Goal: Transaction & Acquisition: Purchase product/service

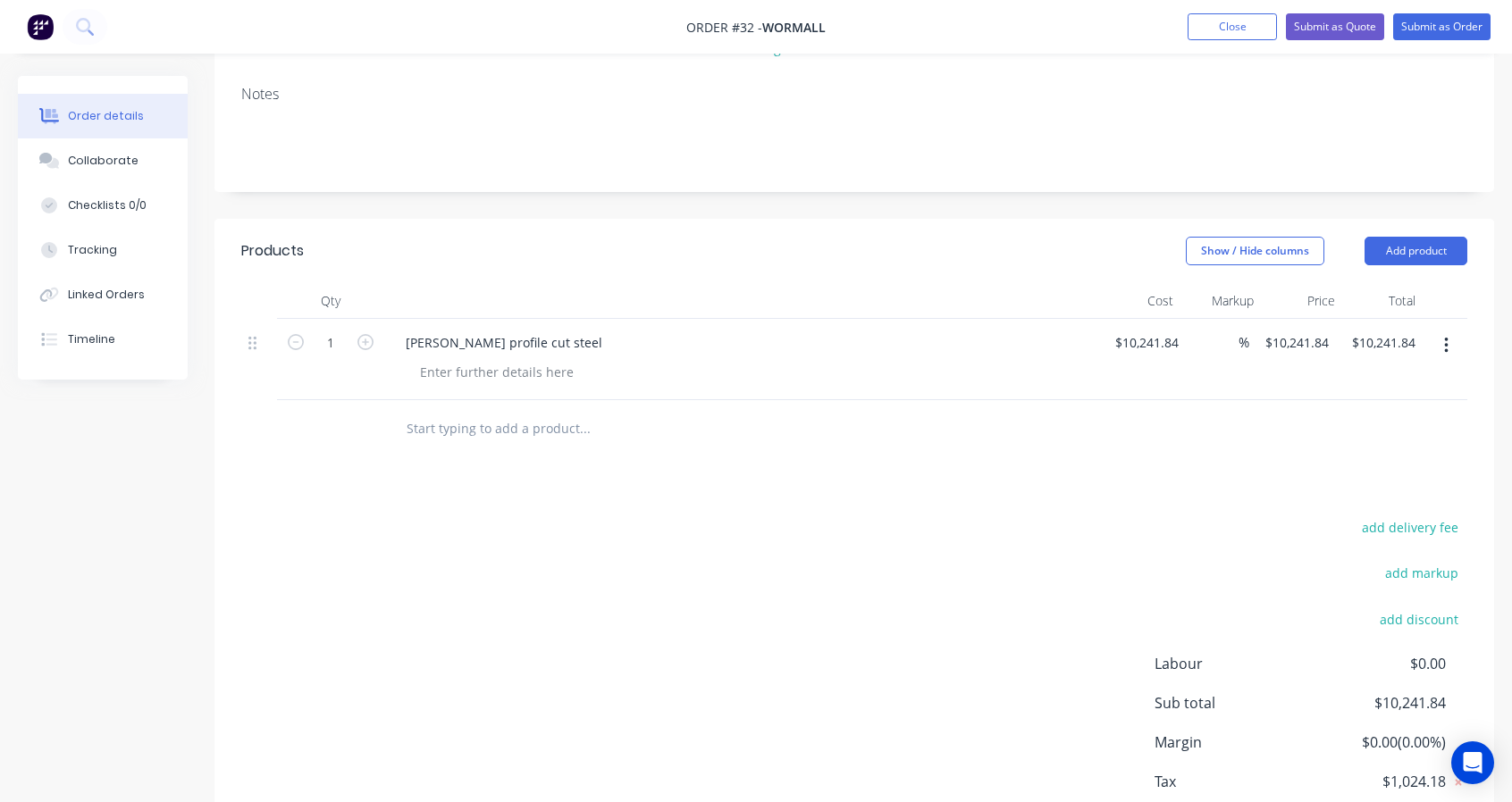
scroll to position [297, 0]
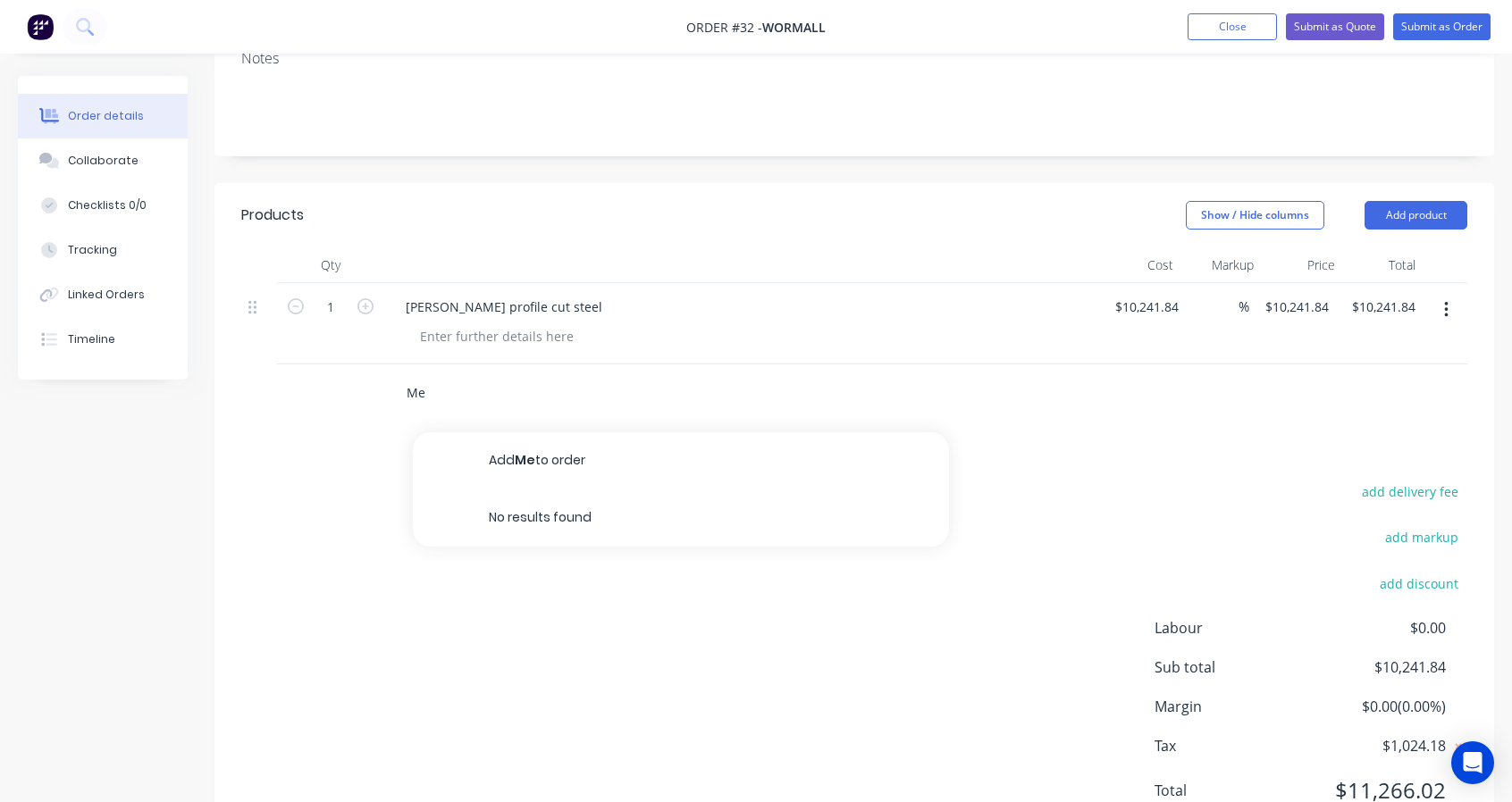
type input "M"
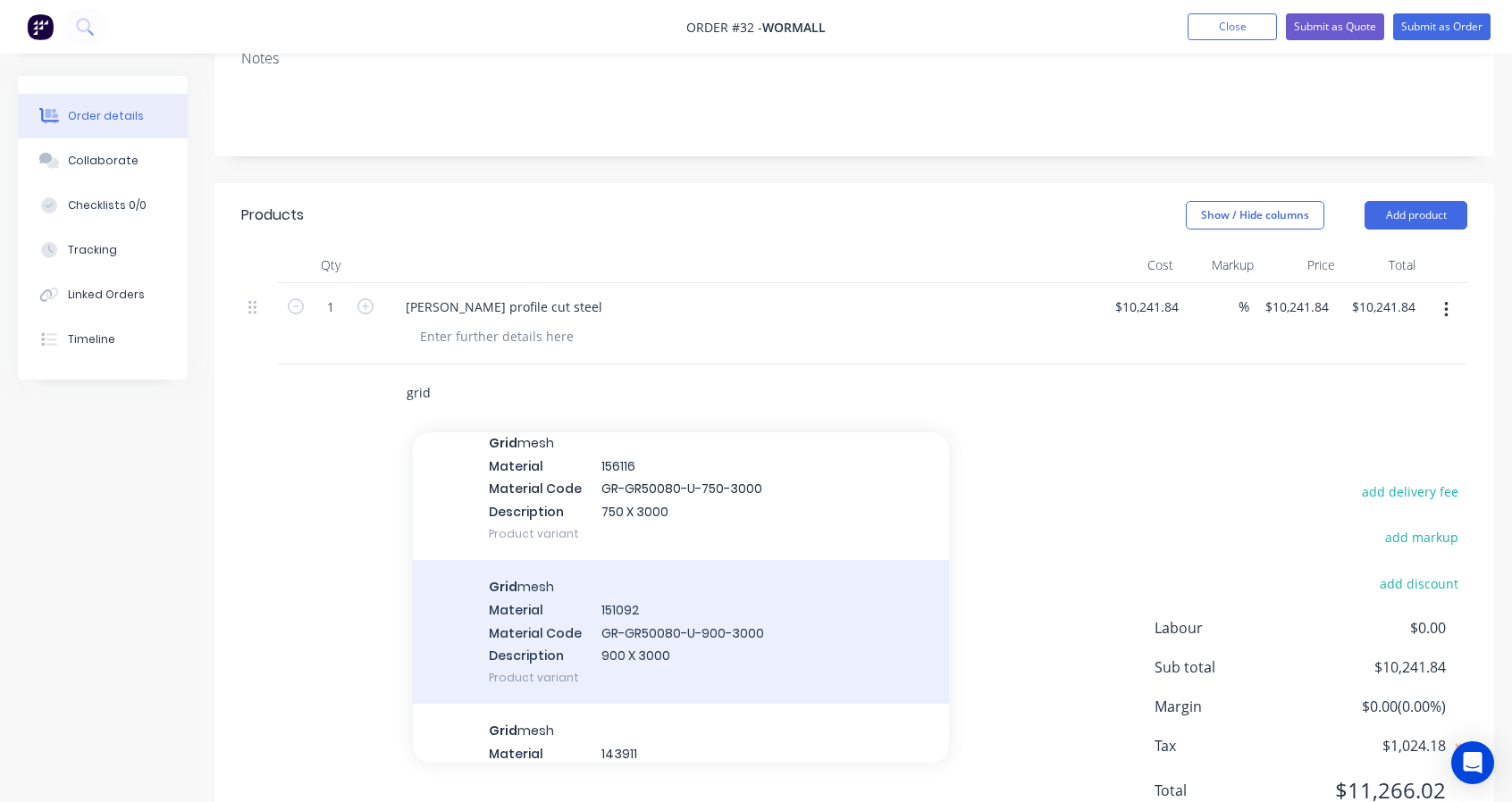
type input "grid"
click at [661, 590] on div "Grid mesh Material 151092 Material Code GR-GR50080-U-900-3000 Description 900 X…" at bounding box center [681, 632] width 537 height 144
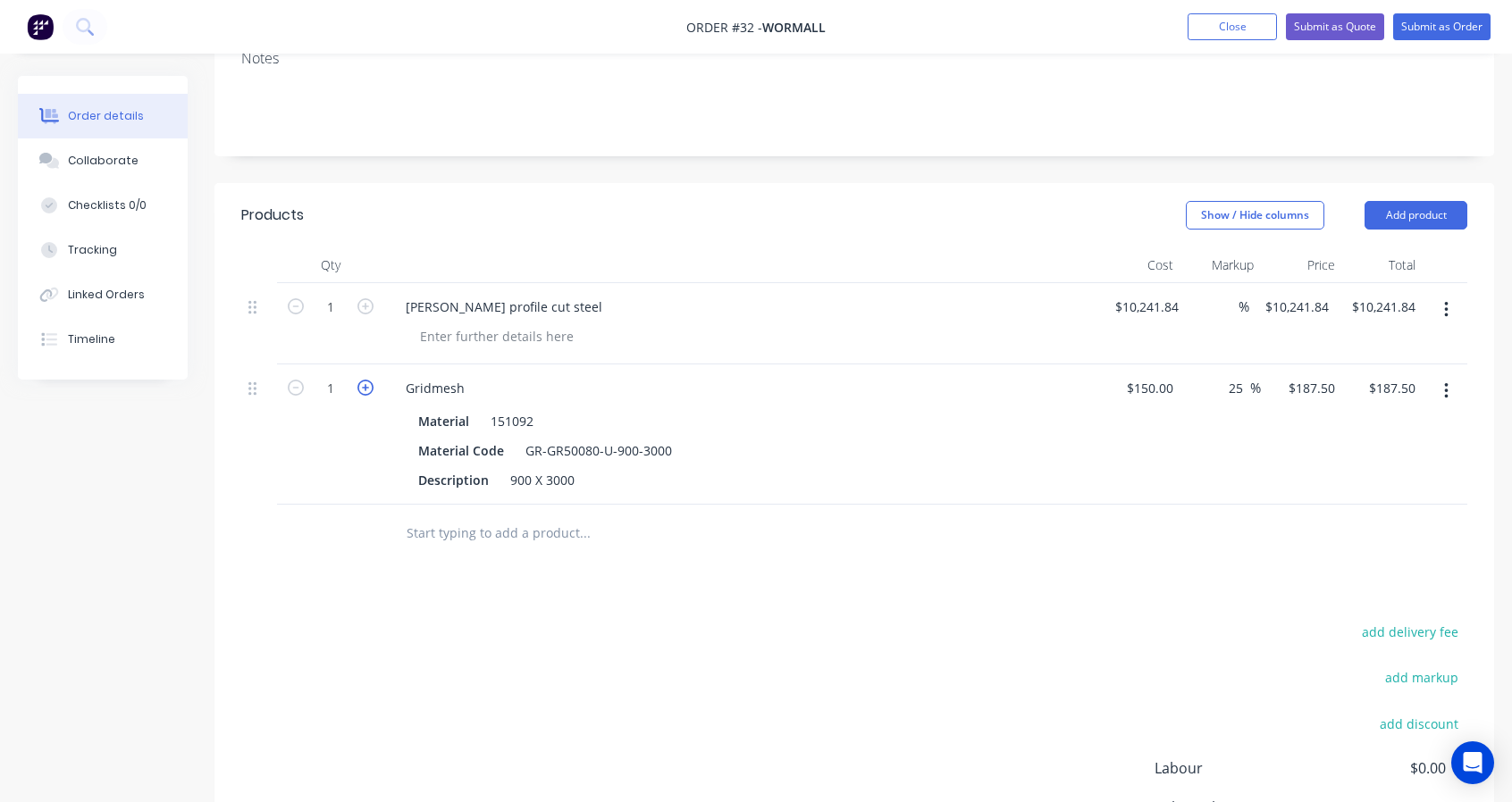
click at [367, 386] on icon "button" at bounding box center [365, 387] width 16 height 16
type input "2"
type input "$375.00"
click at [1295, 216] on button "Show / Hide columns" at bounding box center [1254, 215] width 139 height 29
click at [1252, 292] on span "Markup" at bounding box center [1305, 296] width 134 height 19
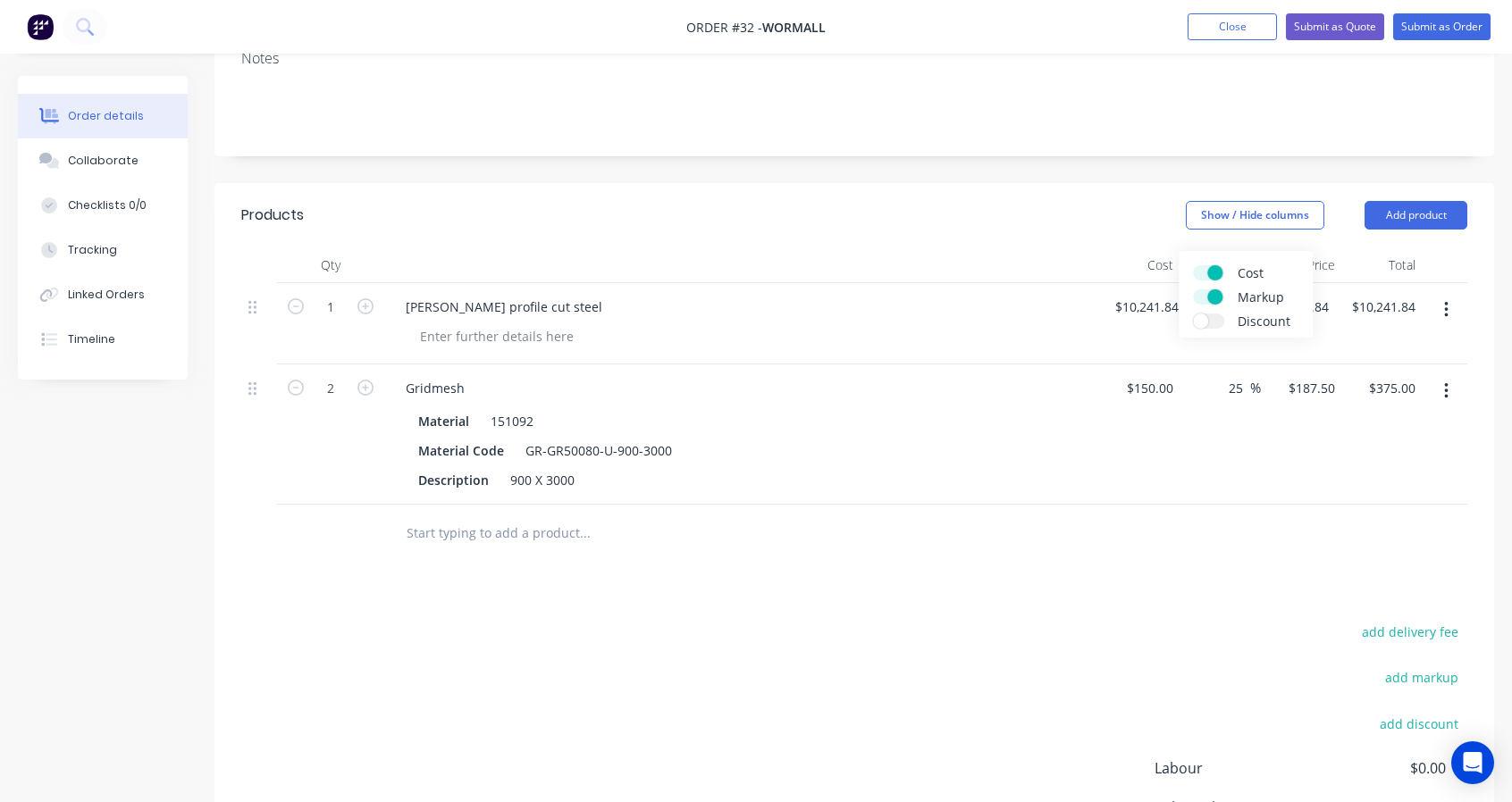
click at [1193, 289] on input "Markup" at bounding box center [1193, 289] width 0 height 0
click at [1252, 292] on span "Markup" at bounding box center [1305, 296] width 134 height 19
click at [1193, 289] on input "Markup" at bounding box center [1193, 289] width 0 height 0
click at [1252, 292] on span "Markup" at bounding box center [1305, 296] width 134 height 19
click at [1193, 289] on input "Markup" at bounding box center [1193, 289] width 0 height 0
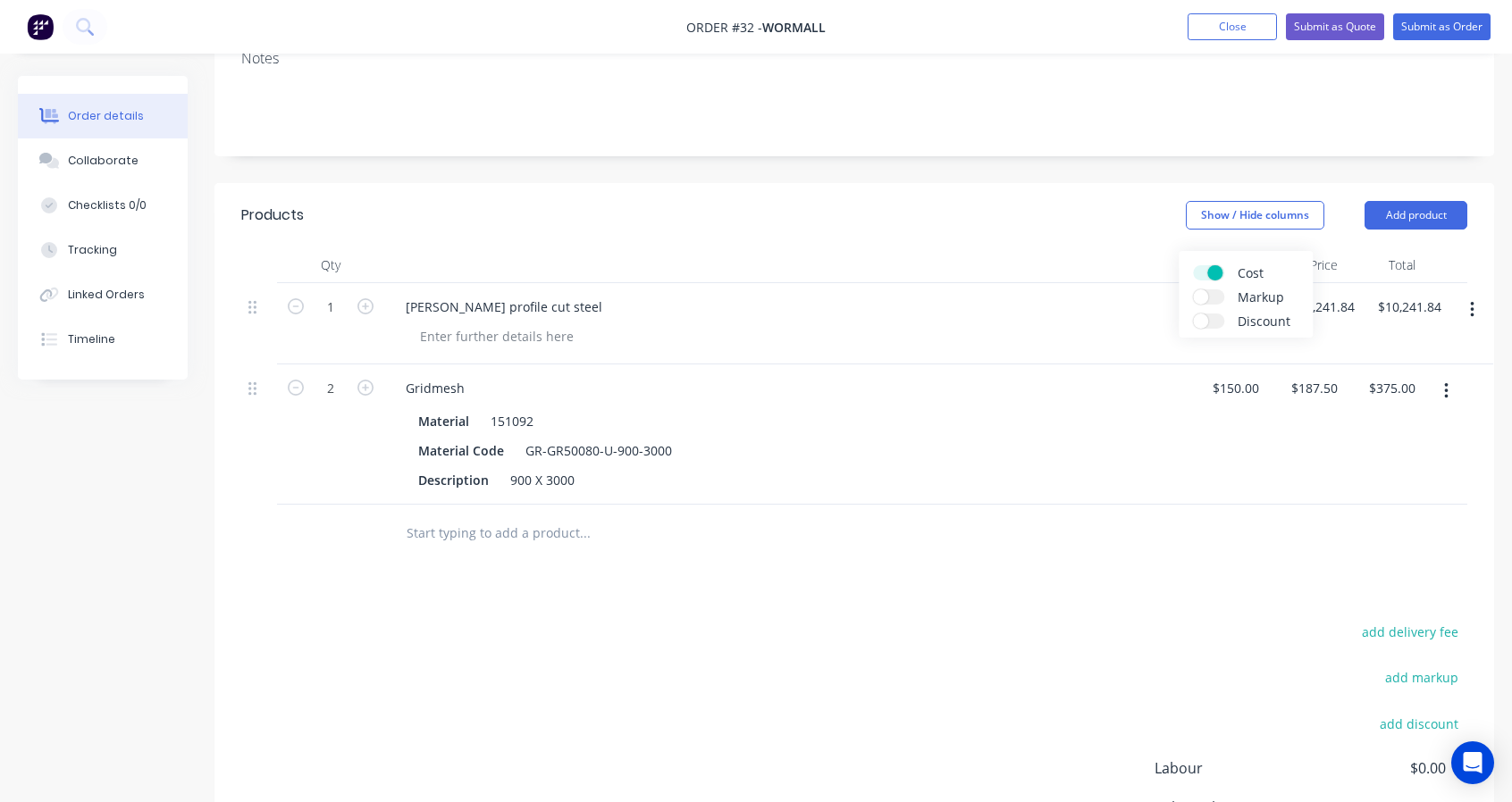
click at [1252, 292] on span "Markup" at bounding box center [1305, 296] width 134 height 19
click at [1193, 289] on input "Markup" at bounding box center [1193, 289] width 0 height 0
click at [1252, 292] on span "Markup" at bounding box center [1305, 296] width 134 height 19
click at [1193, 289] on input "Markup" at bounding box center [1193, 289] width 0 height 0
click at [1253, 292] on span "Markup" at bounding box center [1305, 296] width 134 height 19
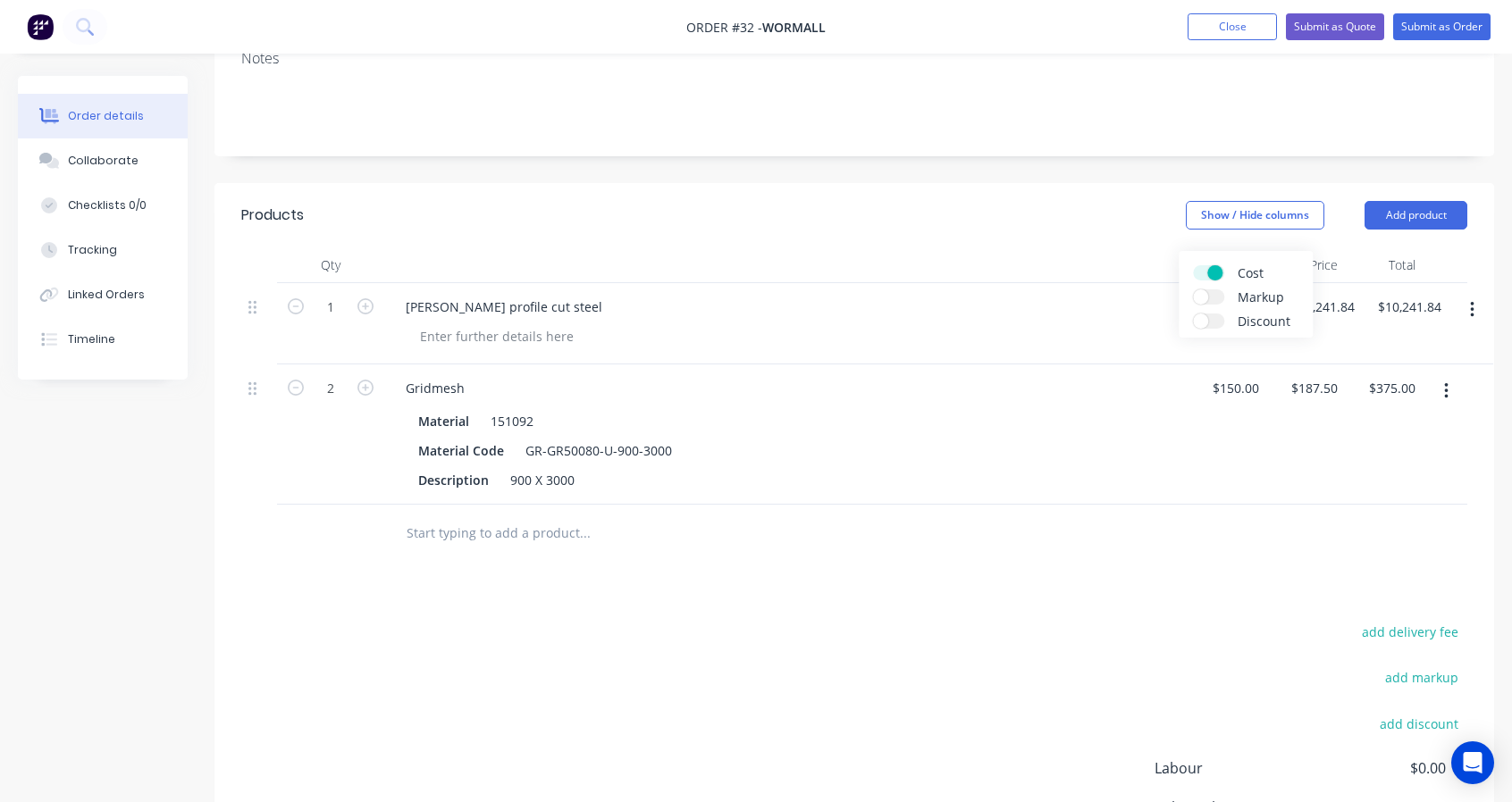
click at [1193, 289] on input "Markup" at bounding box center [1193, 289] width 0 height 0
click at [1253, 388] on span "%" at bounding box center [1255, 388] width 11 height 20
drag, startPoint x: 1240, startPoint y: 384, endPoint x: 1201, endPoint y: 385, distance: 39.0
click at [1202, 384] on div "25 25 %" at bounding box center [1220, 434] width 81 height 140
type input "0"
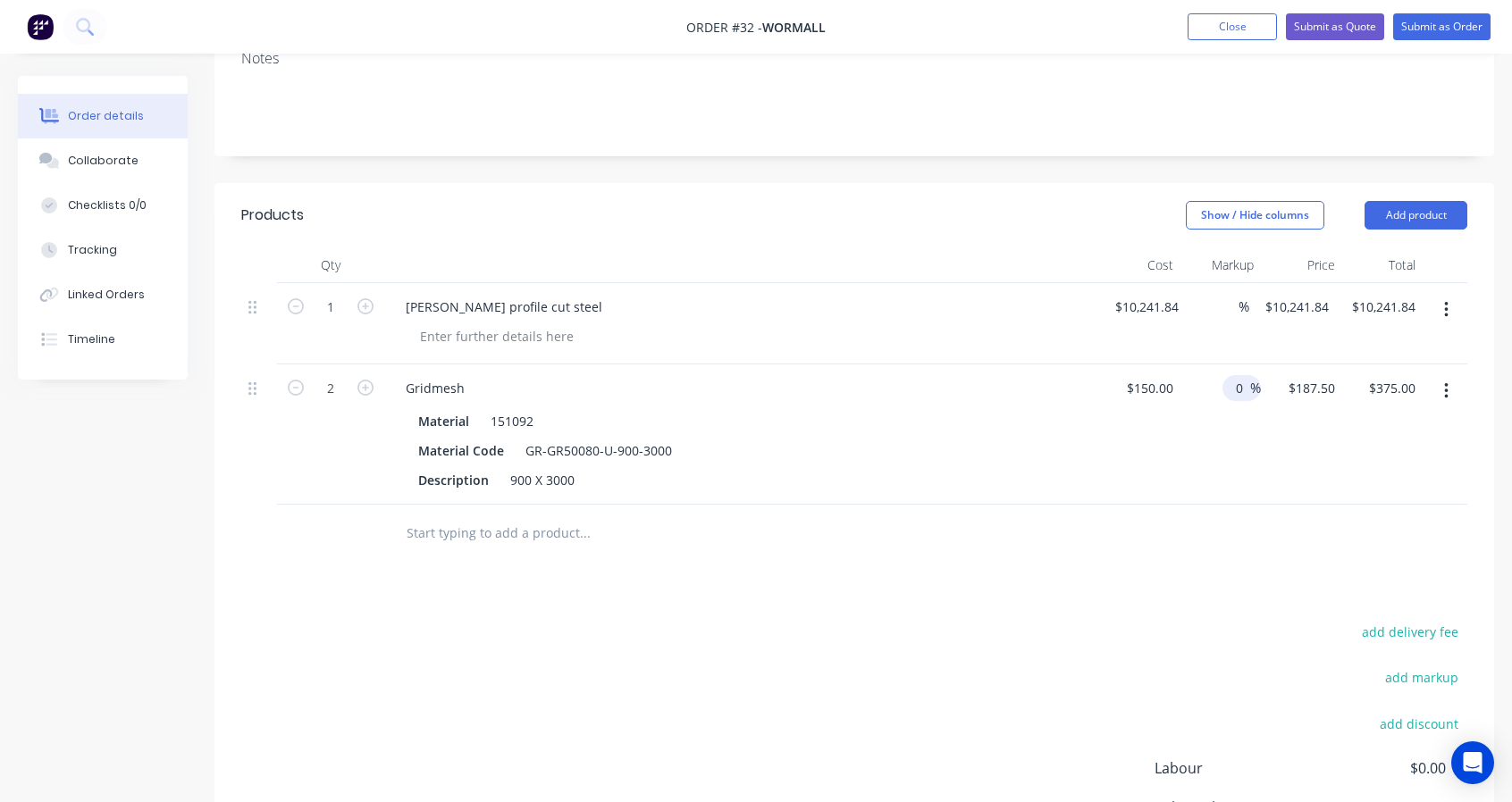
type input "$150.00"
type input "$300.00"
click at [1120, 440] on div "$150.00 $150.00" at bounding box center [1139, 434] width 81 height 140
click at [1246, 454] on div "%" at bounding box center [1220, 434] width 81 height 140
click at [471, 522] on input "text" at bounding box center [584, 532] width 357 height 35
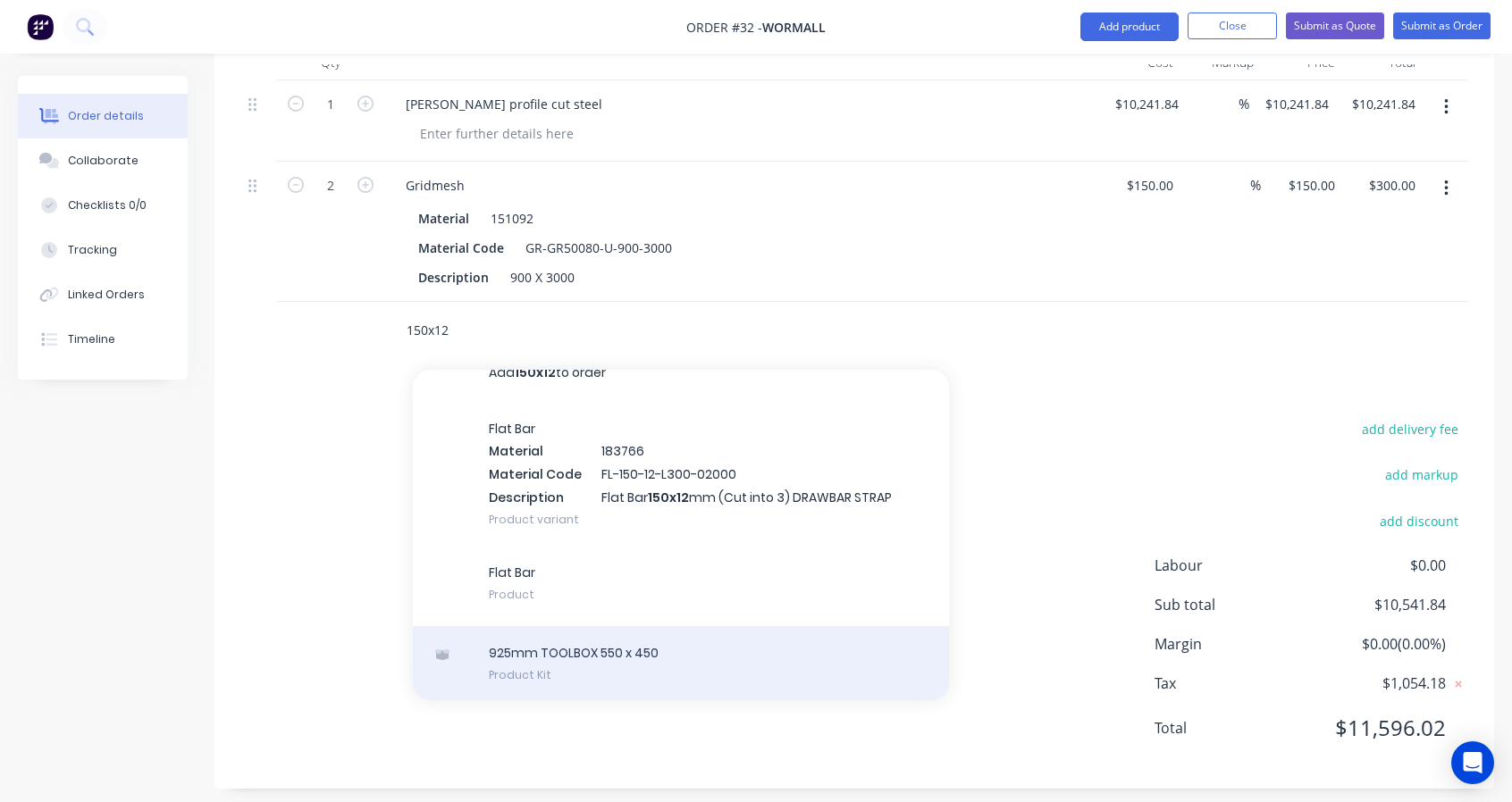
scroll to position [512, 0]
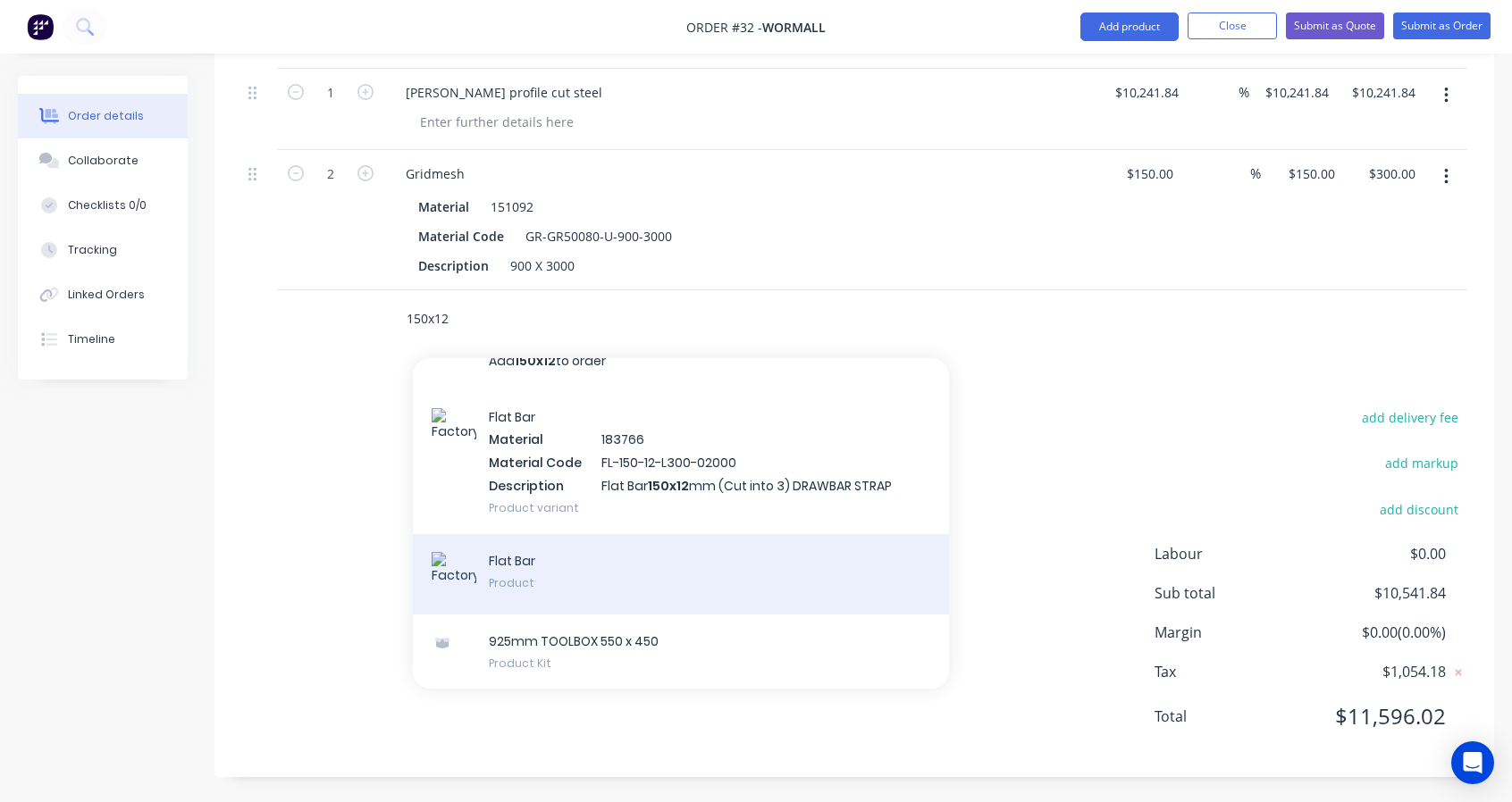
type input "150x12"
click at [745, 595] on div "Flat Bar Product" at bounding box center [681, 574] width 537 height 80
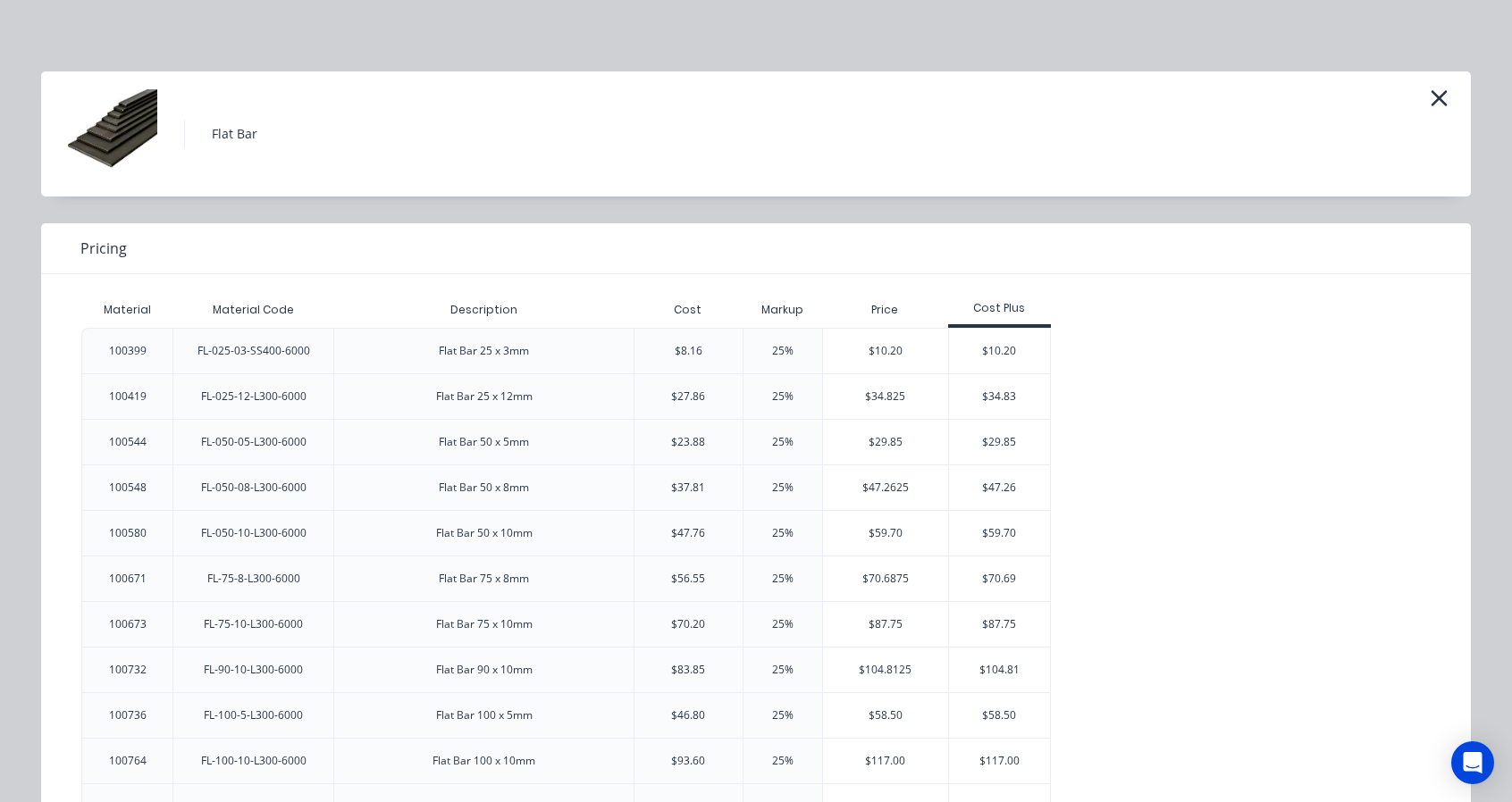
scroll to position [211, 0]
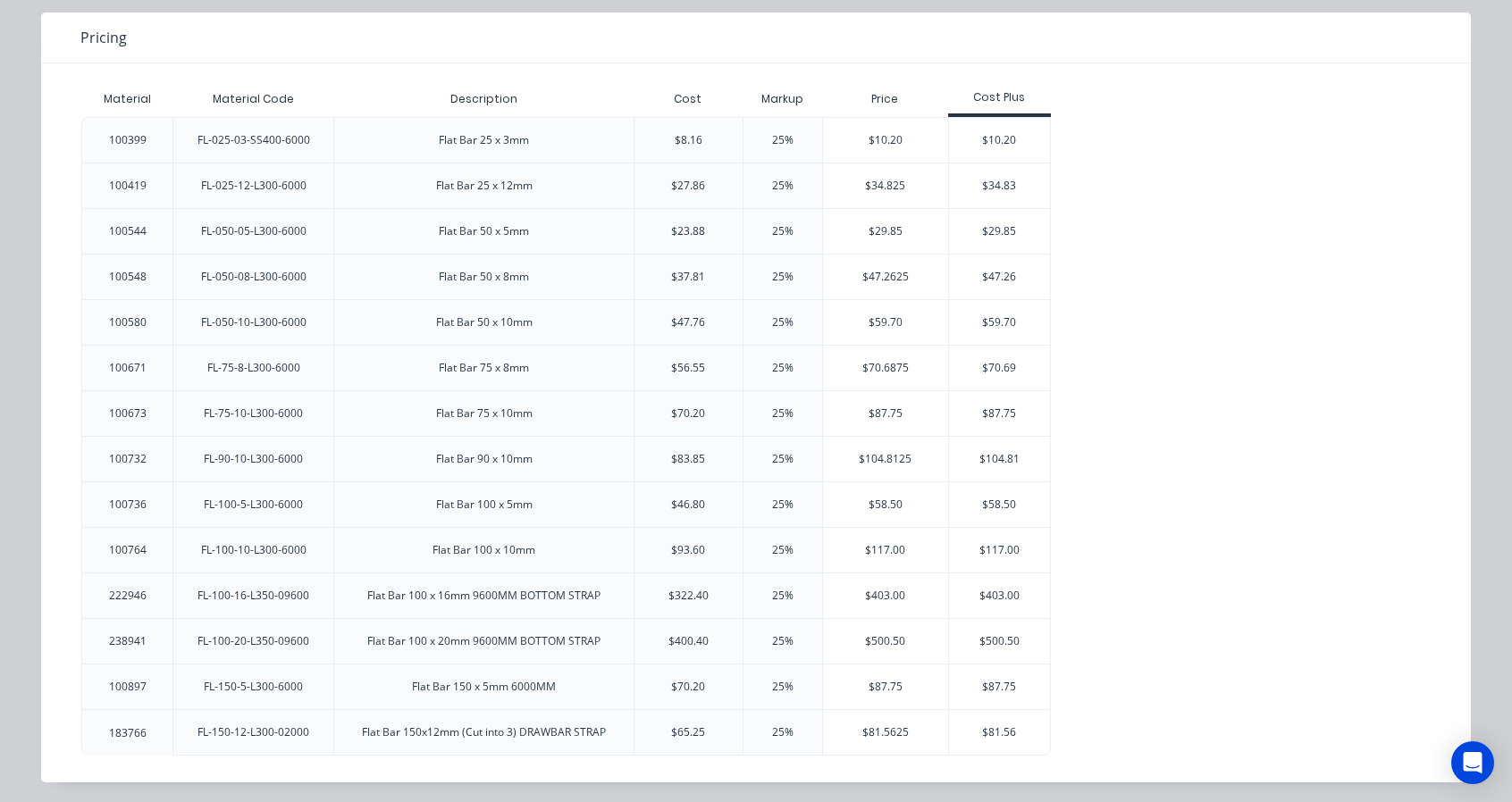
click at [201, 715] on div "FL-150-12-L300-02000" at bounding box center [253, 732] width 140 height 45
click at [888, 725] on div "$81.5625" at bounding box center [885, 732] width 126 height 45
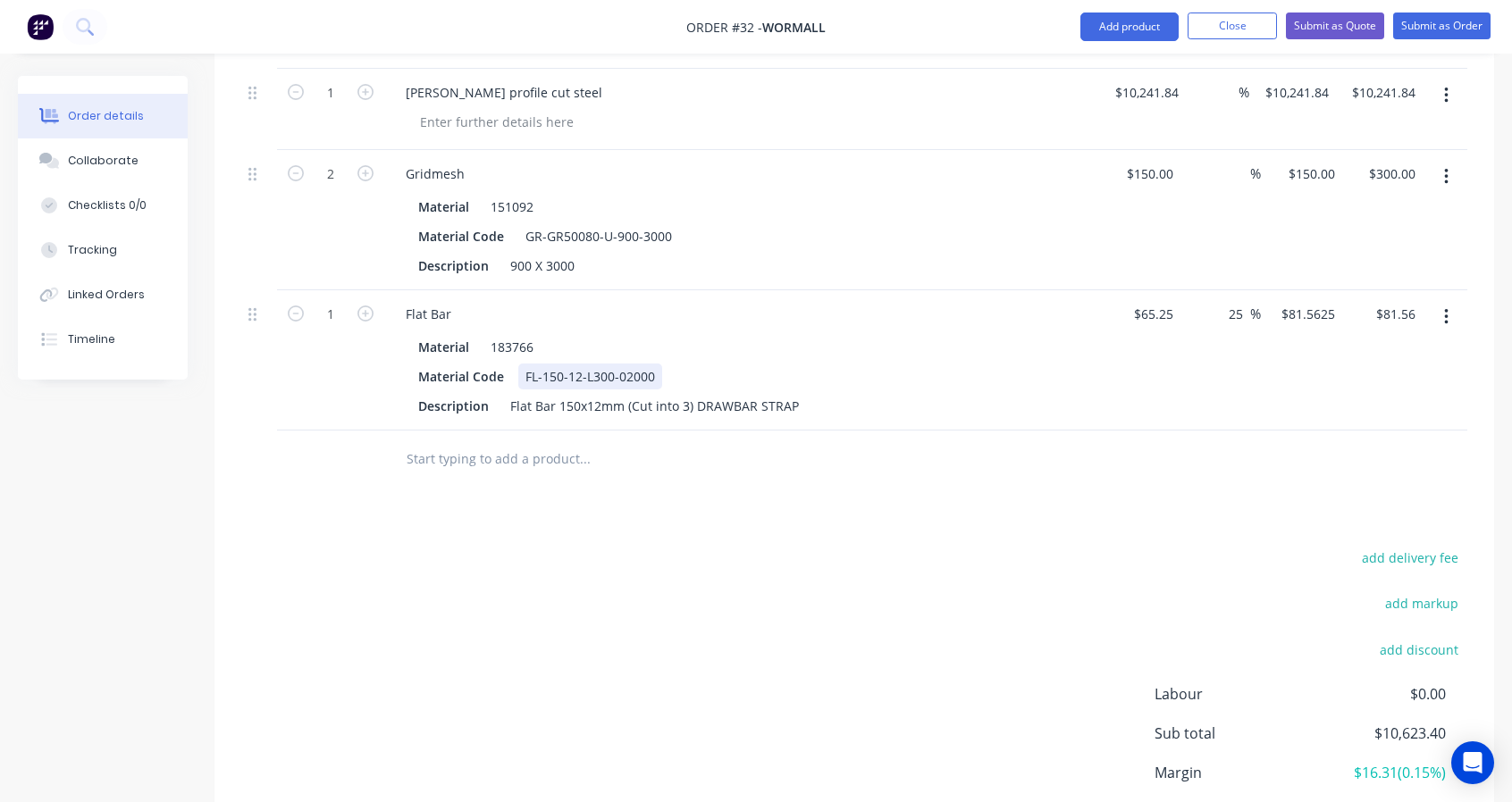
click at [585, 375] on div "FL-150-12-L300-02000" at bounding box center [590, 376] width 144 height 26
click at [639, 376] on div "FL-150-12-L300-02000" at bounding box center [590, 376] width 144 height 26
click at [630, 373] on div "FL-150-12-L300-02000" at bounding box center [590, 376] width 144 height 26
click at [795, 401] on div "Flat Bar 150x12mm (Cut into 3) DRAWBAR STRAP" at bounding box center [655, 406] width 303 height 26
drag, startPoint x: 690, startPoint y: 404, endPoint x: 621, endPoint y: 407, distance: 69.1
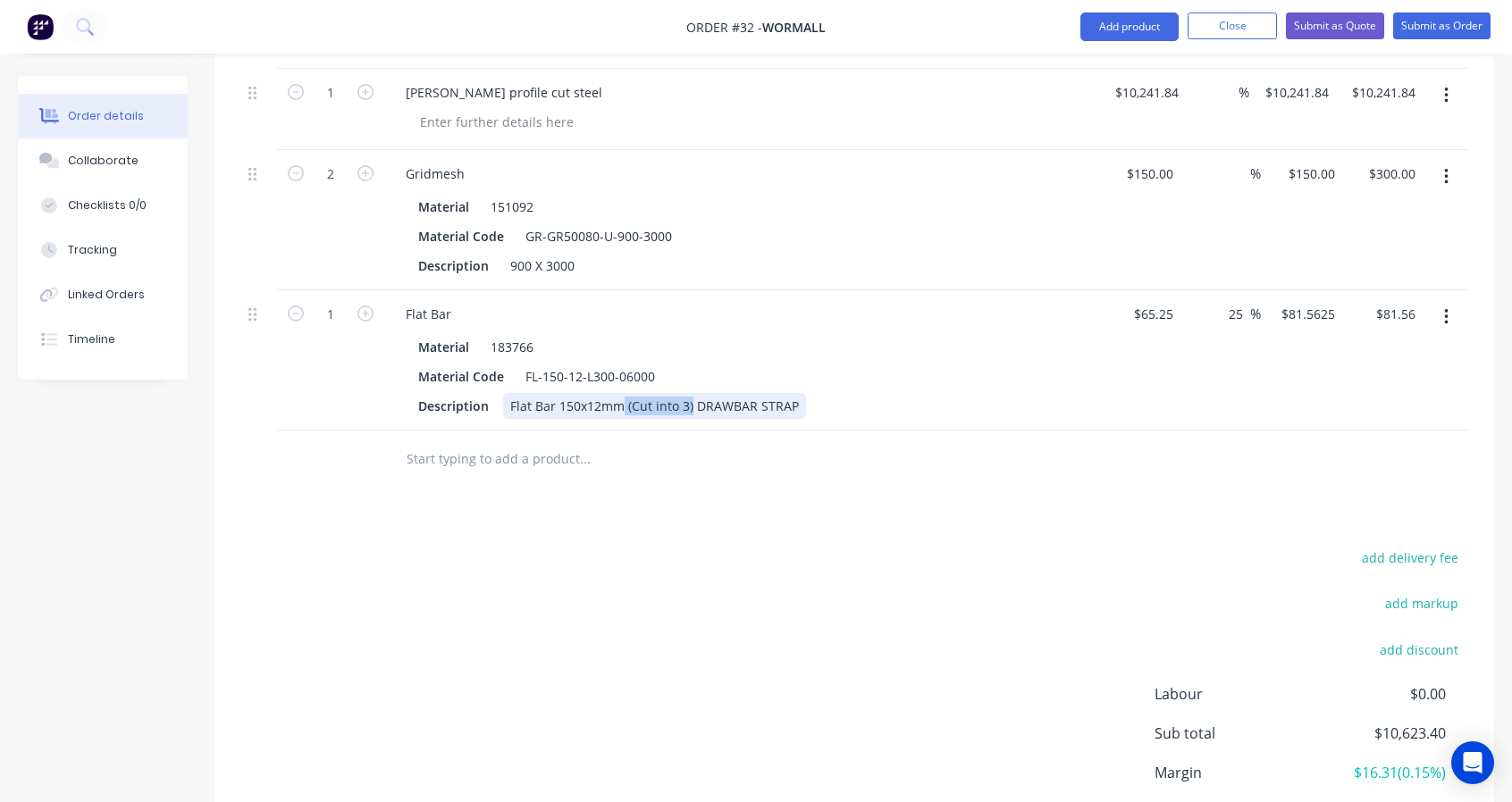
click at [621, 407] on div "Flat Bar 150x12mm (Cut into 3) DRAWBAR STRAP" at bounding box center [655, 406] width 303 height 26
click at [363, 313] on icon "button" at bounding box center [365, 313] width 16 height 16
type input "2"
type input "$163.13"
click at [363, 313] on icon "button" at bounding box center [365, 313] width 16 height 16
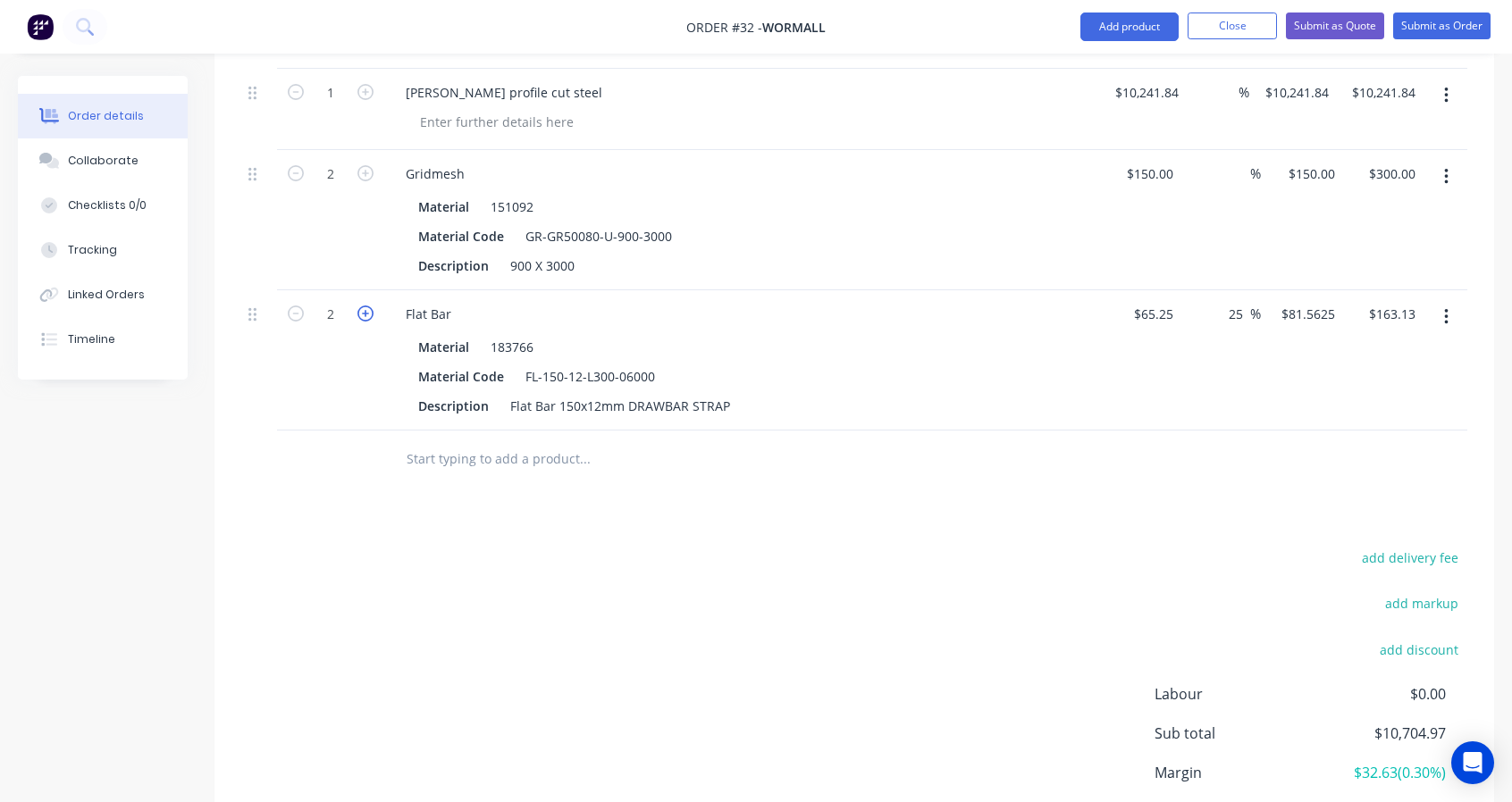
type input "3"
type input "$244.69"
click at [363, 313] on icon "button" at bounding box center [365, 313] width 16 height 16
type input "4"
type input "$326.25"
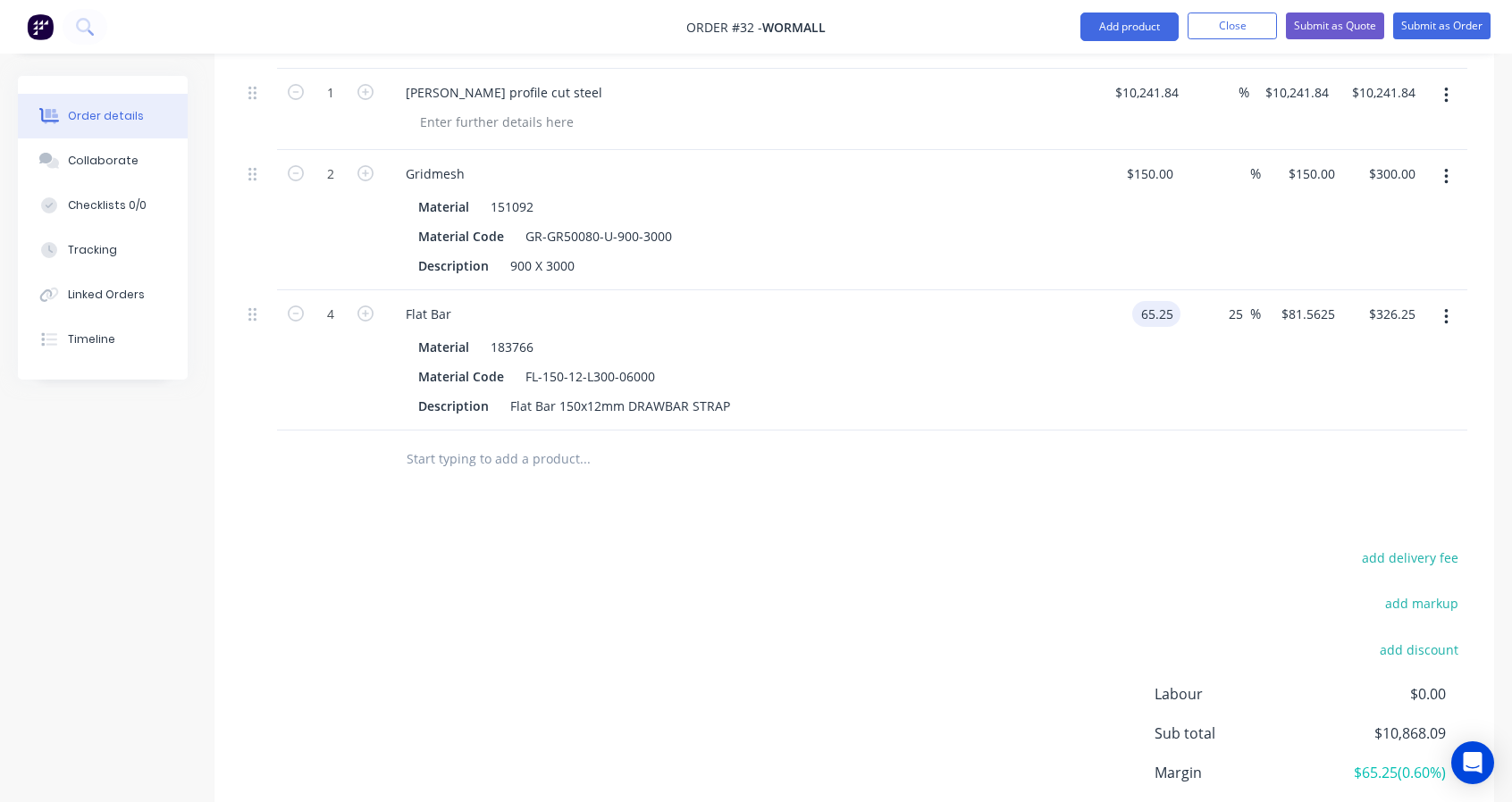
click at [1174, 311] on input "65.25" at bounding box center [1160, 314] width 41 height 26
type input "$200.43"
type input "$250.5375"
type input "$1,002.15"
click at [1218, 393] on div "25 25 %" at bounding box center [1220, 360] width 81 height 140
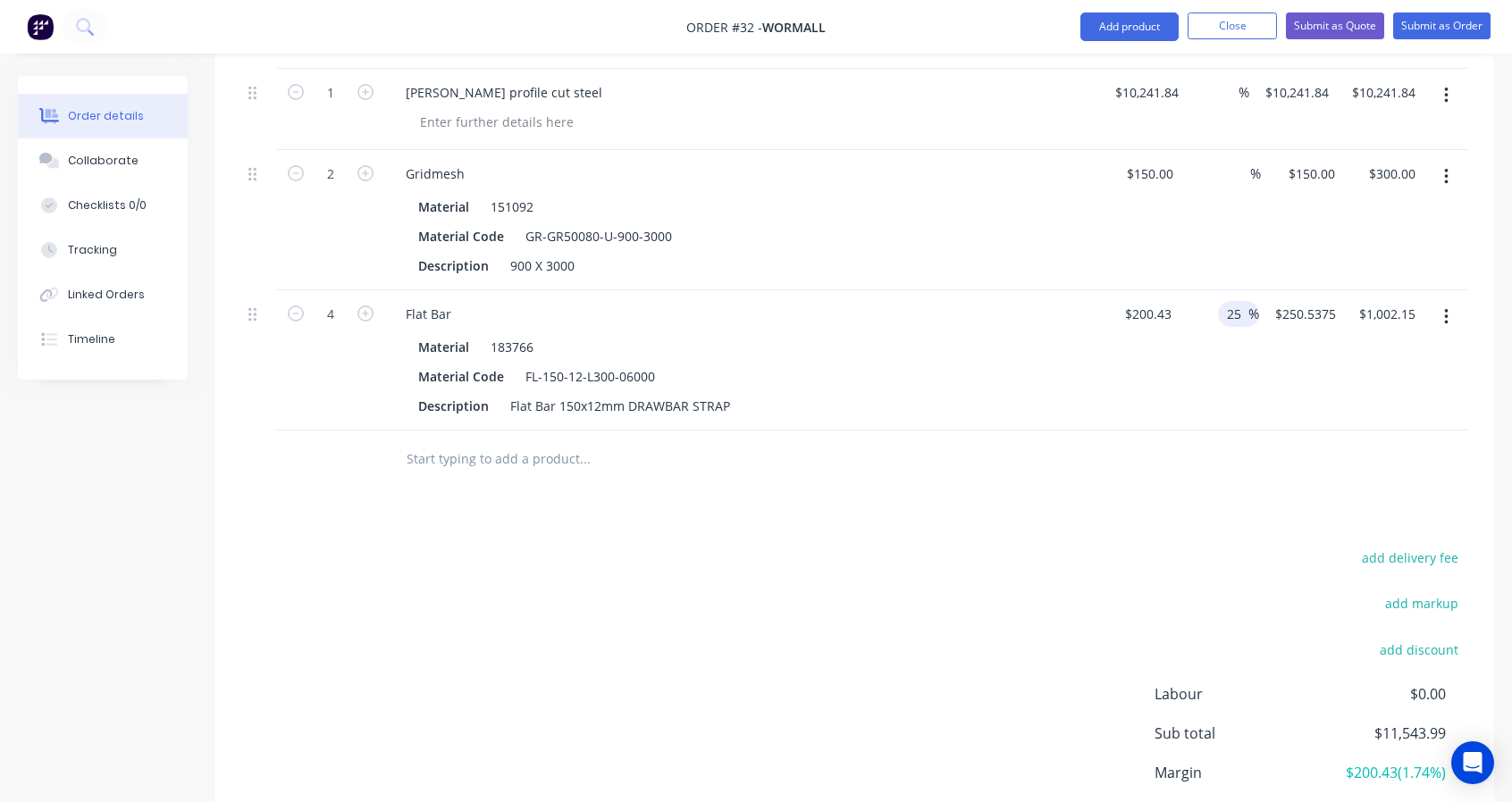
click at [1240, 311] on input "25" at bounding box center [1237, 314] width 23 height 26
type input "2"
type input "$200.43"
type input "$801.72"
click at [1165, 416] on div "$200.43 $200.43" at bounding box center [1139, 360] width 80 height 140
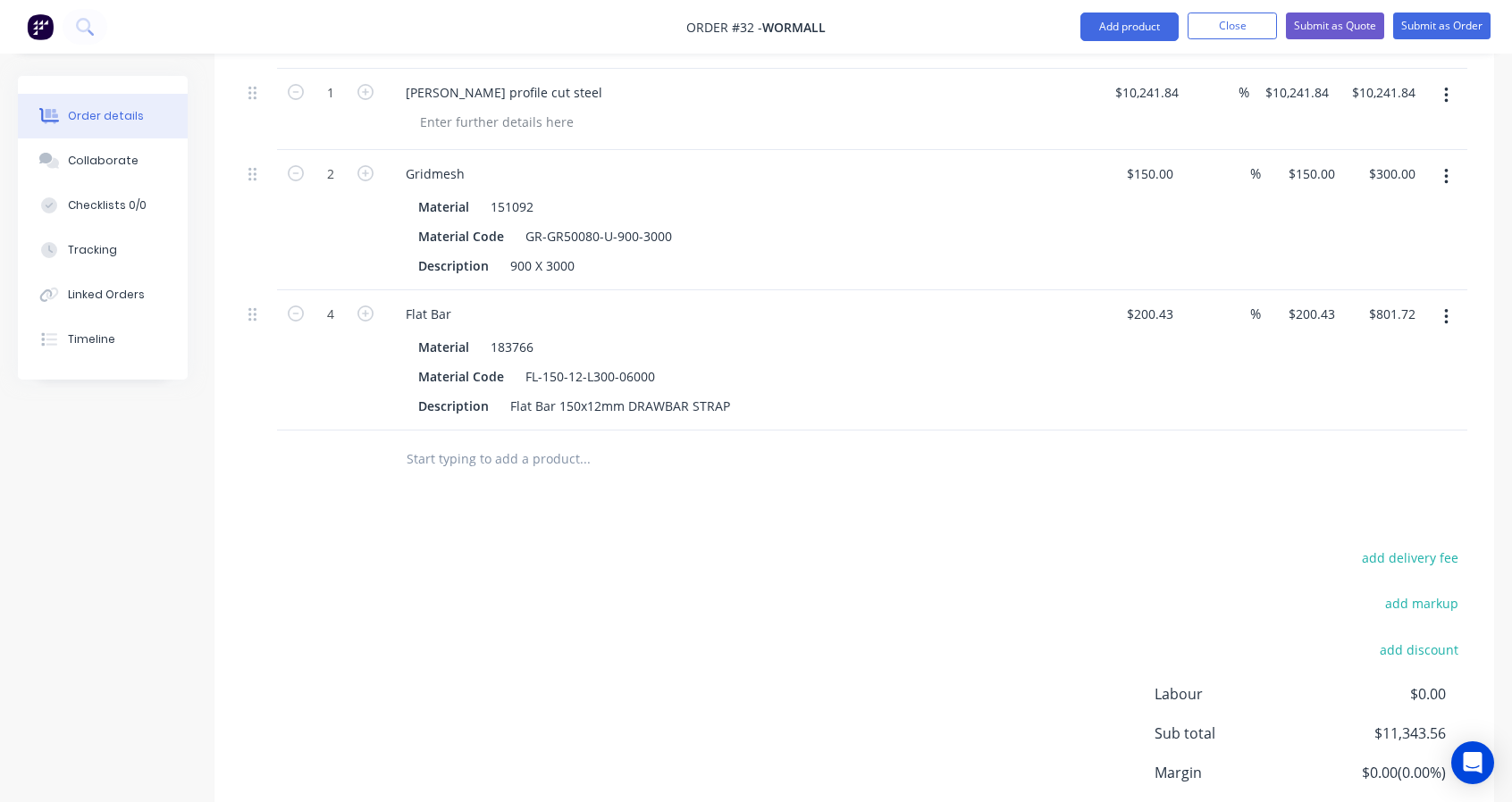
click at [497, 457] on input "text" at bounding box center [584, 459] width 357 height 35
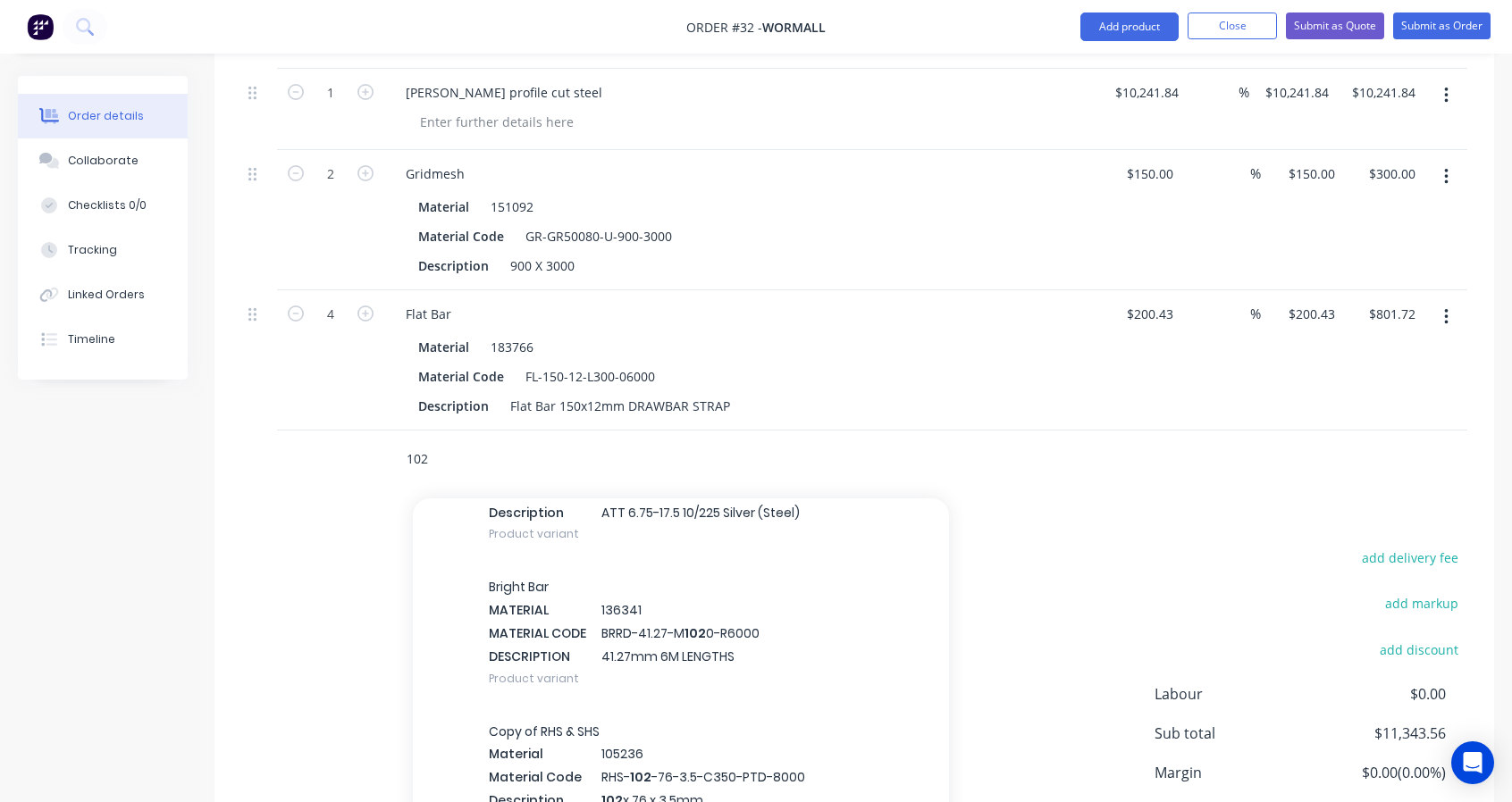
scroll to position [2232, 0]
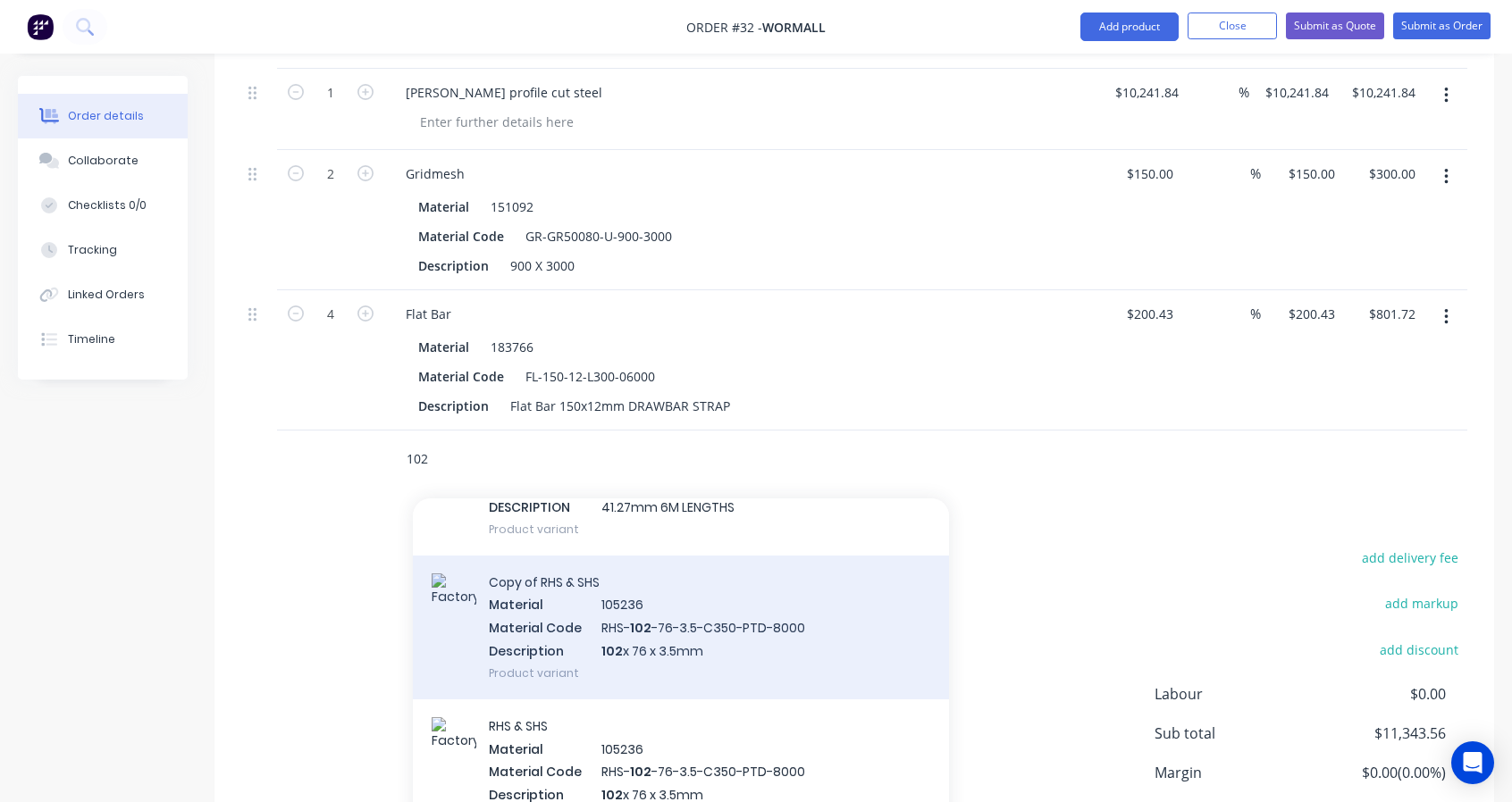
type input "102"
click at [740, 621] on div "Copy of RHS & SHS Material 105236 Material Code RHS- 102 -76-3.5-C350-PTD-8000 …" at bounding box center [681, 627] width 537 height 144
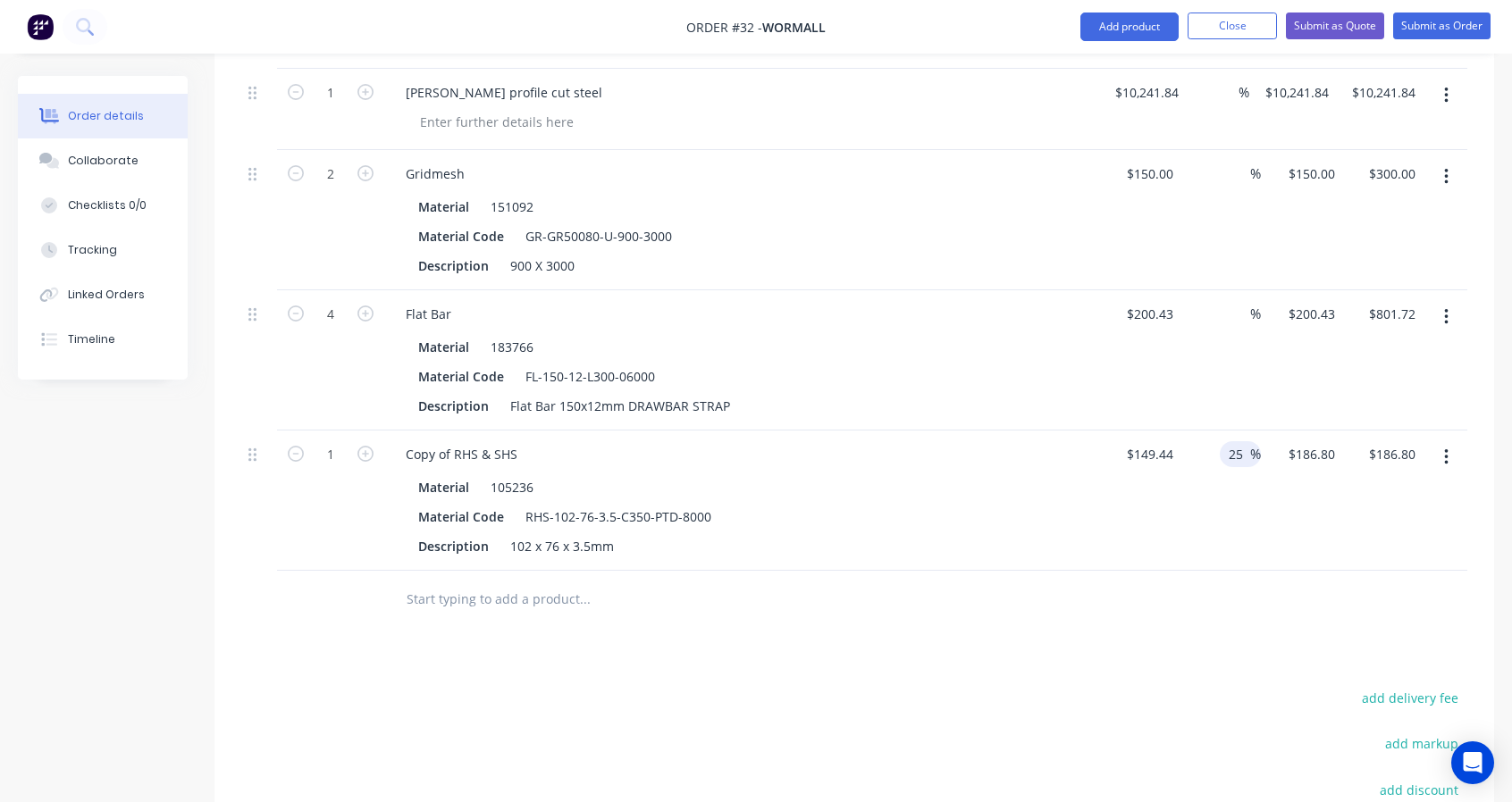
click at [1245, 452] on input "25" at bounding box center [1238, 454] width 23 height 26
type input "2"
type input "$149.44"
click at [372, 454] on icon "button" at bounding box center [365, 454] width 16 height 16
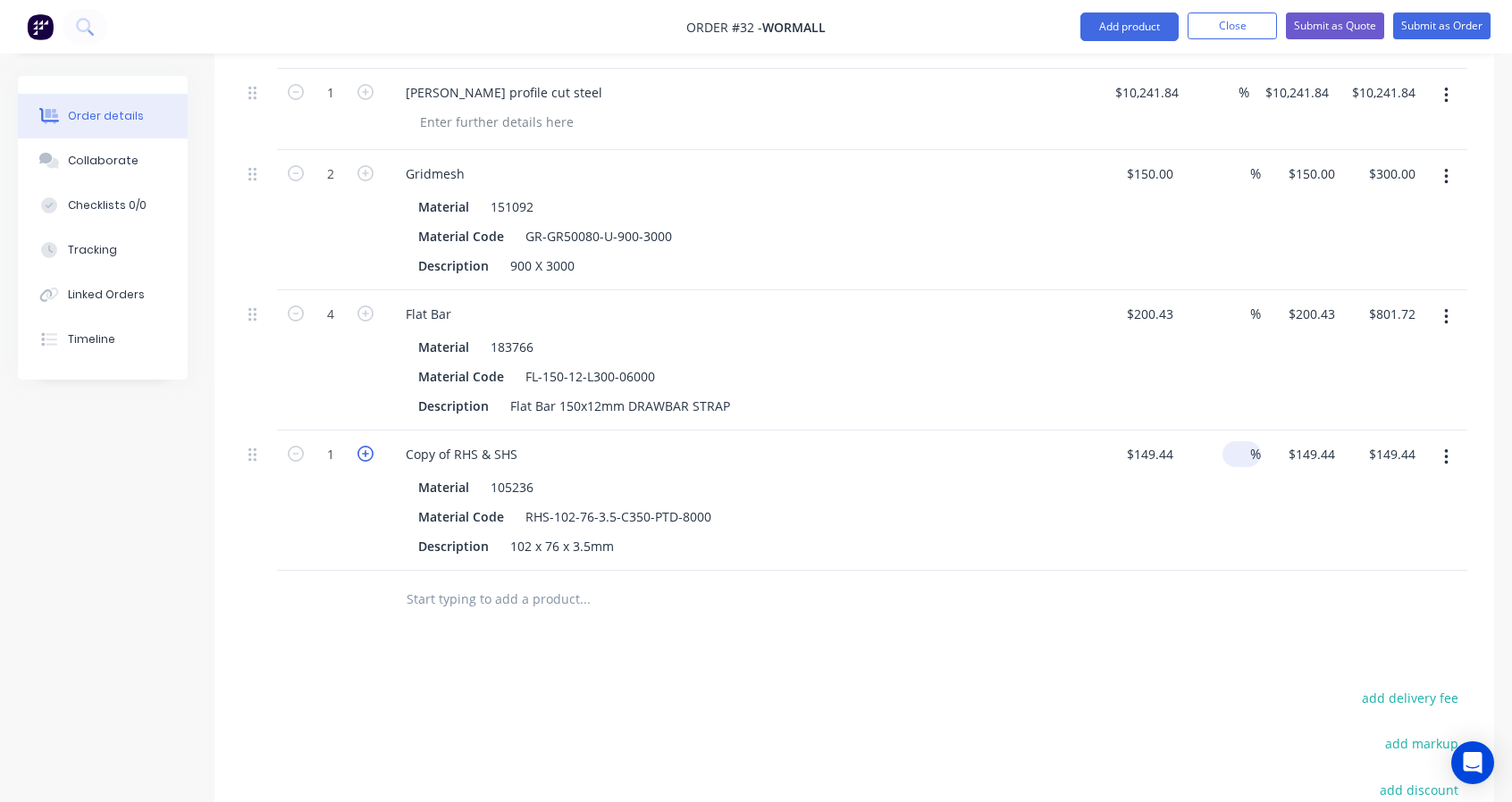
type input "2"
type input "$298.88"
click at [414, 597] on input "text" at bounding box center [584, 599] width 357 height 35
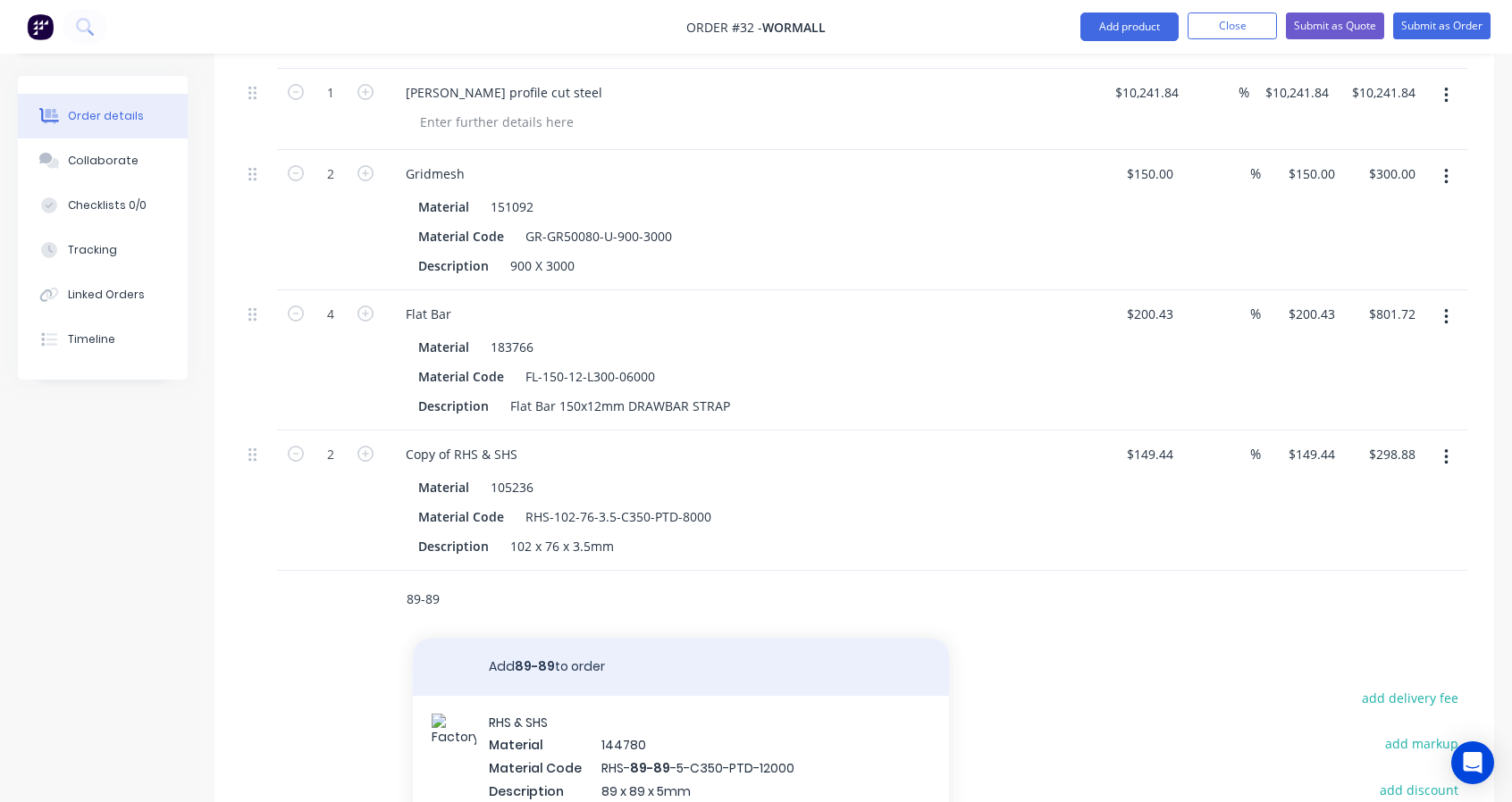
scroll to position [25, 0]
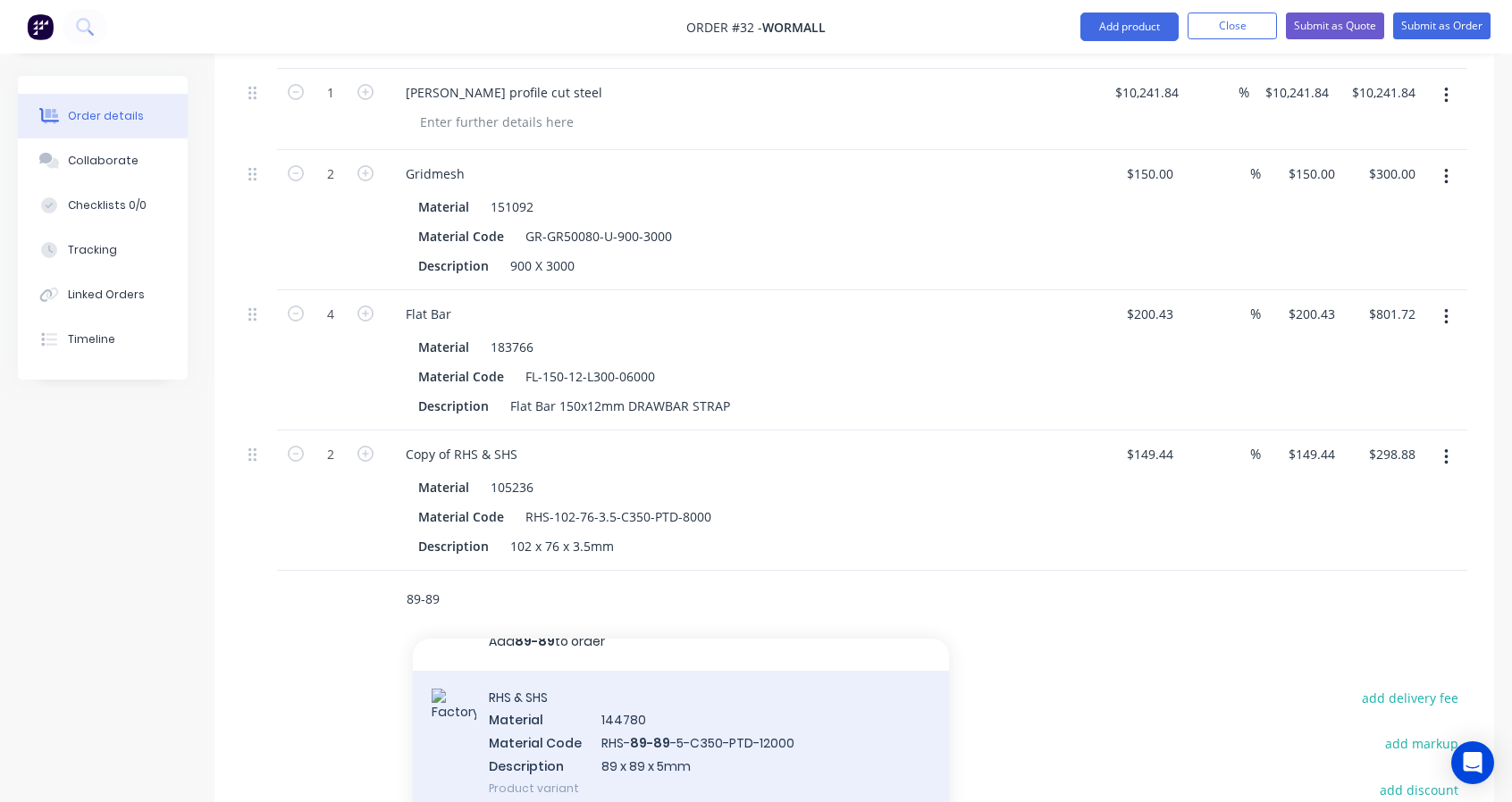
type input "89-89"
click at [613, 749] on div "RHS & SHS Material 144780 Material Code RHS- 89-89 -5-C350-PTD-12000 Descriptio…" at bounding box center [681, 743] width 537 height 144
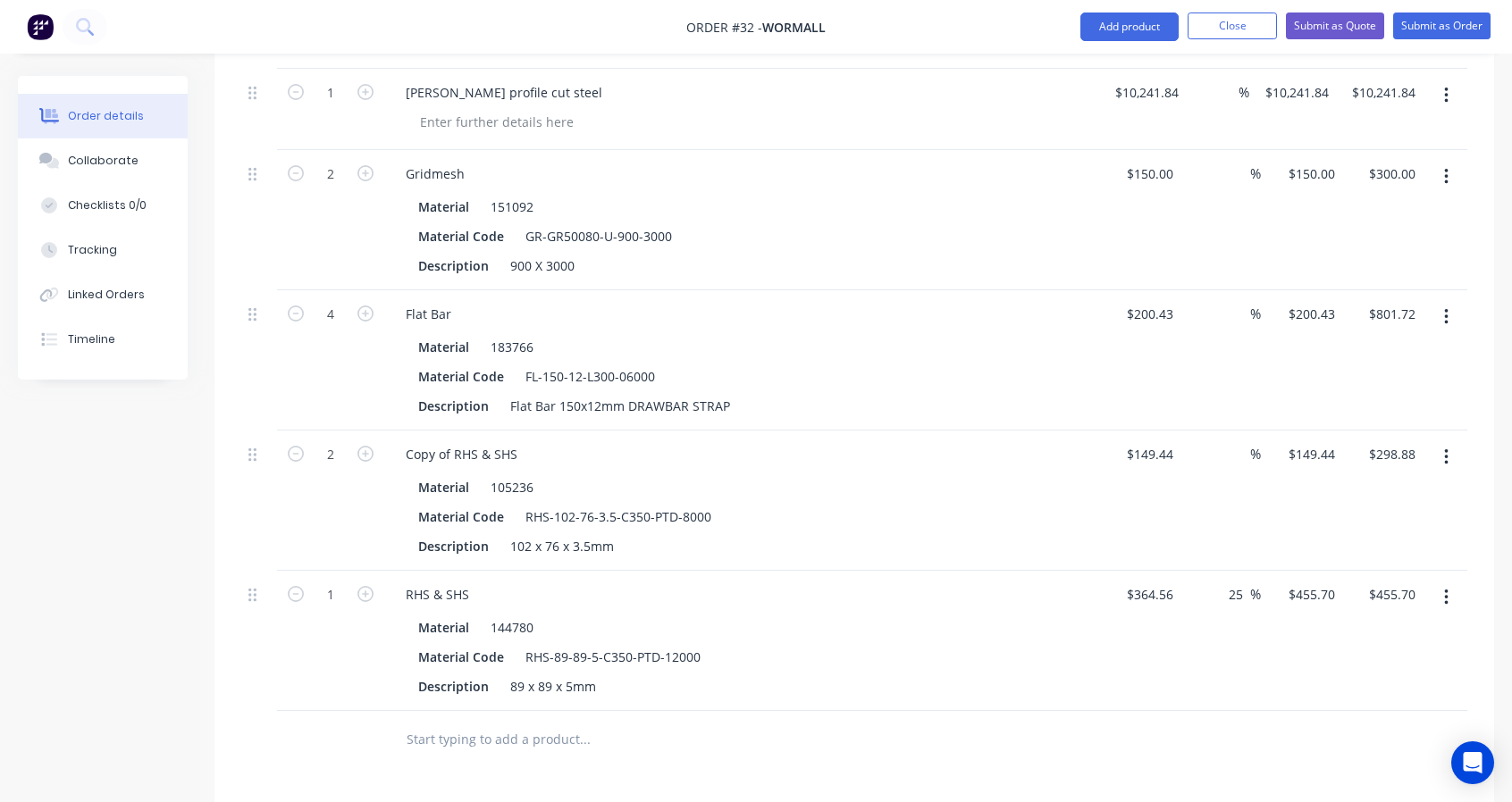
click at [1443, 598] on button "button" at bounding box center [1446, 598] width 42 height 33
click at [1345, 740] on div "Delete" at bounding box center [1383, 752] width 138 height 26
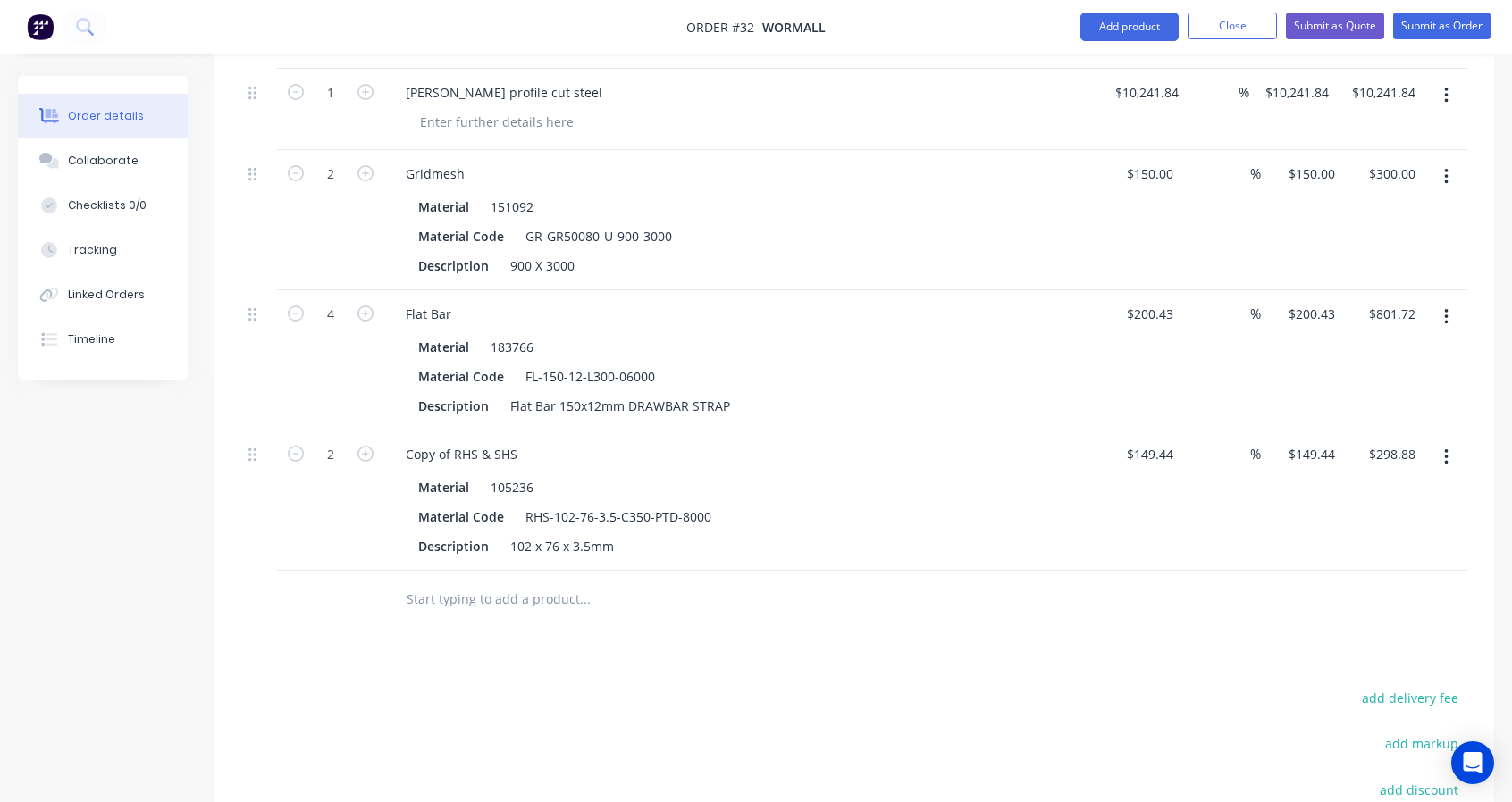
drag, startPoint x: 470, startPoint y: 607, endPoint x: 470, endPoint y: 631, distance: 24.0
click at [470, 631] on div "Products Show / Hide columns Add product Qty Cost Markup Price Total 1 Elliots …" at bounding box center [855, 512] width 1280 height 1088
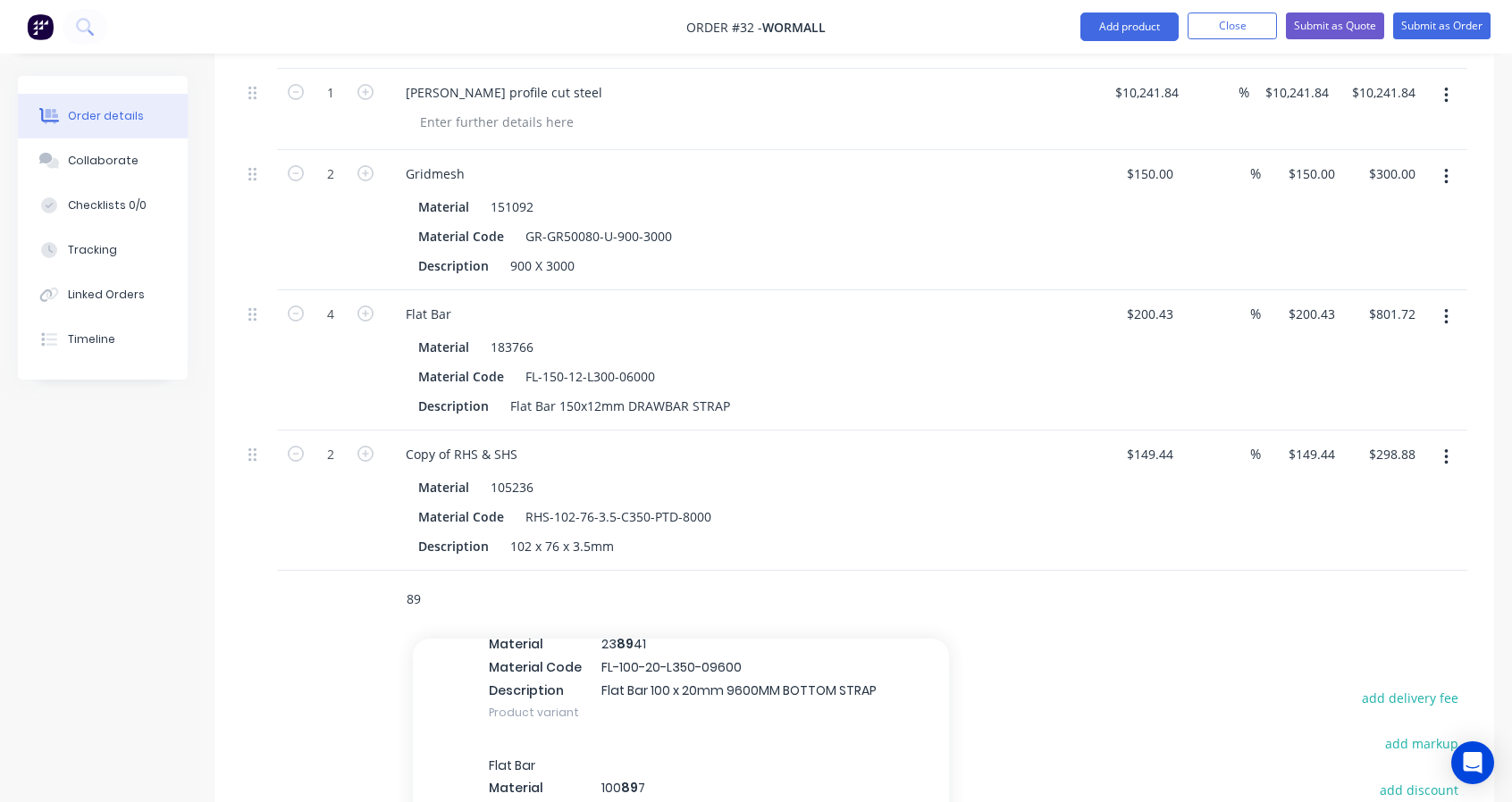
scroll to position [1042, 0]
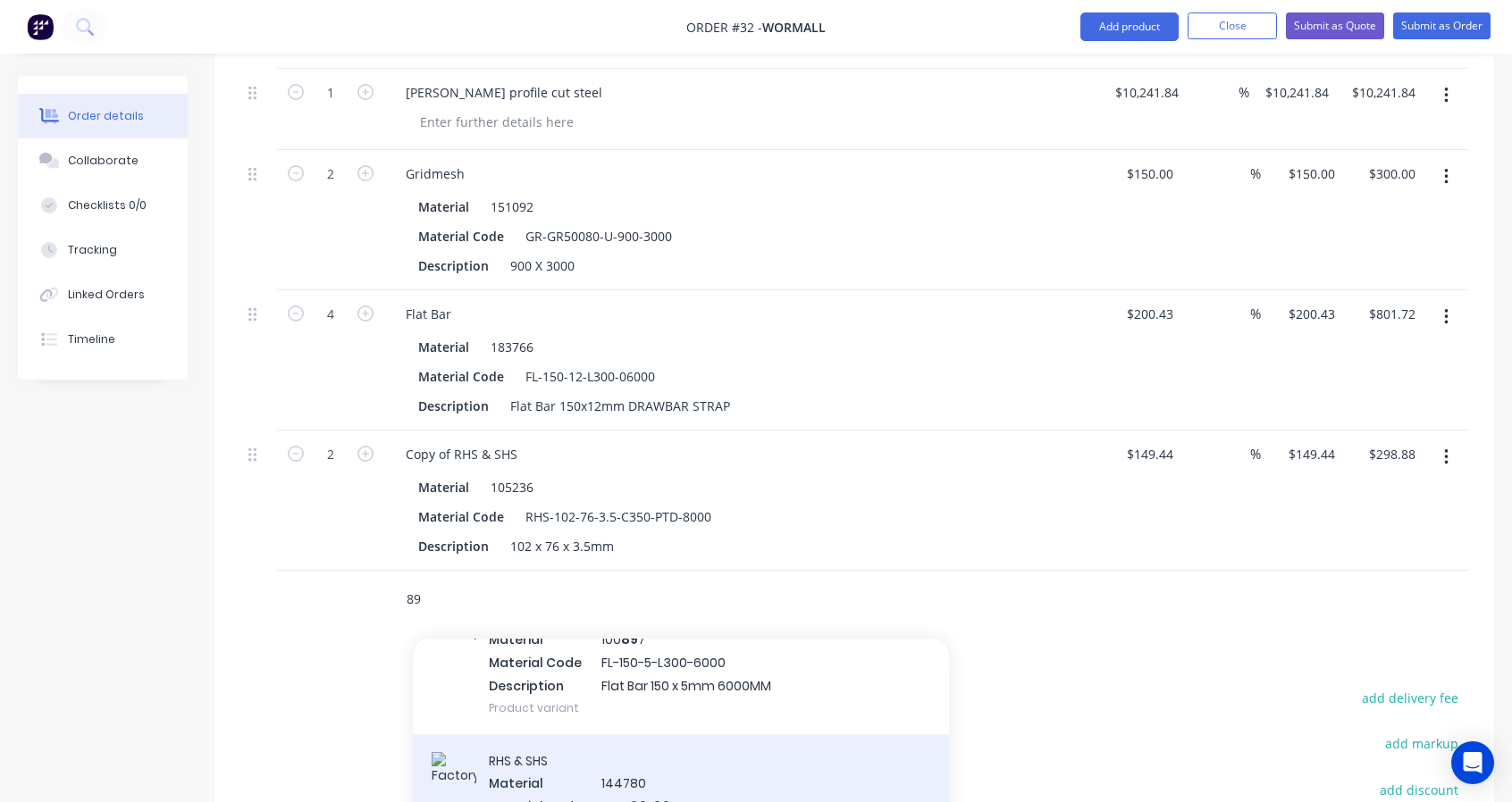
type input "89"
click at [721, 755] on div "RHS & SHS Material 144780 Material Code RHS- 89 - 89 -5-C350-PTD-12000 Descript…" at bounding box center [681, 806] width 537 height 144
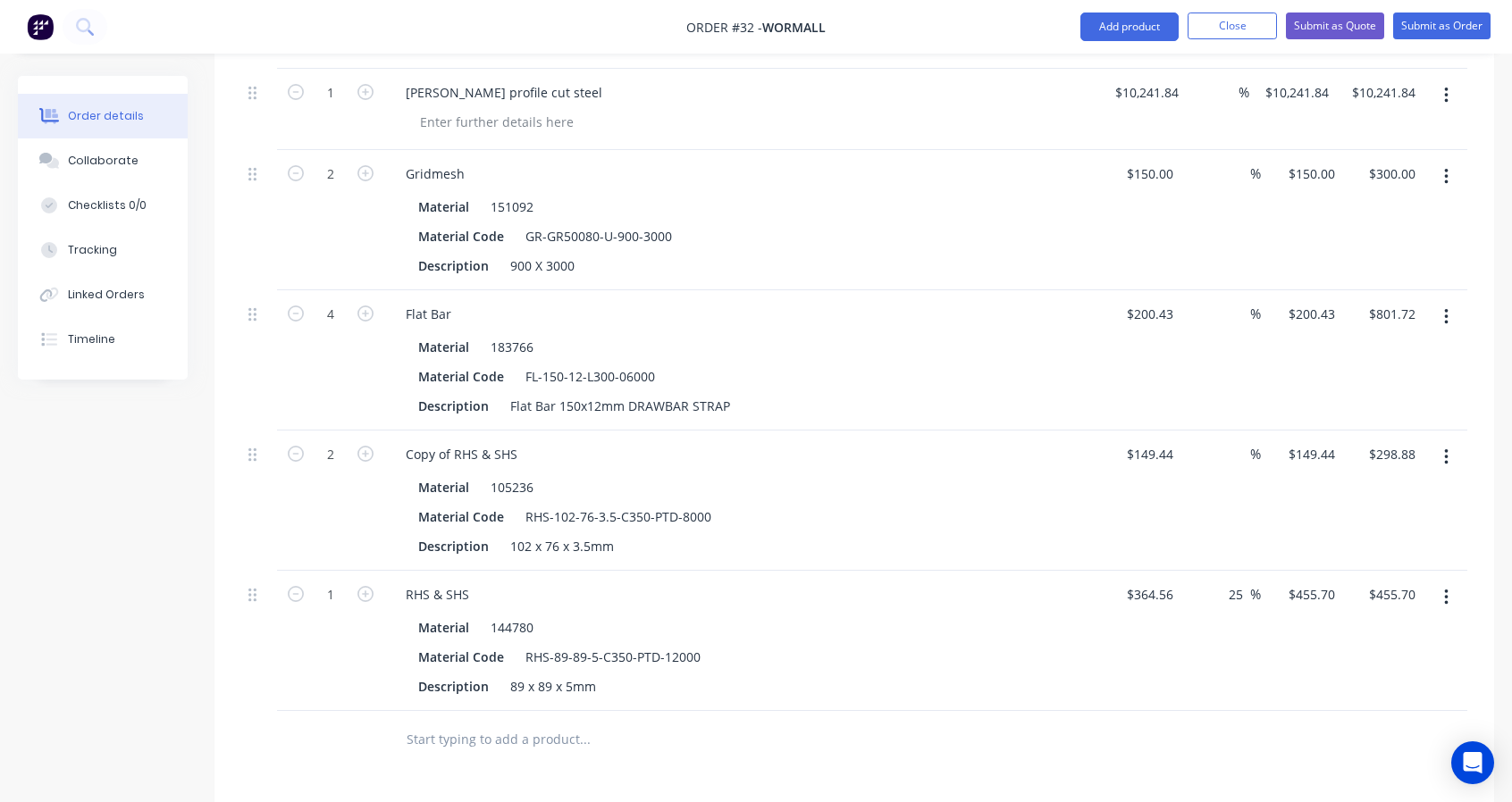
click at [1444, 587] on icon "button" at bounding box center [1446, 597] width 5 height 20
click at [1378, 740] on div "Delete" at bounding box center [1383, 752] width 138 height 26
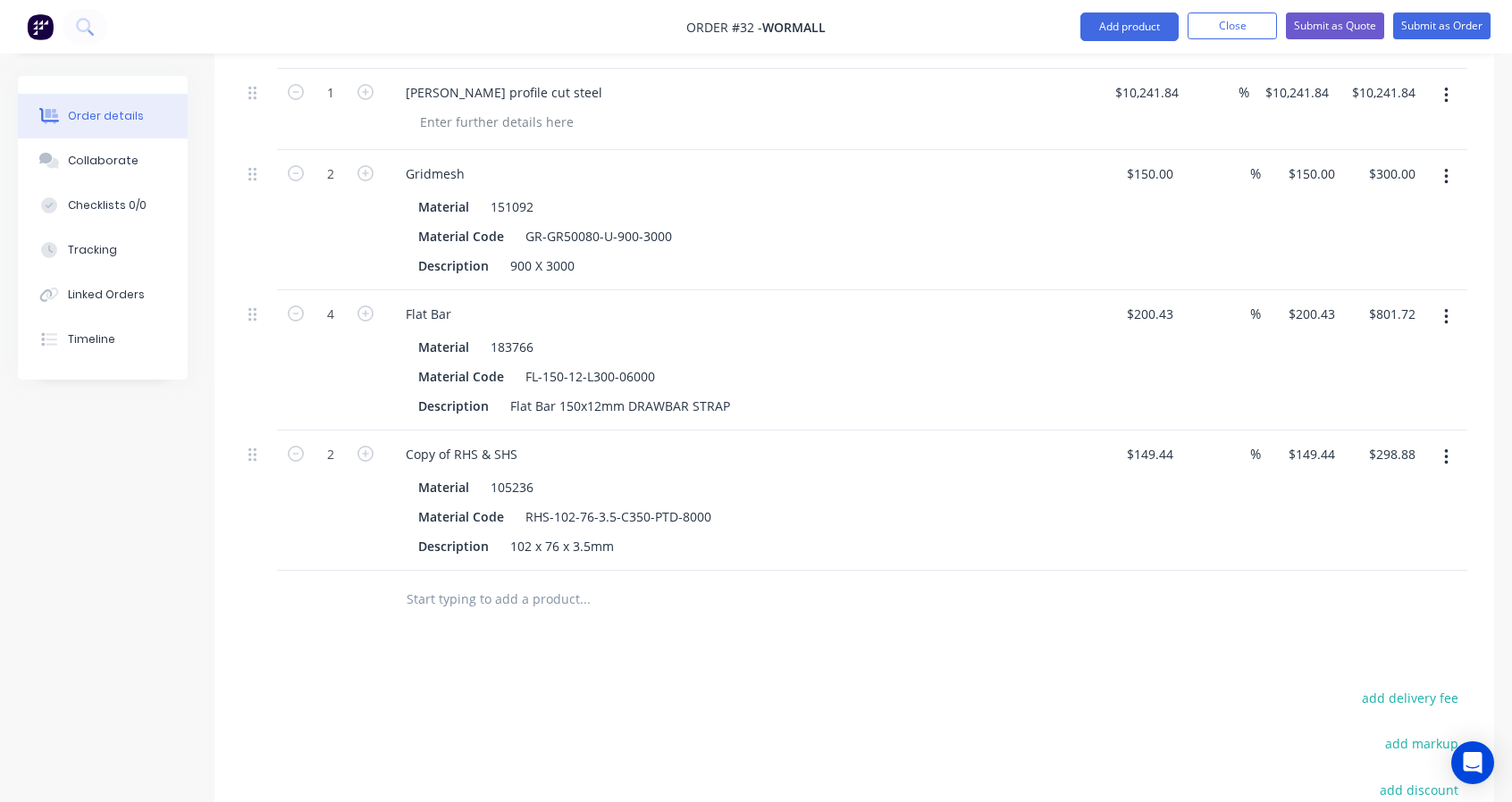
click at [730, 603] on input "text" at bounding box center [584, 599] width 357 height 35
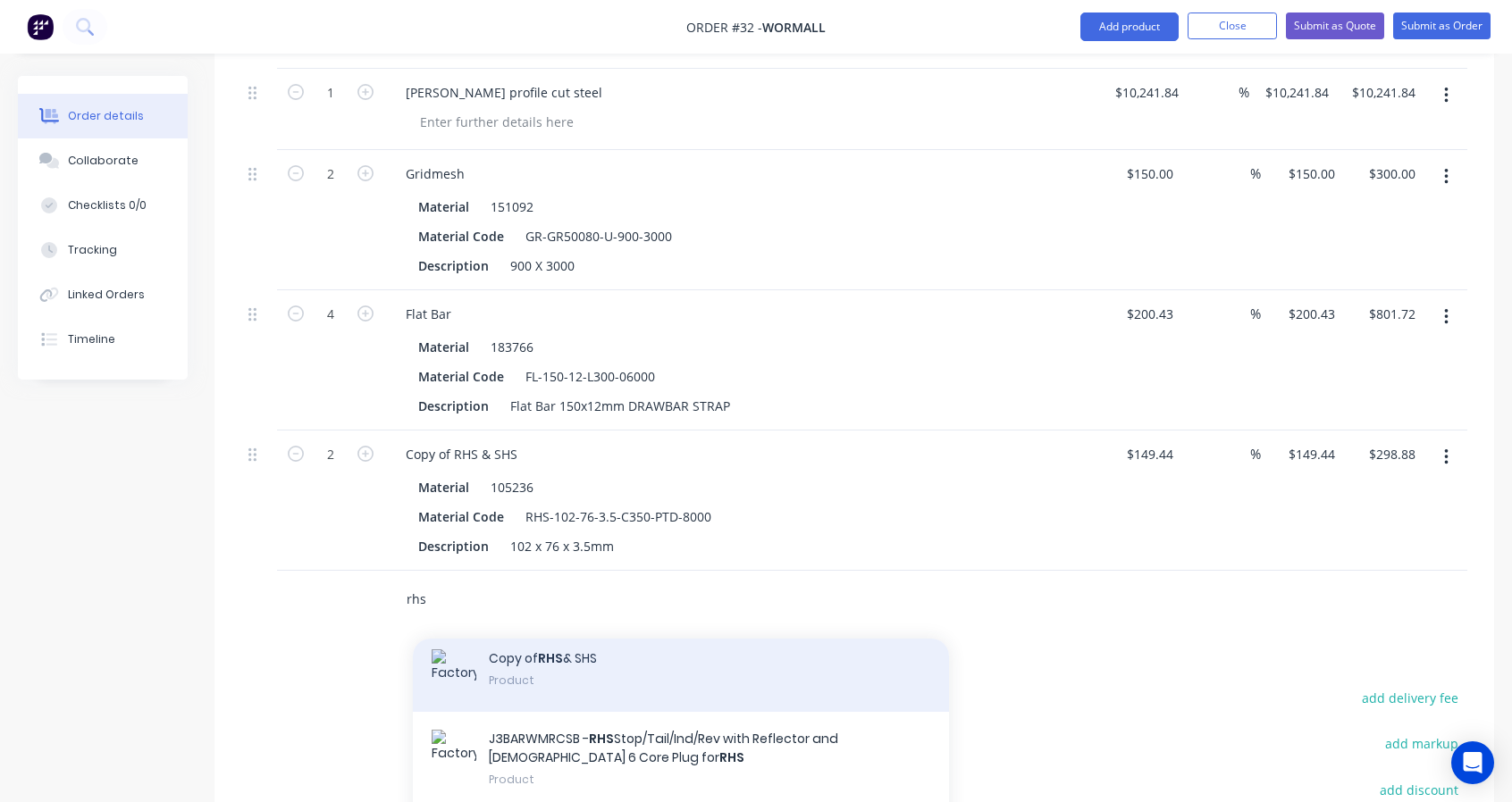
click at [767, 681] on div "Copy of RHS & SHS Product" at bounding box center [681, 671] width 537 height 80
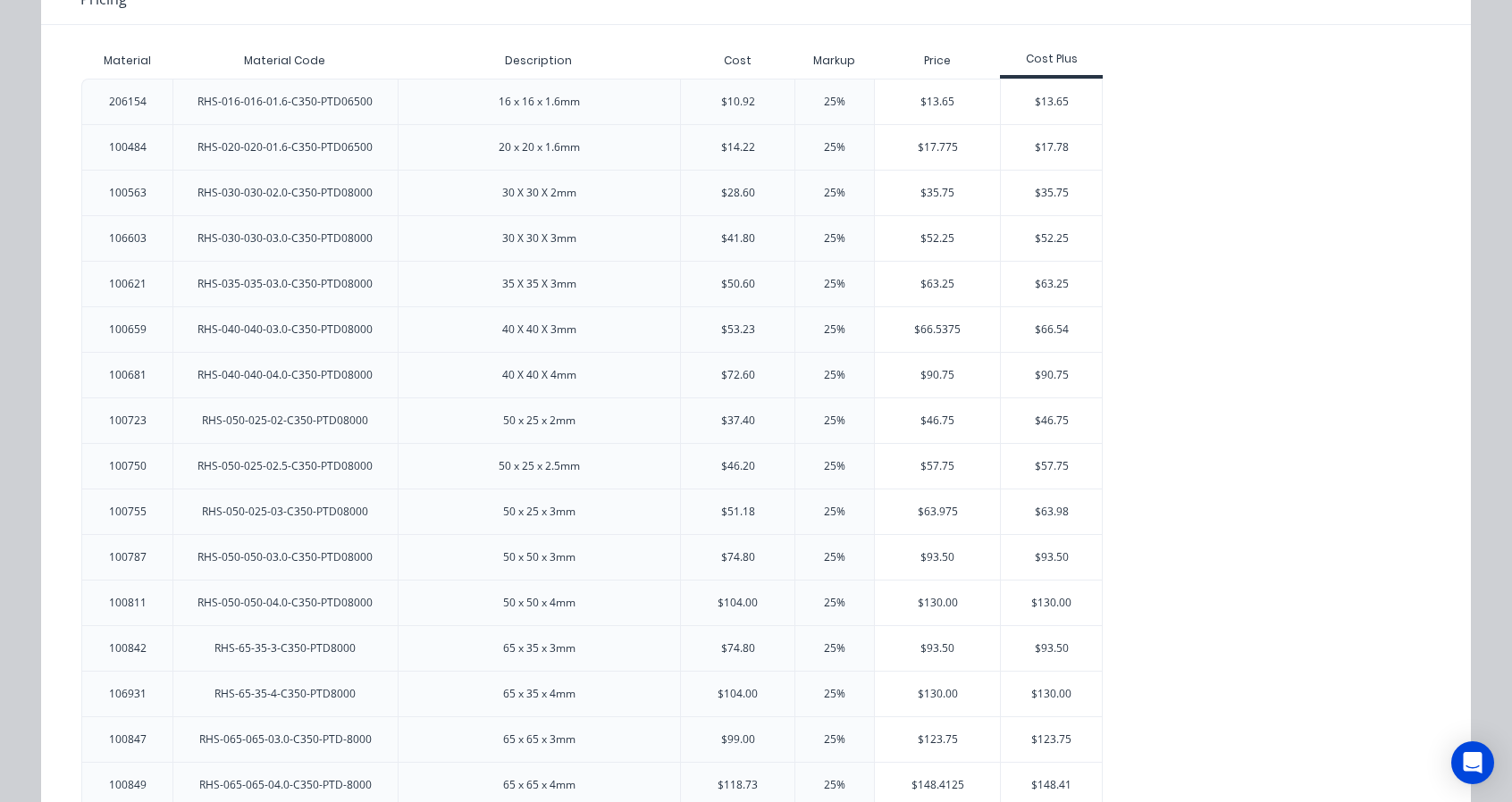
scroll to position [0, 0]
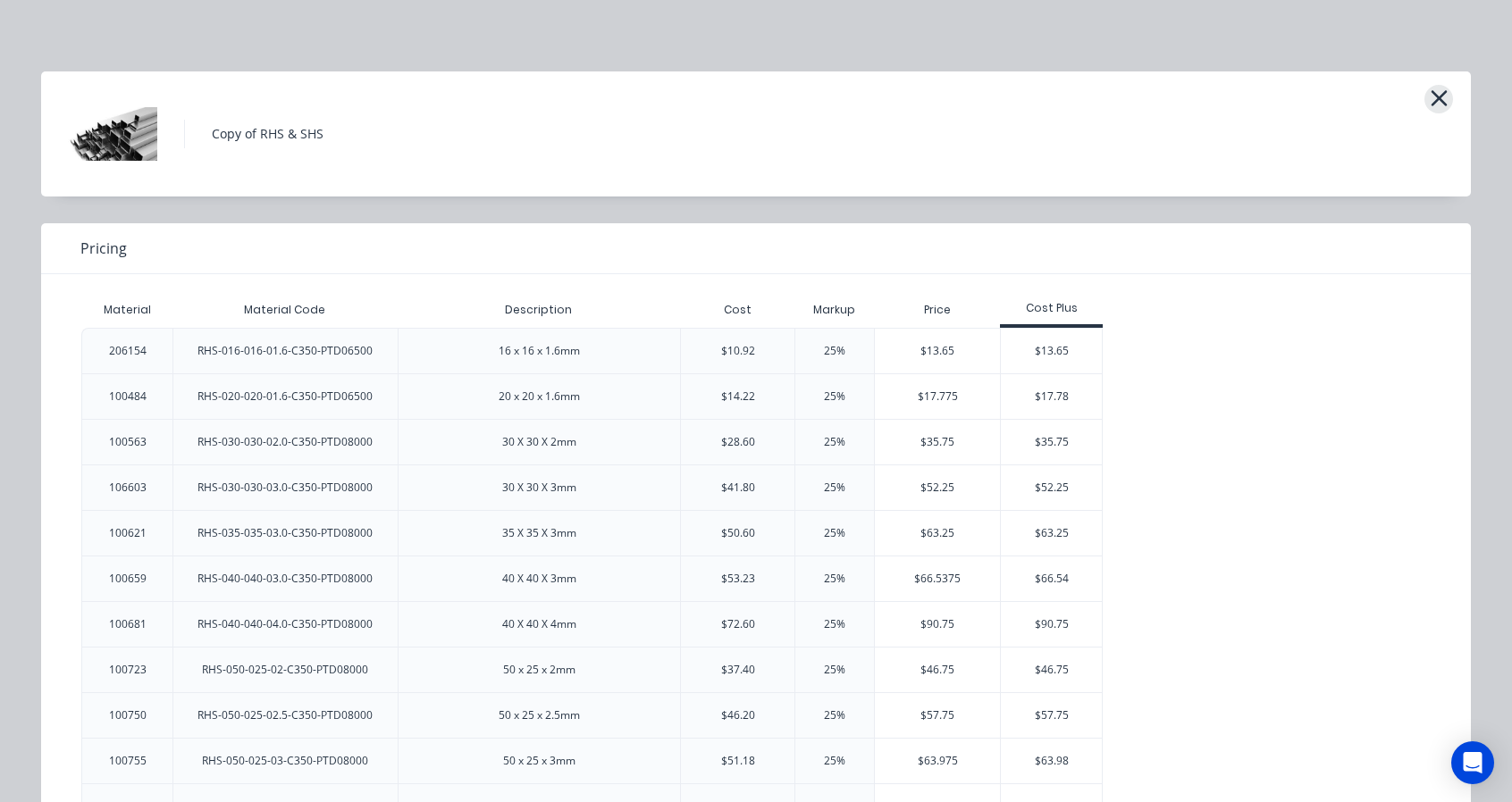
click at [1437, 101] on icon "button" at bounding box center [1439, 98] width 19 height 25
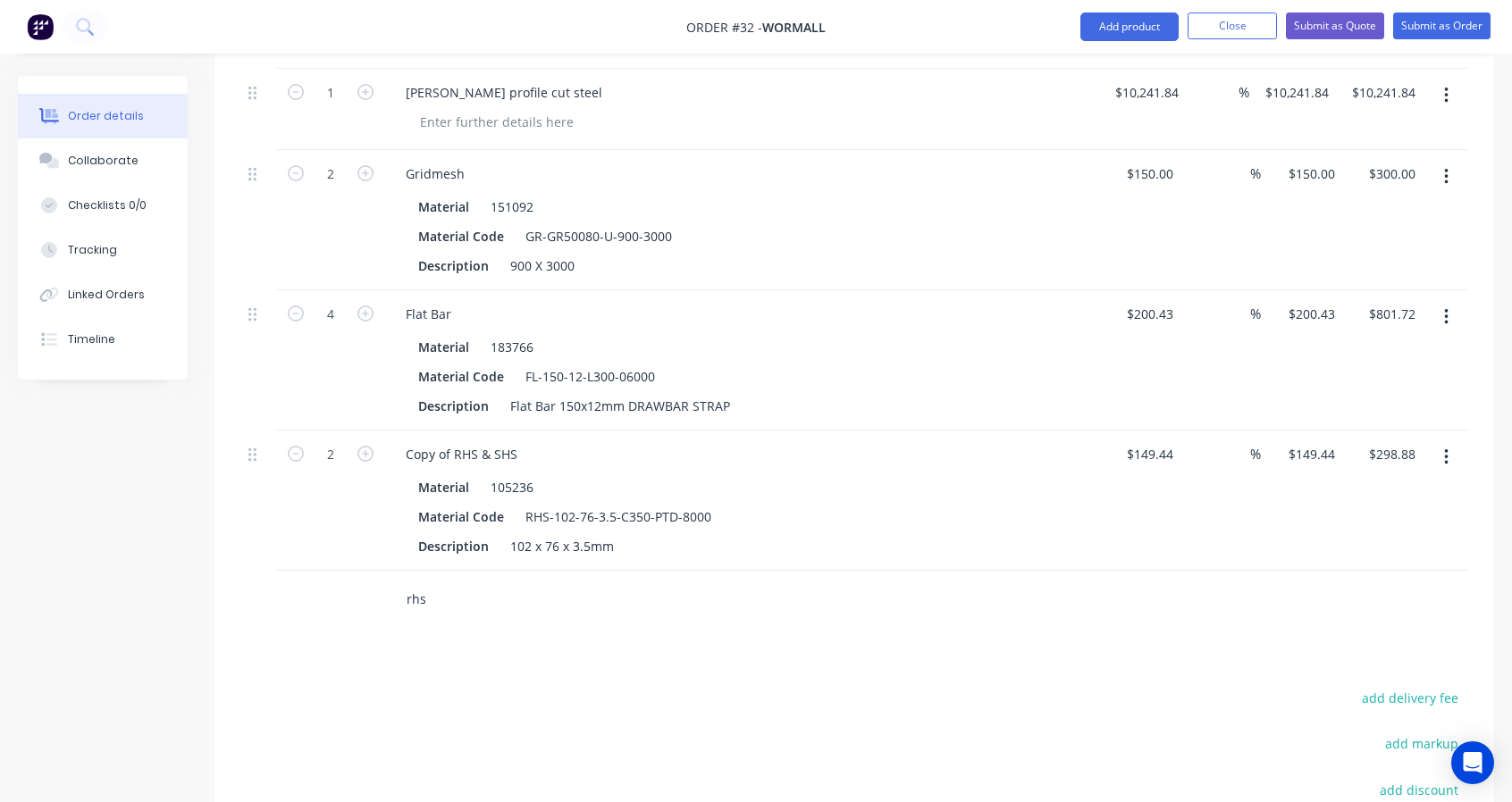
click at [461, 607] on input "rhs" at bounding box center [584, 599] width 357 height 35
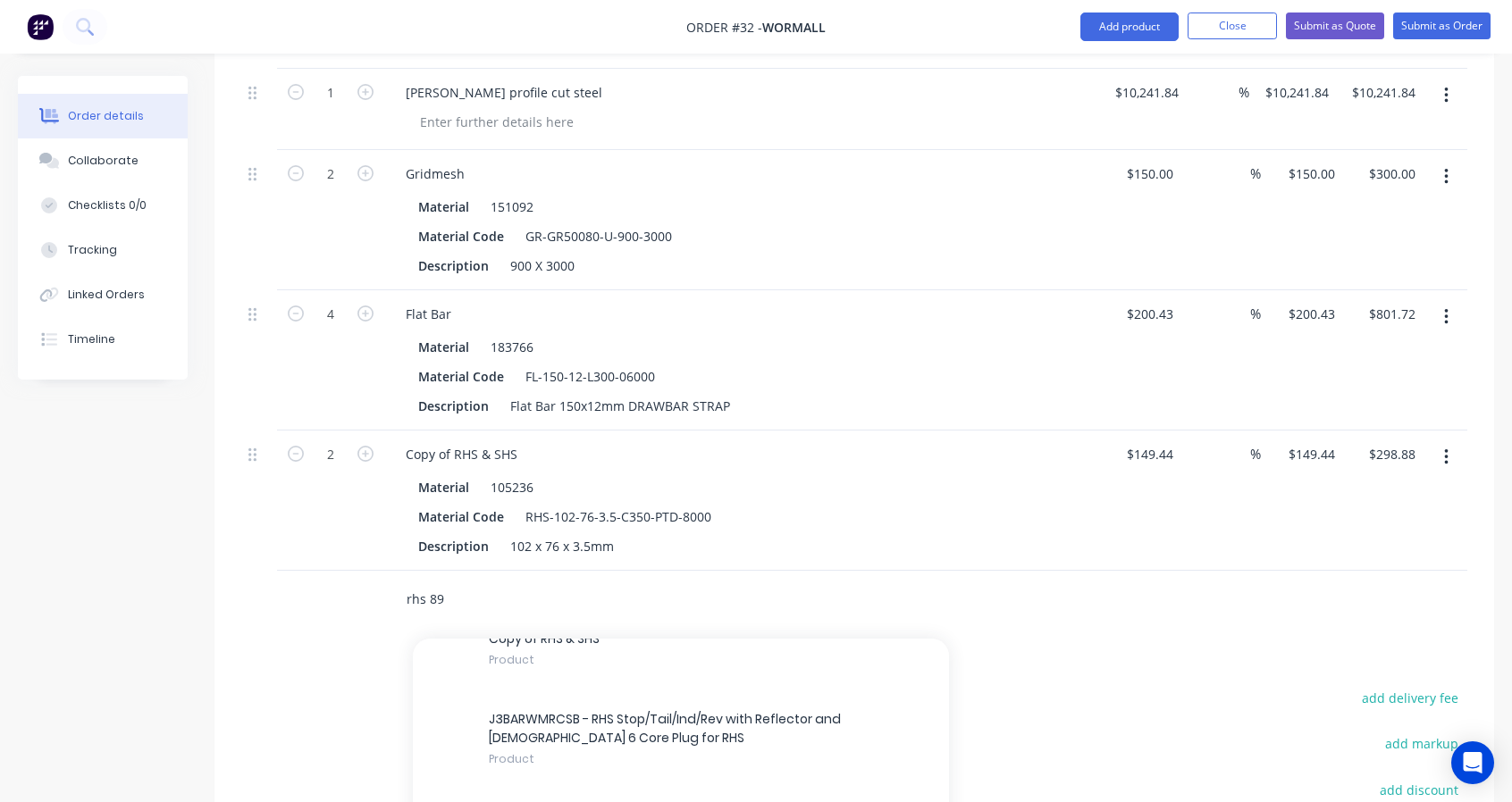
scroll to position [446, 0]
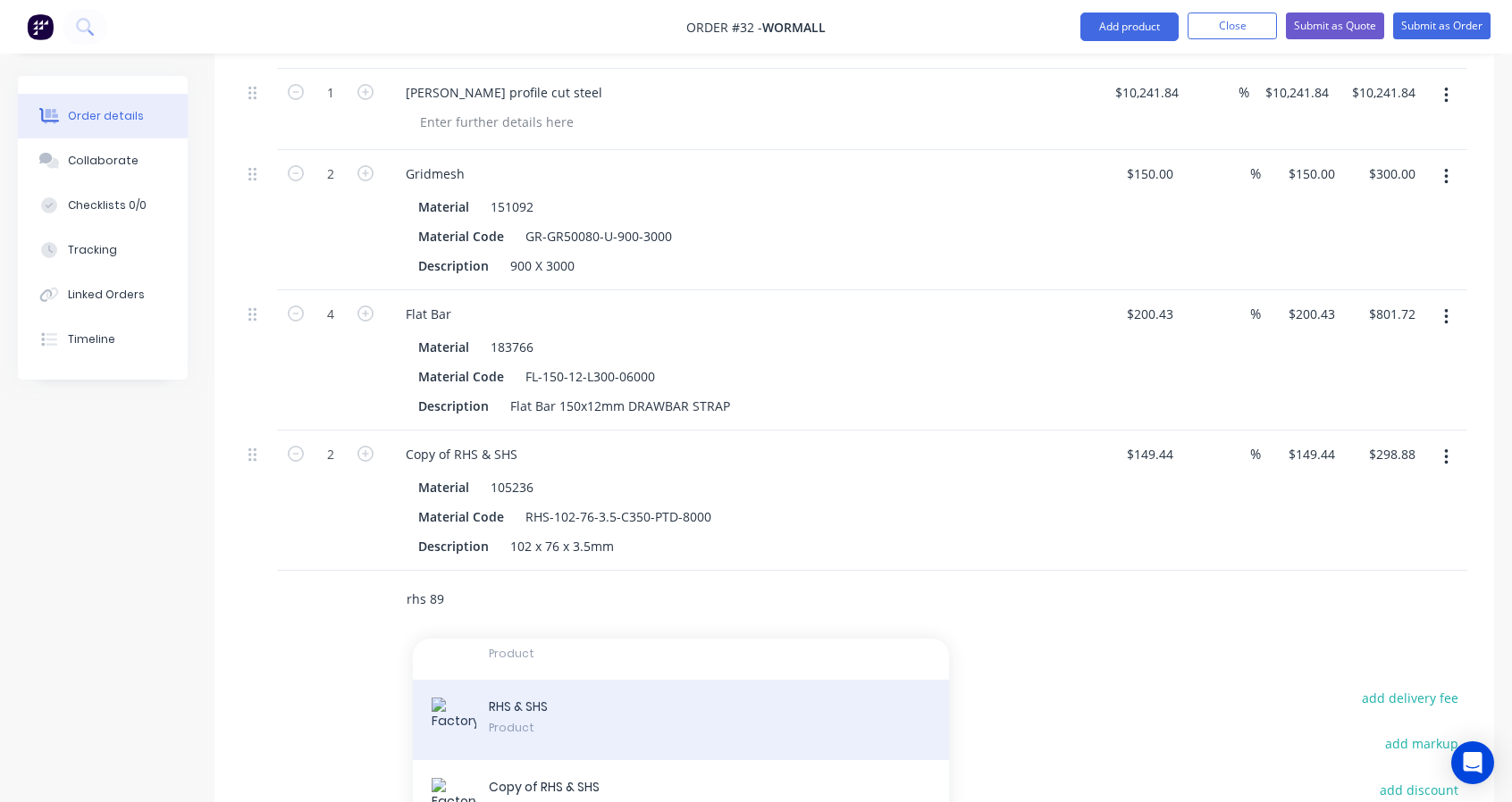
type input "rhs 89"
click at [691, 741] on div "RHS & SHS Product" at bounding box center [681, 719] width 537 height 80
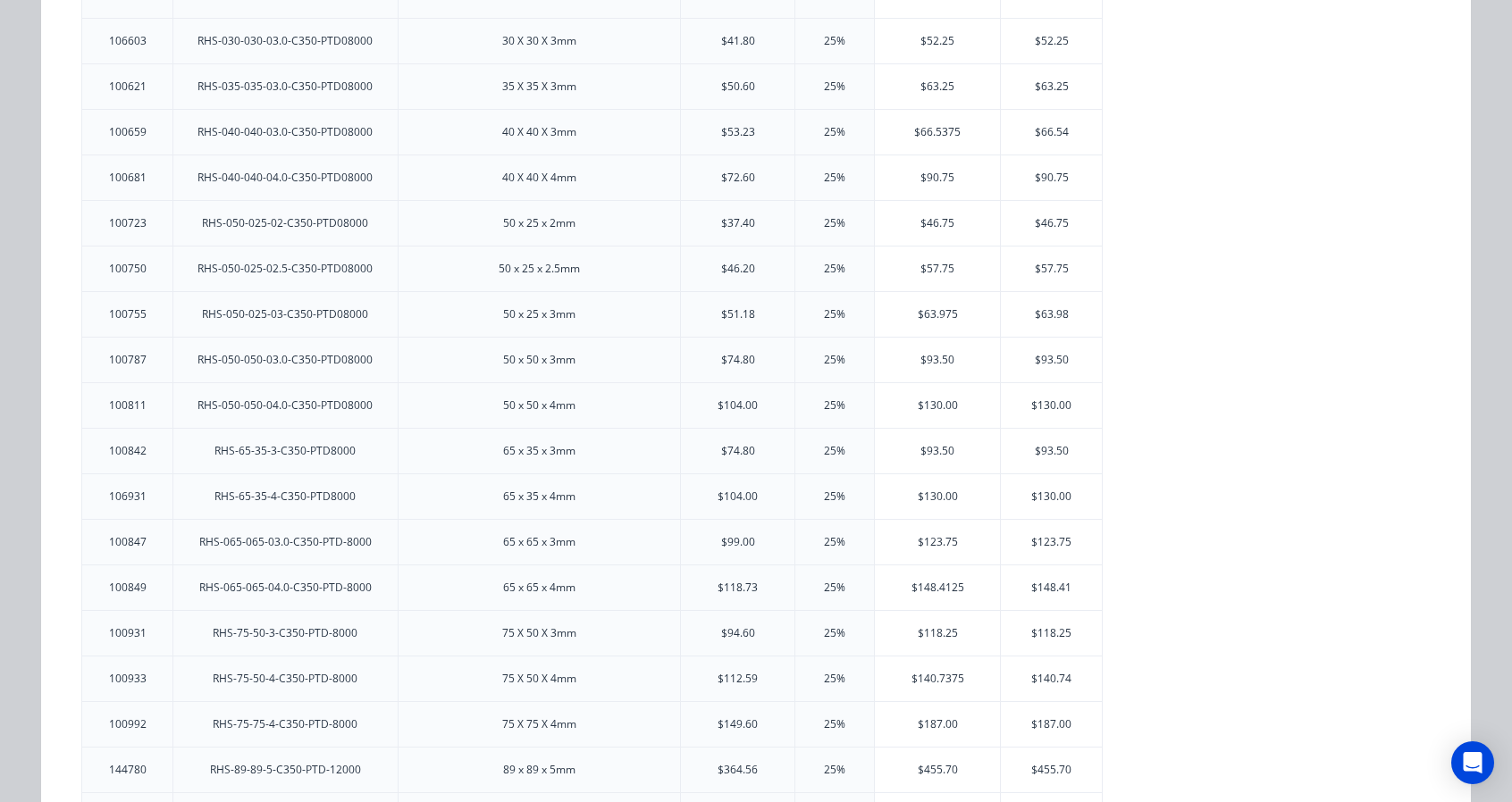
scroll to position [595, 0]
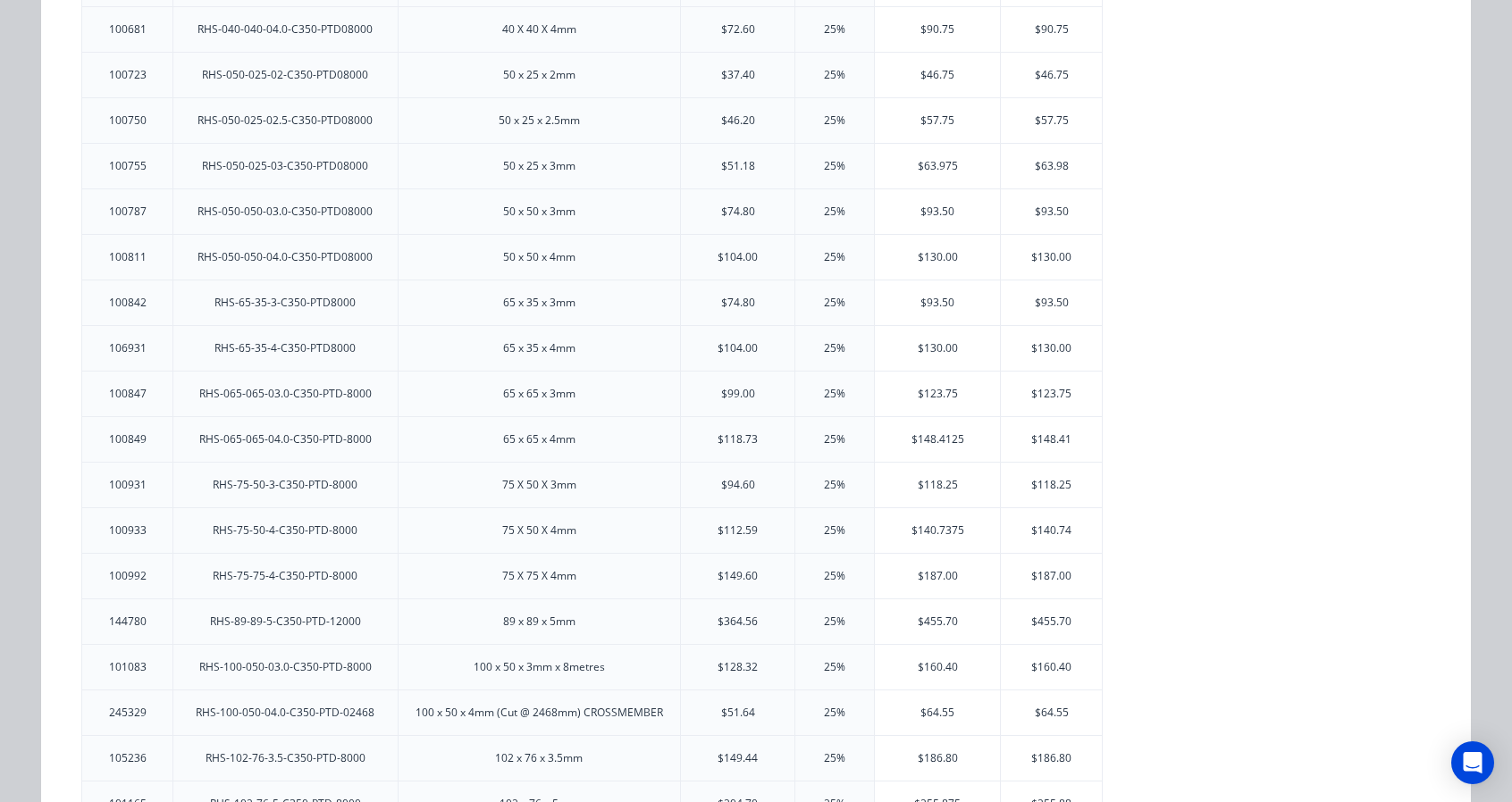
click at [364, 599] on div "RHS-89-89-5-C350-PTD-12000" at bounding box center [285, 622] width 179 height 45
click at [917, 611] on div "$455.70" at bounding box center [937, 622] width 126 height 45
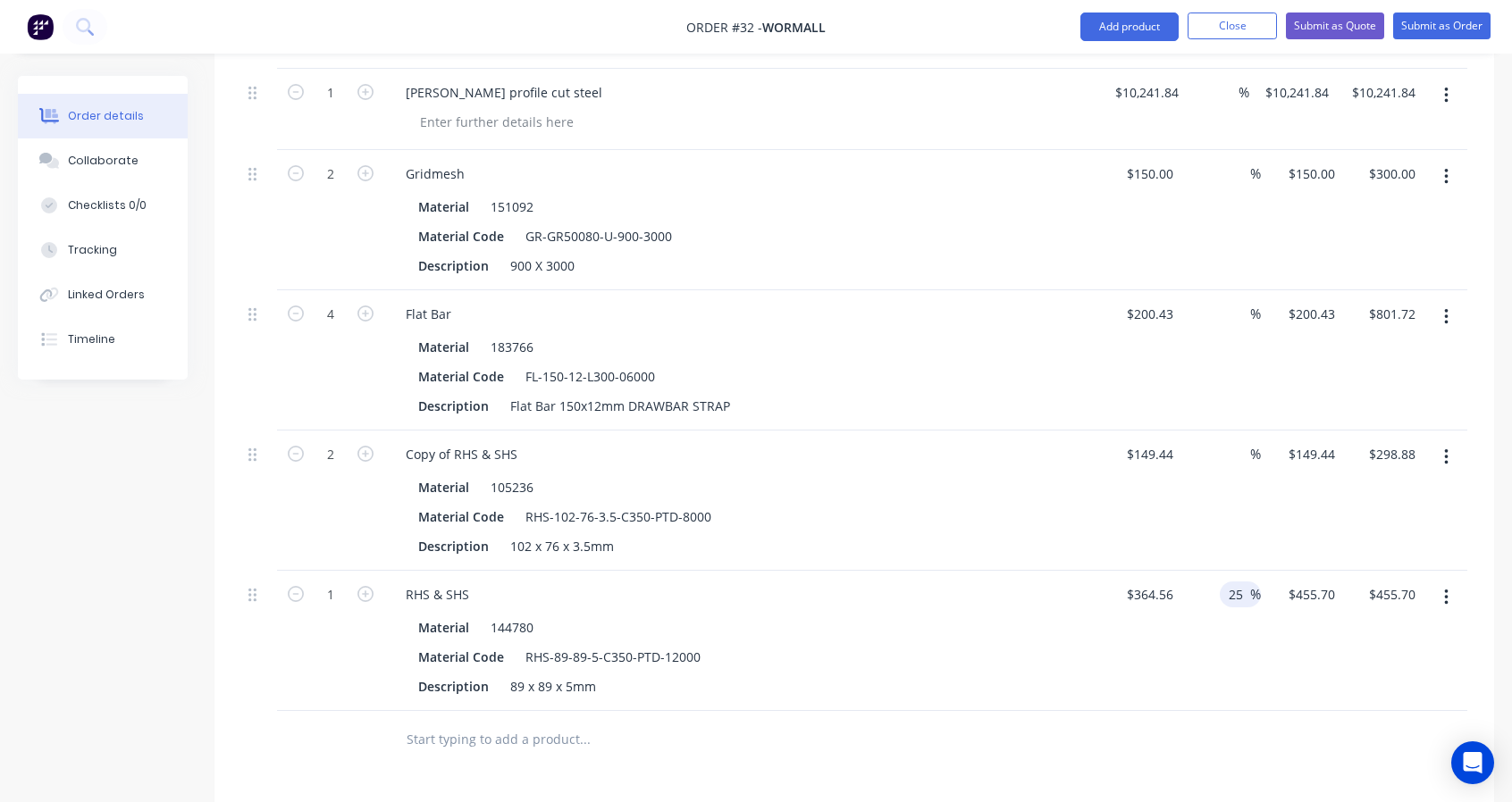
click at [1256, 593] on span "%" at bounding box center [1255, 594] width 11 height 20
type input "2"
type input "$364.56"
click at [1052, 701] on div "RHS & SHS Material 144780 Material Code RHS-89-89-5-C350-PTD-12000 Description …" at bounding box center [741, 640] width 715 height 140
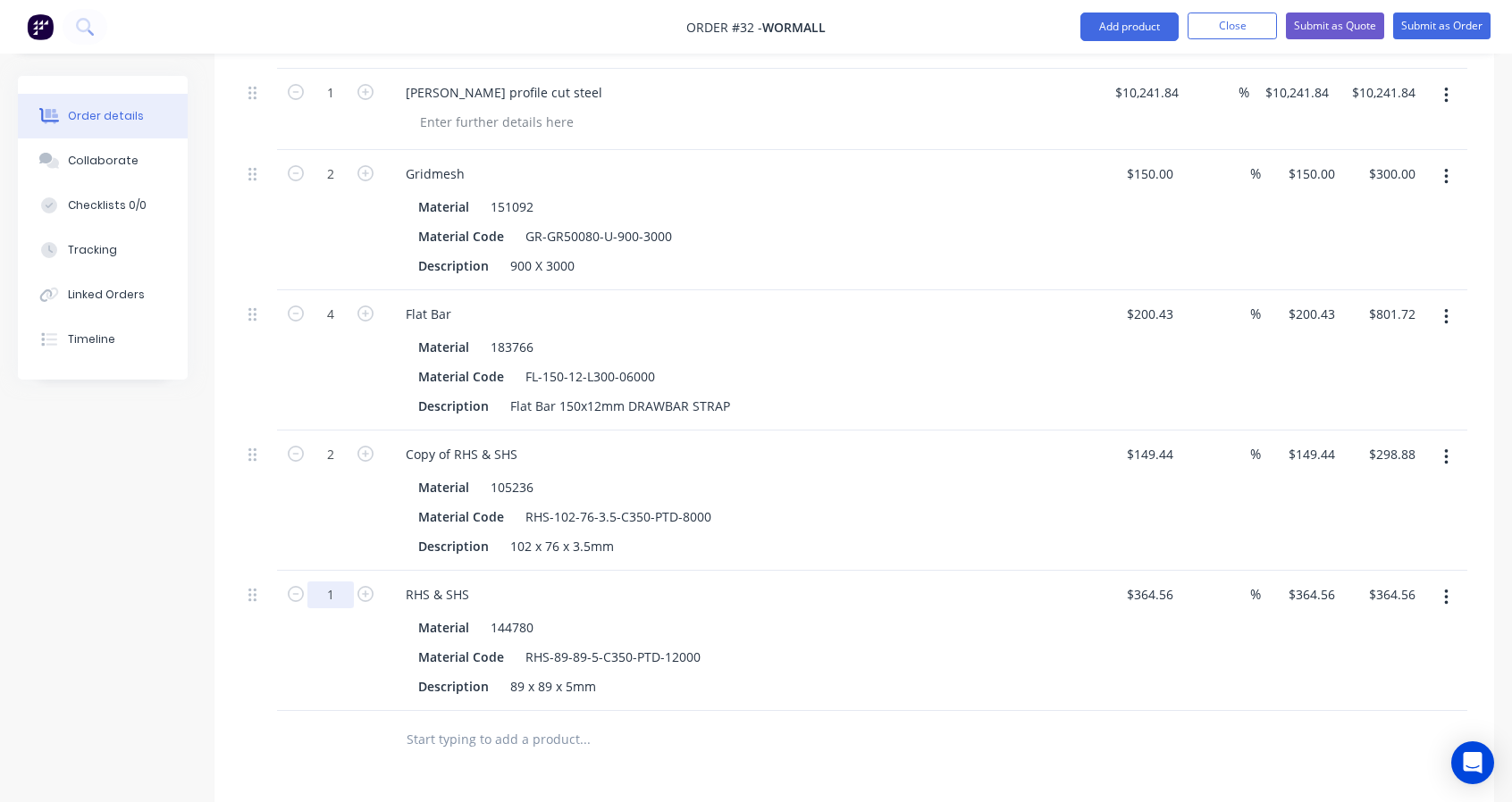
click at [345, 106] on input "1" at bounding box center [331, 93] width 46 height 27
type input "0.25"
type input "$91.14"
click at [312, 671] on div "0.25" at bounding box center [330, 640] width 107 height 140
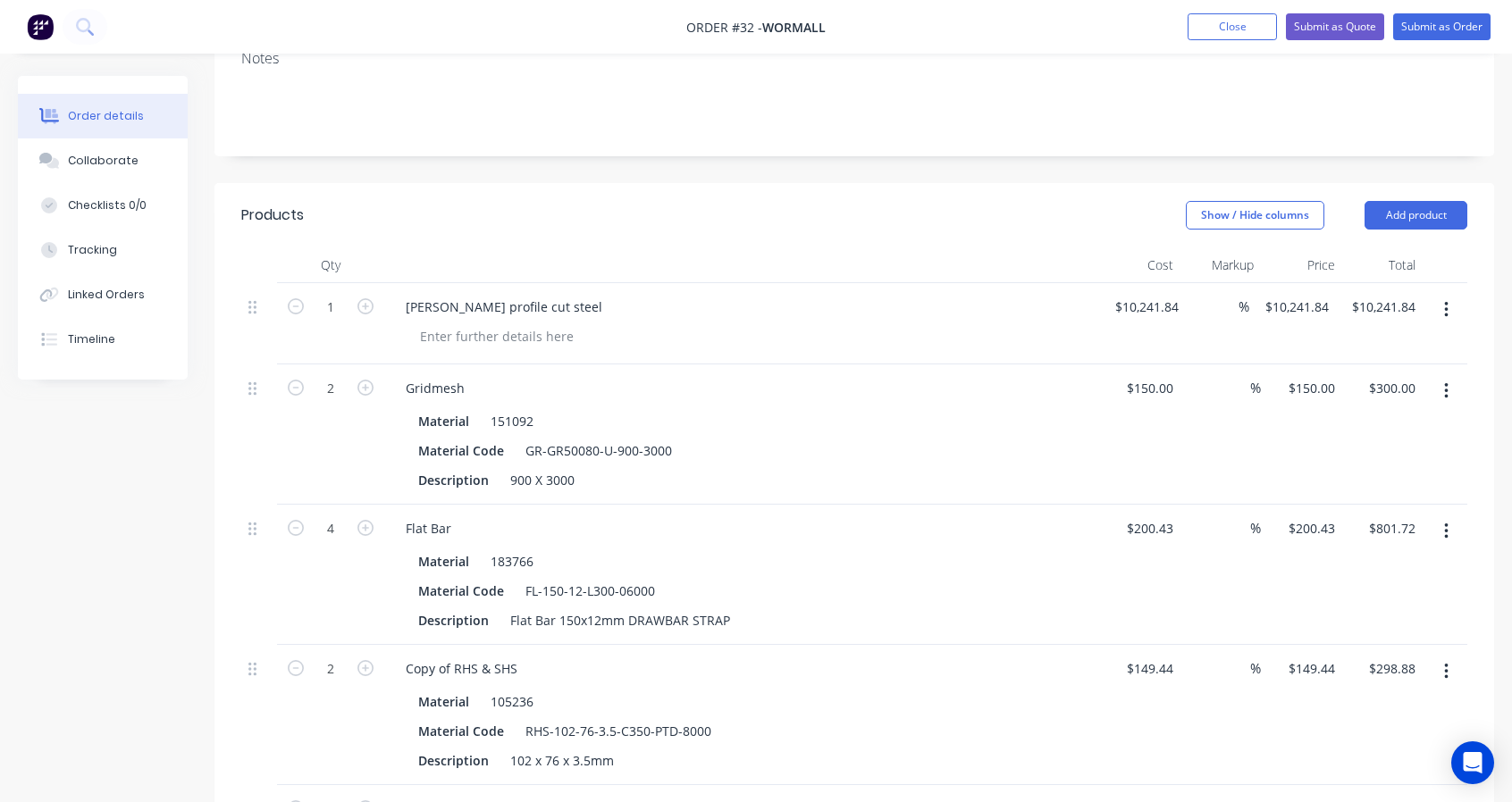
scroll to position [595, 0]
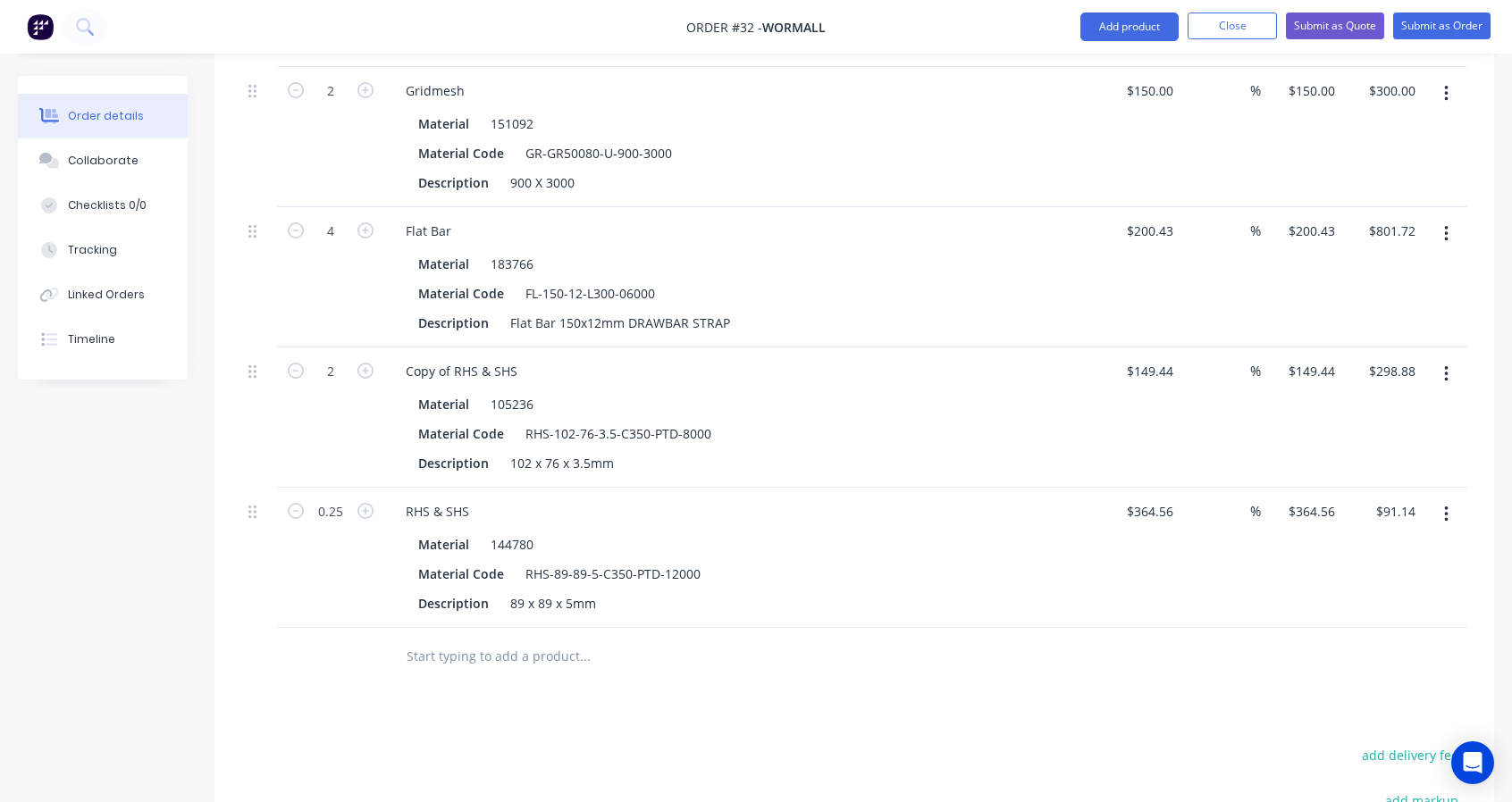
click at [446, 651] on input "text" at bounding box center [584, 656] width 357 height 35
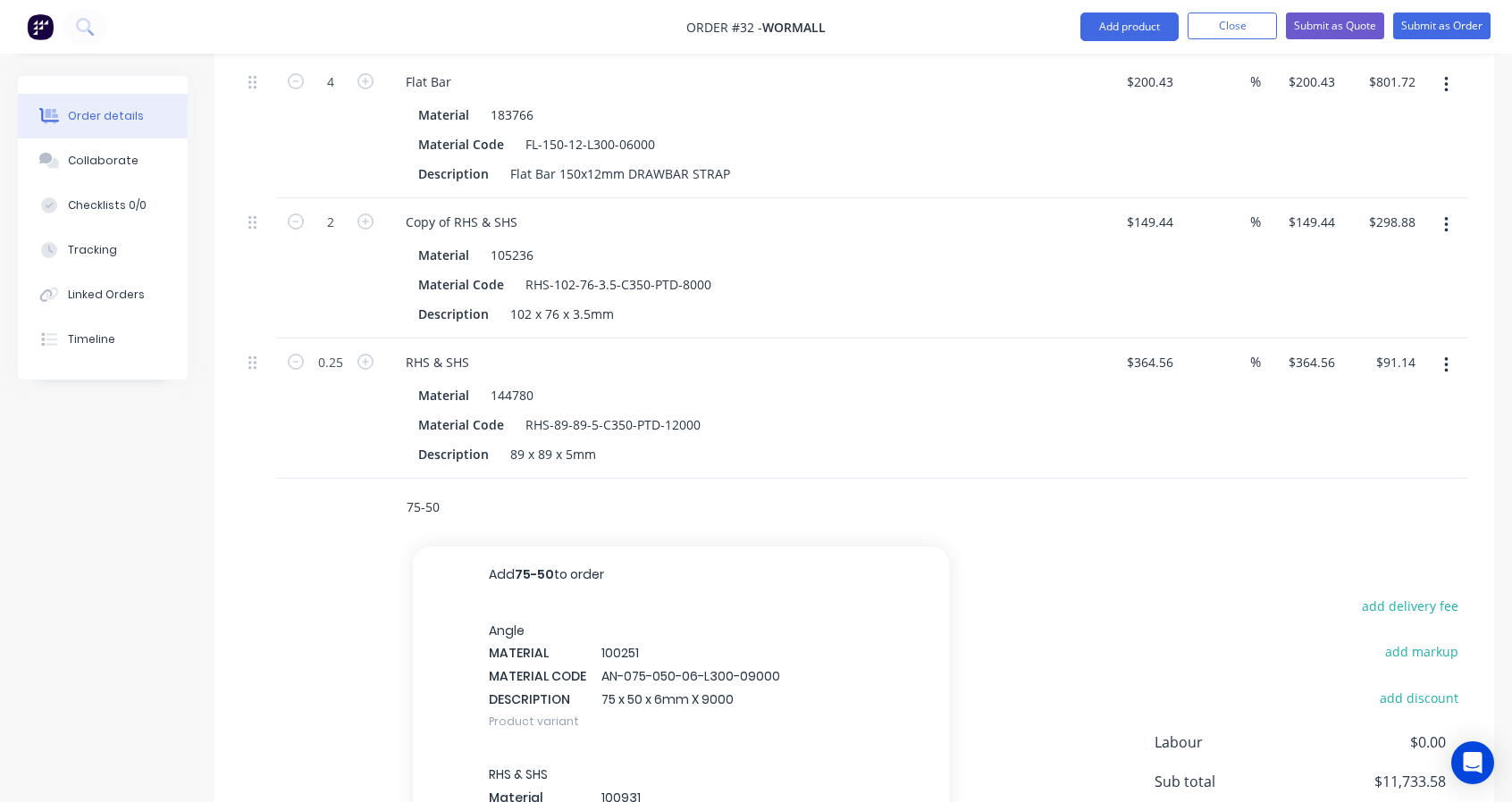
scroll to position [149, 0]
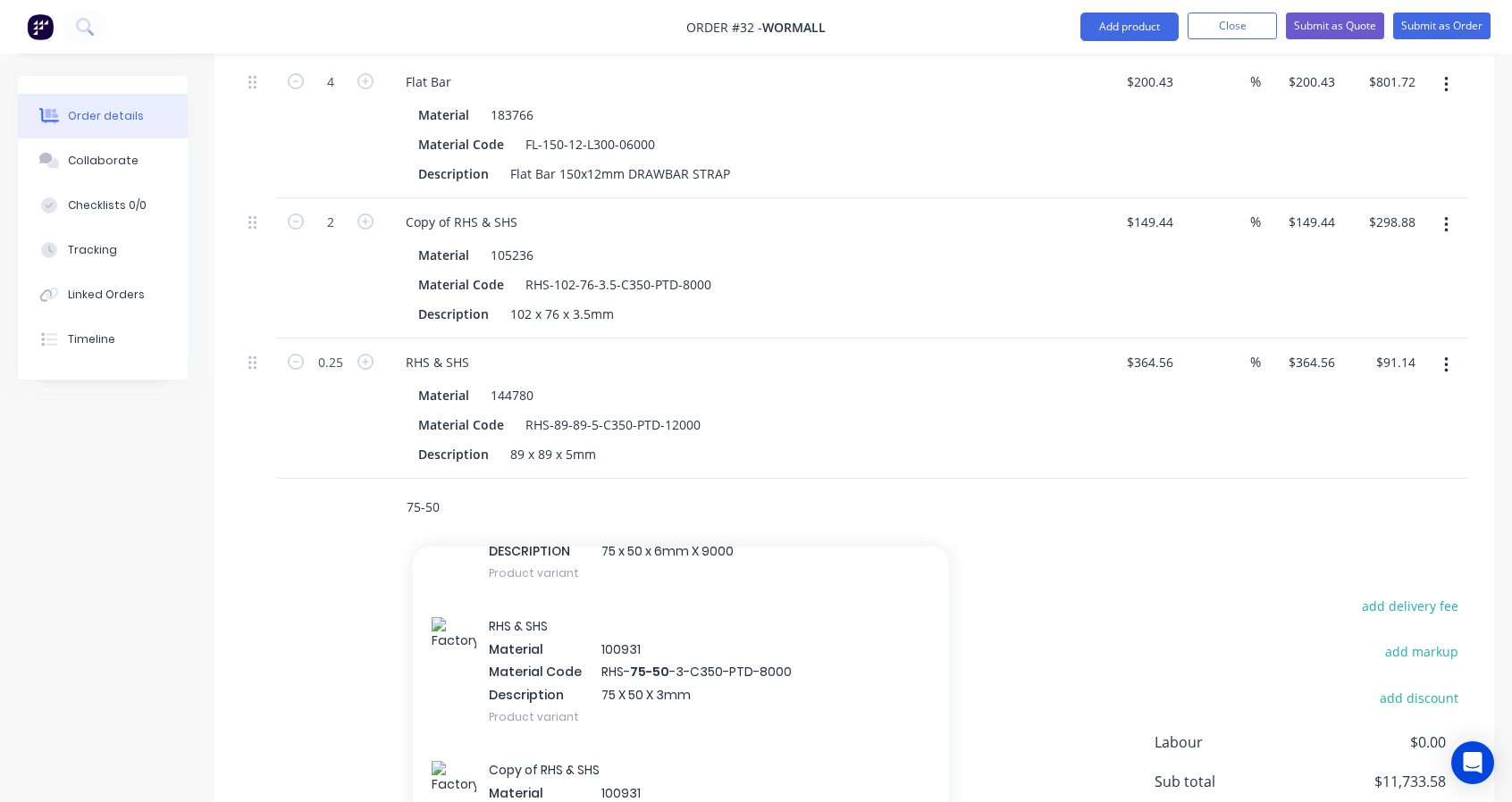
type input "75-50"
click at [584, 689] on div "RHS & SHS Material 100931 Material Code RHS- 75-50 -3-C350-PTD-8000 Description…" at bounding box center [681, 671] width 537 height 144
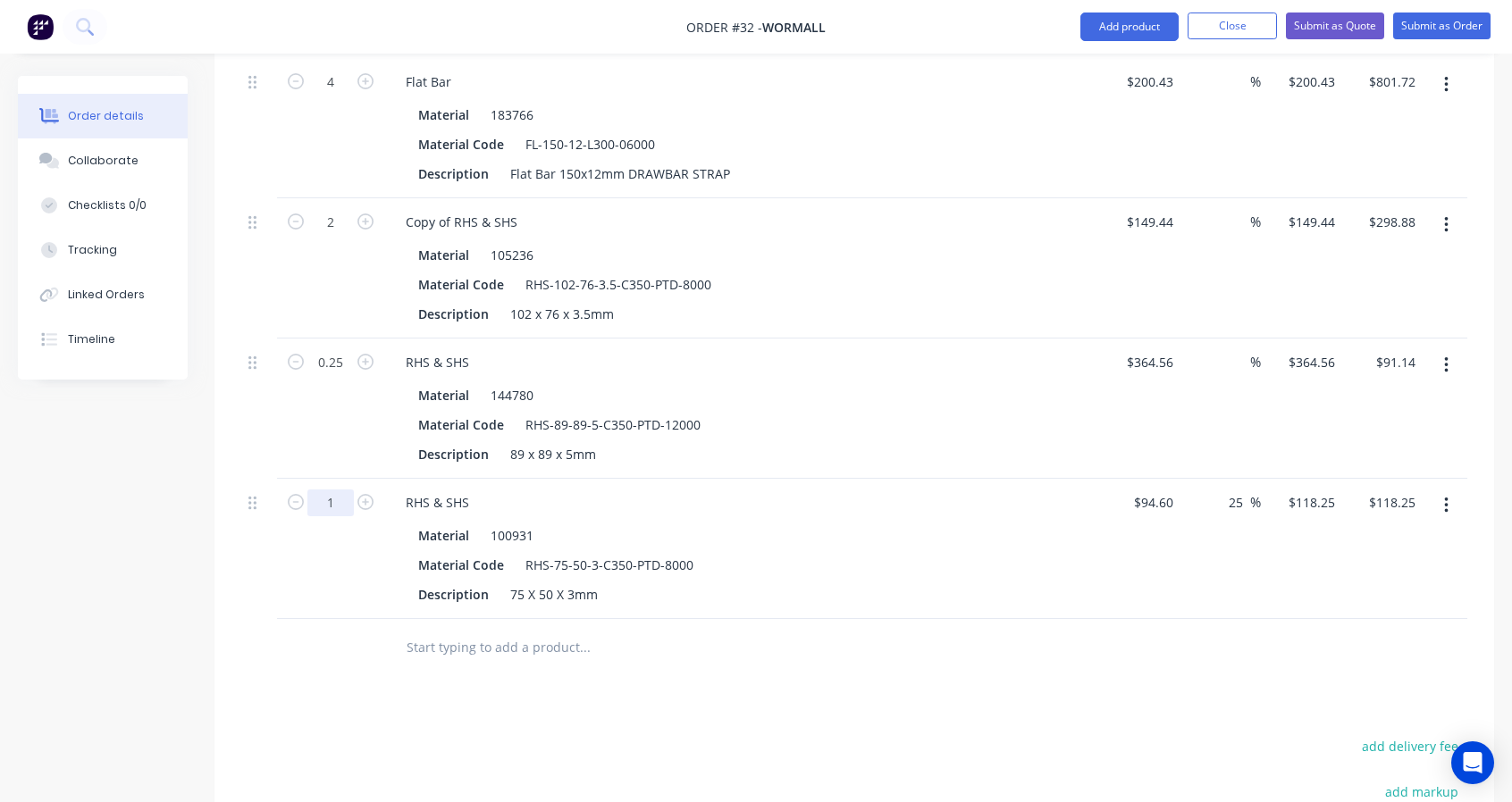
drag, startPoint x: 338, startPoint y: 503, endPoint x: 318, endPoint y: 503, distance: 20.0
type input "0.6"
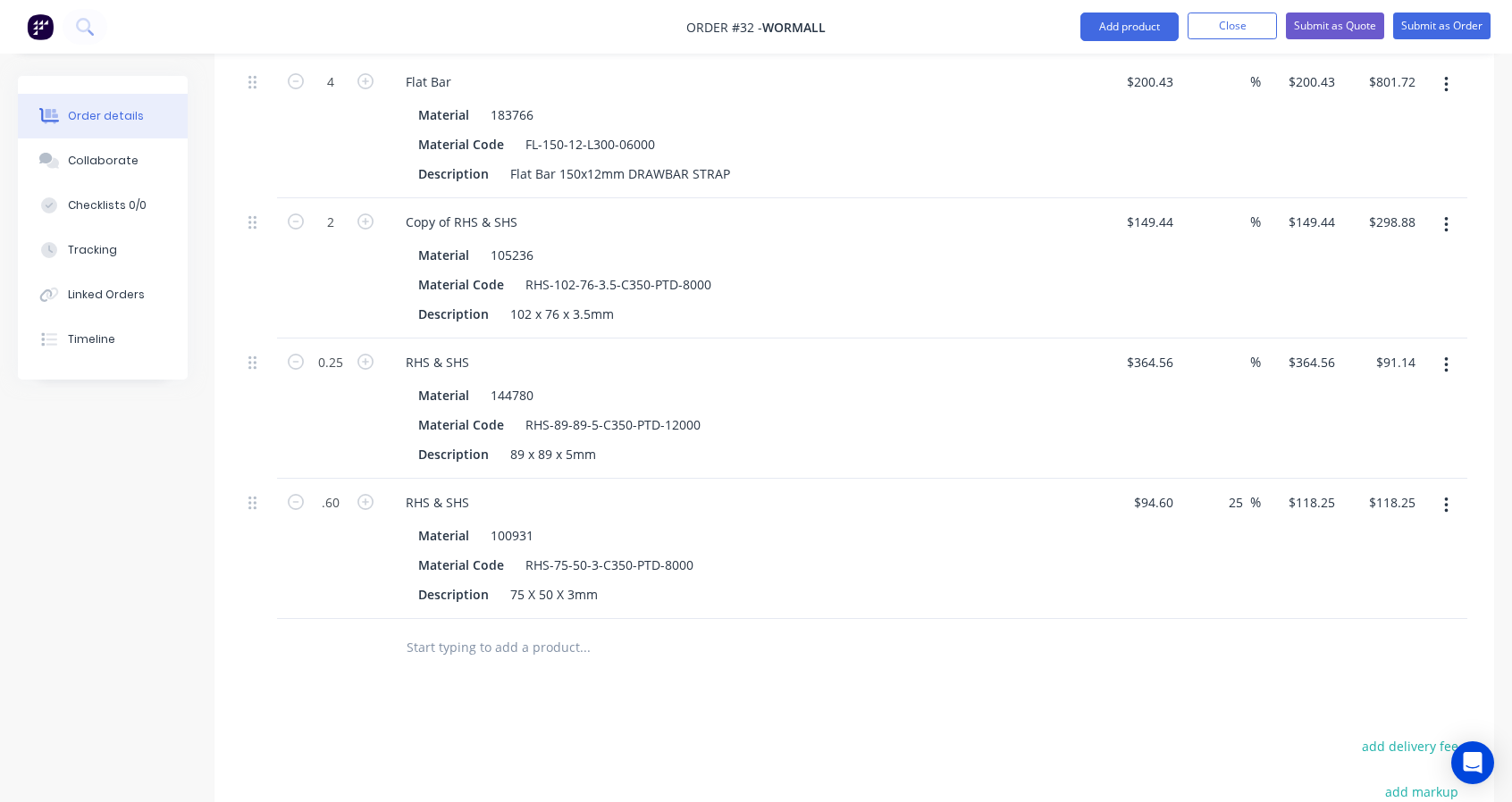
type input "$70.95"
click at [366, 687] on div "Products Show / Hide columns Add product Qty Cost Markup Price Total 1 Elliots …" at bounding box center [855, 421] width 1280 height 1369
click at [455, 629] on input "text" at bounding box center [584, 647] width 357 height 35
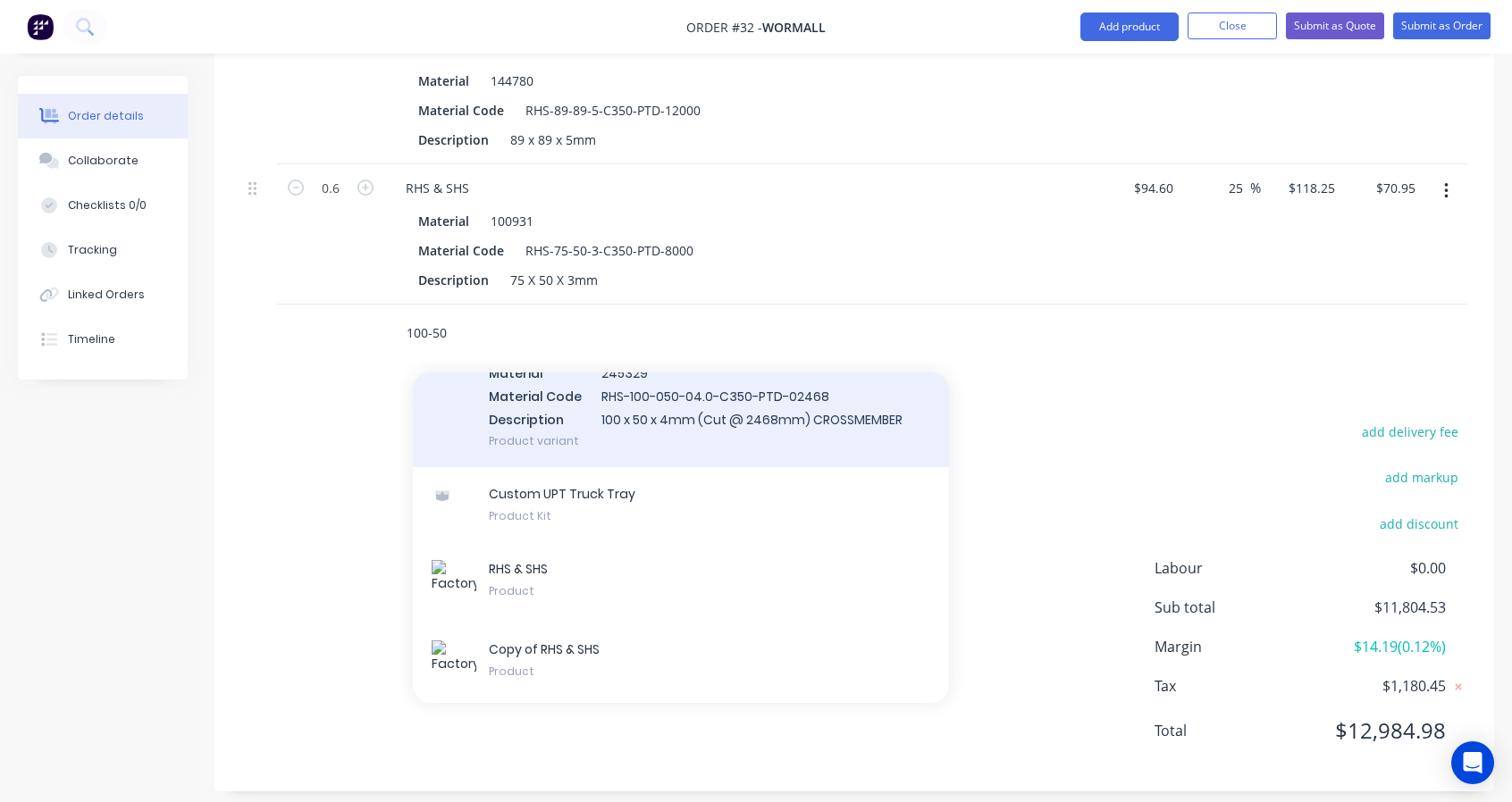
scroll to position [1072, 0]
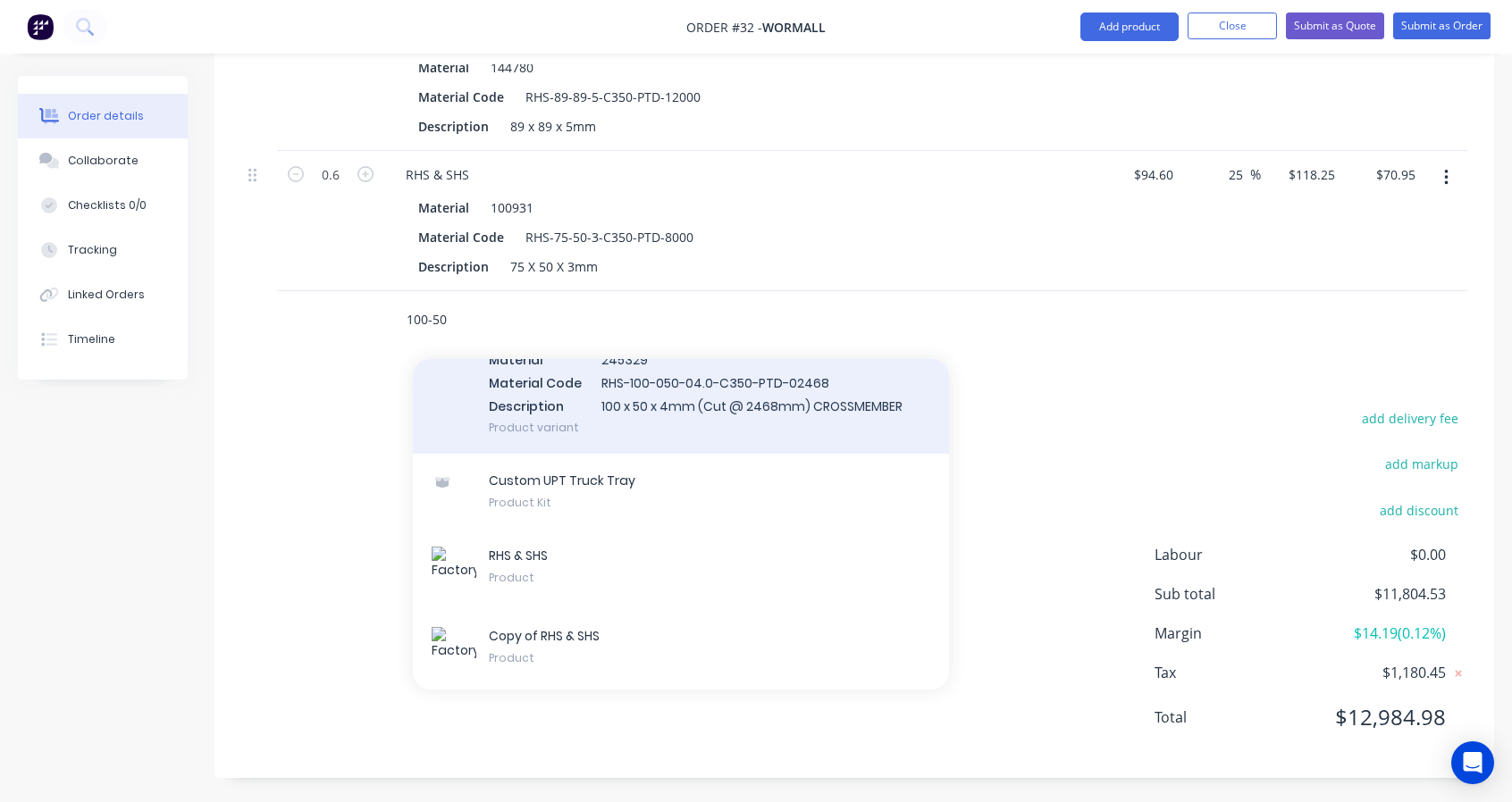
type input "100-50"
click at [611, 382] on div "RHS & SHS Material 245329 Material Code RHS-100-050-04.0-C350-PTD-02468 Descrip…" at bounding box center [681, 381] width 537 height 144
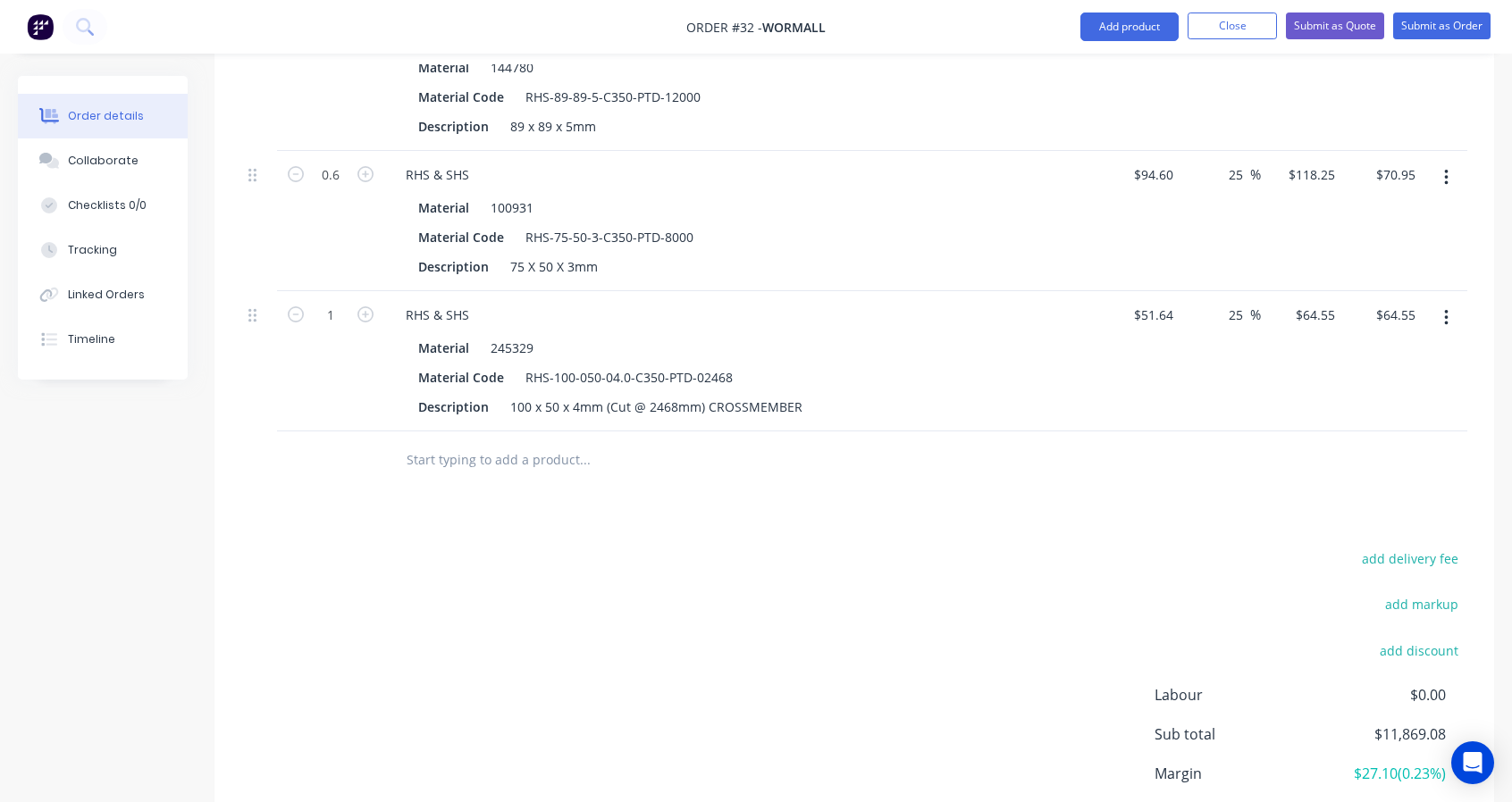
click at [376, 316] on button "button" at bounding box center [365, 313] width 23 height 19
type input "2"
type input "$129.10"
click at [368, 311] on icon "button" at bounding box center [365, 314] width 16 height 16
type input "3"
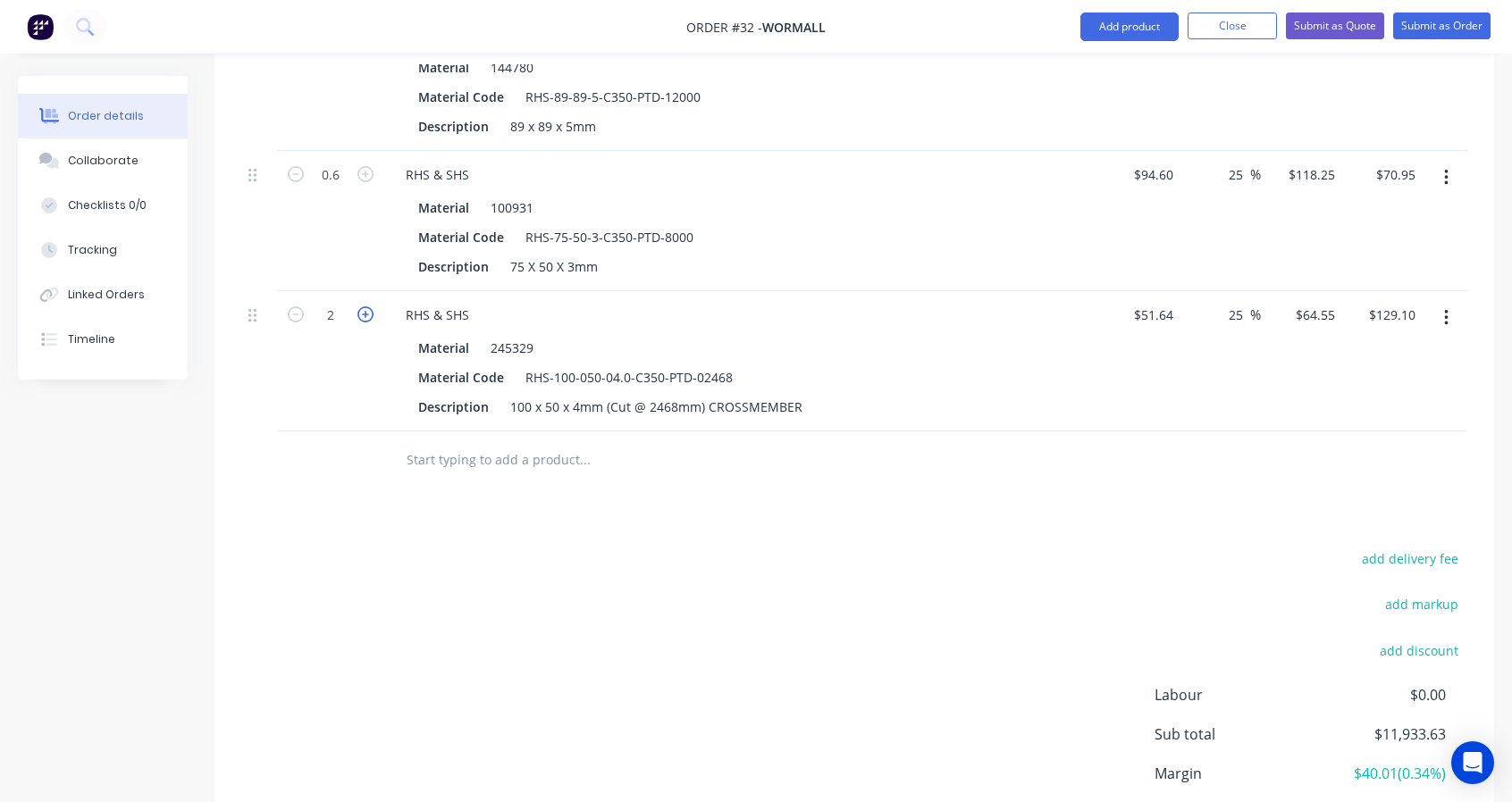
type input "$193.65"
click at [368, 311] on icon "button" at bounding box center [365, 314] width 16 height 16
type input "4"
type input "$258.20"
click at [368, 311] on icon "button" at bounding box center [365, 314] width 16 height 16
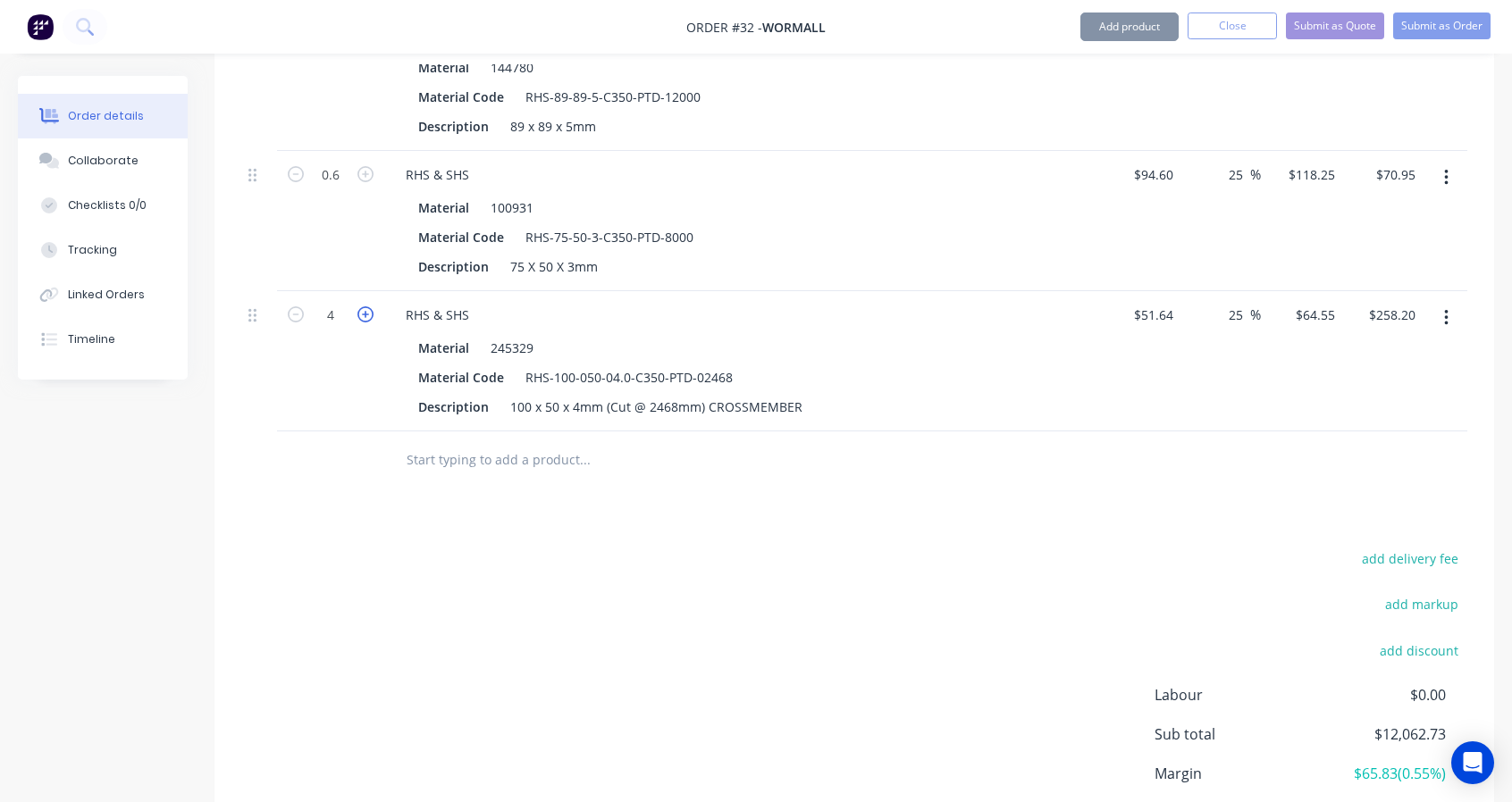
type input "5"
type input "$322.75"
click at [368, 311] on icon "button" at bounding box center [365, 314] width 16 height 16
type input "6"
type input "$387.30"
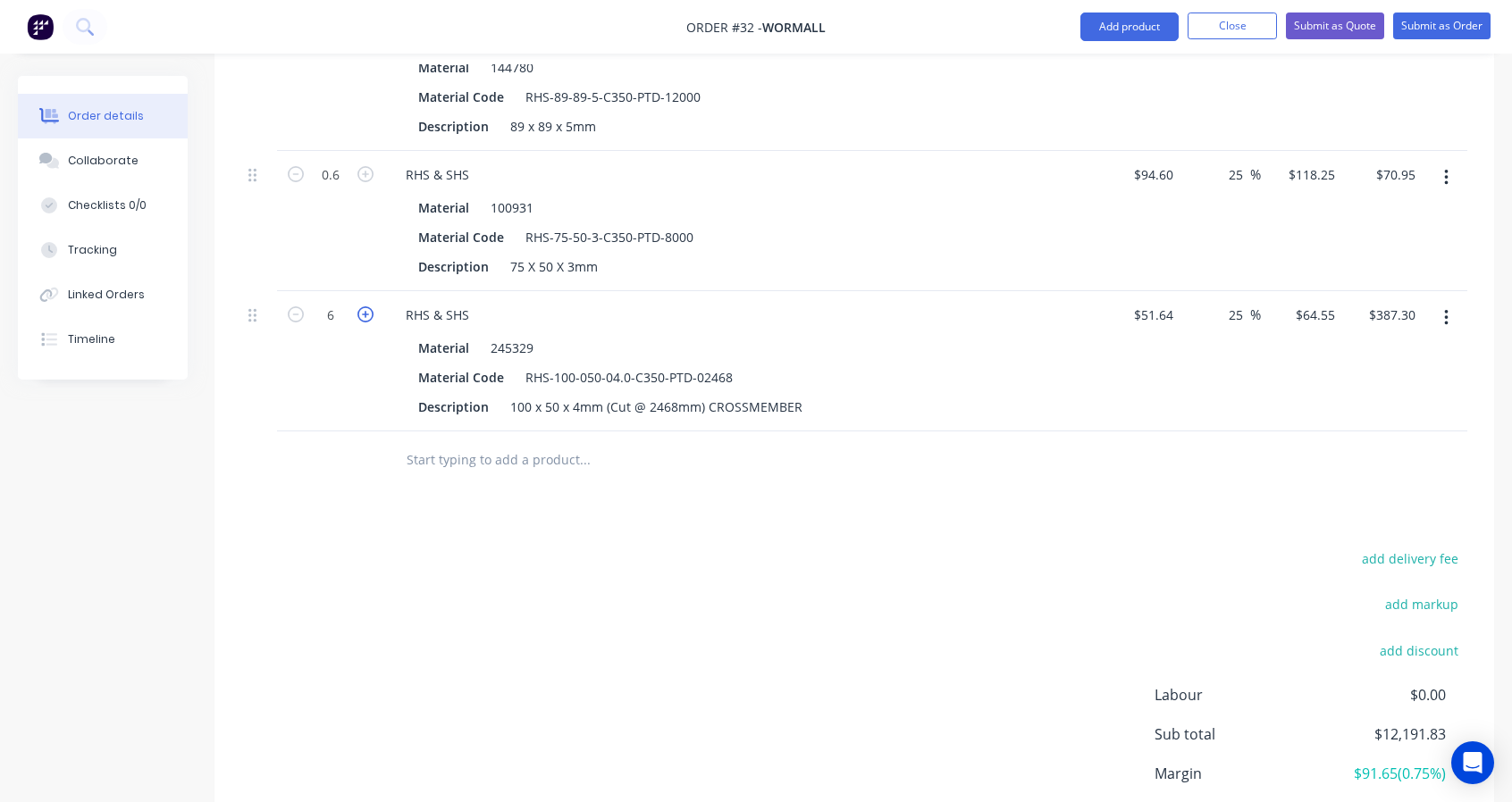
click at [368, 311] on icon "button" at bounding box center [365, 314] width 16 height 16
type input "7"
type input "$451.85"
click at [368, 311] on icon "button" at bounding box center [365, 314] width 16 height 16
type input "8"
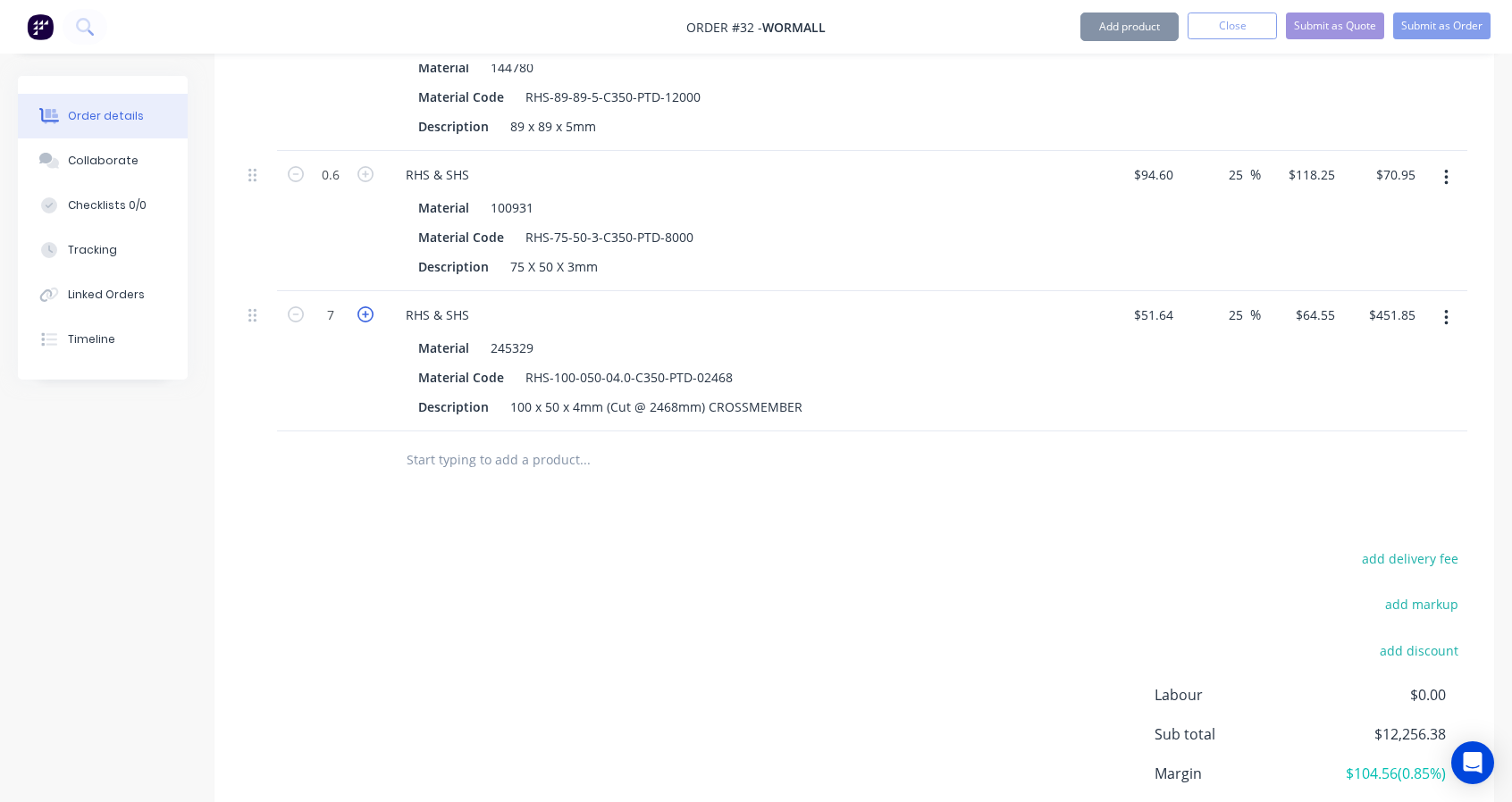
type input "$516.40"
click at [368, 311] on icon "button" at bounding box center [365, 314] width 16 height 16
type input "9"
type input "$580.95"
click at [368, 311] on icon "button" at bounding box center [365, 314] width 16 height 16
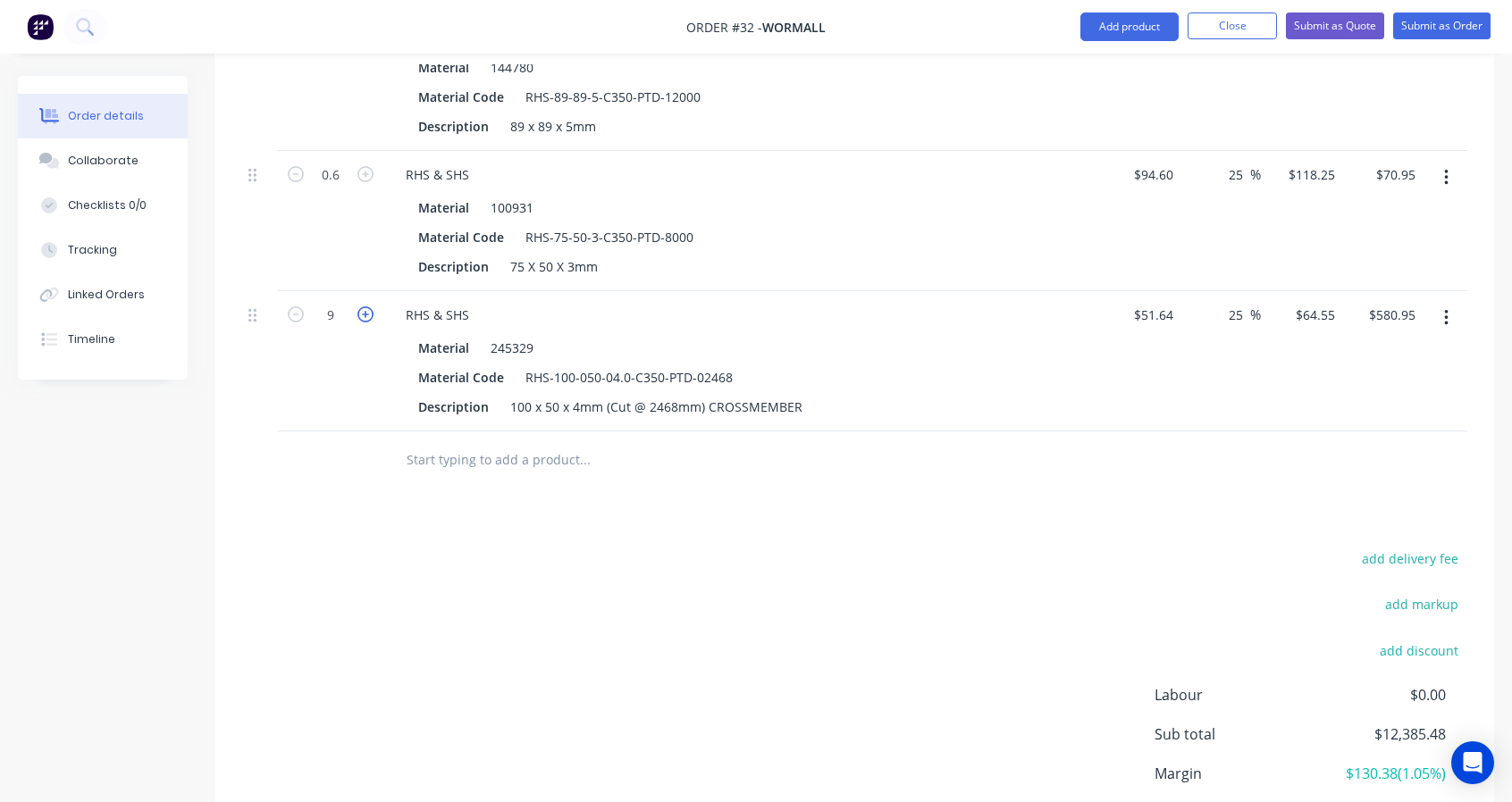
type input "10"
type input "$645.50"
click at [368, 311] on icon "button" at bounding box center [365, 314] width 16 height 16
type input "11"
type input "$710.05"
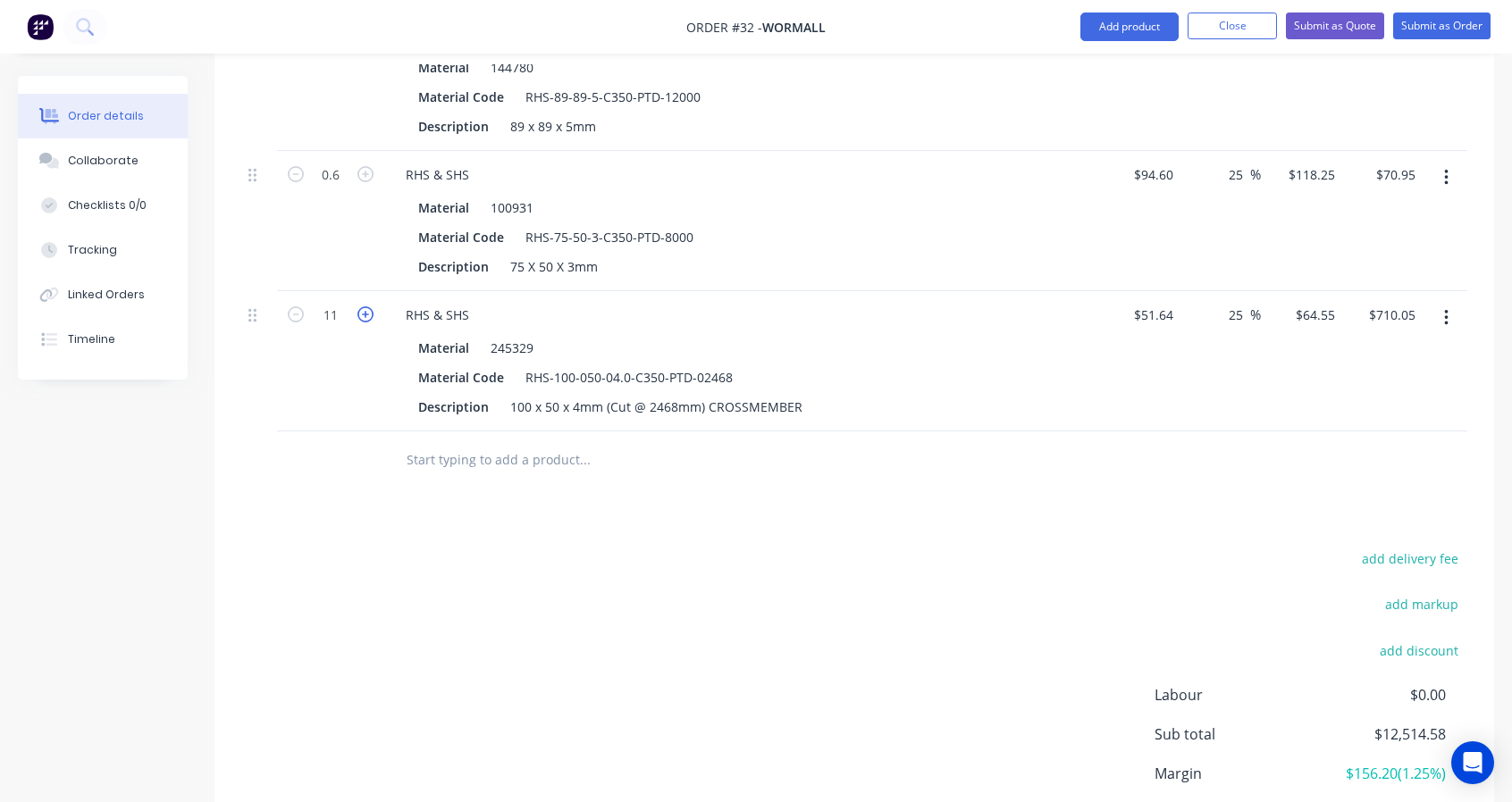
click at [368, 311] on icon "button" at bounding box center [365, 314] width 16 height 16
type input "12"
type input "$774.60"
click at [368, 311] on icon "button" at bounding box center [365, 314] width 16 height 16
type input "13"
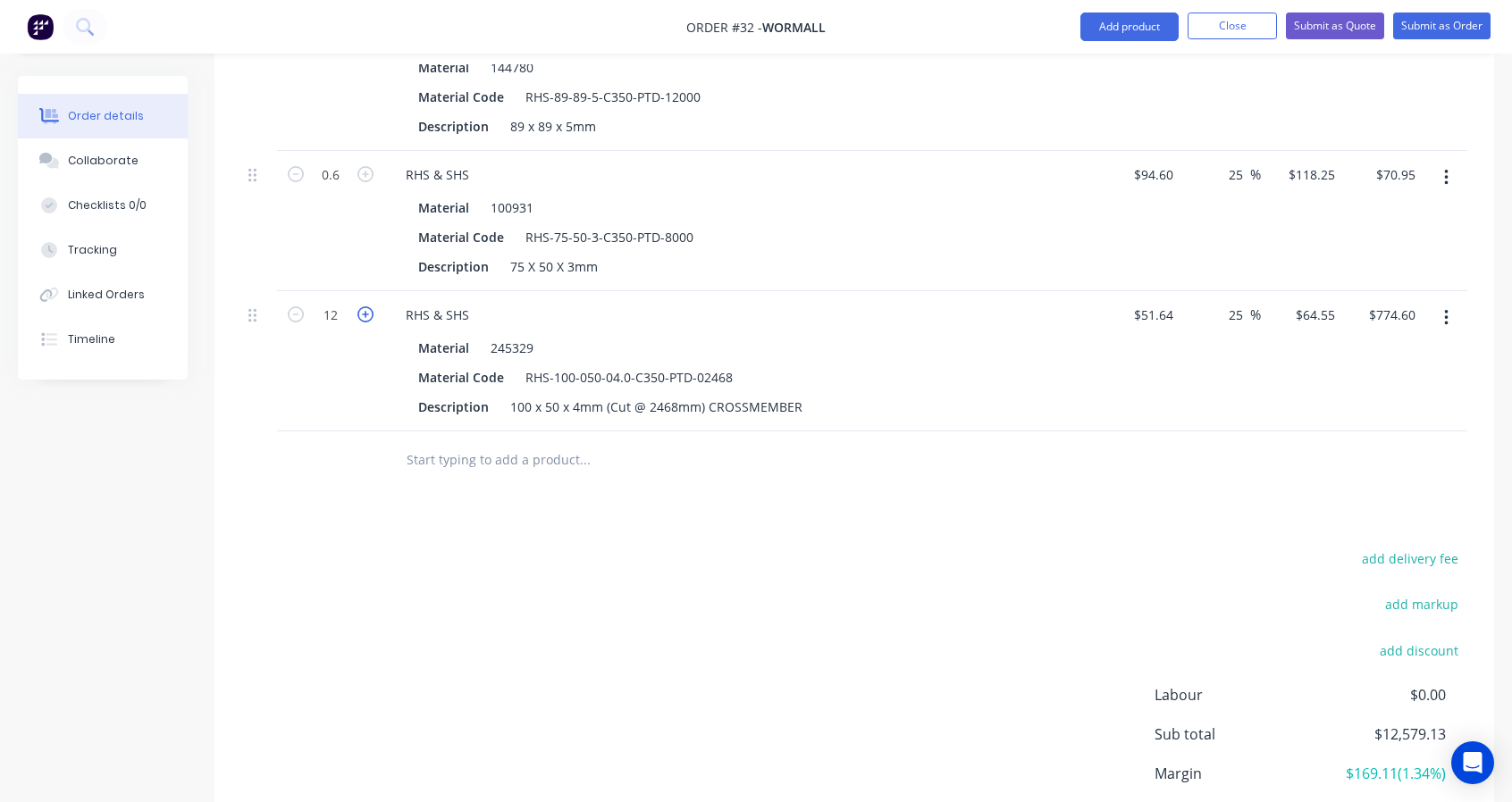
type input "$839.15"
click at [368, 311] on icon "button" at bounding box center [365, 314] width 16 height 16
type input "14"
type input "$903.70"
click at [368, 311] on icon "button" at bounding box center [365, 314] width 16 height 16
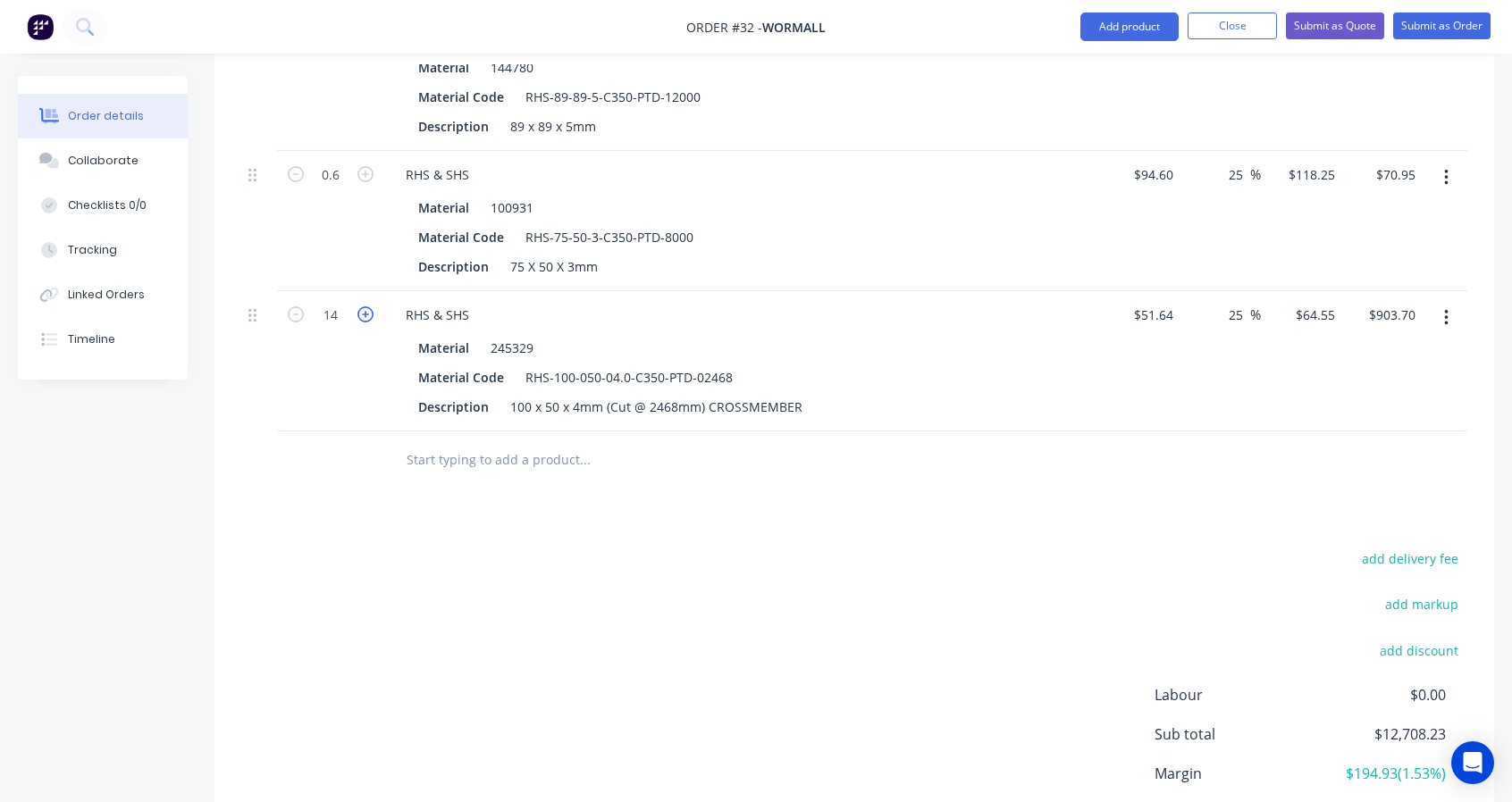
type input "15"
type input "$968.25"
click at [465, 456] on input "text" at bounding box center [584, 460] width 357 height 35
click at [359, 314] on icon "button" at bounding box center [365, 314] width 16 height 16
type input "16"
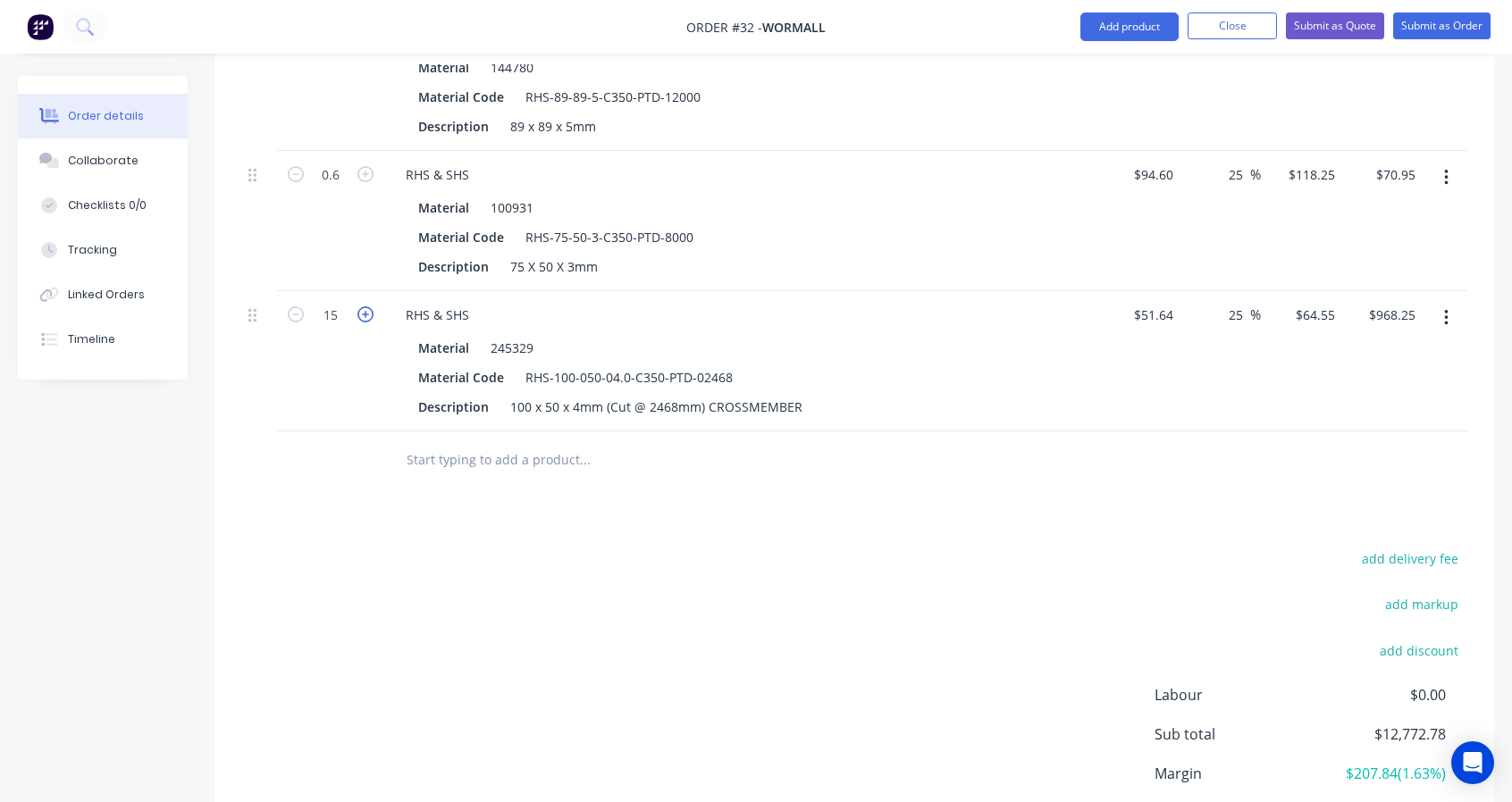
type input "$1,032.80"
click at [372, 309] on icon "button" at bounding box center [365, 314] width 16 height 16
type input "17"
type input "$1,097.35"
click at [424, 465] on input "text" at bounding box center [584, 460] width 357 height 35
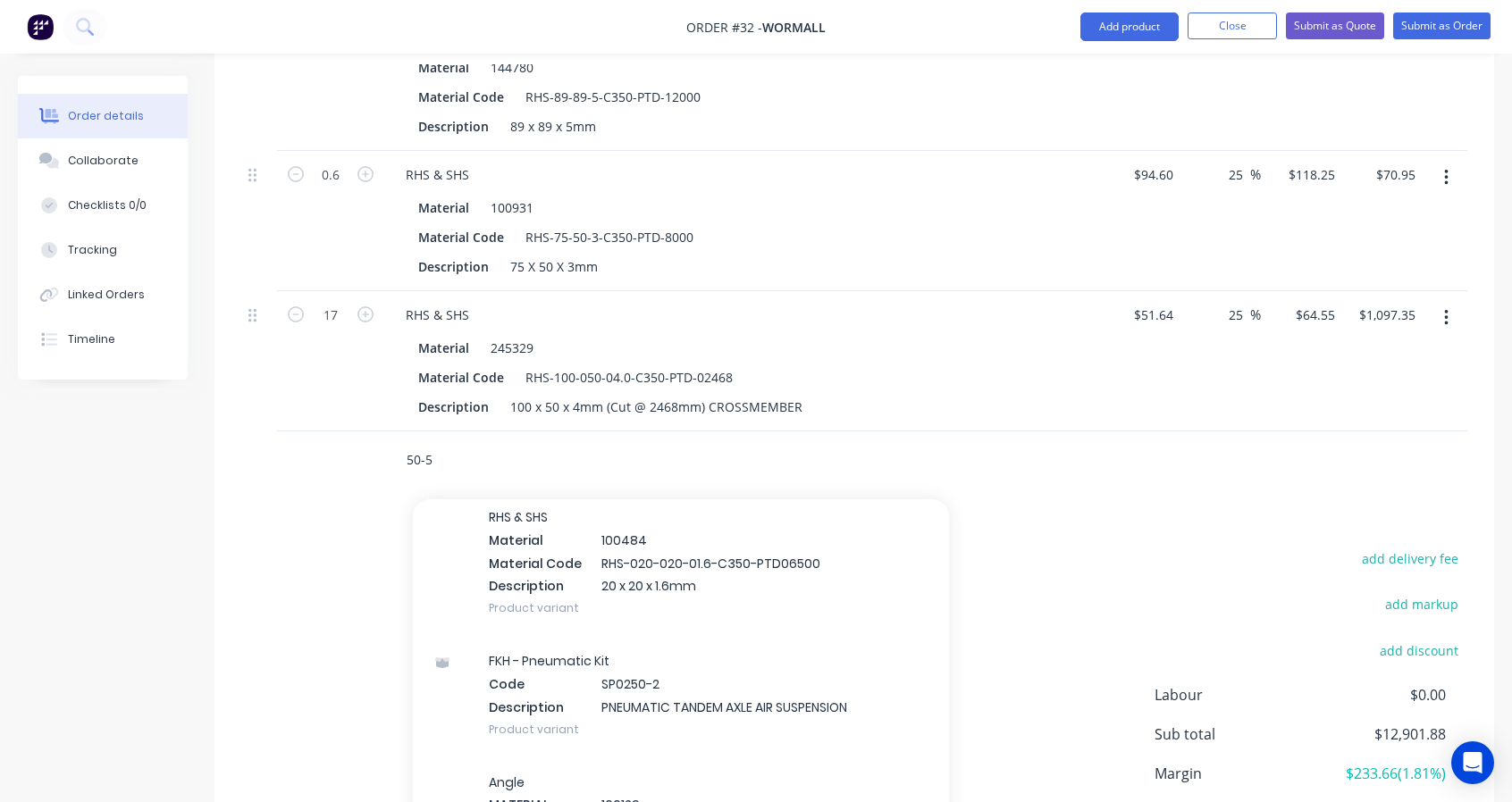
scroll to position [2679, 0]
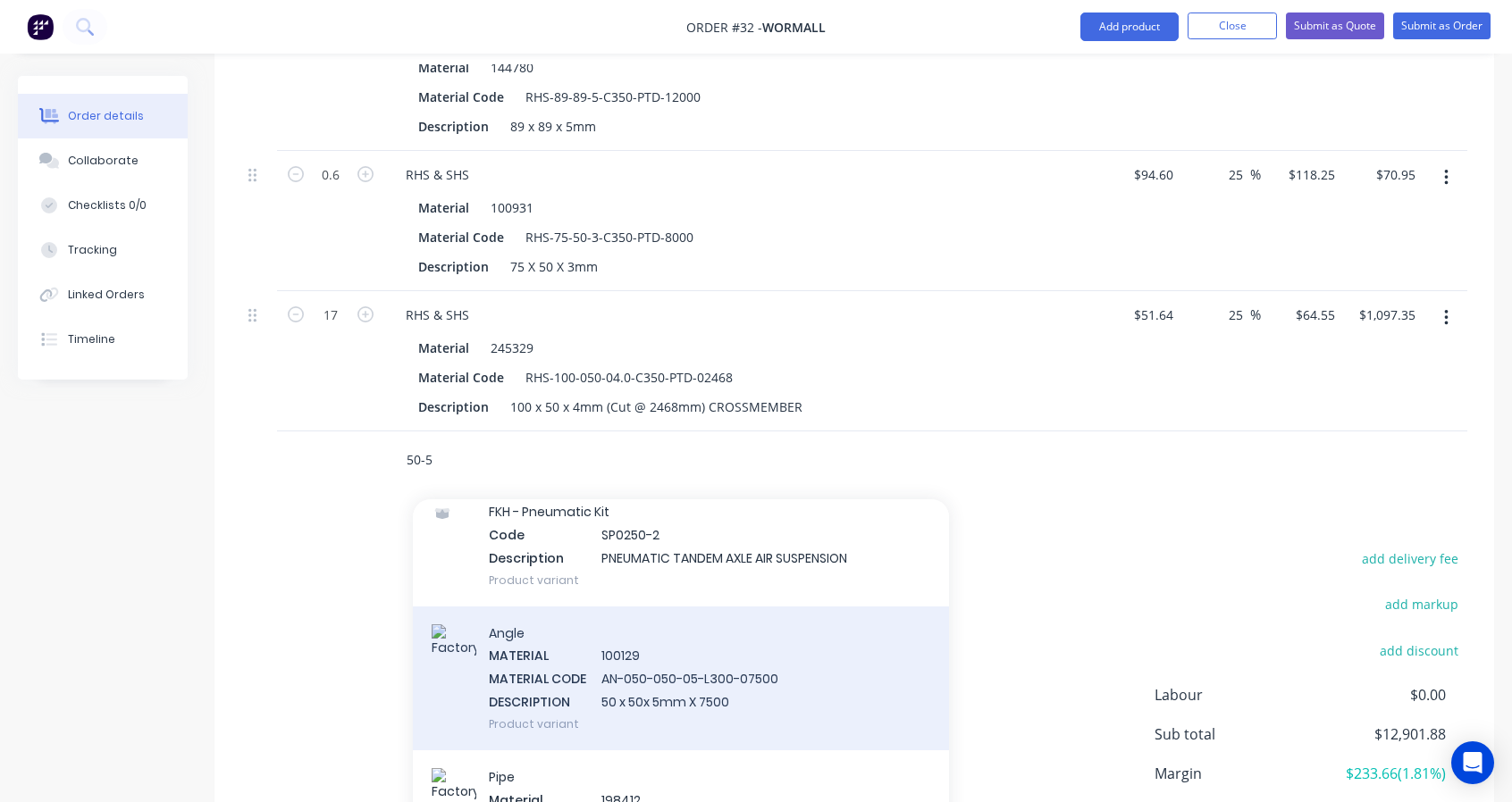
type input "50-5"
click at [726, 644] on div "Angle MATERIAL 100129 MATERIAL CODE AN-050-050-05-L300-07500 DESCRIPTION 50 x 5…" at bounding box center [681, 678] width 537 height 144
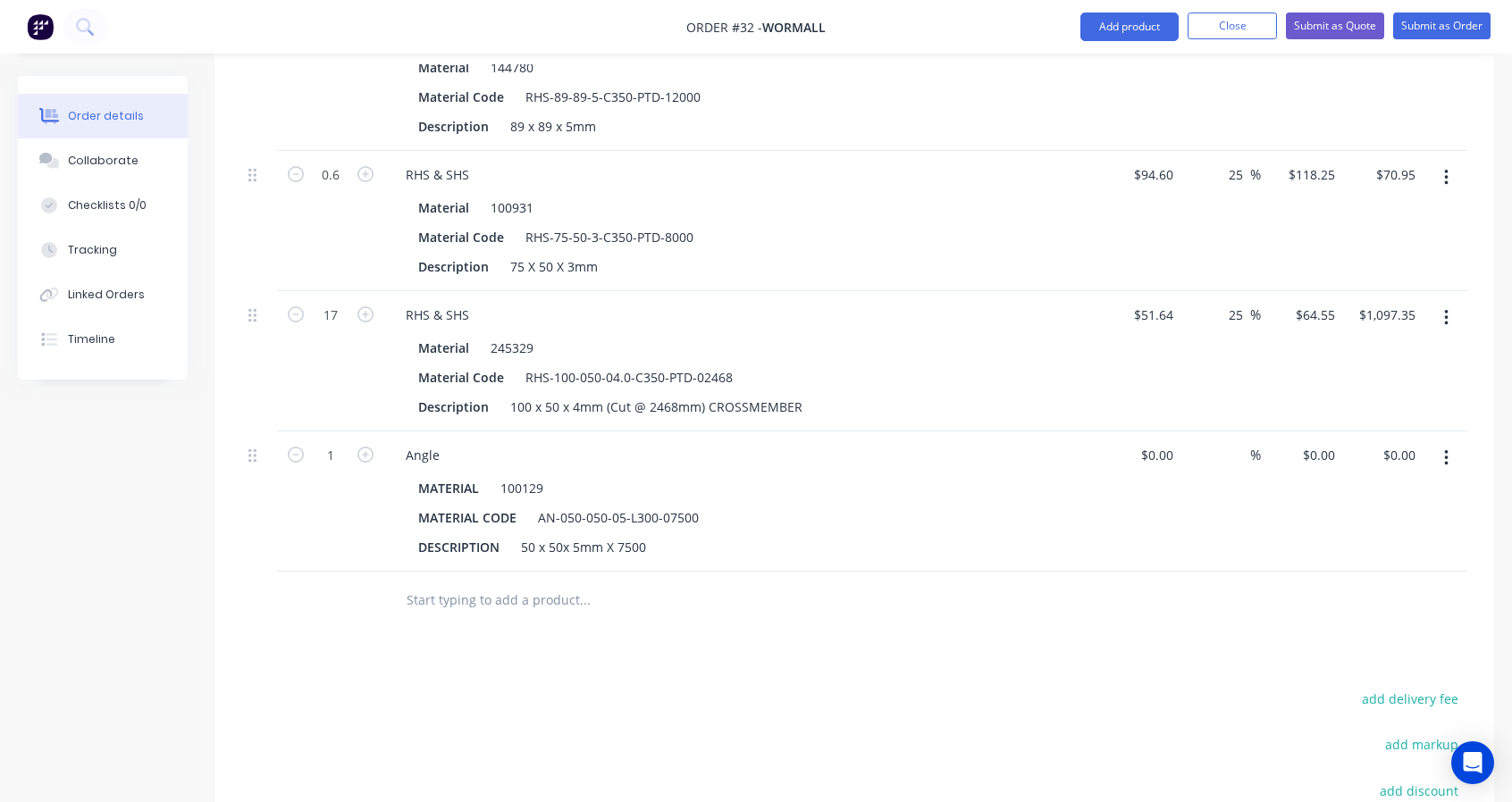
click at [376, 455] on button "button" at bounding box center [365, 454] width 23 height 19
type input "2"
click at [465, 601] on input "text" at bounding box center [584, 600] width 357 height 35
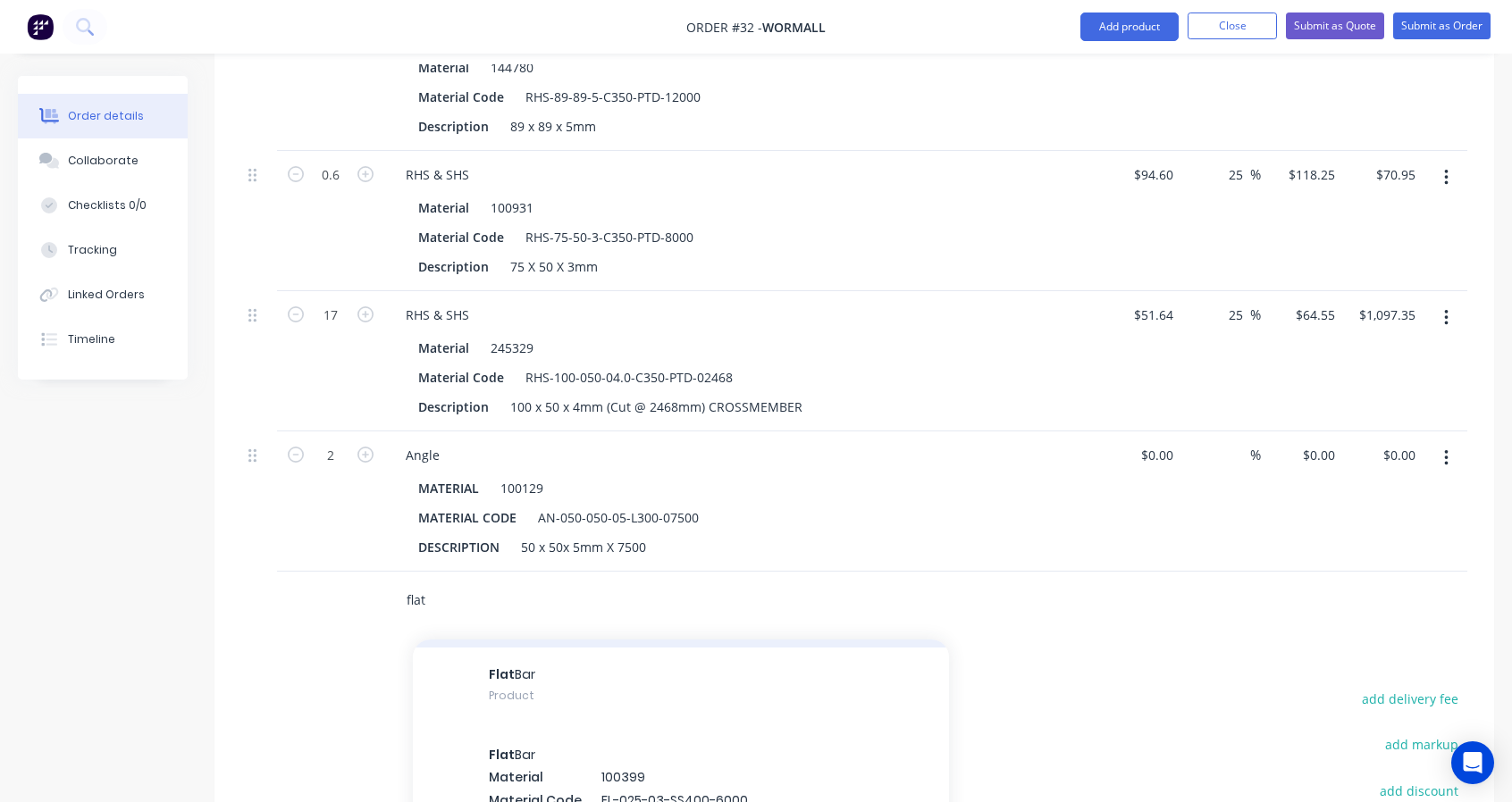
scroll to position [149, 0]
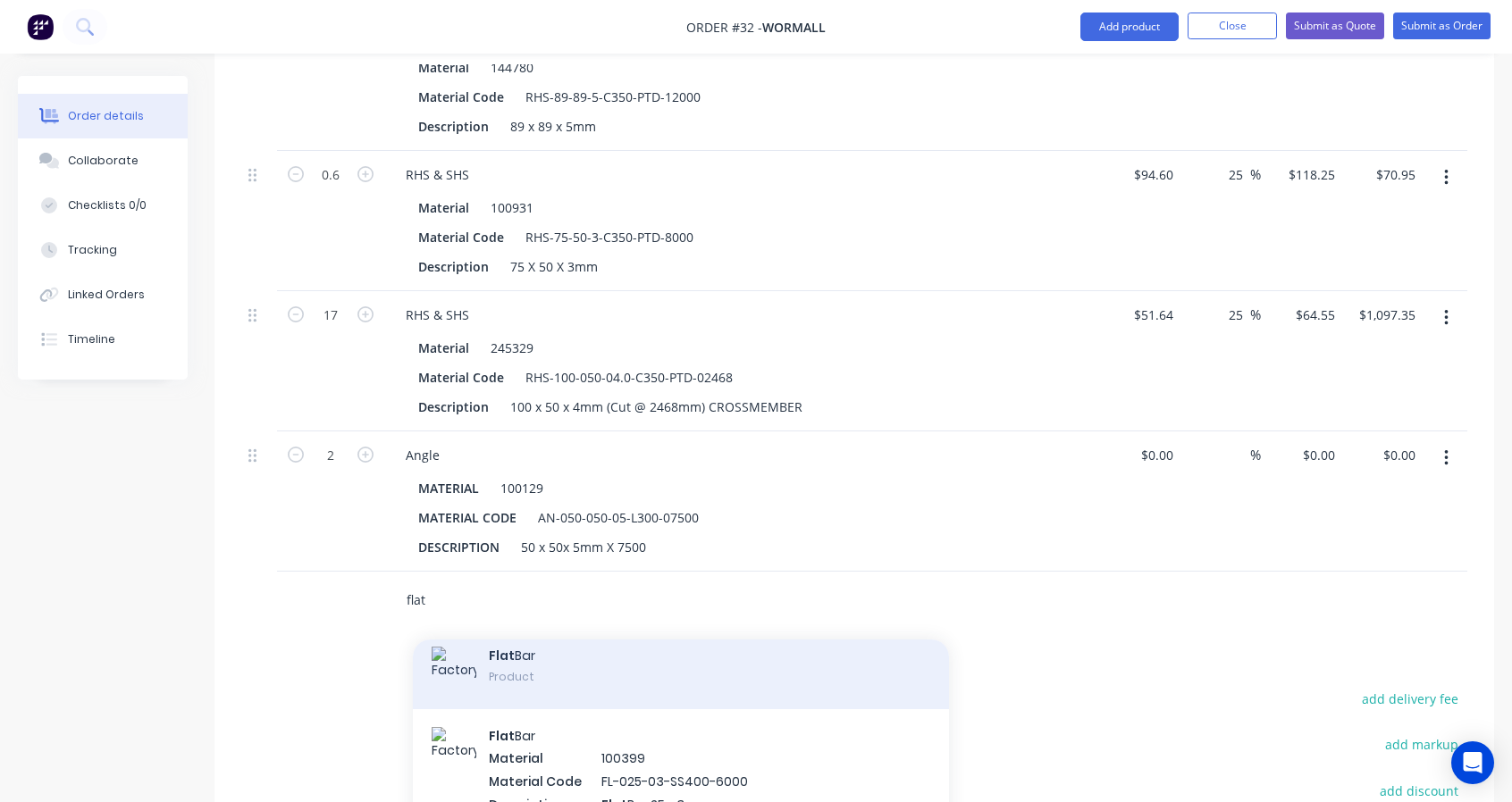
type input "flat"
click at [568, 676] on div "Flat Bar Product" at bounding box center [681, 669] width 537 height 80
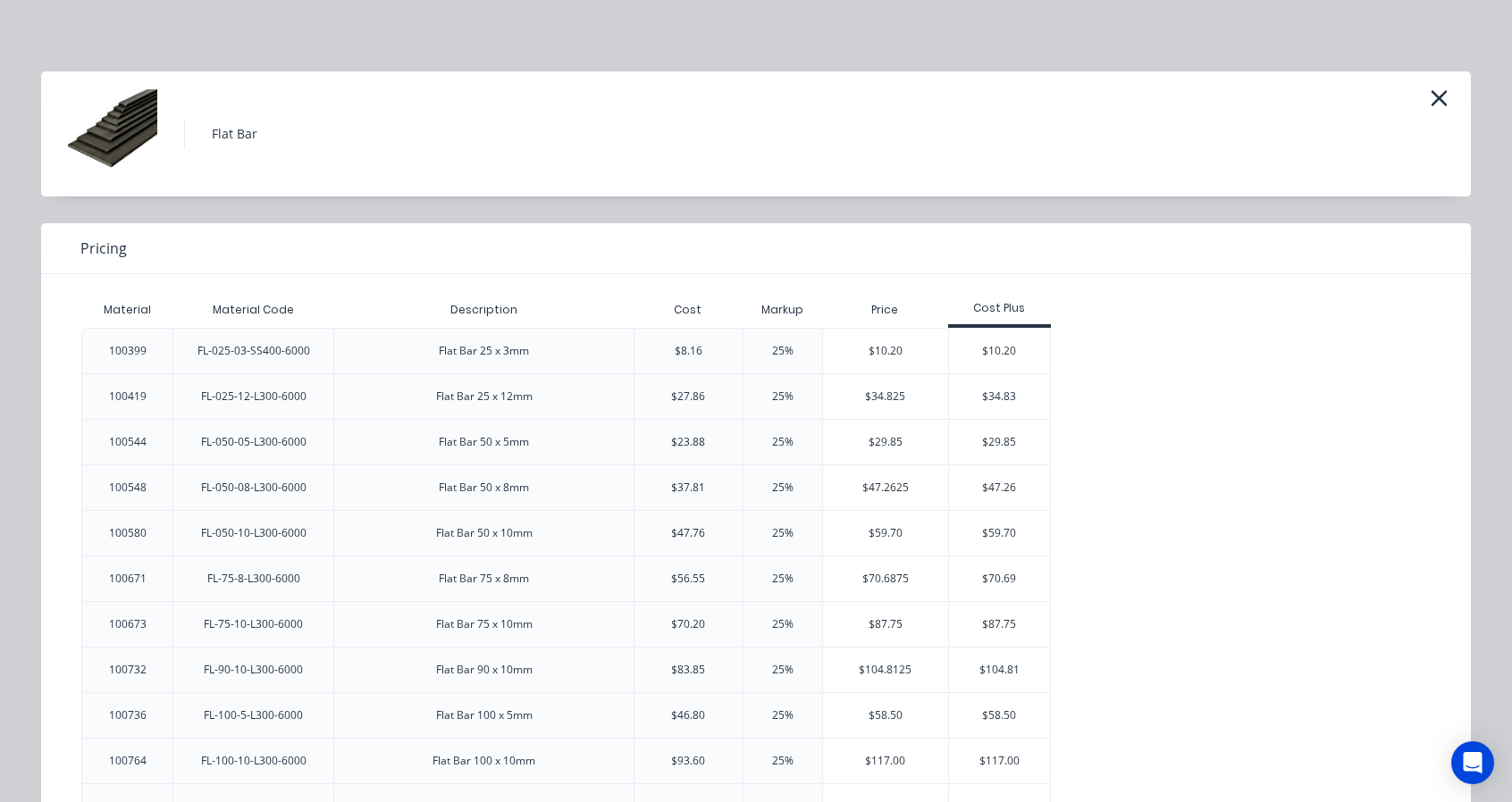
click at [286, 442] on div "FL-050-05-L300-6000" at bounding box center [253, 441] width 105 height 16
click at [882, 429] on div "$29.85" at bounding box center [885, 442] width 126 height 45
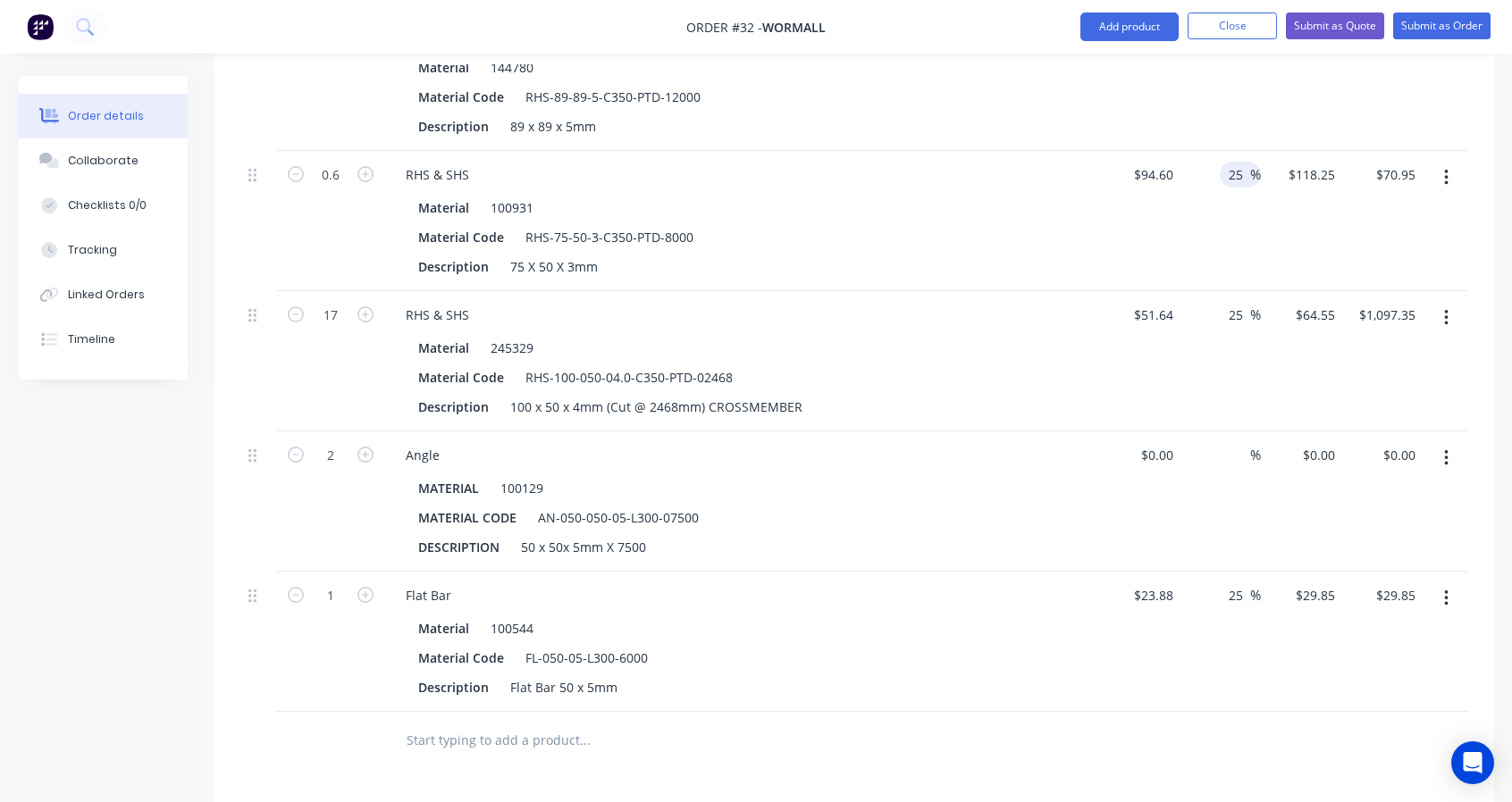
click at [1240, 170] on input "25" at bounding box center [1238, 175] width 23 height 26
drag, startPoint x: 1240, startPoint y: 170, endPoint x: 1214, endPoint y: 165, distance: 26.5
click at [1214, 165] on div "25 25 %" at bounding box center [1220, 220] width 81 height 140
type input "$94.60"
type input "$56.76"
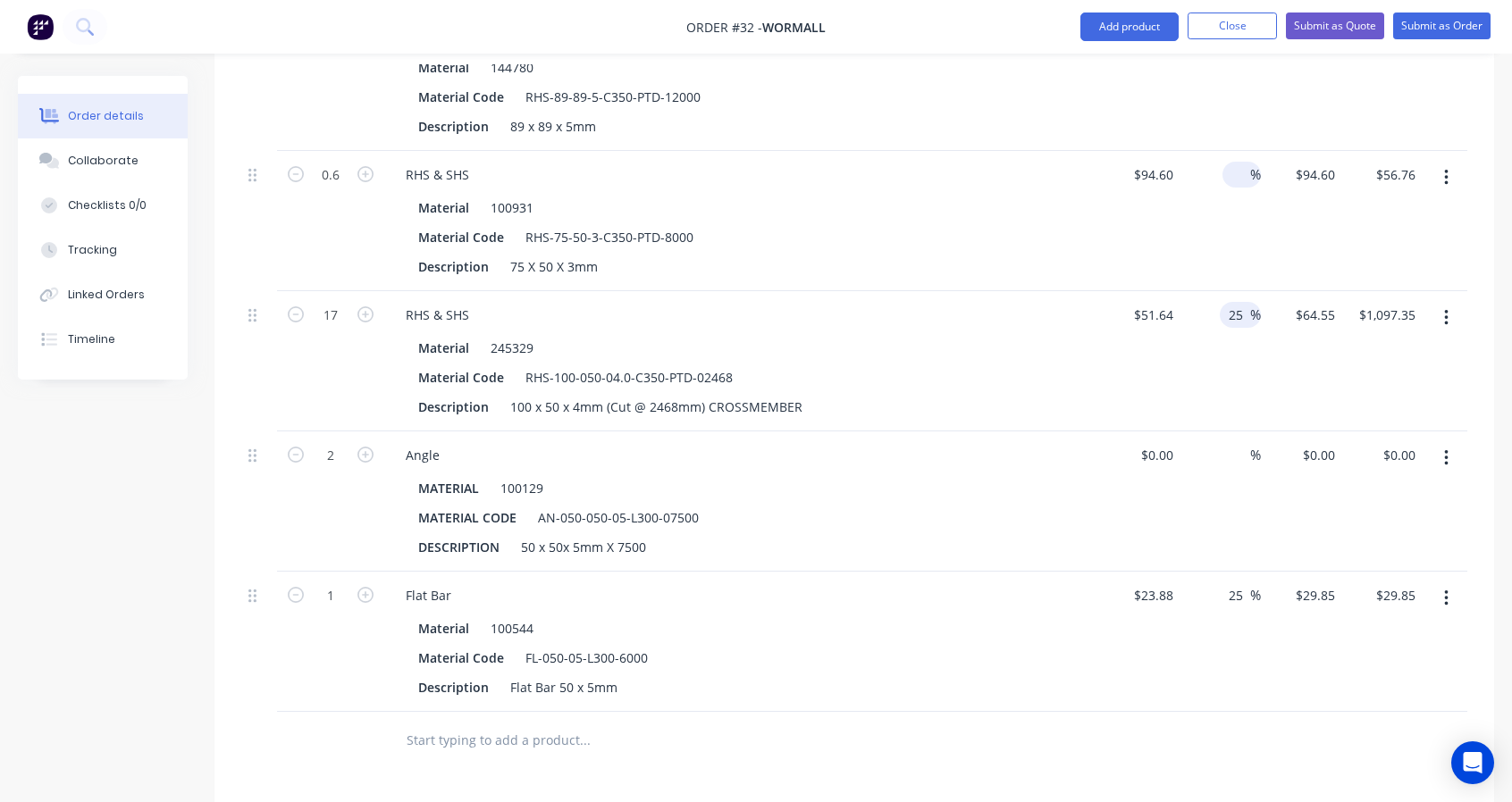
click at [1246, 309] on input "25" at bounding box center [1238, 315] width 23 height 26
drag, startPoint x: 1246, startPoint y: 309, endPoint x: 1186, endPoint y: 317, distance: 60.5
click at [1186, 317] on div "25 25 %" at bounding box center [1220, 361] width 81 height 140
type input "$51.64"
type input "$877.88"
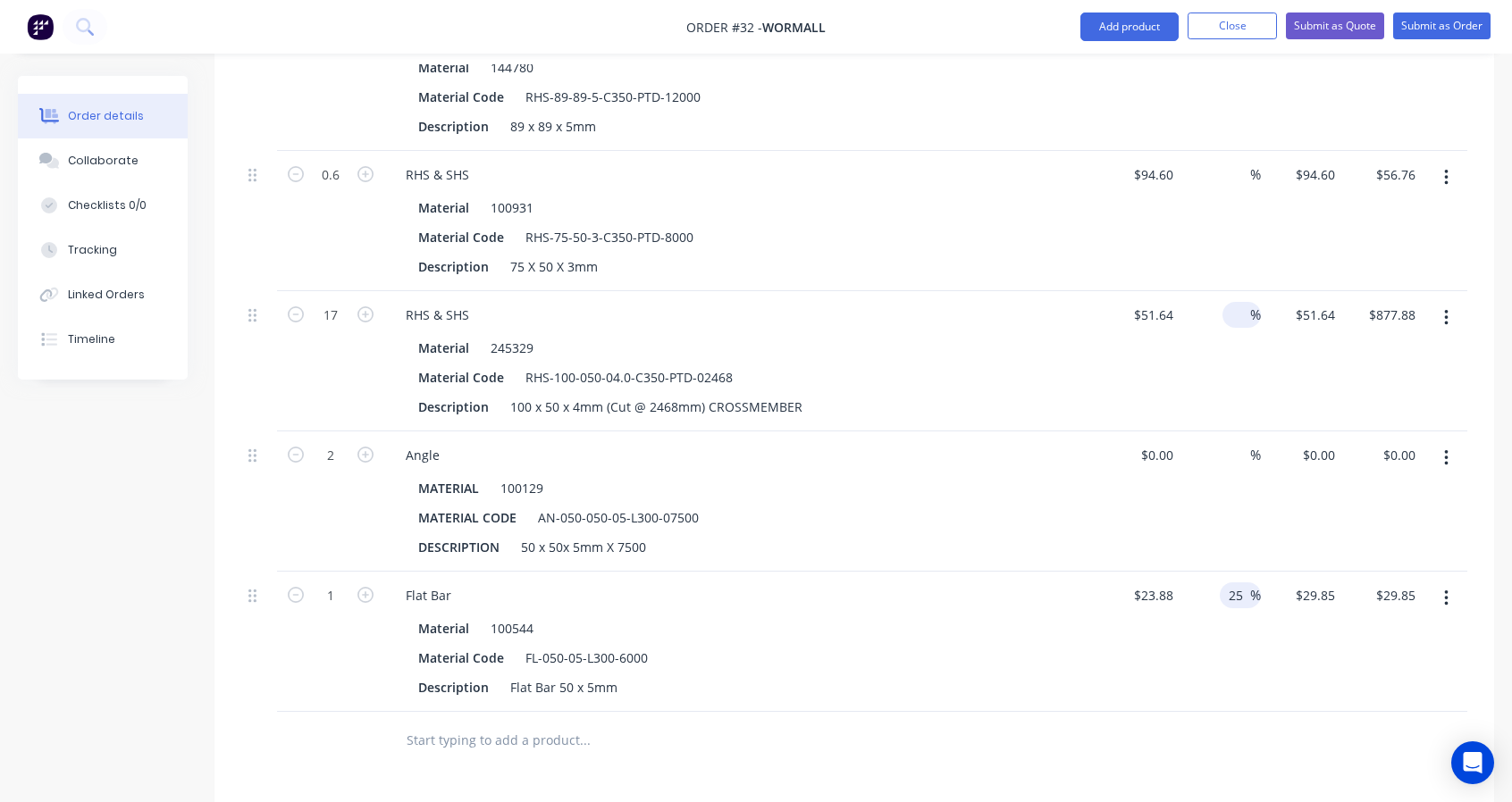
click at [1239, 596] on input "25" at bounding box center [1238, 596] width 23 height 26
drag, startPoint x: 1222, startPoint y: 588, endPoint x: 1202, endPoint y: 585, distance: 20.2
click at [1205, 585] on div "25 25 %" at bounding box center [1220, 641] width 81 height 140
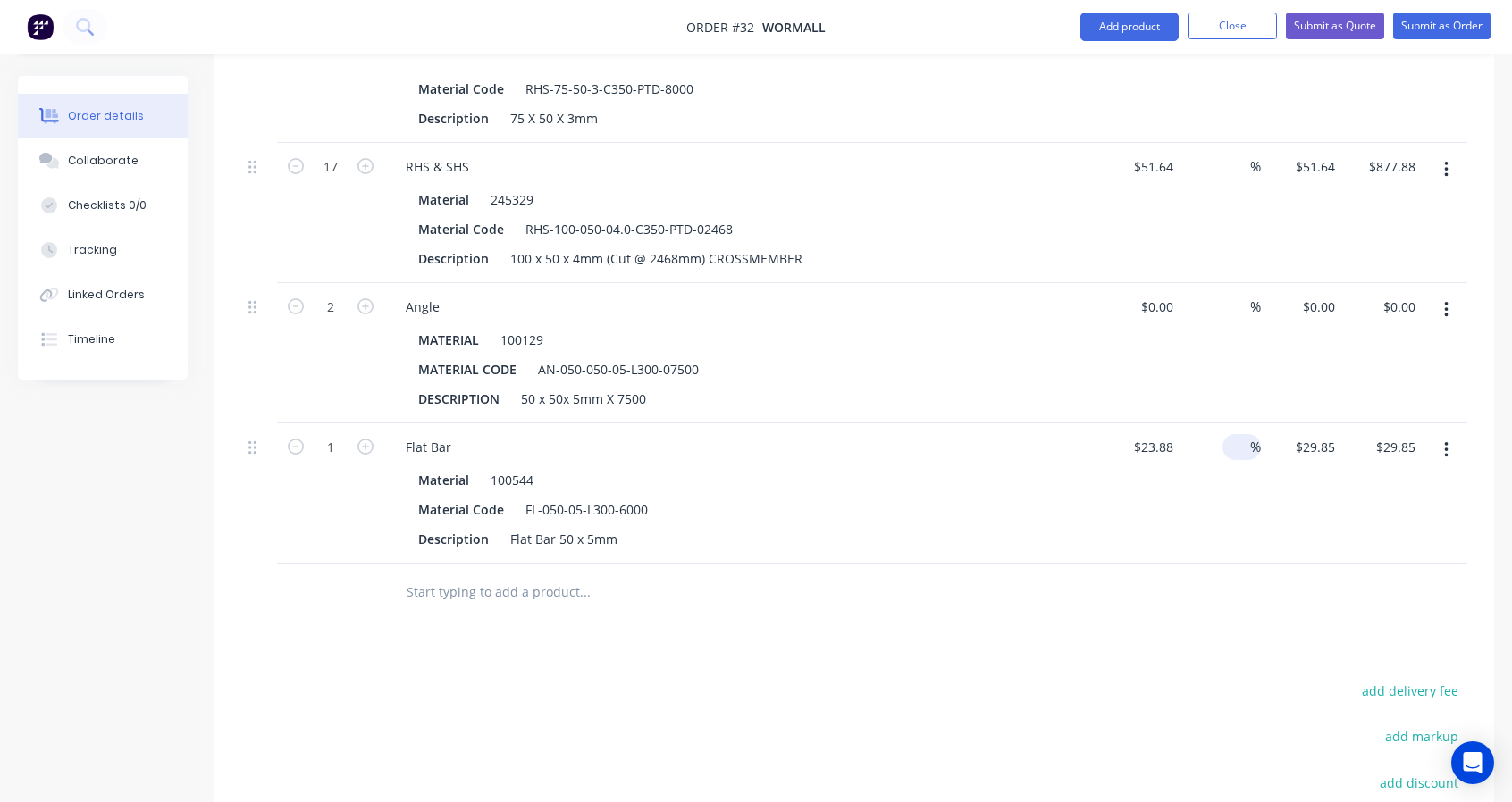
type input "$23.88"
click at [421, 586] on input "text" at bounding box center [584, 592] width 357 height 35
type input "Mudguard Steel"
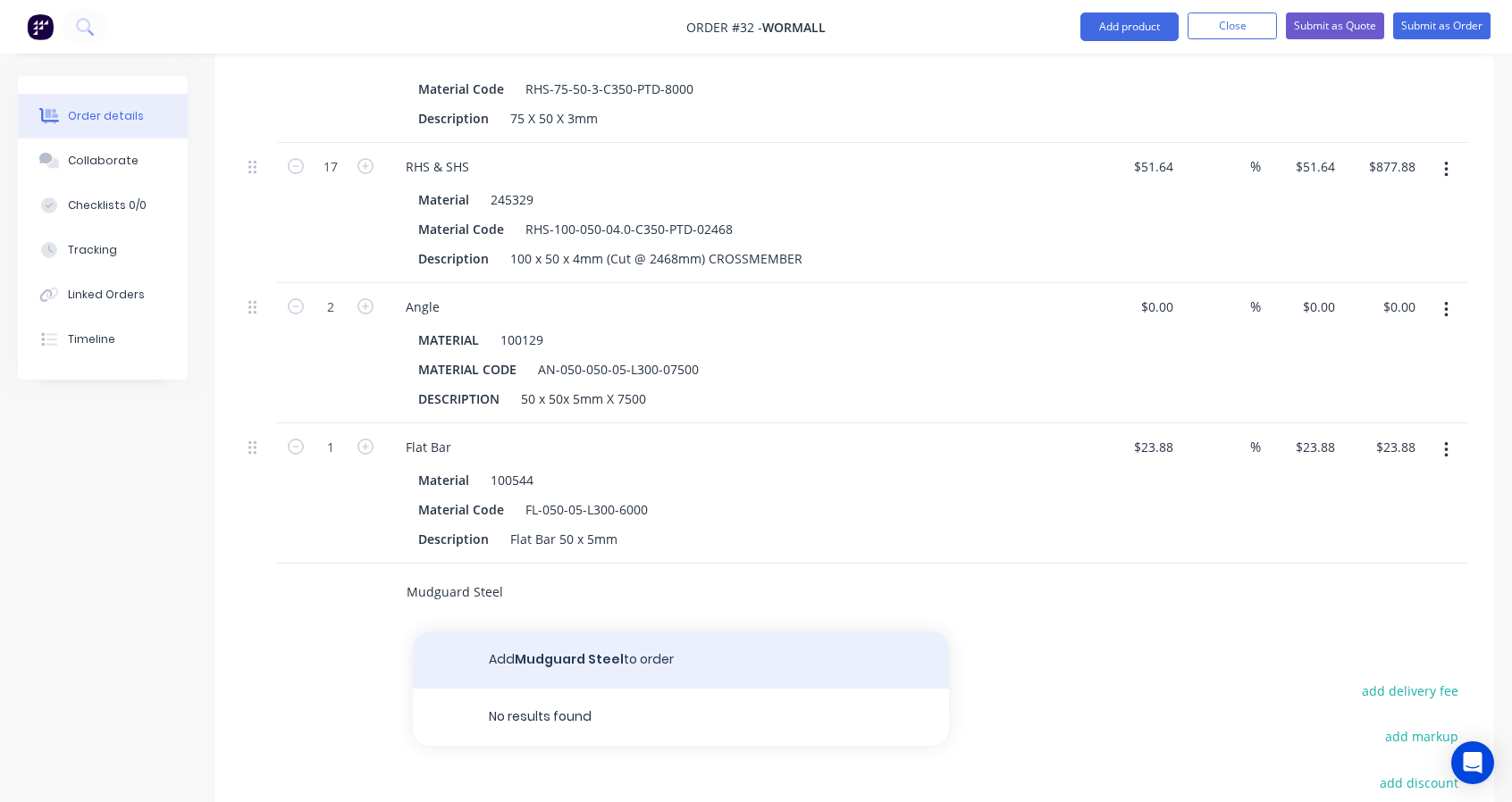
click at [563, 667] on button "Add Mudguard Steel to order" at bounding box center [681, 660] width 537 height 58
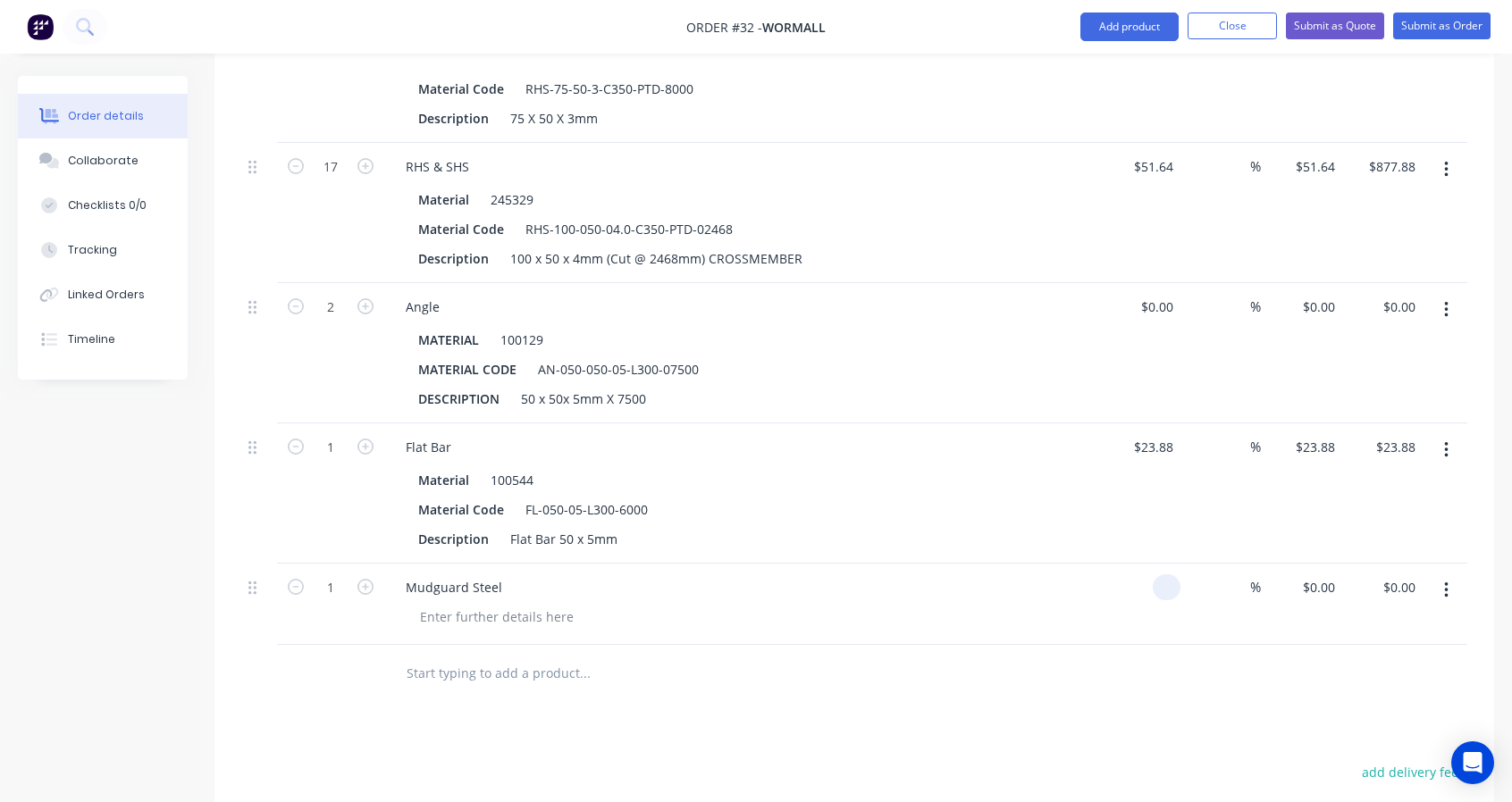
click at [1174, 574] on input at bounding box center [1170, 587] width 20 height 26
type input "$30.00"
click at [363, 580] on icon "button" at bounding box center [365, 586] width 16 height 16
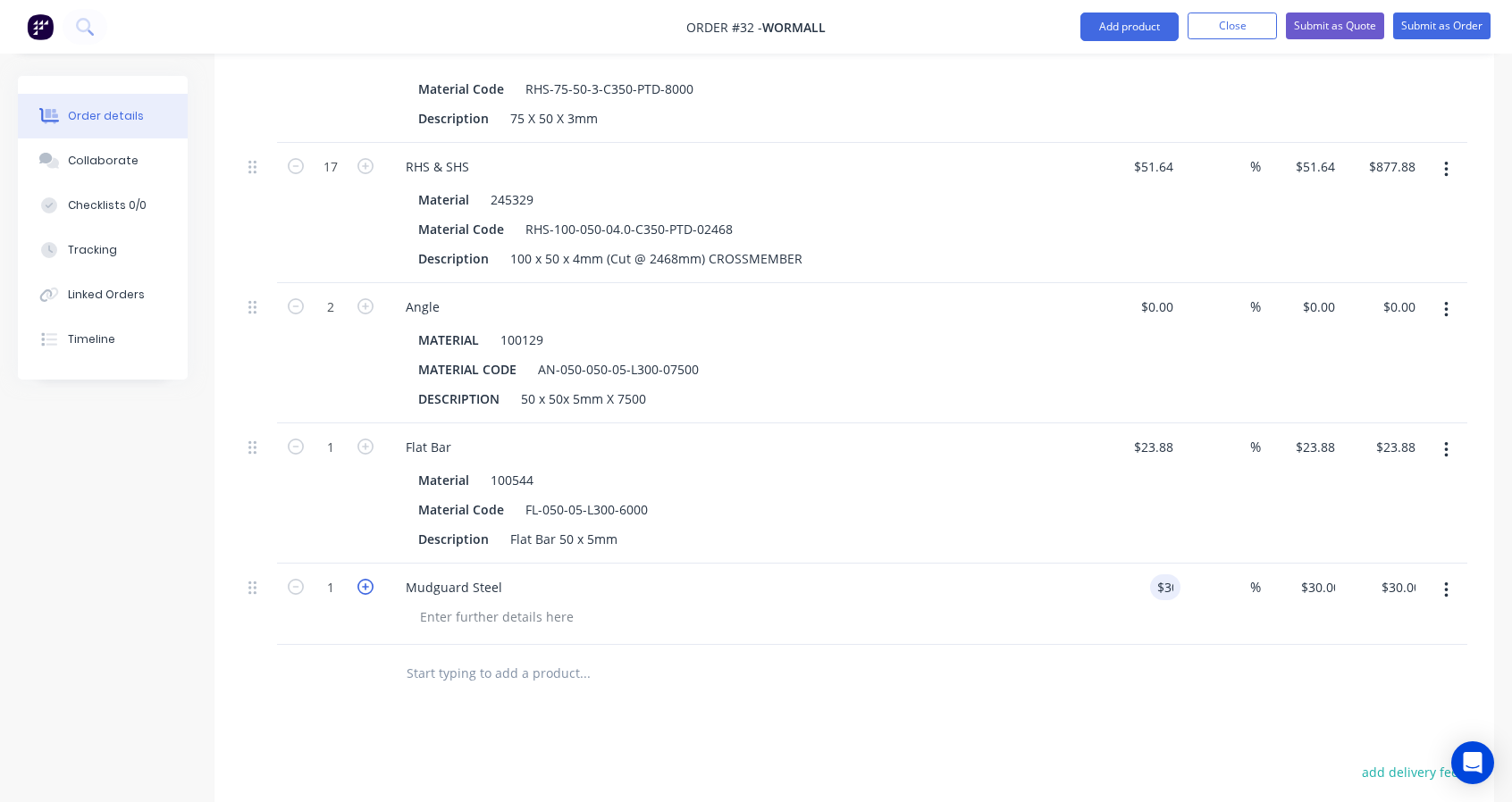
type input "2"
type input "$60.00"
click at [363, 580] on icon "button" at bounding box center [365, 586] width 16 height 16
type input "3"
type input "$90.00"
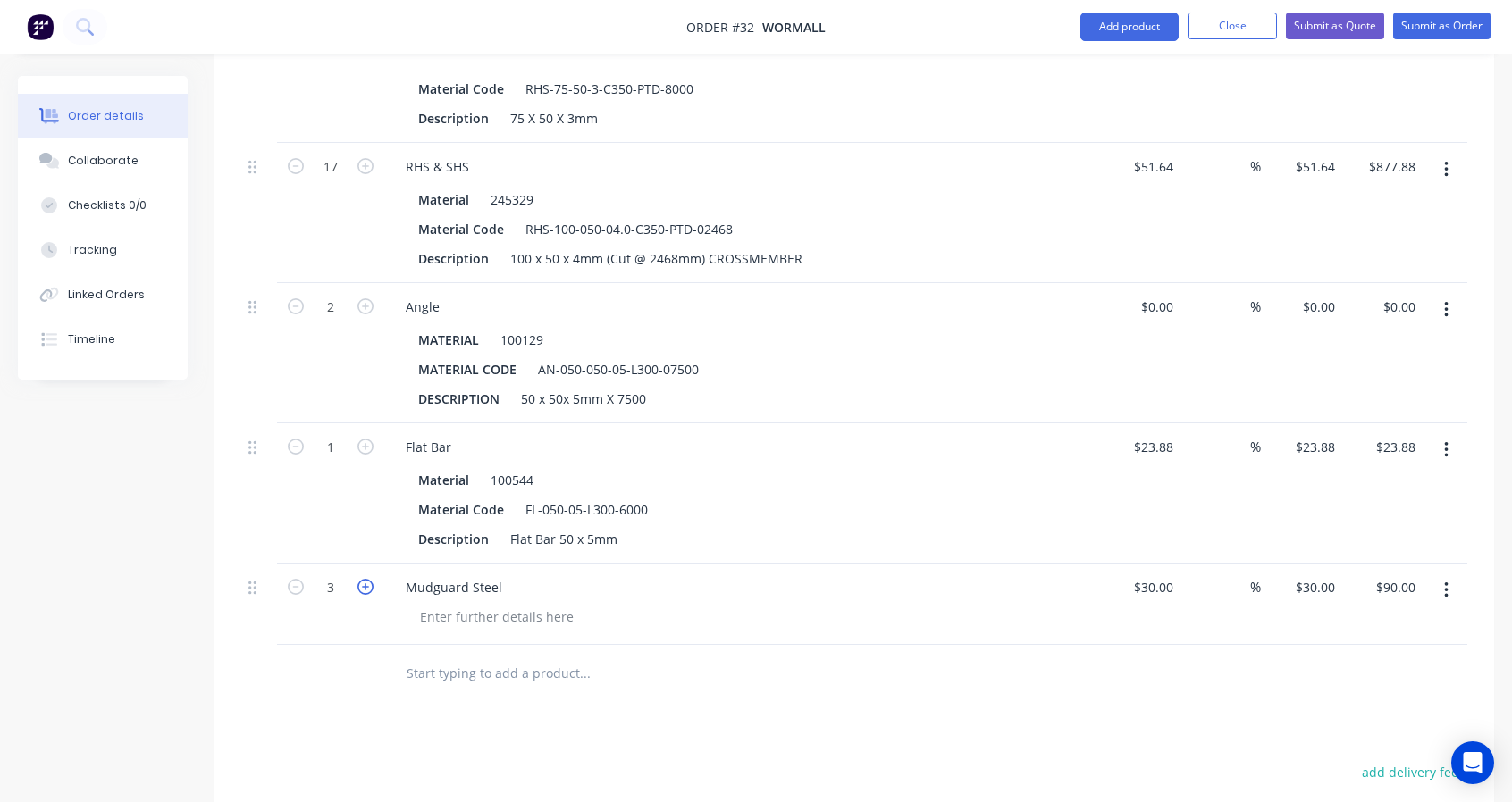
click at [363, 580] on icon "button" at bounding box center [365, 586] width 16 height 16
type input "4"
type input "$120.00"
click at [363, 580] on icon "button" at bounding box center [365, 586] width 16 height 16
type input "5"
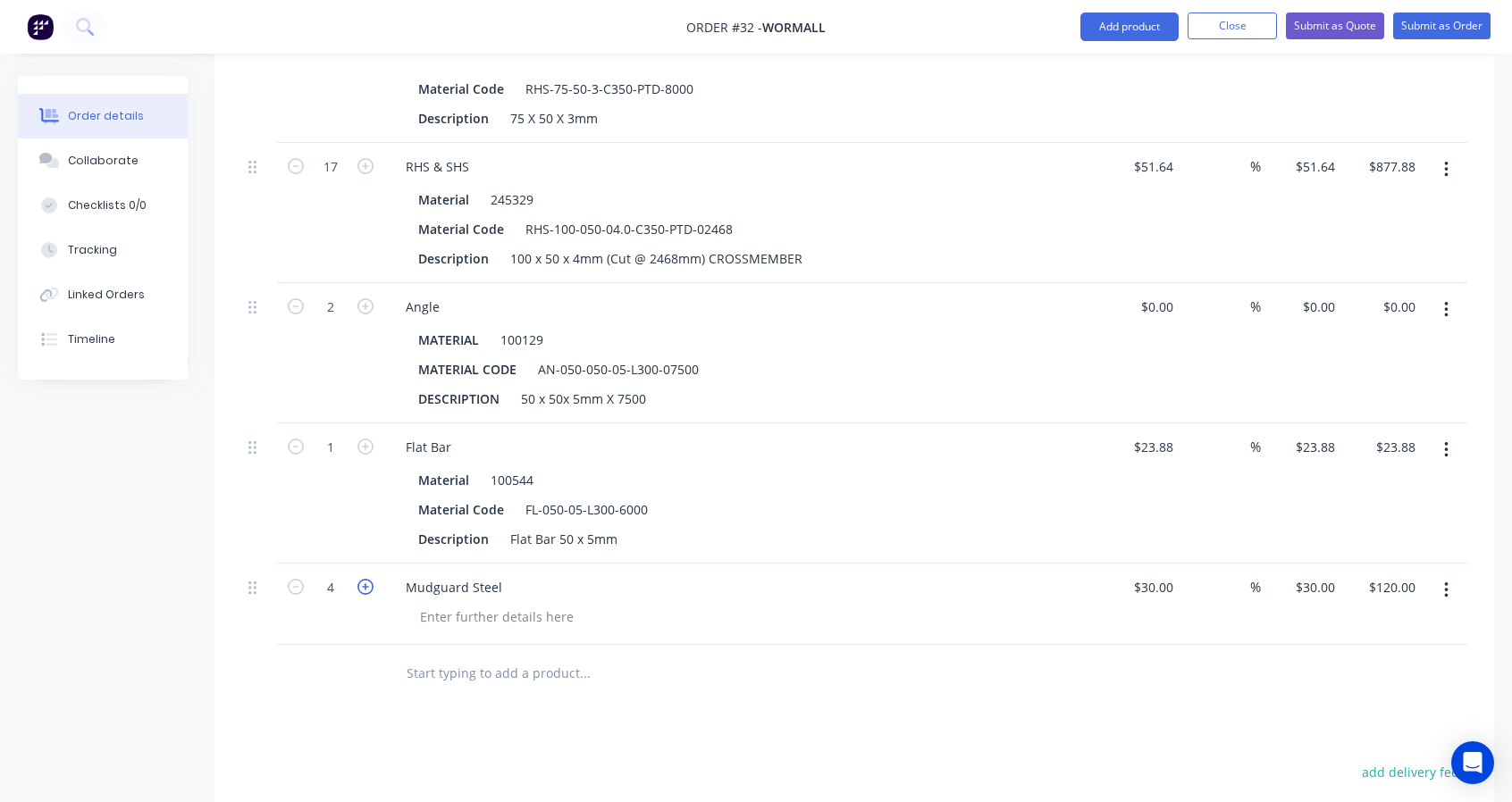
type input "$150.00"
click at [363, 580] on icon "button" at bounding box center [365, 586] width 16 height 16
type input "6"
type input "$180.00"
click at [440, 672] on input "text" at bounding box center [584, 673] width 357 height 35
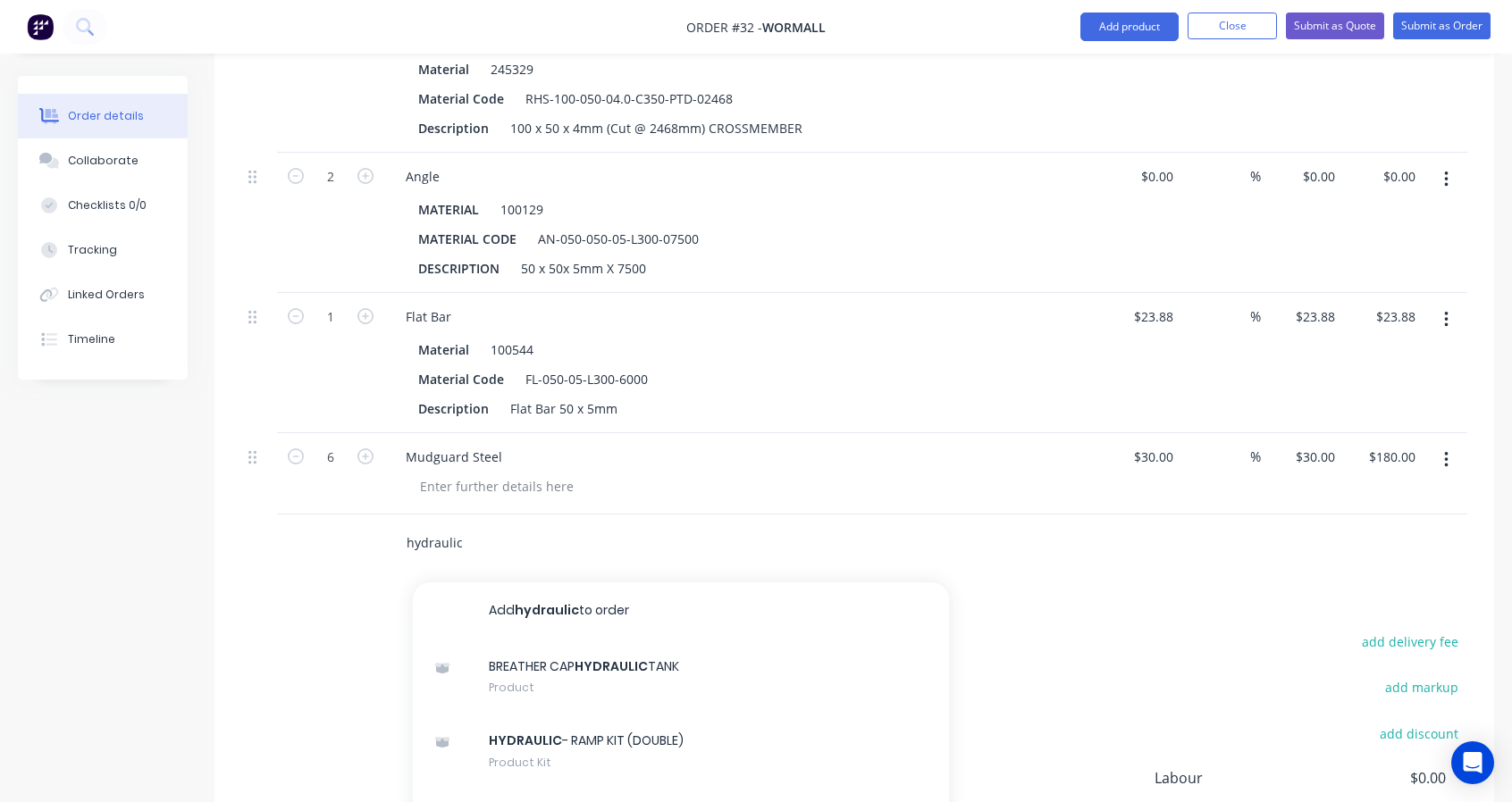
scroll to position [1369, 0]
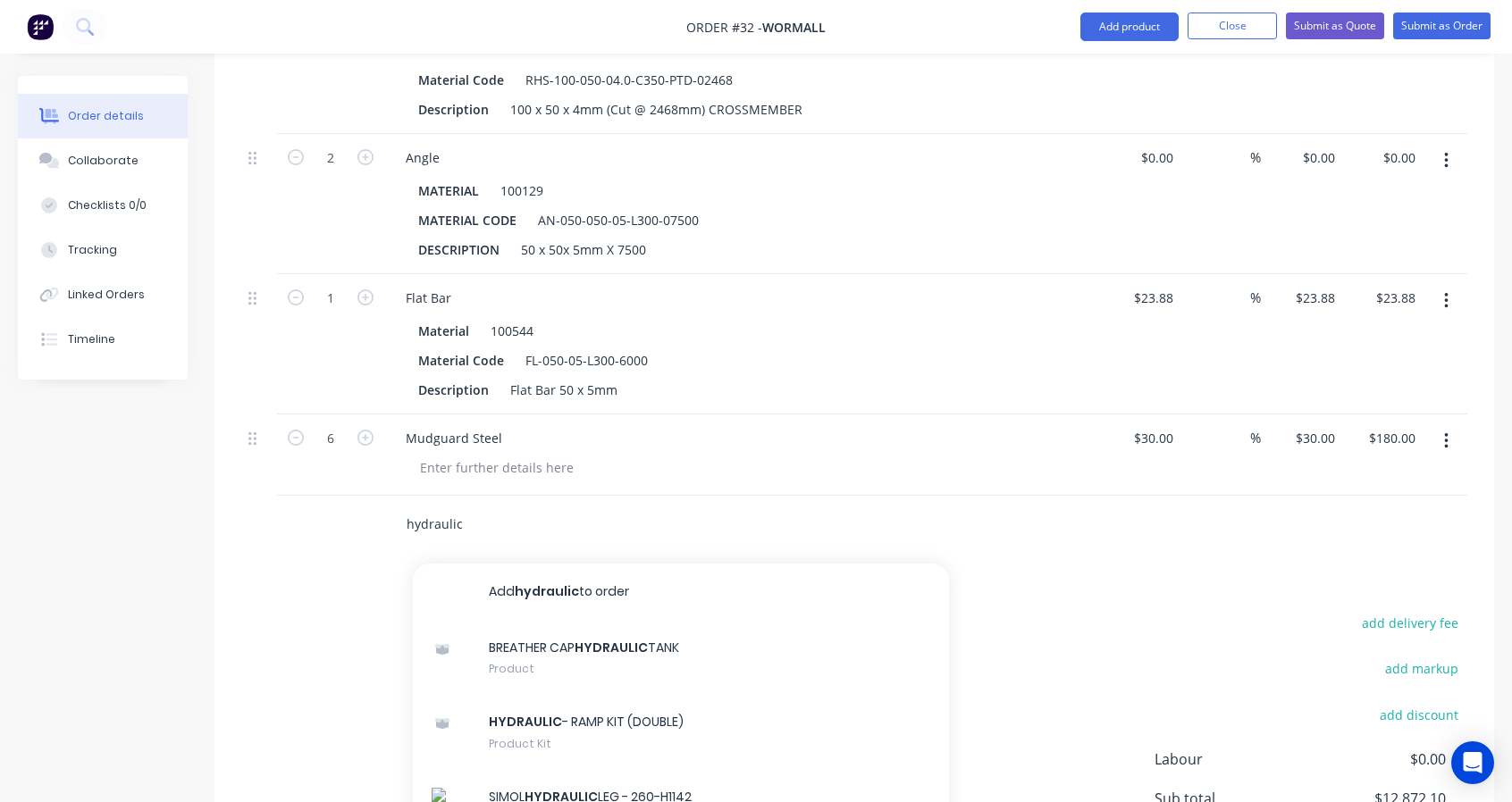
drag, startPoint x: 486, startPoint y: 524, endPoint x: 405, endPoint y: 519, distance: 81.2
click at [405, 519] on input "hydraulic" at bounding box center [584, 524] width 357 height 35
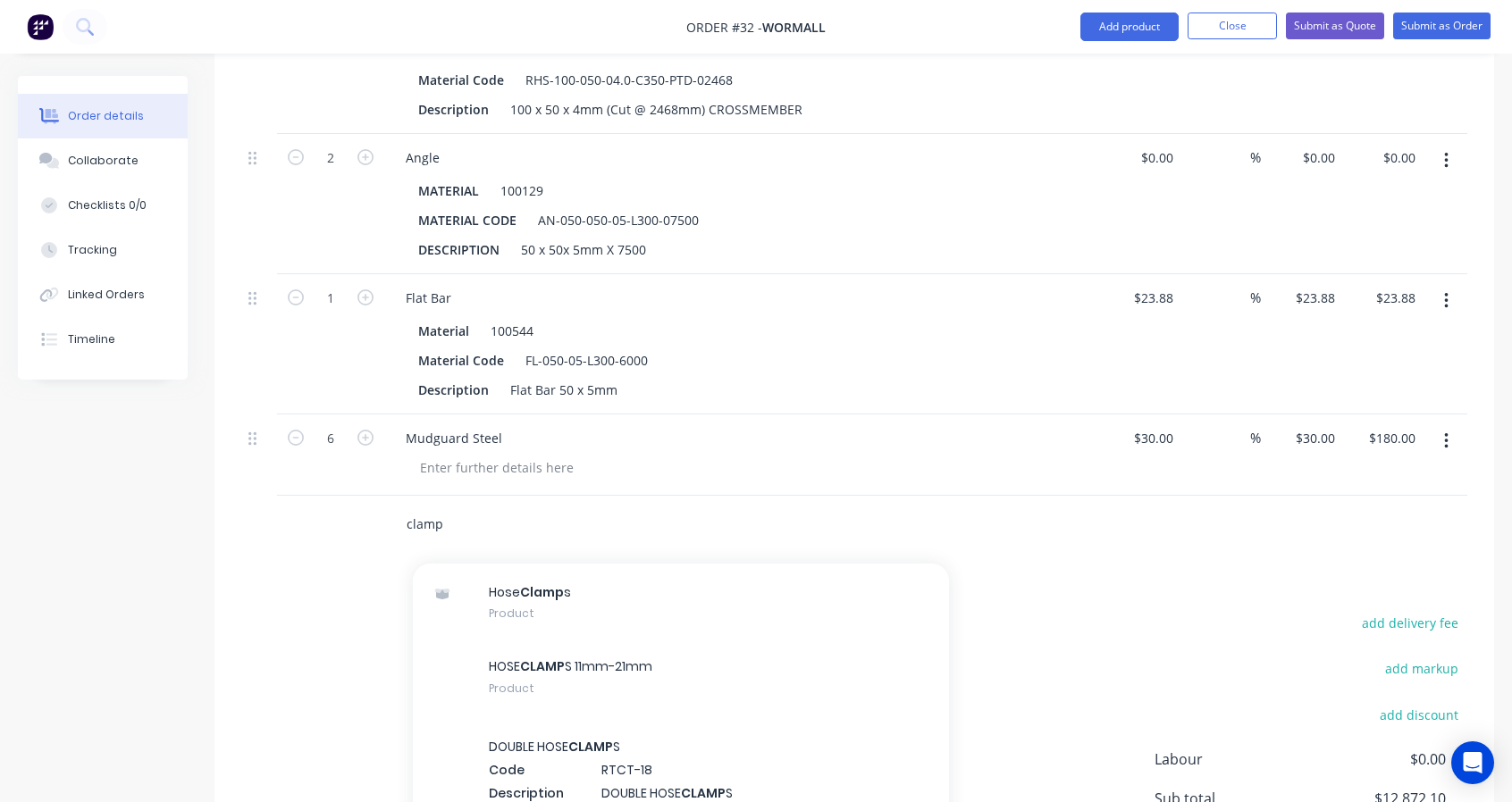
scroll to position [297, 0]
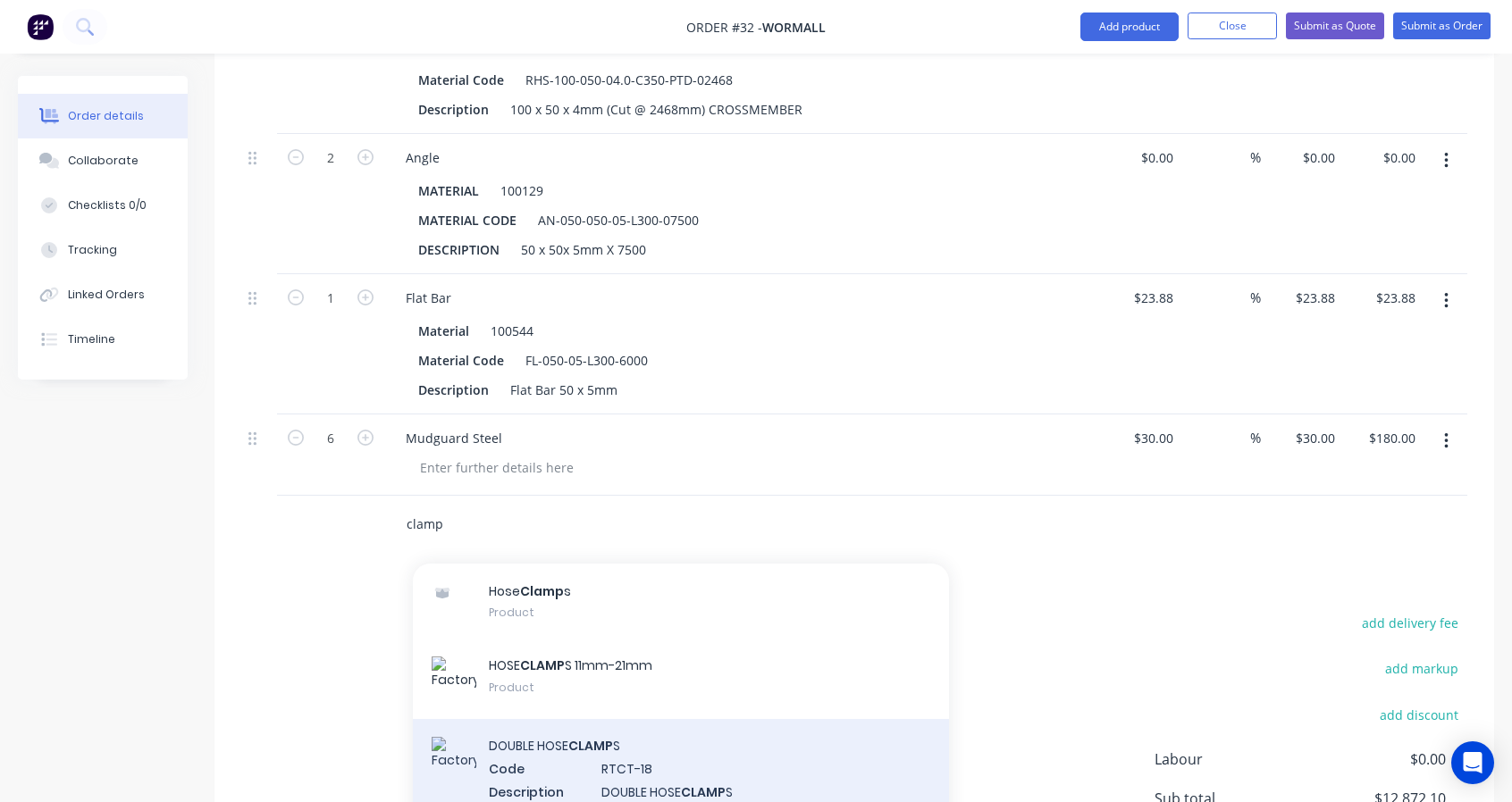
type input "clamp"
click at [601, 734] on div "DOUBLE HOSE CLAMP S Code RTCT-18 Description DOUBLE HOSE CLAMP S Product variant" at bounding box center [681, 780] width 537 height 121
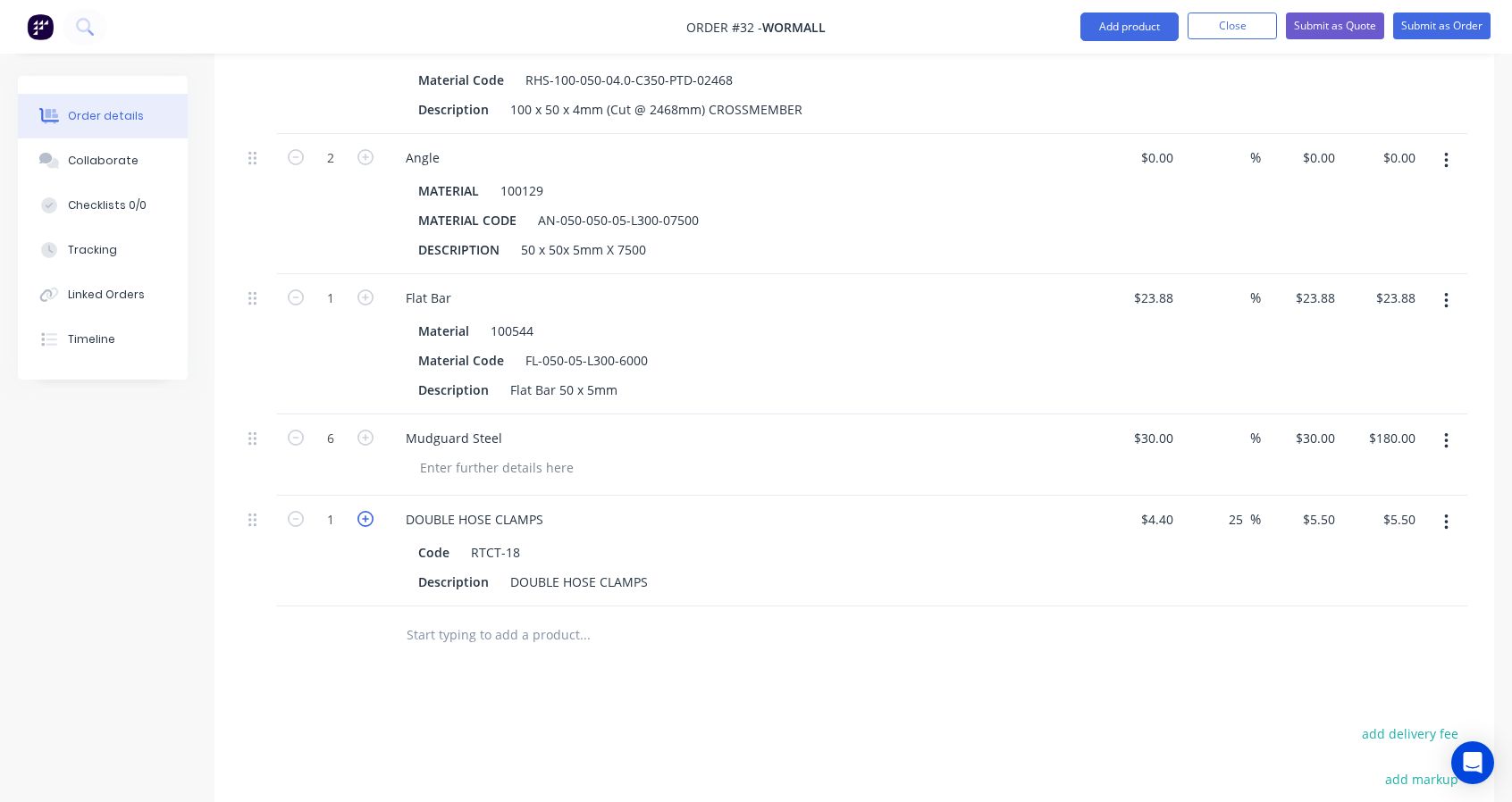
click at [366, 515] on icon "button" at bounding box center [365, 519] width 16 height 16
type input "2"
type input "$11.00"
click at [366, 515] on icon "button" at bounding box center [365, 519] width 16 height 16
type input "3"
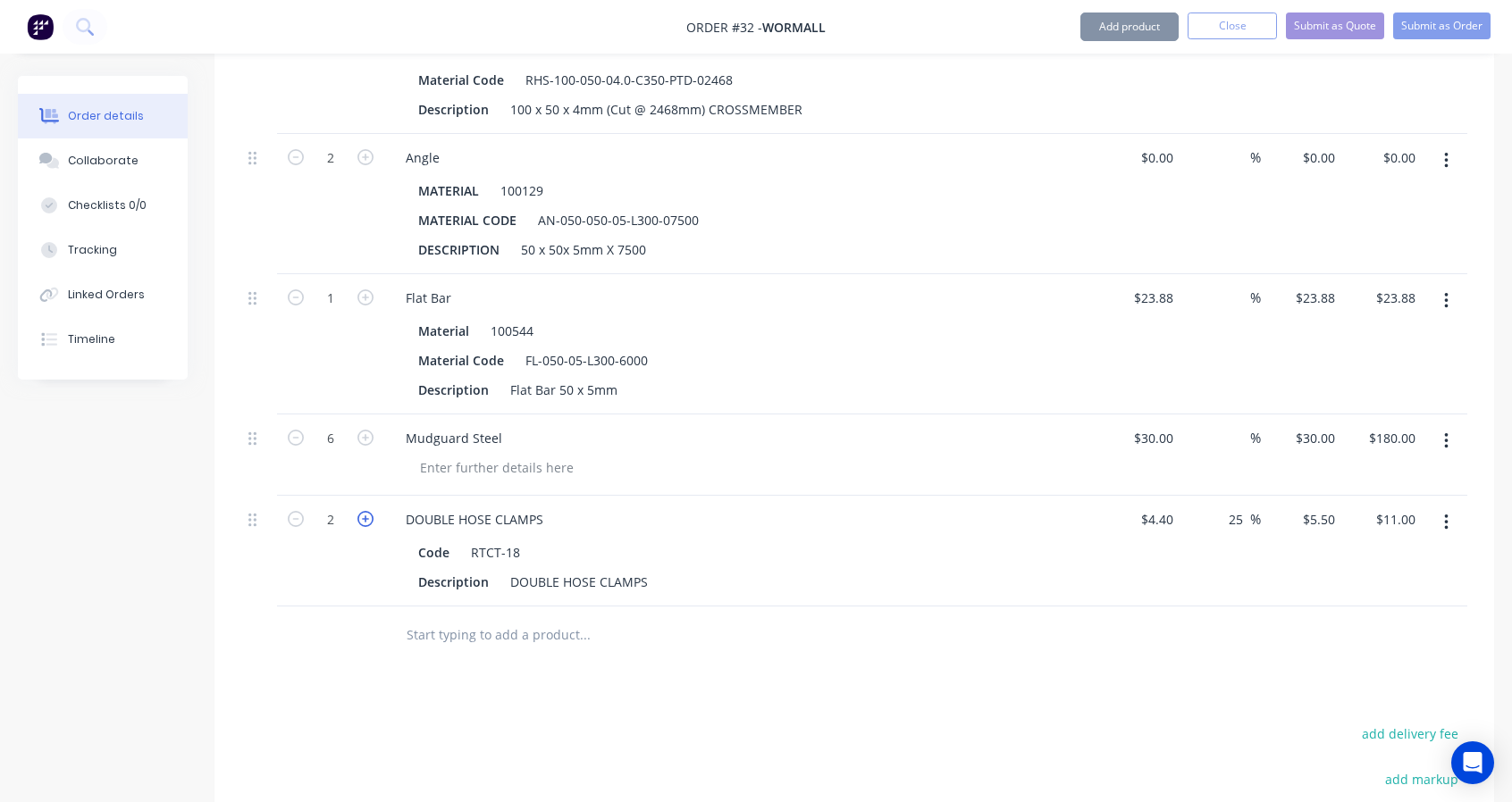
type input "$16.50"
click at [366, 515] on icon "button" at bounding box center [365, 519] width 16 height 16
type input "4"
type input "$22.00"
click at [366, 515] on icon "button" at bounding box center [365, 519] width 16 height 16
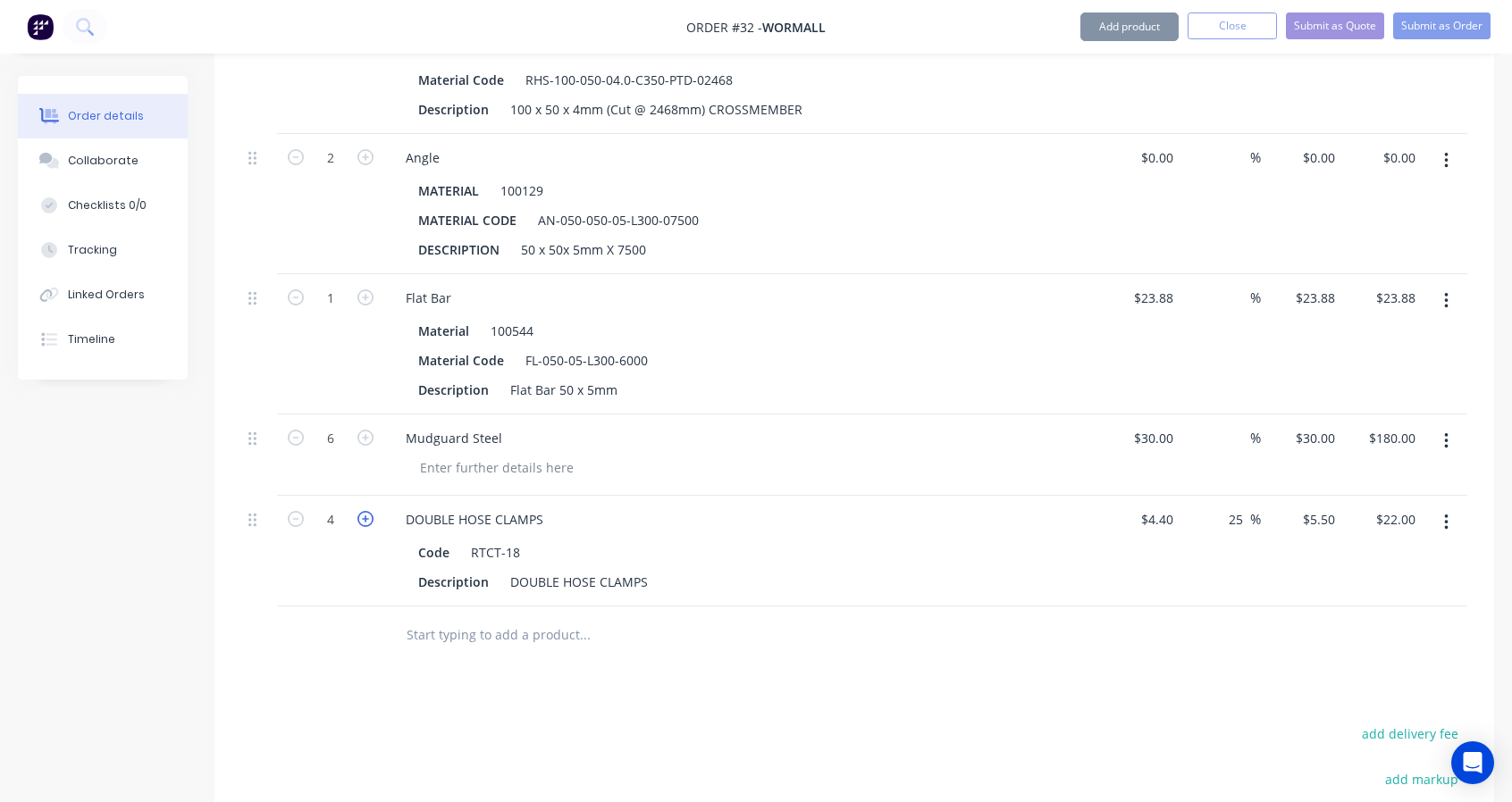
type input "5"
type input "$27.50"
click at [366, 515] on icon "button" at bounding box center [365, 519] width 16 height 16
type input "6"
type input "$33.00"
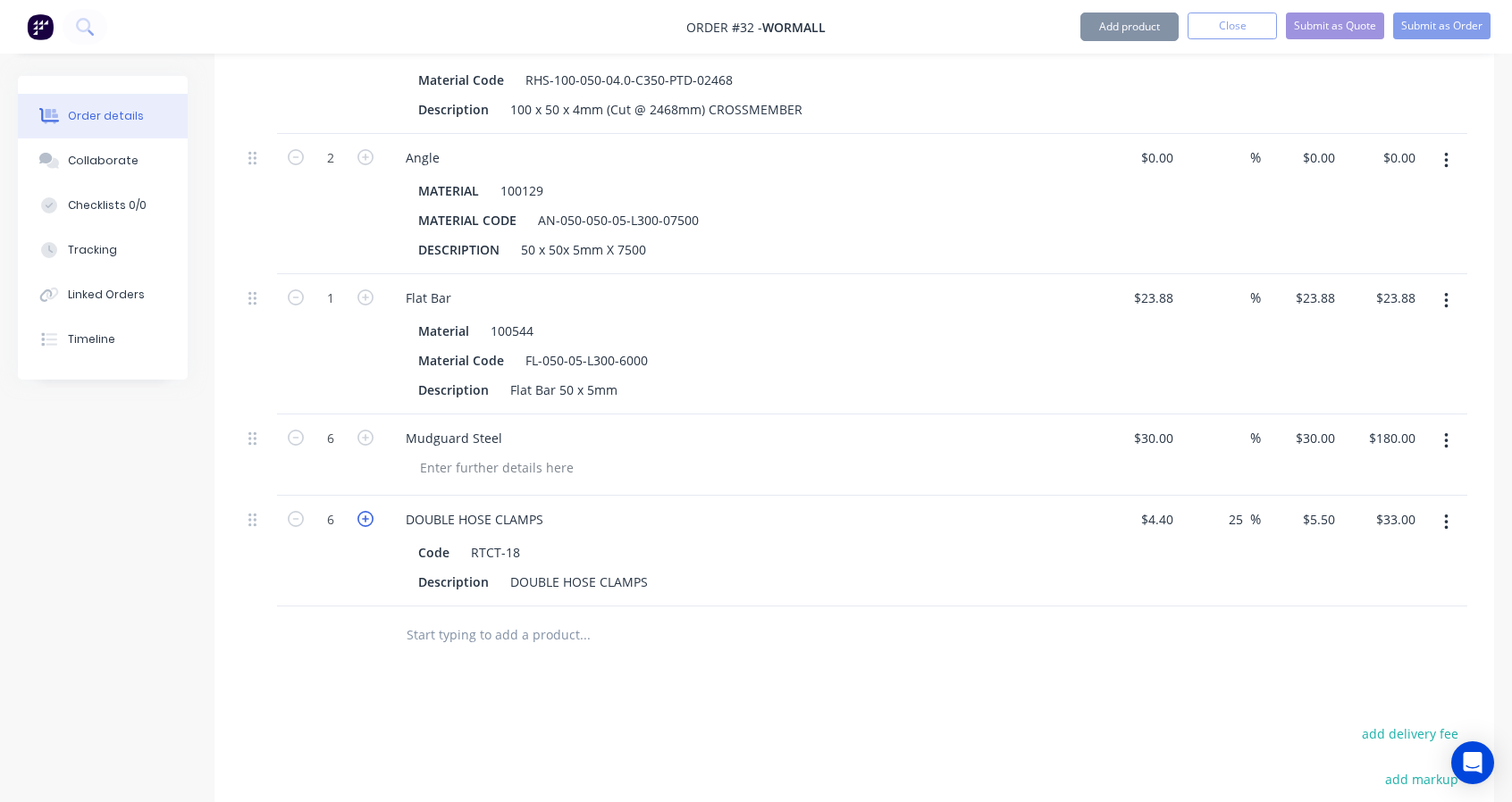
click at [366, 515] on icon "button" at bounding box center [365, 519] width 16 height 16
type input "7"
type input "$38.50"
click at [366, 515] on icon "button" at bounding box center [365, 519] width 16 height 16
type input "8"
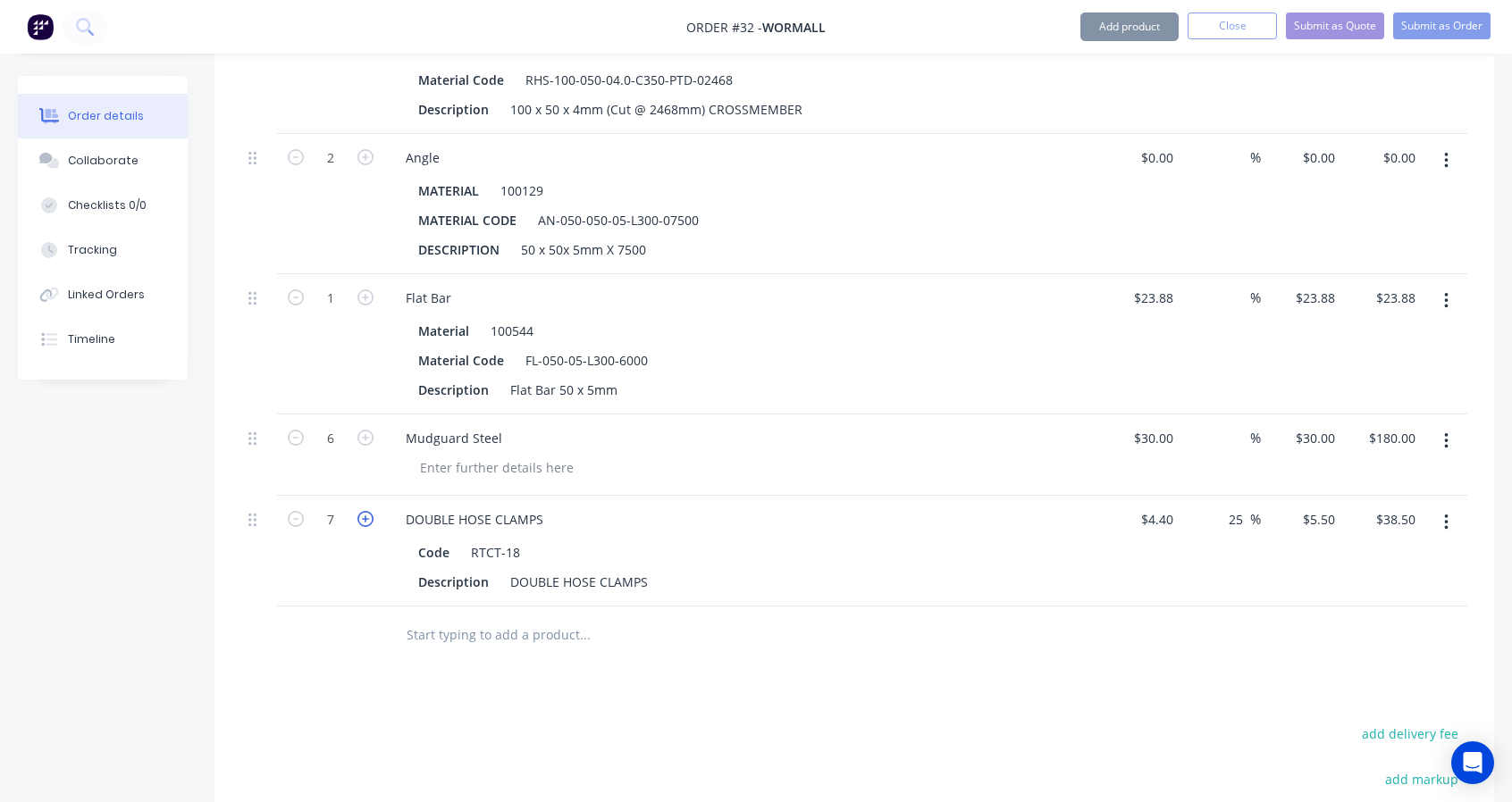
type input "$44.00"
click at [366, 515] on icon "button" at bounding box center [365, 519] width 16 height 16
type input "9"
type input "$49.50"
click at [366, 515] on icon "button" at bounding box center [365, 519] width 16 height 16
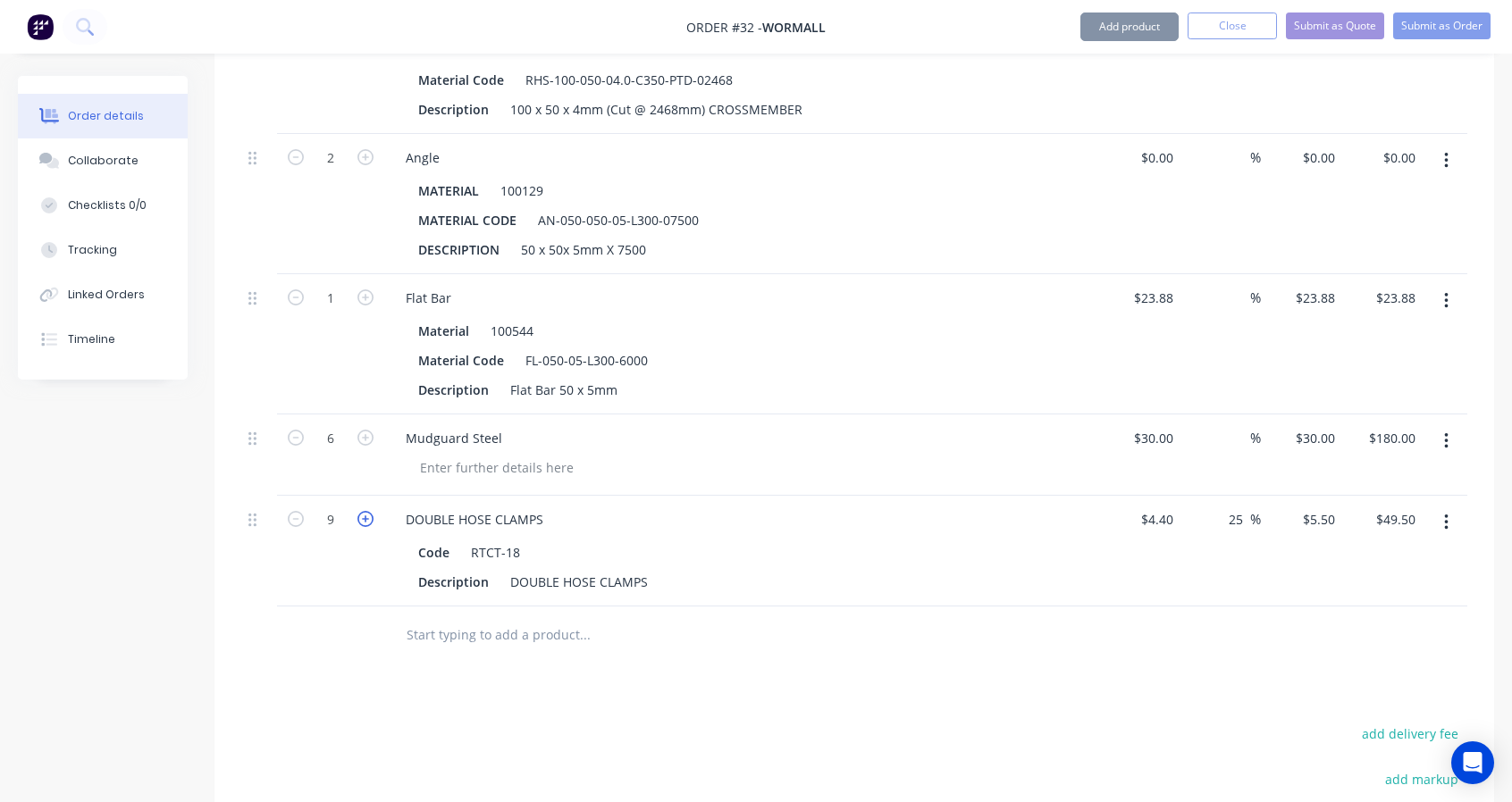
type input "10"
type input "$55.00"
click at [366, 515] on icon "button" at bounding box center [365, 519] width 16 height 16
type input "11"
type input "$60.50"
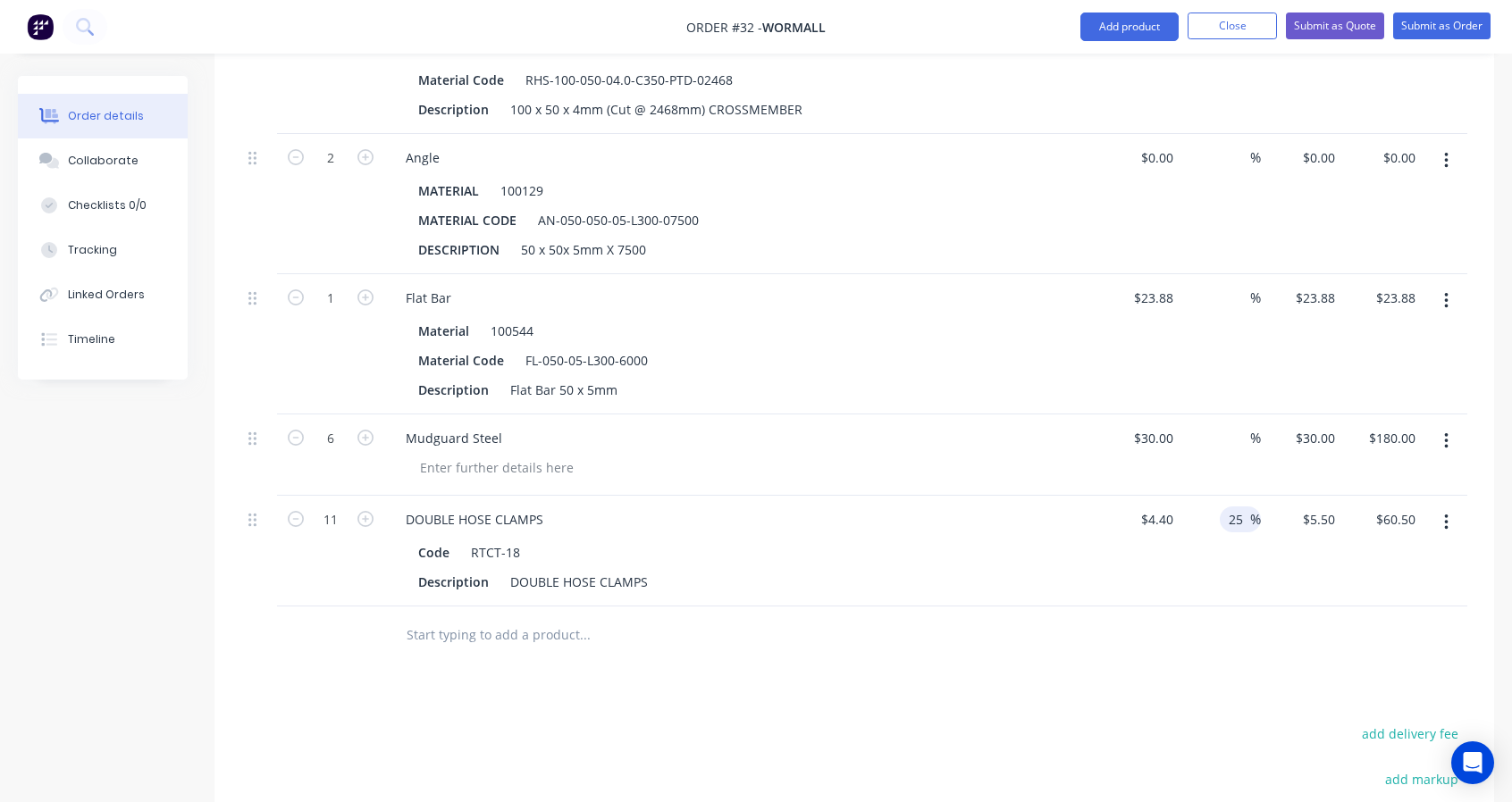
click at [1241, 514] on input "25" at bounding box center [1238, 519] width 23 height 26
drag, startPoint x: 1243, startPoint y: 514, endPoint x: 1208, endPoint y: 514, distance: 35.0
click at [1227, 512] on input "25" at bounding box center [1238, 519] width 23 height 26
type input "$4.40"
type input "$48.40"
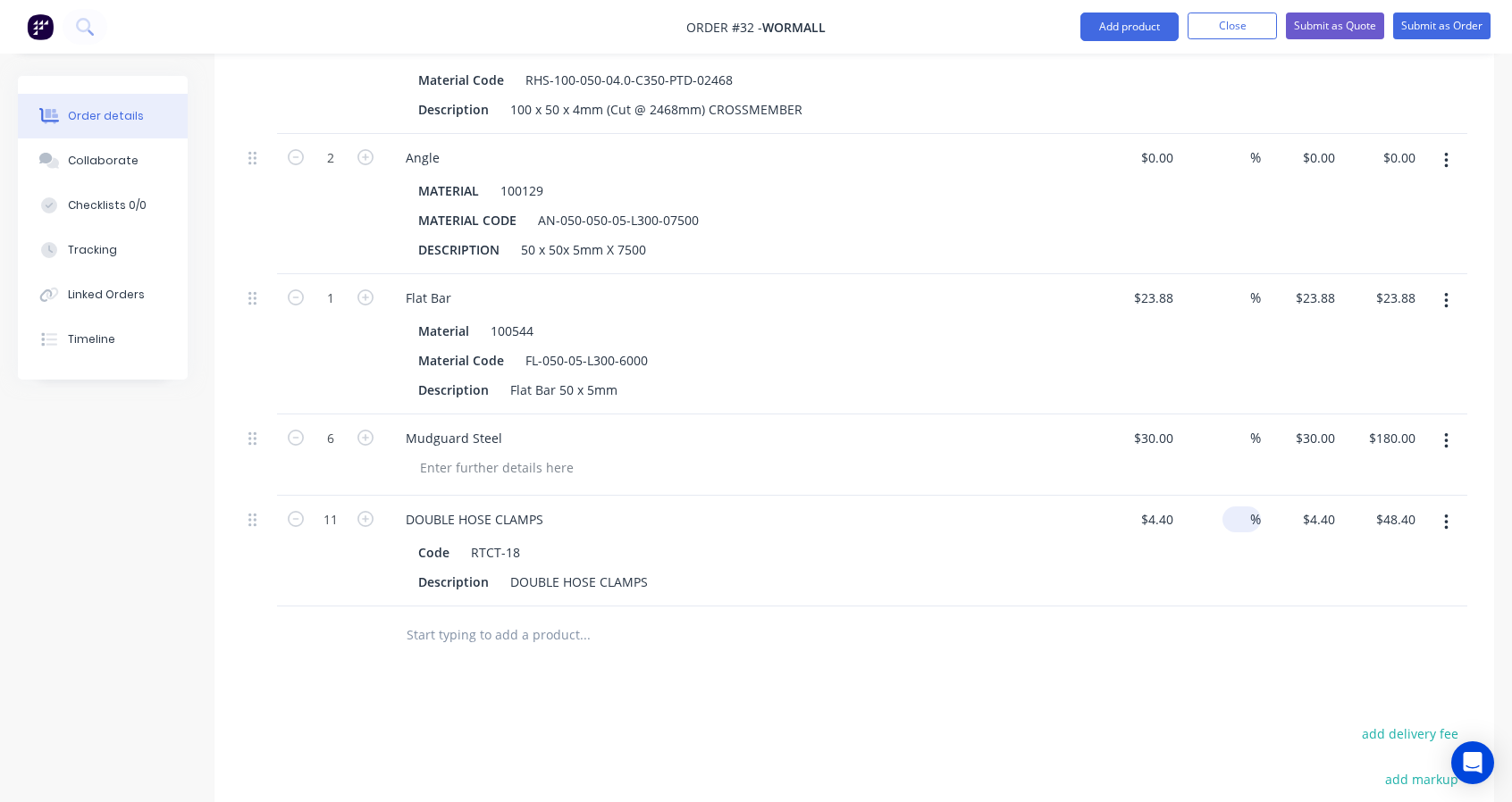
click at [1181, 565] on div "%" at bounding box center [1220, 550] width 81 height 111
click at [434, 628] on input "text" at bounding box center [584, 635] width 357 height 35
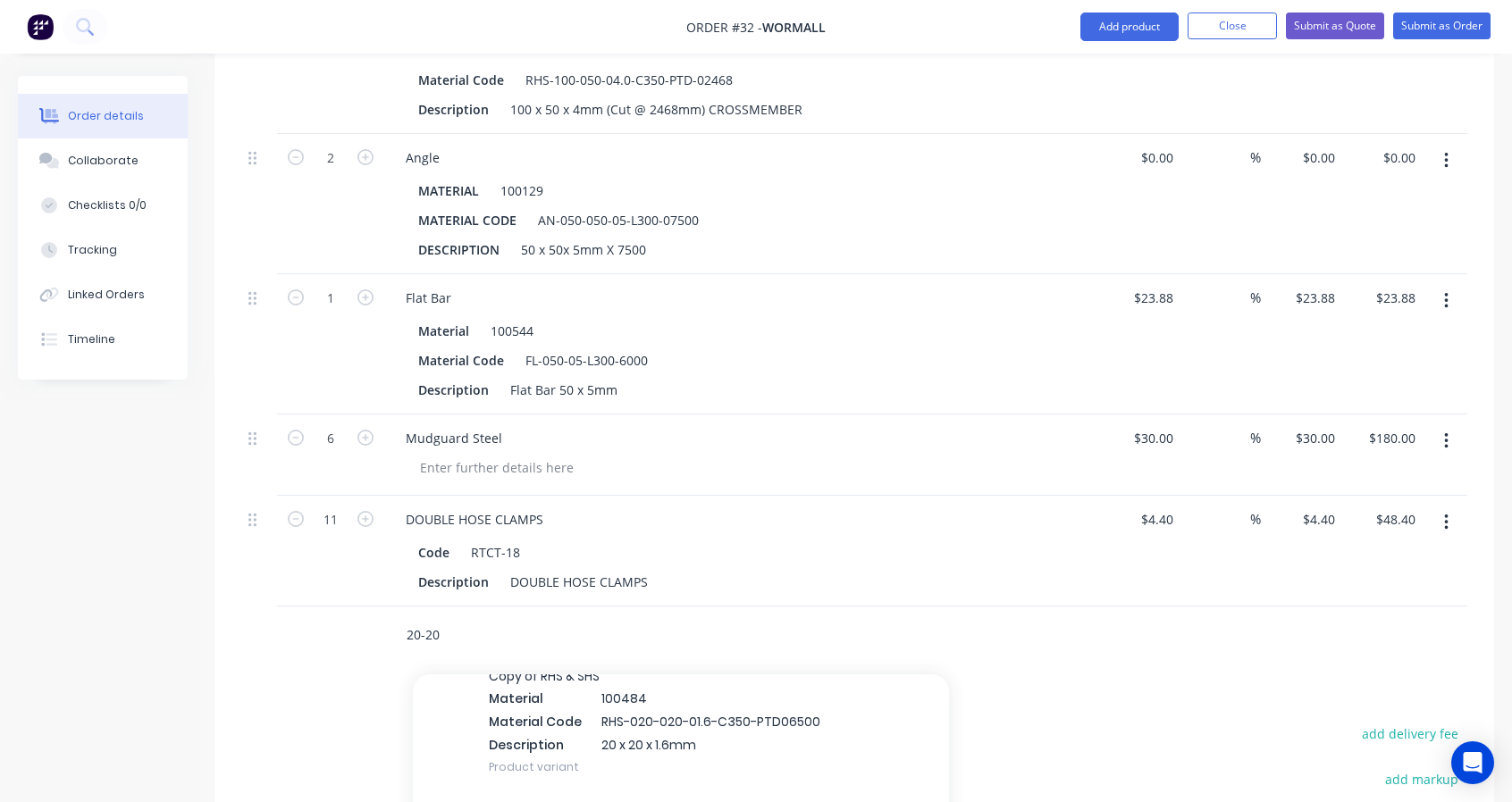
scroll to position [1042, 0]
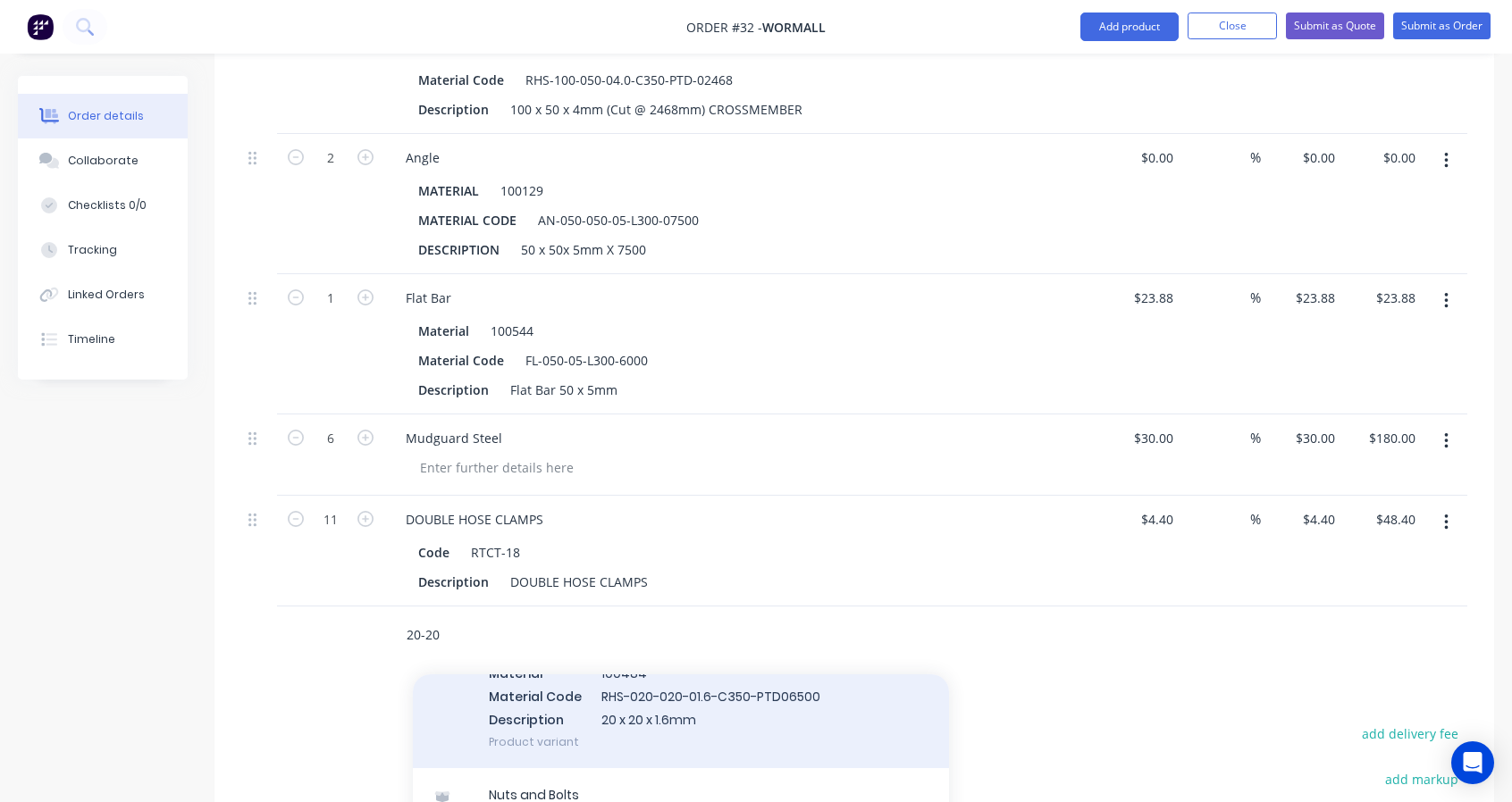
type input "20-20"
click at [596, 721] on div "Copy of RHS & SHS Material 100484 Material Code RHS-020-020-01.6-C350-PTD06500 …" at bounding box center [681, 696] width 537 height 144
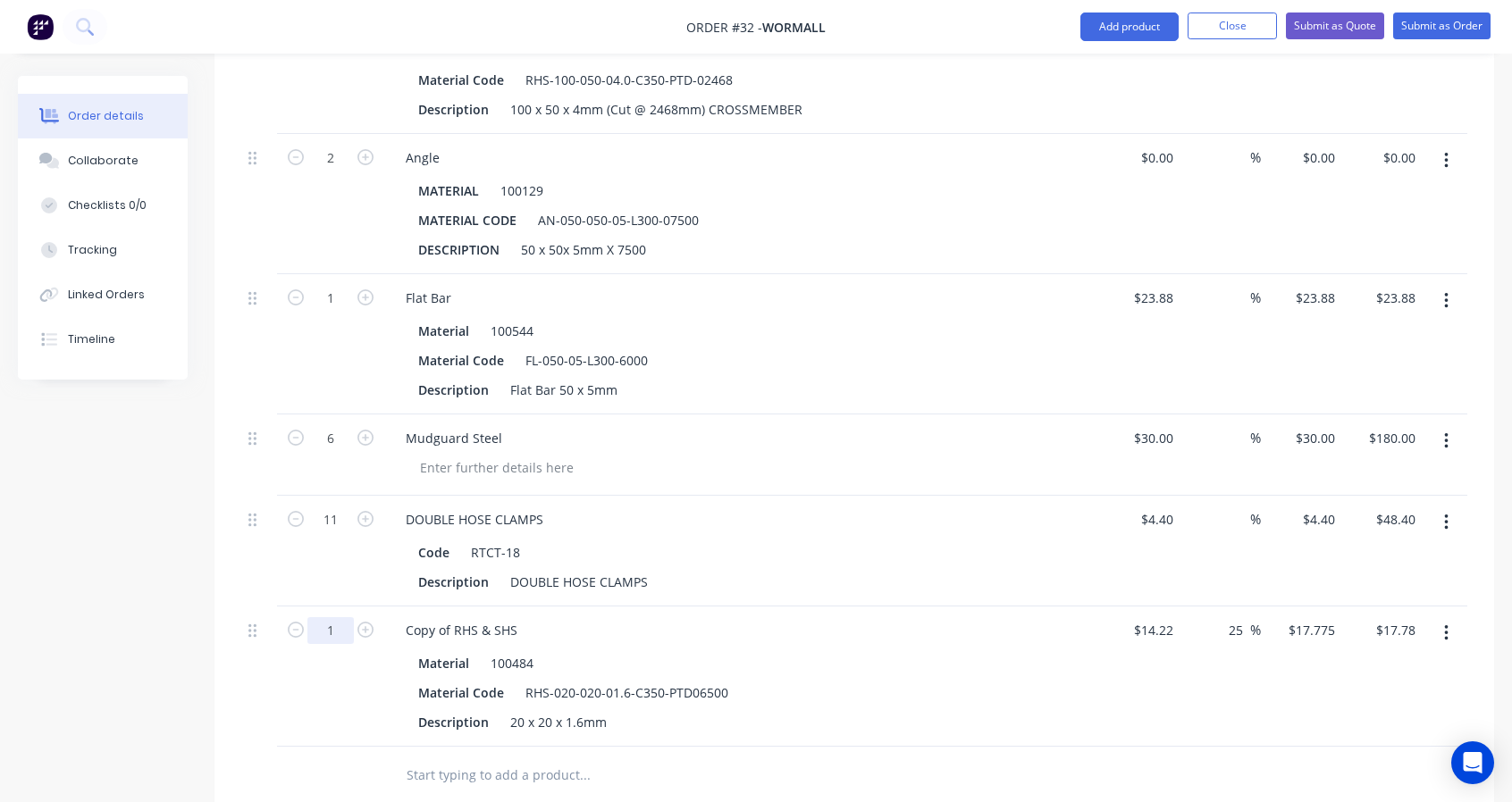
type input "2.5"
type input "$44.44"
click at [311, 700] on div "2.5" at bounding box center [330, 677] width 107 height 140
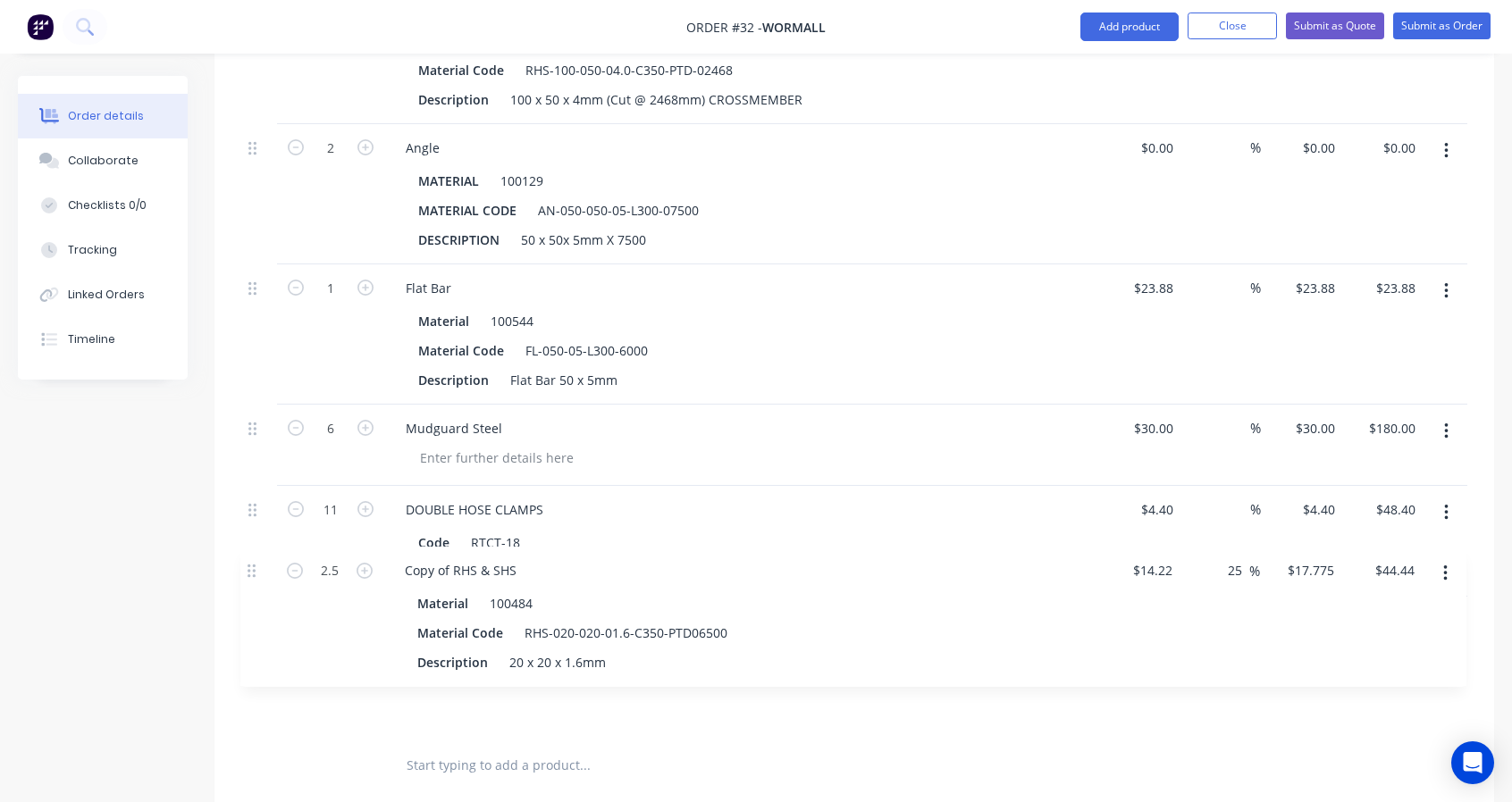
scroll to position [1385, 0]
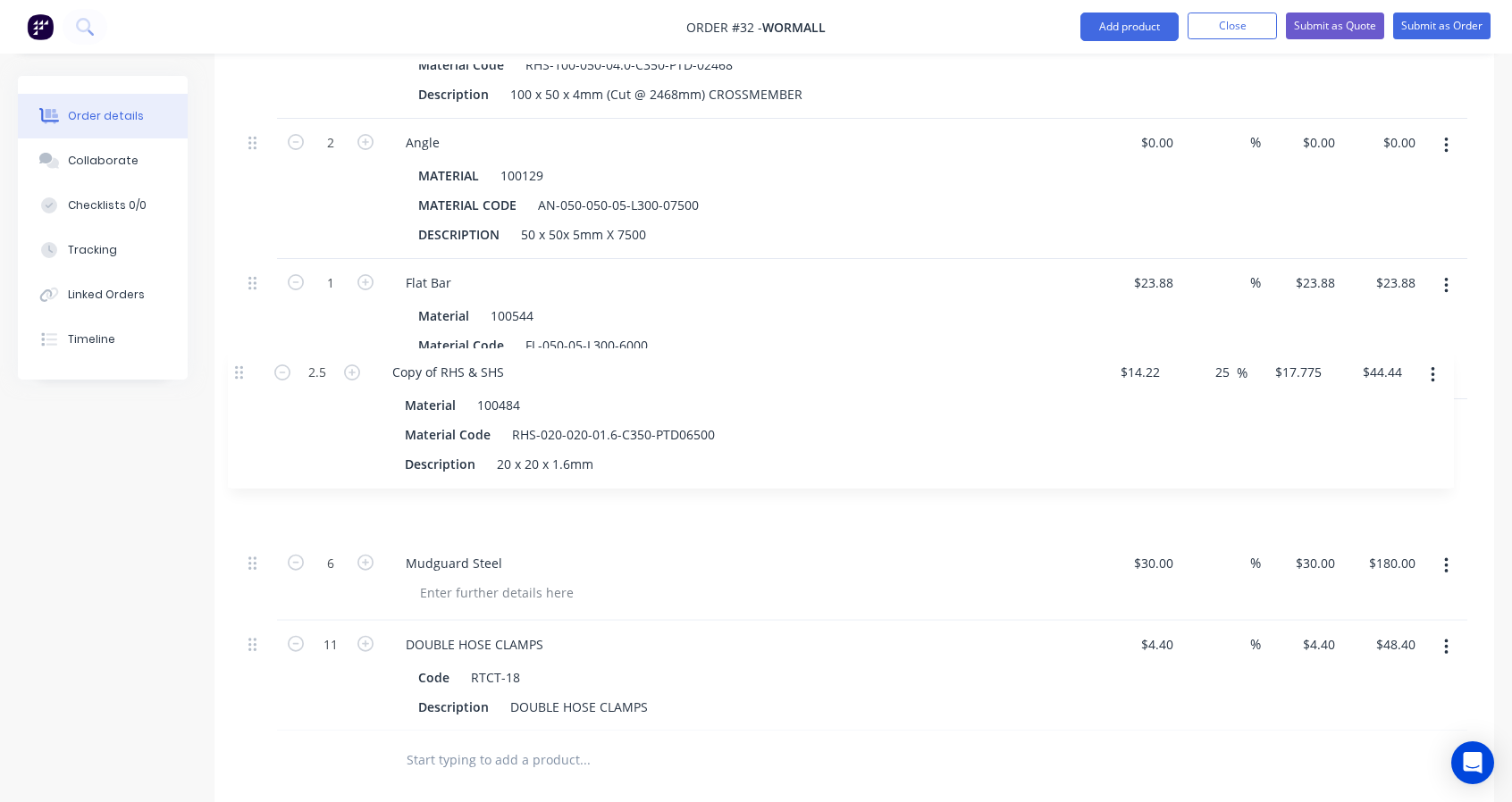
drag, startPoint x: 252, startPoint y: 625, endPoint x: 234, endPoint y: 362, distance: 263.6
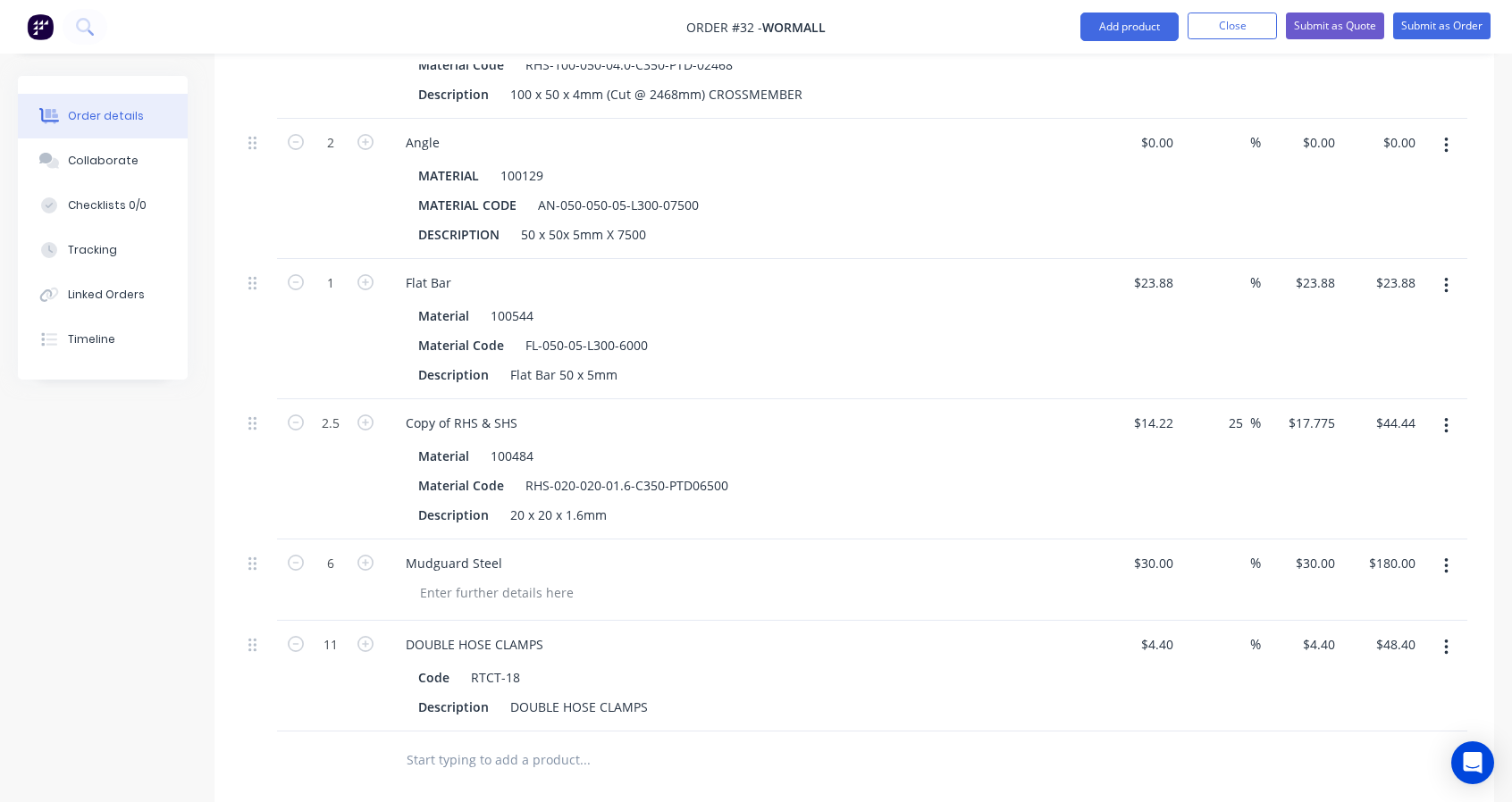
drag, startPoint x: 1247, startPoint y: 414, endPoint x: 1212, endPoint y: 405, distance: 36.1
click at [1212, 405] on div "25 25 %" at bounding box center [1220, 469] width 81 height 140
type input "$14.22"
type input "$35.55"
click at [973, 743] on div at bounding box center [706, 760] width 630 height 35
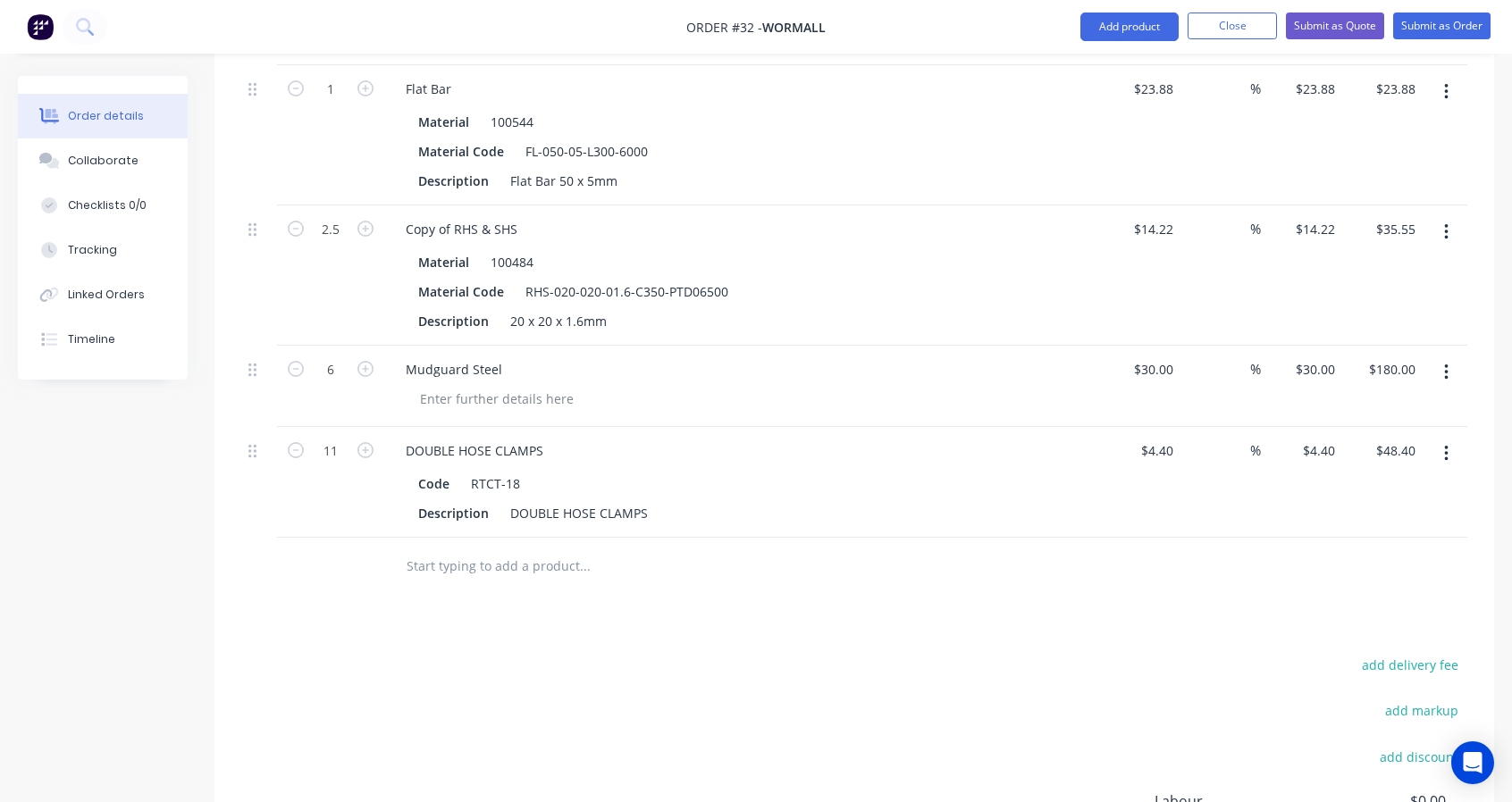
scroll to position [1674, 0]
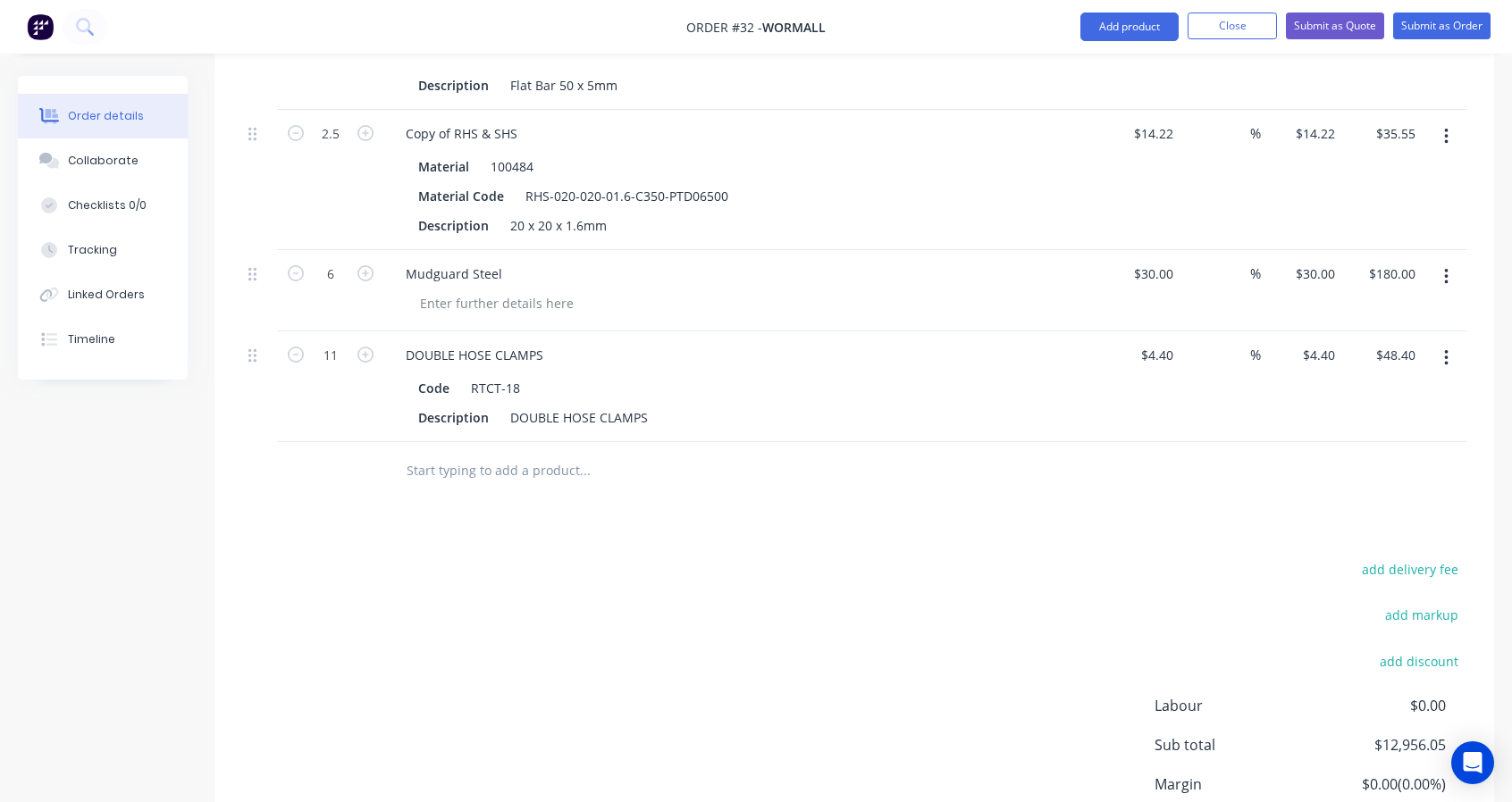
click at [445, 465] on input "text" at bounding box center [584, 470] width 357 height 35
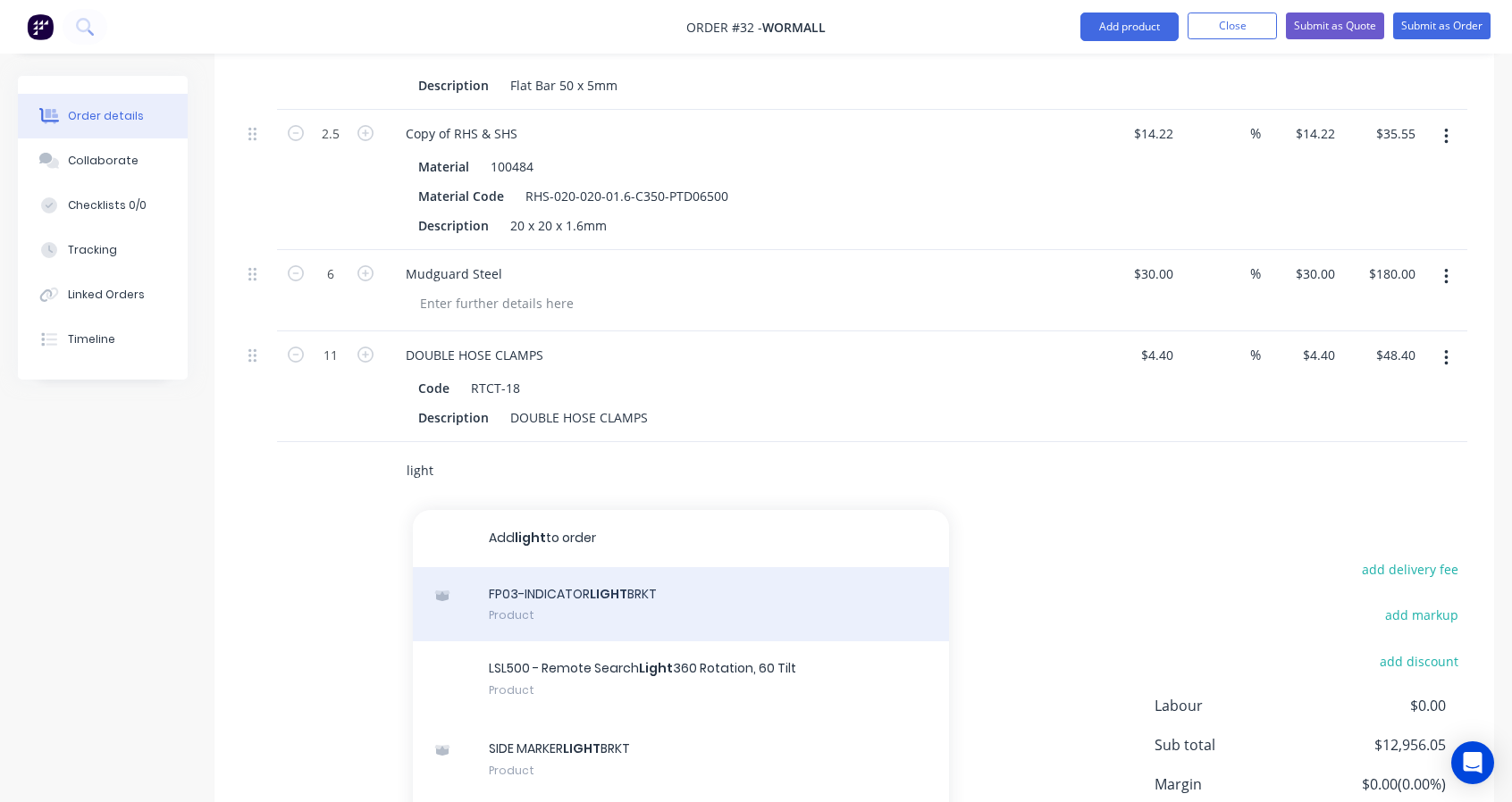
scroll to position [149, 0]
type input "light br"
click at [692, 608] on div "FP03-INDICATOR LIGHT BR KT Product" at bounding box center [681, 604] width 537 height 75
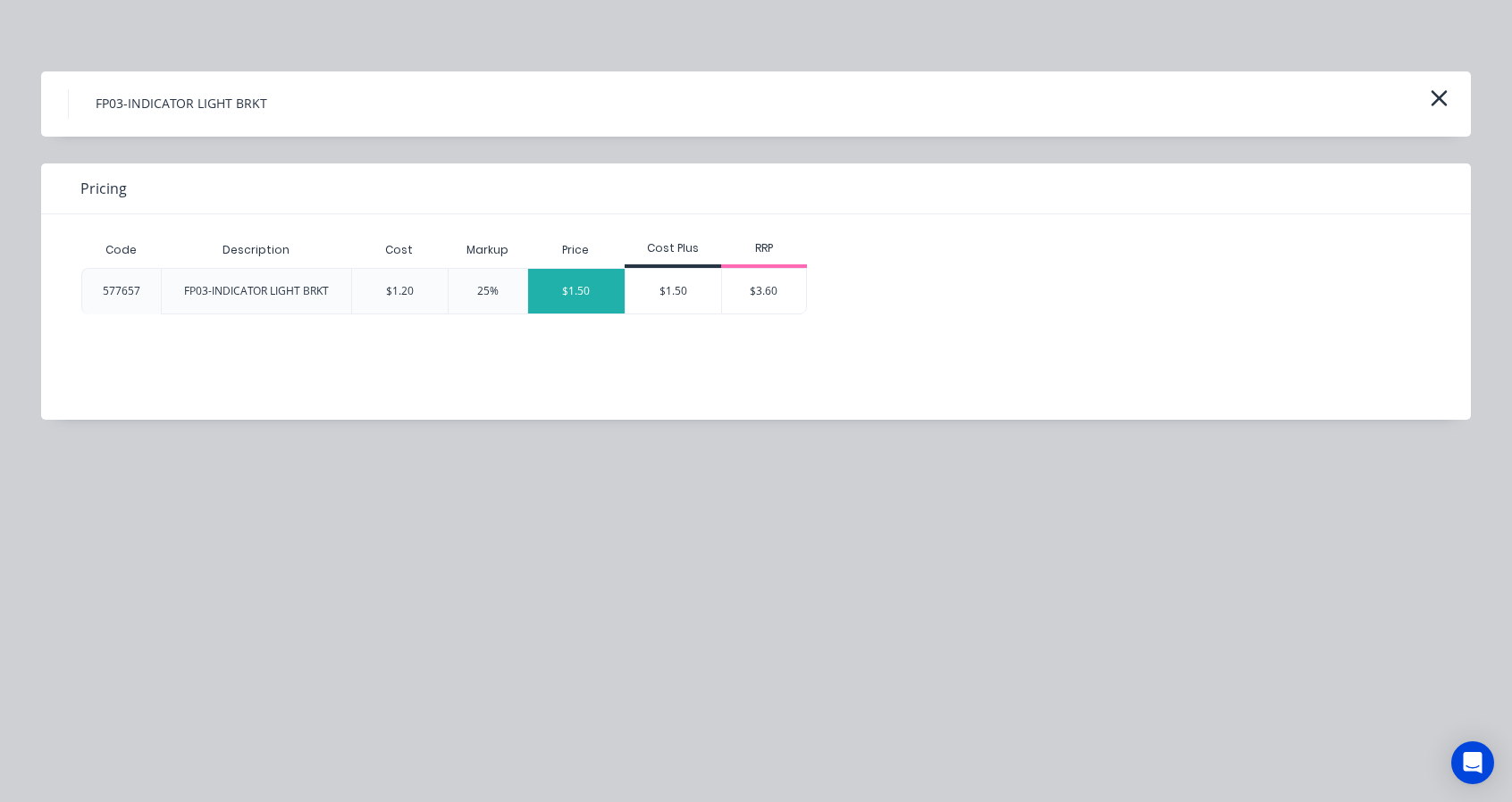
click at [577, 294] on div "$1.50" at bounding box center [577, 291] width 97 height 45
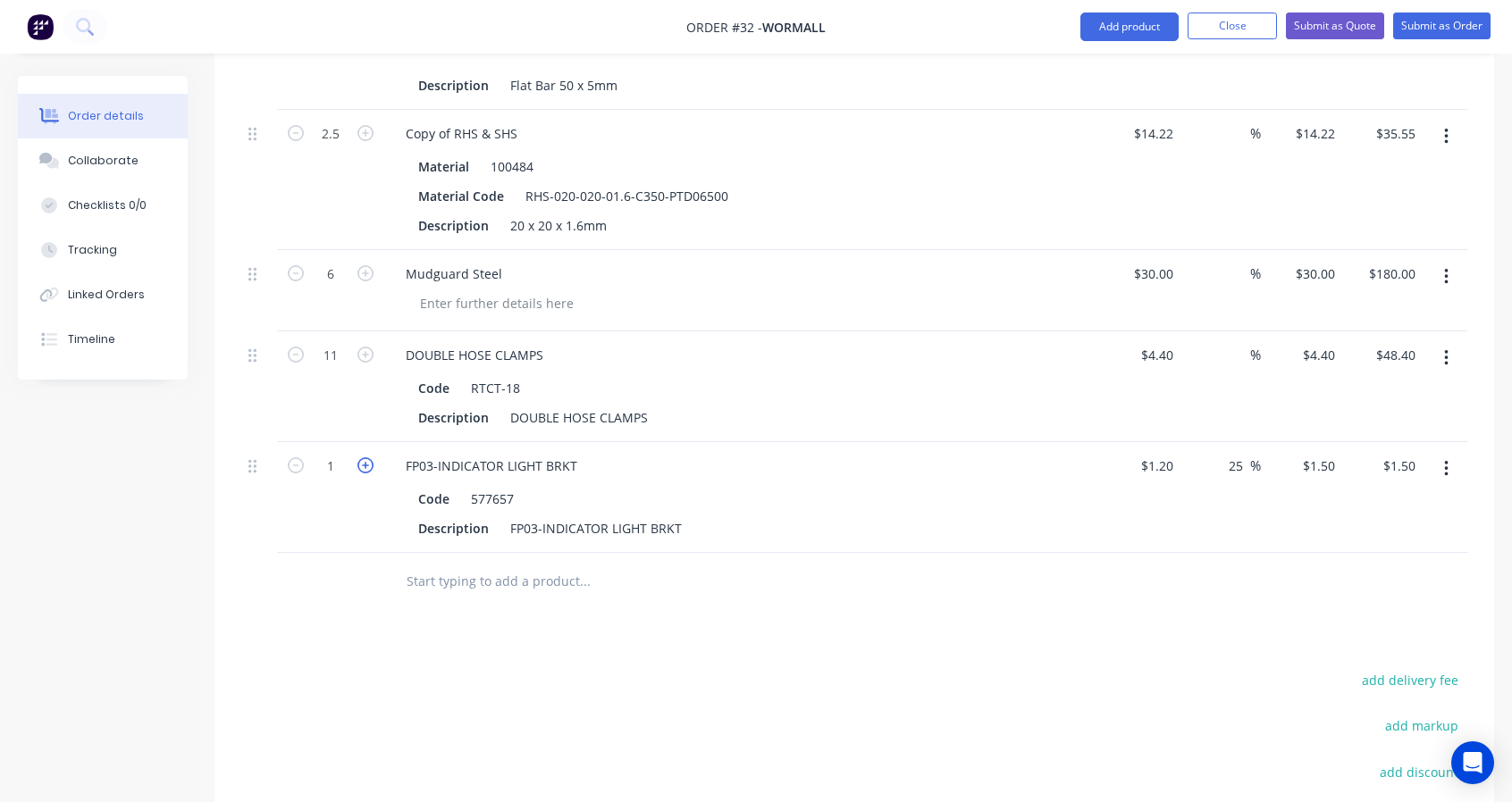
click at [366, 464] on icon "button" at bounding box center [365, 465] width 16 height 16
type input "2"
type input "$3.00"
click at [366, 464] on icon "button" at bounding box center [365, 465] width 16 height 16
type input "3"
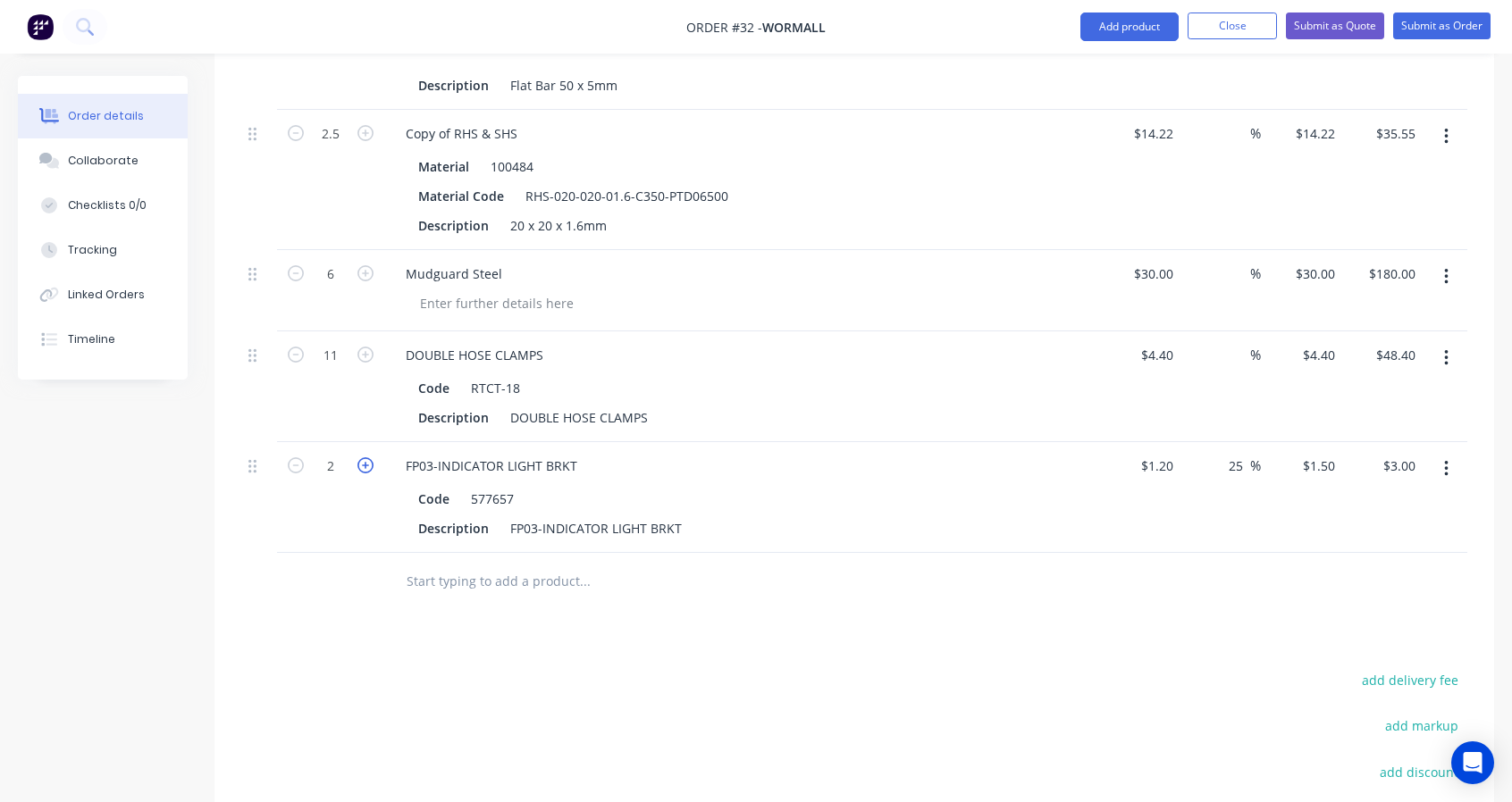
type input "$4.50"
click at [366, 464] on icon "button" at bounding box center [365, 465] width 16 height 16
type input "4"
type input "$6.00"
click at [366, 464] on icon "button" at bounding box center [365, 465] width 16 height 16
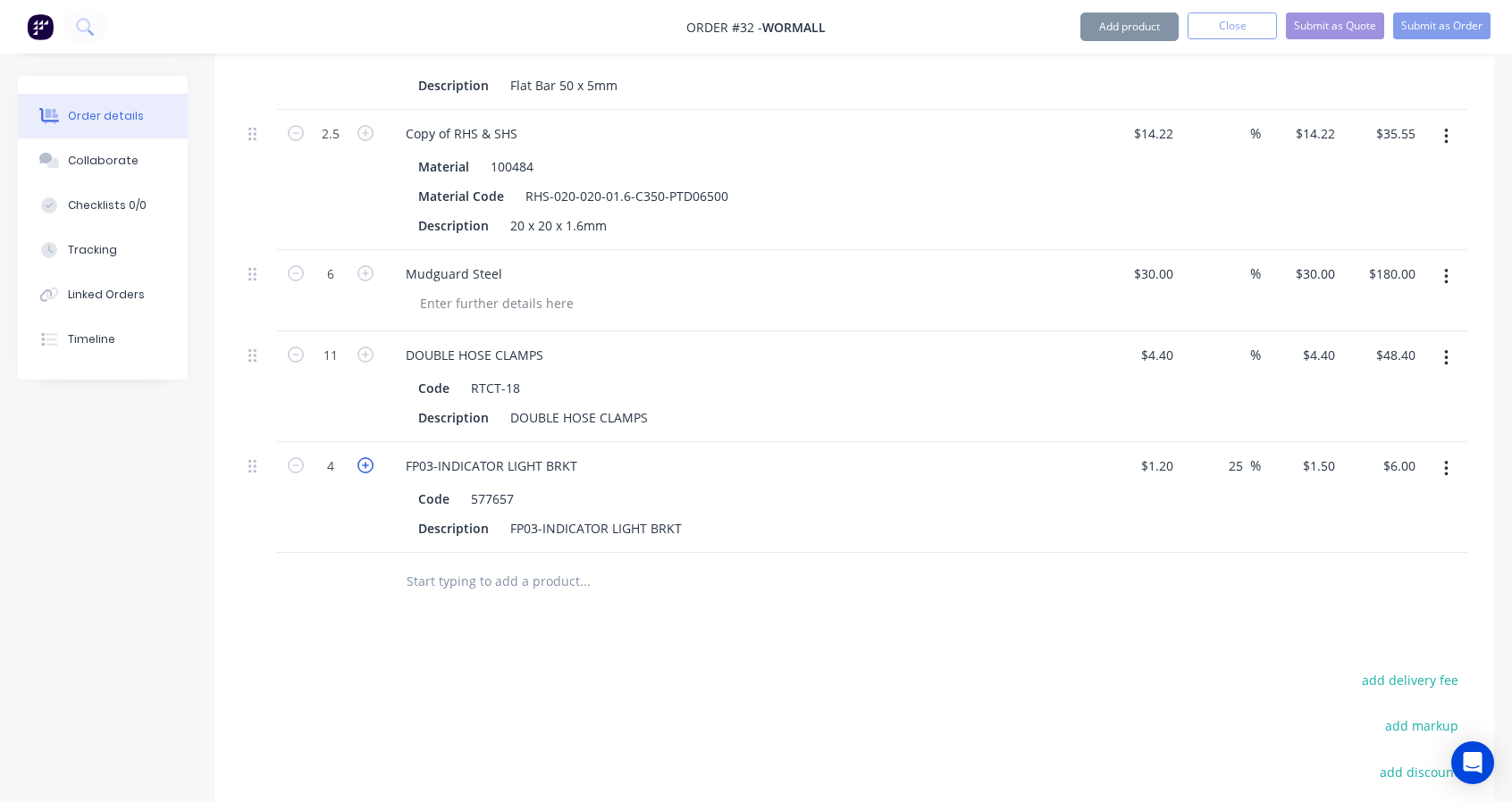
type input "5"
type input "$7.50"
click at [366, 464] on icon "button" at bounding box center [365, 465] width 16 height 16
type input "6"
type input "$9.00"
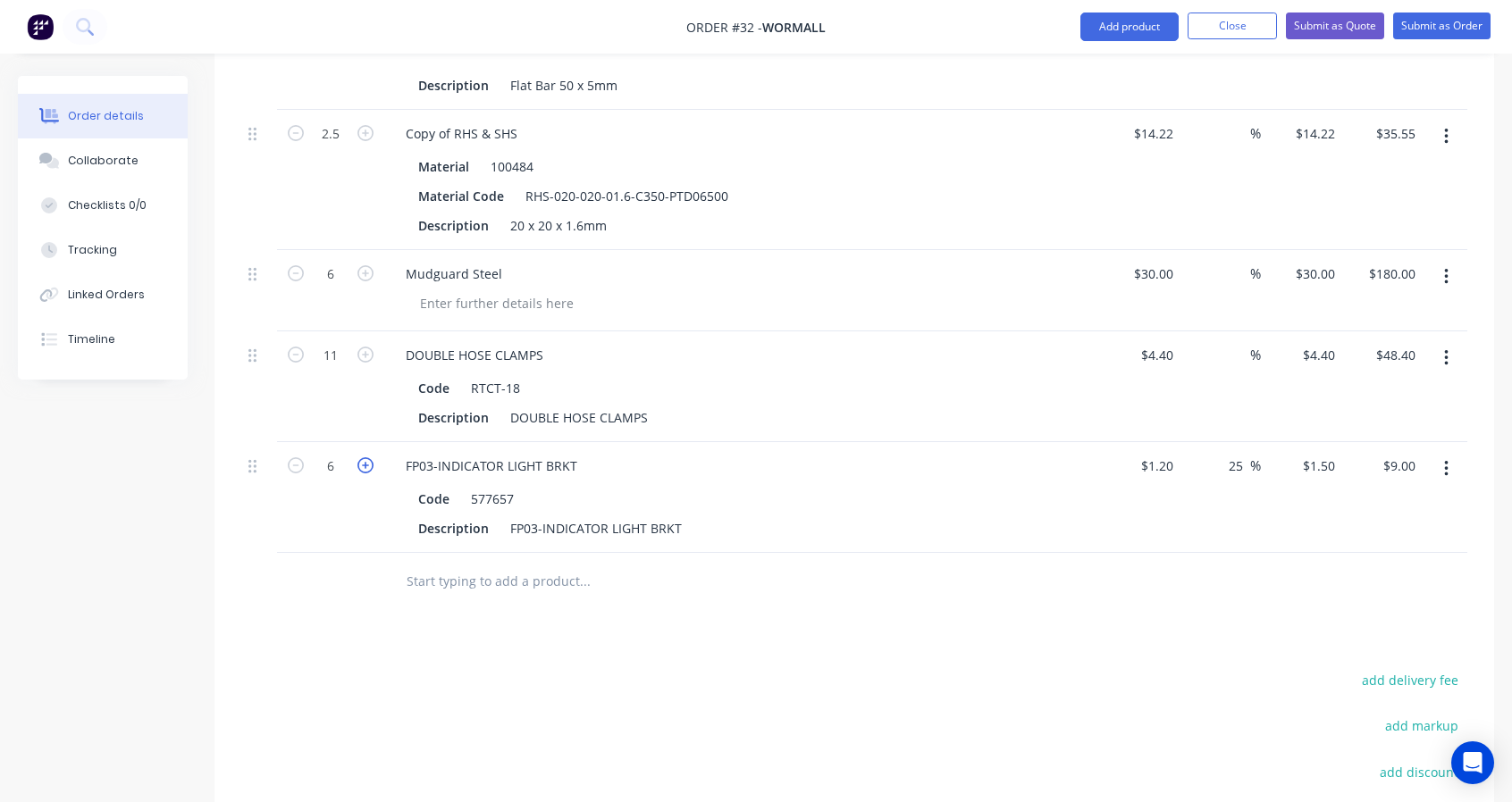
click at [366, 464] on icon "button" at bounding box center [365, 465] width 16 height 16
type input "7"
type input "$10.50"
click at [366, 464] on icon "button" at bounding box center [365, 465] width 16 height 16
type input "8"
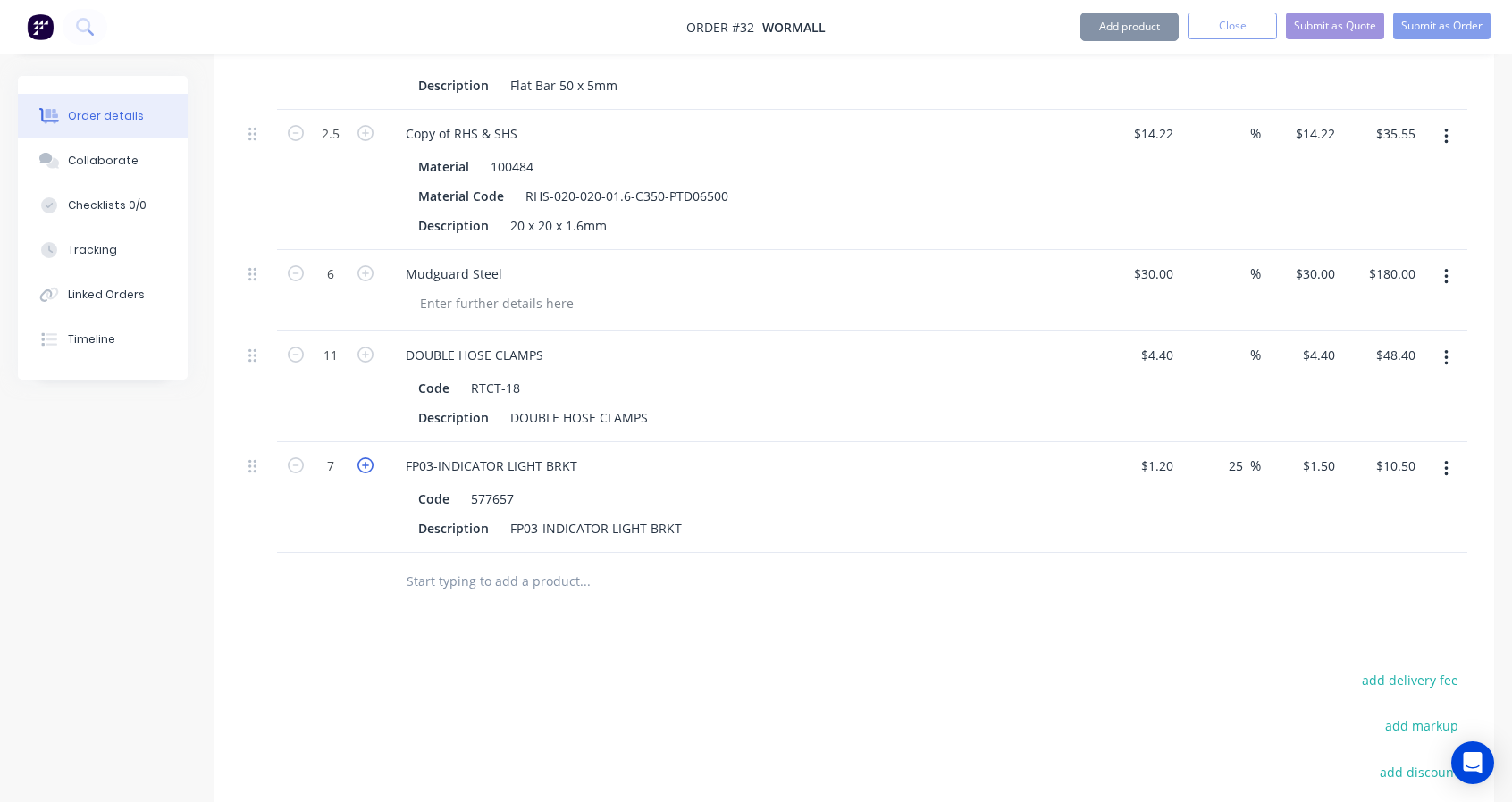
type input "$12.00"
click at [366, 464] on icon "button" at bounding box center [365, 465] width 16 height 16
type input "9"
type input "$13.50"
click at [366, 464] on icon "button" at bounding box center [365, 465] width 16 height 16
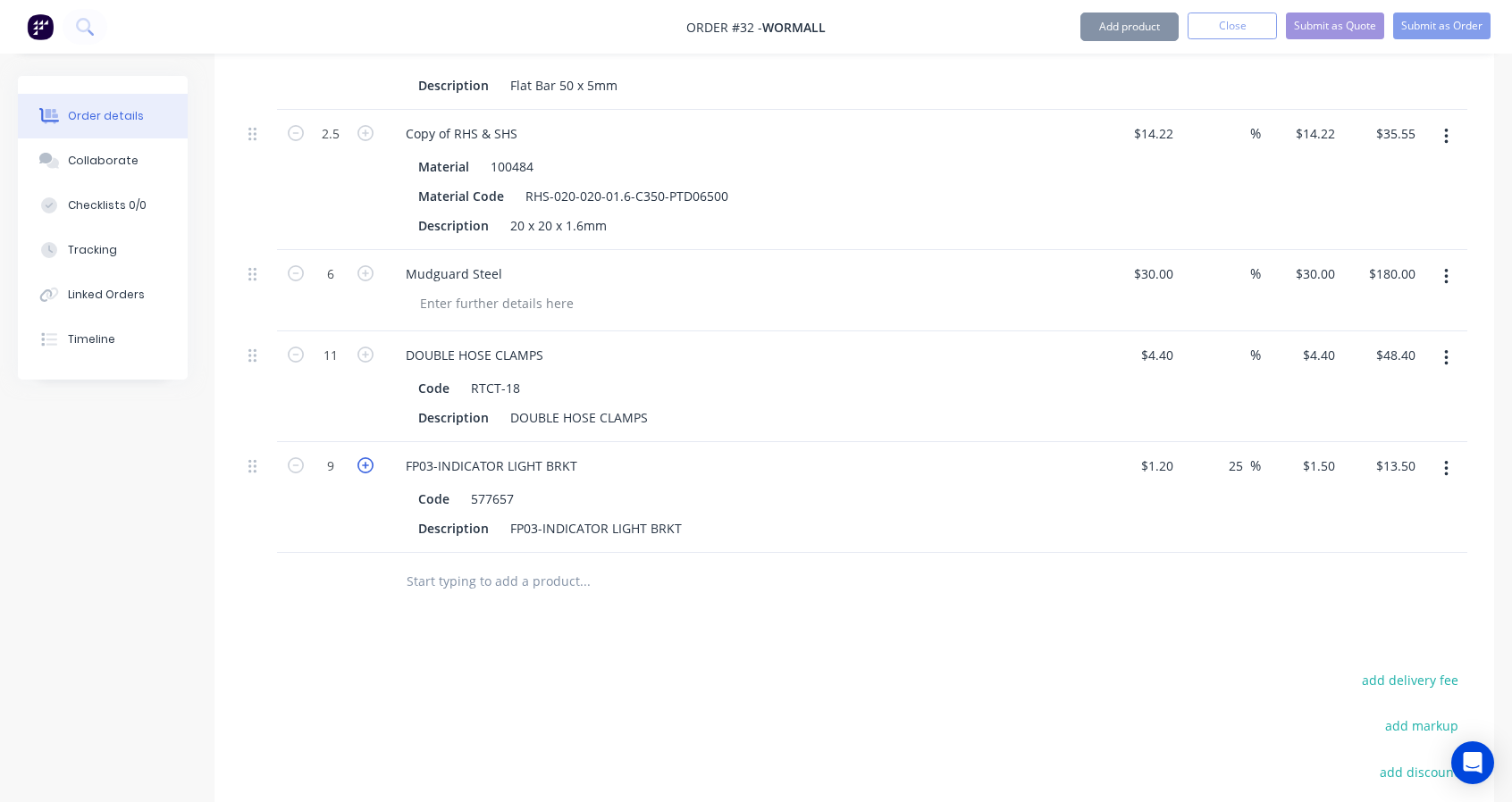
type input "10"
type input "$15.00"
click at [366, 464] on icon "button" at bounding box center [365, 465] width 16 height 16
type input "11"
type input "$16.50"
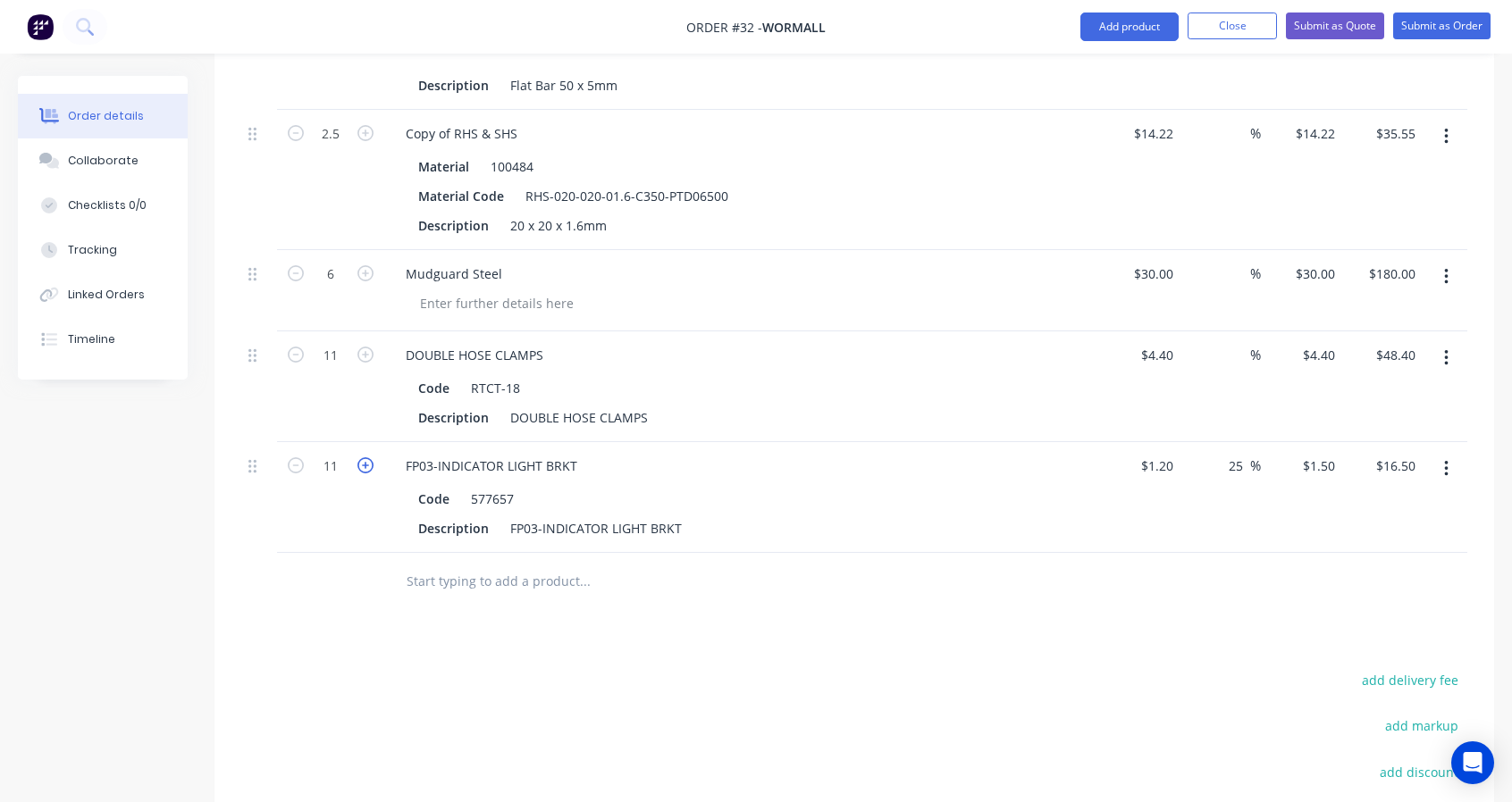
click at [366, 464] on icon "button" at bounding box center [365, 465] width 16 height 16
type input "12"
type input "$18.00"
click at [366, 464] on icon "button" at bounding box center [365, 465] width 16 height 16
type input "13"
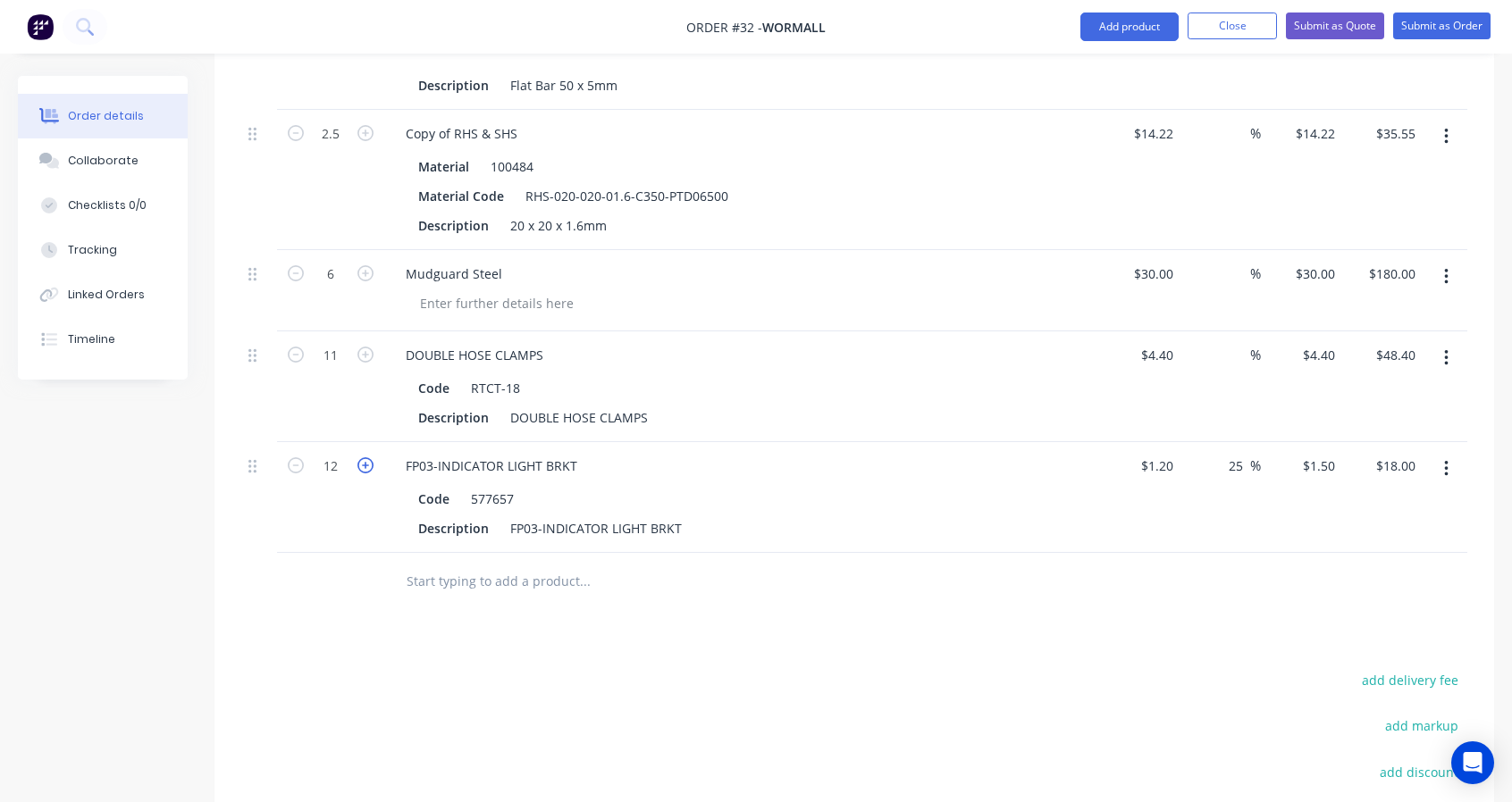
type input "$19.50"
click at [366, 464] on icon "button" at bounding box center [365, 465] width 16 height 16
type input "14"
type input "$21.00"
drag, startPoint x: 1244, startPoint y: 464, endPoint x: 1216, endPoint y: 464, distance: 28.0
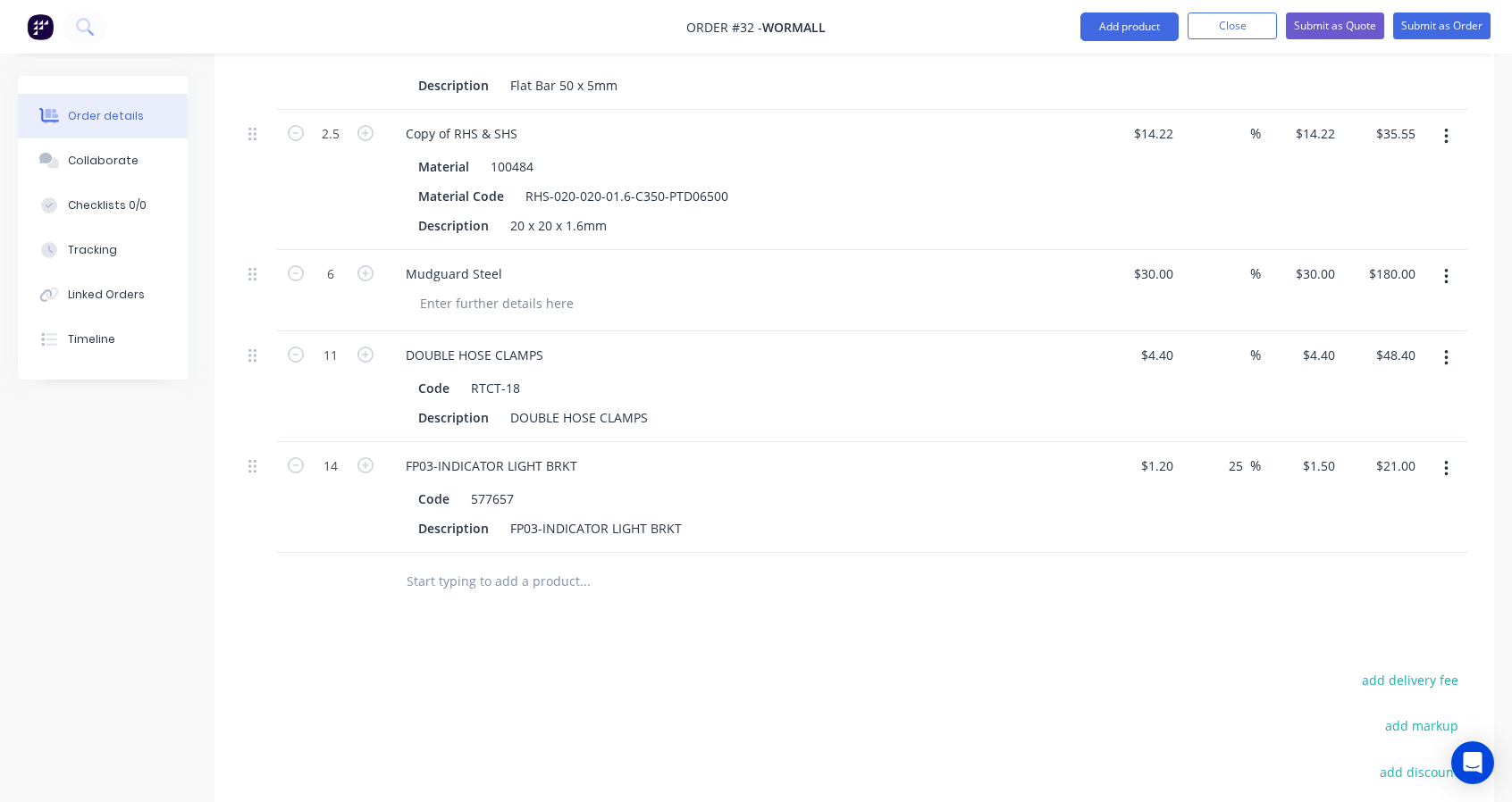
click at [1216, 464] on div "25 25 %" at bounding box center [1220, 497] width 81 height 111
type input "$1.20"
type input "$16.80"
click at [459, 579] on input "text" at bounding box center [584, 581] width 357 height 35
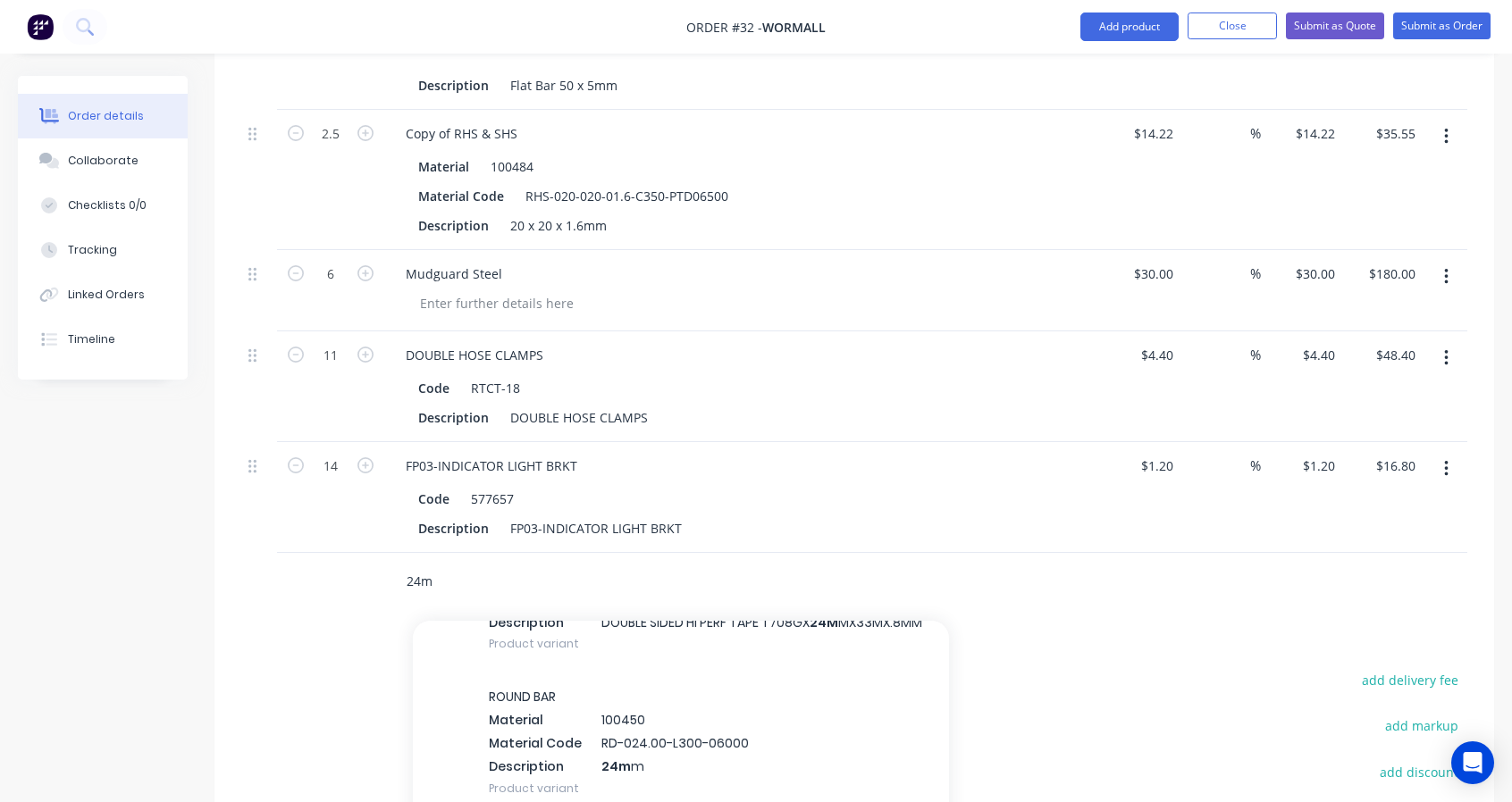
scroll to position [595, 0]
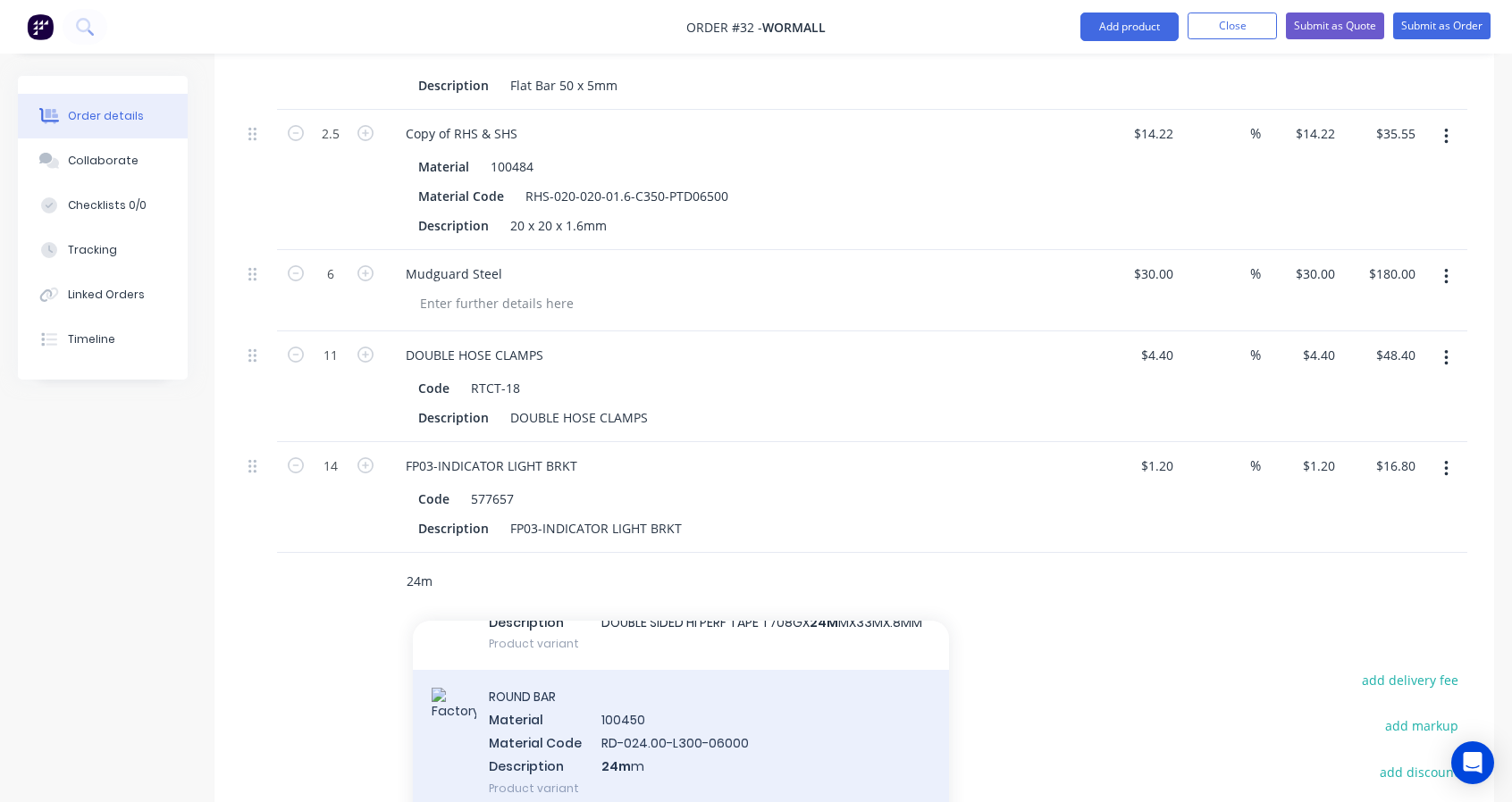
type input "24m"
click at [634, 715] on div "ROUND BAR Material 100450 Material Code RD-024.00-L300-06000 Description 24m m …" at bounding box center [681, 742] width 537 height 144
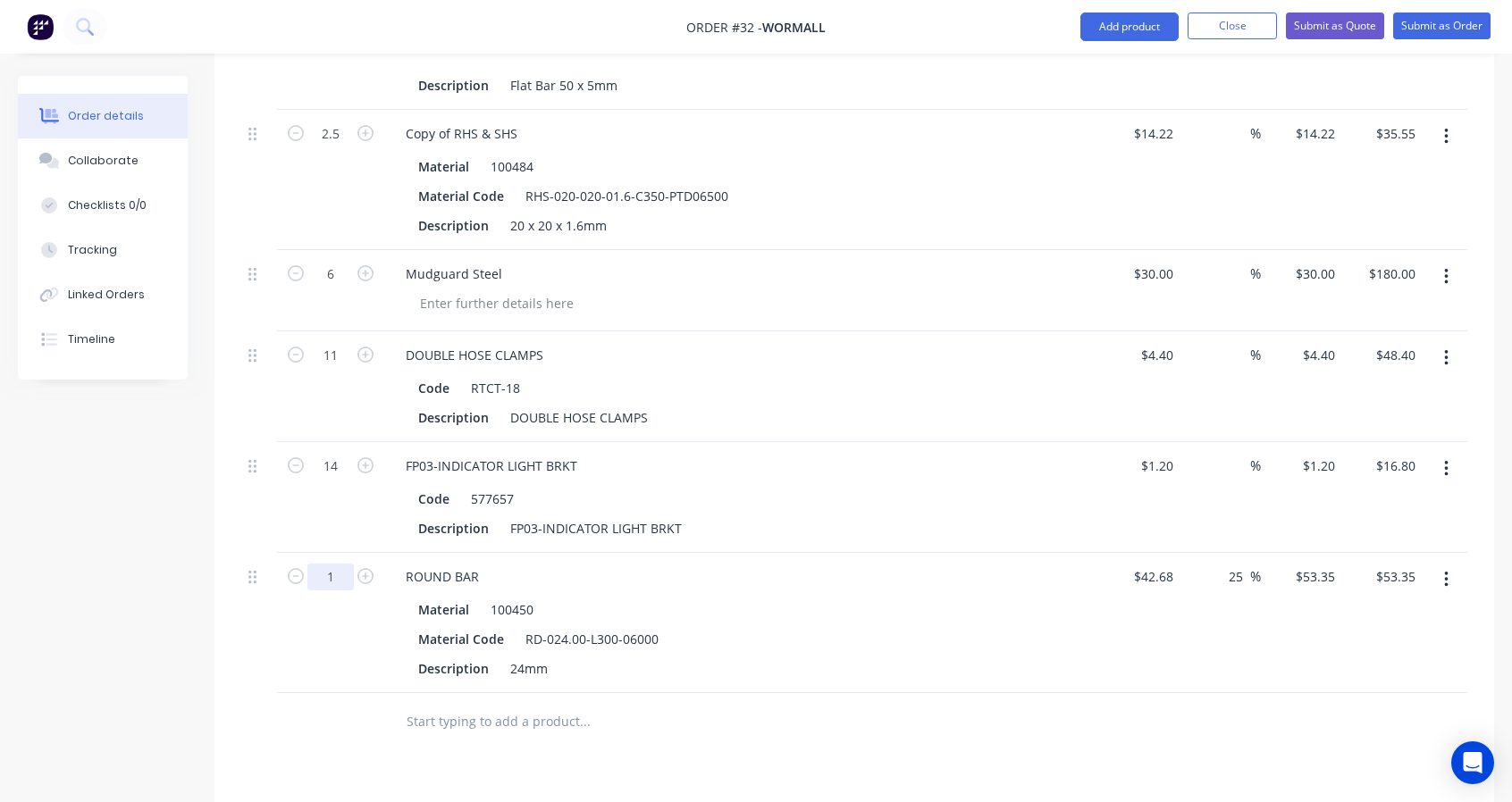
type input "3.3"
type input "$176.06"
click at [349, 646] on div "3.3" at bounding box center [330, 623] width 107 height 140
click at [1237, 576] on input "25" at bounding box center [1238, 576] width 23 height 26
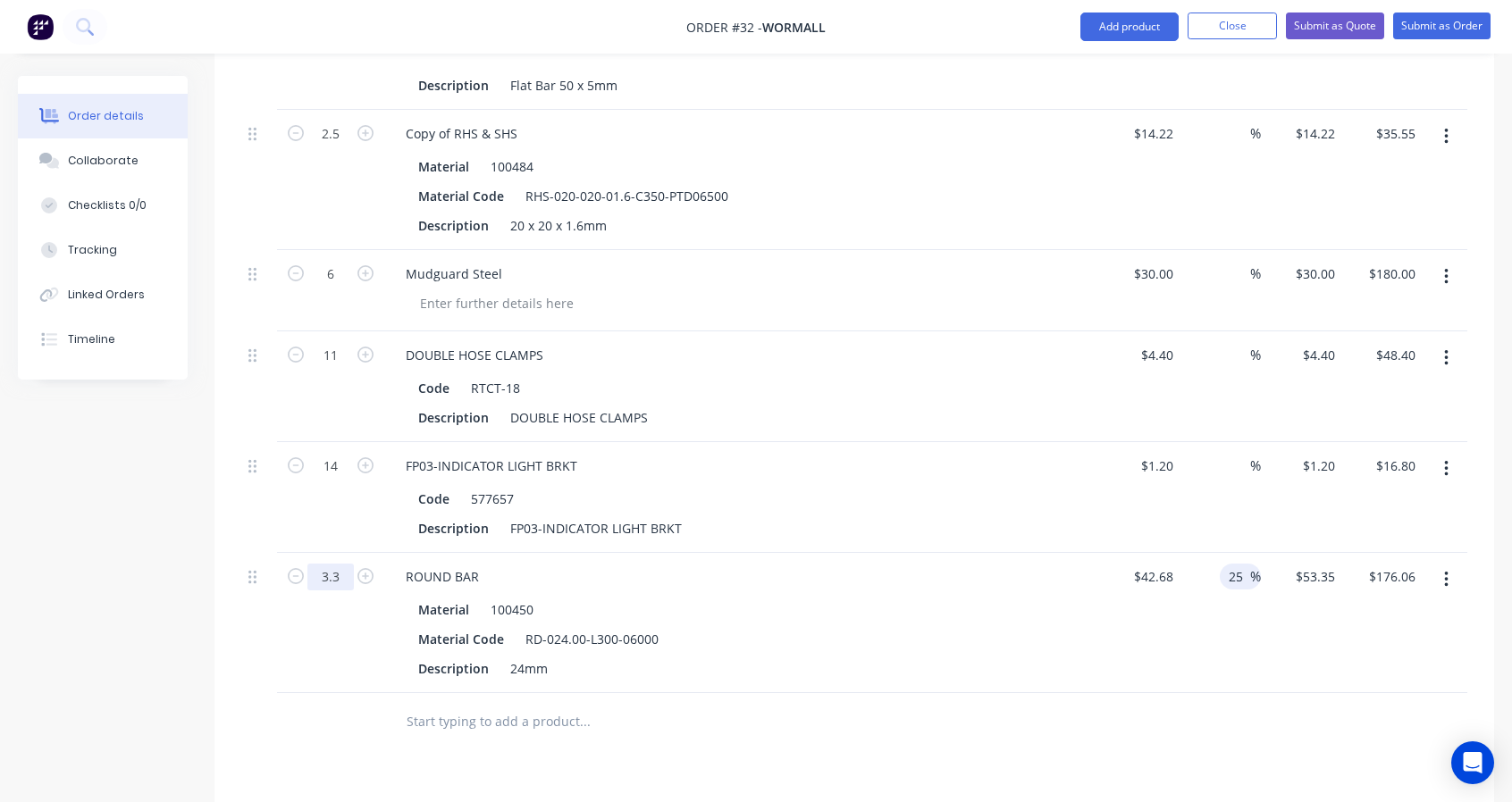
type input "0.33"
type input "$17.61"
click at [341, 685] on div "0.33" at bounding box center [330, 623] width 107 height 140
click at [1239, 576] on input "25" at bounding box center [1238, 576] width 23 height 26
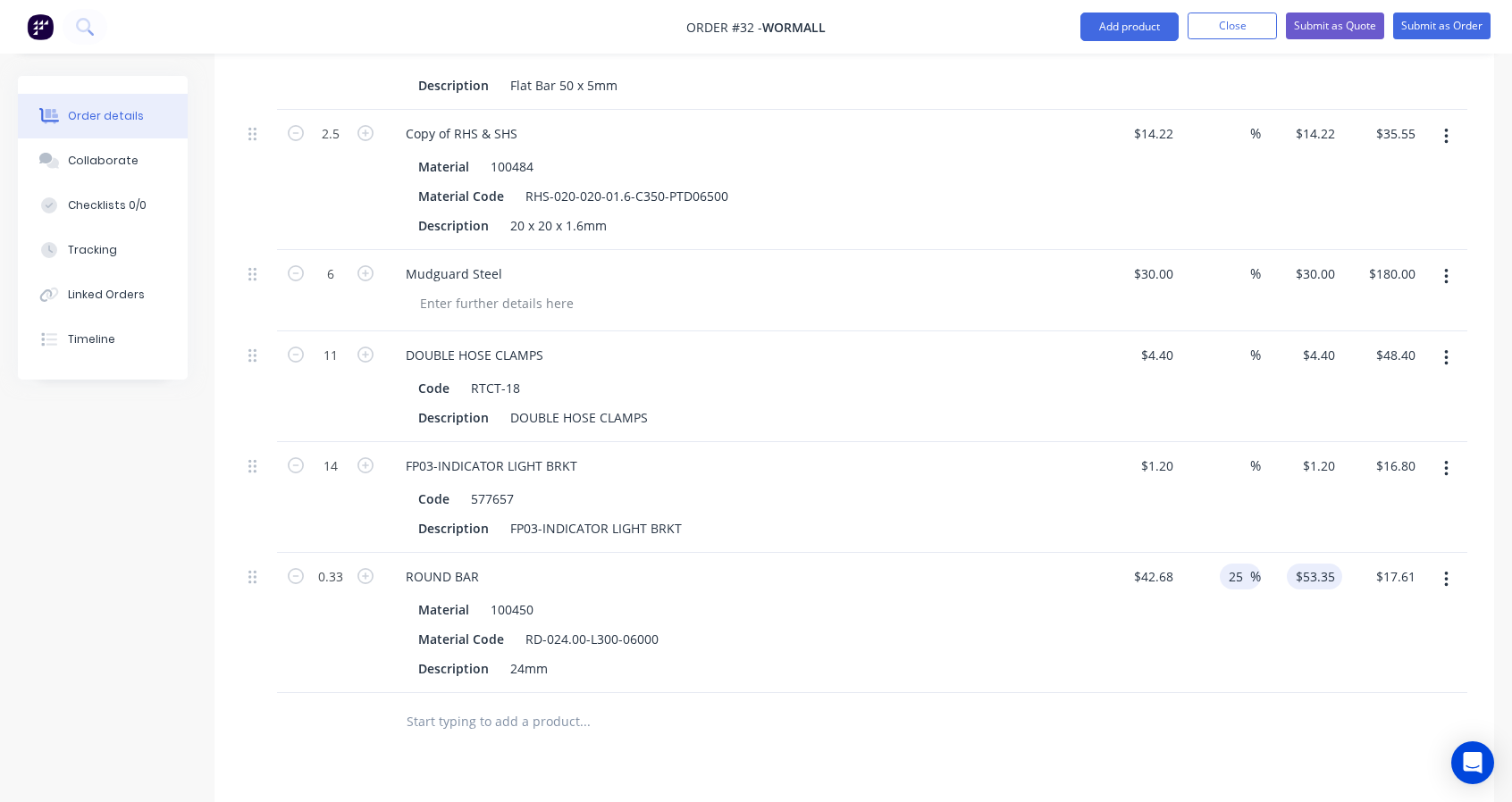
type input "2"
type input "$42.68"
type input "$14.08"
click at [412, 703] on input "text" at bounding box center [584, 721] width 357 height 35
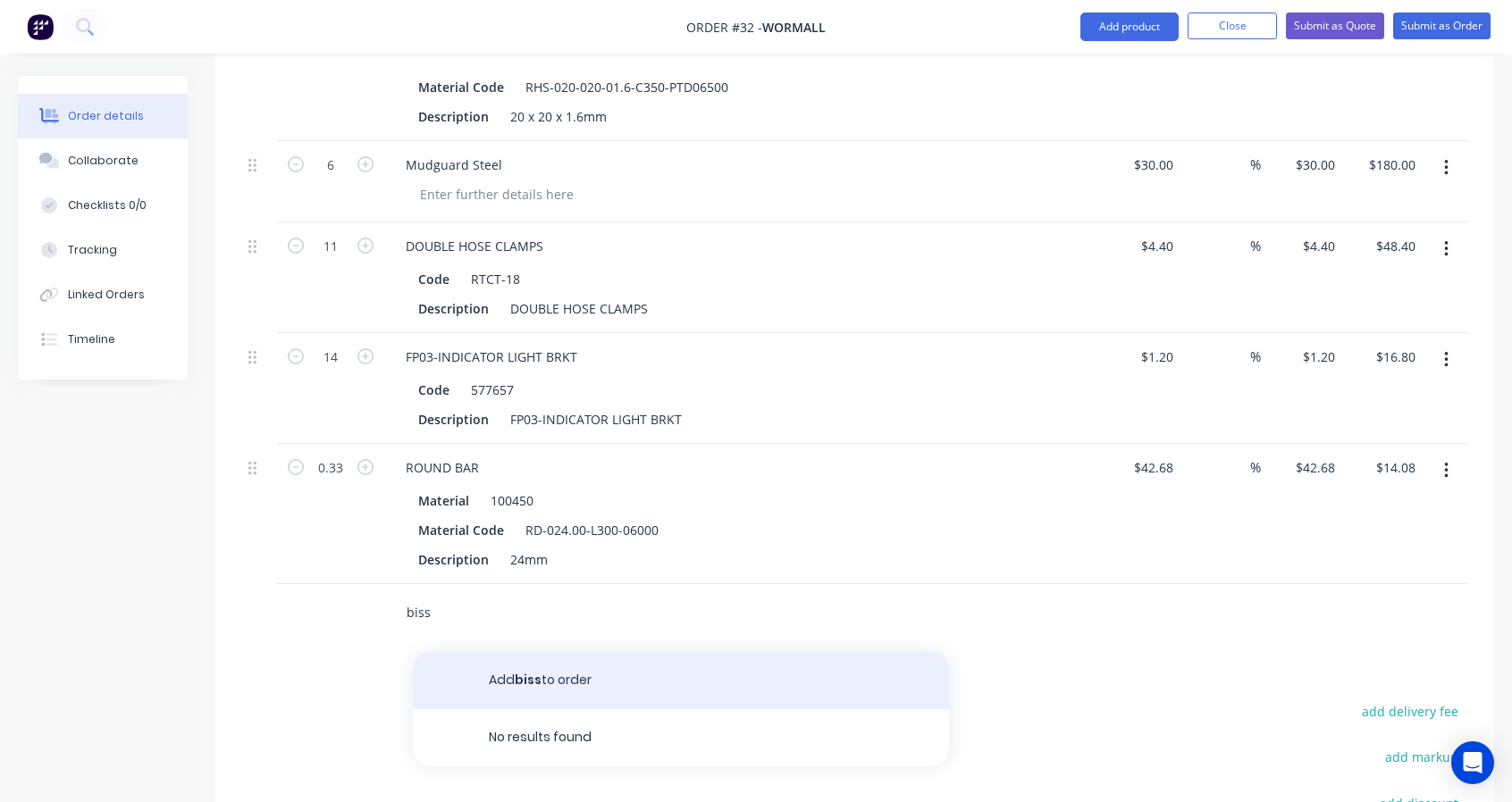
scroll to position [1821, 0]
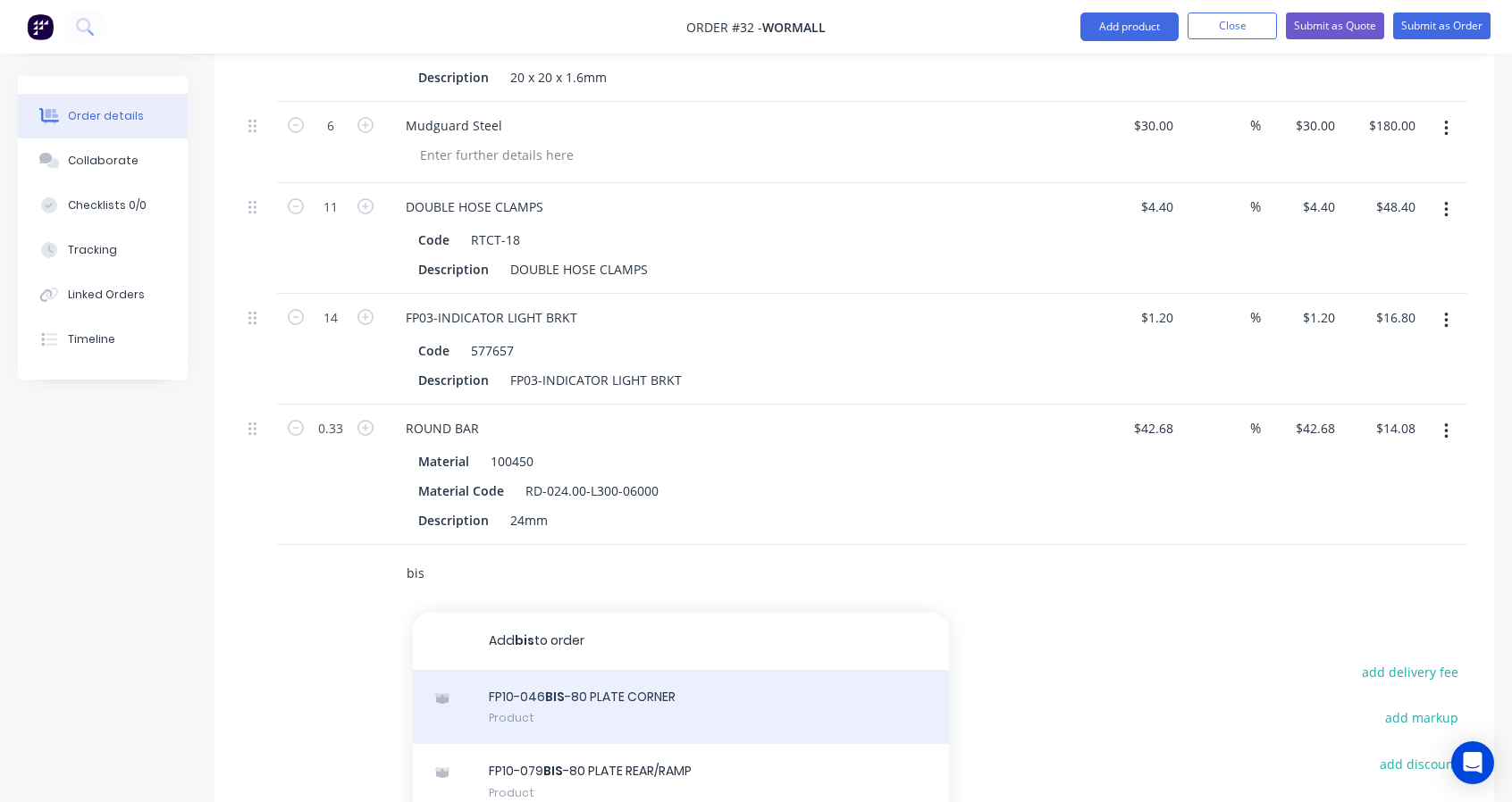
type input "bis"
click at [718, 694] on div "FP10-046 BIS -80 PLATE CORNER Product" at bounding box center [681, 707] width 537 height 75
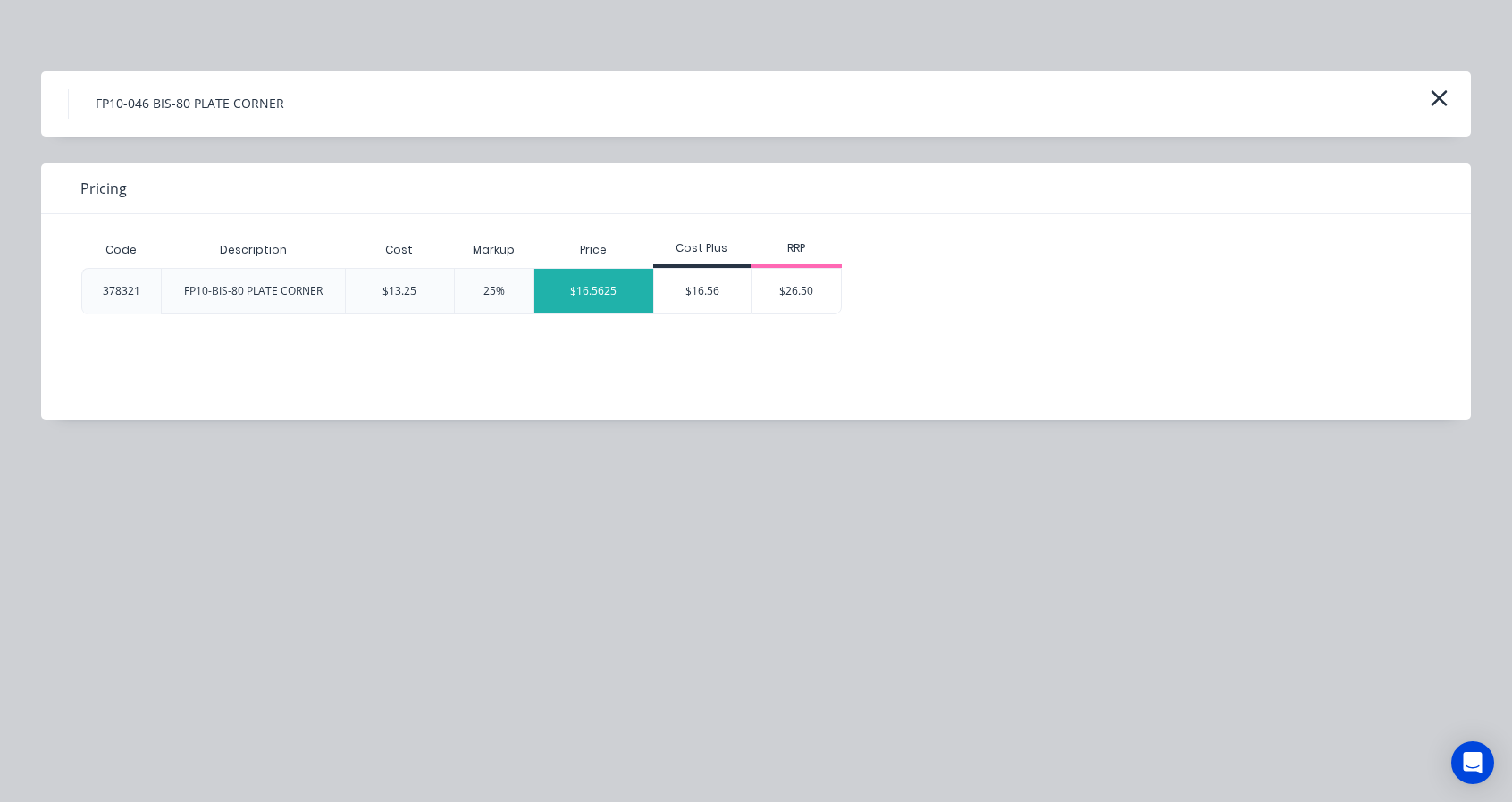
click at [619, 299] on div "$16.5625" at bounding box center [594, 291] width 120 height 45
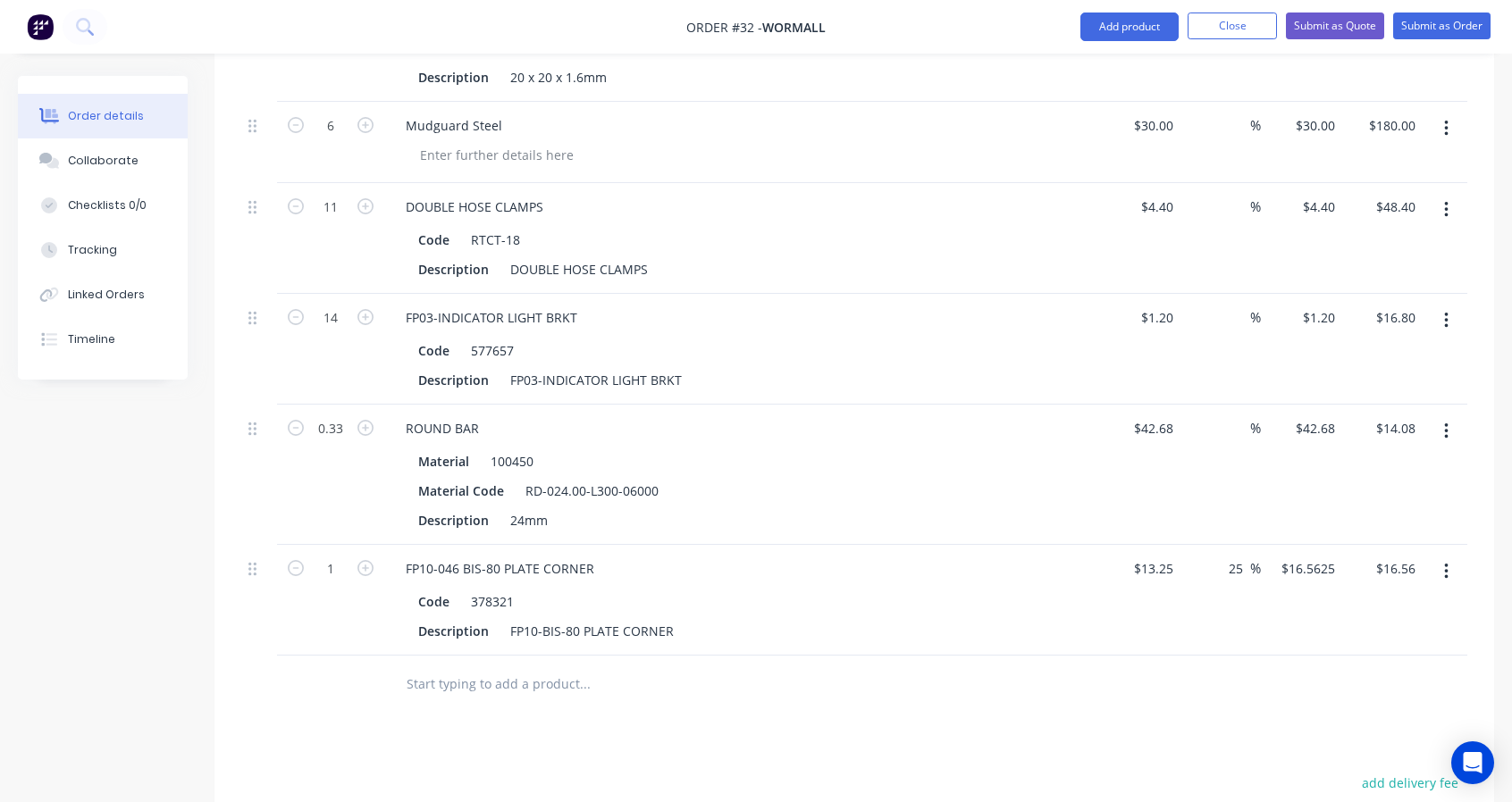
click at [375, 560] on button "button" at bounding box center [365, 567] width 23 height 19
type input "2"
type input "$33.13"
click at [375, 560] on button "button" at bounding box center [365, 567] width 23 height 19
type input "3"
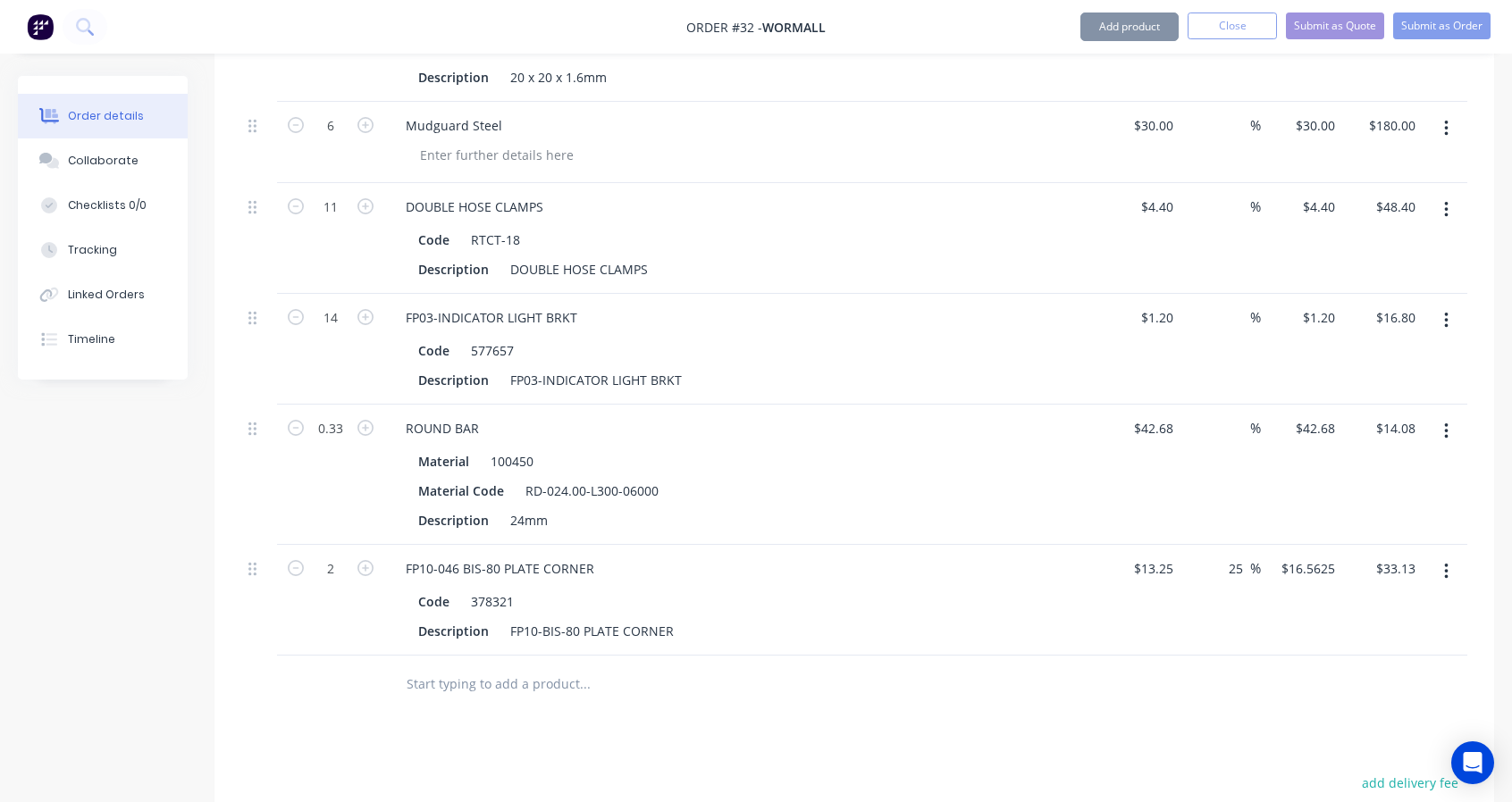
type input "$49.69"
click at [373, 560] on icon "button" at bounding box center [365, 568] width 16 height 16
type input "4"
type input "$66.25"
click at [461, 667] on input "text" at bounding box center [584, 684] width 357 height 35
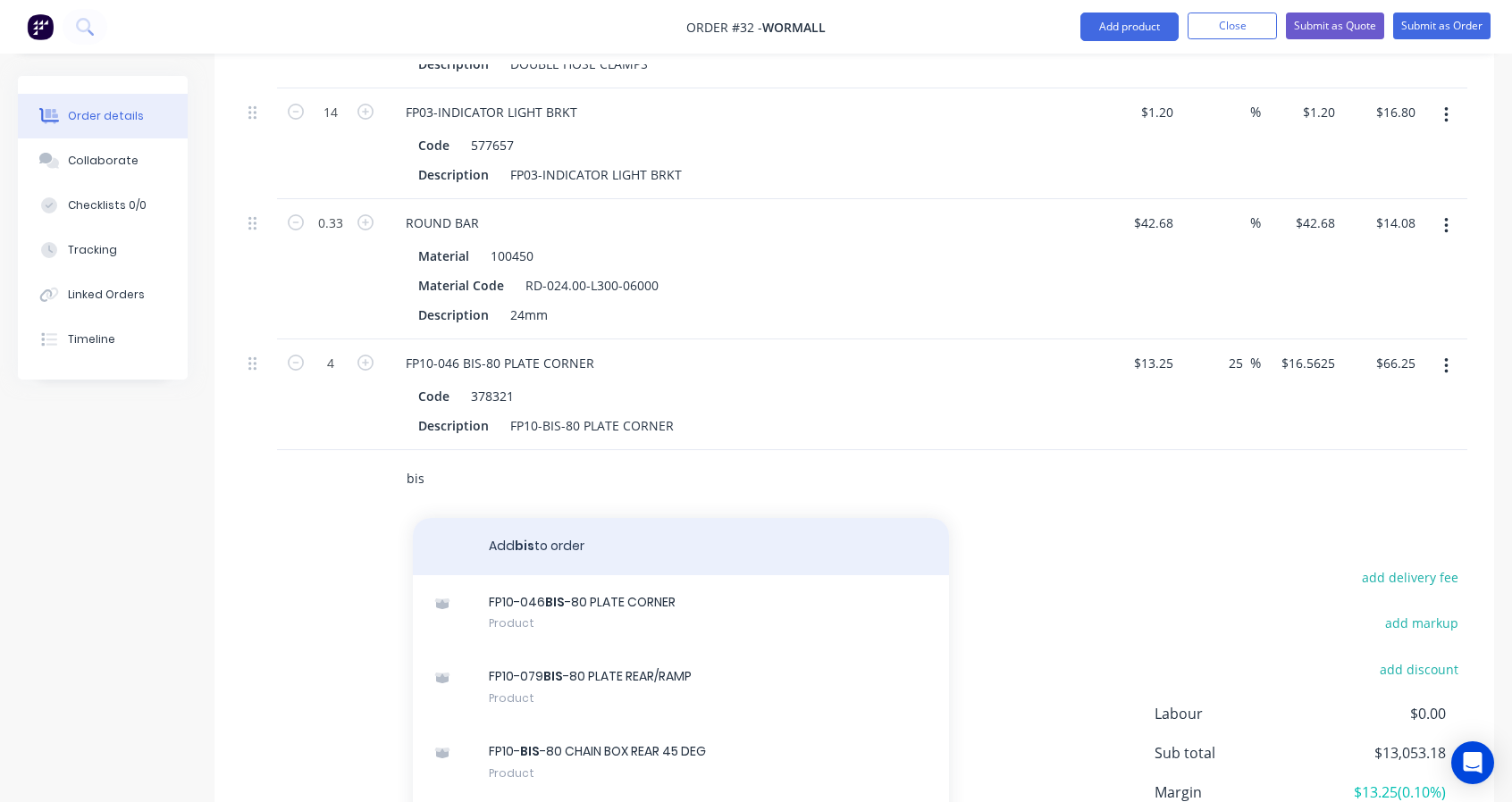
scroll to position [2120, 0]
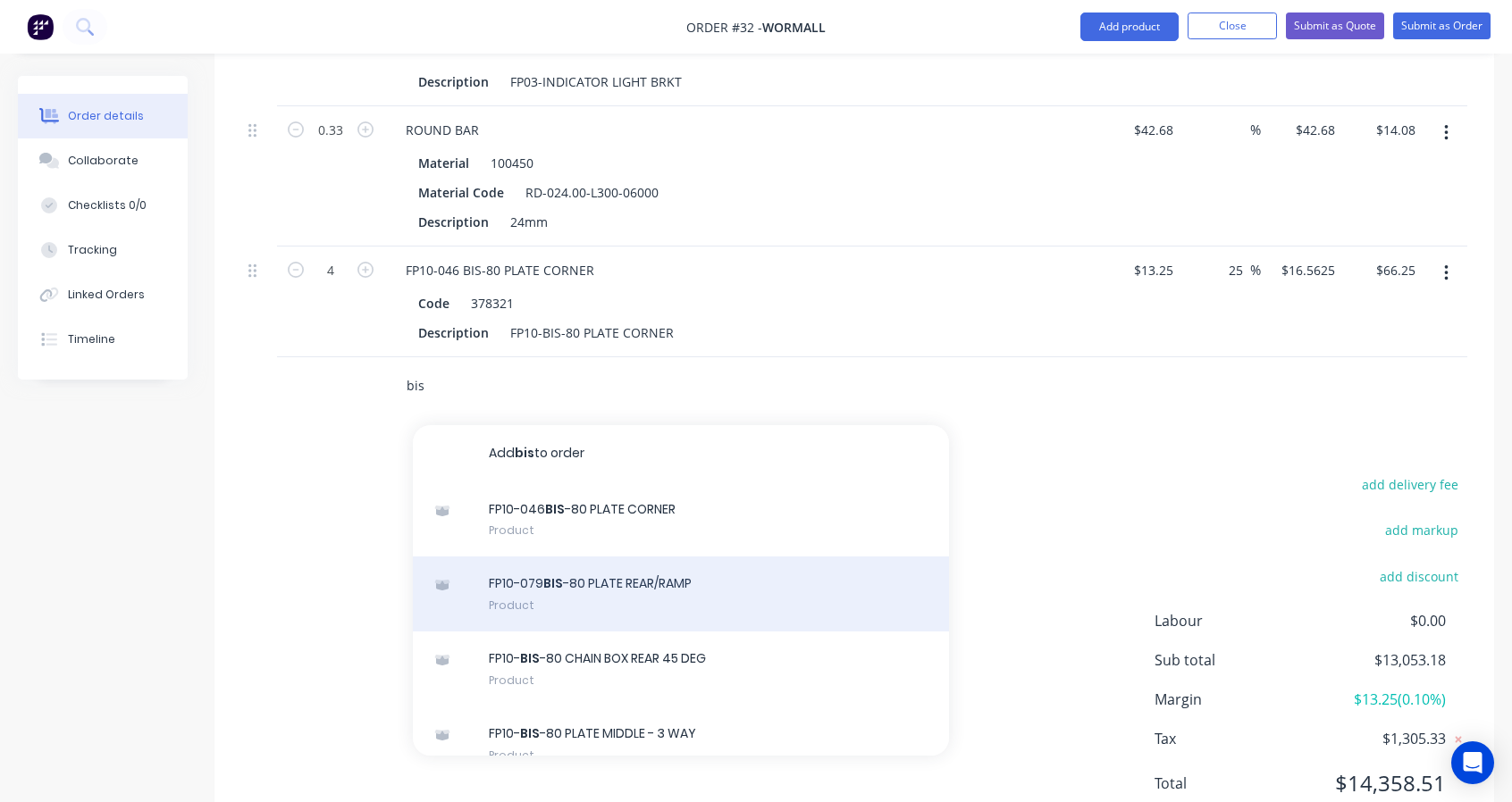
type input "bis"
click at [611, 593] on div "FP10-079 BIS -80 PLATE REAR/RAMP Product" at bounding box center [681, 594] width 537 height 75
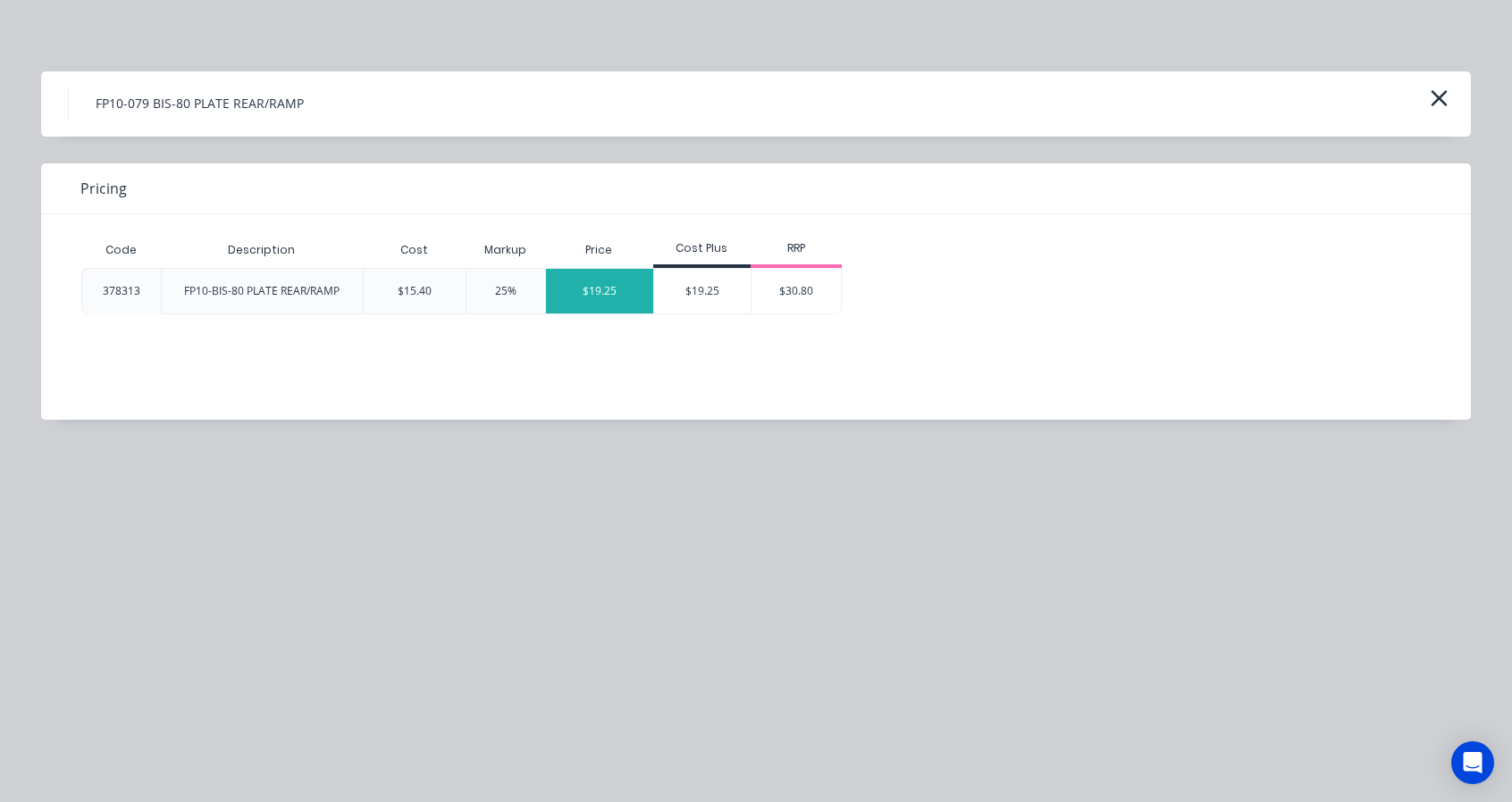
click at [593, 275] on div "$19.25" at bounding box center [600, 291] width 108 height 45
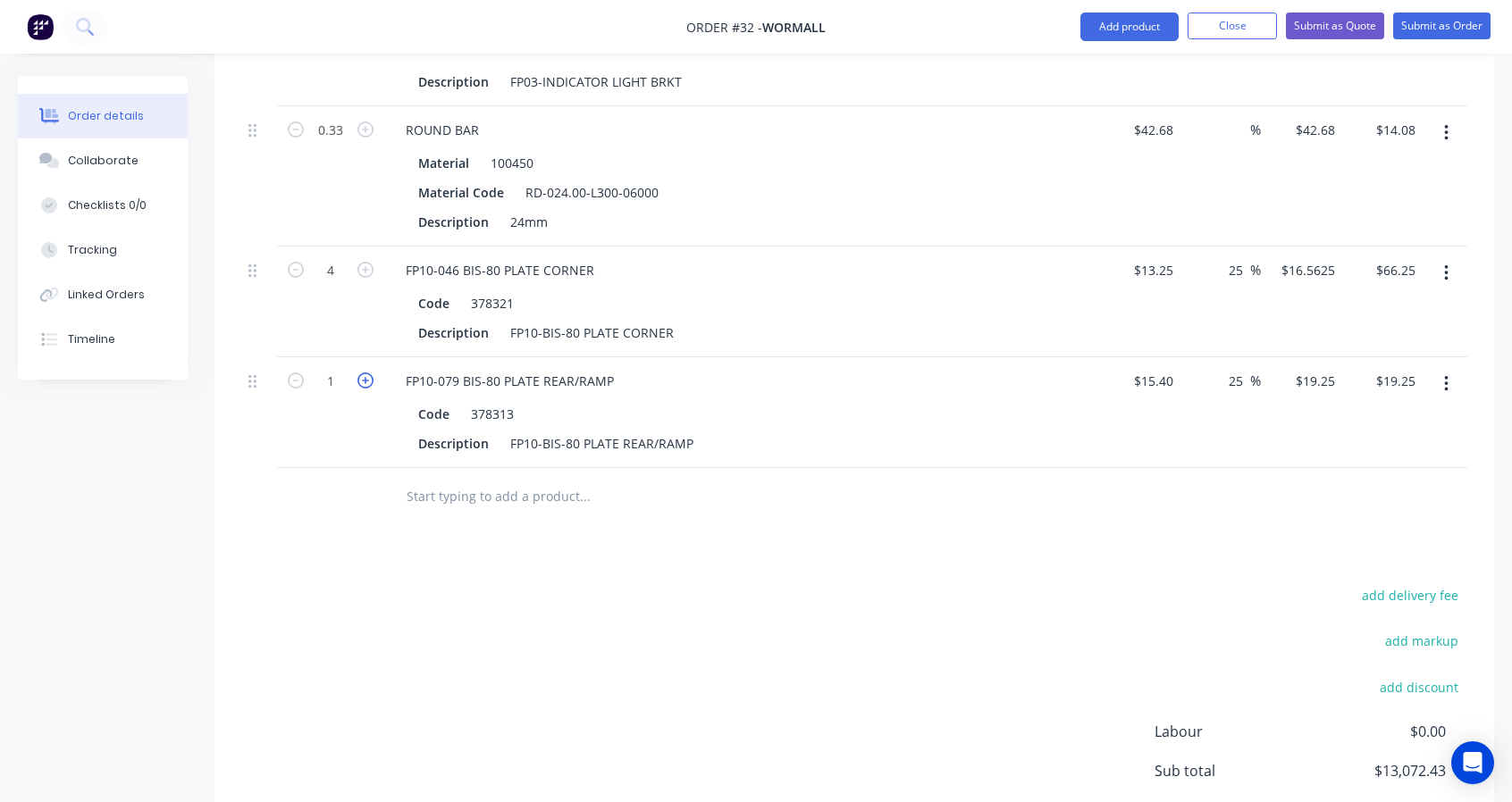
click at [363, 377] on icon "button" at bounding box center [365, 380] width 16 height 16
type input "2"
type input "$38.50"
click at [1242, 266] on input "25" at bounding box center [1238, 270] width 23 height 26
drag, startPoint x: 1242, startPoint y: 265, endPoint x: 1202, endPoint y: 267, distance: 40.0
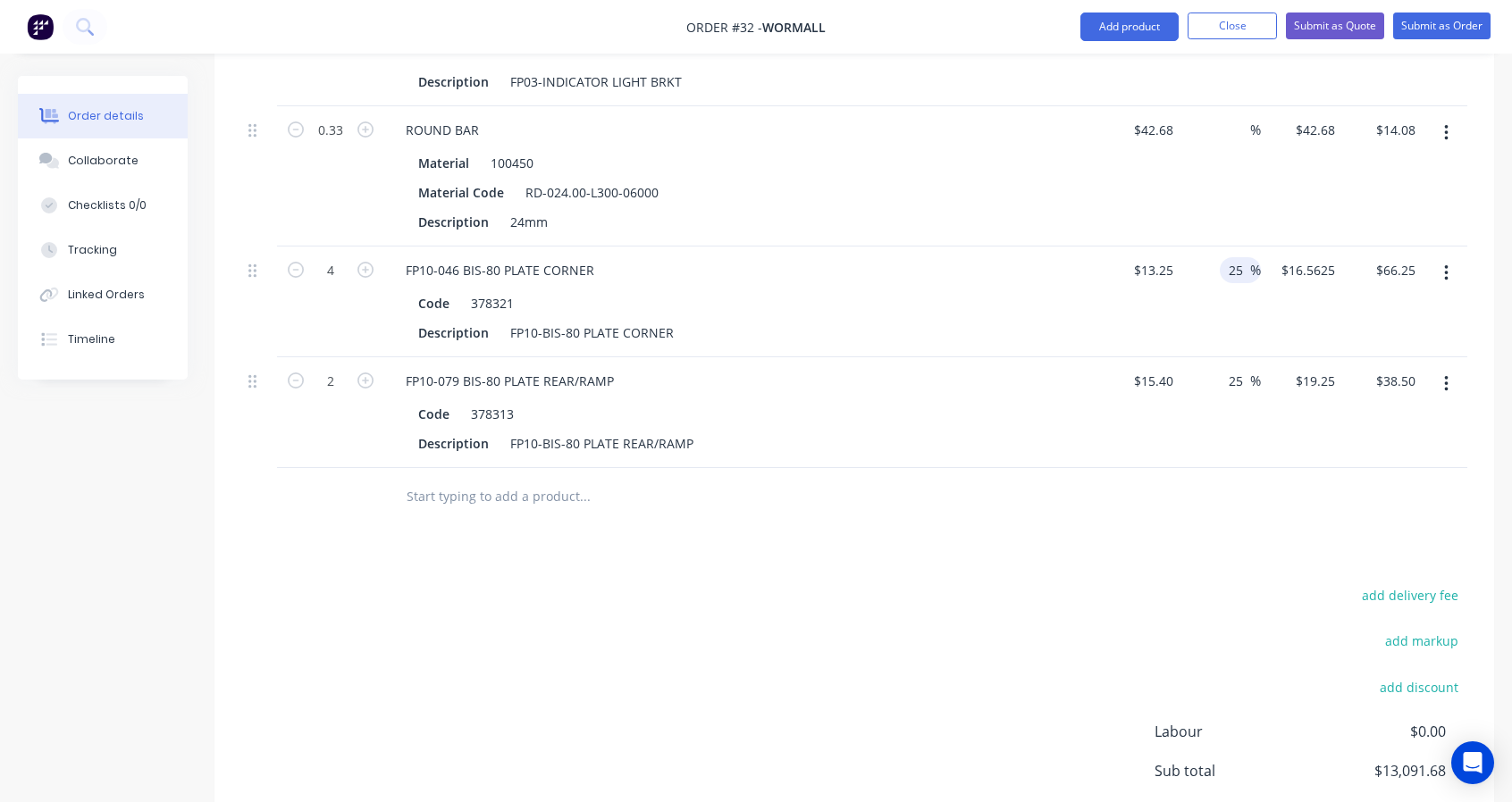
click at [1202, 267] on div "25 25 %" at bounding box center [1220, 301] width 81 height 111
type input "$13.25"
type input "$53.00"
click at [1247, 375] on input "25" at bounding box center [1238, 381] width 23 height 26
drag, startPoint x: 1240, startPoint y: 374, endPoint x: 1215, endPoint y: 375, distance: 25.0
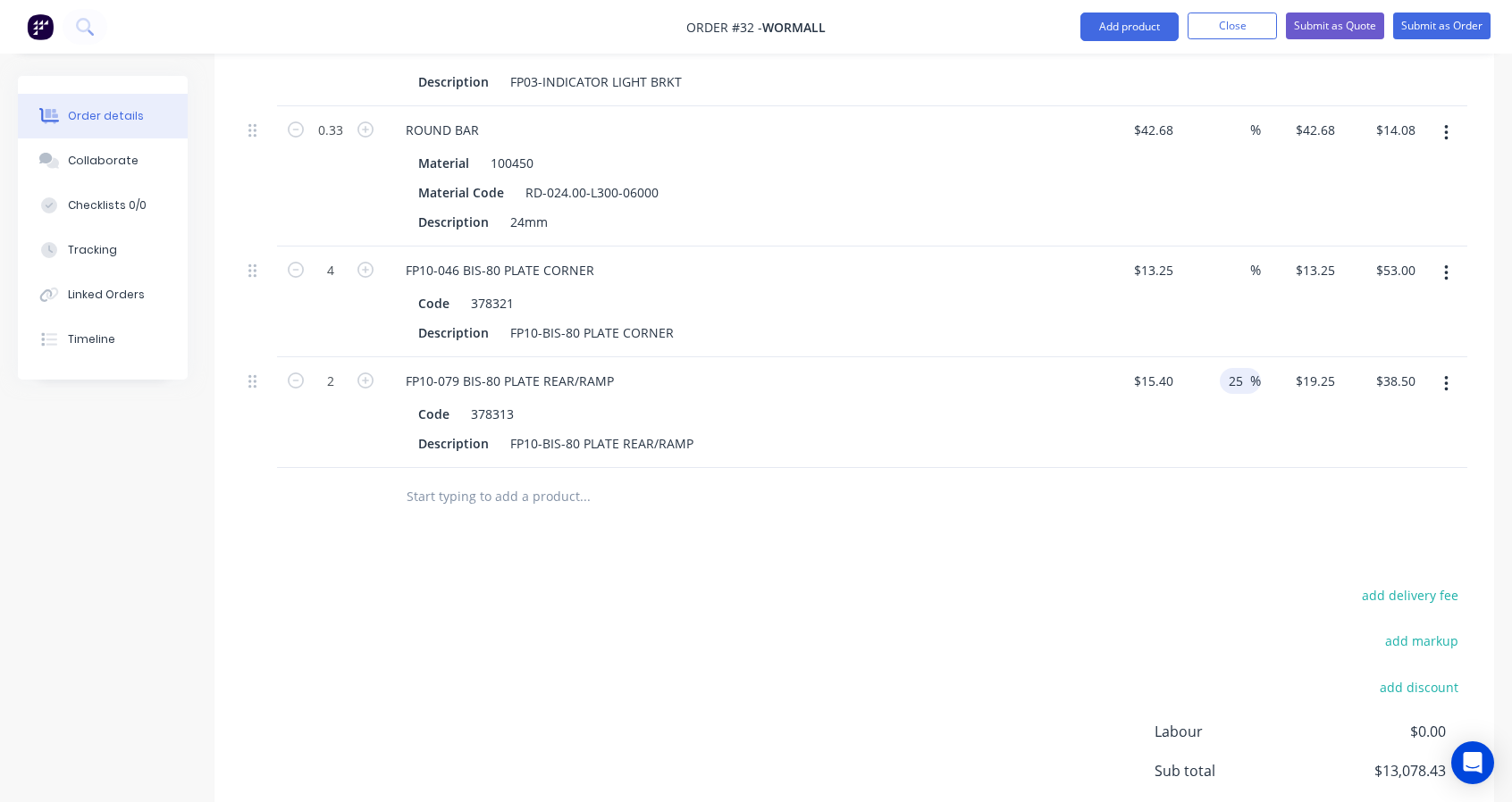
click at [1218, 376] on div "25 25 %" at bounding box center [1220, 412] width 81 height 111
click at [459, 491] on input "text" at bounding box center [584, 496] width 357 height 35
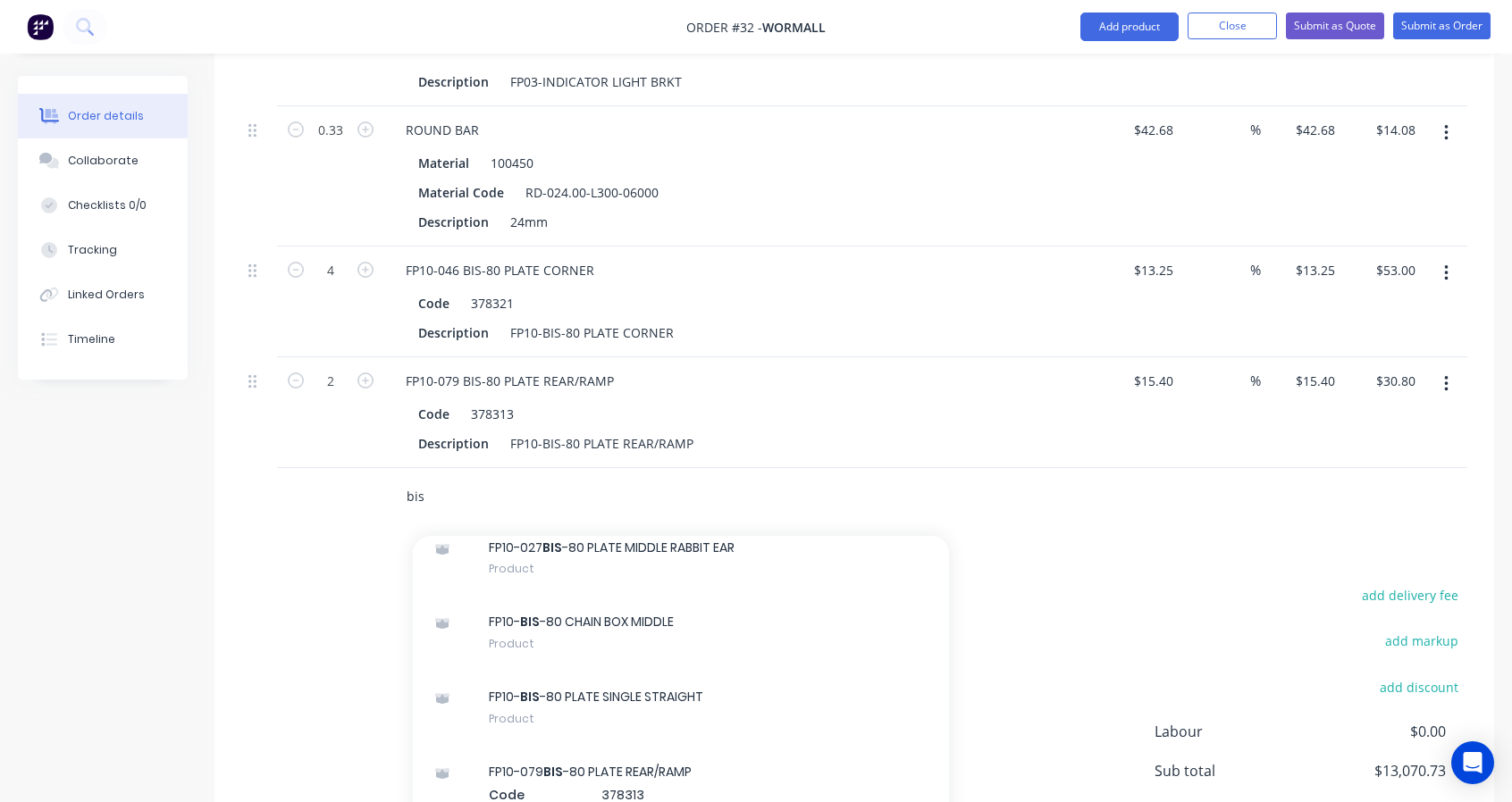
scroll to position [297, 0]
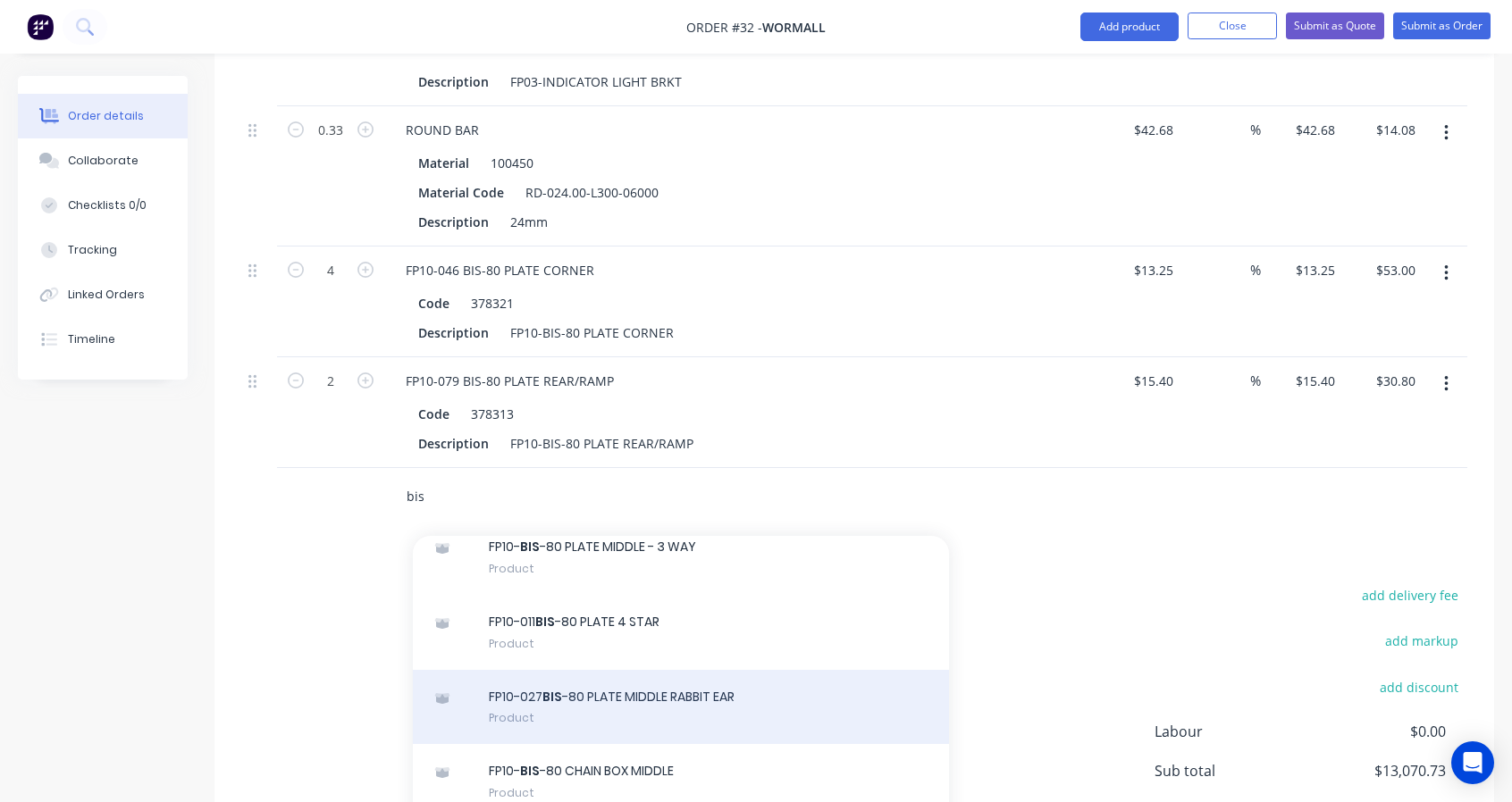
click at [701, 683] on div "FP10-027 BIS -80 PLATE MIDDLE RABBIT EAR Product" at bounding box center [681, 707] width 537 height 75
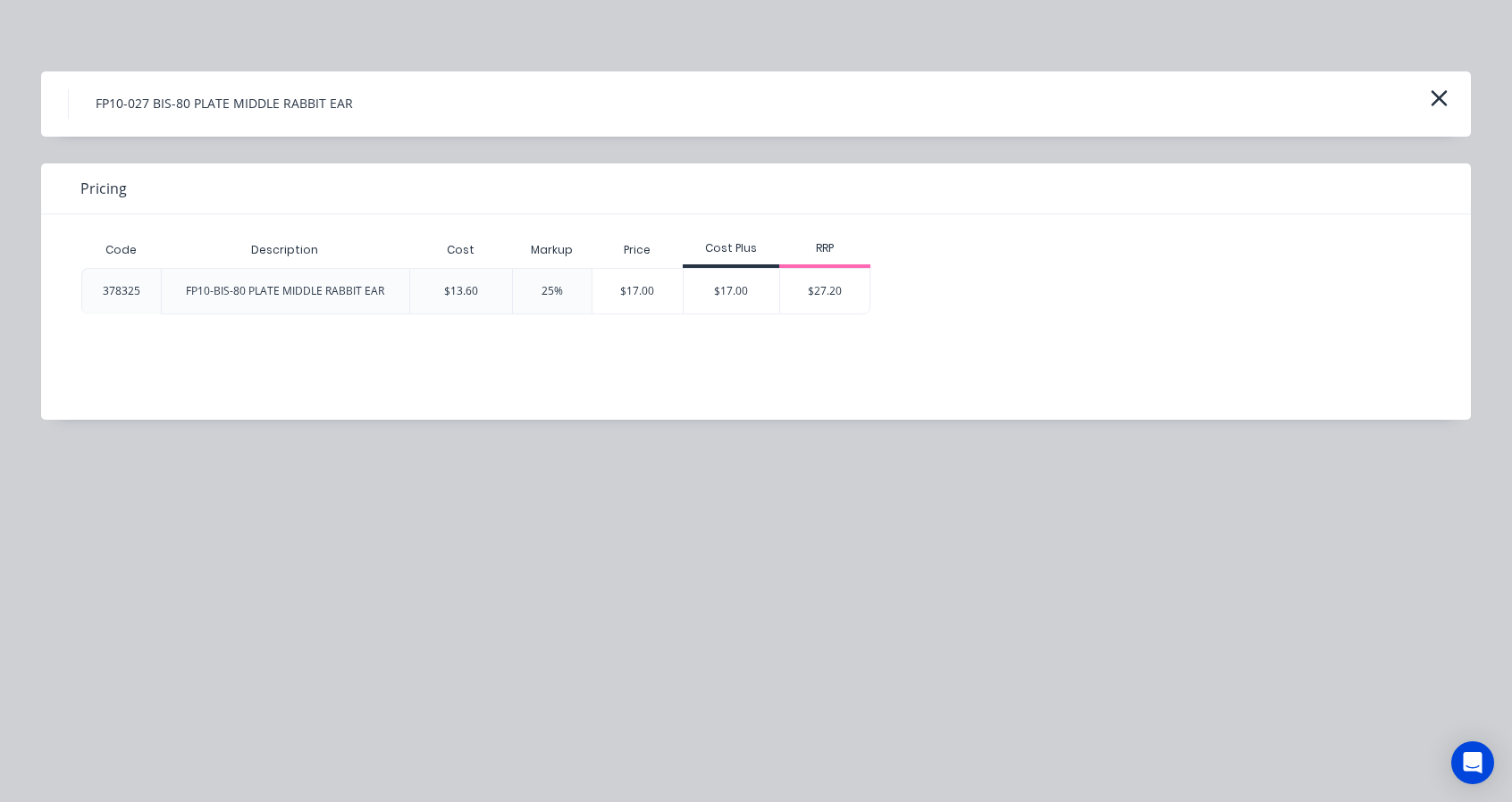
click at [634, 272] on div "$17.00" at bounding box center [637, 291] width 90 height 45
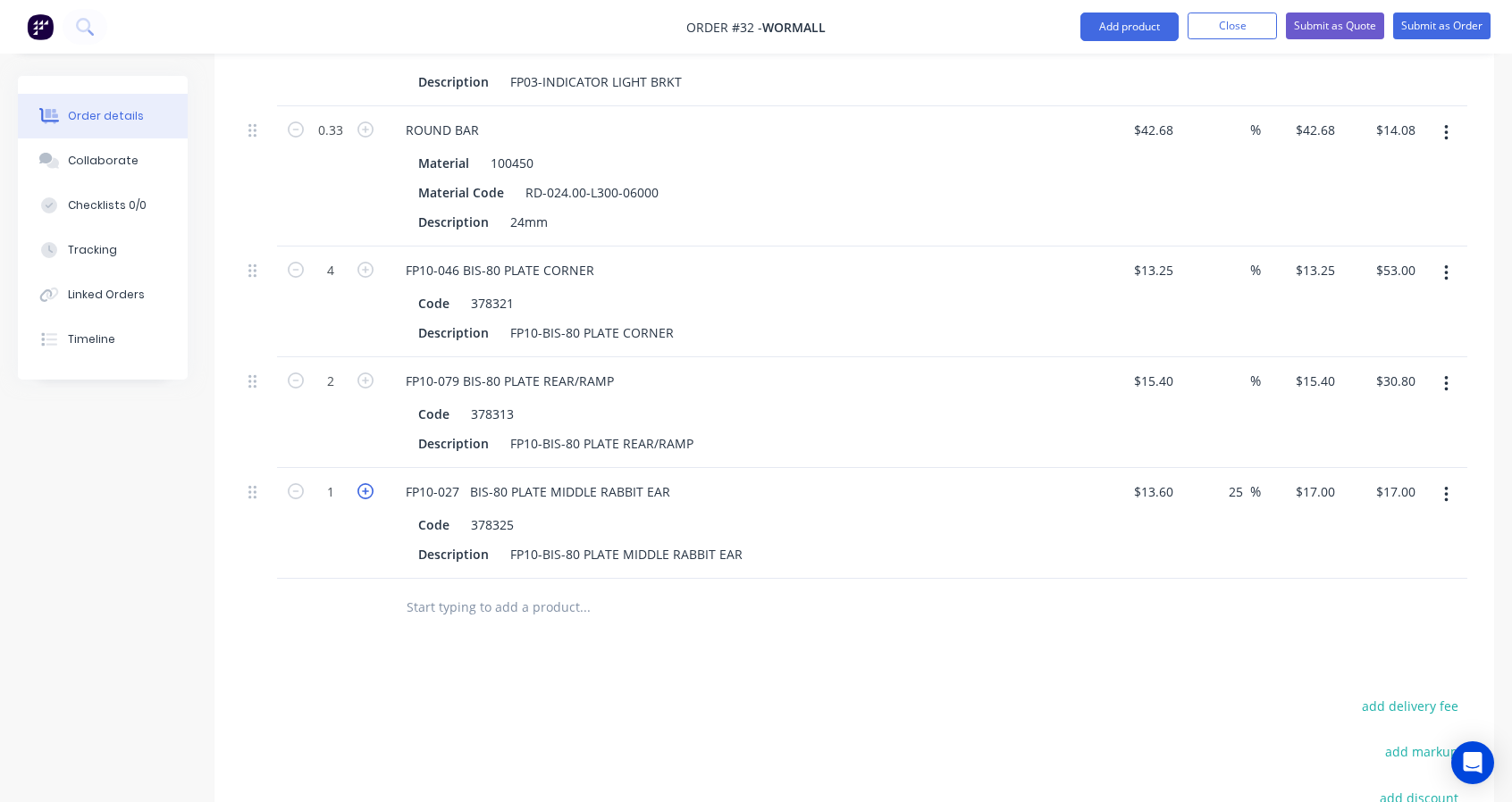
click at [364, 490] on icon "button" at bounding box center [365, 491] width 16 height 16
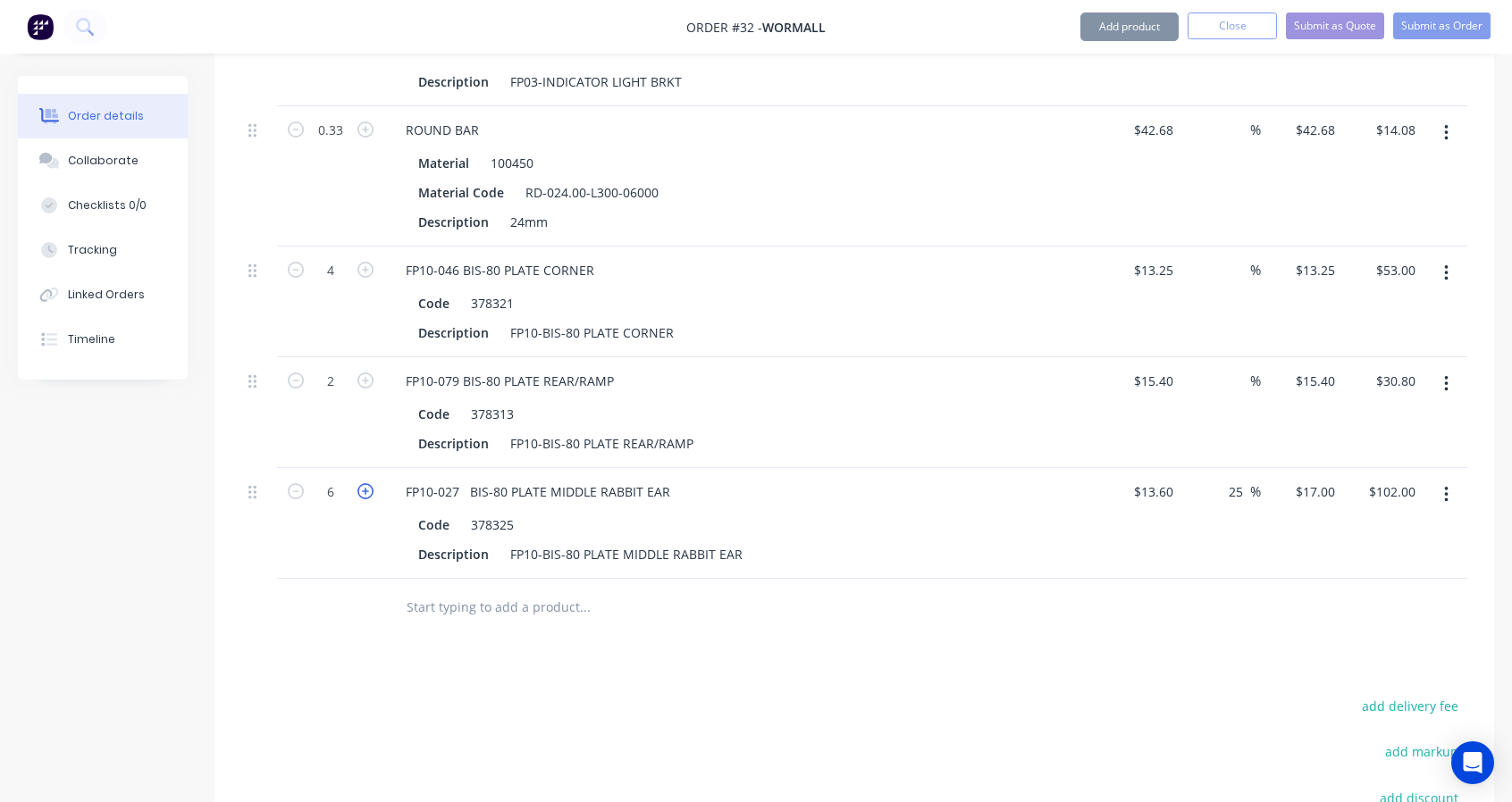
click at [364, 490] on icon "button" at bounding box center [365, 491] width 16 height 16
click at [1242, 484] on input "25" at bounding box center [1238, 492] width 23 height 26
drag, startPoint x: 1240, startPoint y: 484, endPoint x: 1219, endPoint y: 485, distance: 21.0
click at [1221, 484] on div "25 25 %" at bounding box center [1240, 492] width 41 height 26
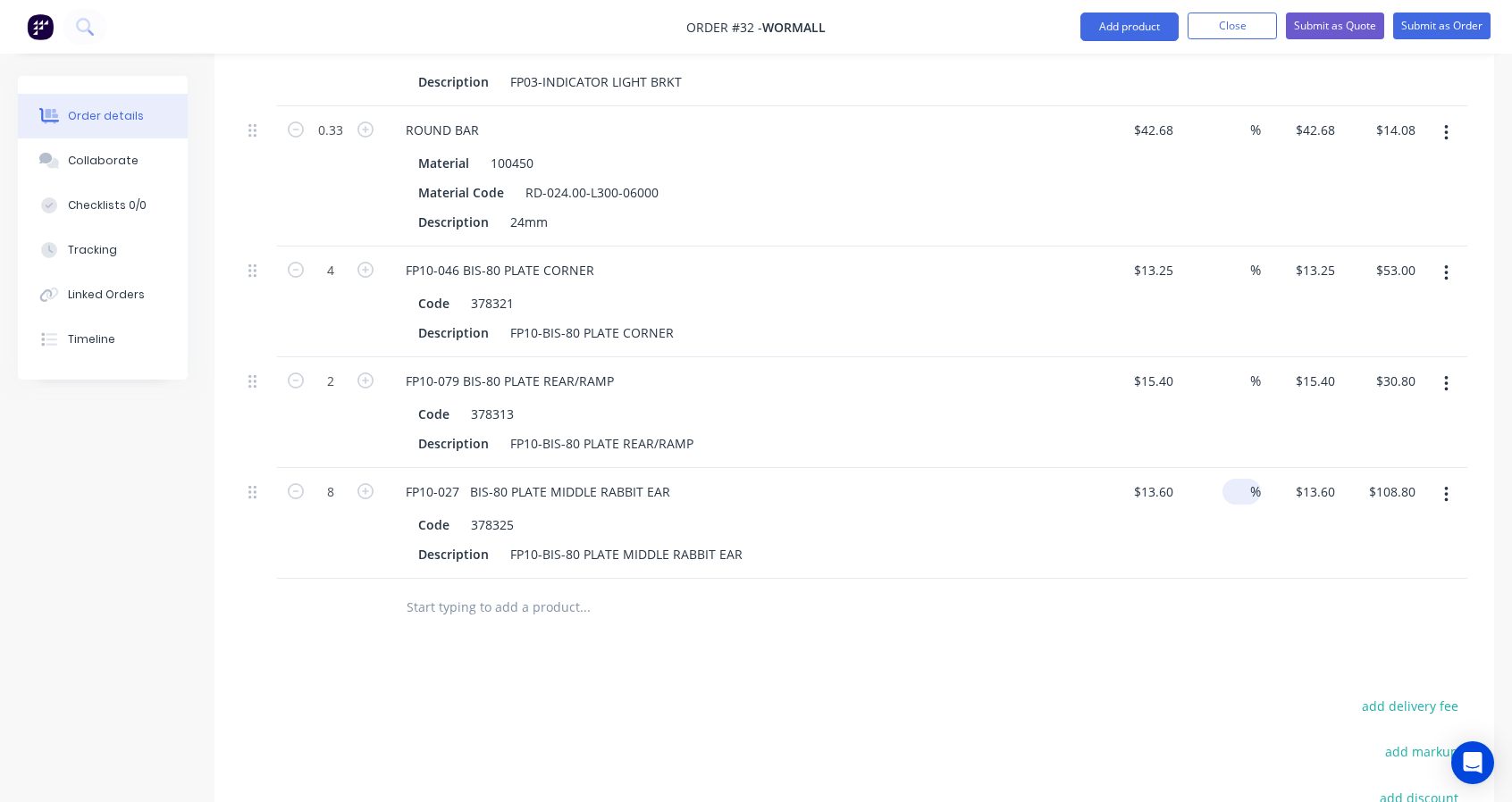
drag, startPoint x: 351, startPoint y: 598, endPoint x: 403, endPoint y: 586, distance: 53.4
click at [351, 598] on div at bounding box center [330, 608] width 107 height 58
click at [472, 592] on input "text" at bounding box center [584, 607] width 357 height 35
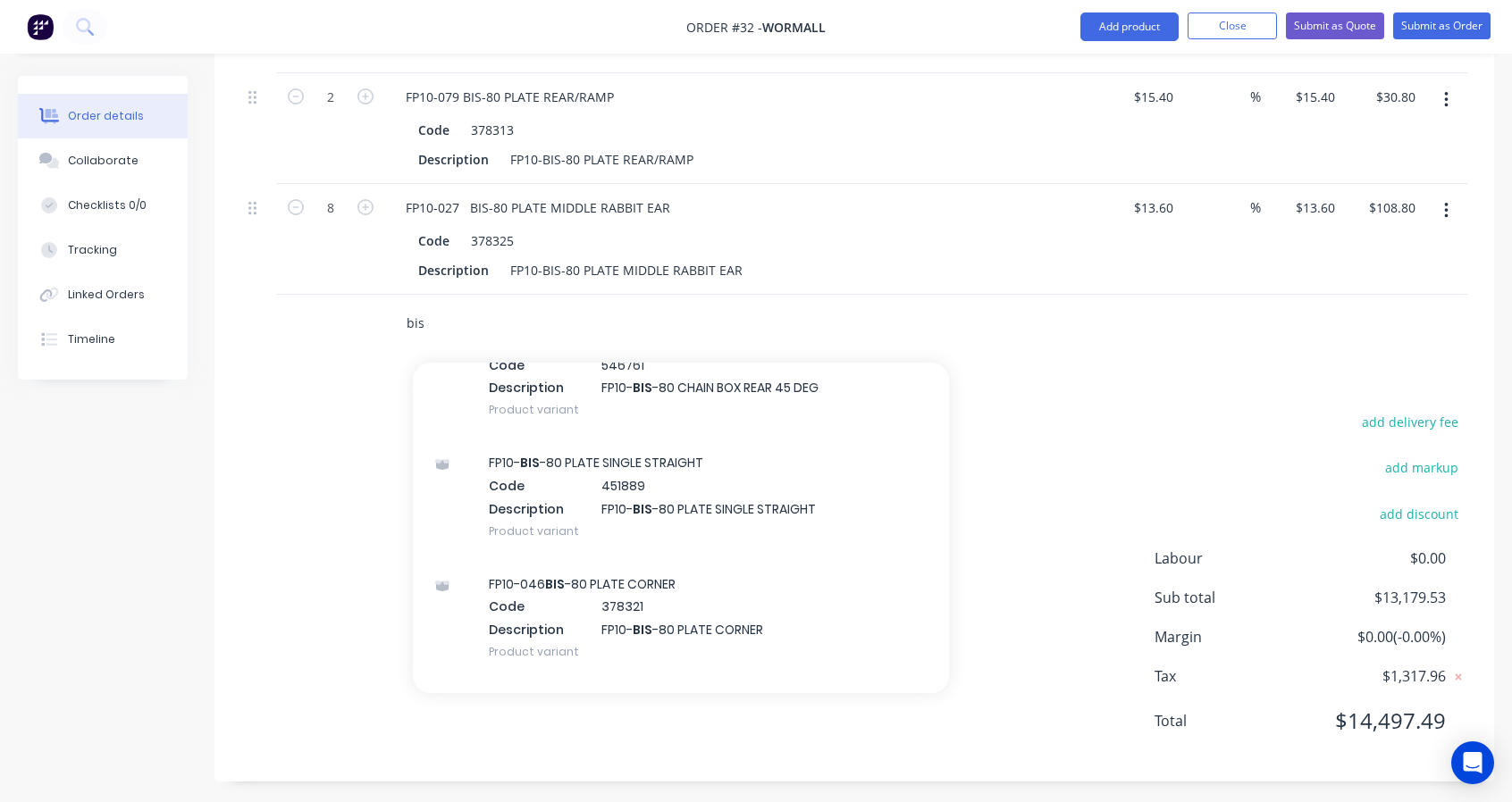
scroll to position [1367, 0]
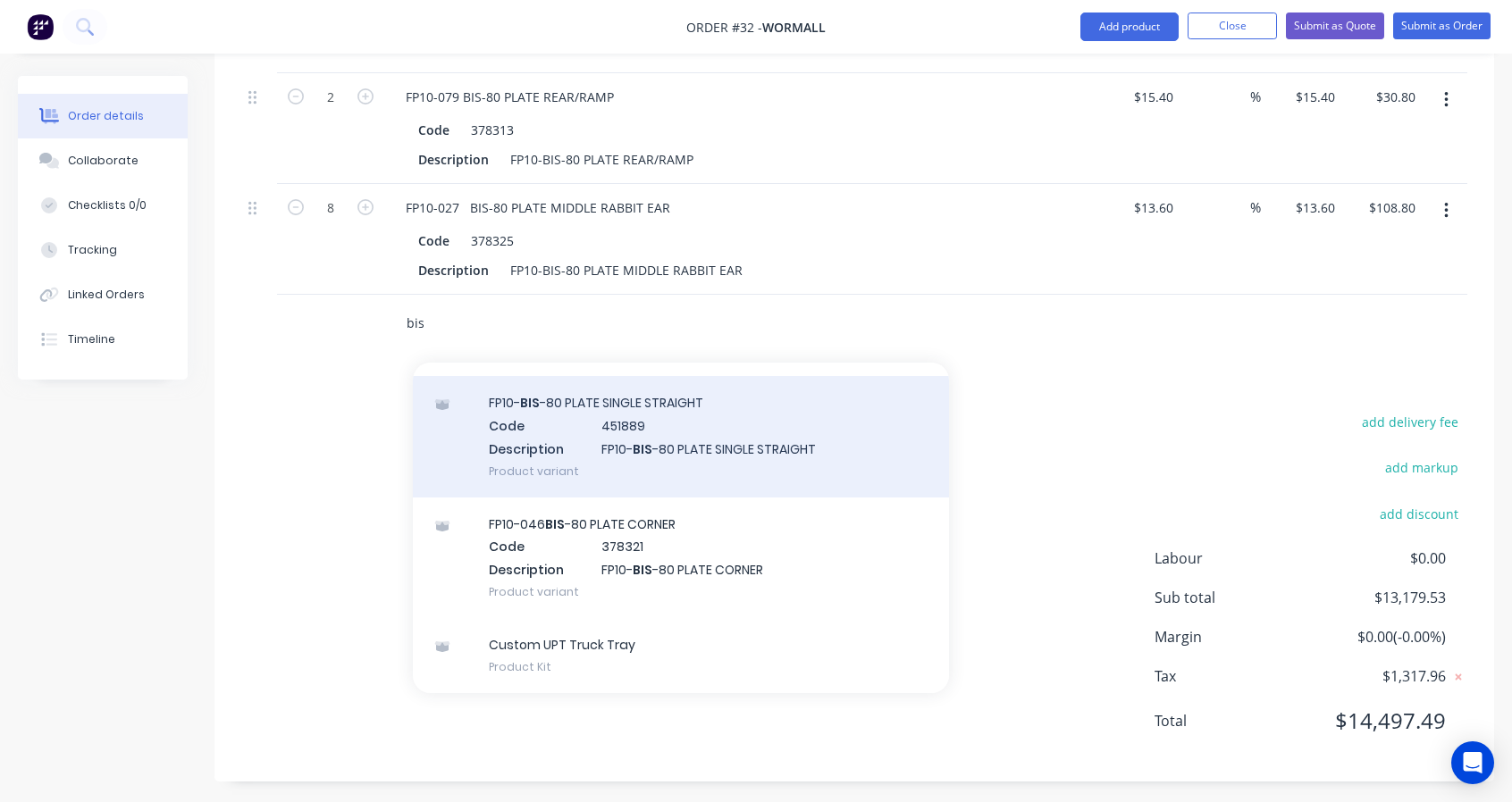
click at [693, 458] on div "FP10- BIS -80 PLATE SINGLE STRAIGHT Code 451889 Description FP10- BIS -80 PLATE…" at bounding box center [681, 437] width 537 height 121
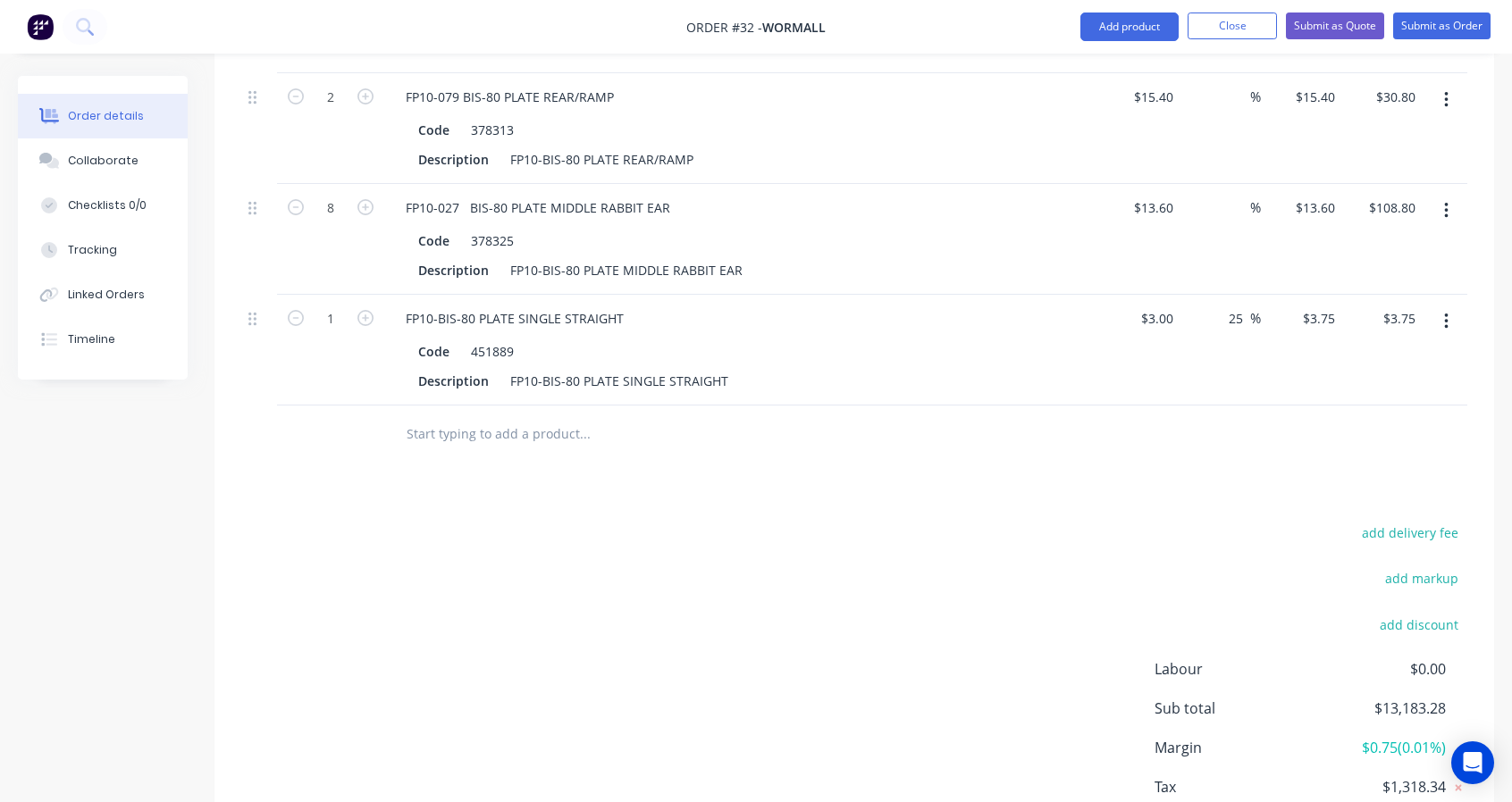
drag, startPoint x: 1241, startPoint y: 302, endPoint x: 1211, endPoint y: 306, distance: 30.3
click at [1211, 303] on div "25 25 %" at bounding box center [1220, 349] width 81 height 111
click at [986, 532] on div "add delivery fee add markup add discount Labour $0.00 Sub total $13,183.28 Marg…" at bounding box center [854, 692] width 1226 height 345
click at [1172, 309] on input "3" at bounding box center [1160, 319] width 41 height 26
click at [946, 562] on div "add delivery fee add markup add discount Labour $0.00 Sub total $13,187.80 Marg…" at bounding box center [854, 692] width 1226 height 345
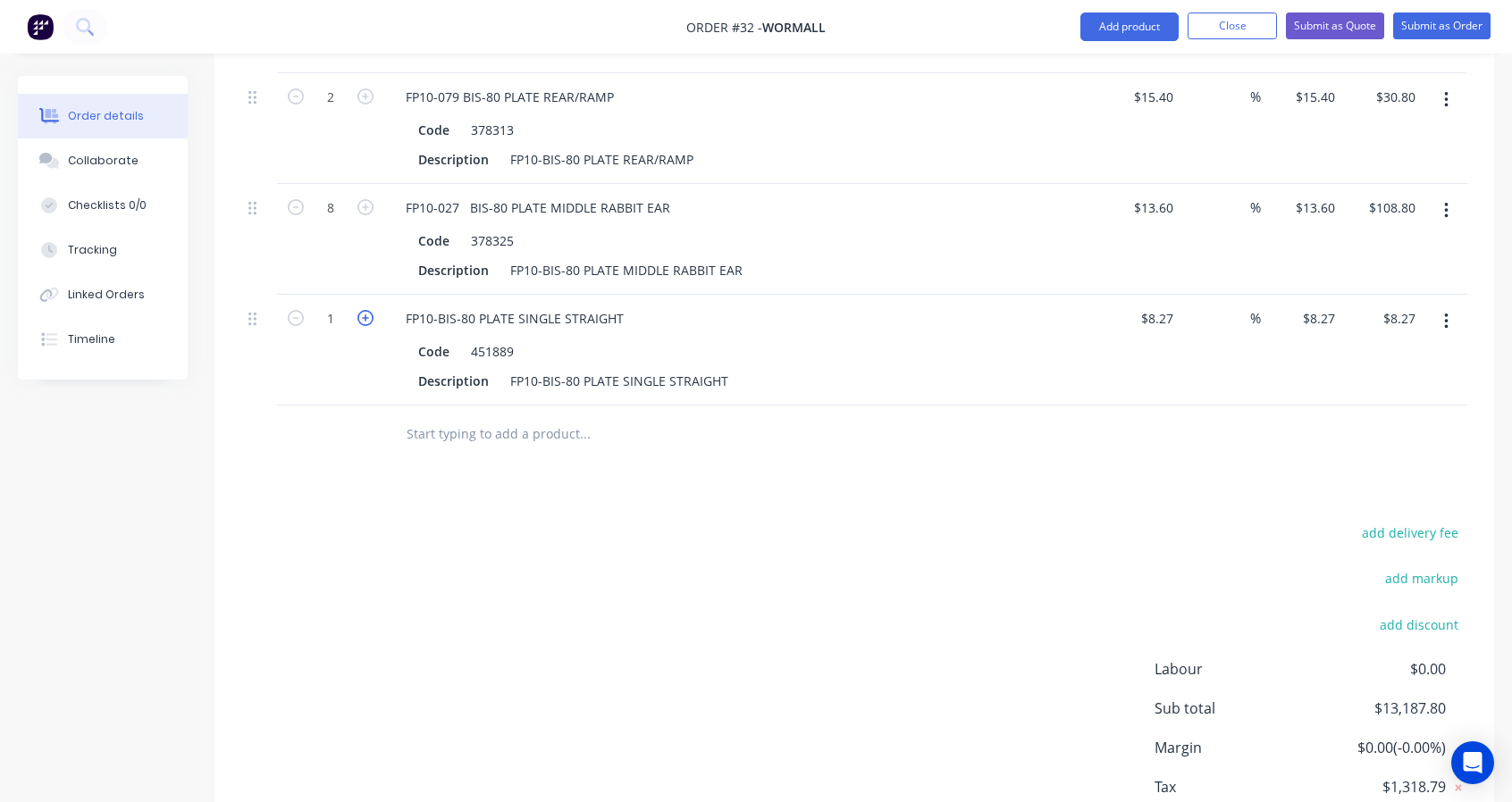
click at [366, 316] on icon "button" at bounding box center [365, 317] width 16 height 16
click at [457, 427] on input "text" at bounding box center [584, 434] width 357 height 35
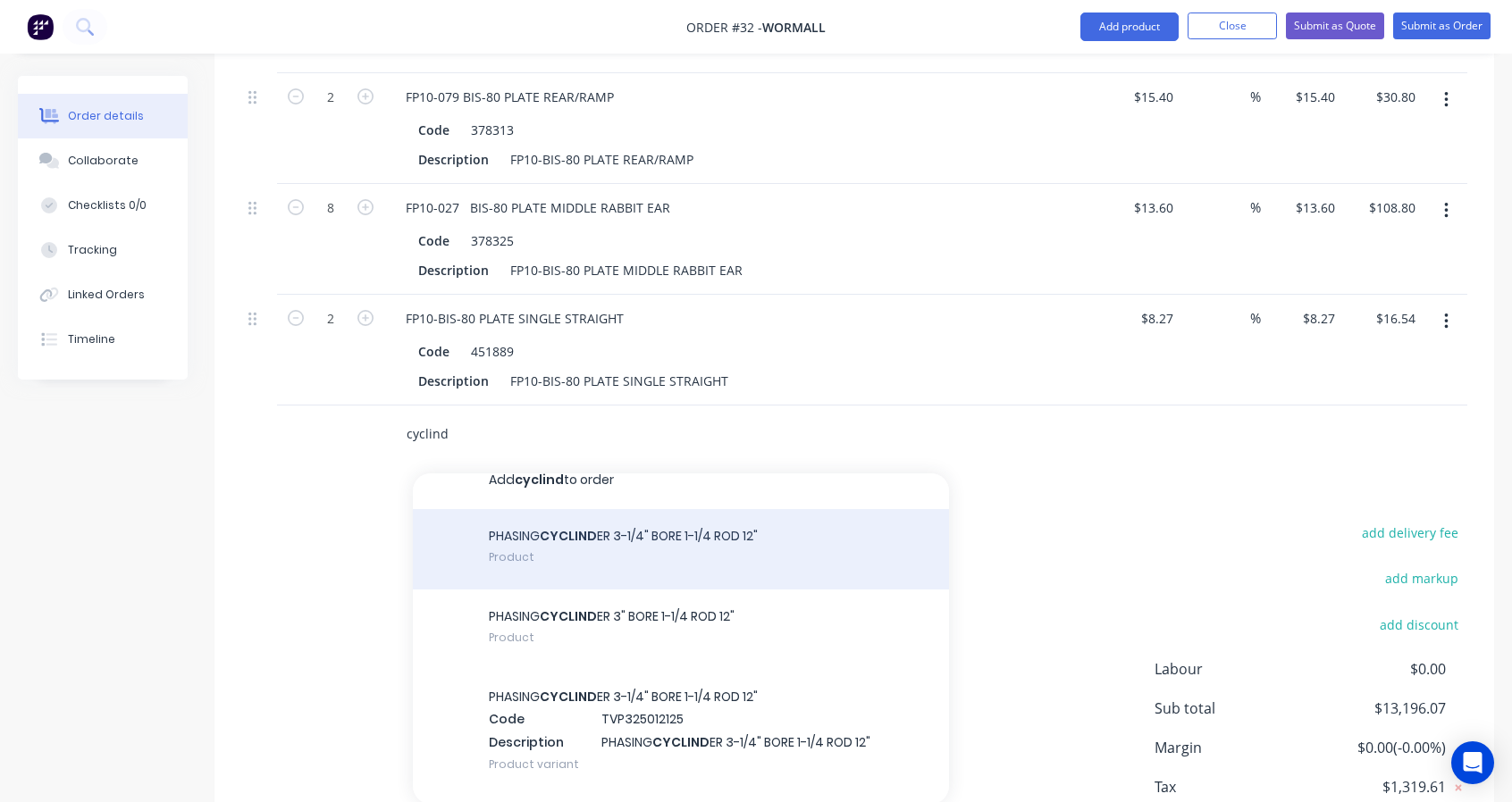
scroll to position [0, 0]
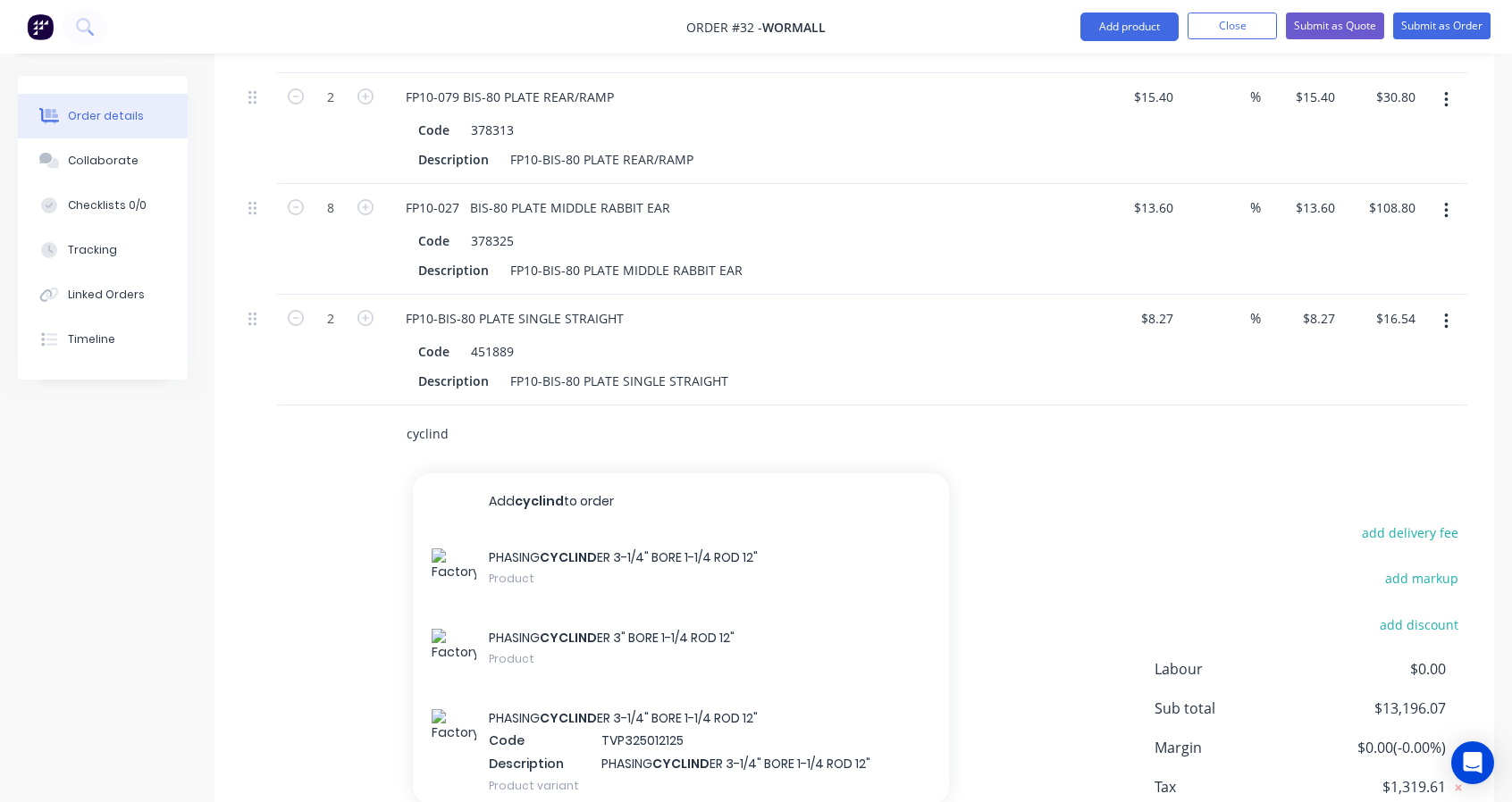
drag, startPoint x: 476, startPoint y: 429, endPoint x: 381, endPoint y: 424, distance: 95.1
click at [384, 424] on div "cyclind Add cyclind to order PHASING CYCLIND ER 3-1/4" BORE 1-1/4 ROD 12" Produ…" at bounding box center [706, 434] width 643 height 58
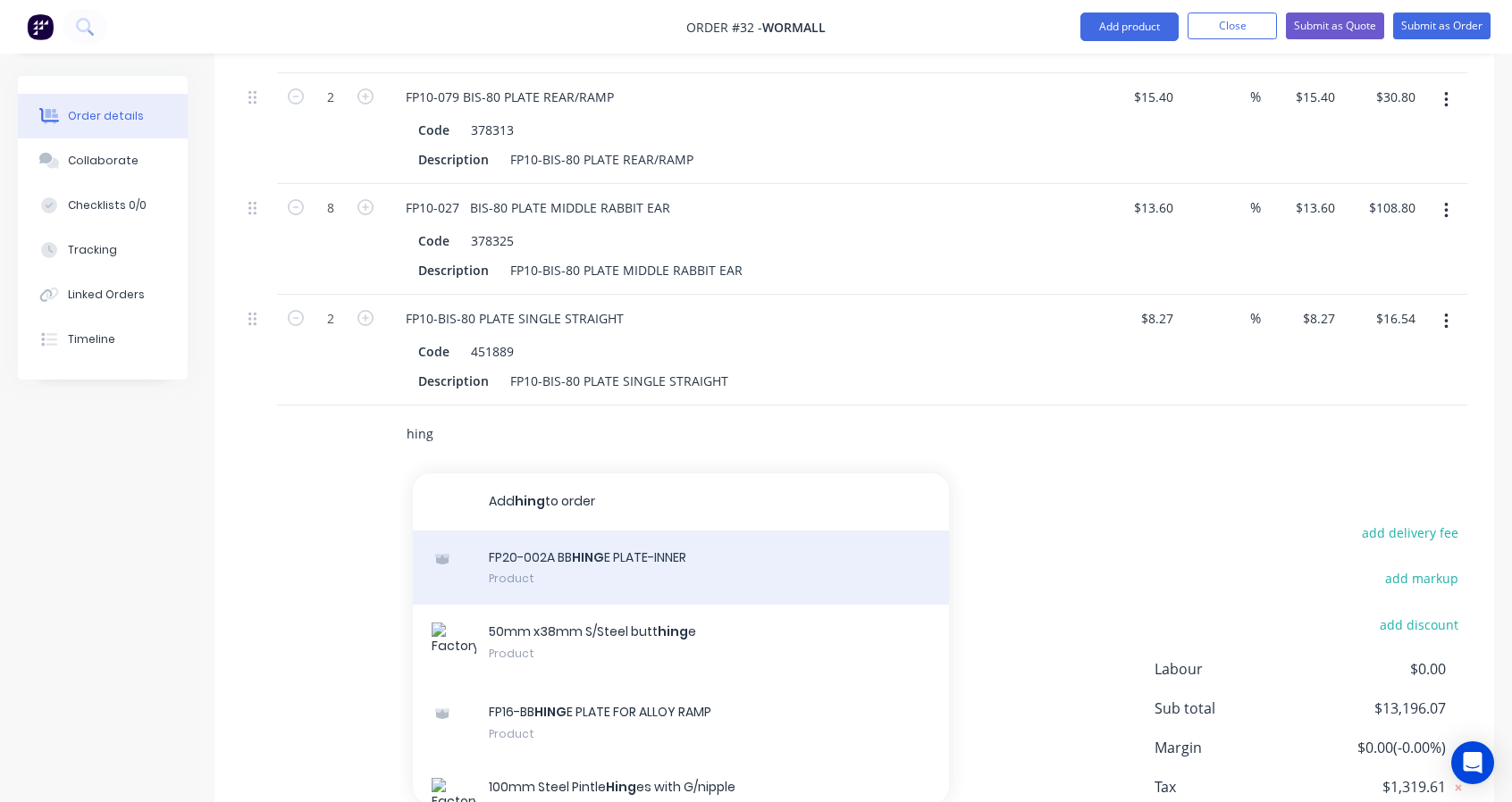
click at [741, 569] on div "FP20-002A BB HING E PLATE-INNER Product" at bounding box center [681, 568] width 537 height 75
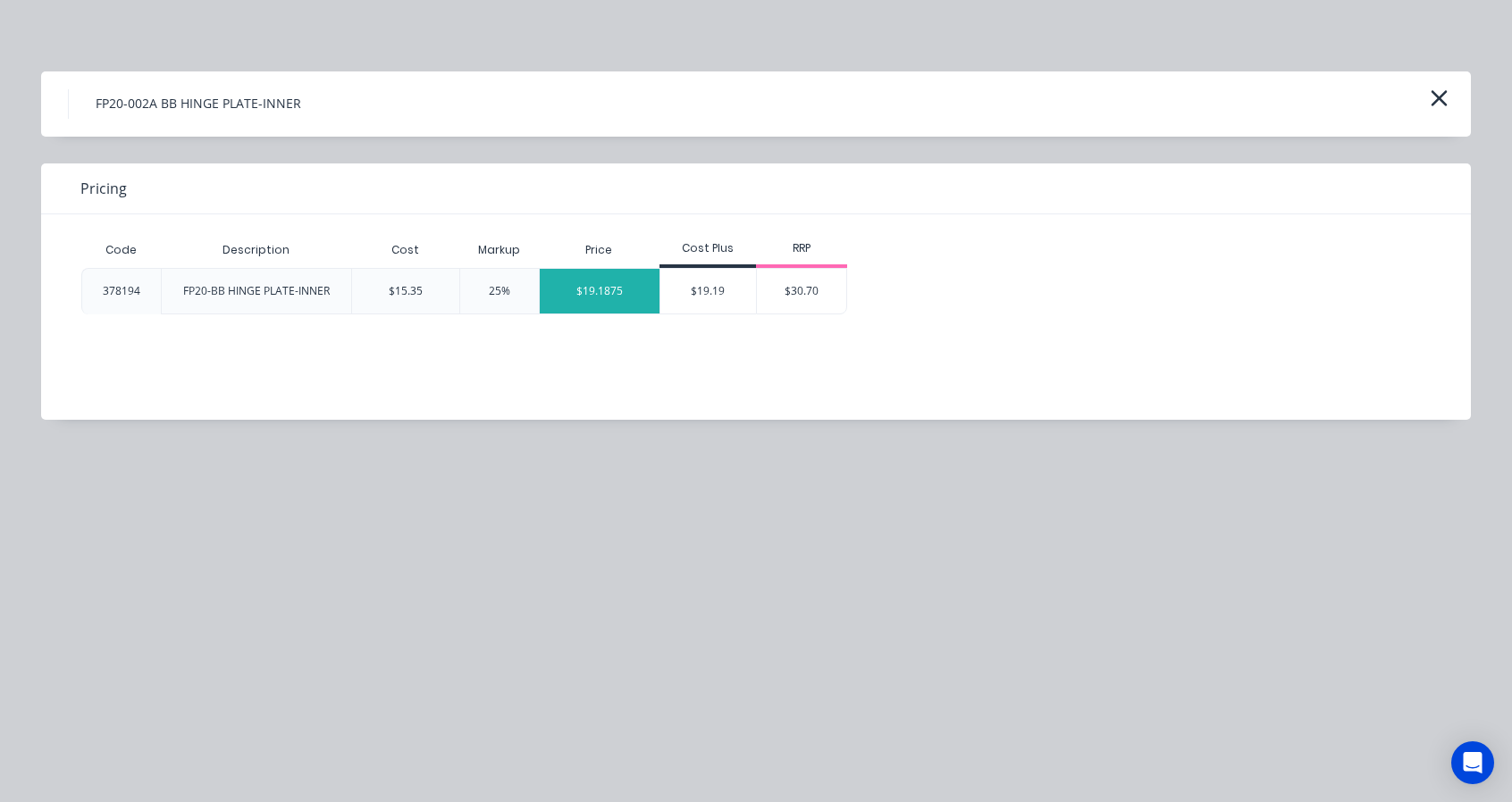
click at [604, 289] on div "$19.1875" at bounding box center [599, 291] width 120 height 45
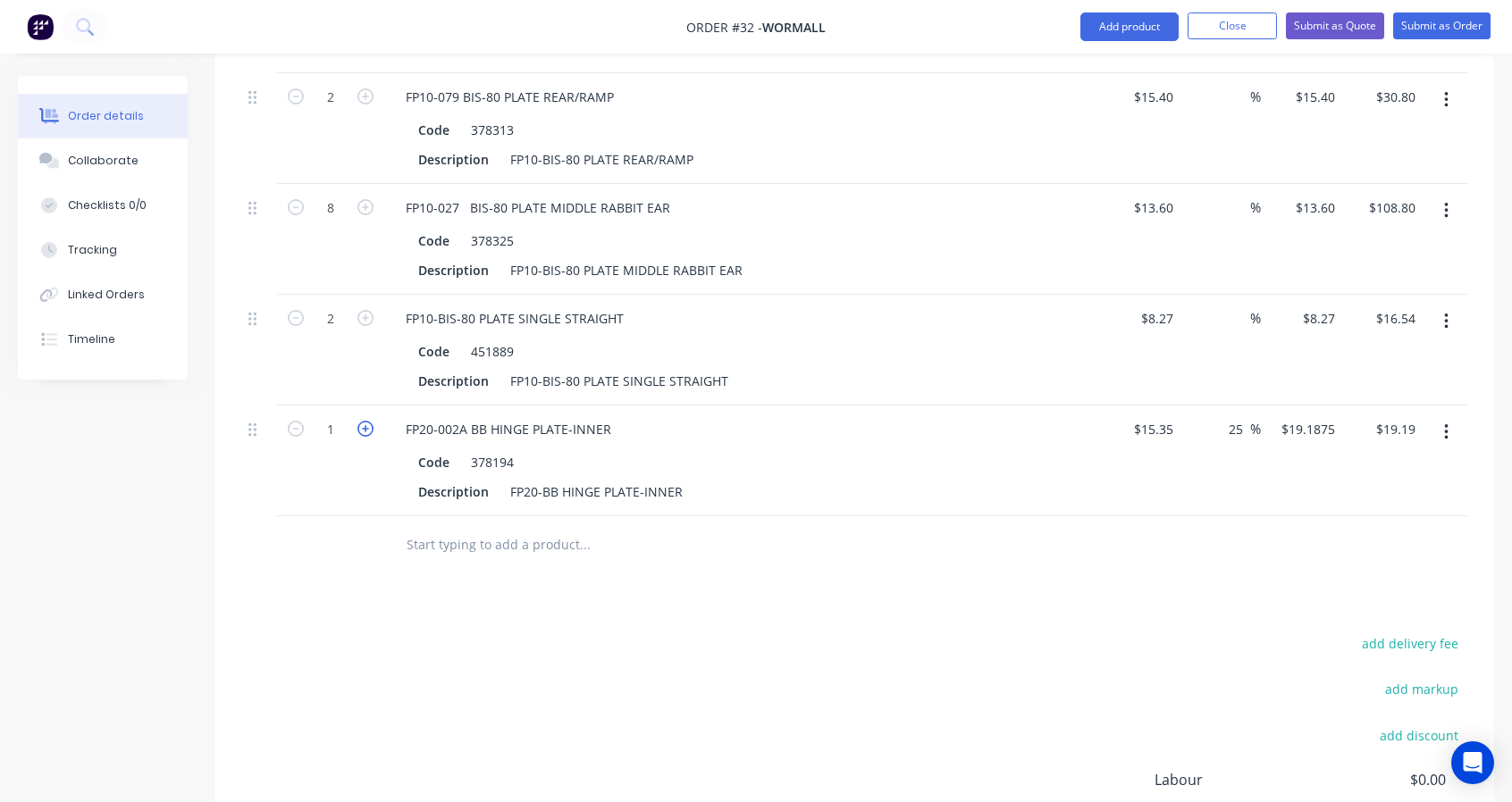
click at [366, 423] on icon "button" at bounding box center [365, 428] width 16 height 16
click at [532, 537] on input "text" at bounding box center [584, 545] width 357 height 35
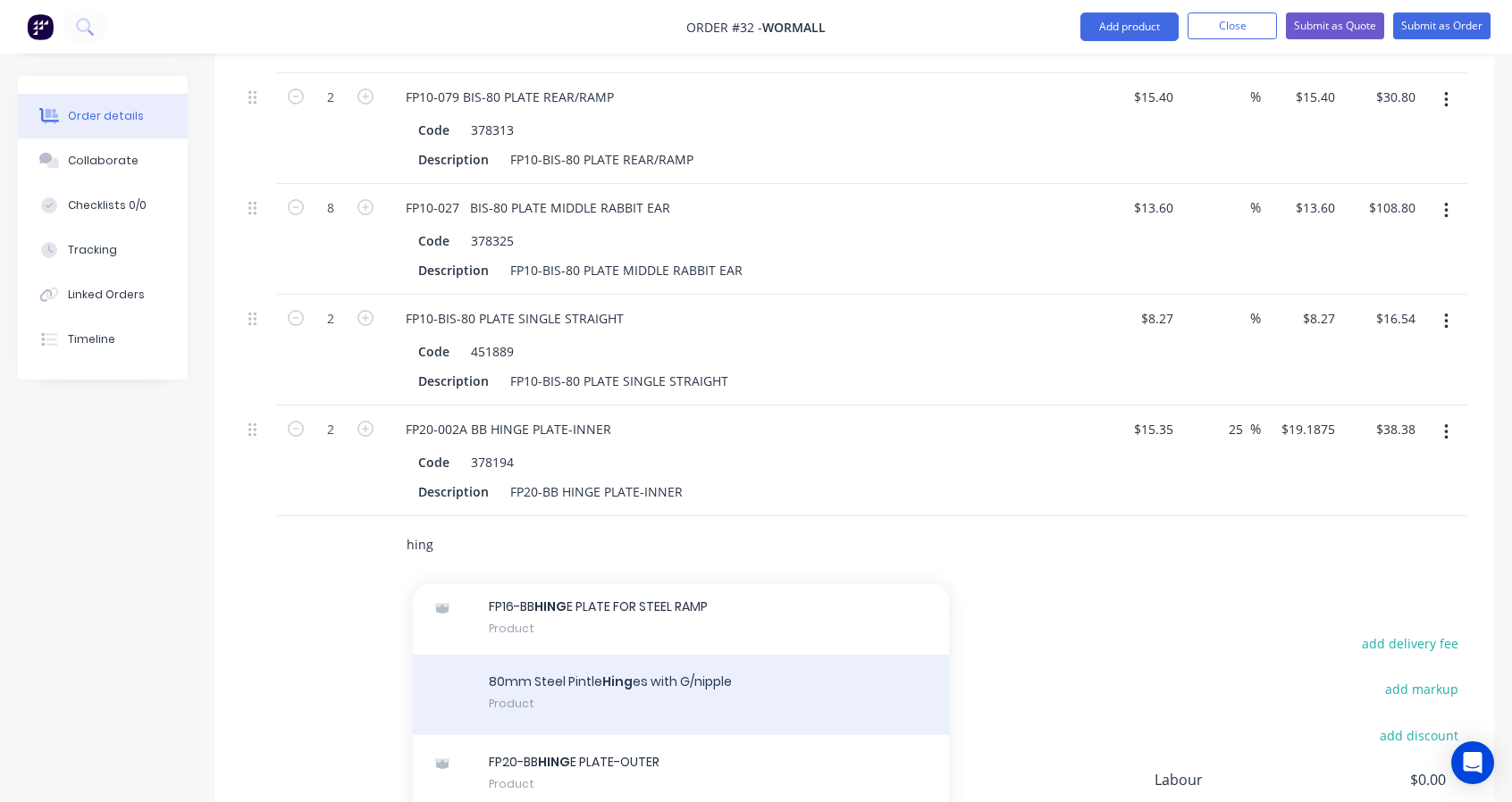
scroll to position [595, 0]
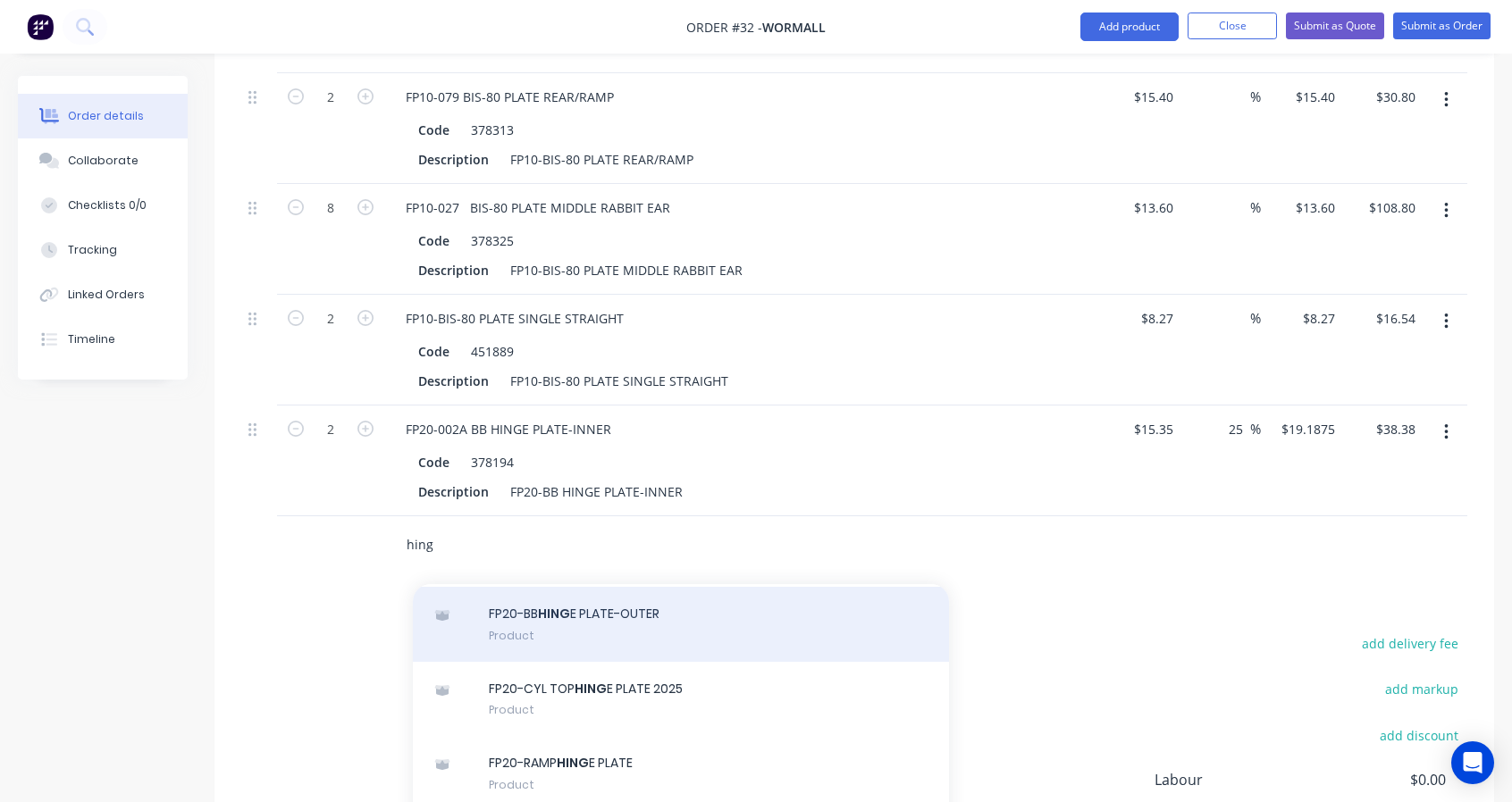
click at [738, 621] on div "FP20-BB HING E PLATE-OUTER Product" at bounding box center [681, 624] width 537 height 75
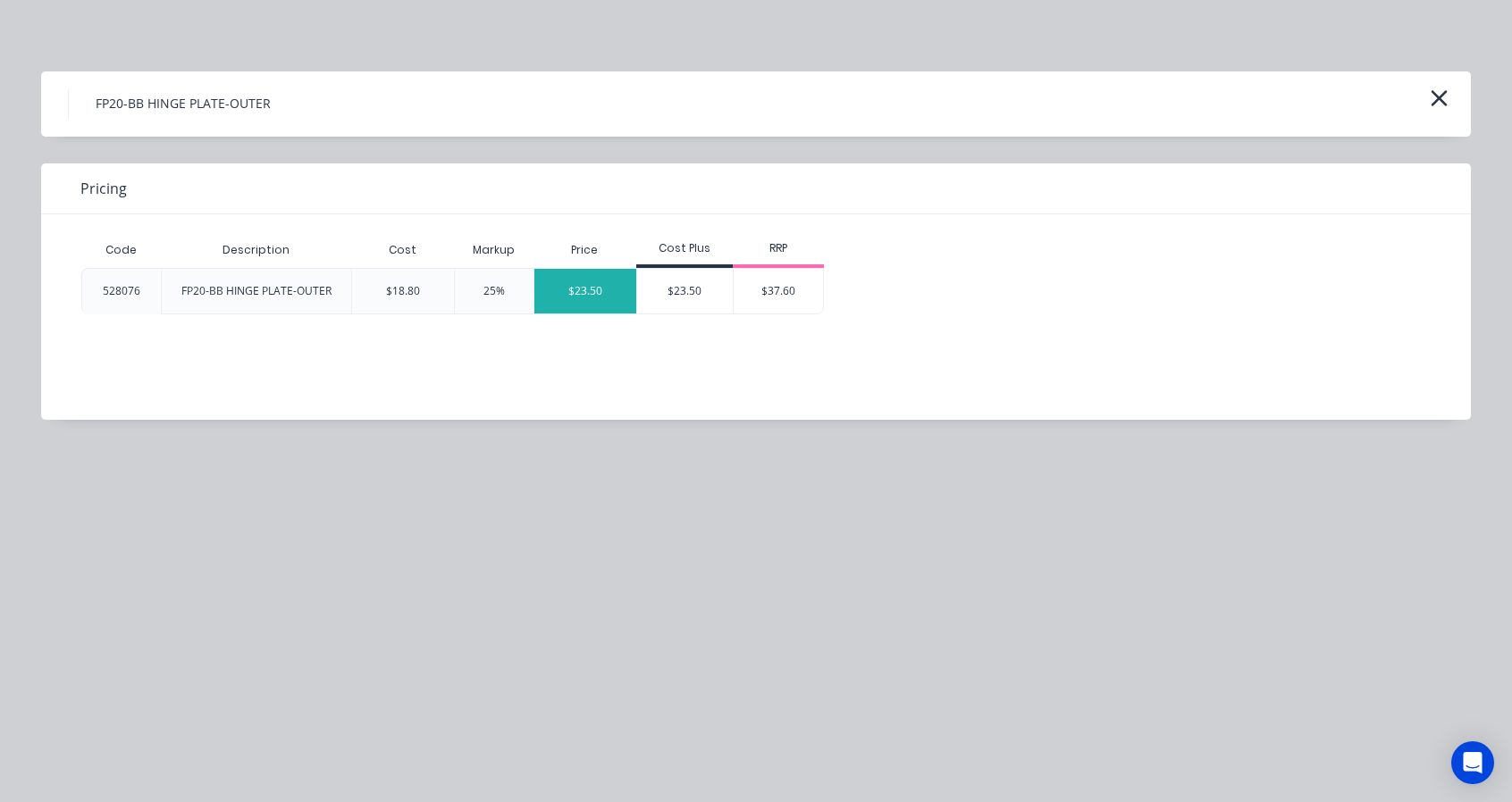
click at [601, 290] on div "$23.50" at bounding box center [586, 291] width 102 height 45
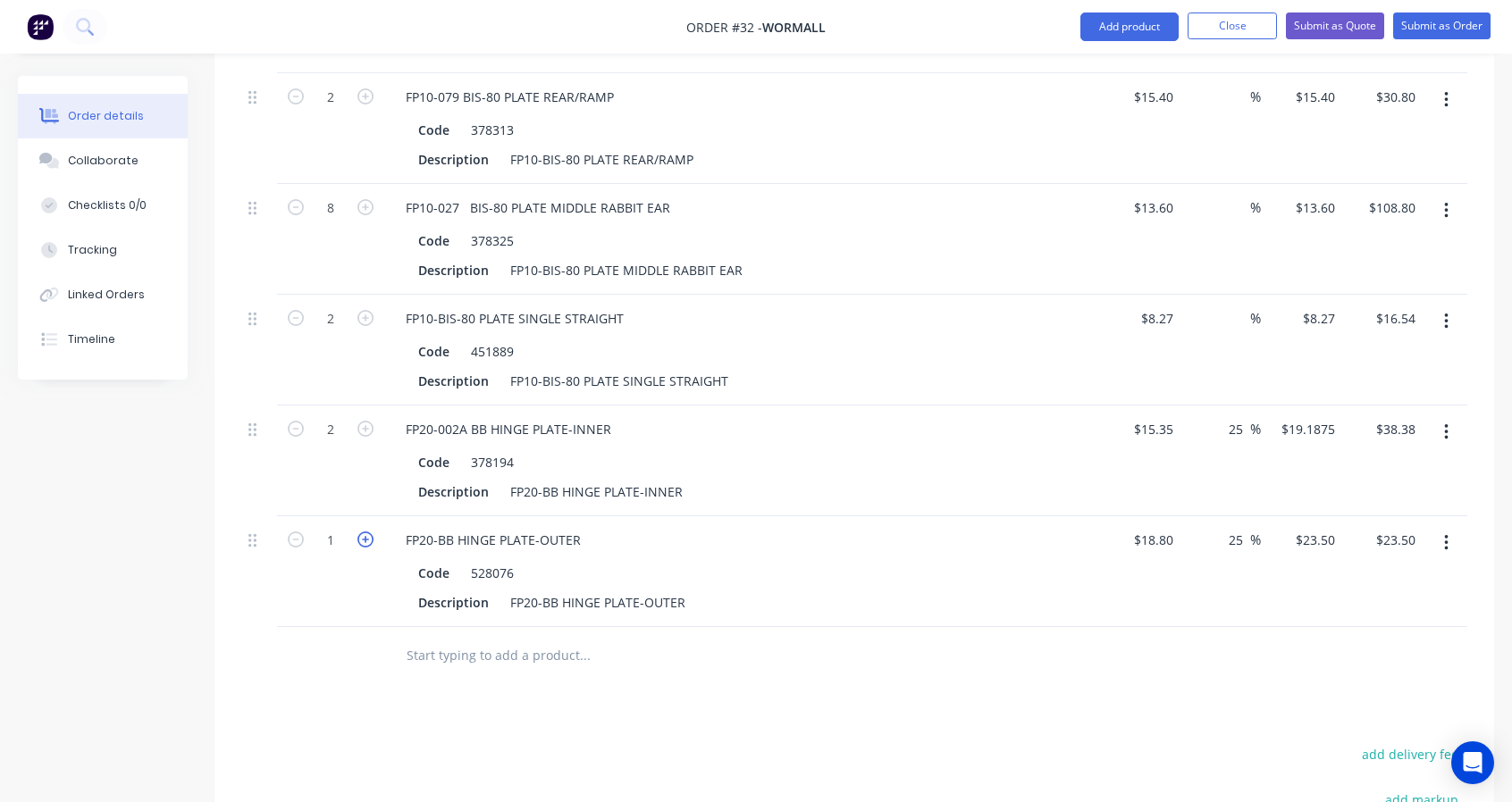
click at [366, 532] on icon "button" at bounding box center [365, 539] width 16 height 16
click at [556, 647] on input "text" at bounding box center [584, 655] width 357 height 35
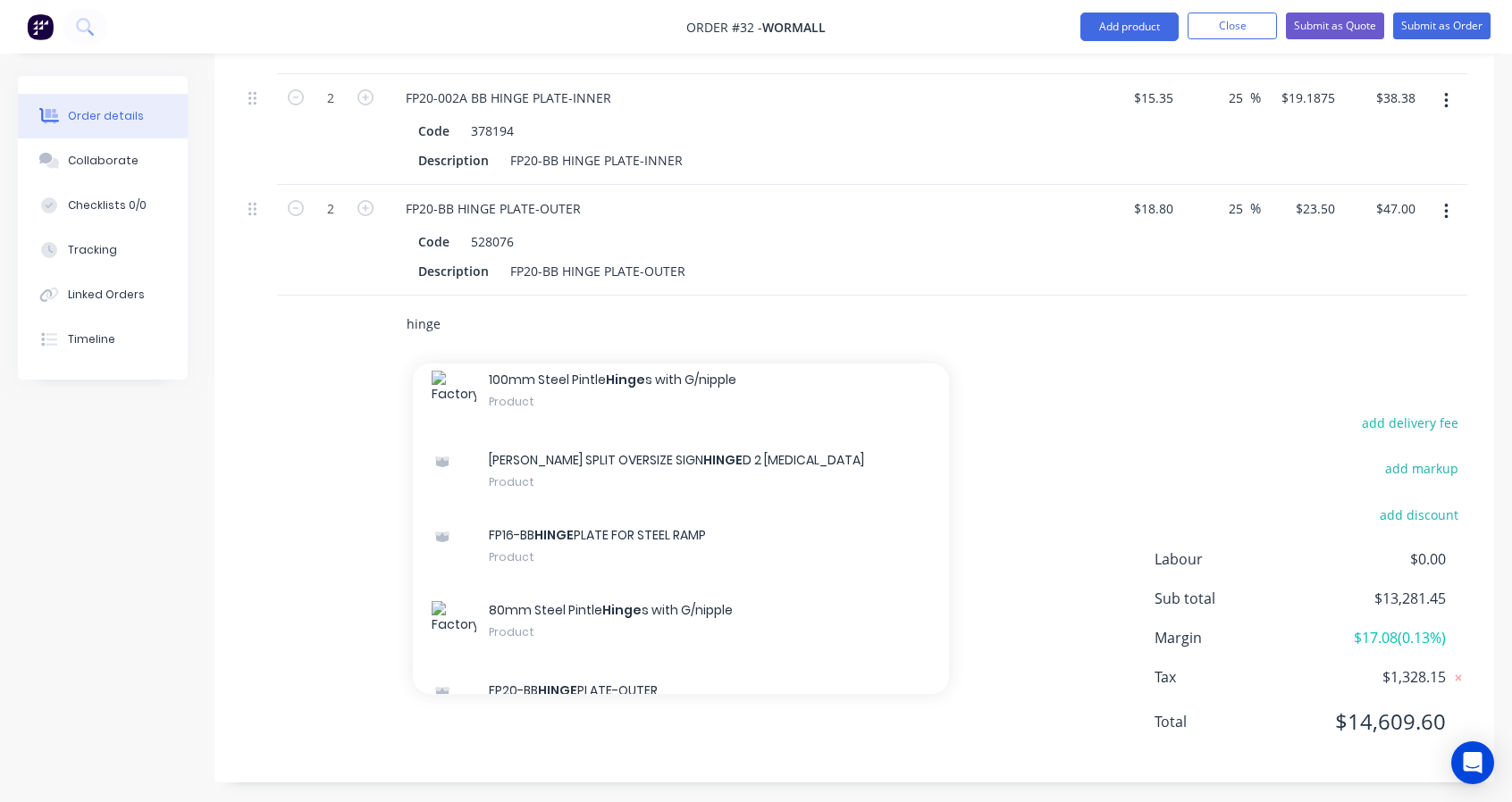
scroll to position [446, 0]
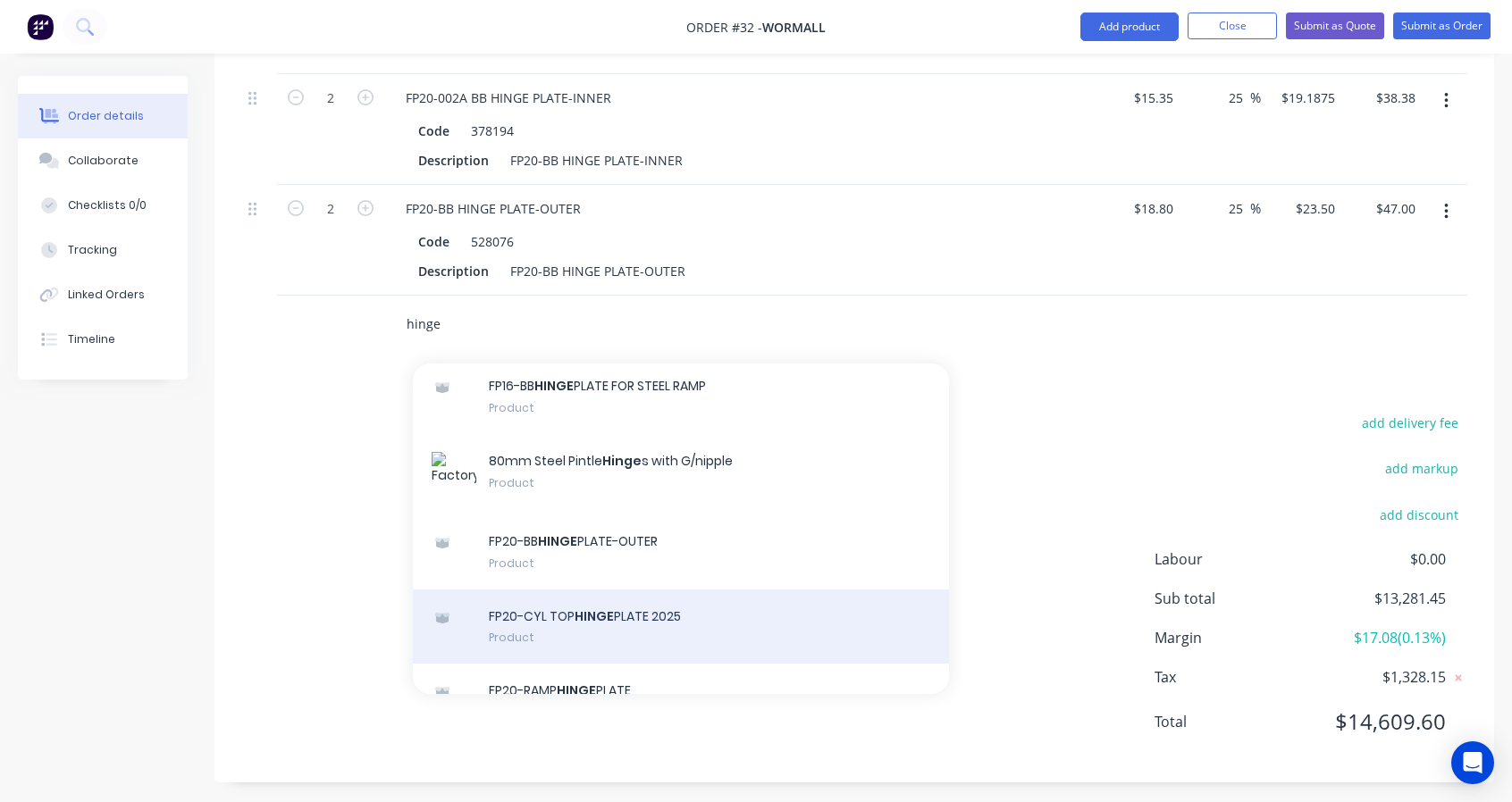
click at [716, 609] on div "FP20-CYL TOP HINGE PLATE 2025 Product" at bounding box center [681, 626] width 537 height 75
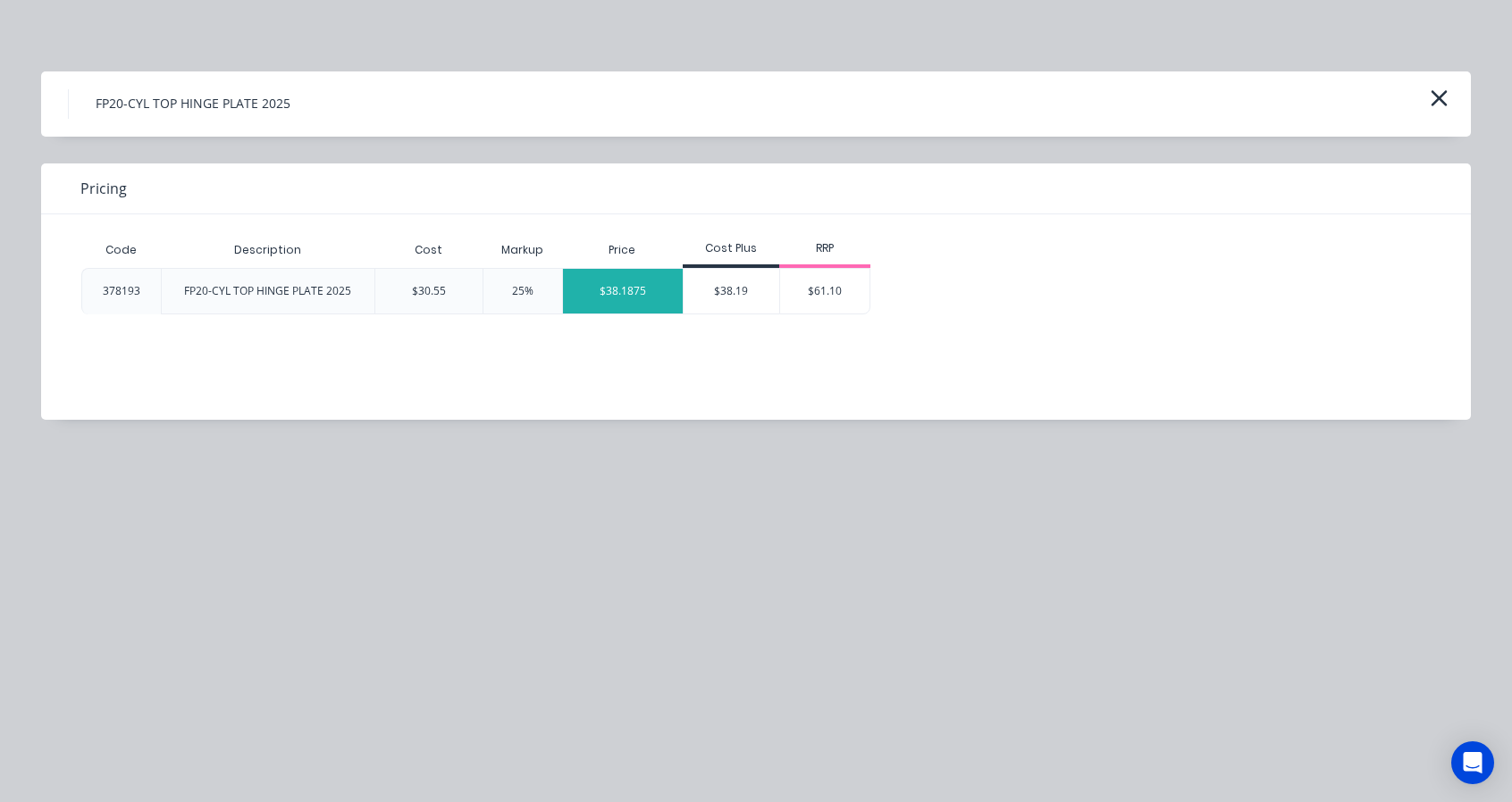
click at [624, 288] on div "$38.1875" at bounding box center [622, 291] width 120 height 45
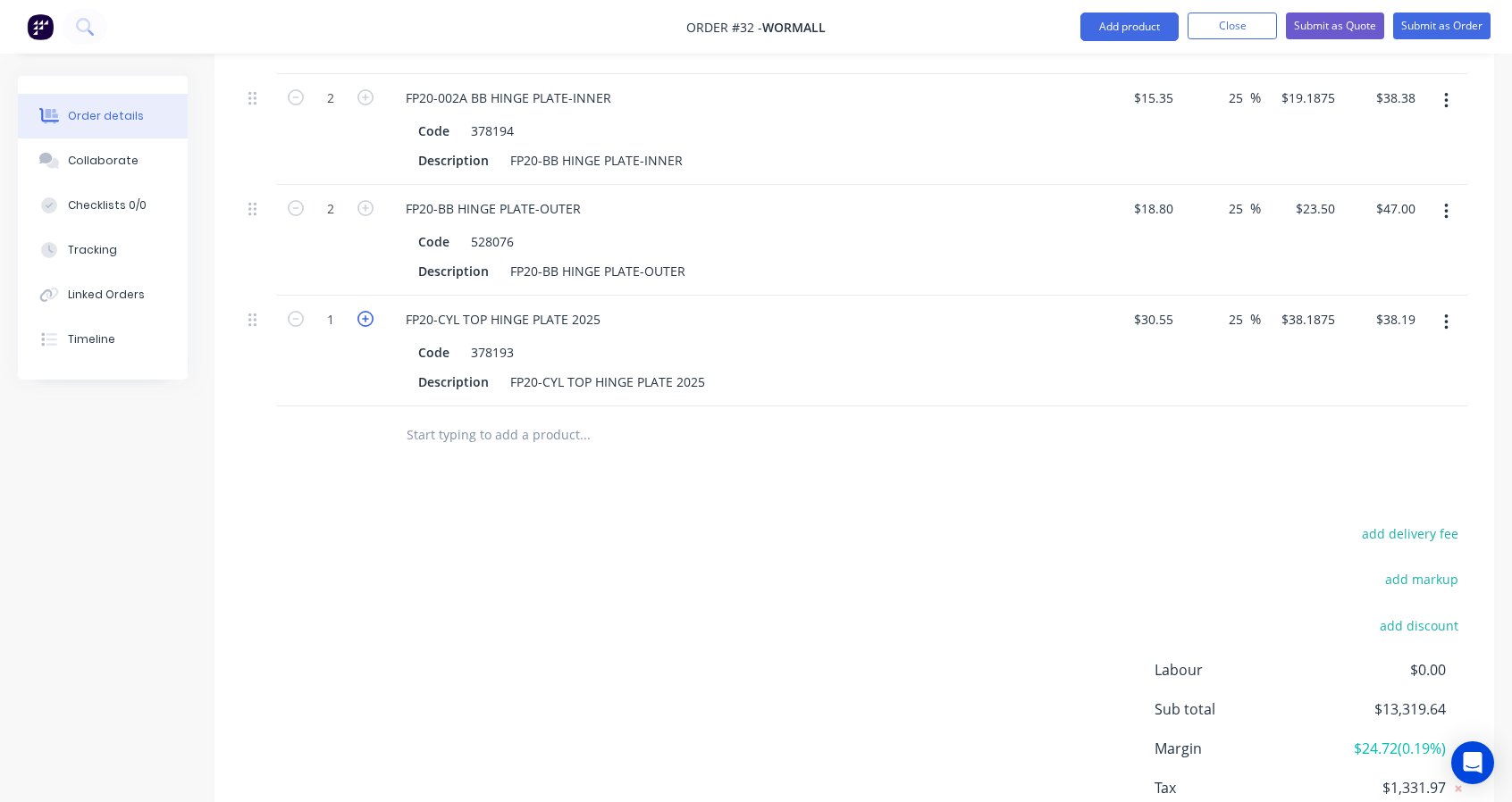
click at [366, 313] on icon "button" at bounding box center [365, 318] width 16 height 16
click at [500, 434] on input "text" at bounding box center [584, 435] width 357 height 35
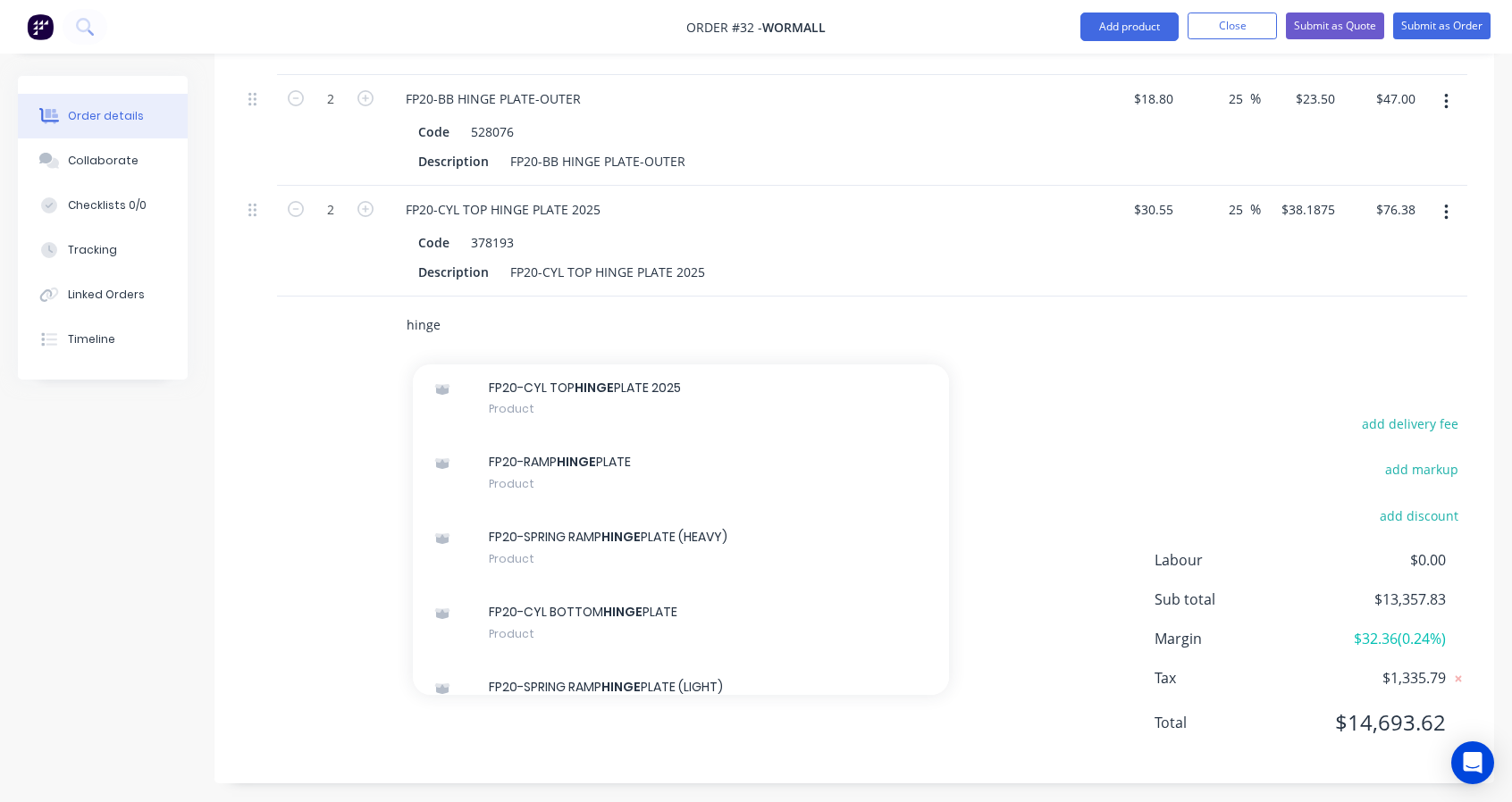
scroll to position [744, 0]
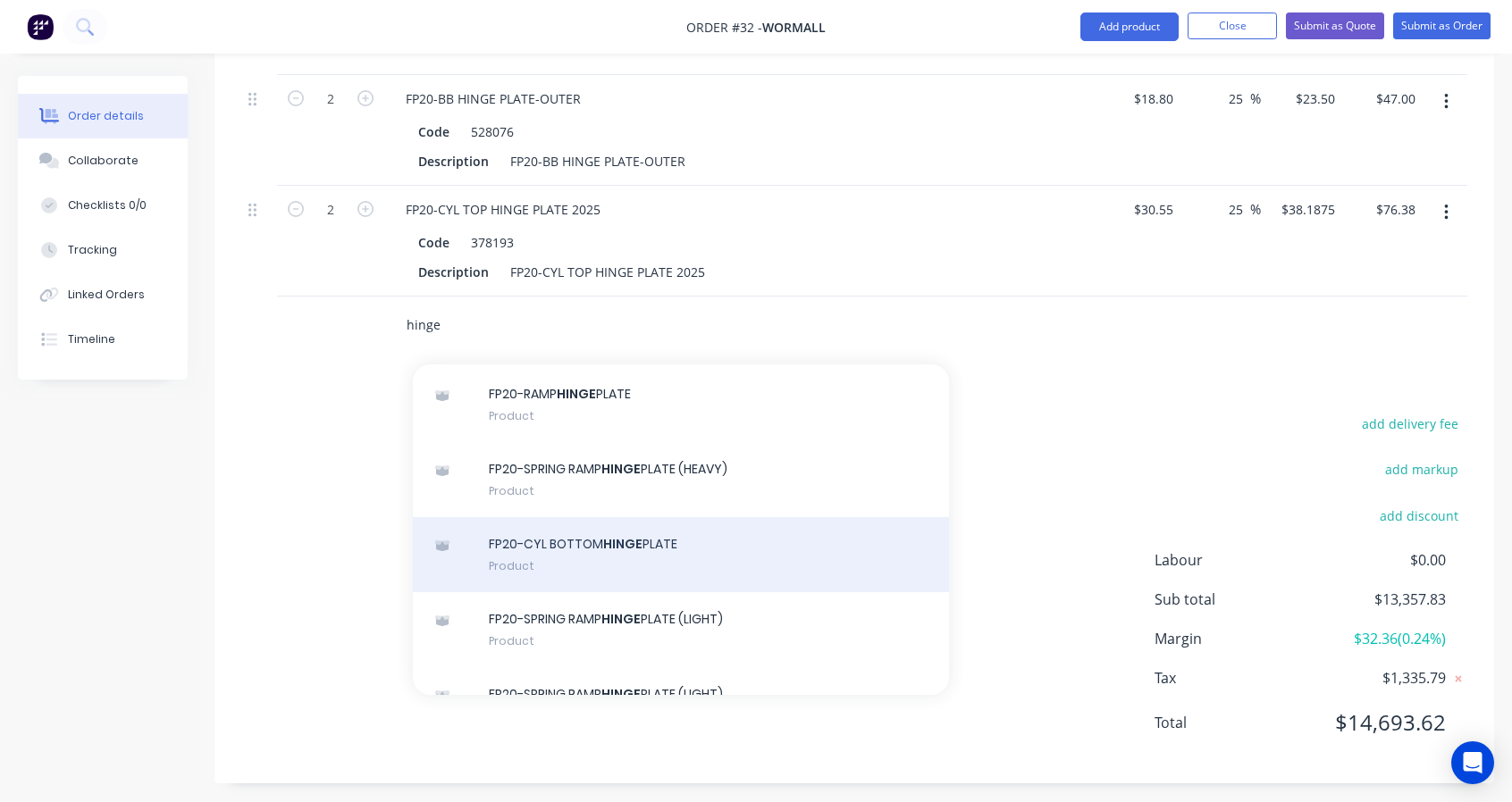
click at [847, 547] on div "FP20-CYL BOTTOM HINGE PLATE Product" at bounding box center [681, 554] width 537 height 75
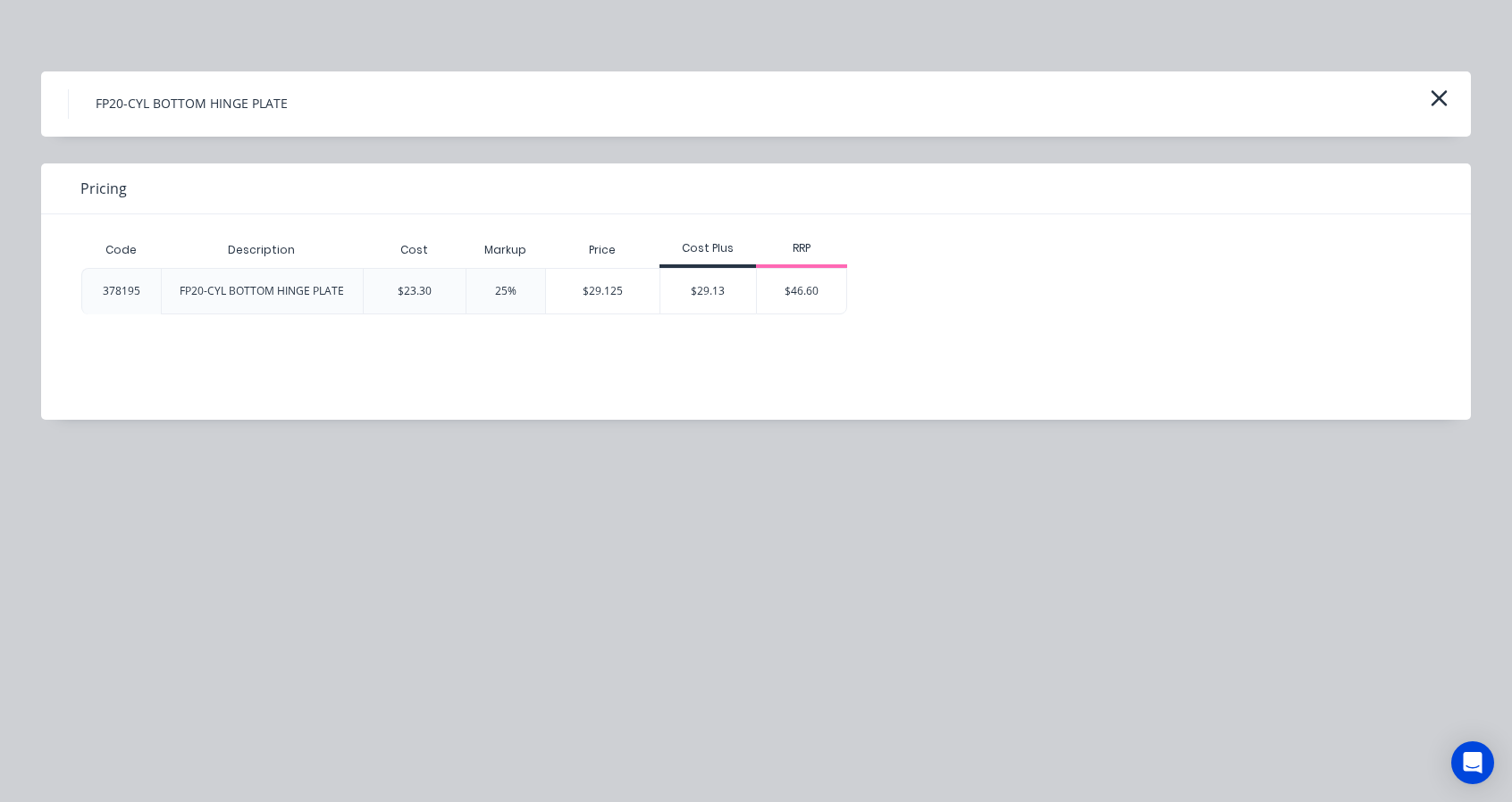
click at [613, 298] on div "$29.125" at bounding box center [603, 291] width 113 height 45
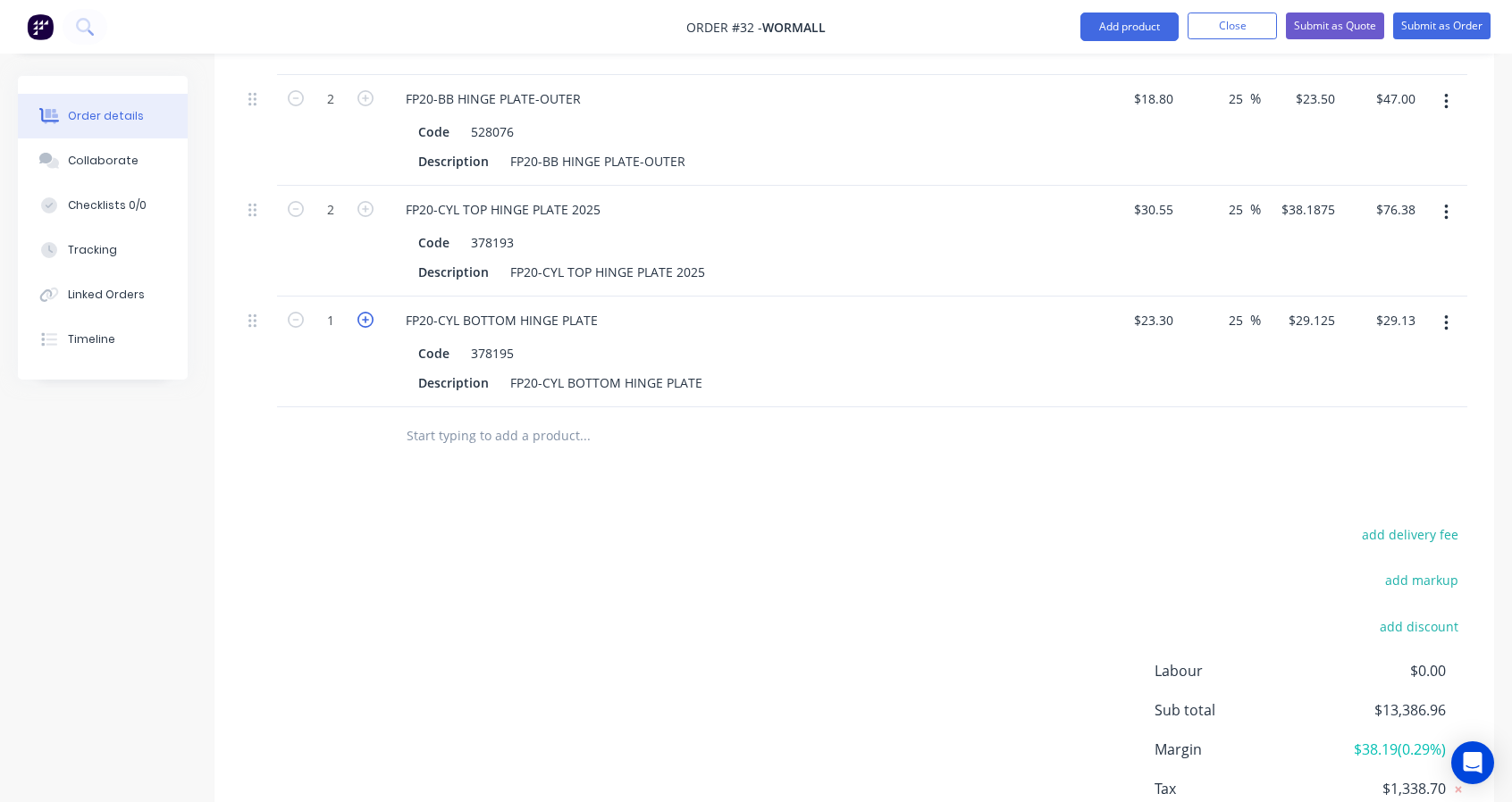
click at [369, 313] on icon "button" at bounding box center [365, 319] width 16 height 16
drag, startPoint x: 1235, startPoint y: 309, endPoint x: 1198, endPoint y: 305, distance: 37.2
click at [1200, 307] on div "25 25 %" at bounding box center [1220, 351] width 81 height 111
drag, startPoint x: 1246, startPoint y: 316, endPoint x: 1216, endPoint y: 307, distance: 31.3
click at [1217, 307] on div "25 25 %" at bounding box center [1220, 351] width 81 height 111
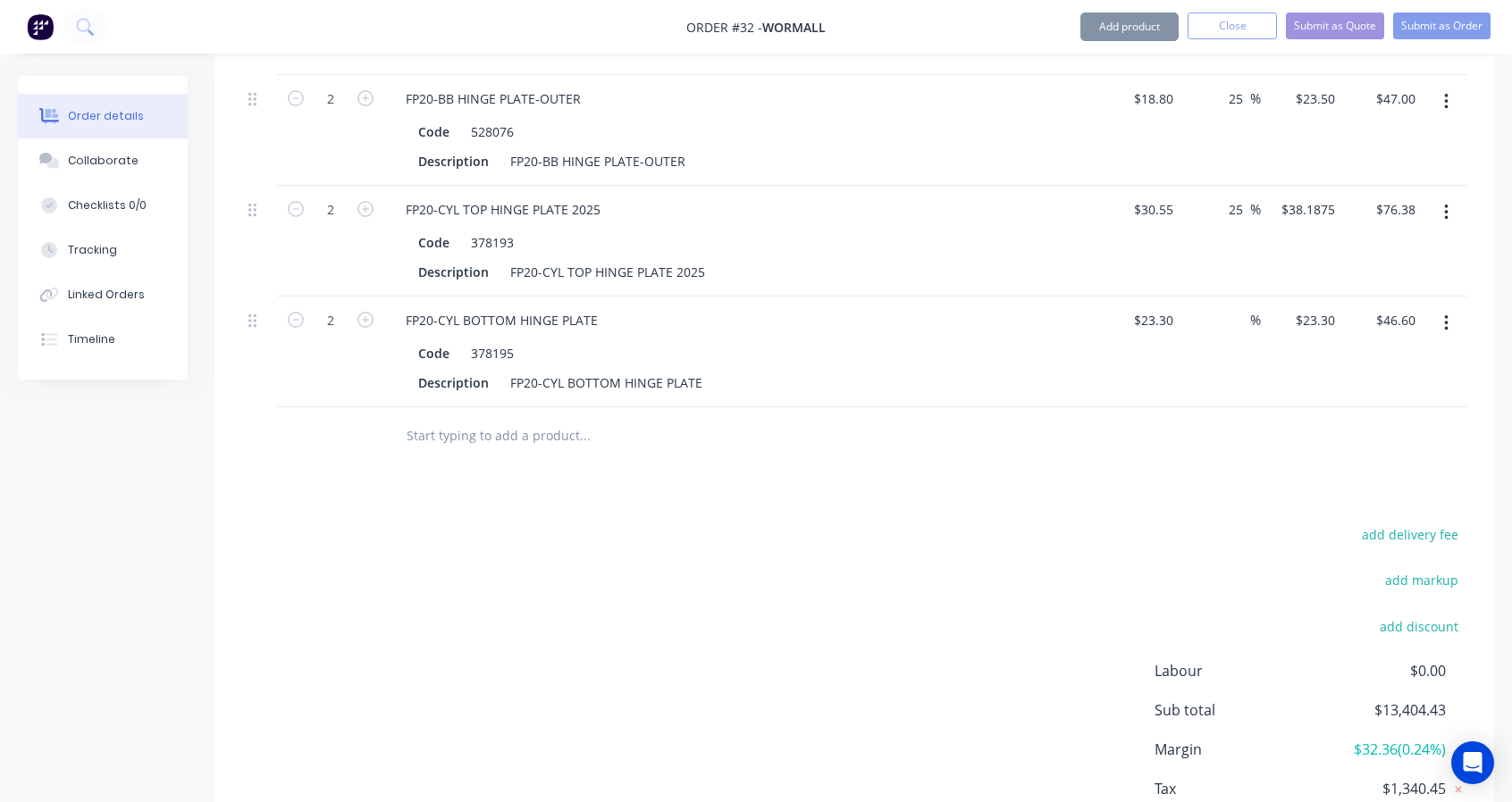
drag, startPoint x: 1243, startPoint y: 196, endPoint x: 1214, endPoint y: 190, distance: 29.6
click at [1215, 190] on div "25 25 %" at bounding box center [1220, 241] width 81 height 111
drag, startPoint x: 1244, startPoint y: 90, endPoint x: 1211, endPoint y: 80, distance: 34.5
click at [1211, 80] on div "25 25 %" at bounding box center [1220, 130] width 81 height 111
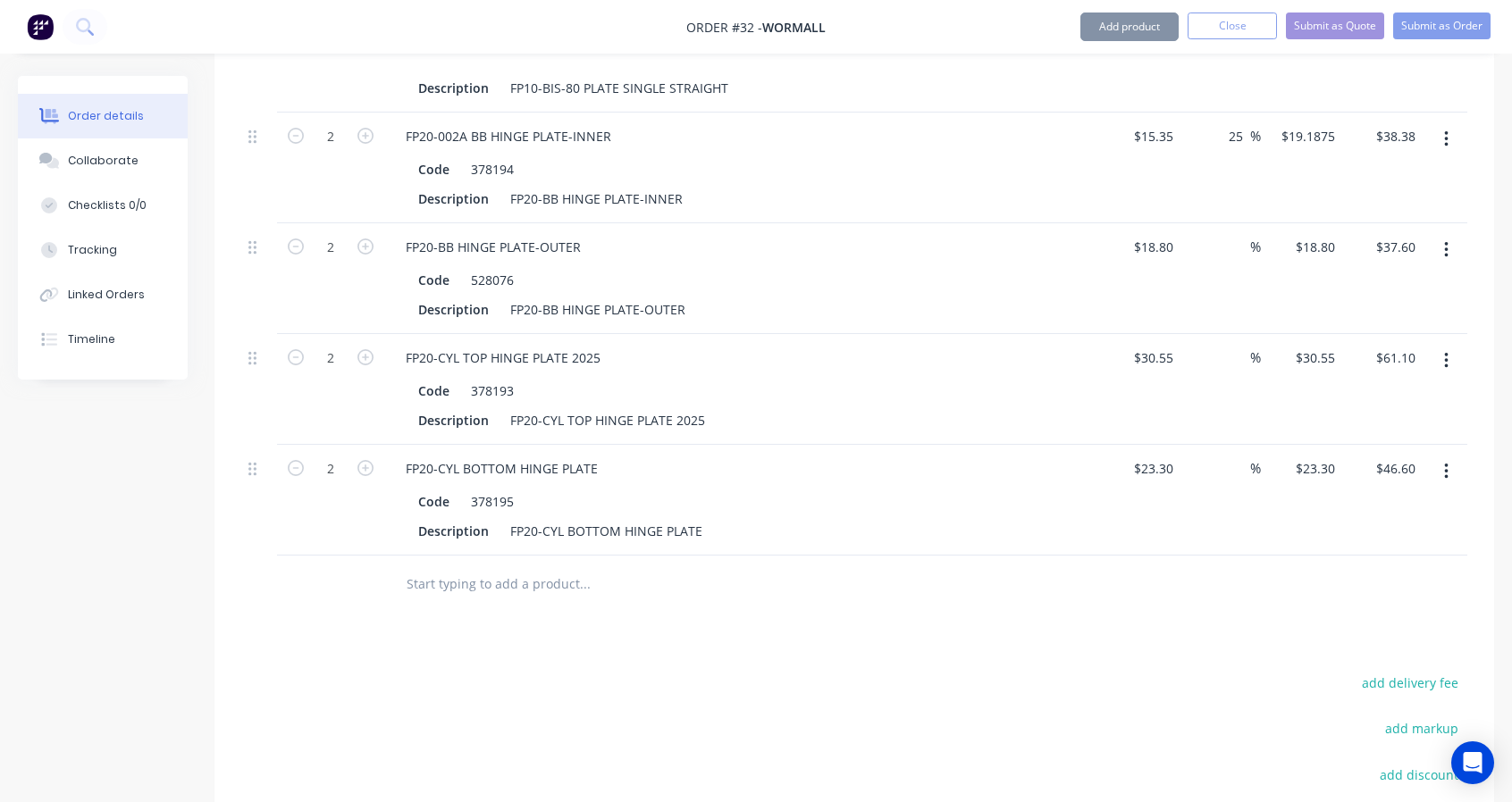
drag, startPoint x: 1245, startPoint y: 129, endPoint x: 1215, endPoint y: 124, distance: 30.4
click at [1217, 124] on div "25 25 %" at bounding box center [1220, 167] width 81 height 111
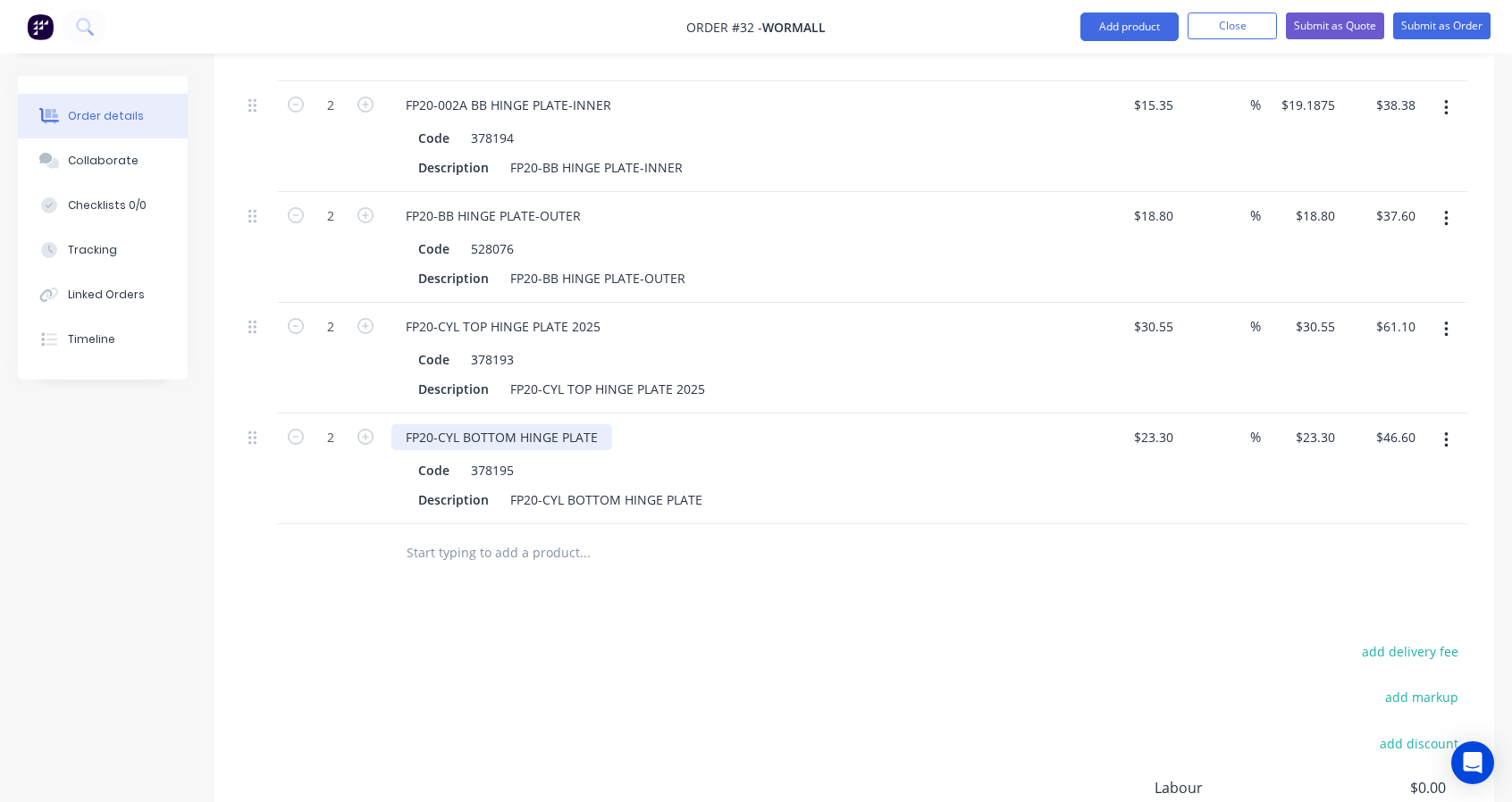
scroll to position [2846, 0]
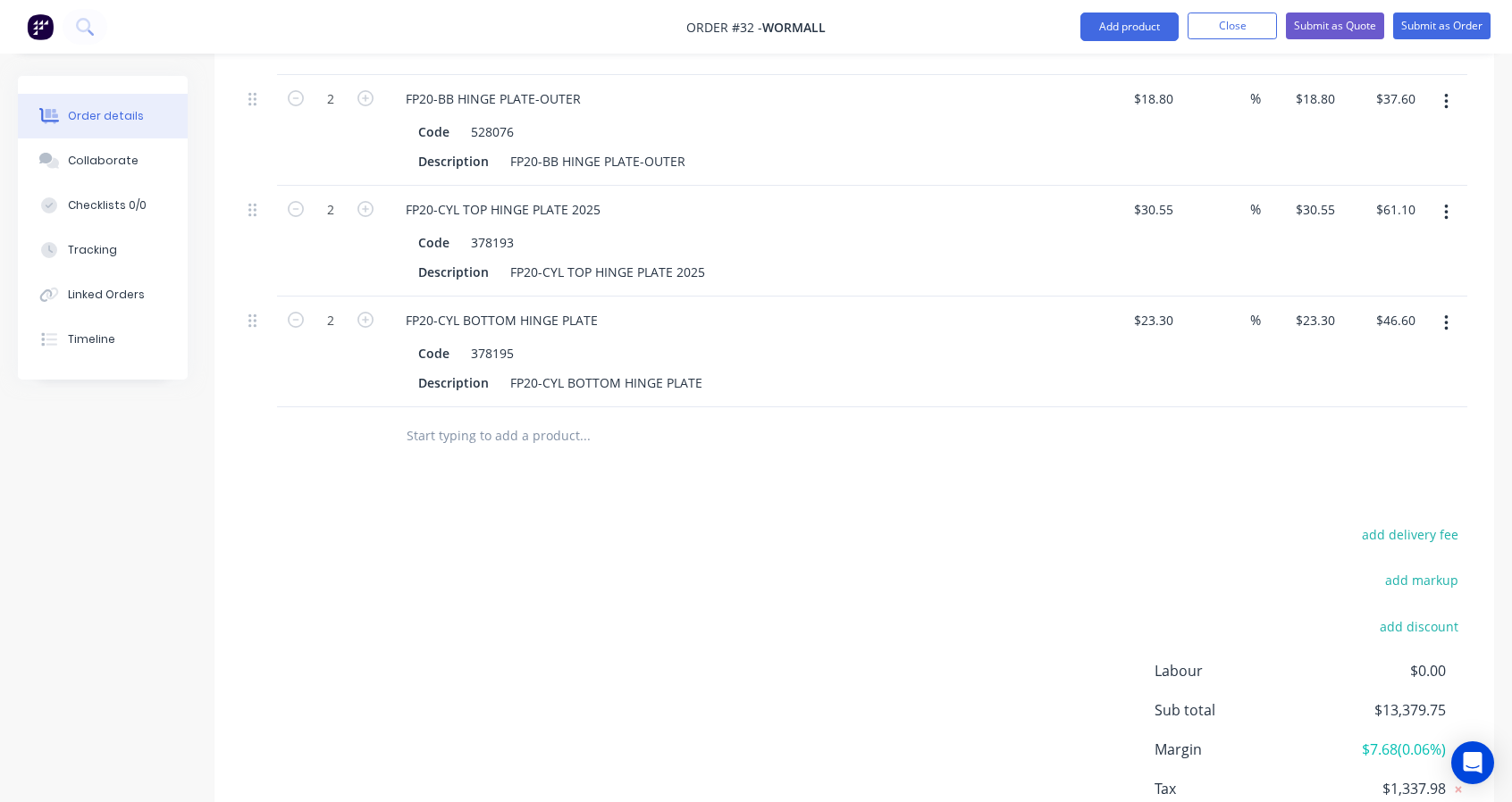
click at [490, 427] on input "text" at bounding box center [584, 436] width 357 height 35
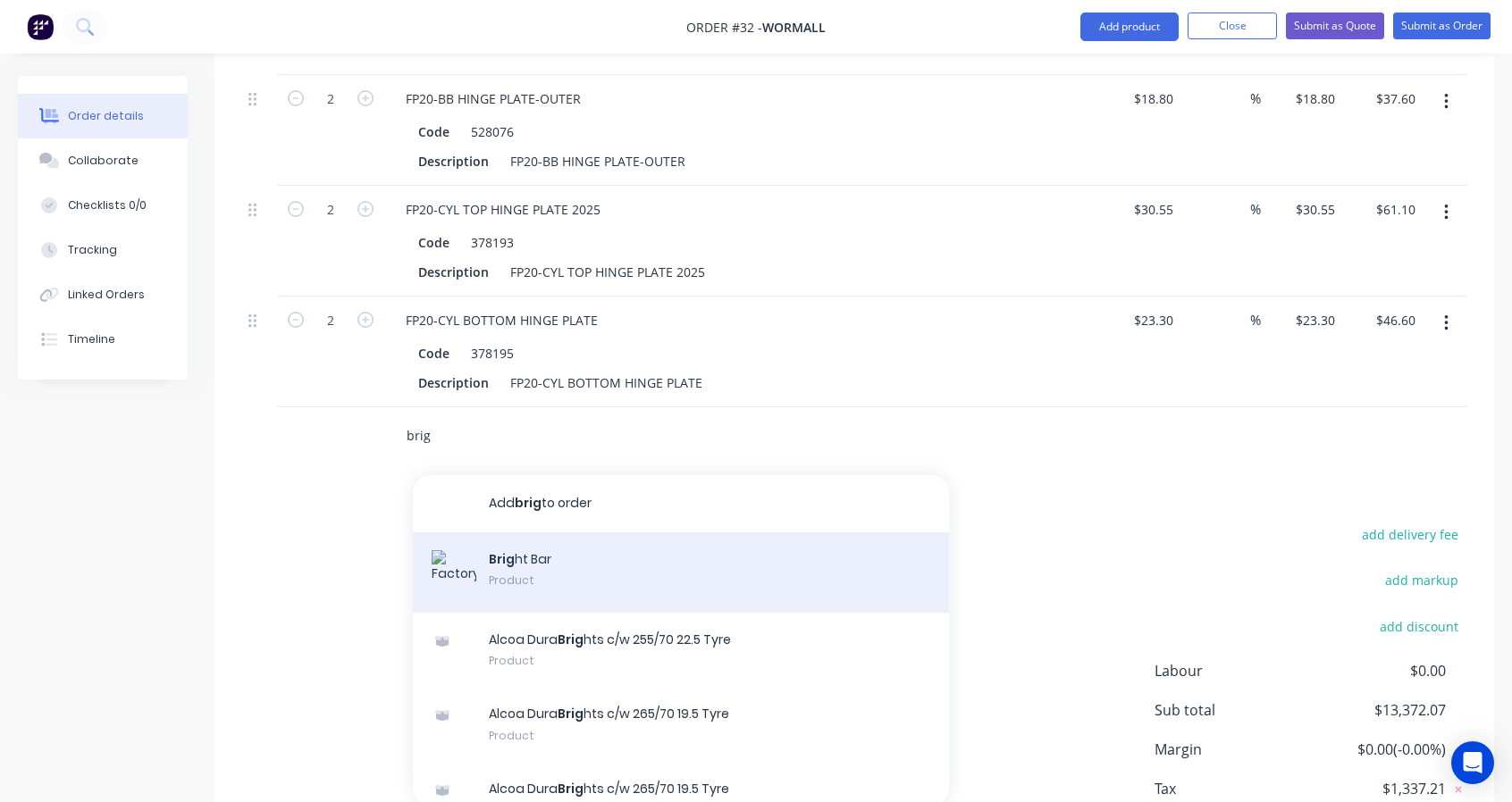
click at [646, 545] on div "Brig ht Bar Product" at bounding box center [681, 572] width 537 height 80
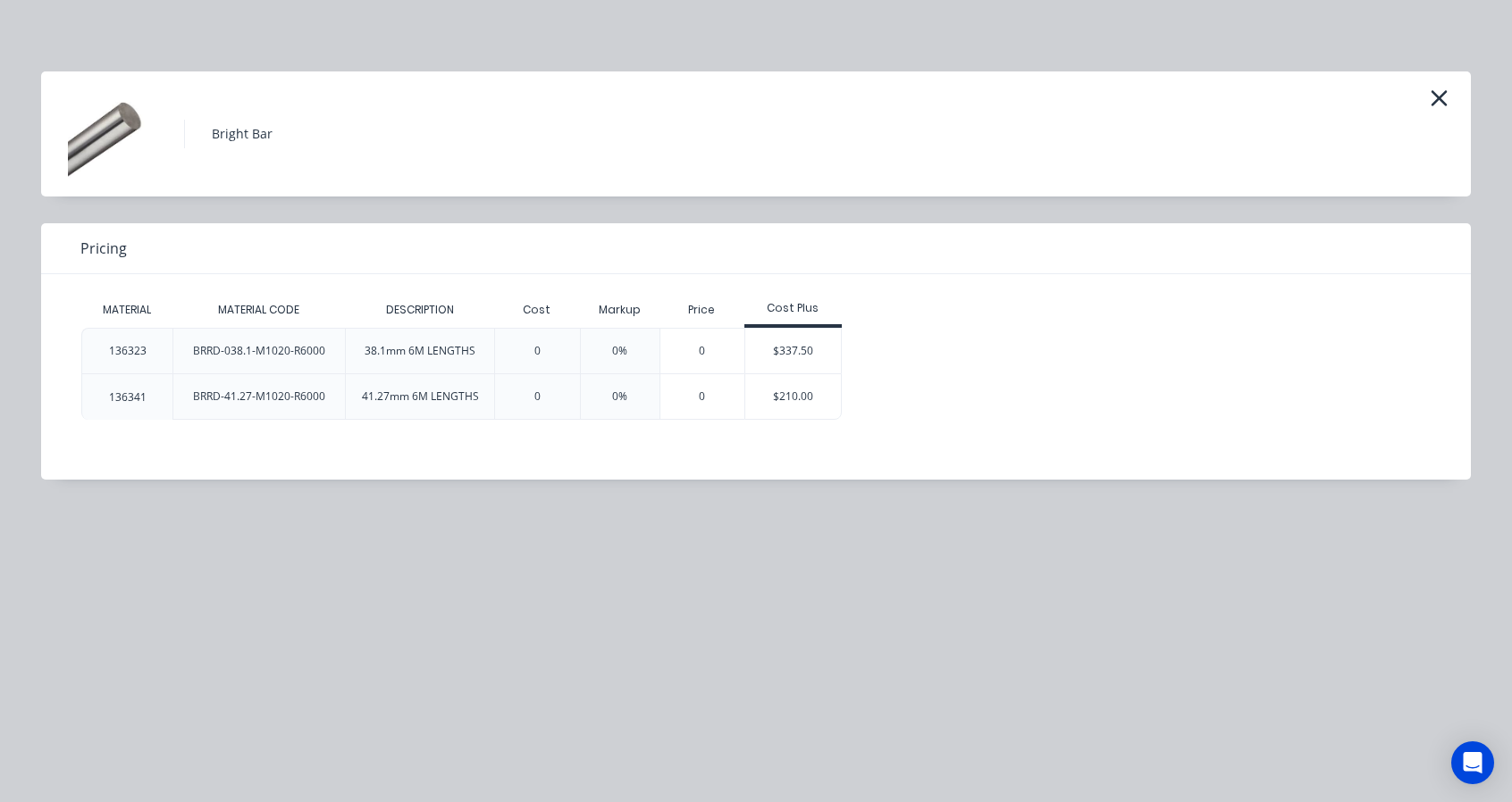
click at [698, 346] on div "0" at bounding box center [702, 351] width 85 height 45
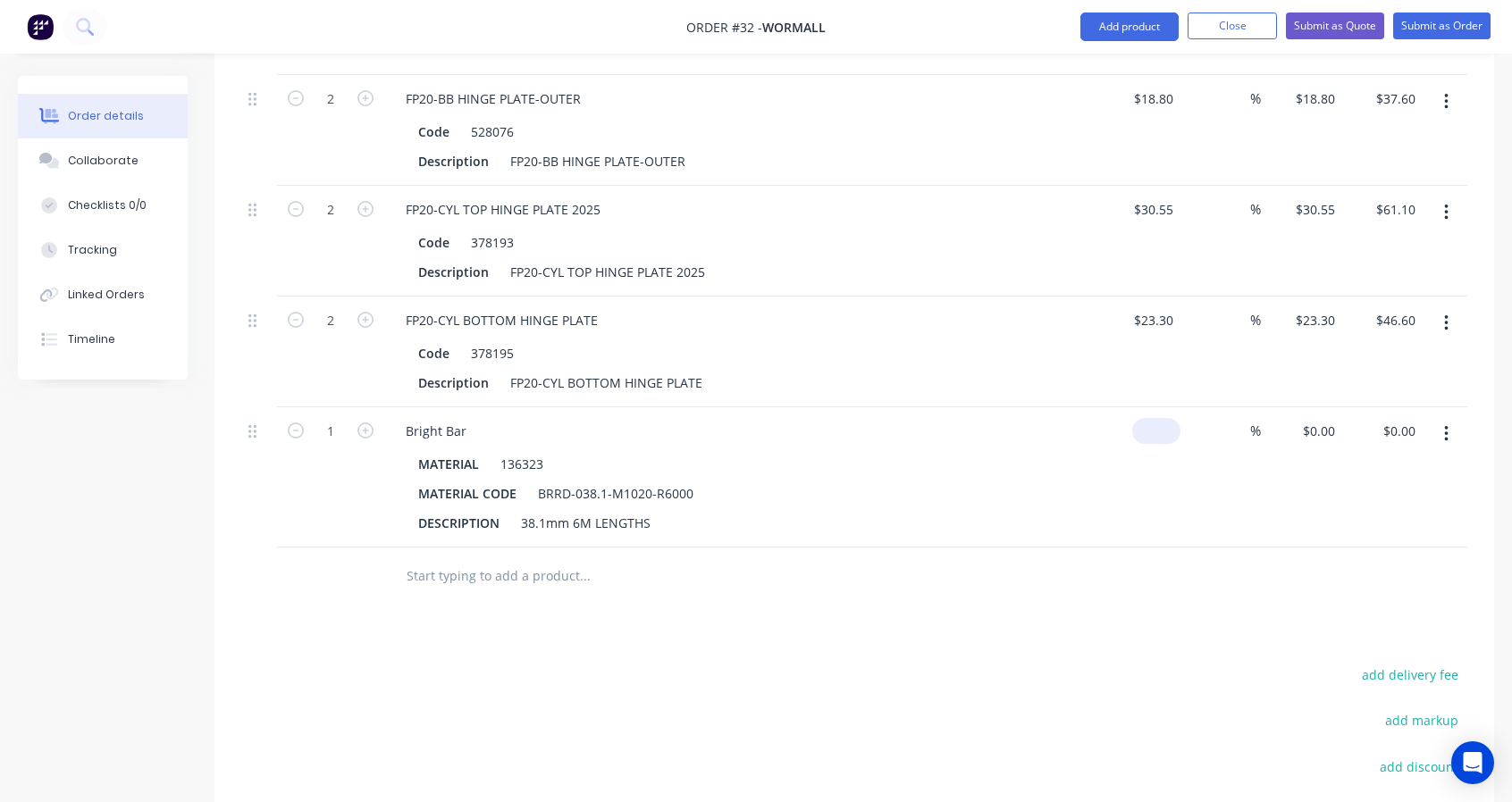
click at [1167, 423] on input at bounding box center [1160, 431] width 41 height 26
click at [322, 490] on div "1" at bounding box center [330, 477] width 107 height 140
click at [415, 567] on input "text" at bounding box center [584, 576] width 357 height 35
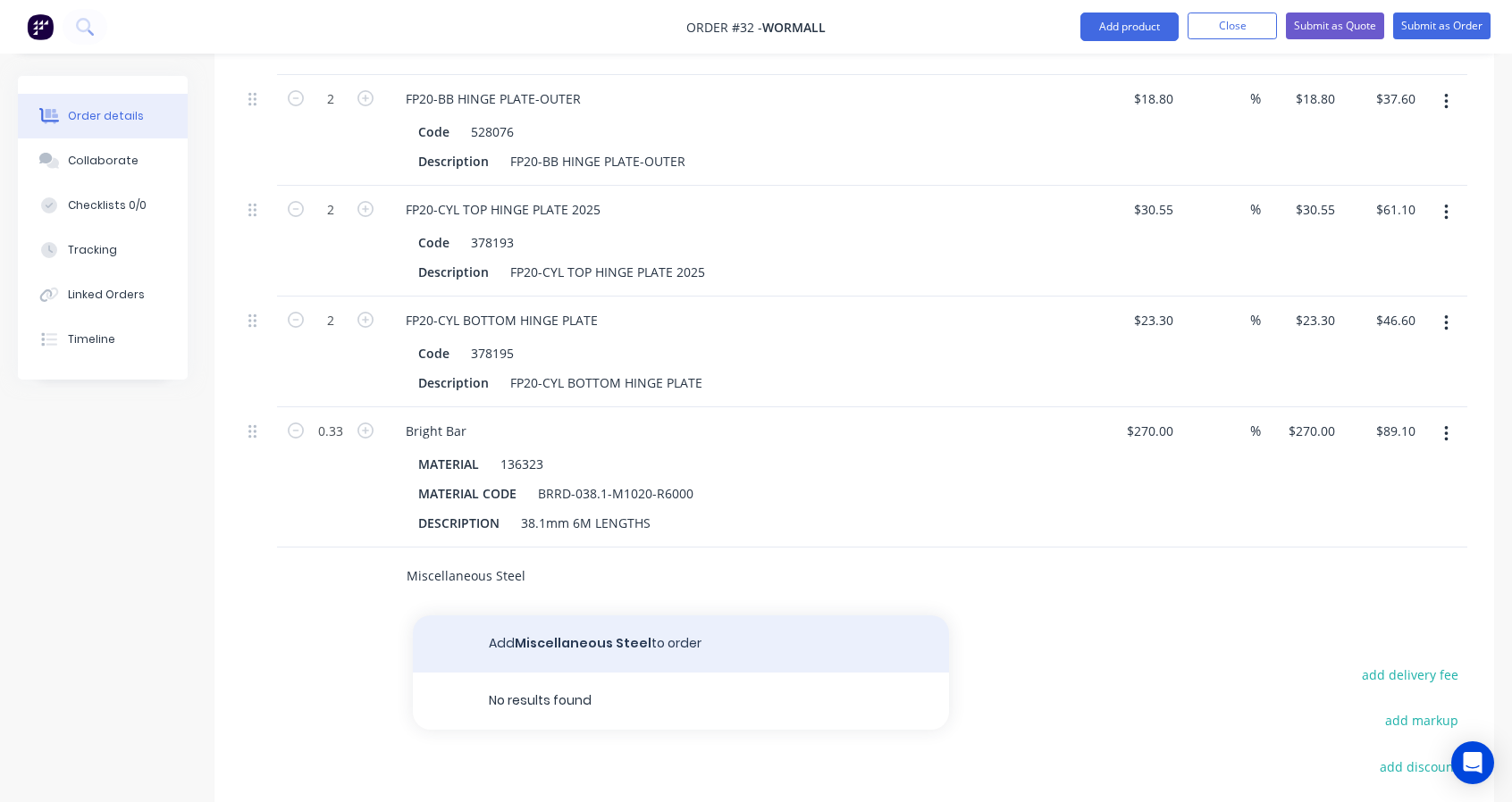
click at [552, 630] on button "Add Miscellaneous Steel to order" at bounding box center [681, 644] width 537 height 58
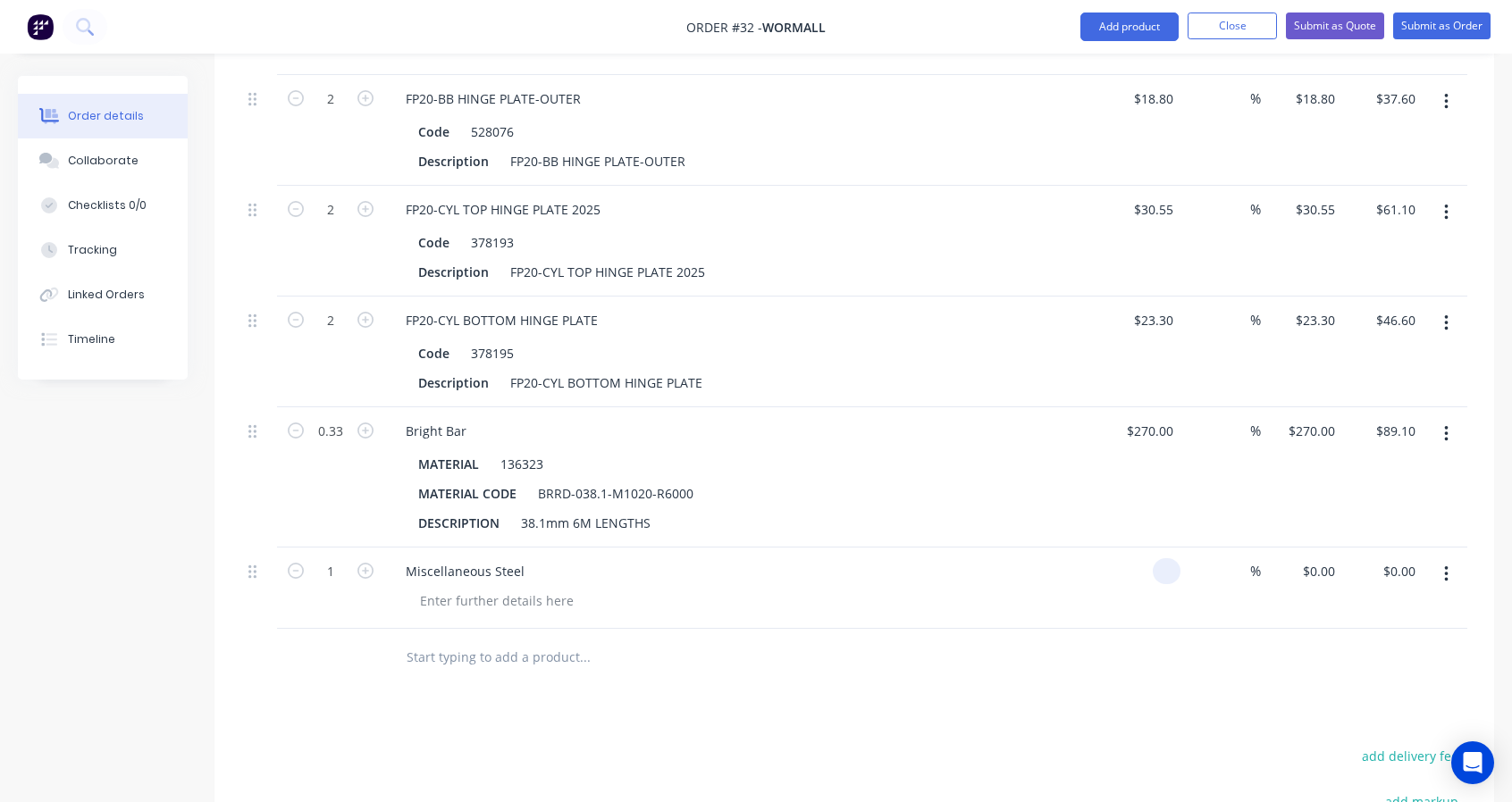
click at [1167, 563] on input at bounding box center [1170, 572] width 20 height 26
click at [1018, 639] on div at bounding box center [706, 657] width 630 height 35
click at [542, 648] on input "text" at bounding box center [584, 657] width 357 height 35
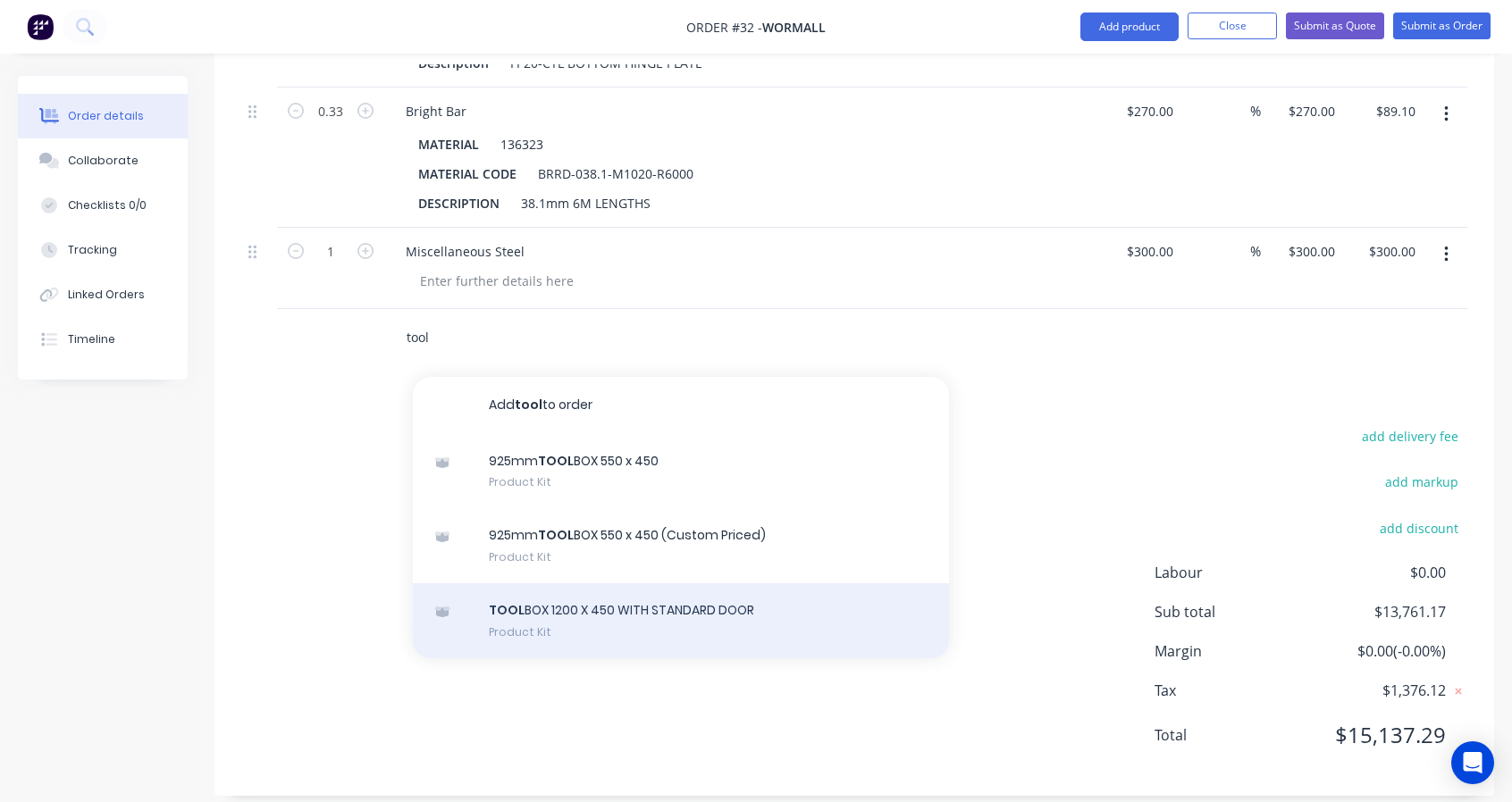
scroll to position [3177, 0]
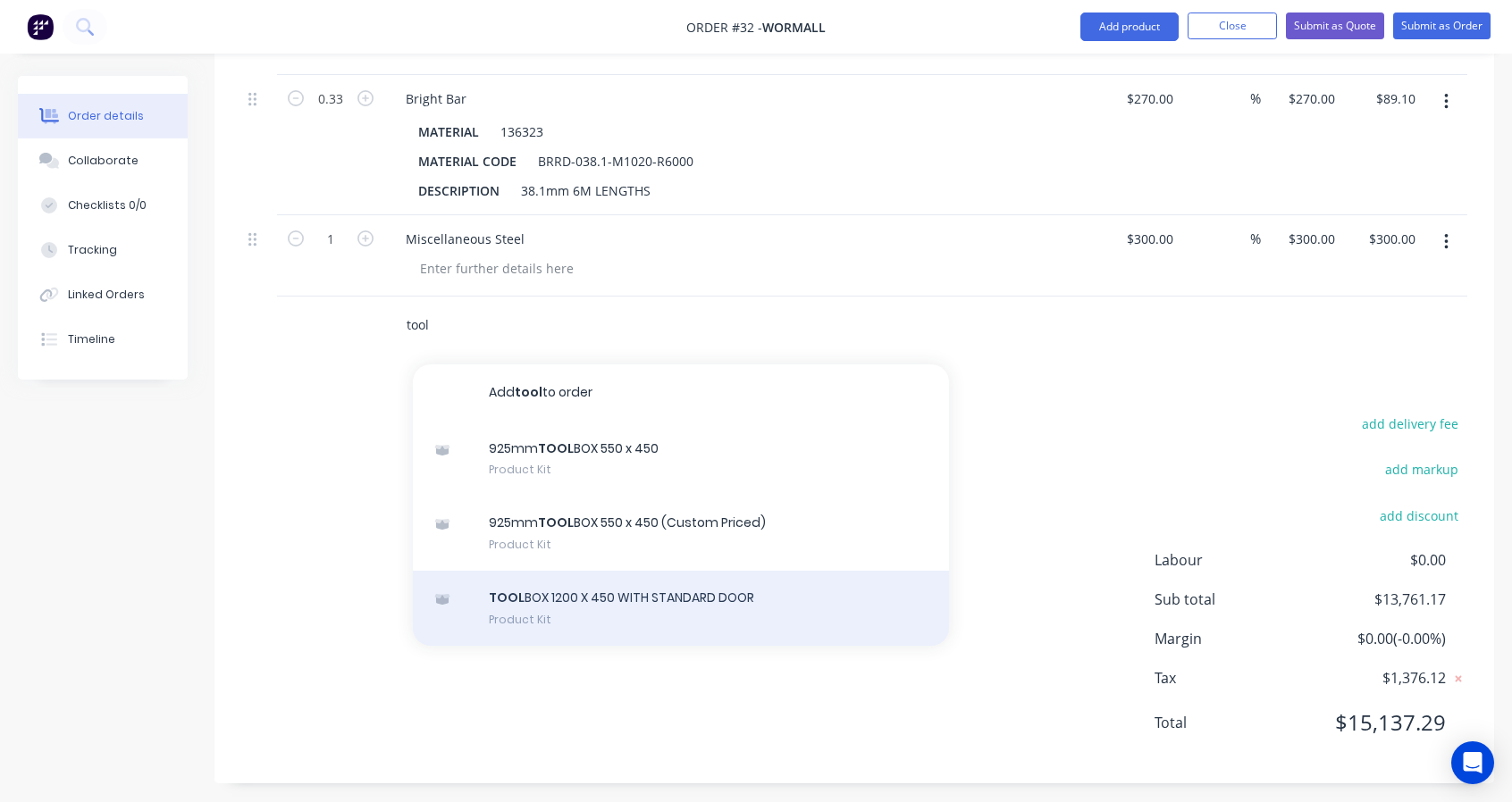
click at [606, 610] on div "TOOL BOX 1200 X 450 WITH STANDARD DOOR Product Kit" at bounding box center [681, 608] width 537 height 75
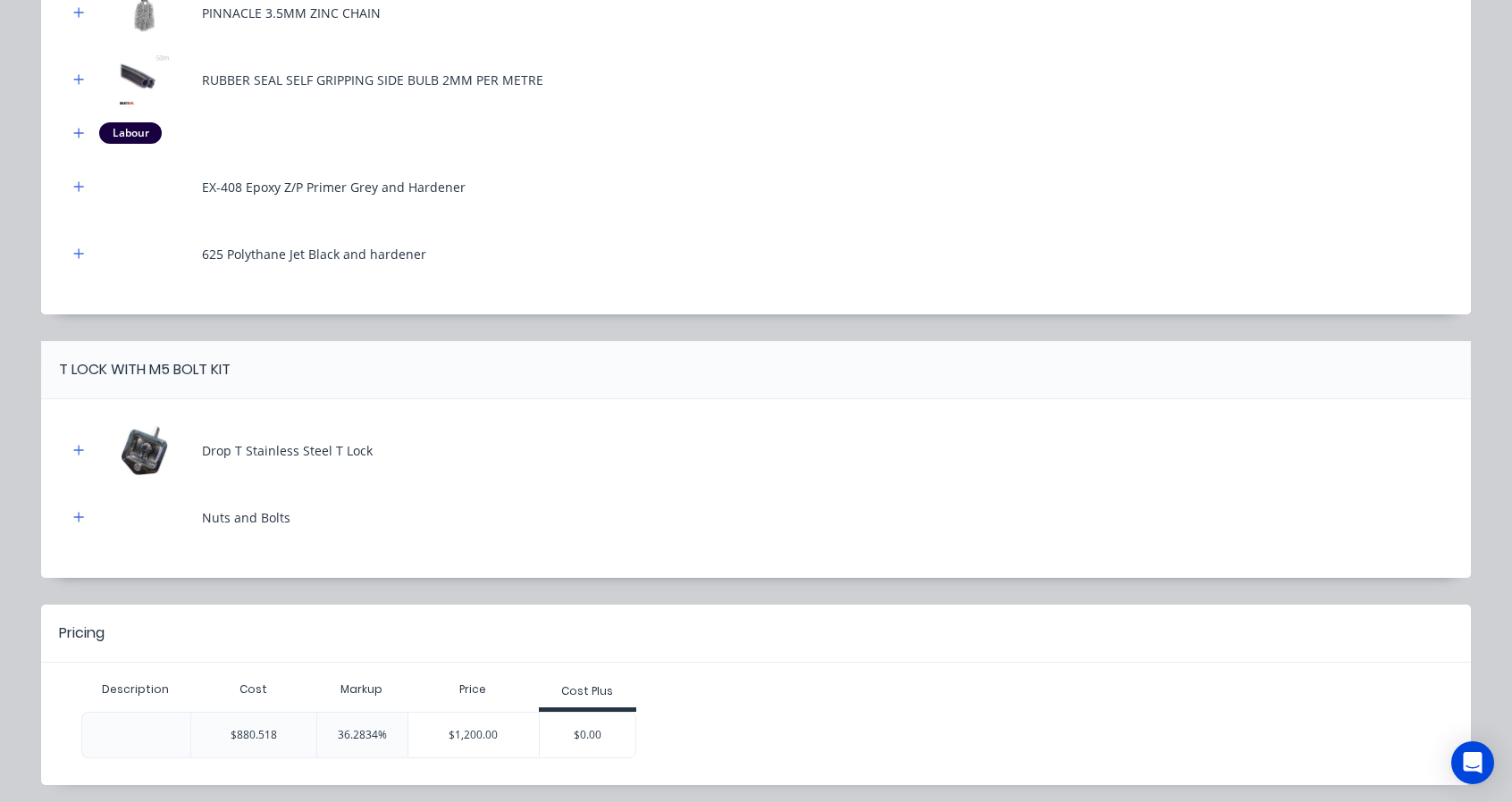
scroll to position [654, 0]
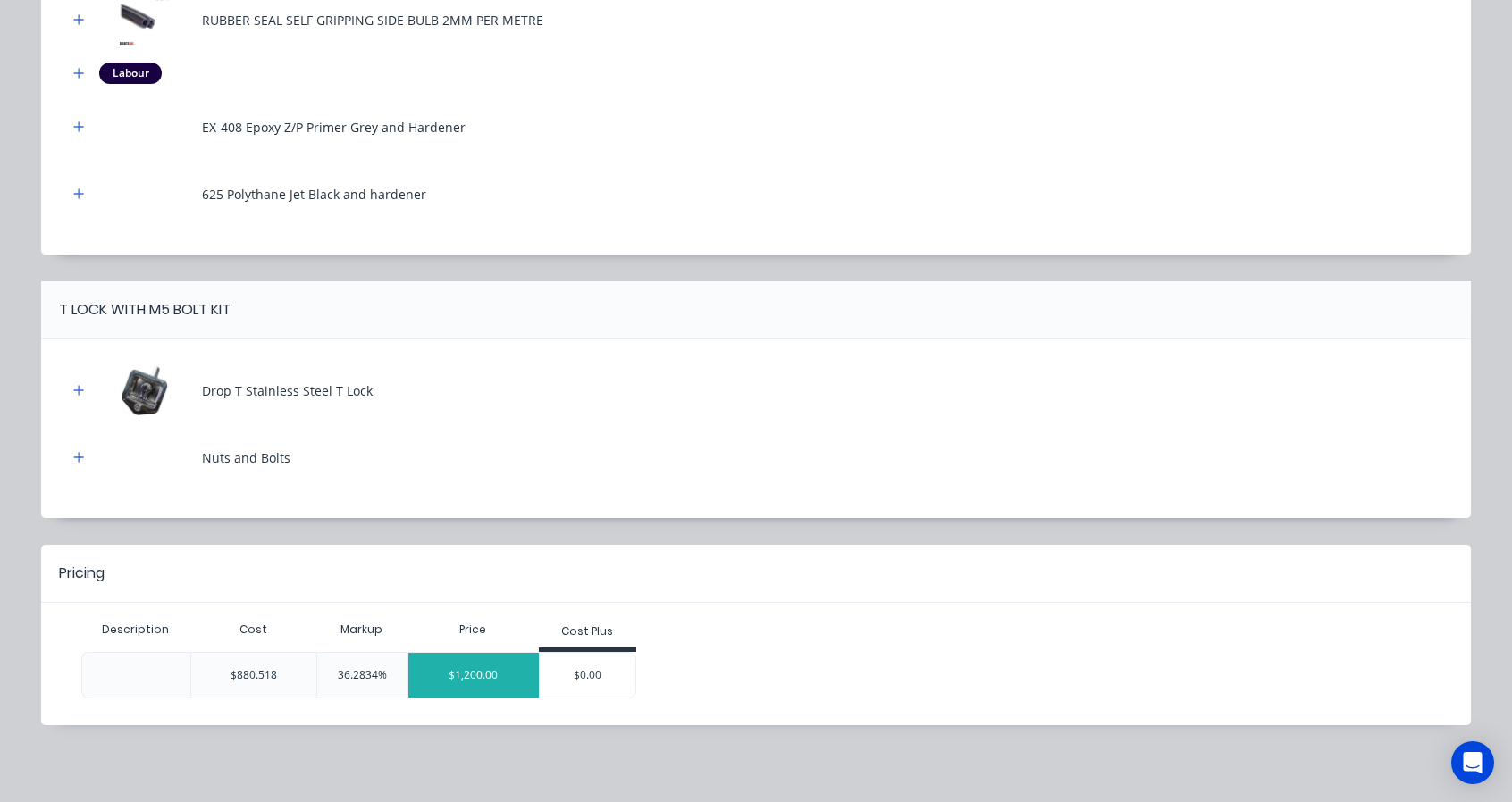
click at [484, 676] on div "$1,200.00" at bounding box center [473, 675] width 131 height 45
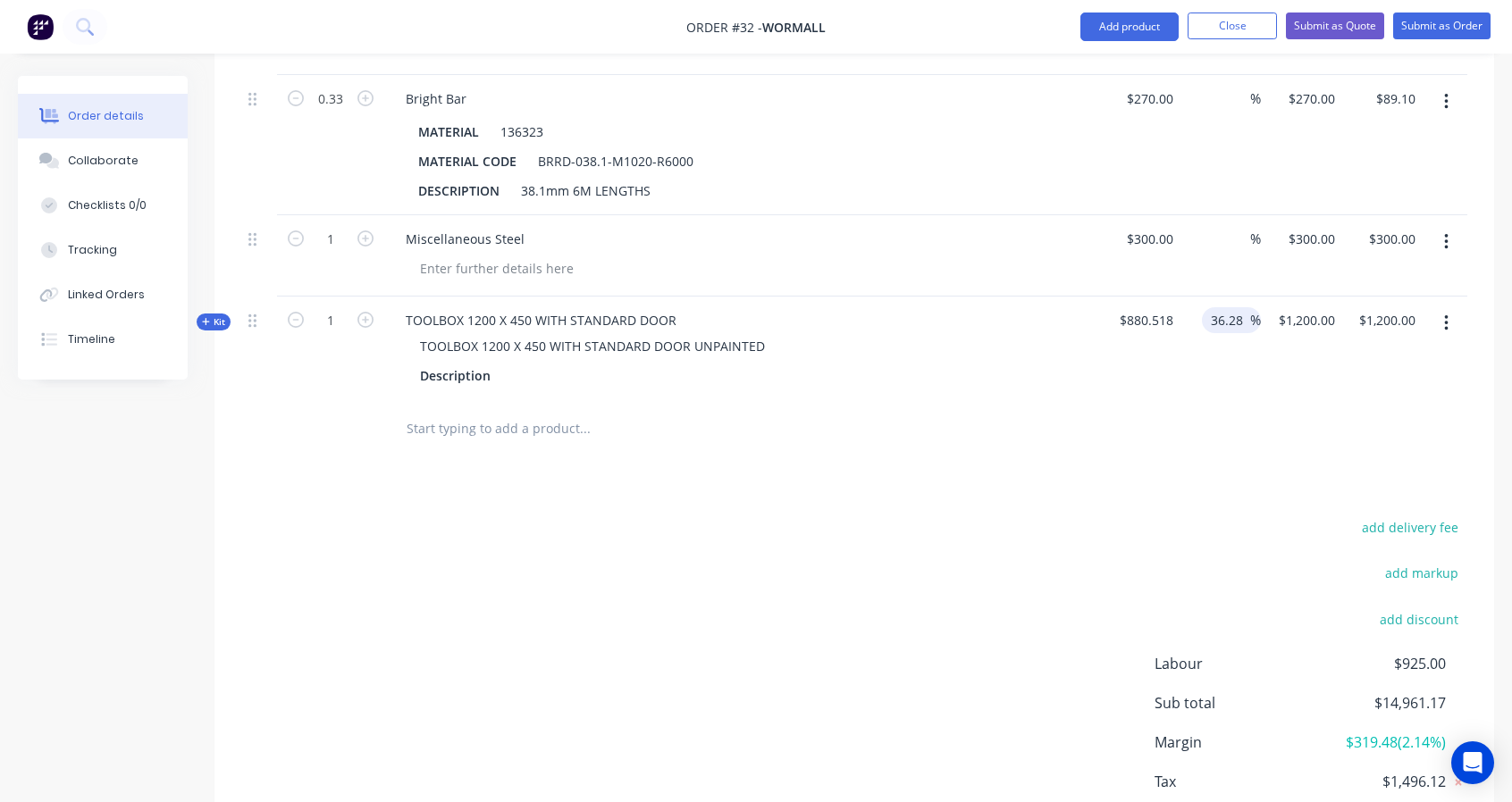
click at [1241, 309] on input "36.28" at bounding box center [1229, 321] width 41 height 26
drag, startPoint x: 1227, startPoint y: 311, endPoint x: 1178, endPoint y: 309, distance: 49.0
click at [1178, 309] on div "36.28 36.28 %" at bounding box center [1212, 348] width 75 height 103
click at [1140, 356] on div "$880.518" at bounding box center [1136, 348] width 75 height 103
click at [1306, 309] on input "1199.9699" at bounding box center [1304, 321] width 80 height 26
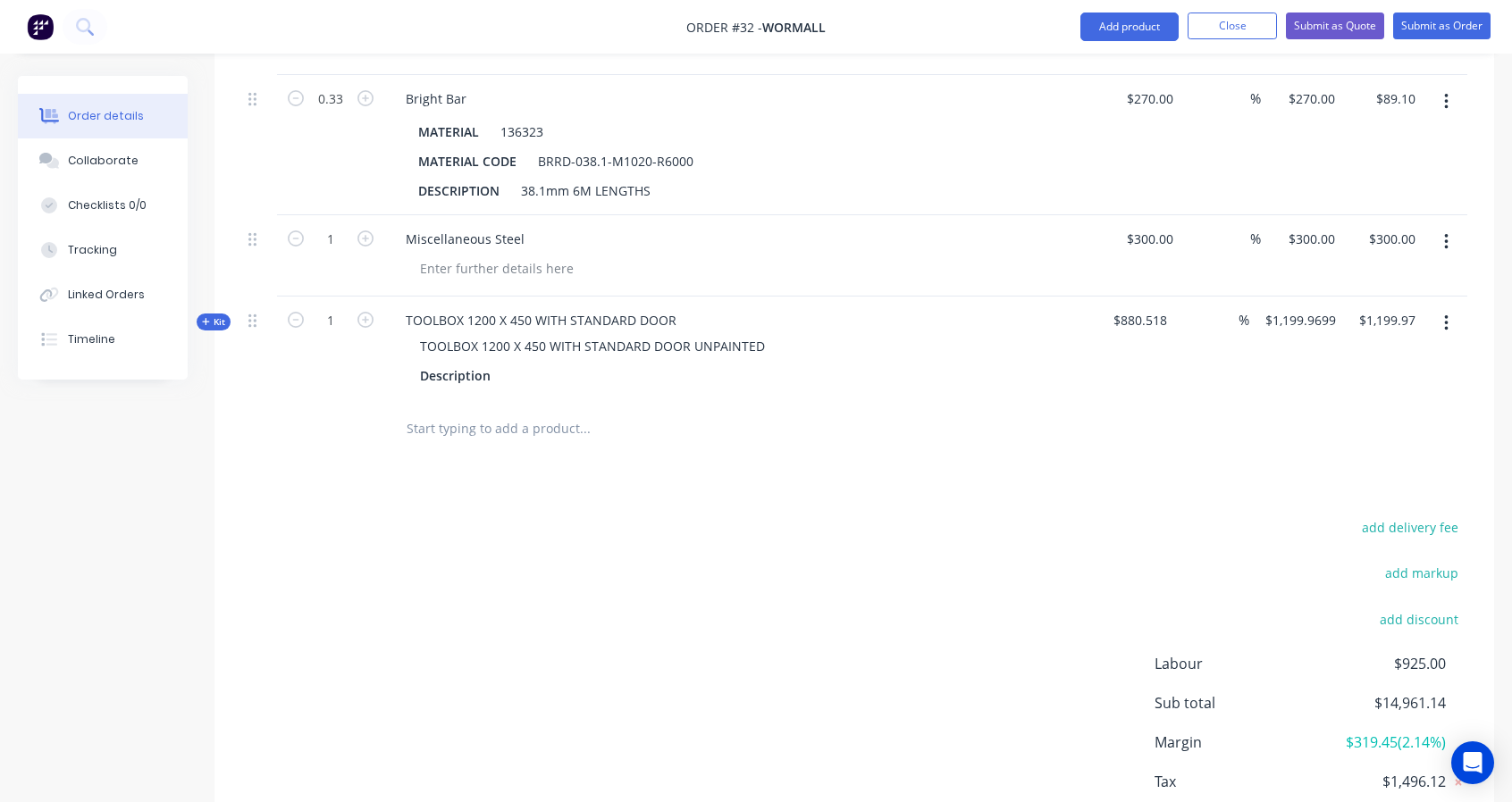
click at [1077, 424] on div at bounding box center [854, 429] width 1226 height 58
click at [980, 297] on div "TOOLBOX 1200 X 450 WITH STANDARD DOOR TOOLBOX 1200 X 450 WITH STANDARD DOOR UNP…" at bounding box center [741, 348] width 715 height 103
click at [996, 346] on div "TOOLBOX 1200 X 450 WITH STANDARD DOOR UNPAINTED" at bounding box center [741, 346] width 700 height 26
click at [1190, 326] on div "%" at bounding box center [1212, 348] width 75 height 103
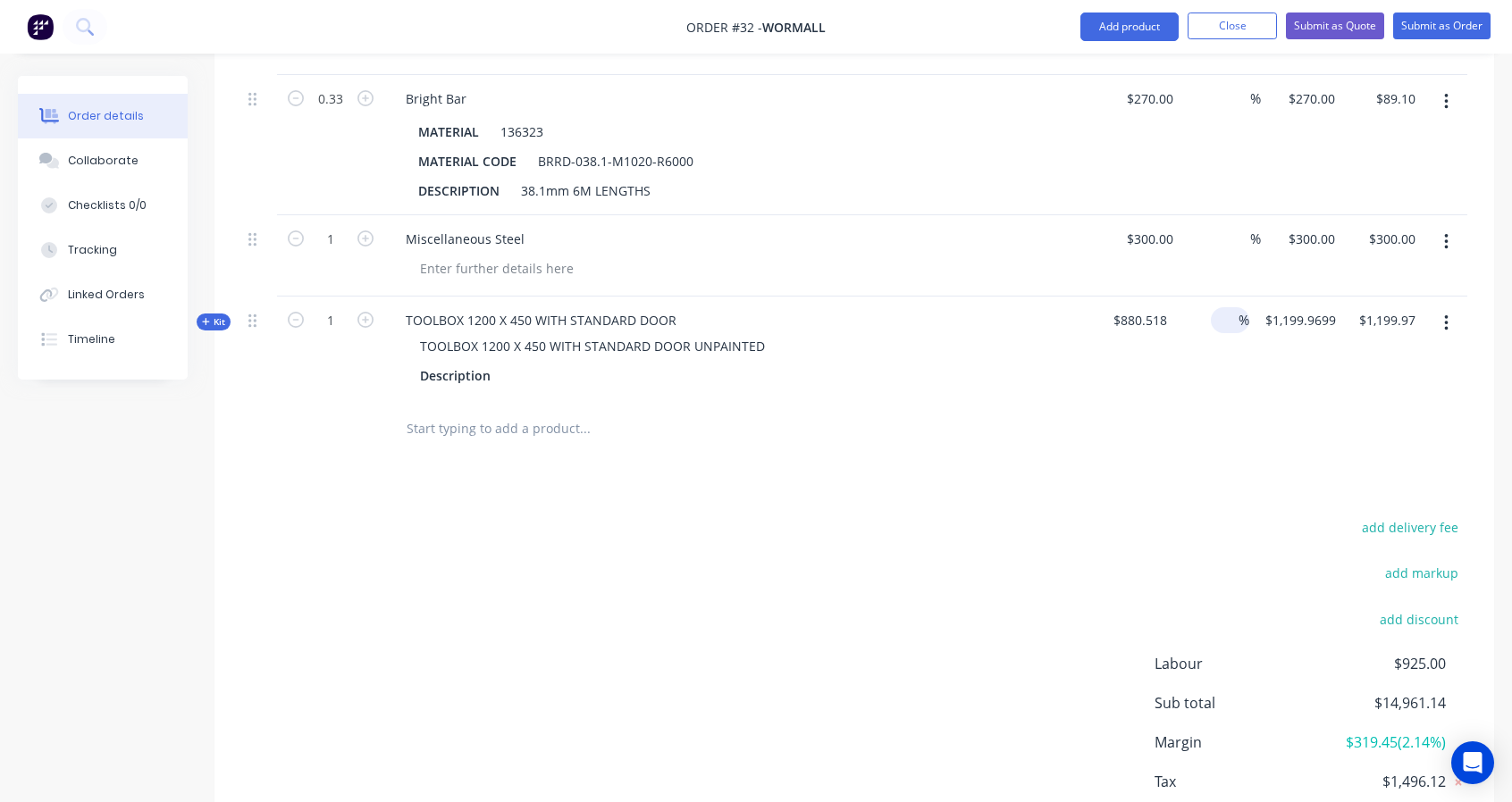
click at [1219, 313] on input at bounding box center [1228, 321] width 20 height 26
click at [1332, 315] on input "1199.97" at bounding box center [1309, 321] width 65 height 26
click at [1227, 370] on div "%" at bounding box center [1220, 348] width 81 height 103
click at [515, 312] on div "TOOLBOX 1200 X 450 WITH STANDARD DOOR" at bounding box center [541, 321] width 299 height 26
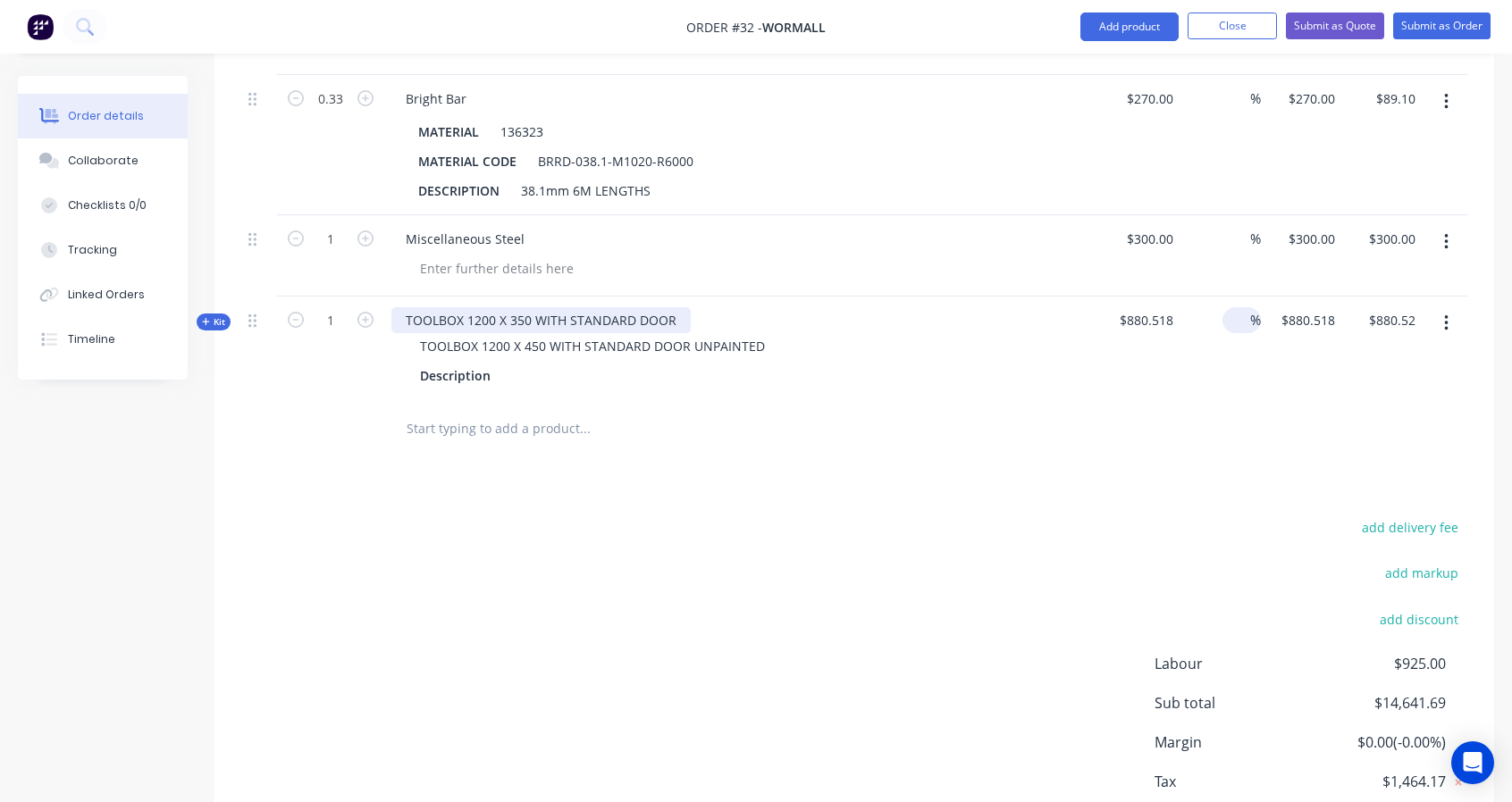
click at [681, 309] on div "TOOLBOX 1200 X 350 WITH STANDARD DOOR" at bounding box center [541, 321] width 299 height 26
click at [1143, 310] on span "$880.518" at bounding box center [1140, 320] width 67 height 19
click at [1144, 312] on span "$880.518" at bounding box center [1140, 320] width 67 height 19
click at [1129, 315] on span "$880.518" at bounding box center [1140, 320] width 67 height 19
click at [667, 317] on div "TOOLBOX 1200 X 350 WITH STANDARD DOOR" at bounding box center [541, 321] width 299 height 26
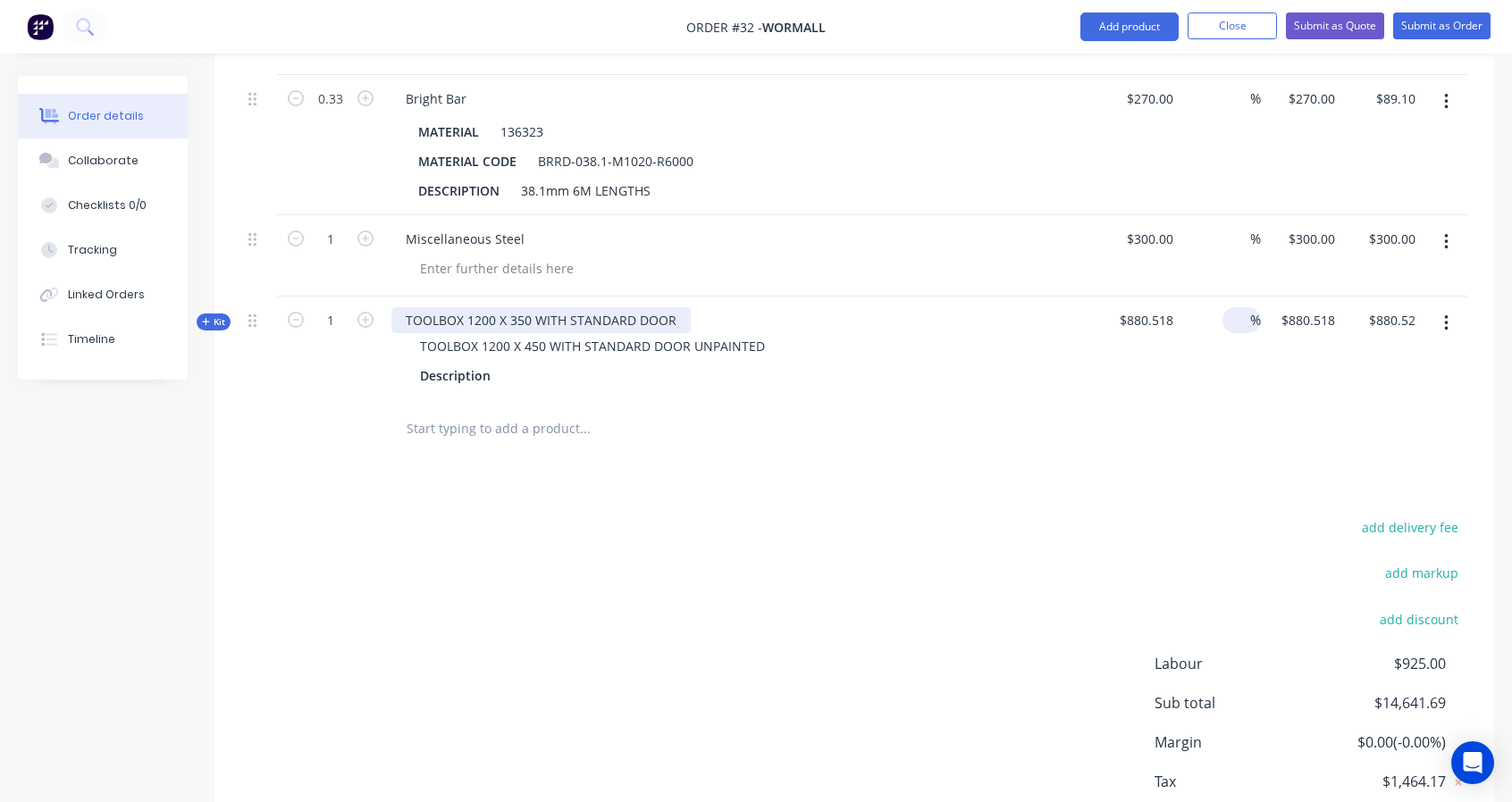
click at [678, 309] on div "TOOLBOX 1200 X 350 WITH STANDARD DOOR" at bounding box center [541, 321] width 299 height 26
drag, startPoint x: 678, startPoint y: 309, endPoint x: 572, endPoint y: 303, distance: 106.2
click at [572, 308] on div "TOOLBOX 1200 X 350 WITH STANDARD DOOR" at bounding box center [541, 321] width 299 height 26
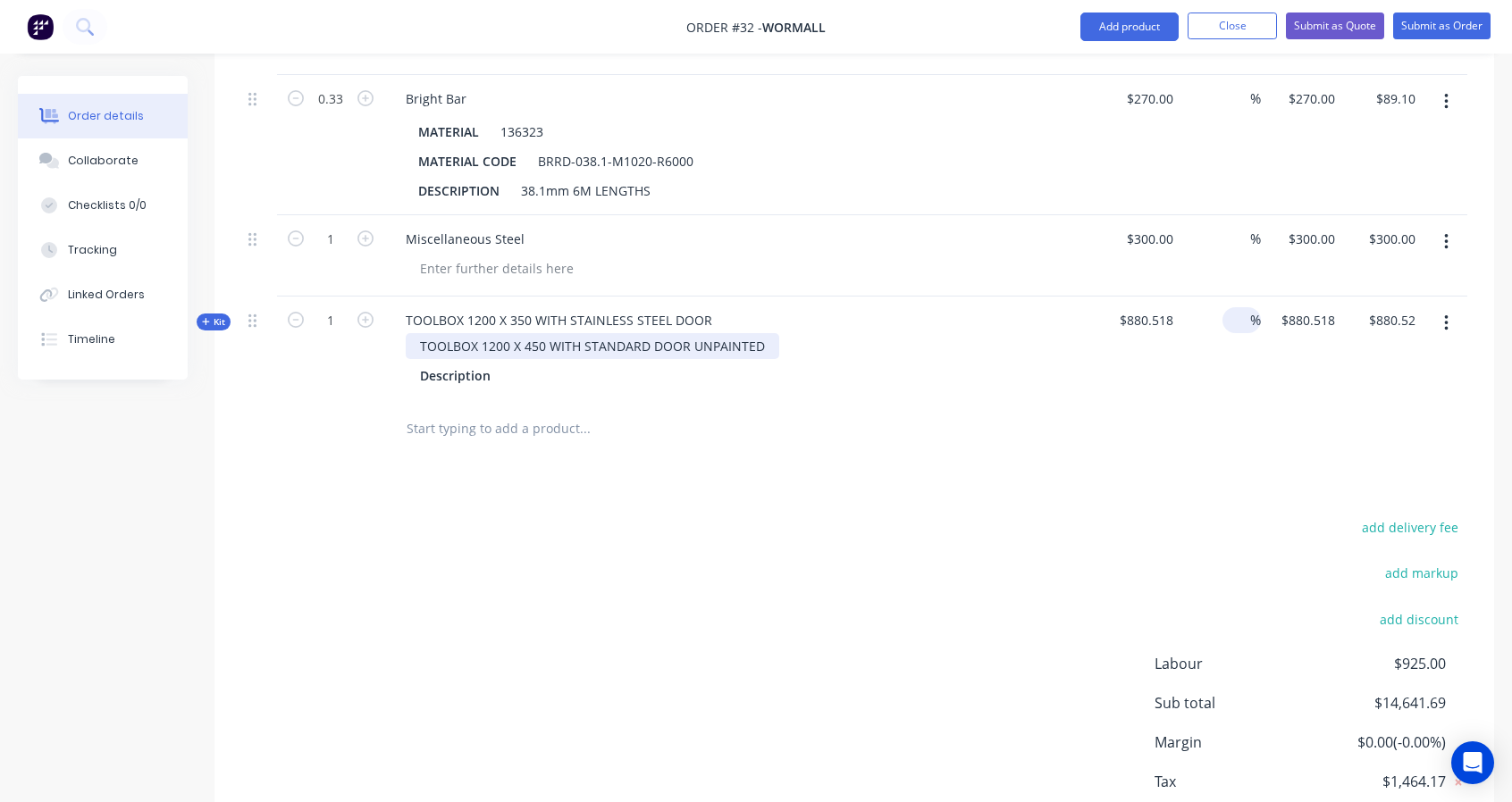
click at [670, 339] on div "TOOLBOX 1200 X 450 WITH STANDARD DOOR UNPAINTED" at bounding box center [592, 346] width 374 height 26
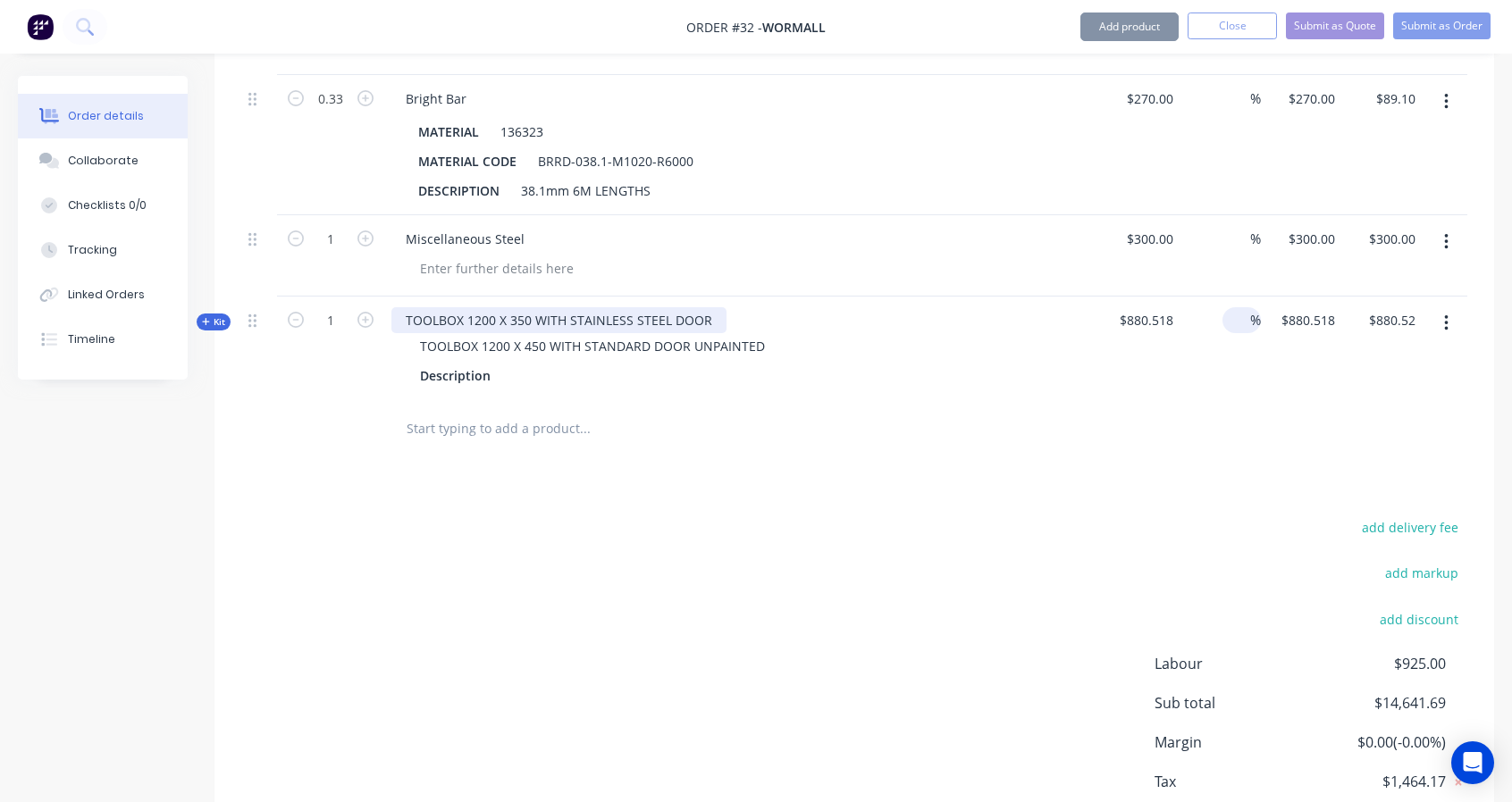
click at [706, 310] on div "TOOLBOX 1200 X 350 WITH STAINLESS STEEL DOOR" at bounding box center [559, 321] width 335 height 26
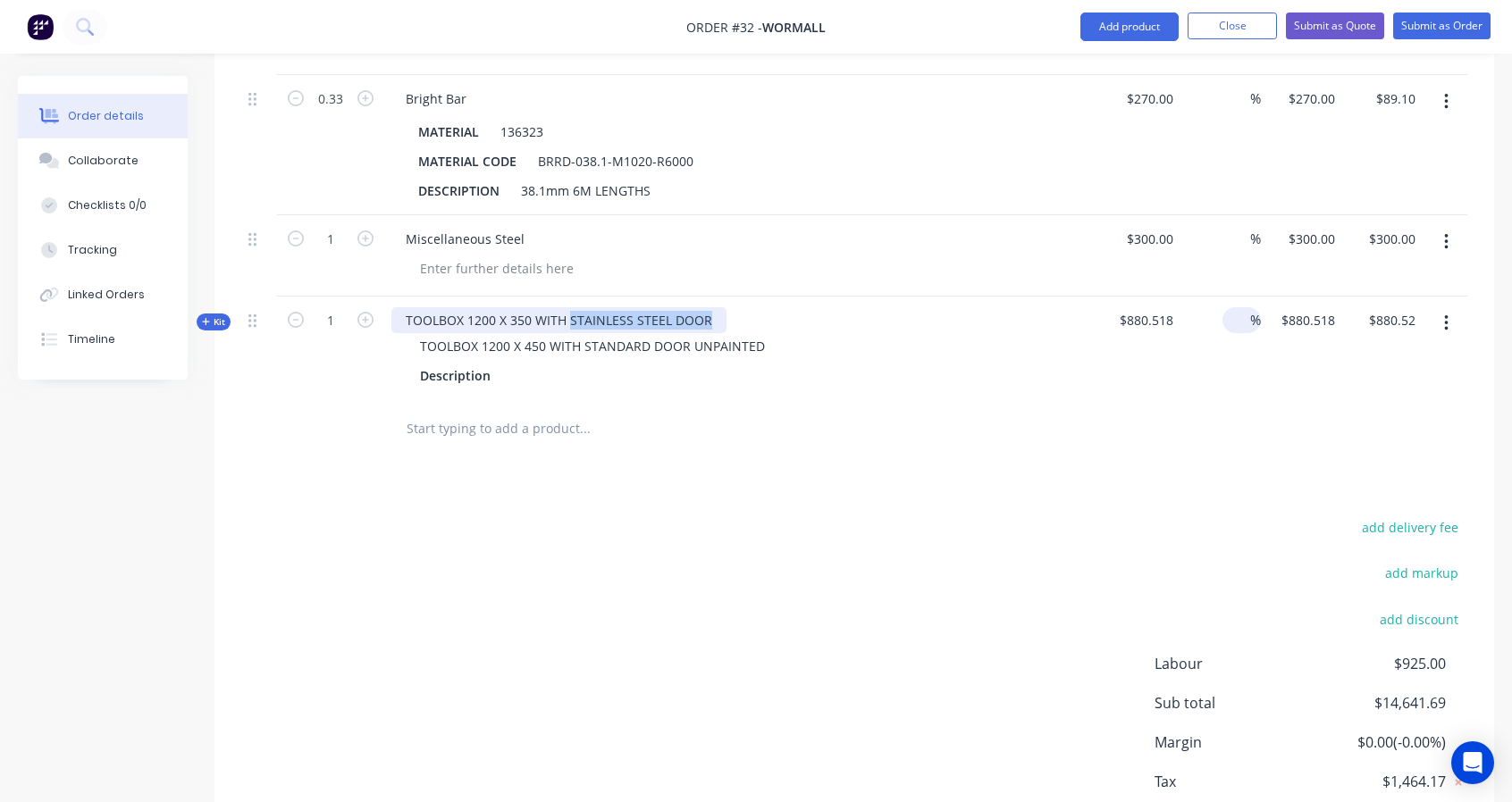
drag, startPoint x: 708, startPoint y: 310, endPoint x: 567, endPoint y: 309, distance: 141.0
click at [567, 309] on div "TOOLBOX 1200 X 350 WITH STAINLESS STEEL DOOR" at bounding box center [559, 321] width 335 height 26
copy div "STAINLESS STEEL DOOR"
click at [685, 319] on div "TOOLBOX 1200 X 350 WITH STAINLESS STEEL DOOR" at bounding box center [559, 321] width 335 height 26
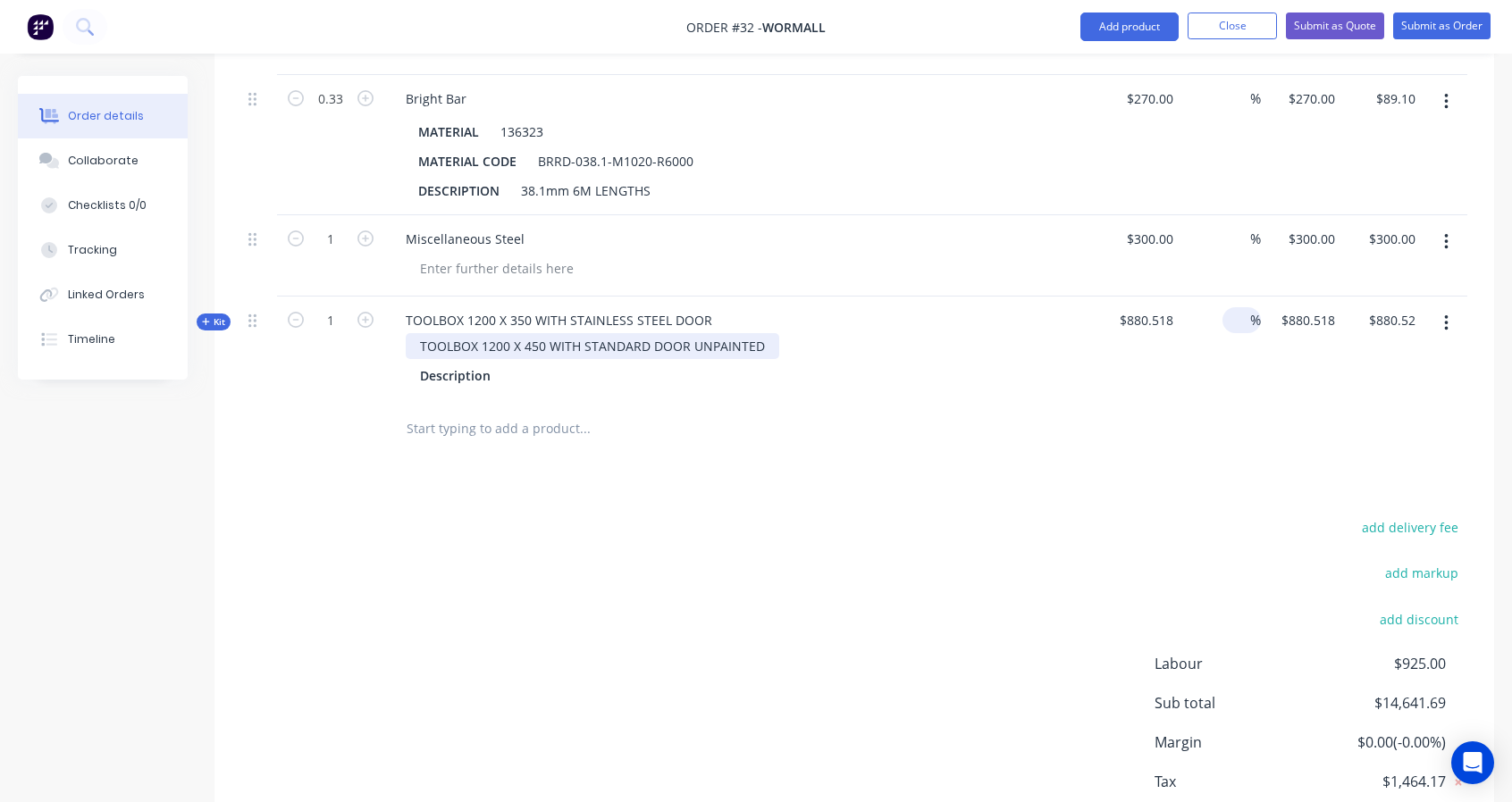
click at [716, 342] on div "TOOLBOX 1200 X 450 WITH STANDARD DOOR UNPAINTED" at bounding box center [592, 346] width 374 height 26
click at [754, 333] on div "TOOLBOX 1200 X 450 WITH STANDARD DOOR UNPAINTED" at bounding box center [592, 346] width 374 height 26
drag, startPoint x: 762, startPoint y: 340, endPoint x: 581, endPoint y: 340, distance: 181.0
click at [581, 340] on div "TOOLBOX 1200 X 450 WITH STANDARD DOOR UNPAINTED" at bounding box center [592, 346] width 374 height 26
paste div
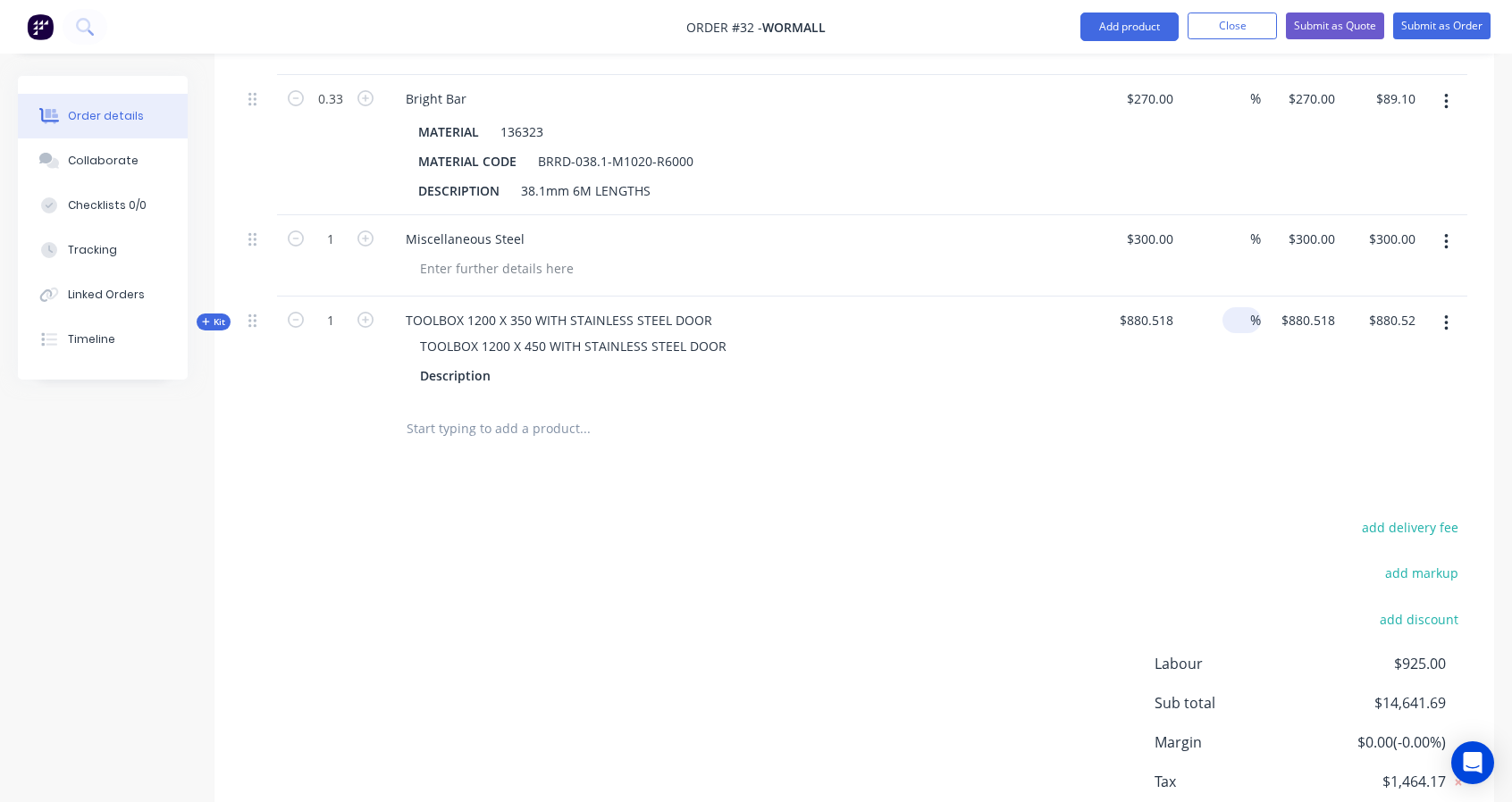
click at [1135, 310] on span "$880.518" at bounding box center [1140, 320] width 67 height 19
click at [1139, 312] on span "$880.518" at bounding box center [1140, 320] width 67 height 19
click at [1157, 310] on span "$880.518" at bounding box center [1140, 320] width 67 height 19
click at [1132, 311] on span "$880.518" at bounding box center [1140, 320] width 67 height 19
click at [1142, 310] on span "$880.518" at bounding box center [1140, 320] width 67 height 19
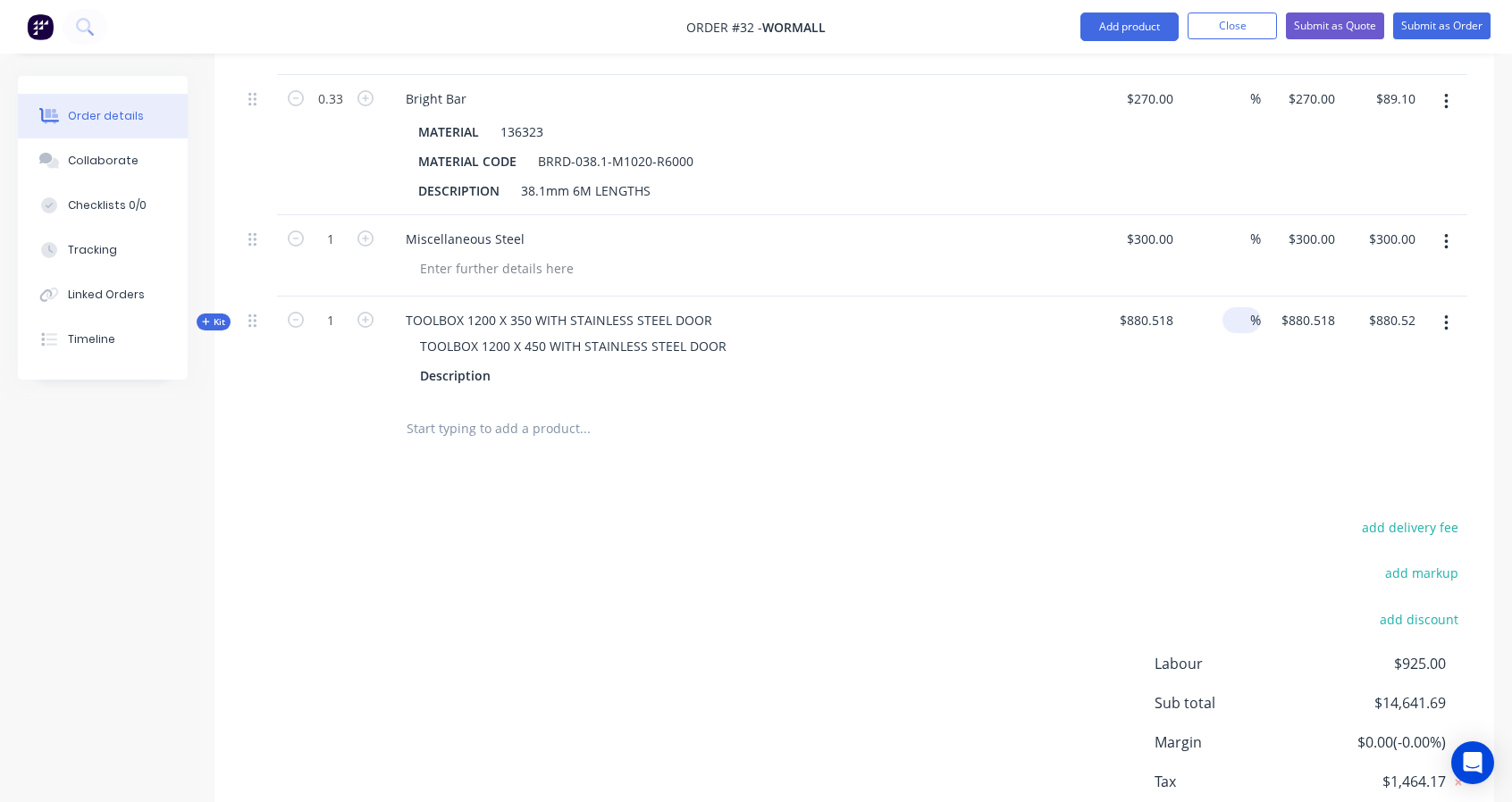
click at [1146, 313] on span "$880.518" at bounding box center [1140, 320] width 67 height 19
drag, startPoint x: 1174, startPoint y: 307, endPoint x: 1140, endPoint y: 309, distance: 34.1
click at [1140, 309] on div "$880.518" at bounding box center [1139, 348] width 81 height 103
drag, startPoint x: 1160, startPoint y: 311, endPoint x: 1169, endPoint y: 312, distance: 9.1
click at [1161, 311] on span "$880.518" at bounding box center [1140, 320] width 67 height 19
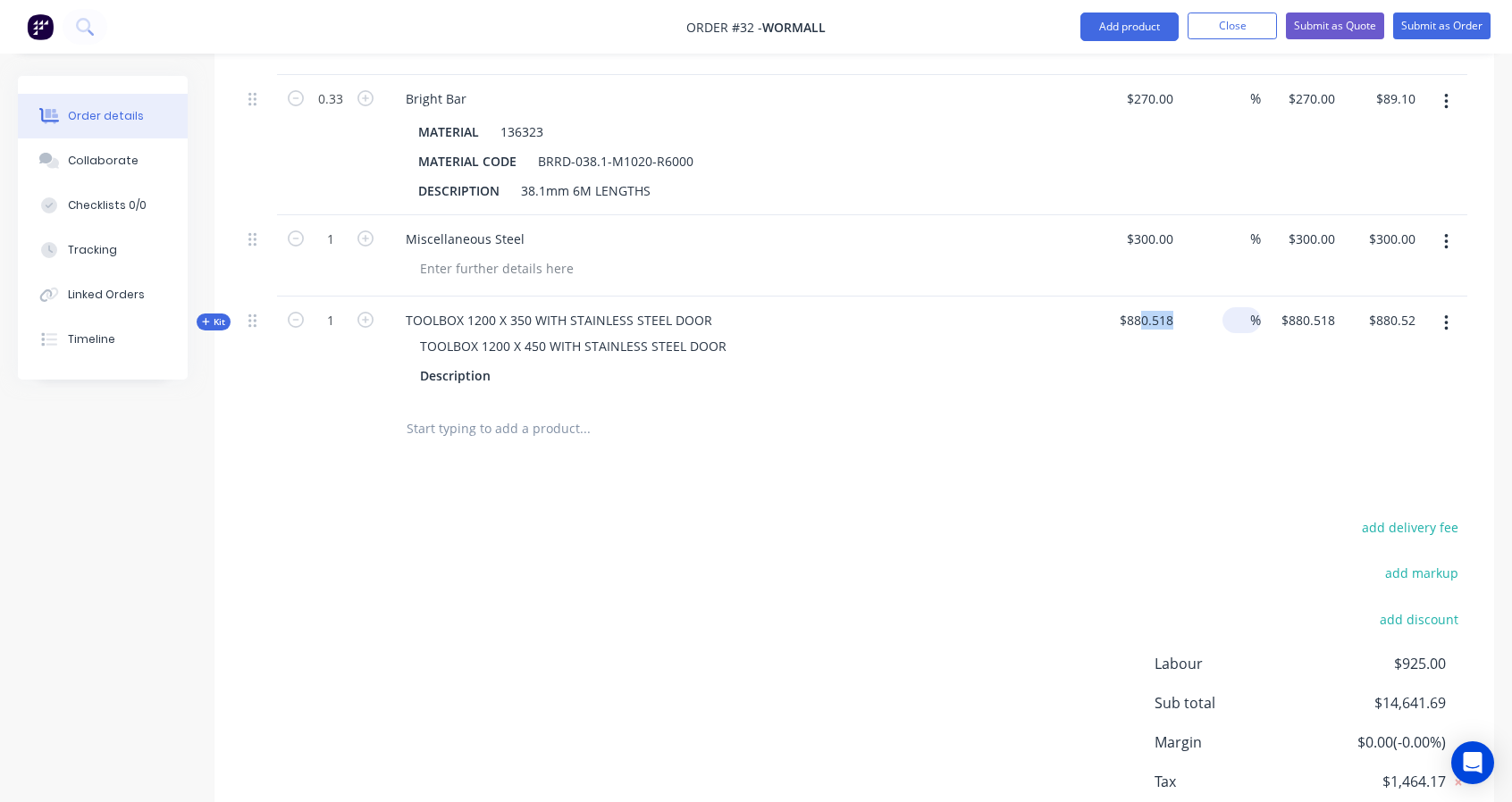
click at [1166, 311] on span "$880.518" at bounding box center [1140, 320] width 67 height 19
drag, startPoint x: 1171, startPoint y: 311, endPoint x: 1104, endPoint y: 305, distance: 67.3
click at [1104, 305] on div "$880.518" at bounding box center [1139, 348] width 81 height 103
click at [1166, 317] on span "$880.518" at bounding box center [1140, 320] width 67 height 19
drag, startPoint x: 1169, startPoint y: 311, endPoint x: 1099, endPoint y: 310, distance: 70.0
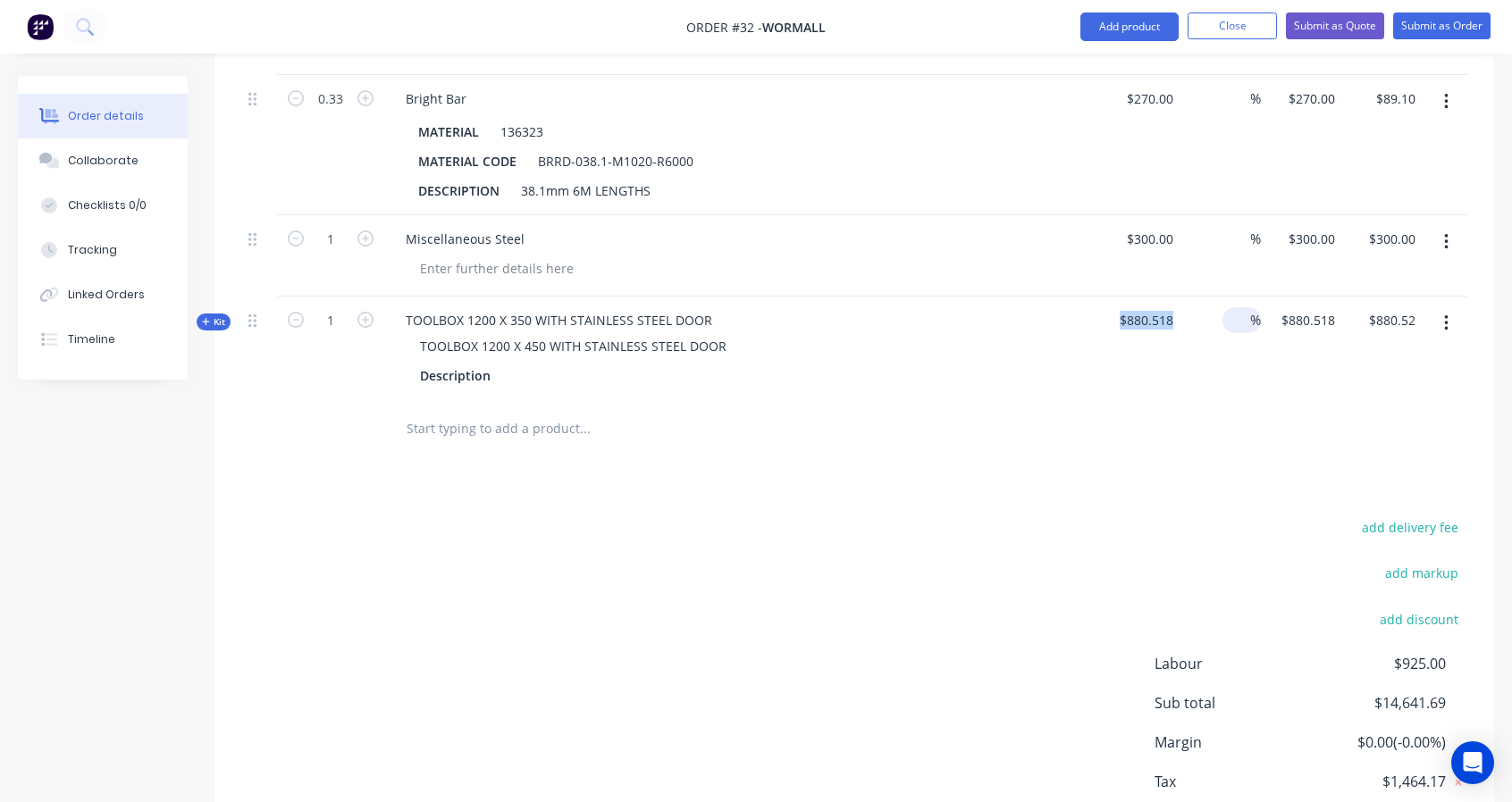
click at [1100, 312] on div "$880.518" at bounding box center [1139, 348] width 81 height 103
click at [1160, 311] on span "$880.518" at bounding box center [1140, 320] width 67 height 19
drag, startPoint x: 1174, startPoint y: 309, endPoint x: 1135, endPoint y: 306, distance: 39.1
click at [1136, 307] on div "$880.518" at bounding box center [1139, 348] width 81 height 103
click at [816, 521] on div "add delivery fee add markup add discount Labour $925.00 Sub total $14,641.69 Ma…" at bounding box center [854, 687] width 1226 height 345
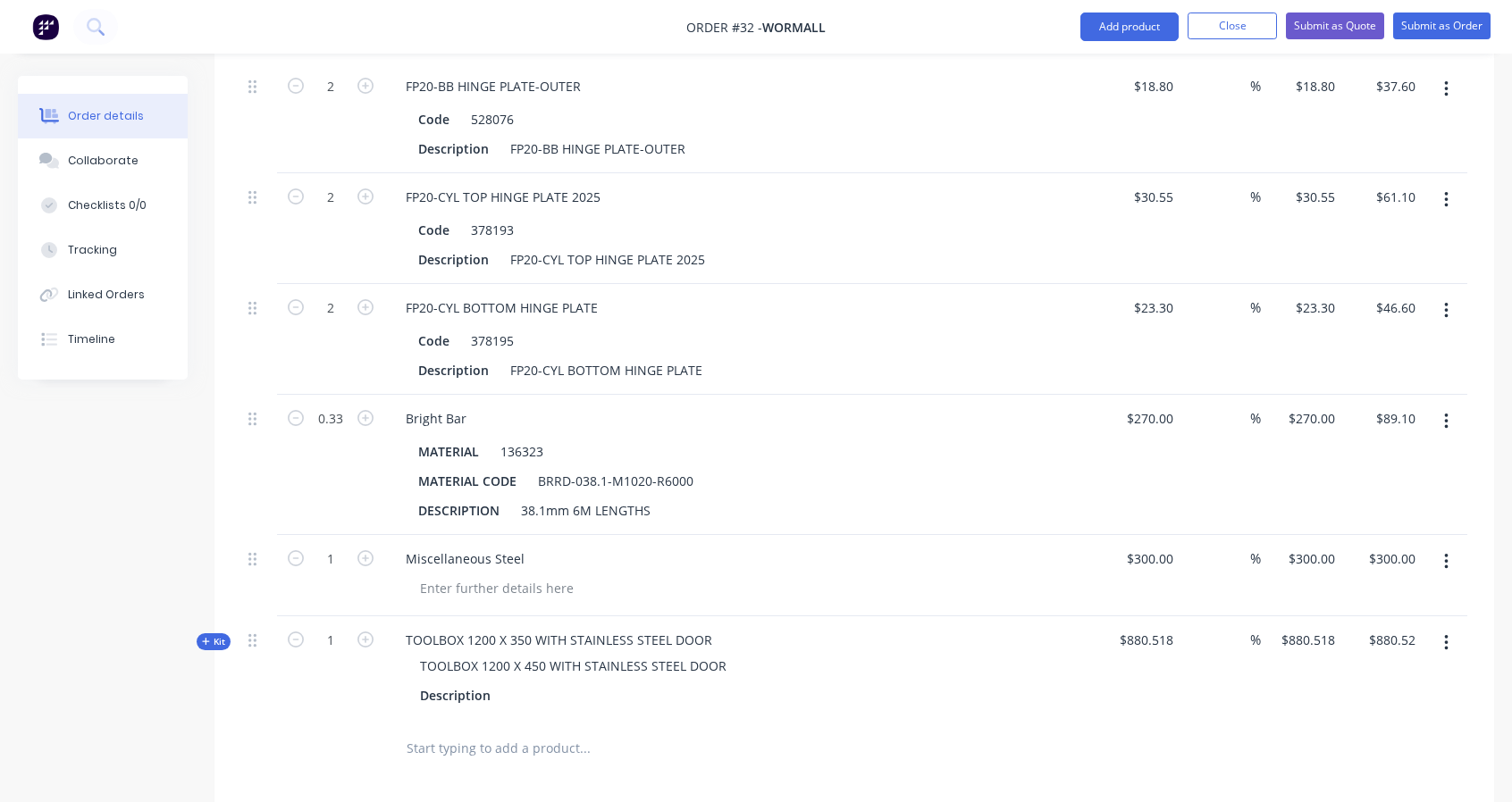
scroll to position [3125, 0]
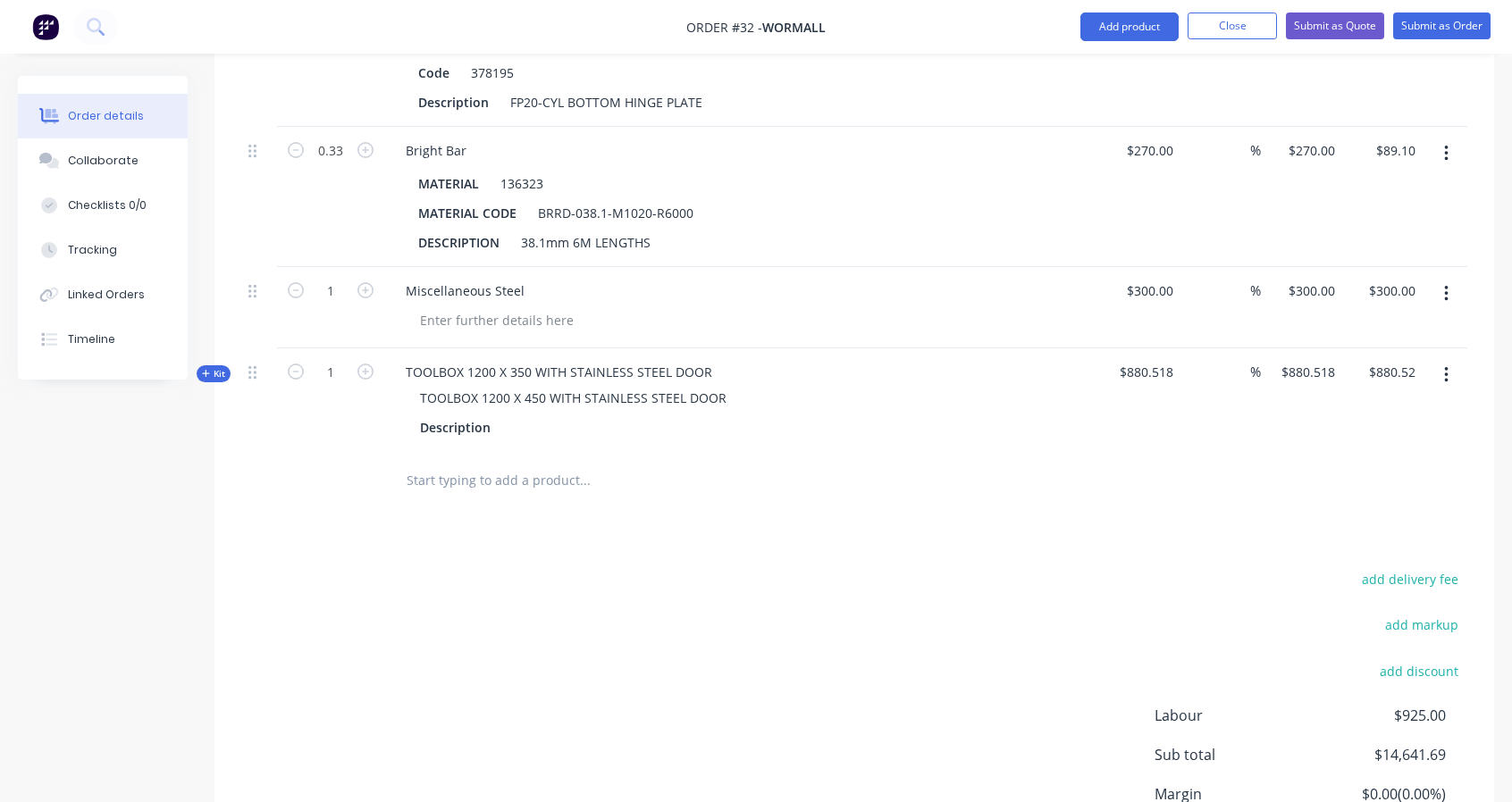
click at [1158, 375] on div "$880.518" at bounding box center [1139, 400] width 81 height 103
click at [1160, 362] on span "$880.518" at bounding box center [1140, 372] width 67 height 19
click at [1177, 363] on div "$880.518" at bounding box center [1139, 400] width 81 height 103
click at [1161, 365] on span "$880.518" at bounding box center [1140, 372] width 67 height 19
click at [1161, 366] on span "$880.518" at bounding box center [1140, 372] width 67 height 19
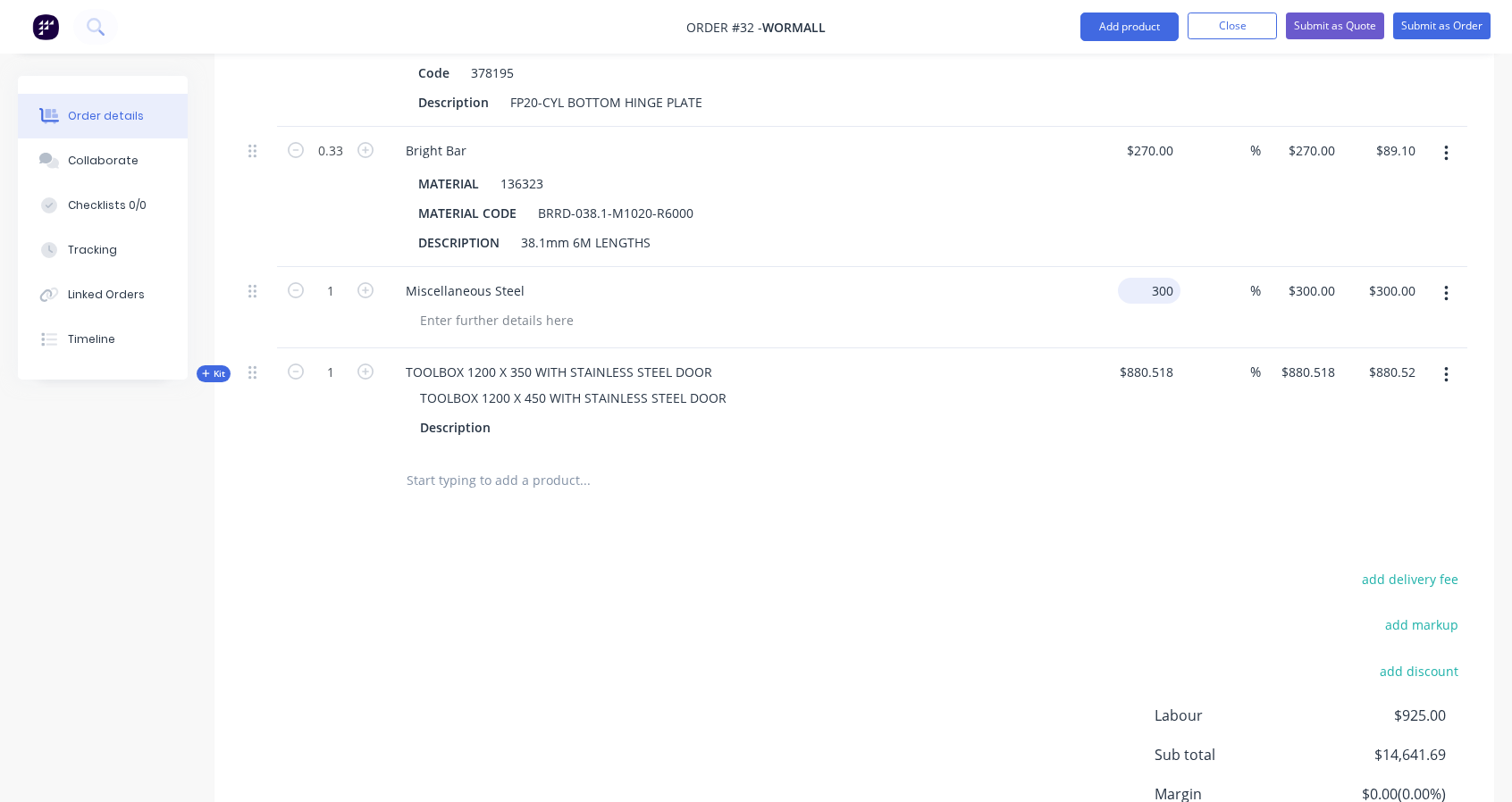
click at [1161, 279] on input "300" at bounding box center [1153, 291] width 56 height 26
type input "$300.00"
click at [1160, 362] on span "$880.518" at bounding box center [1140, 372] width 67 height 19
click at [536, 473] on input "text" at bounding box center [584, 480] width 357 height 35
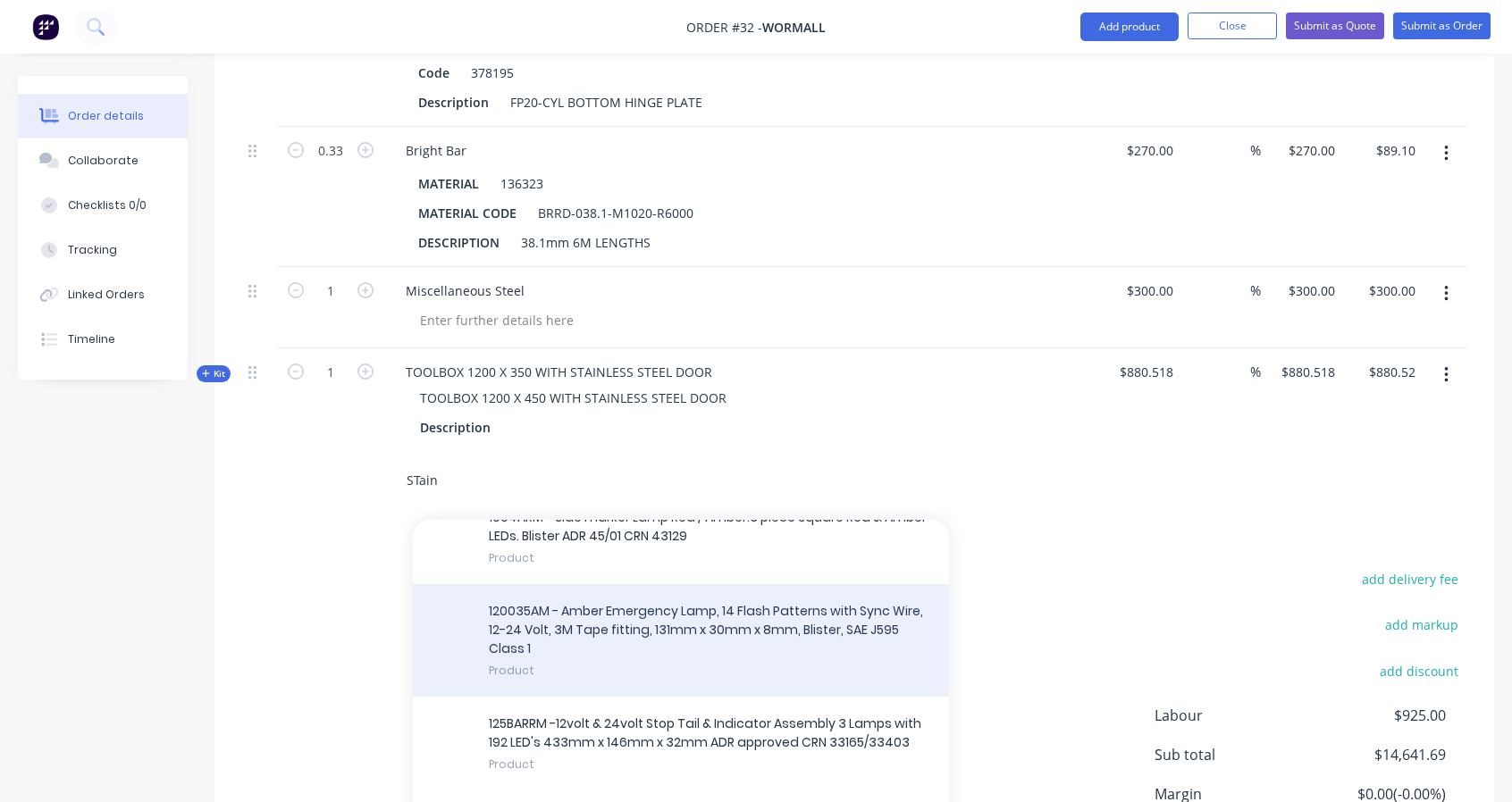
scroll to position [744, 0]
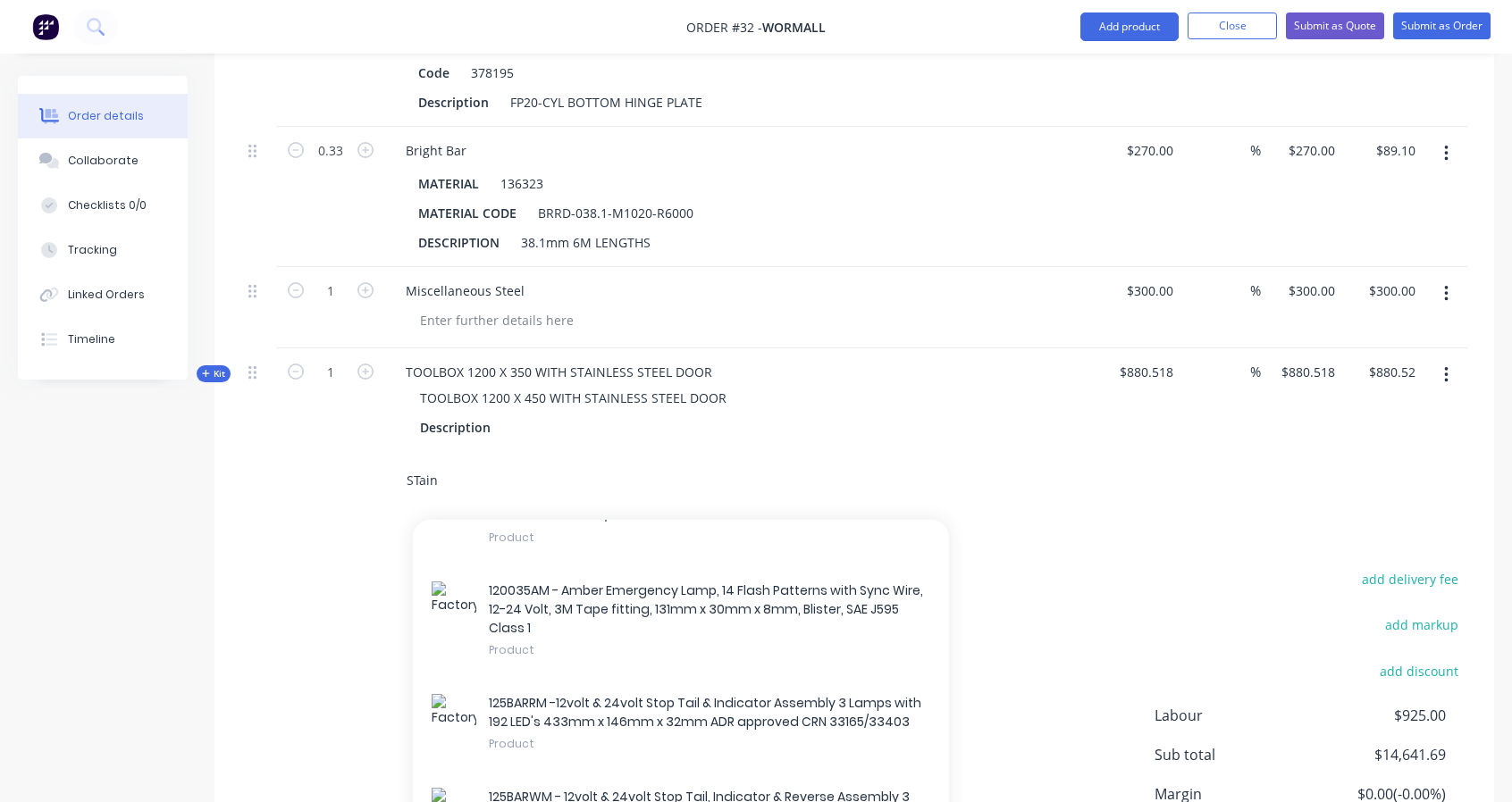
drag, startPoint x: 477, startPoint y: 468, endPoint x: 344, endPoint y: 460, distance: 133.2
click at [344, 460] on div "STain Add STain to order J3RM - Red LED Stop/Tail lamp insert for J3 series, Bl…" at bounding box center [854, 480] width 1226 height 58
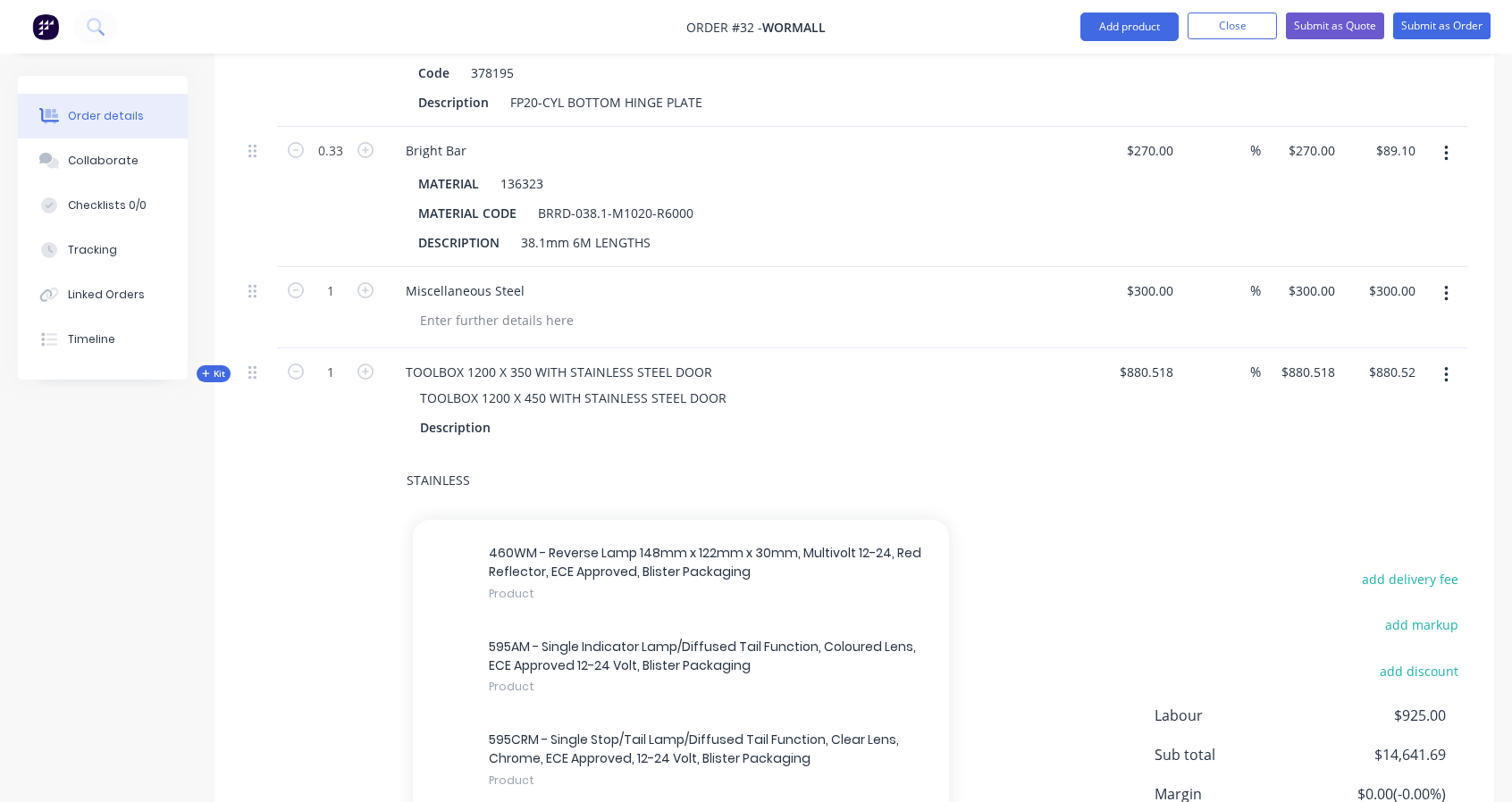
scroll to position [17622, 0]
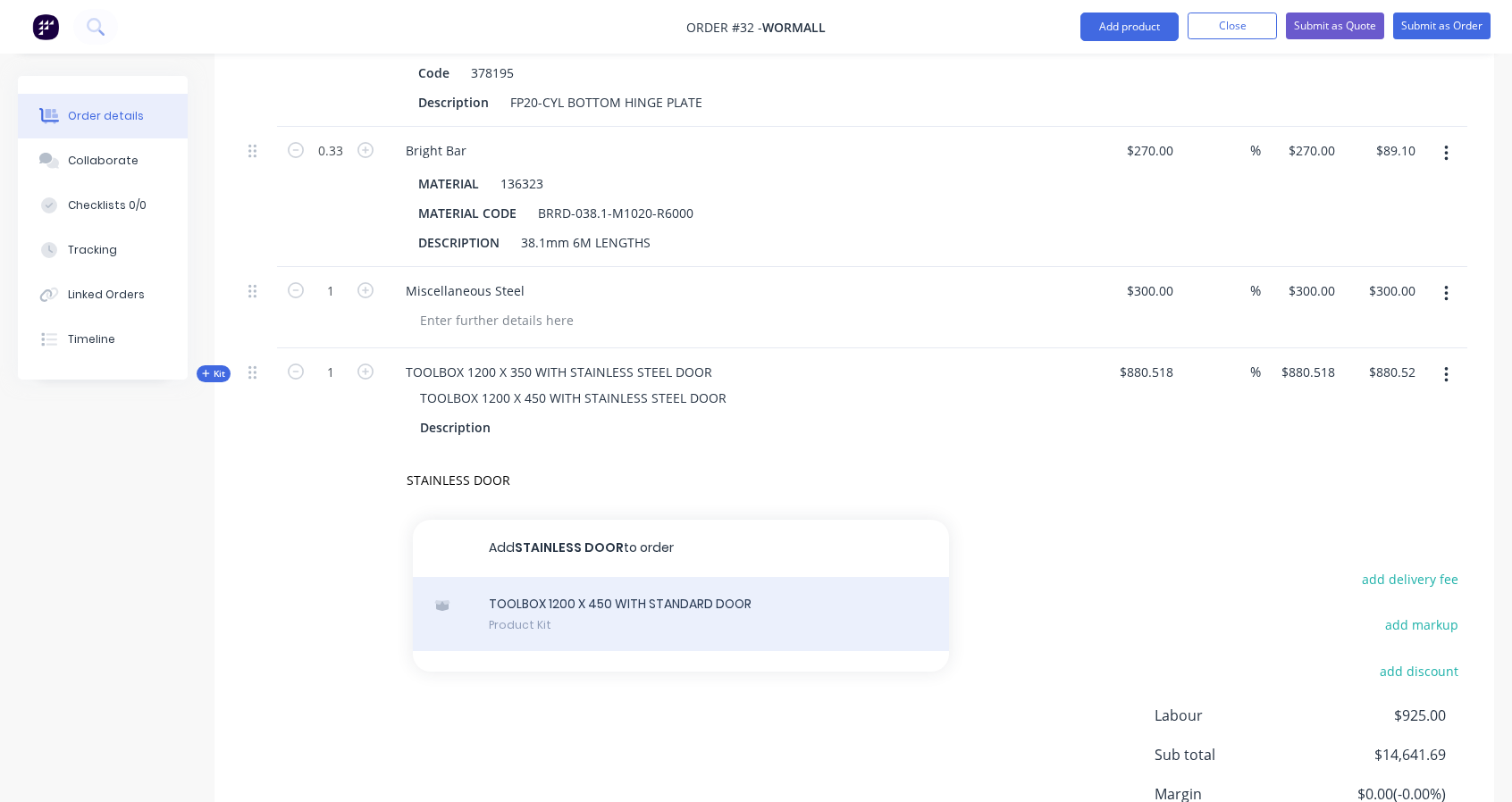
click at [607, 608] on div "TOOLBOX 1200 X 450 WITH STANDARD DOOR Product Kit" at bounding box center [681, 614] width 537 height 75
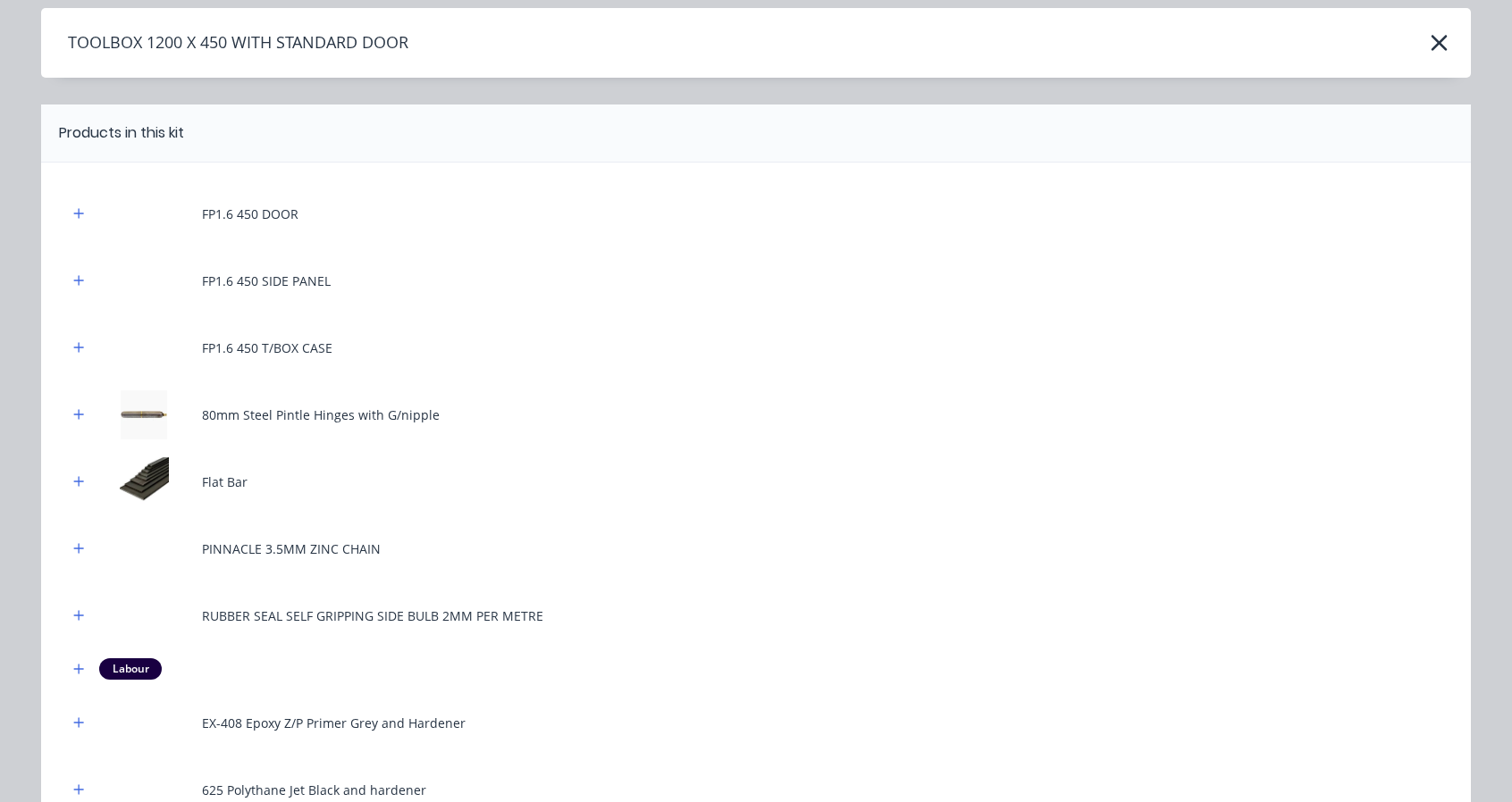
scroll to position [0, 0]
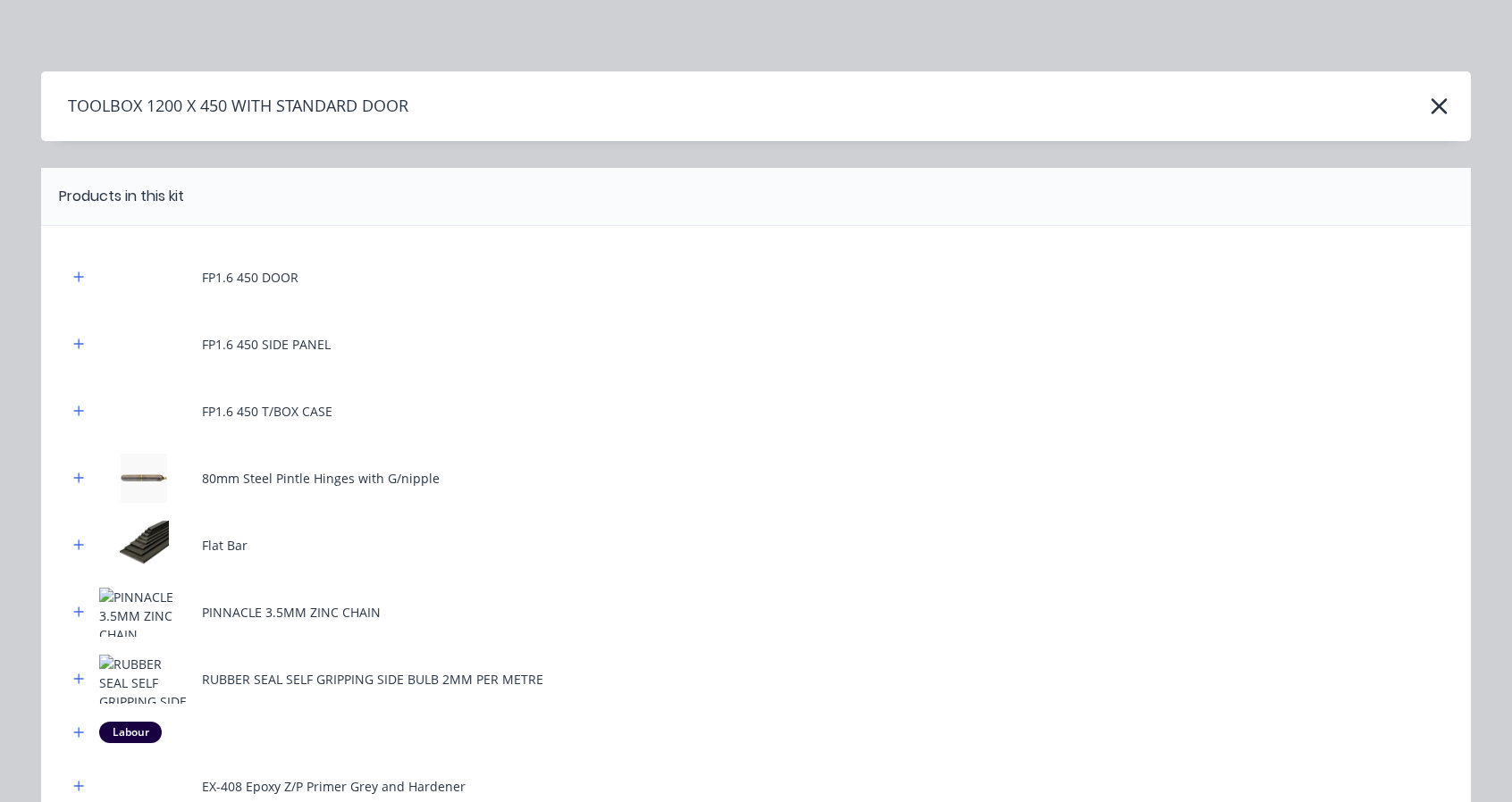
click at [1430, 100] on icon "button" at bounding box center [1439, 106] width 19 height 25
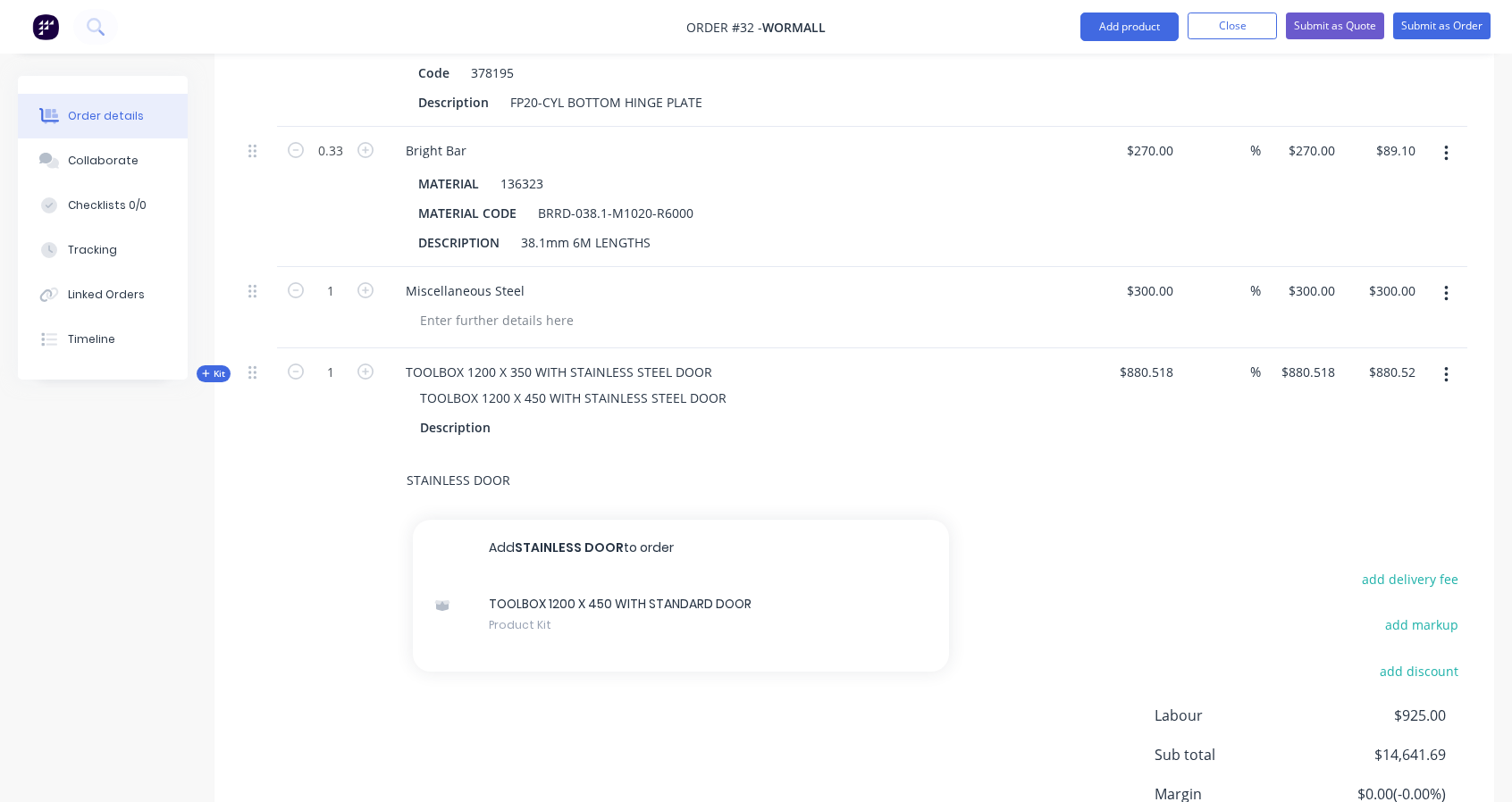
click at [561, 471] on input "STAINLESS DOOR" at bounding box center [584, 480] width 357 height 35
click at [463, 476] on input "STAINLESS DOOR" at bounding box center [584, 480] width 357 height 35
type input "STAINLESS STEEL DOOR"
click at [1137, 466] on div "STAINLESS STEEL DOOR Add STAINLESS STEEL DOOR to order TOOLBOX 1200 X 450 WITH …" at bounding box center [854, 480] width 1226 height 58
click at [1122, 481] on div "STAINLESS STEEL DOOR" at bounding box center [854, 480] width 1226 height 58
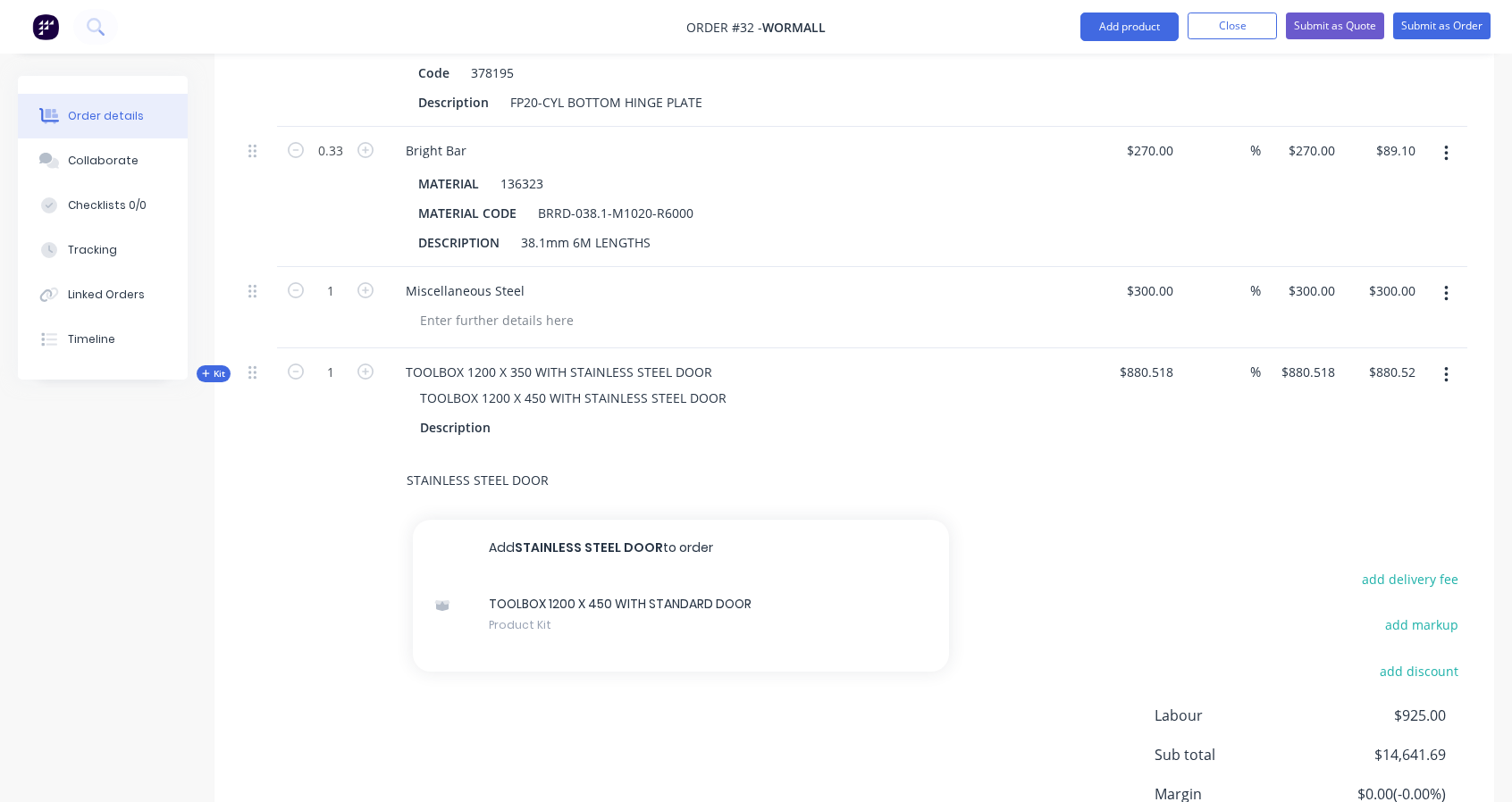
click at [453, 466] on input "STAINLESS STEEL DOOR" at bounding box center [584, 480] width 357 height 35
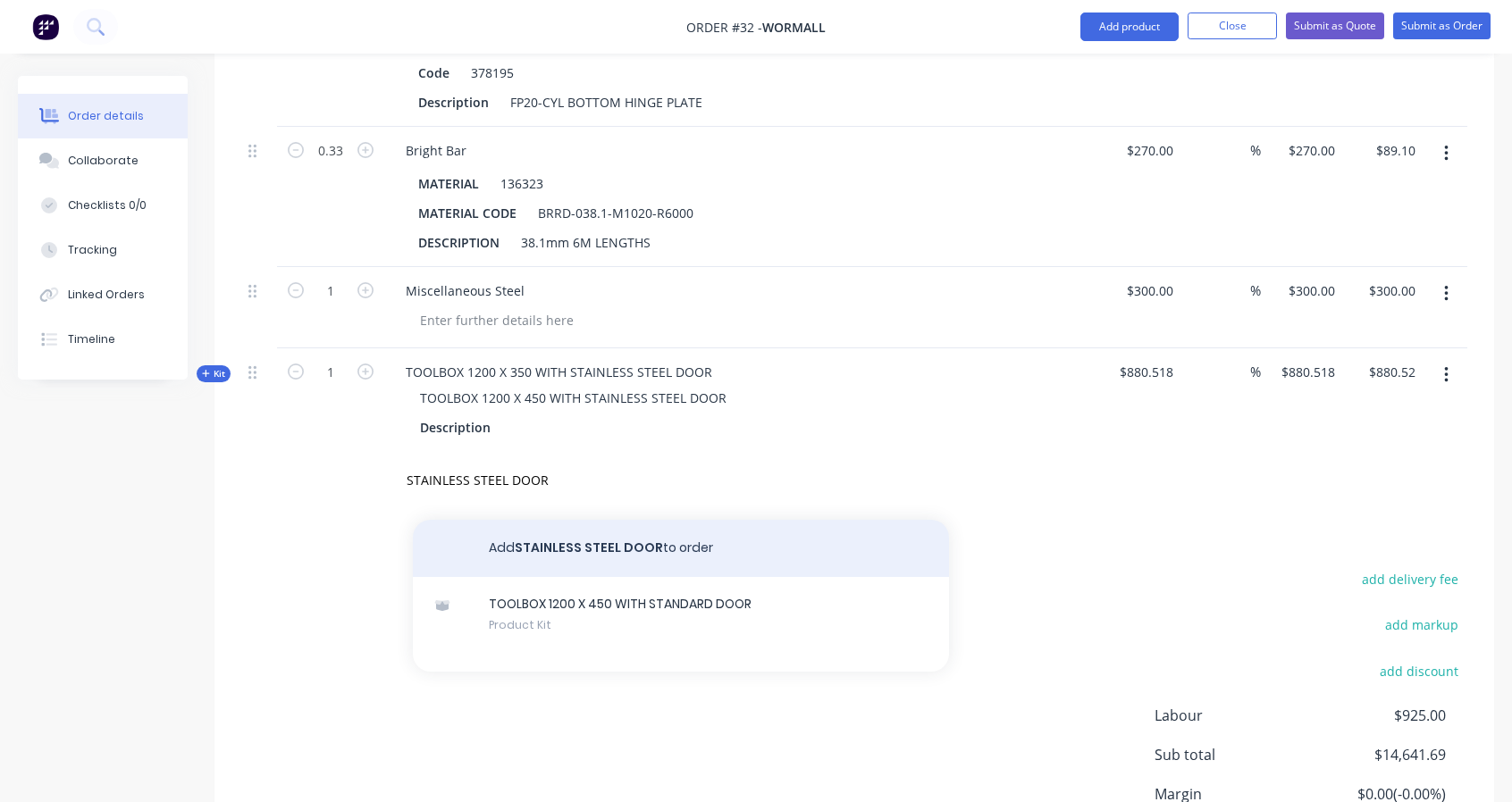
click at [597, 538] on button "Add STAINLESS STEEL DOOR to order" at bounding box center [681, 548] width 537 height 58
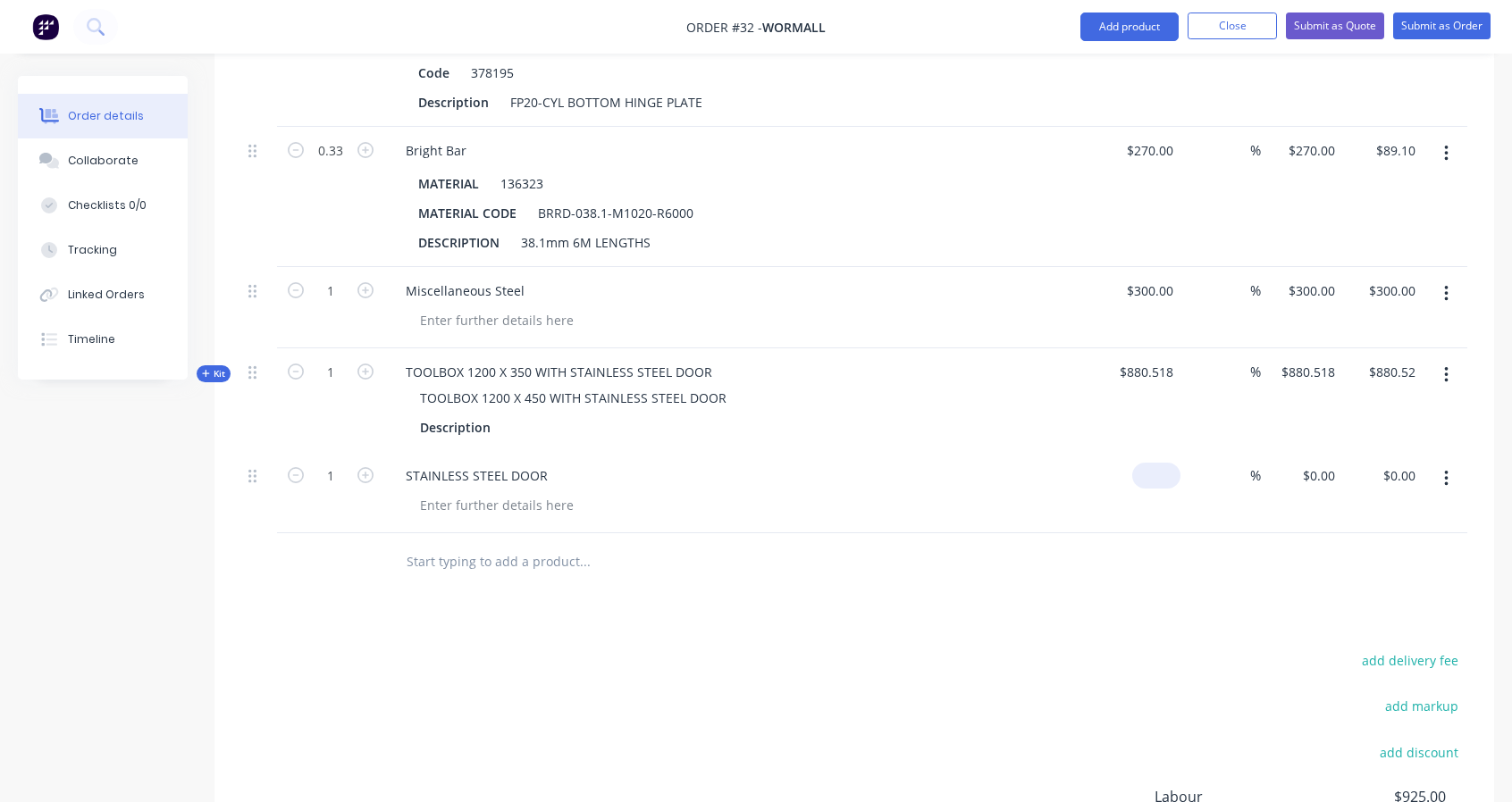
click at [1176, 464] on input at bounding box center [1160, 476] width 41 height 26
type input "$110.00"
click at [1312, 494] on div "$110.00 $0.00" at bounding box center [1301, 492] width 81 height 81
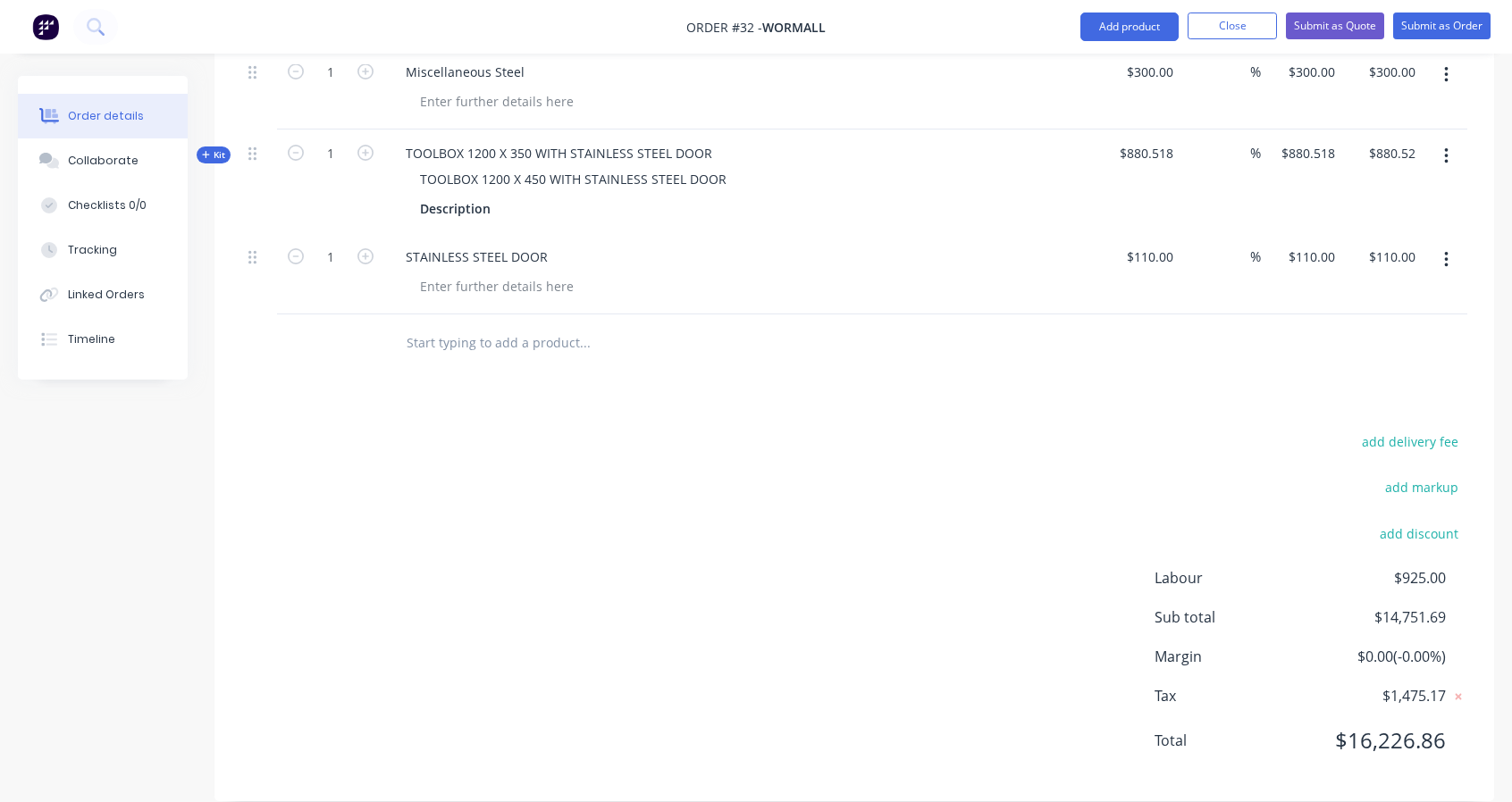
scroll to position [3361, 0]
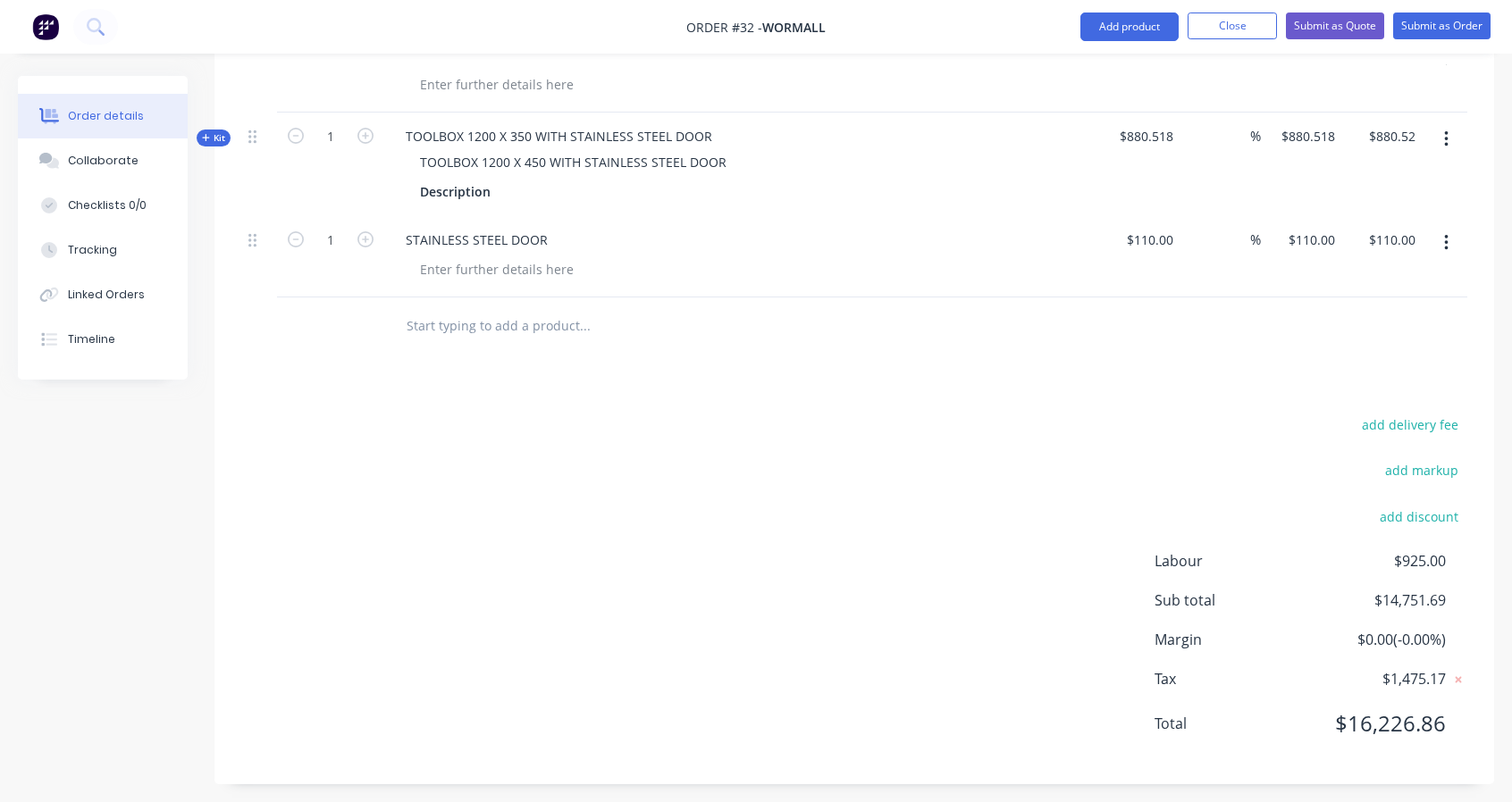
click at [422, 328] on input "text" at bounding box center [584, 326] width 357 height 35
type input "D"
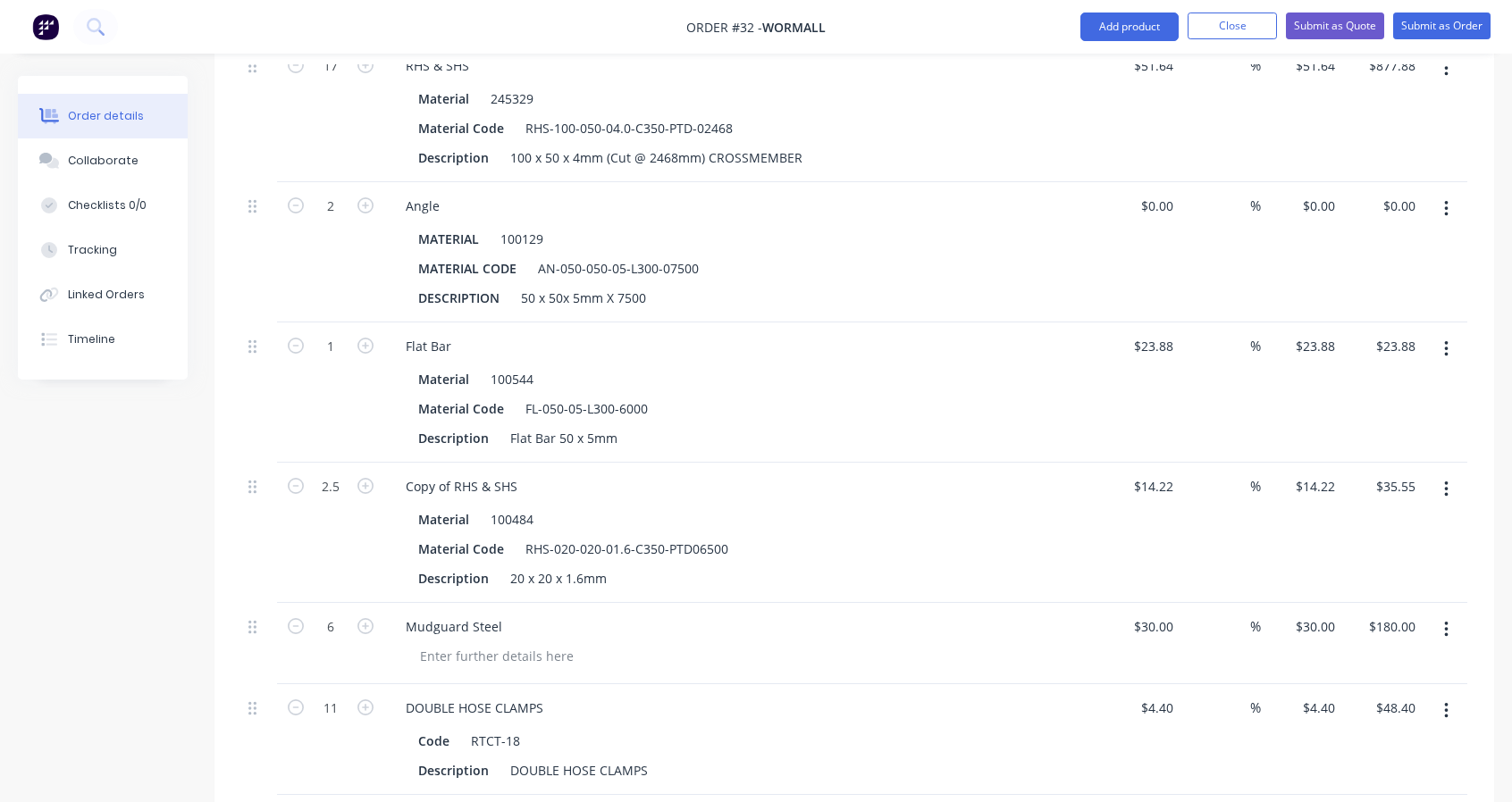
scroll to position [1277, 0]
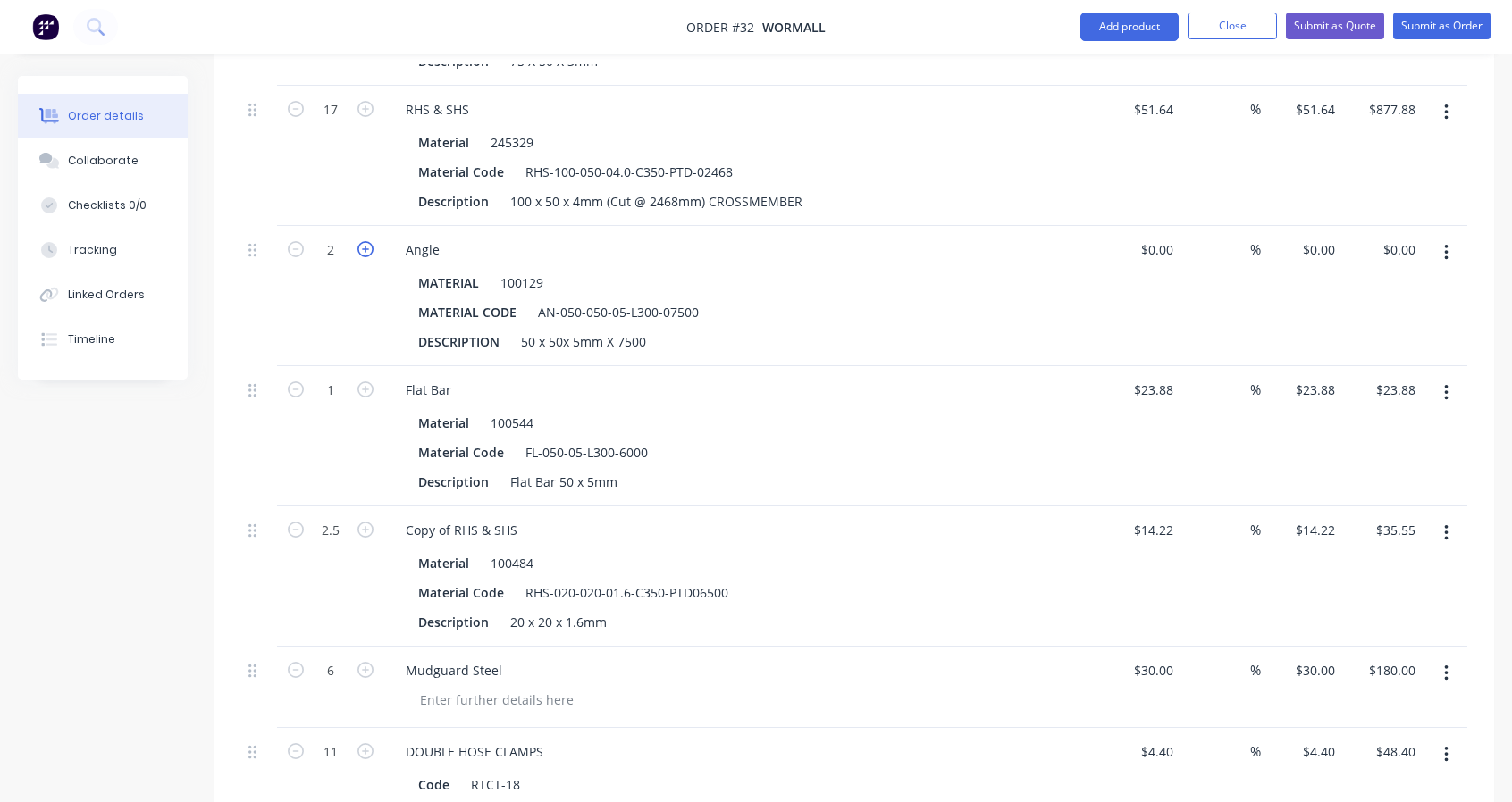
click at [362, 244] on icon "button" at bounding box center [365, 248] width 16 height 16
type input "2.5"
click at [775, 424] on div "Material 100544" at bounding box center [737, 423] width 654 height 26
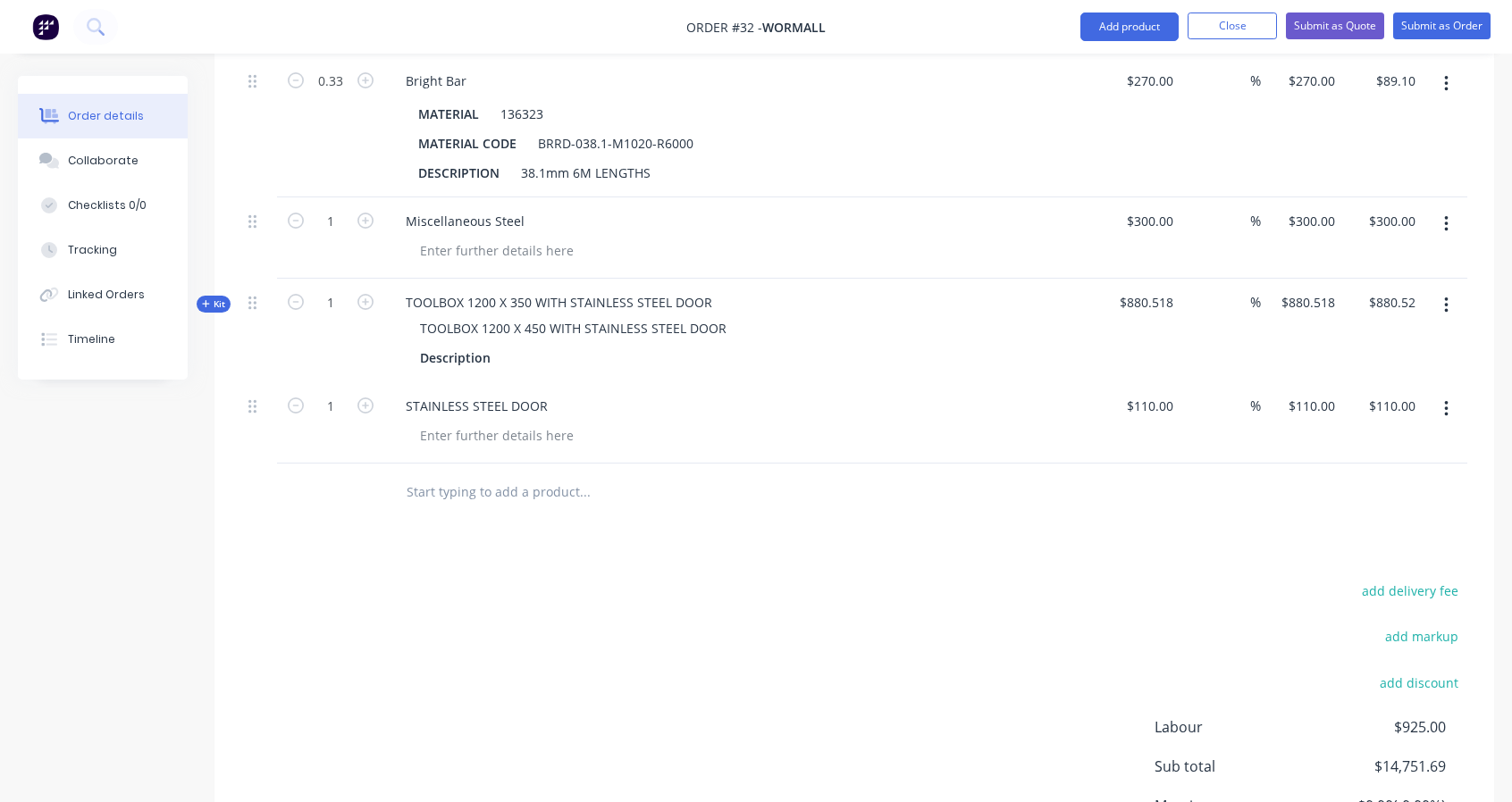
scroll to position [3213, 0]
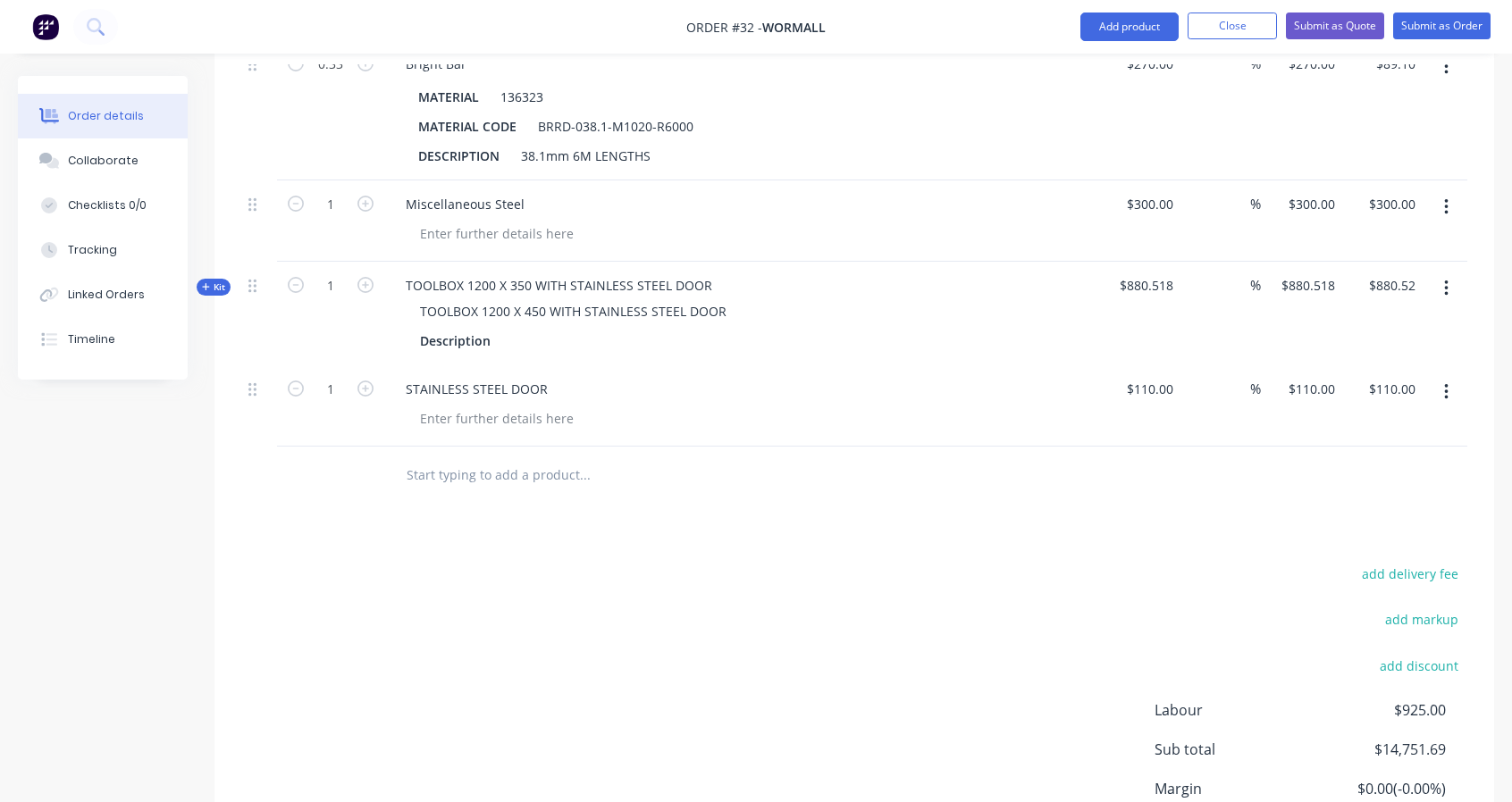
click at [460, 466] on input "text" at bounding box center [584, 475] width 357 height 35
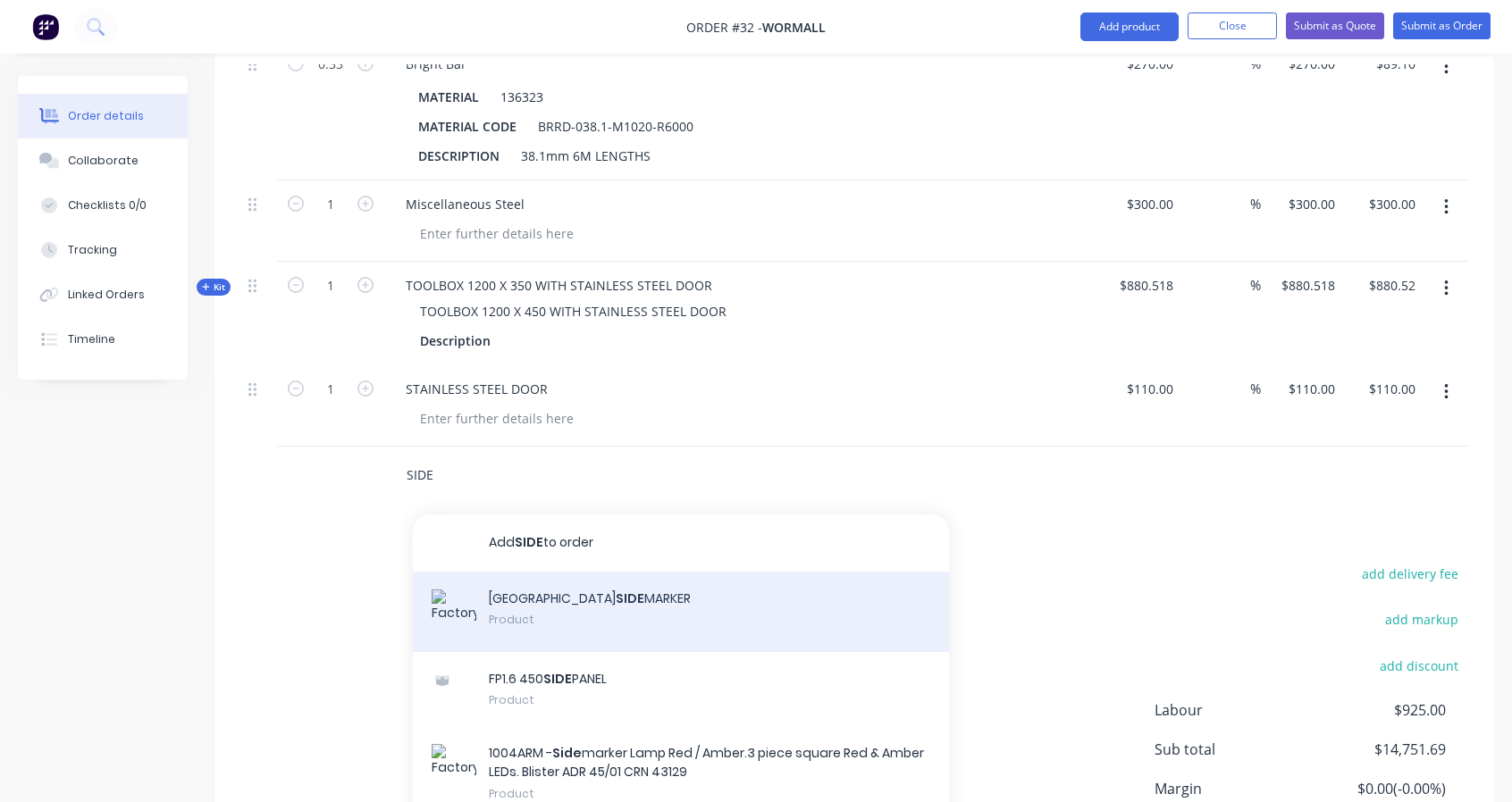
type input "SIDE"
click at [566, 583] on div "NARVA SIDE MARKER Product" at bounding box center [681, 611] width 537 height 80
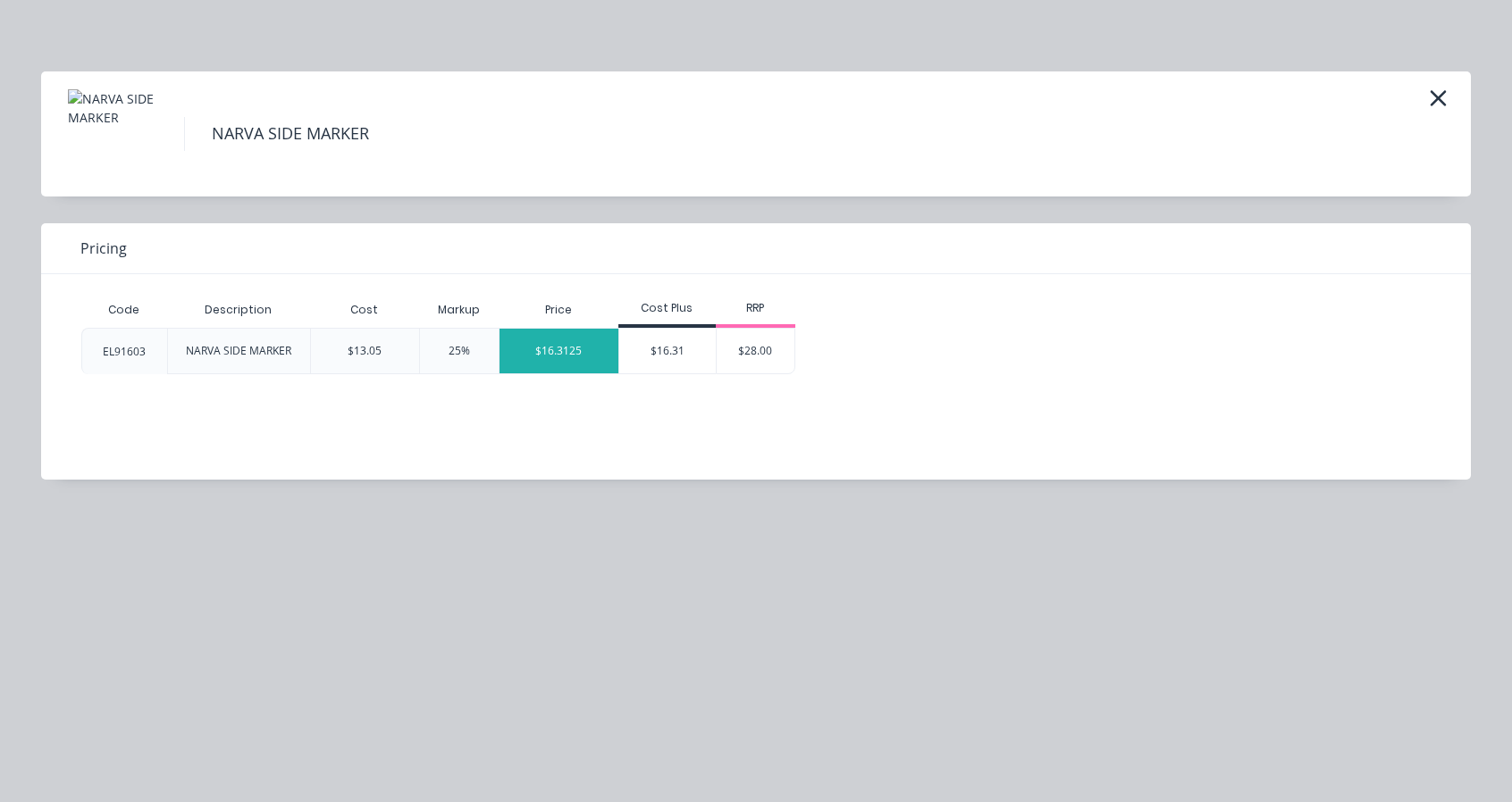
click at [546, 345] on div "$16.3125" at bounding box center [559, 351] width 120 height 45
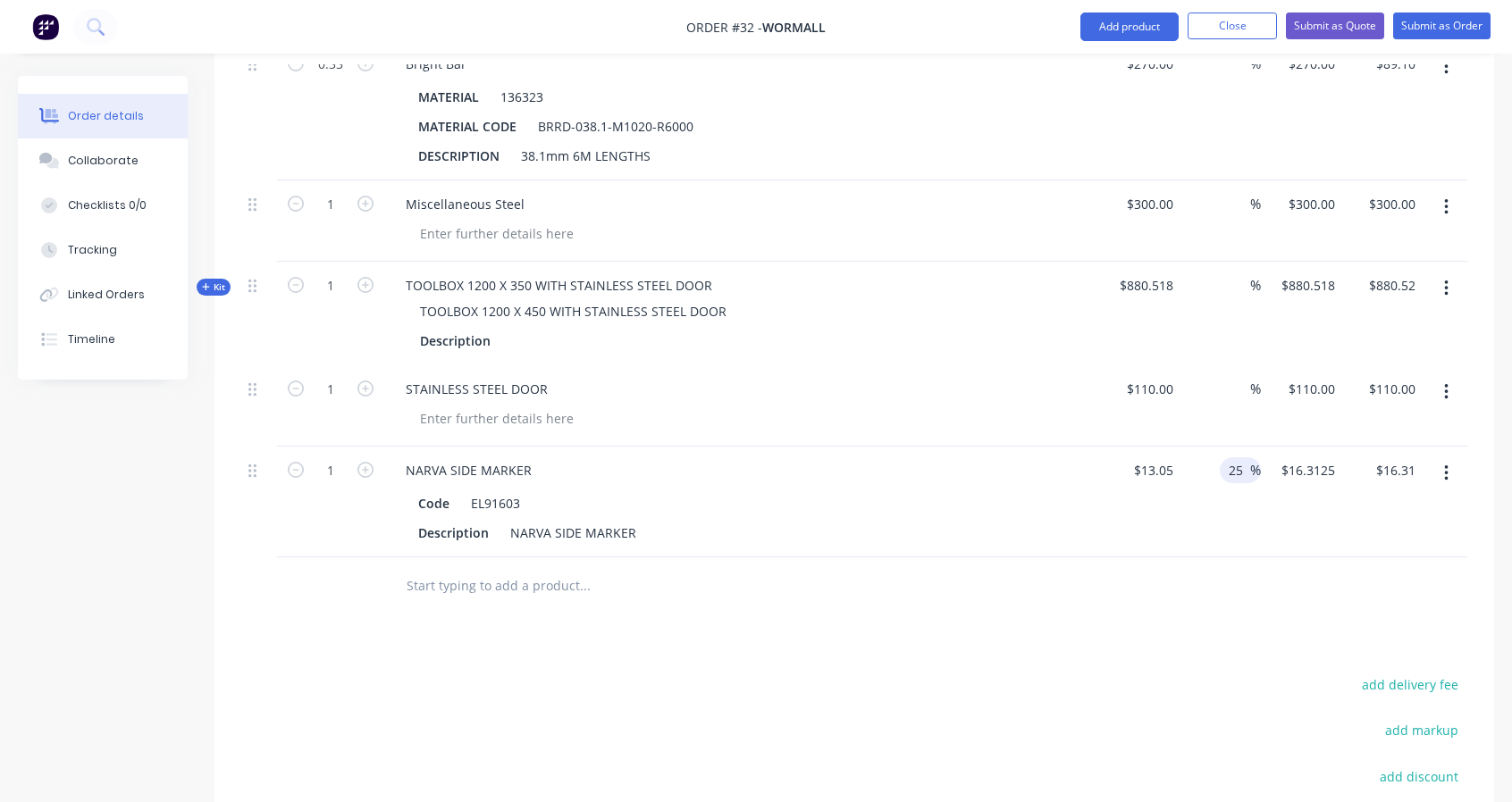
click at [1248, 460] on input "25" at bounding box center [1238, 470] width 23 height 26
drag, startPoint x: 1248, startPoint y: 460, endPoint x: 1206, endPoint y: 464, distance: 42.2
click at [1213, 462] on div "25 25 %" at bounding box center [1220, 501] width 81 height 111
click at [934, 569] on div at bounding box center [706, 585] width 630 height 35
type input "$13.05"
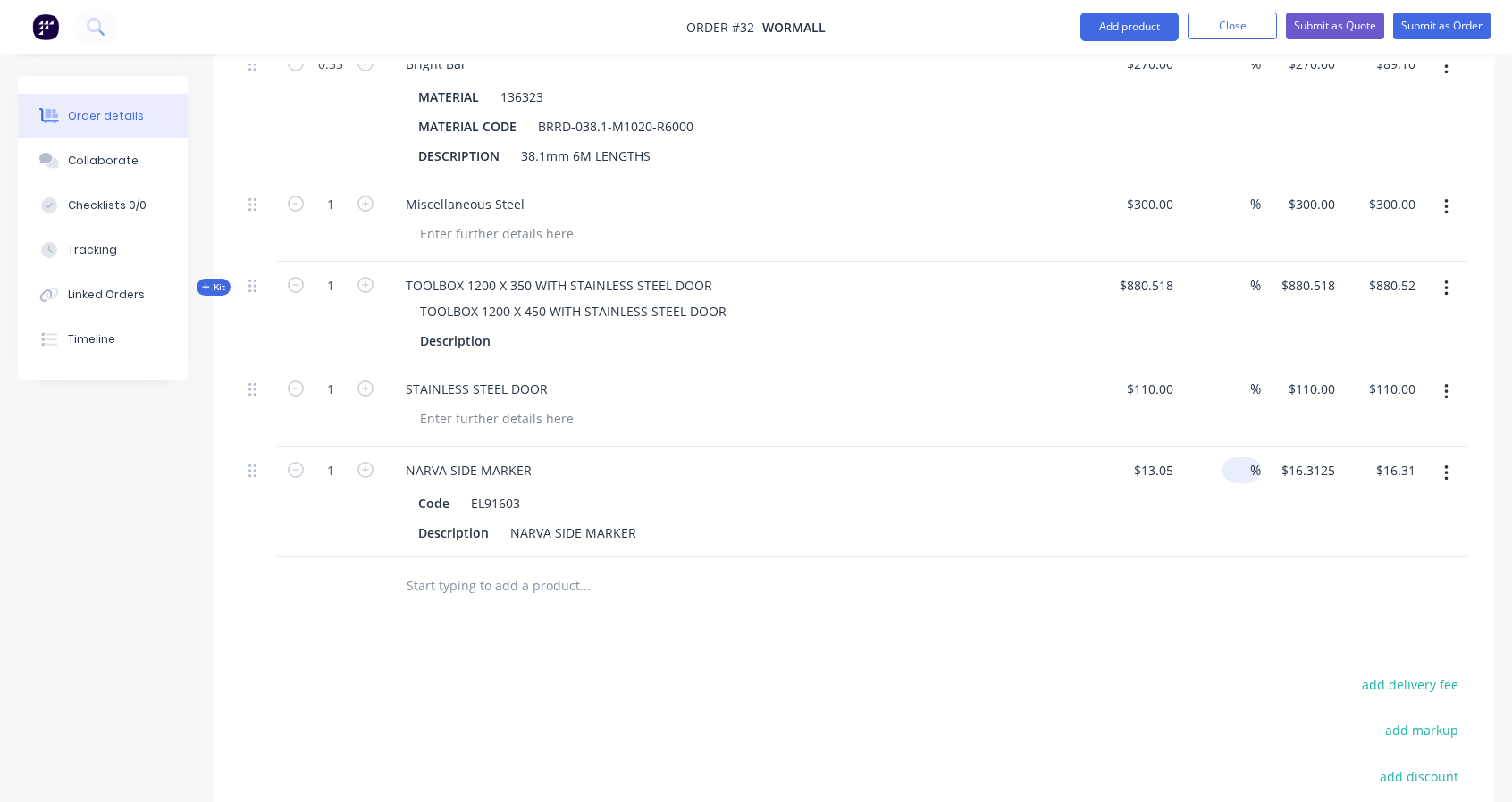
type input "$13.05"
click at [360, 462] on icon "button" at bounding box center [365, 469] width 16 height 16
type input "2"
type input "$26.10"
click at [360, 462] on icon "button" at bounding box center [365, 469] width 16 height 16
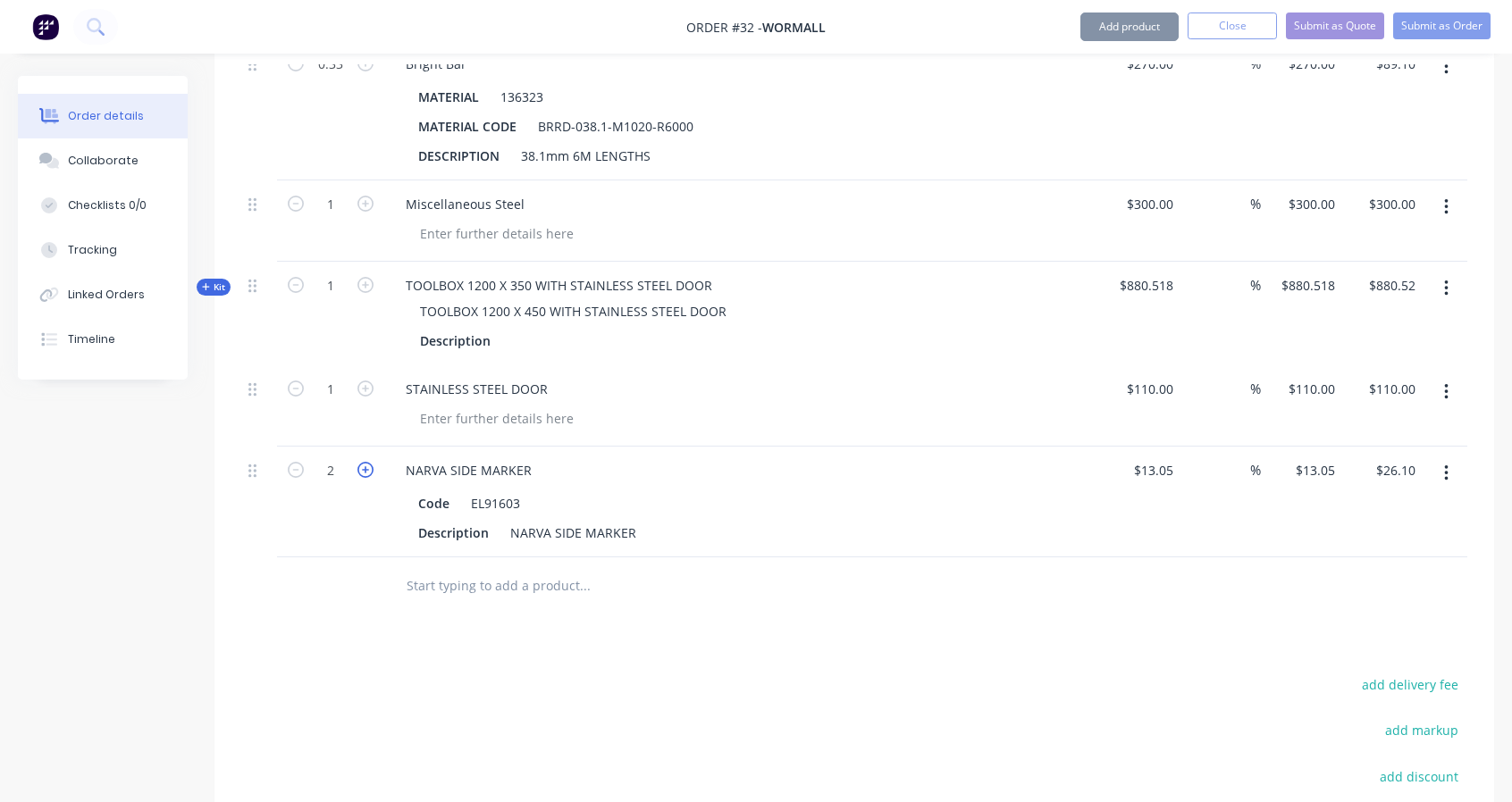
type input "3"
type input "$39.15"
click at [360, 462] on icon "button" at bounding box center [365, 469] width 16 height 16
type input "4"
type input "$52.20"
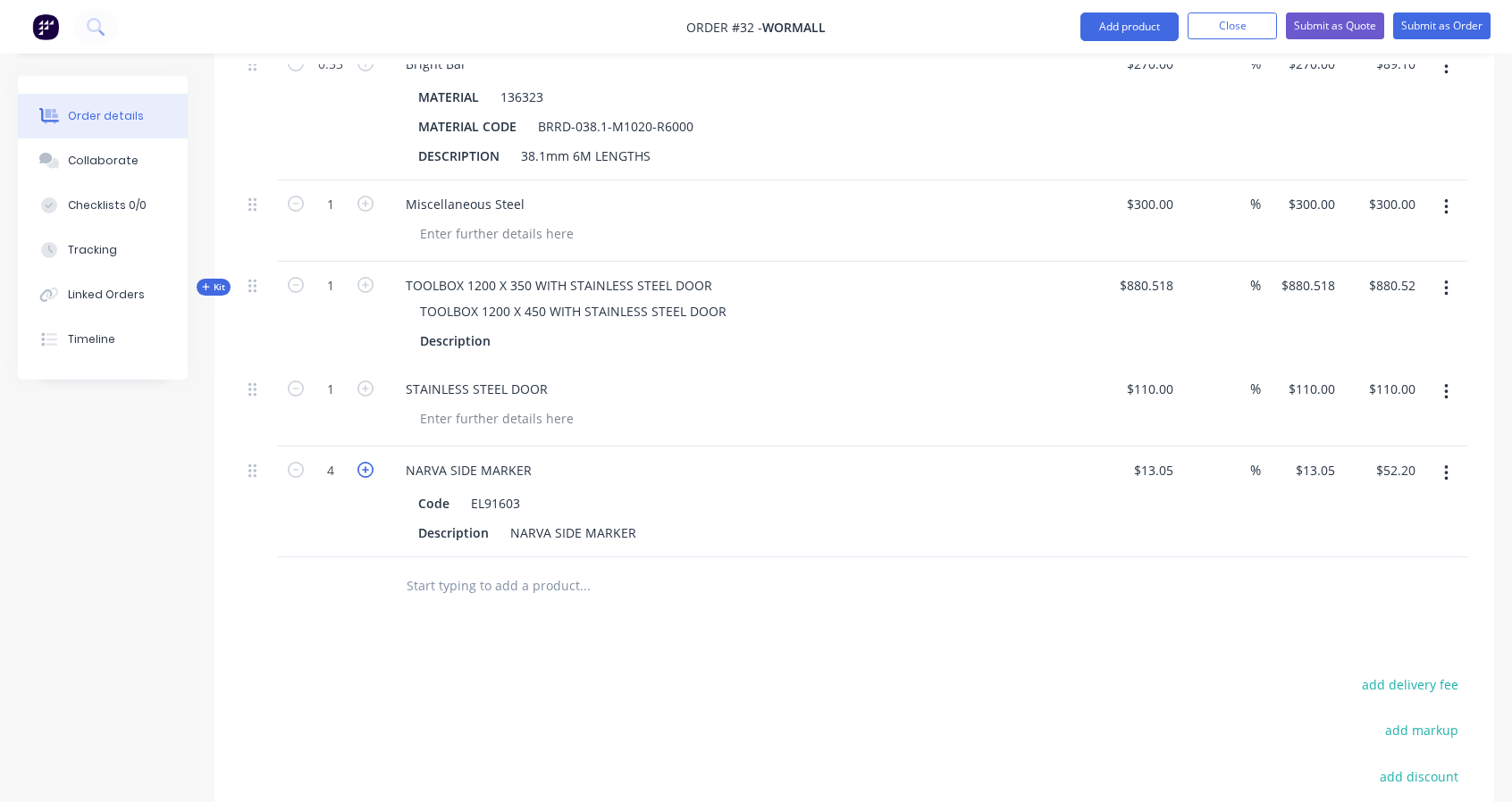
click at [360, 462] on icon "button" at bounding box center [365, 469] width 16 height 16
type input "5"
type input "$65.25"
click at [360, 462] on icon "button" at bounding box center [365, 469] width 16 height 16
type input "6"
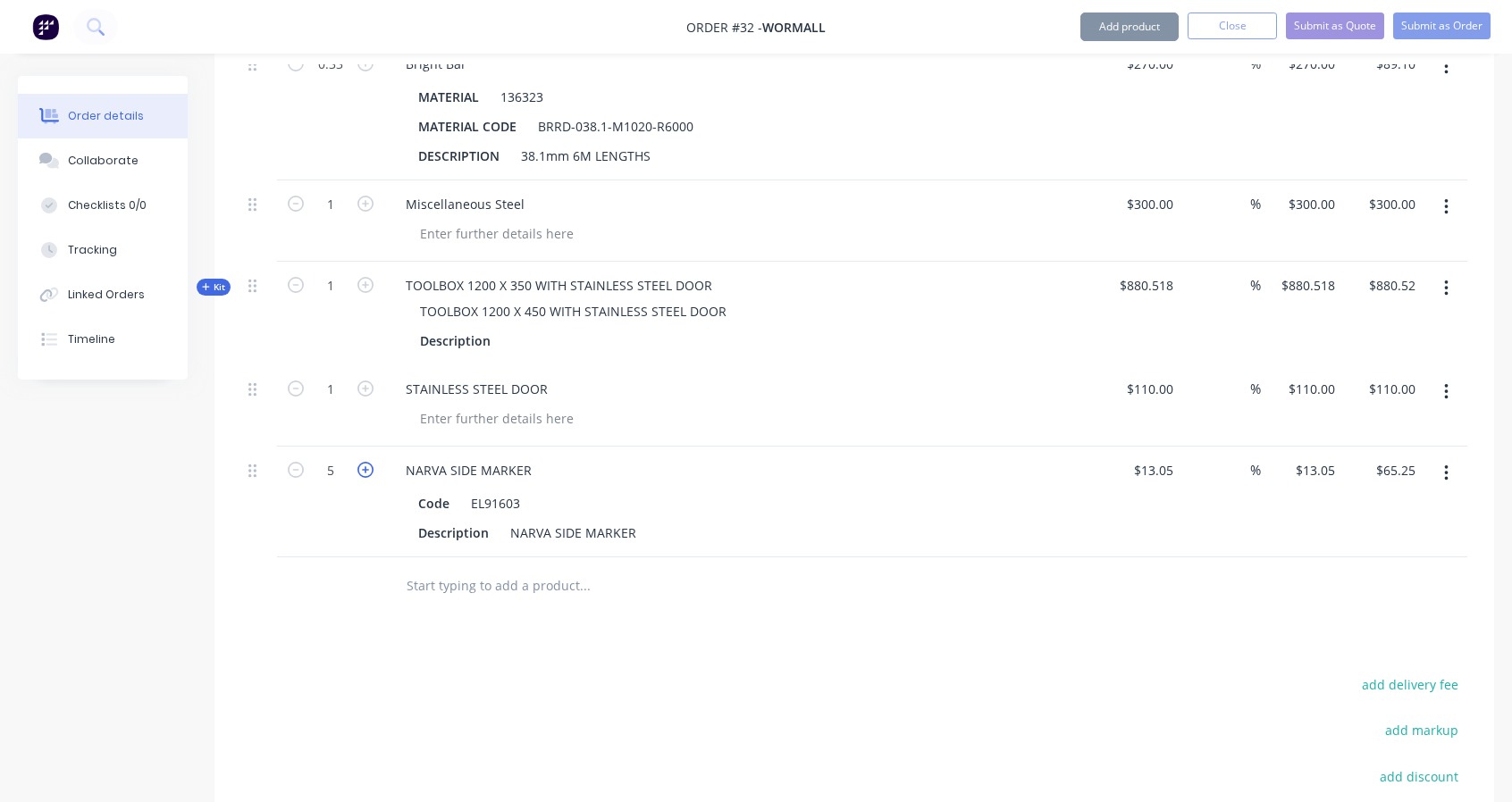
type input "$78.30"
click at [360, 462] on icon "button" at bounding box center [365, 469] width 16 height 16
type input "7"
type input "$91.35"
click at [360, 462] on icon "button" at bounding box center [365, 469] width 16 height 16
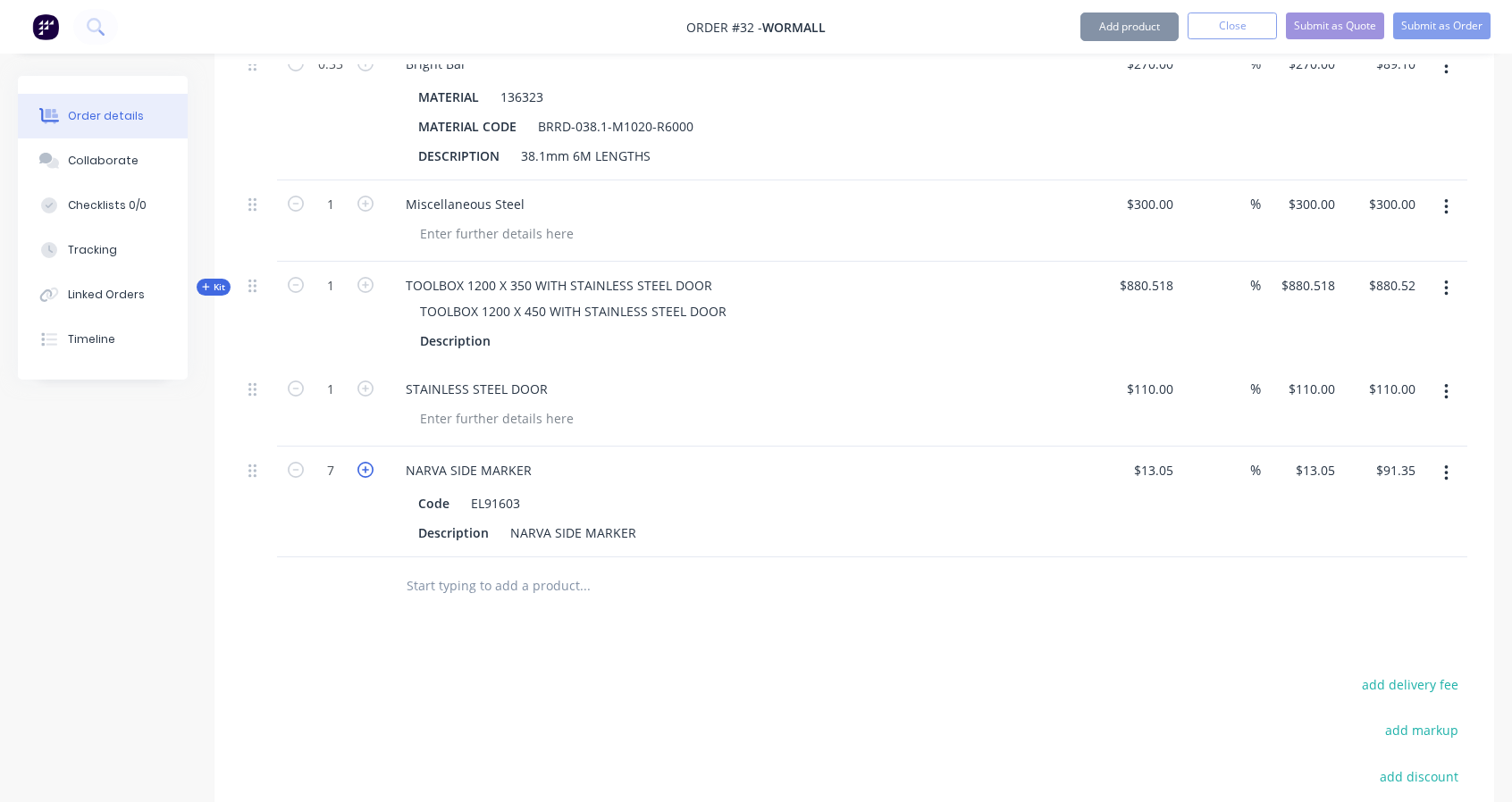
type input "8"
type input "$104.40"
click at [360, 462] on icon "button" at bounding box center [365, 469] width 16 height 16
type input "9"
type input "$117.45"
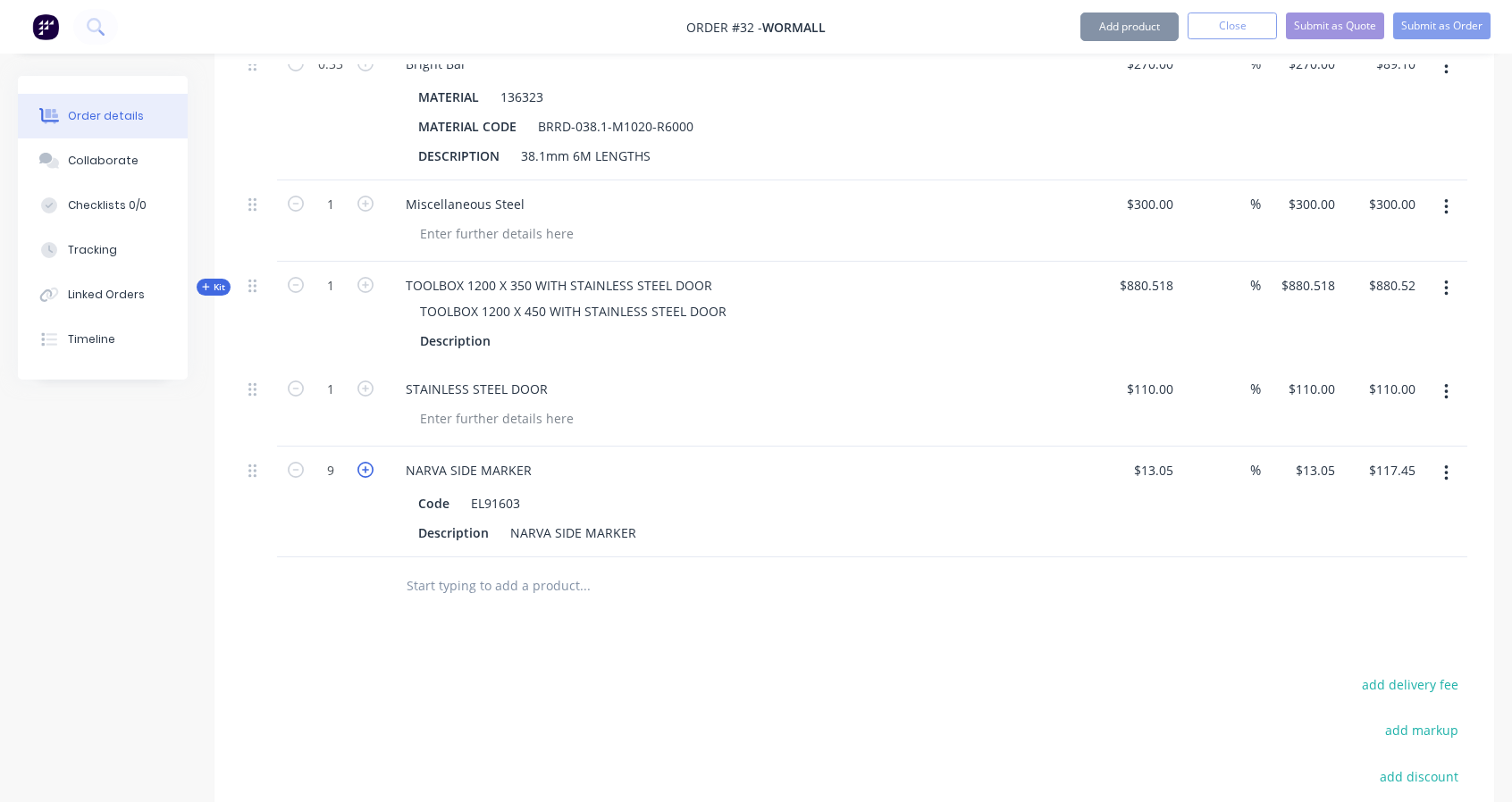
click at [360, 462] on icon "button" at bounding box center [365, 469] width 16 height 16
type input "10"
type input "$130.50"
click at [360, 462] on icon "button" at bounding box center [365, 469] width 16 height 16
type input "11"
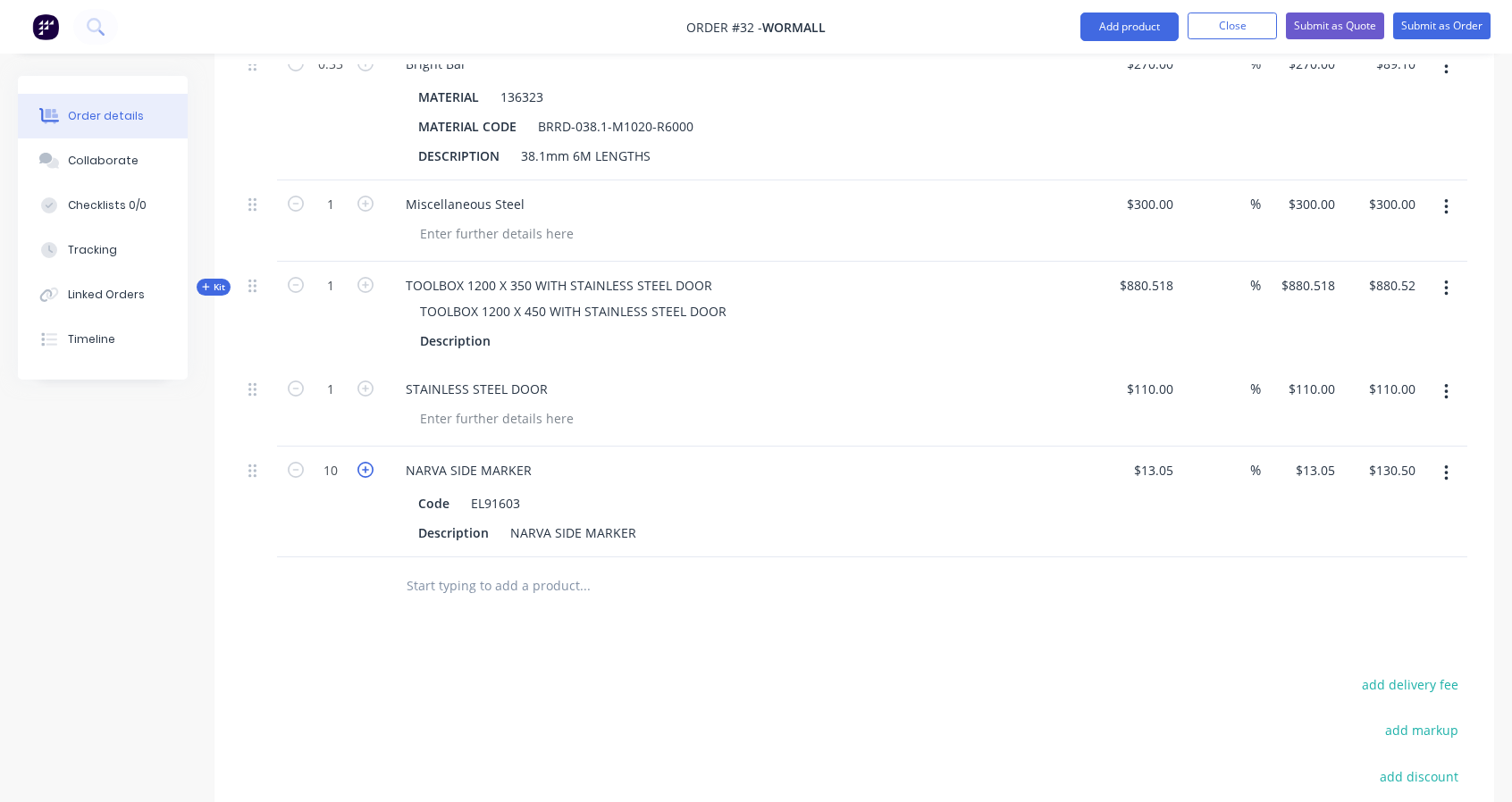
type input "$143.55"
click at [360, 462] on icon "button" at bounding box center [365, 469] width 16 height 16
type input "12"
type input "$156.60"
click at [360, 462] on icon "button" at bounding box center [365, 469] width 16 height 16
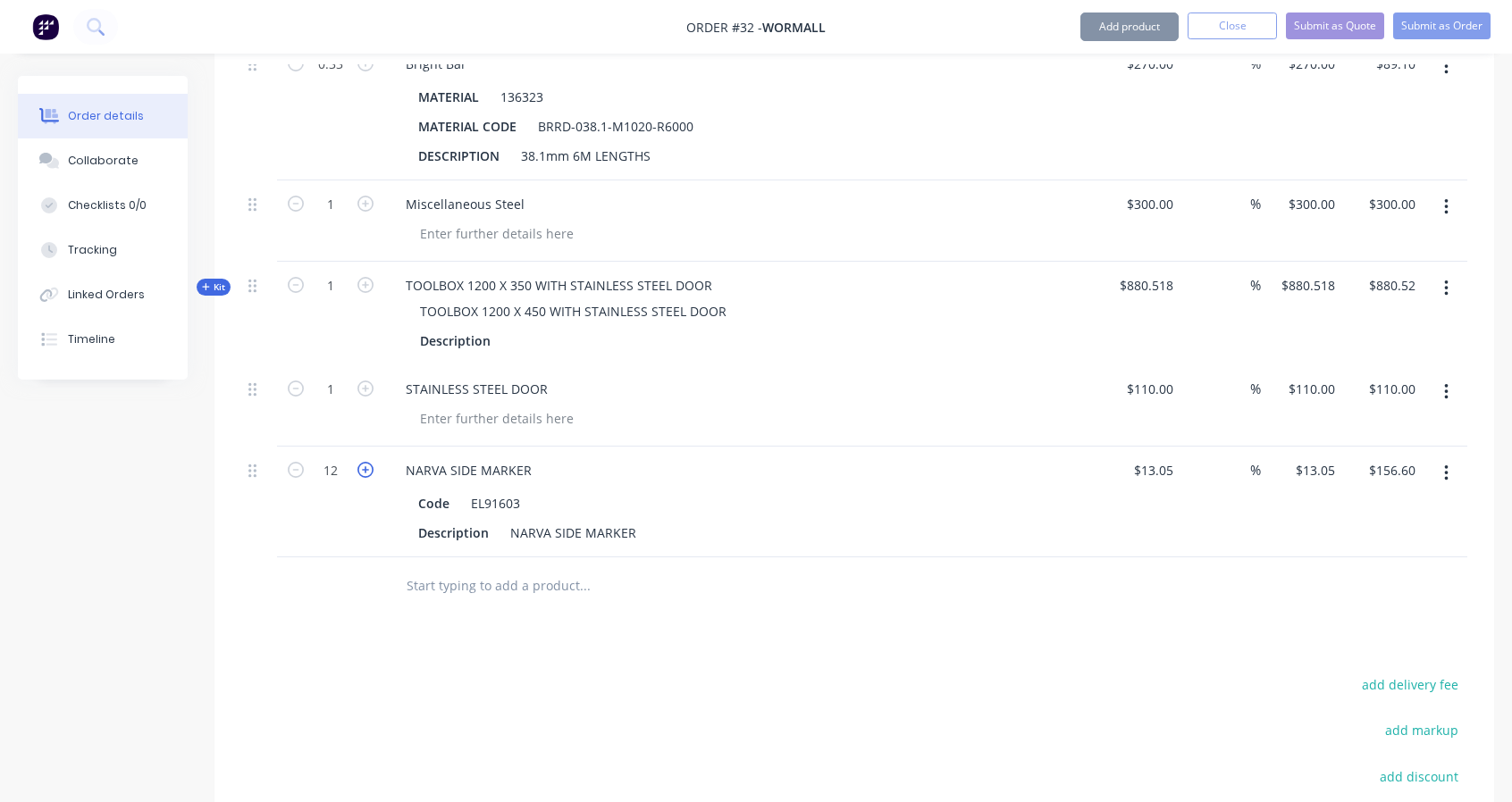
type input "13"
type input "$169.65"
click at [360, 462] on icon "button" at bounding box center [365, 469] width 16 height 16
type input "14"
type input "$182.70"
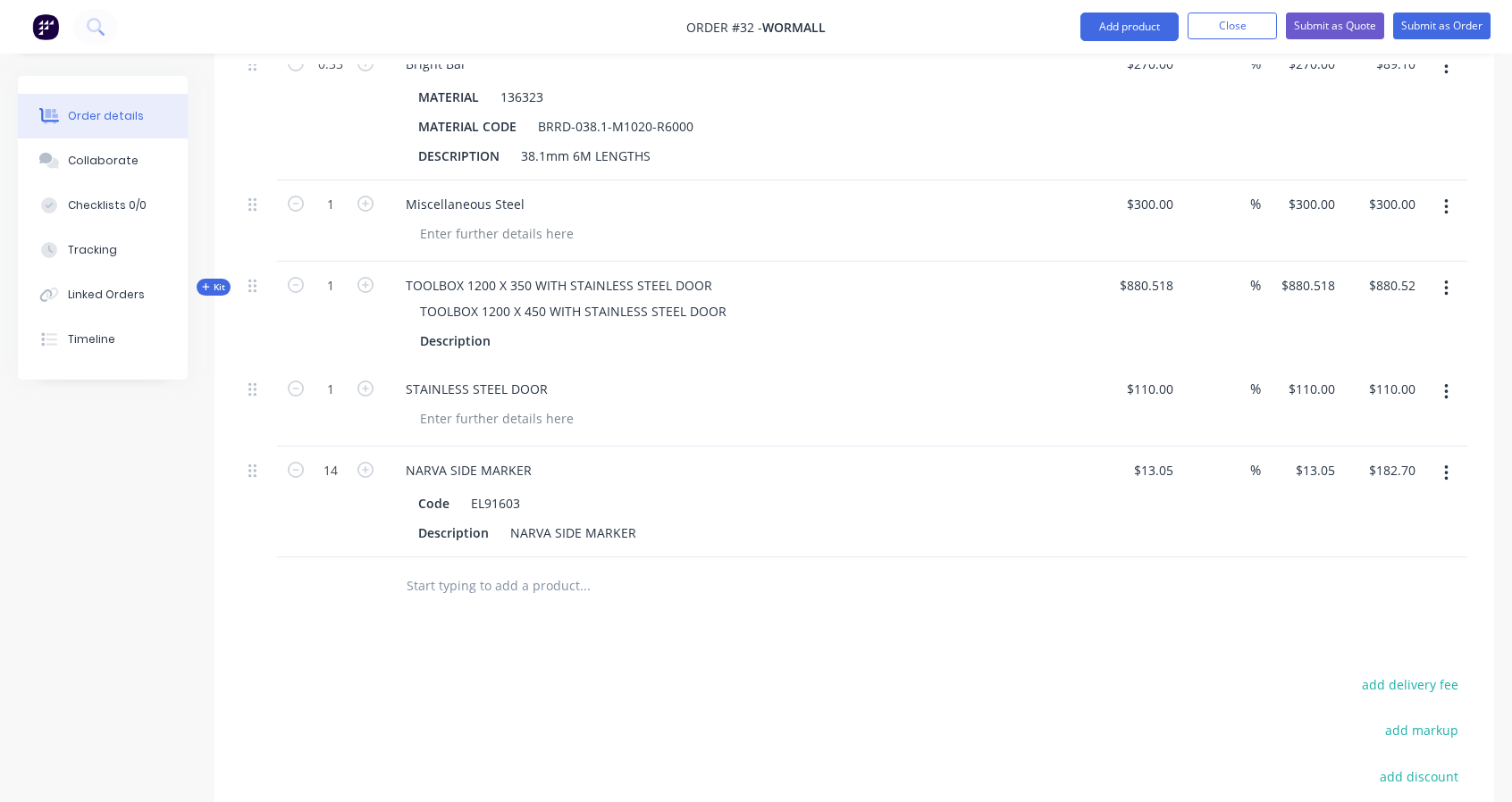
click at [469, 579] on input "text" at bounding box center [584, 585] width 357 height 35
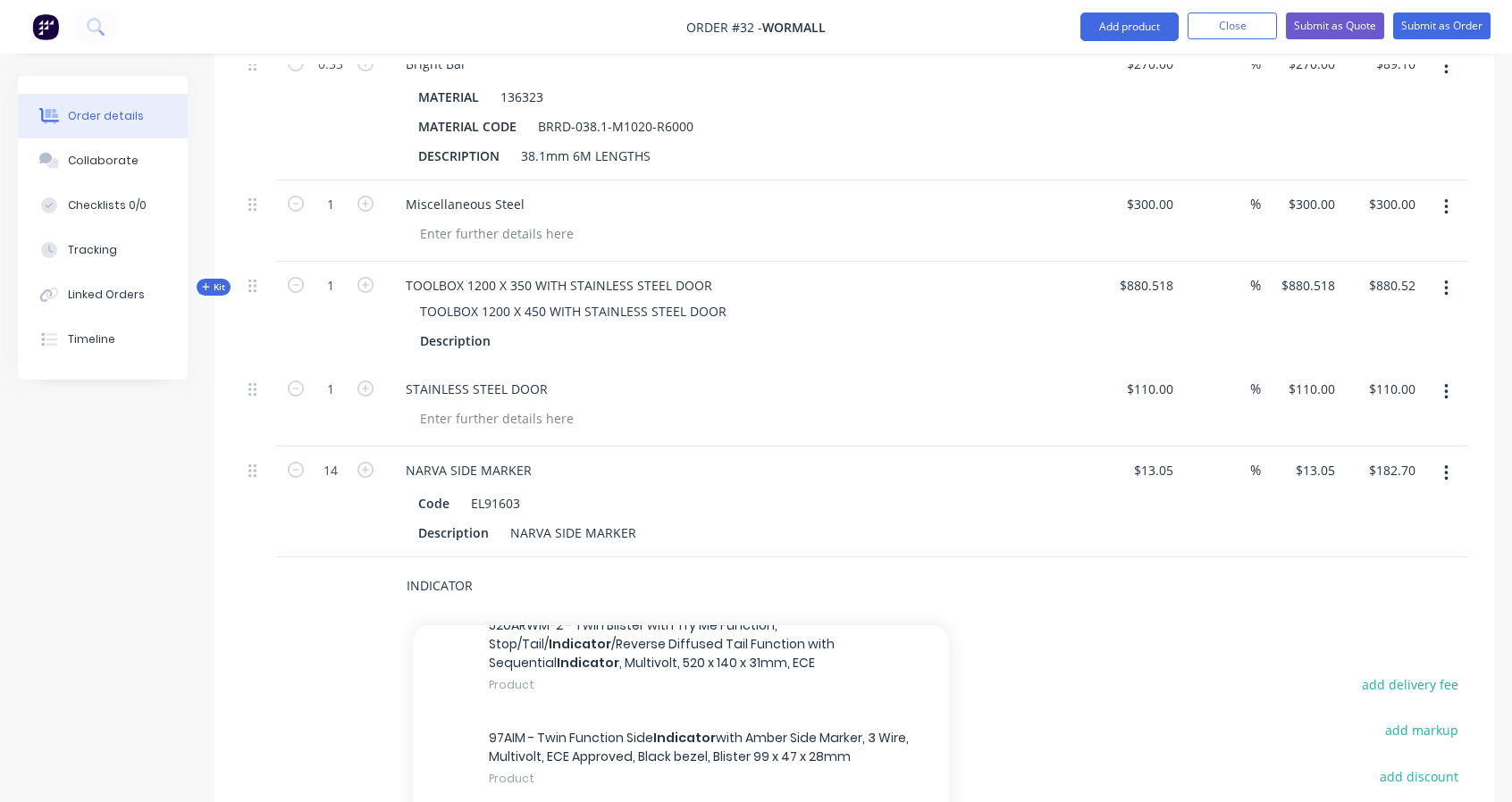
scroll to position [893, 0]
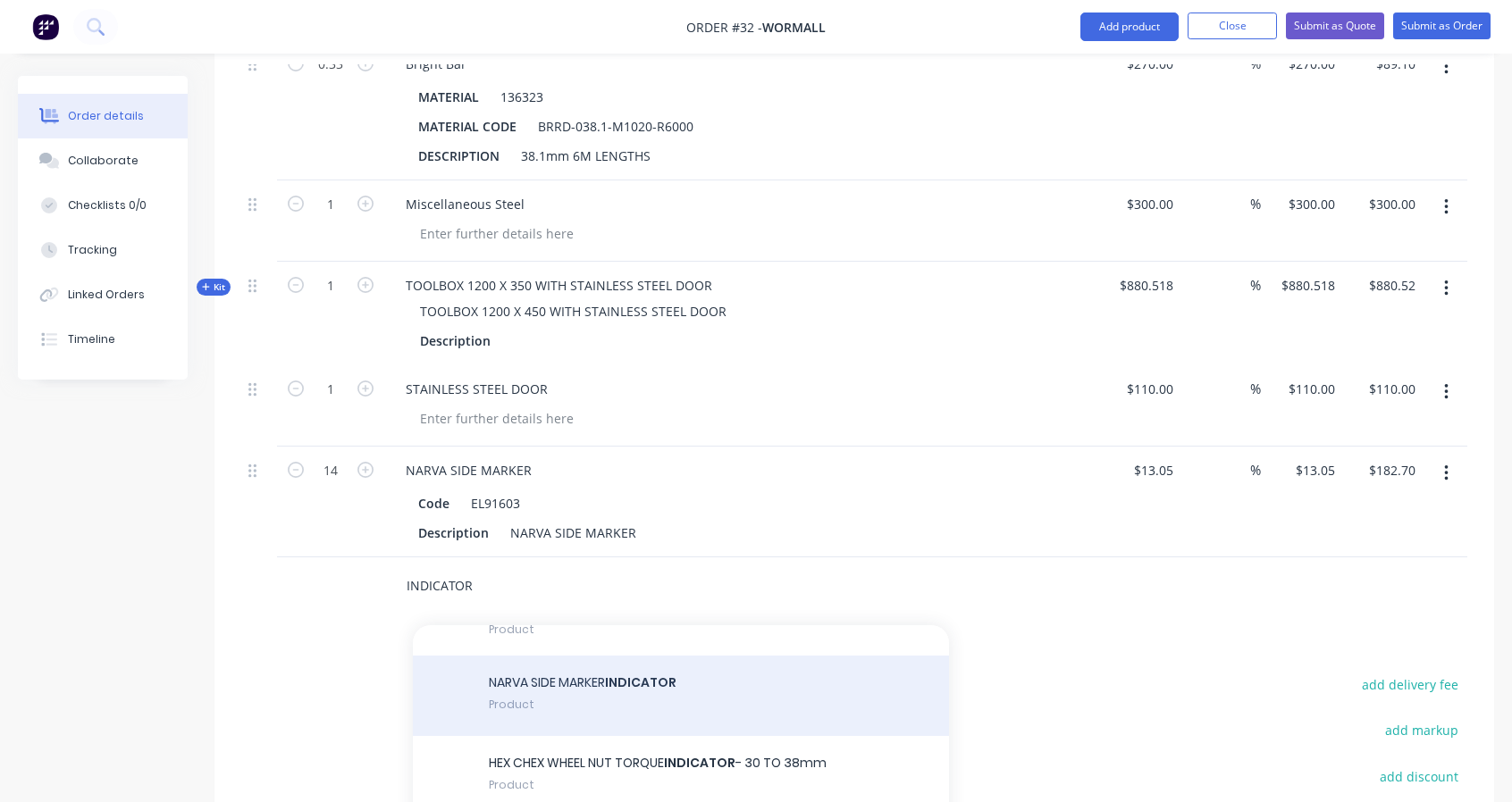
type input "INDICATOR"
click at [635, 693] on div "NARVA SIDE MARKER INDICATOR Product" at bounding box center [681, 695] width 537 height 80
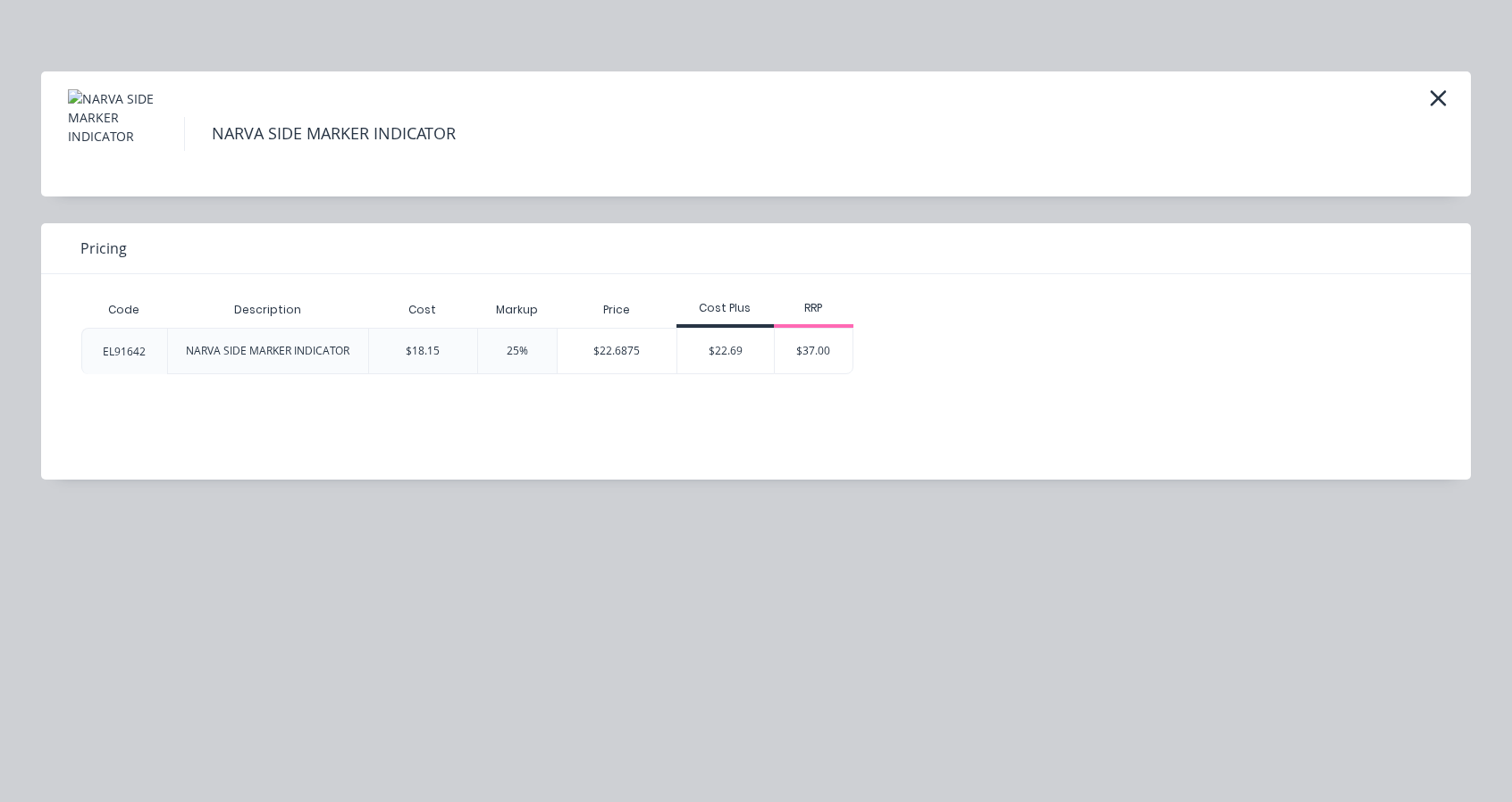
click at [702, 360] on div "$22.69" at bounding box center [725, 351] width 97 height 45
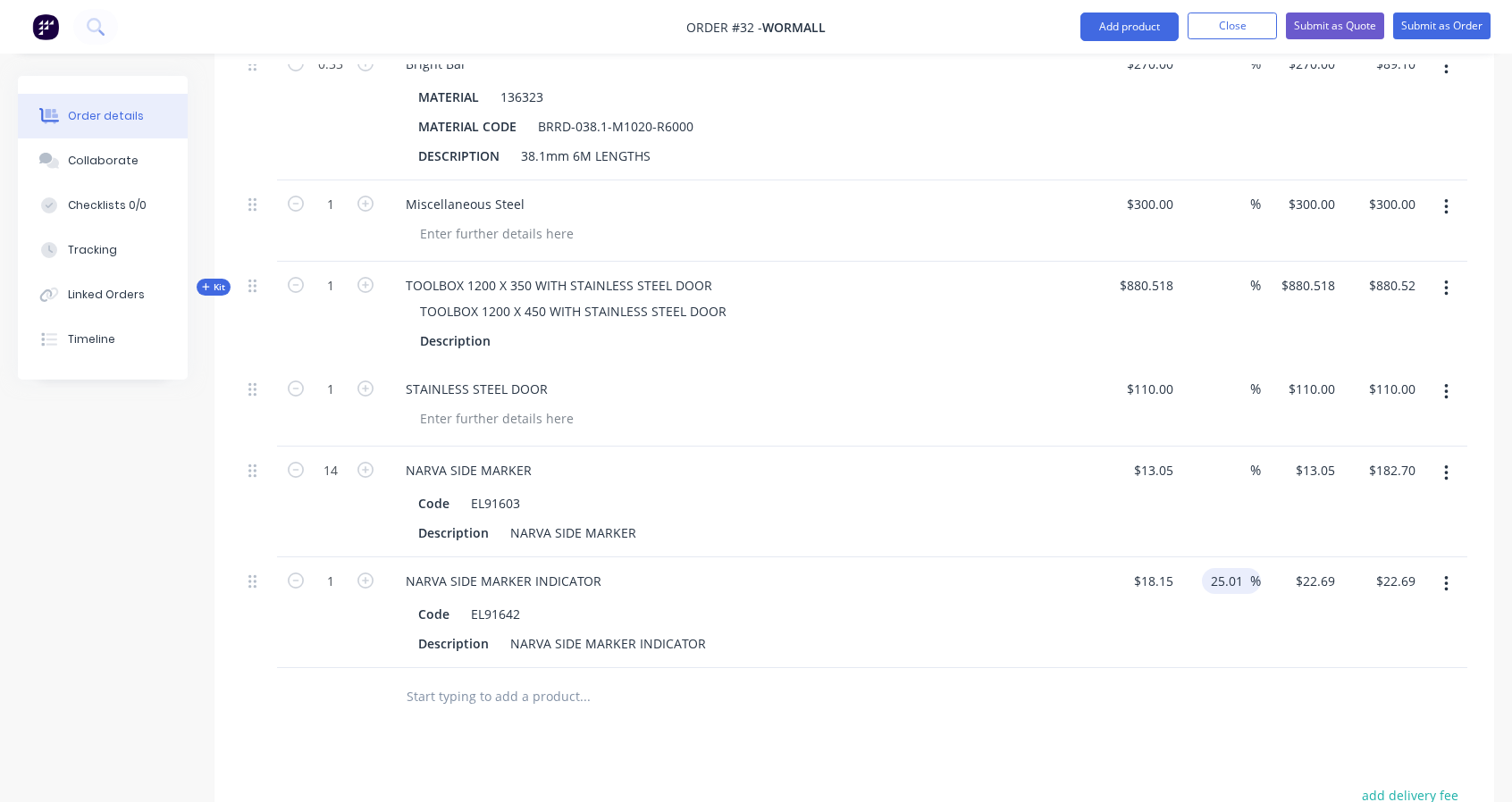
click at [1240, 574] on input "25.01" at bounding box center [1229, 581] width 41 height 26
type input "25.0"
type input "18.151"
type input "25"
type input "$22.6875"
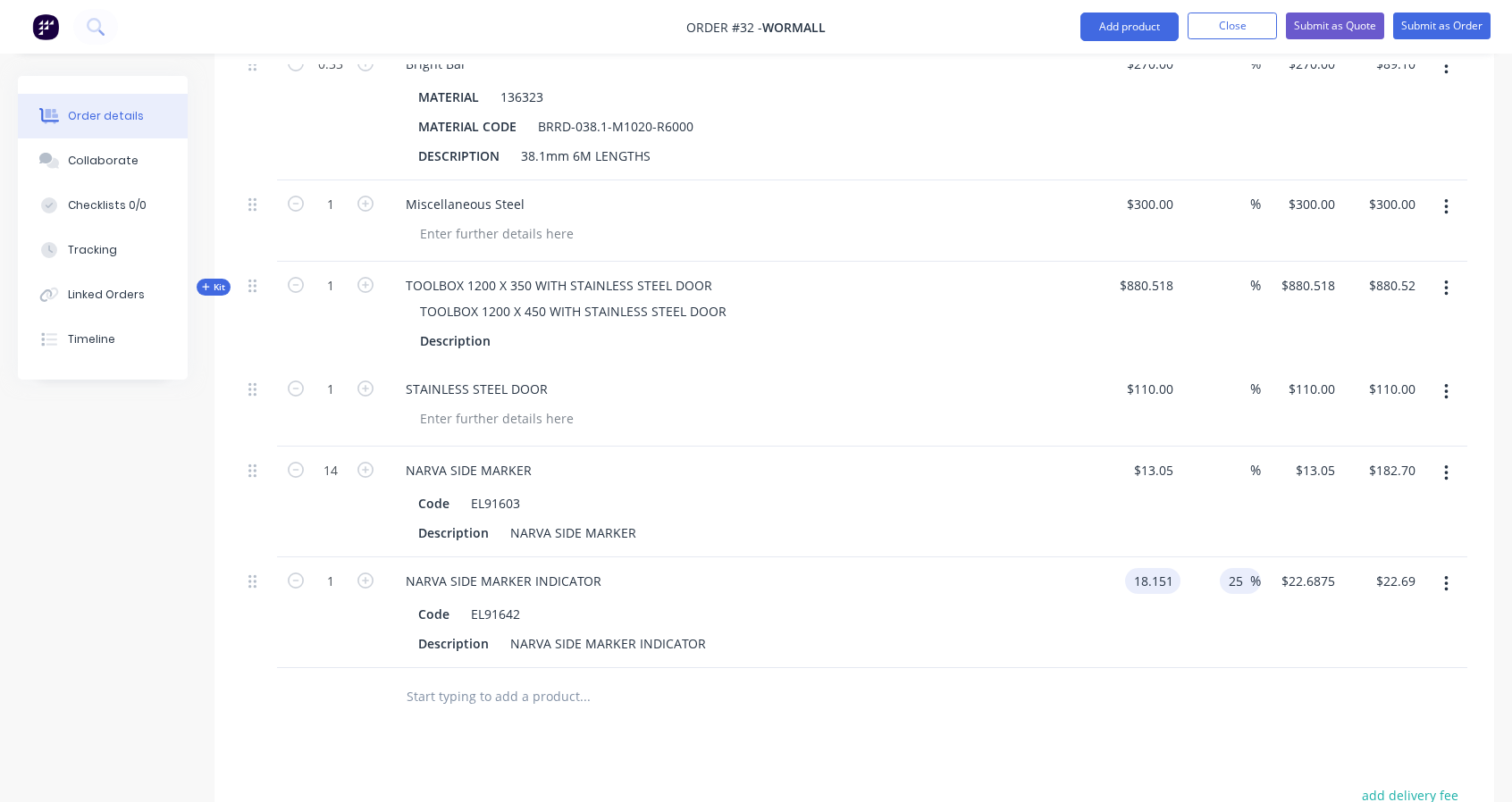
type input "$18.151"
type input "$22.6888"
click at [1235, 571] on input "25" at bounding box center [1238, 581] width 23 height 26
click at [1242, 571] on input "25" at bounding box center [1238, 581] width 23 height 26
type input "2"
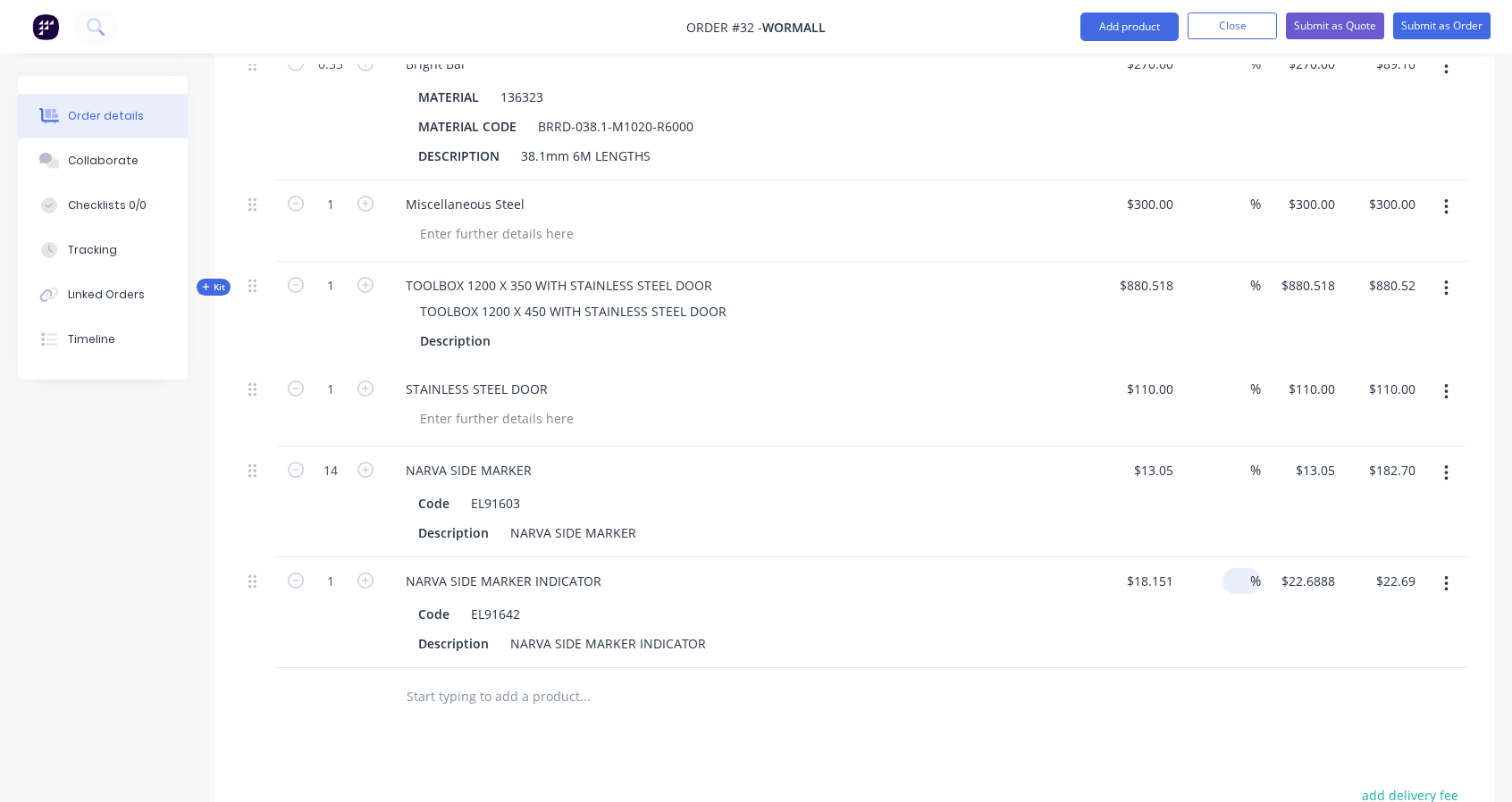
type input "$18.151"
type input "$18.15"
click at [1210, 584] on div "%" at bounding box center [1220, 612] width 81 height 111
click at [366, 580] on button "button" at bounding box center [365, 579] width 23 height 19
type input "2"
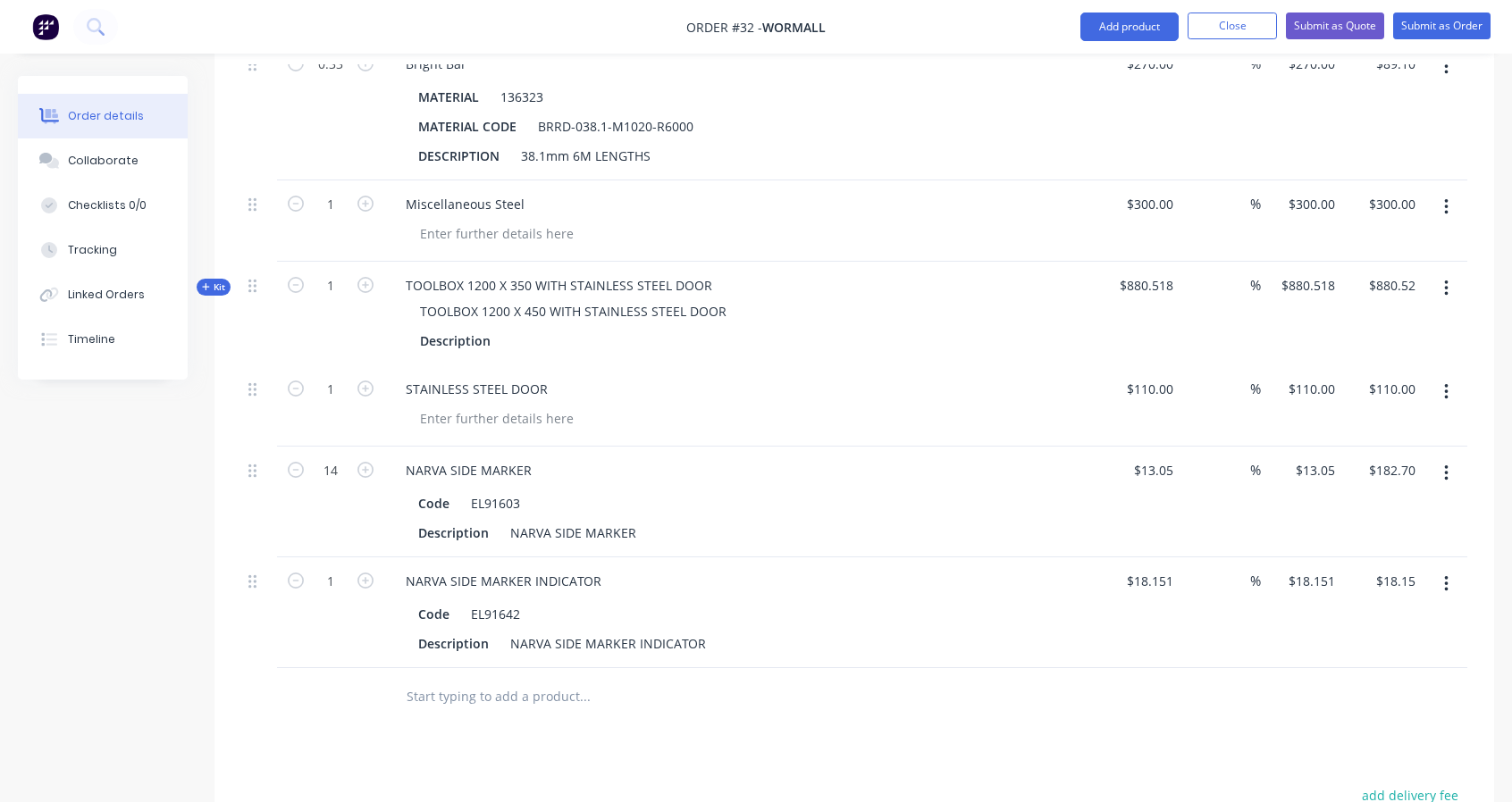
type input "$36.30"
click at [435, 679] on input "text" at bounding box center [584, 696] width 357 height 35
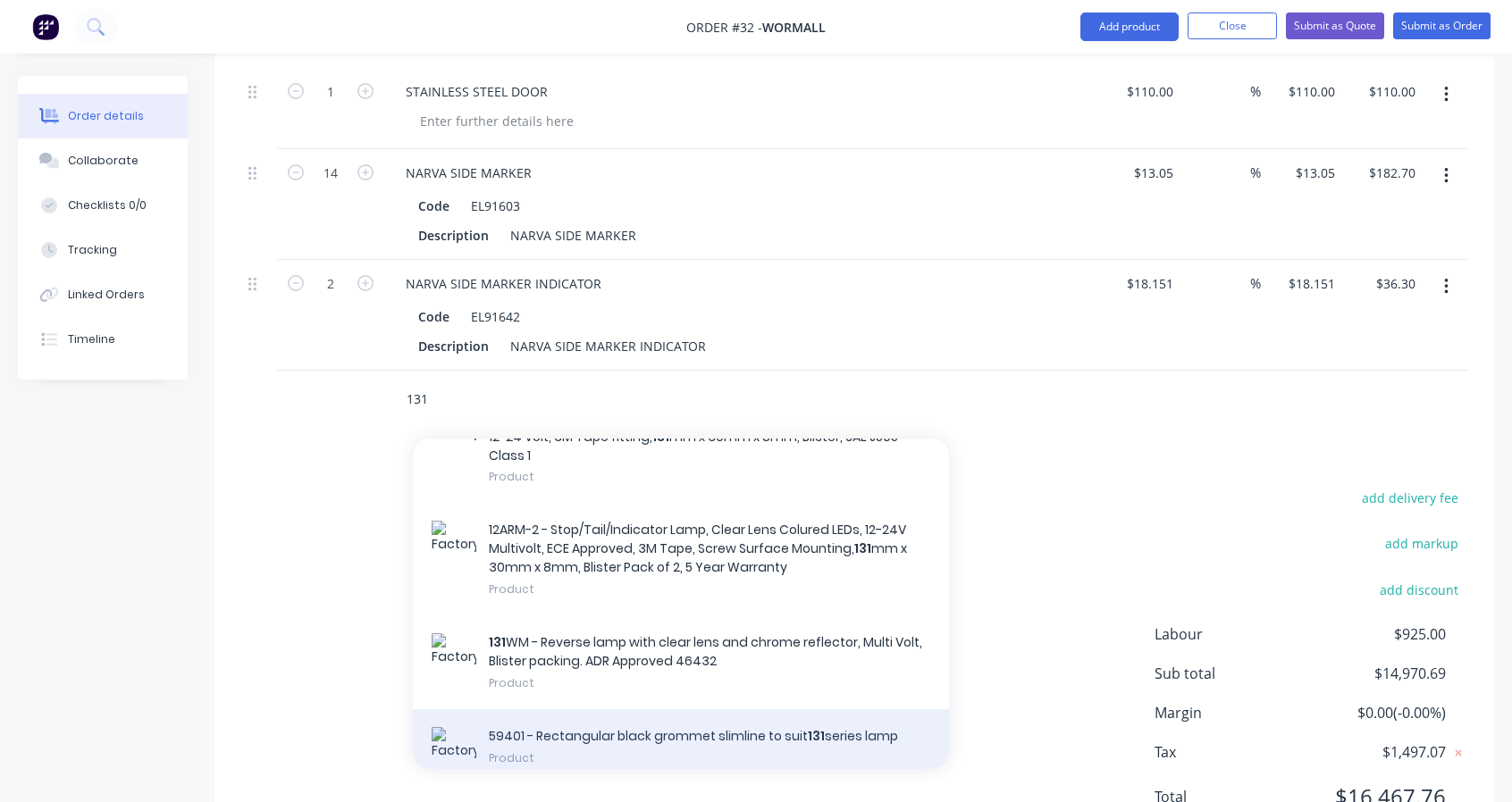
scroll to position [149, 0]
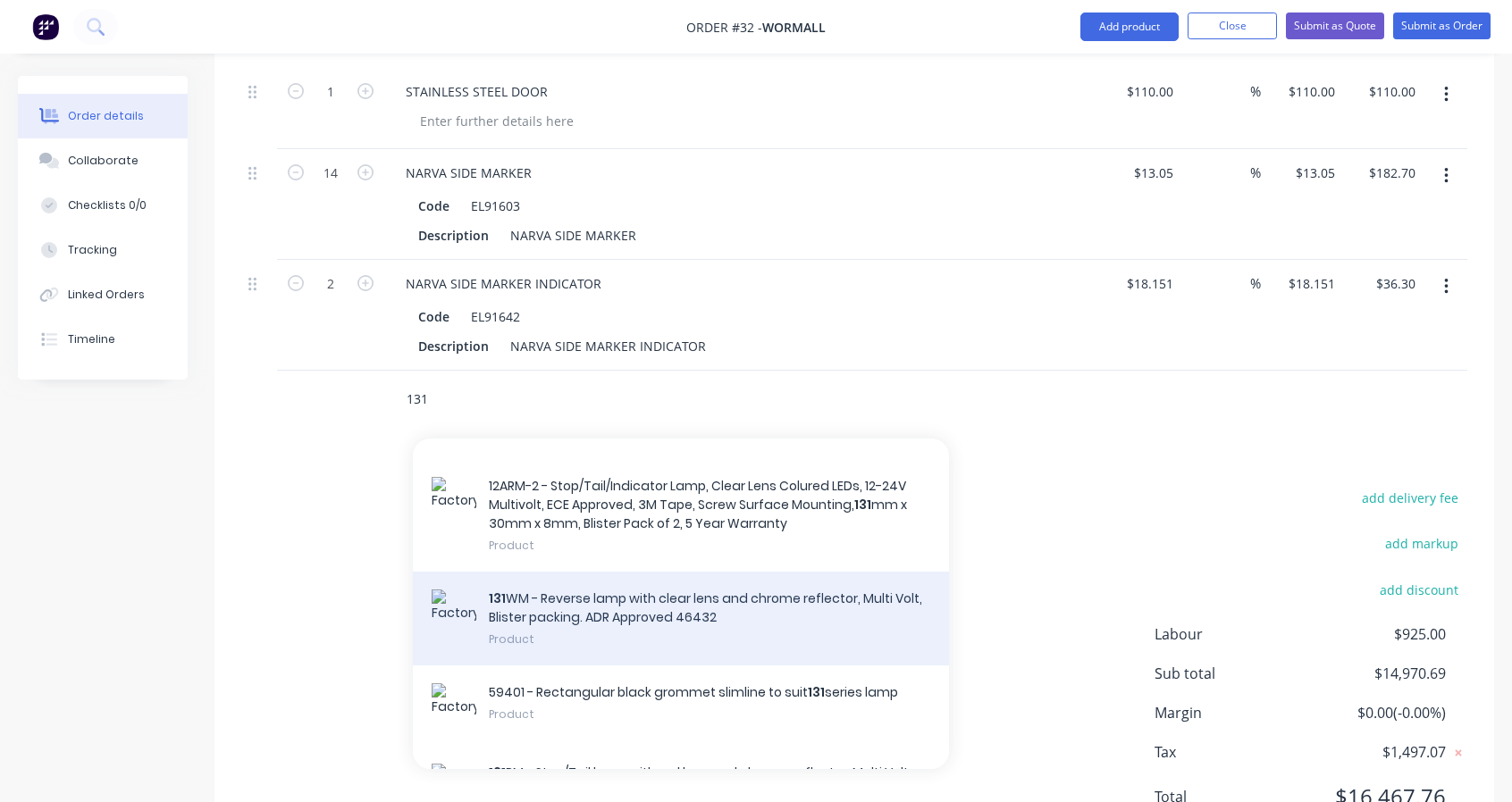
type input "131"
click at [572, 585] on div "131 WM - Reverse lamp with clear lens and chrome reflector, Multi Volt, Blister…" at bounding box center [681, 618] width 537 height 94
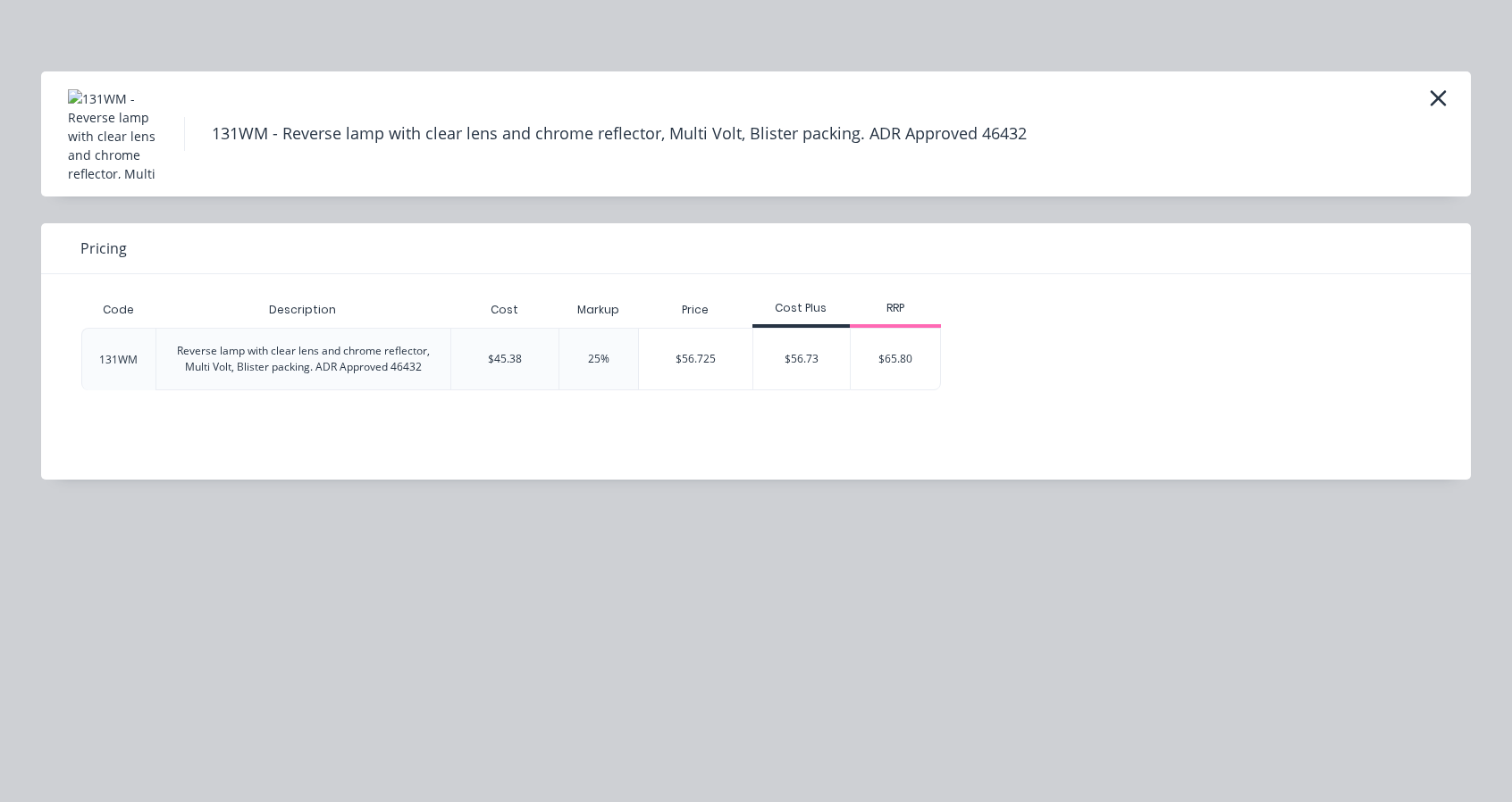
click at [676, 348] on div "$56.725" at bounding box center [696, 359] width 113 height 60
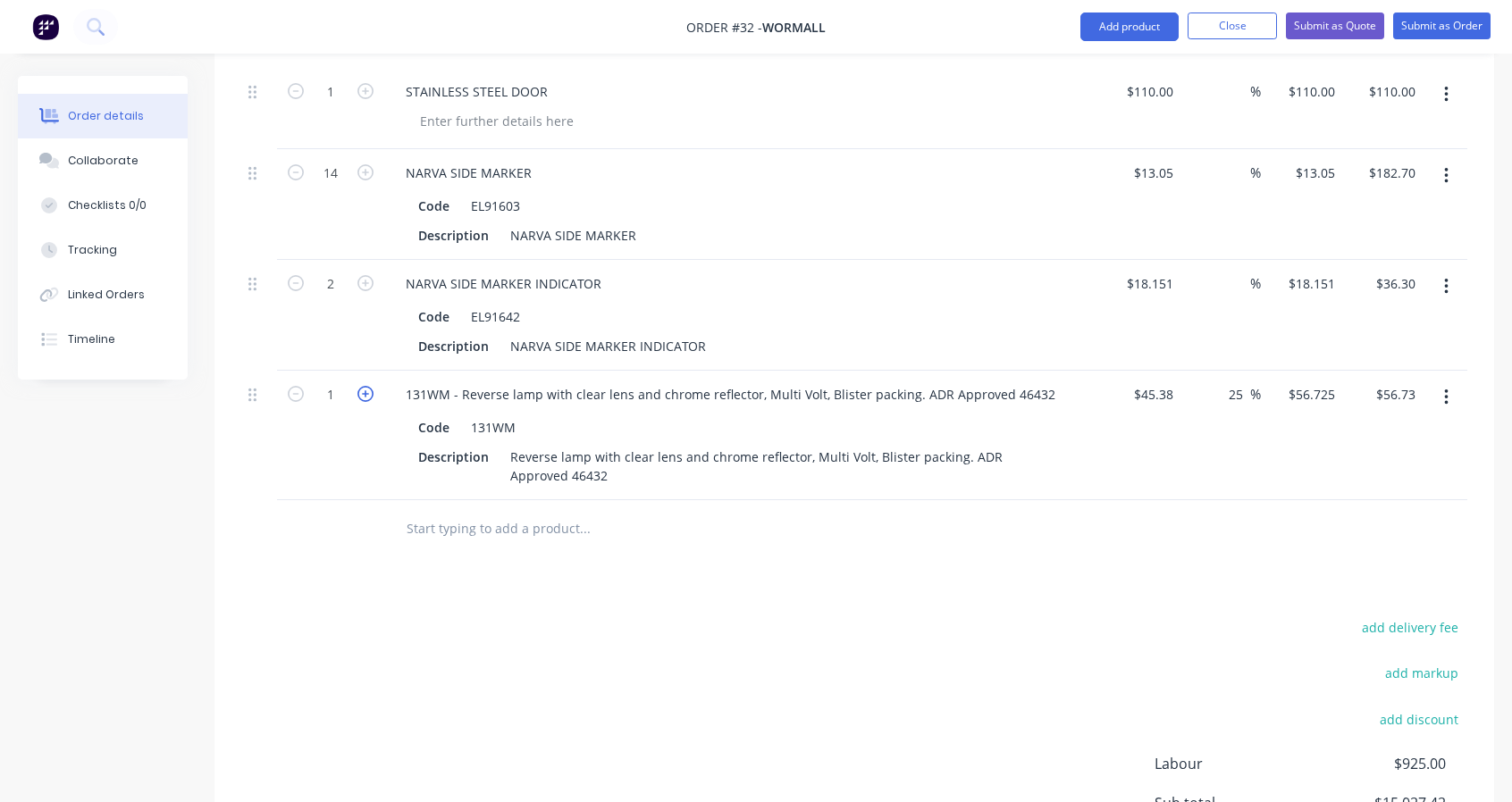
click at [368, 386] on icon "button" at bounding box center [365, 393] width 16 height 16
type input "2"
type input "$113.45"
click at [1250, 384] on span "%" at bounding box center [1255, 394] width 11 height 20
drag, startPoint x: 1243, startPoint y: 385, endPoint x: 1217, endPoint y: 377, distance: 27.2
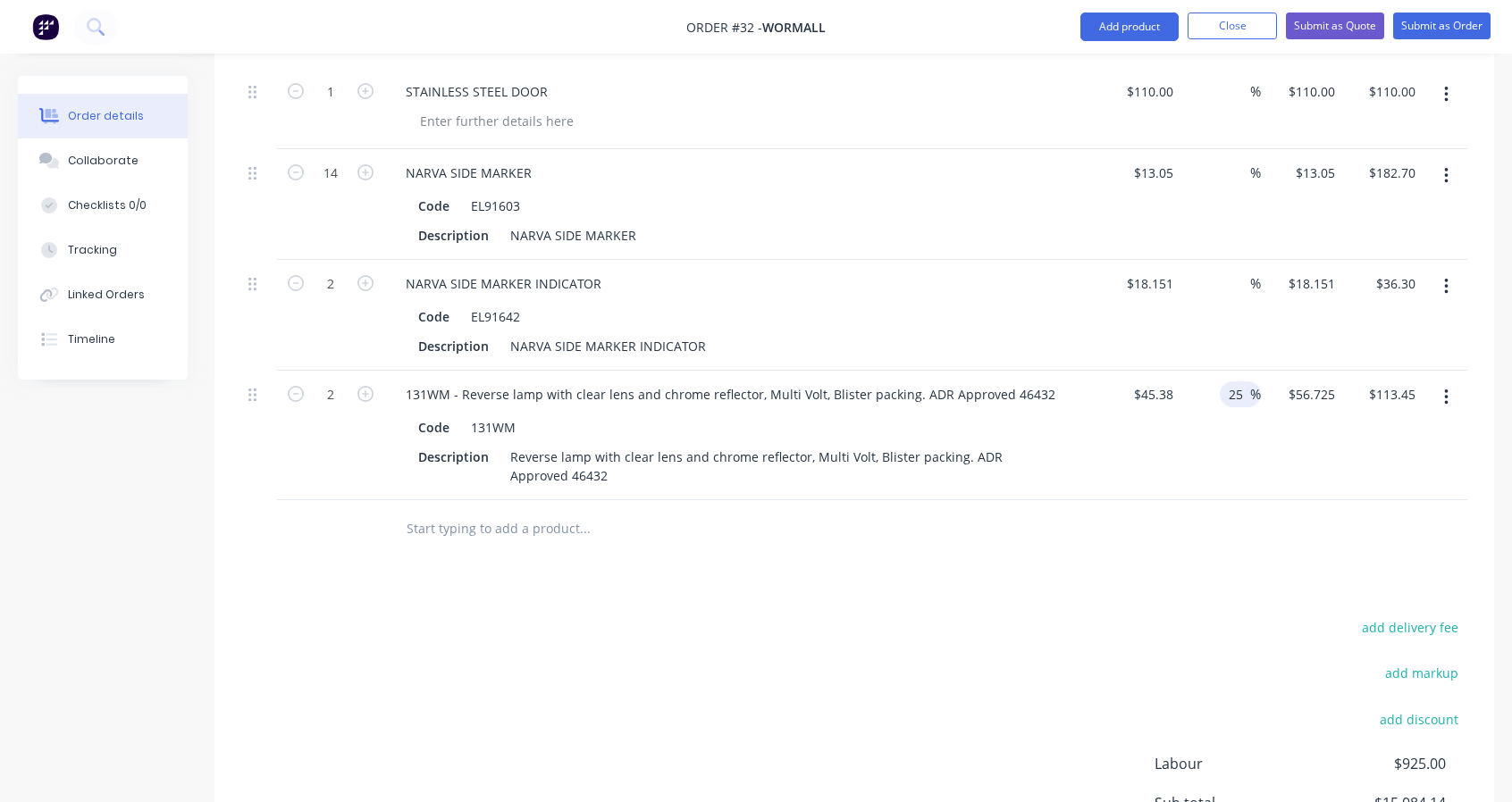
click at [1217, 377] on div "25 25 %" at bounding box center [1220, 435] width 81 height 129
type input "$45.38"
type input "$90.76"
click at [550, 513] on input "text" at bounding box center [584, 529] width 357 height 35
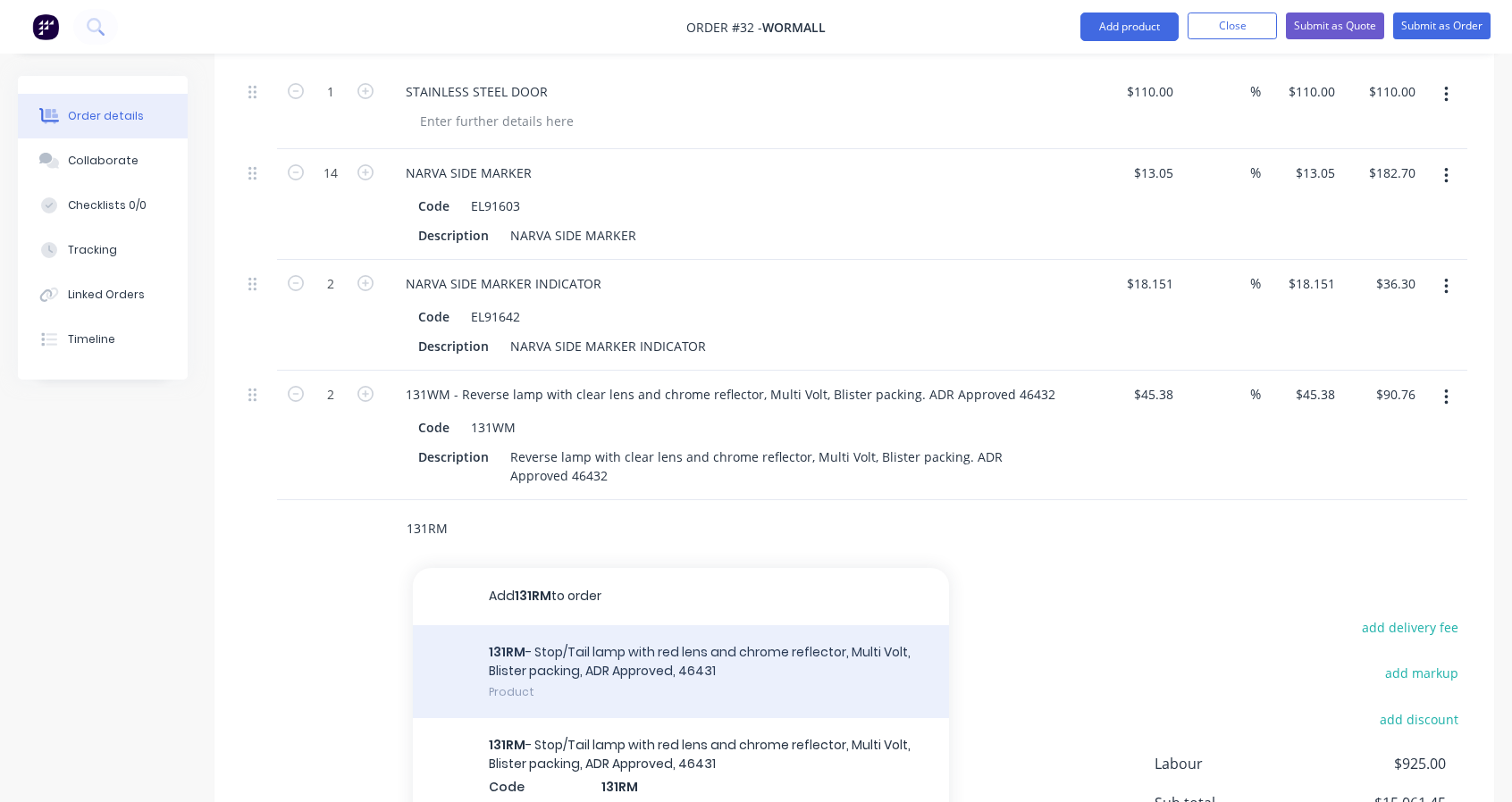
type input "131RM"
click at [693, 643] on div "131RM - Stop/Tail lamp with red lens and chrome reflector, Multi Volt, Blister …" at bounding box center [681, 672] width 537 height 94
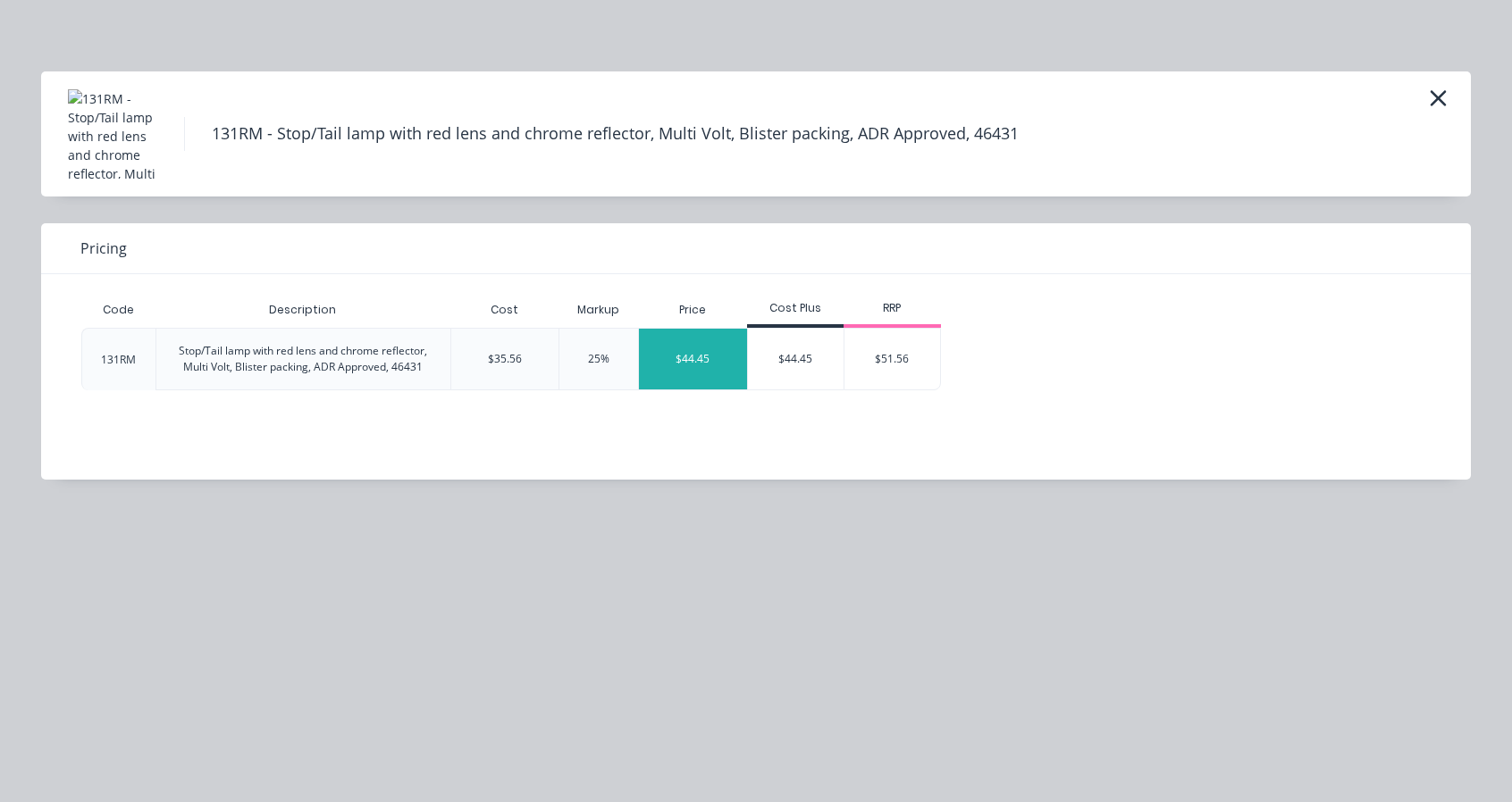
click at [728, 342] on div "$44.45" at bounding box center [693, 359] width 108 height 60
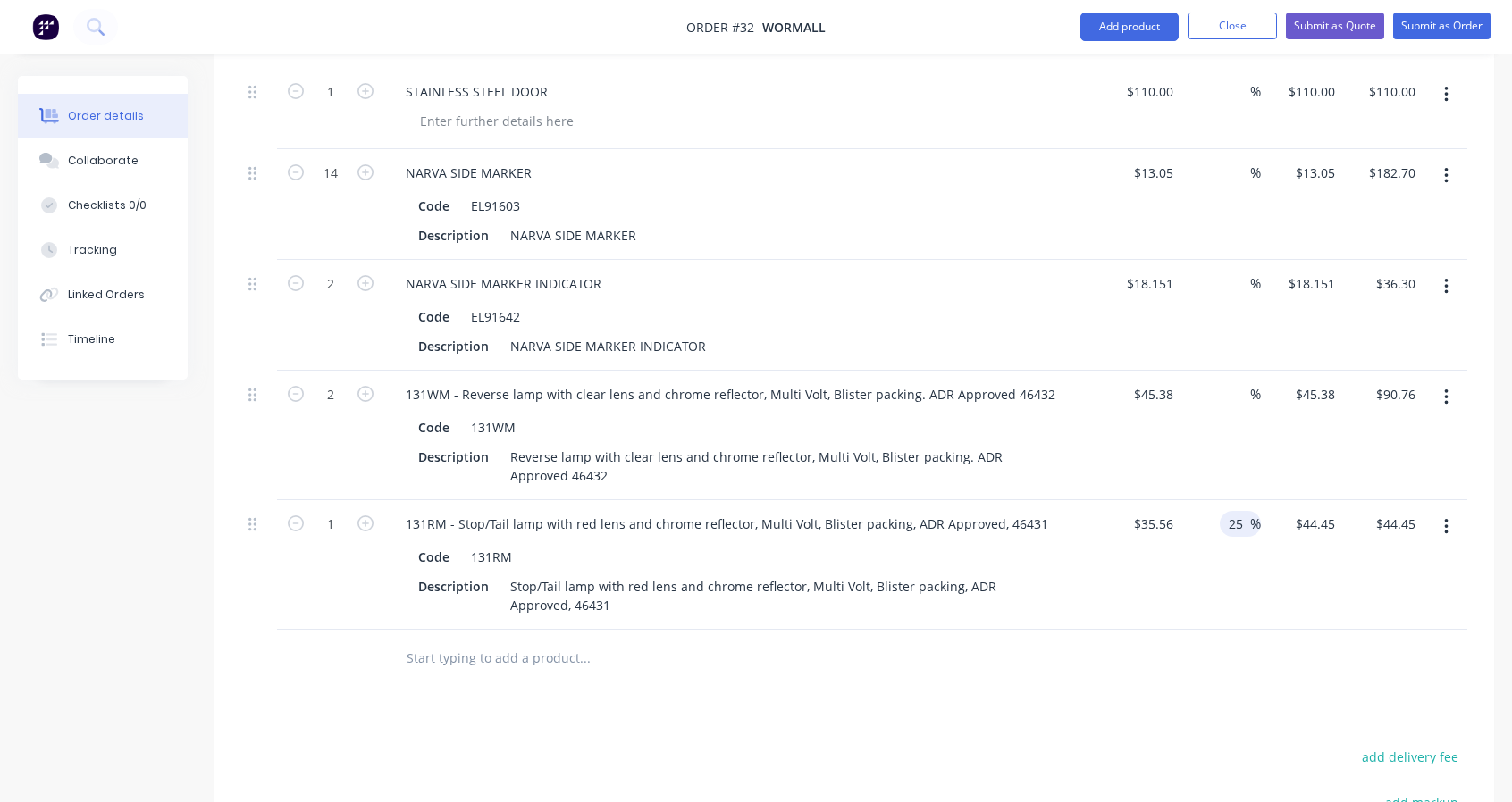
click at [1243, 514] on input "25" at bounding box center [1238, 524] width 23 height 26
drag, startPoint x: 1234, startPoint y: 512, endPoint x: 1220, endPoint y: 510, distance: 14.1
click at [1221, 512] on div "25 25 %" at bounding box center [1240, 524] width 41 height 26
type input "\"
type input "$35.56"
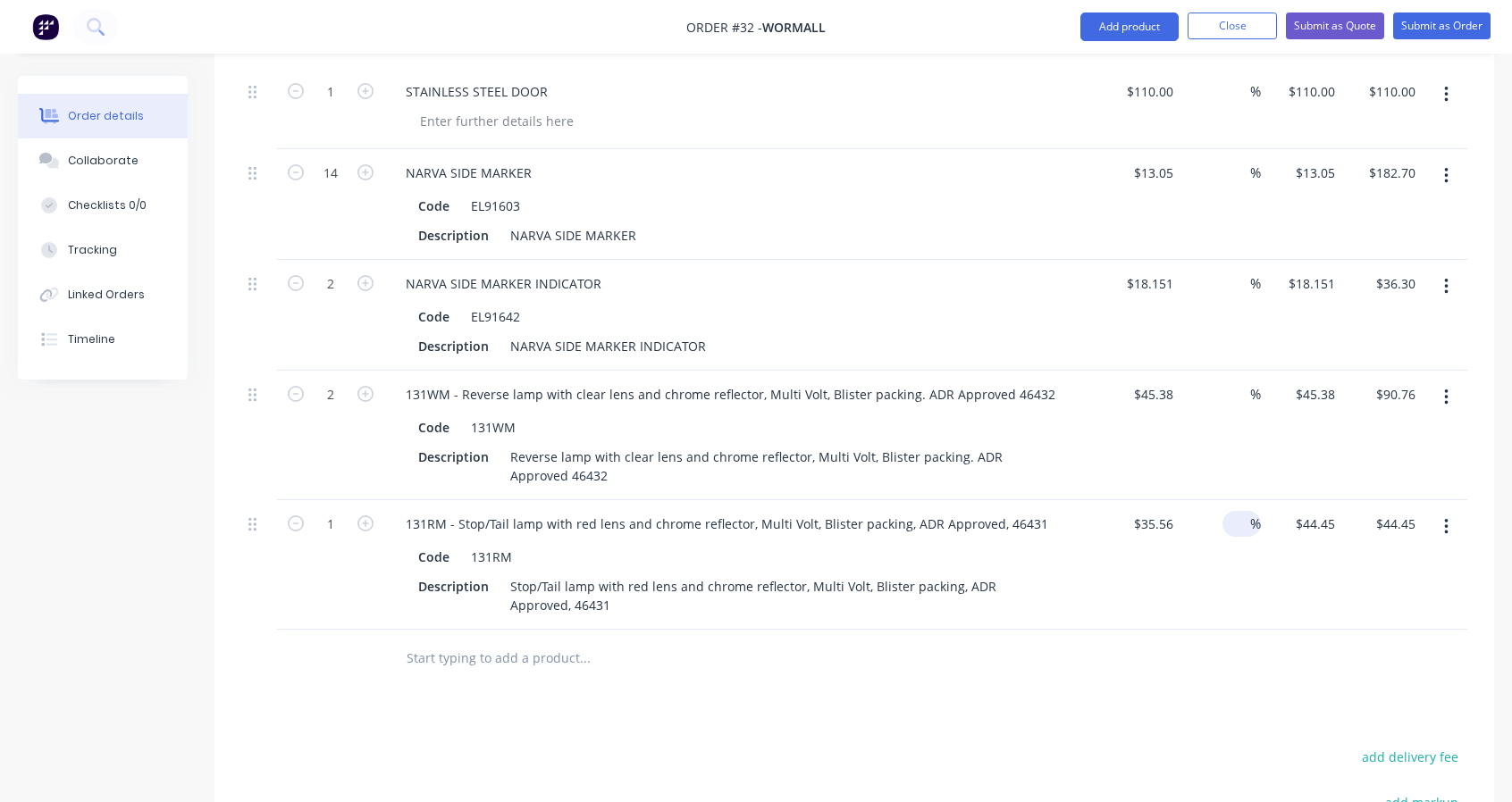
type input "$35.56"
click at [373, 515] on icon "button" at bounding box center [365, 522] width 16 height 16
type input "2"
type input "$71.12"
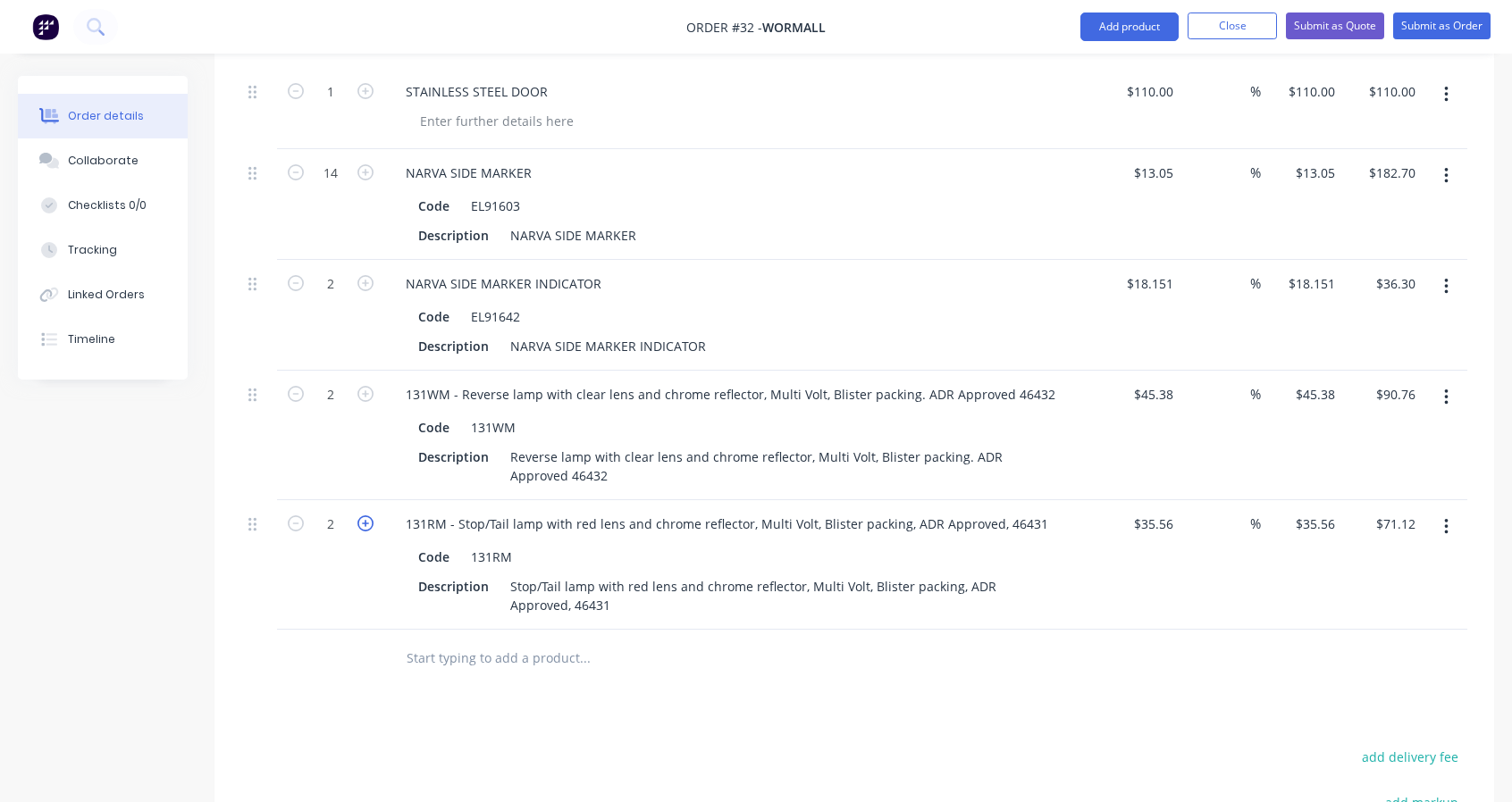
click at [373, 515] on icon "button" at bounding box center [365, 522] width 16 height 16
type input "3"
type input "$106.68"
click at [373, 515] on icon "button" at bounding box center [365, 522] width 16 height 16
type input "4"
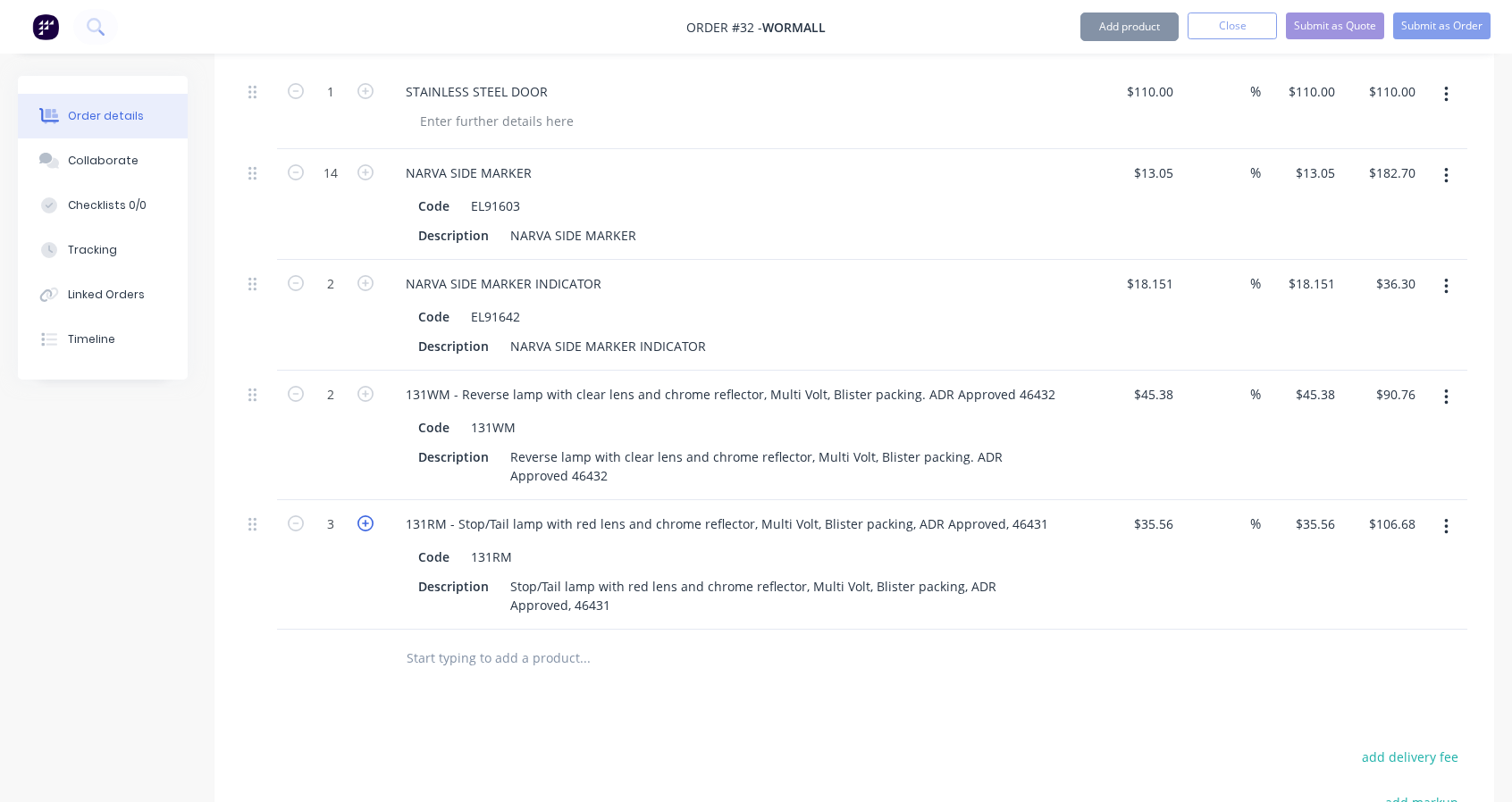
type input "$142.24"
click at [522, 650] on input "text" at bounding box center [584, 658] width 357 height 35
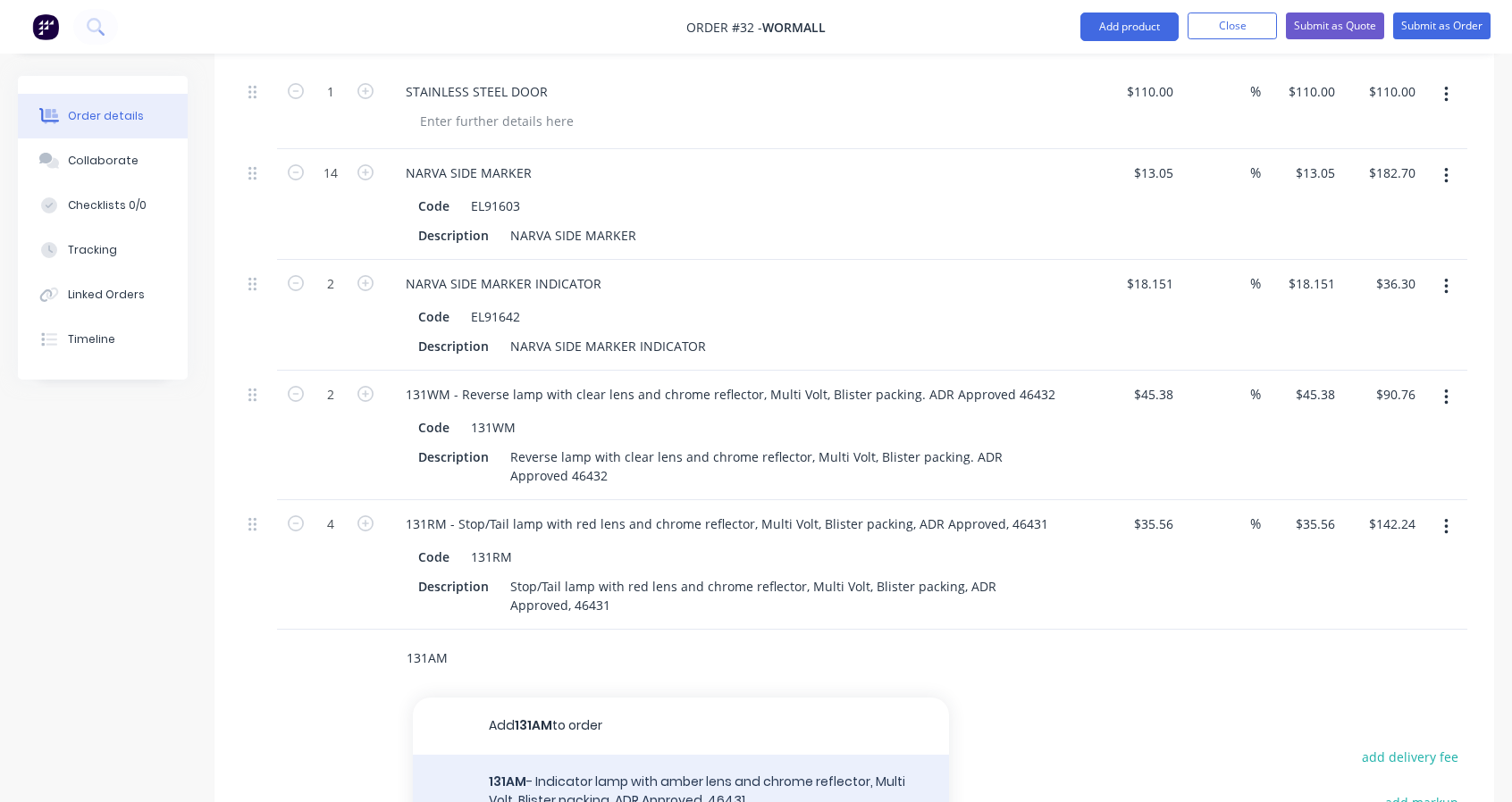
scroll to position [3659, 0]
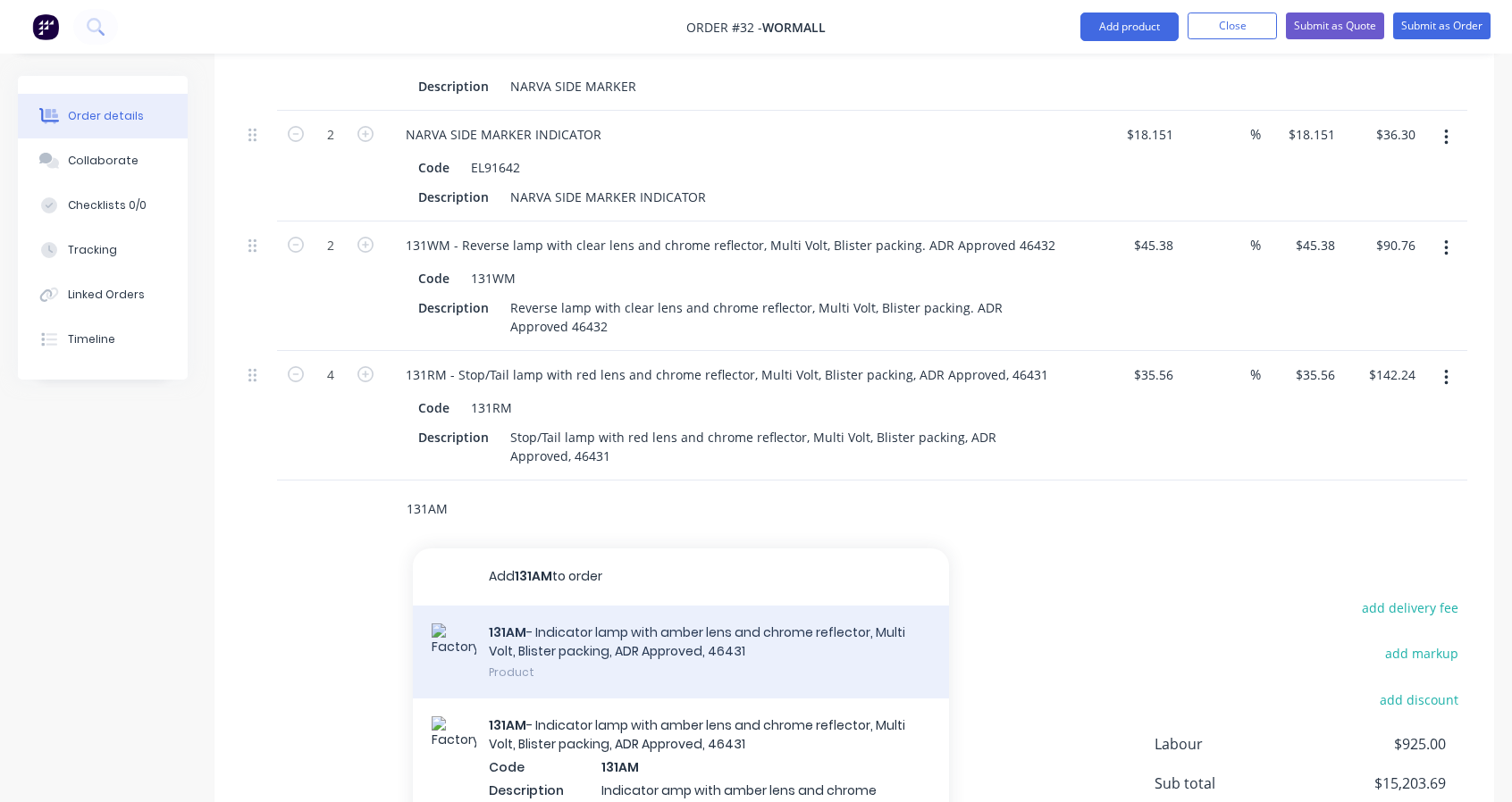
type input "131AM"
click at [576, 642] on div "131AM - Indicator lamp with amber lens and chrome reflector, Multi Volt, Bliste…" at bounding box center [681, 652] width 537 height 94
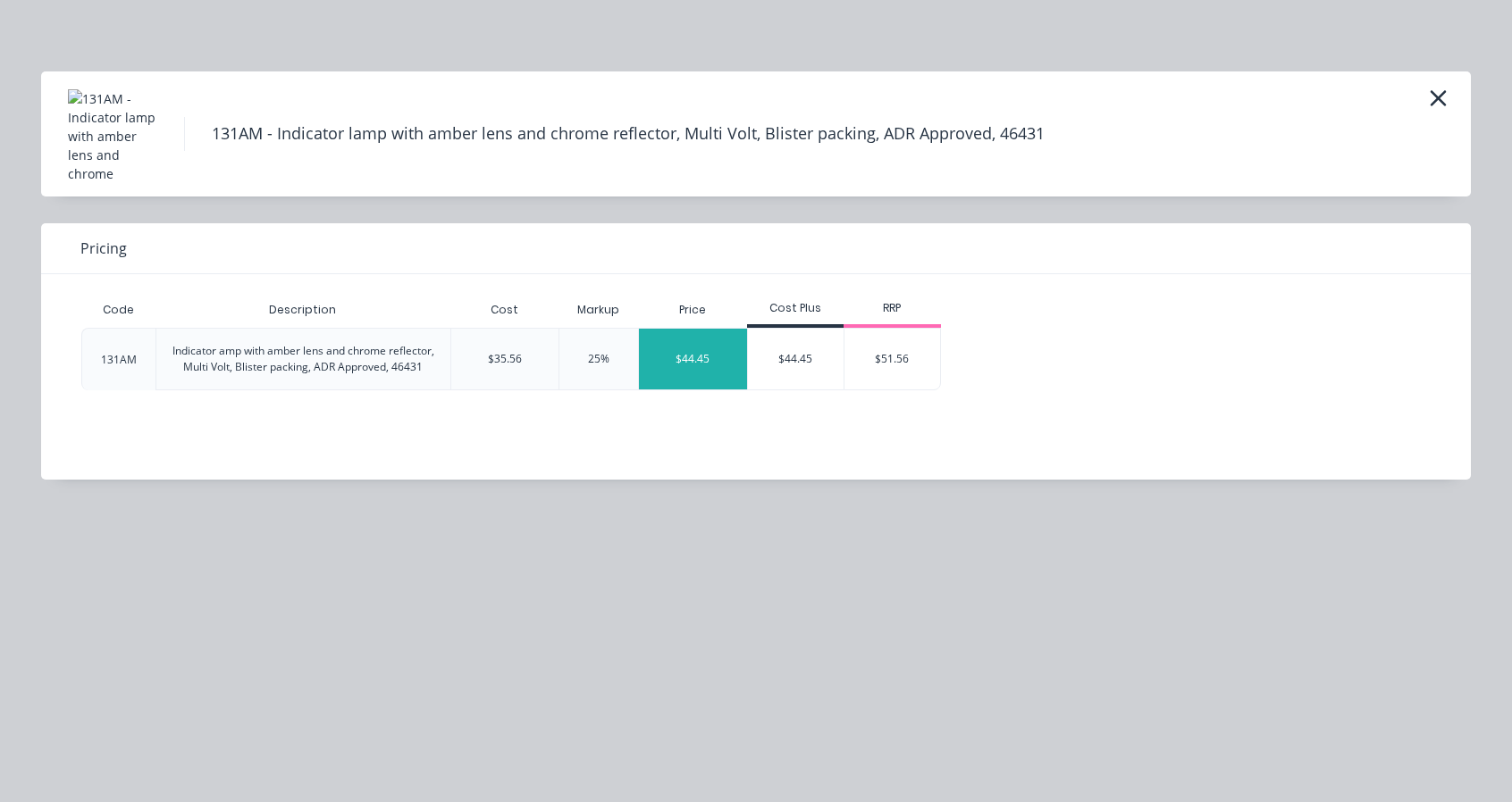
click at [713, 361] on div "$44.45" at bounding box center [693, 359] width 108 height 60
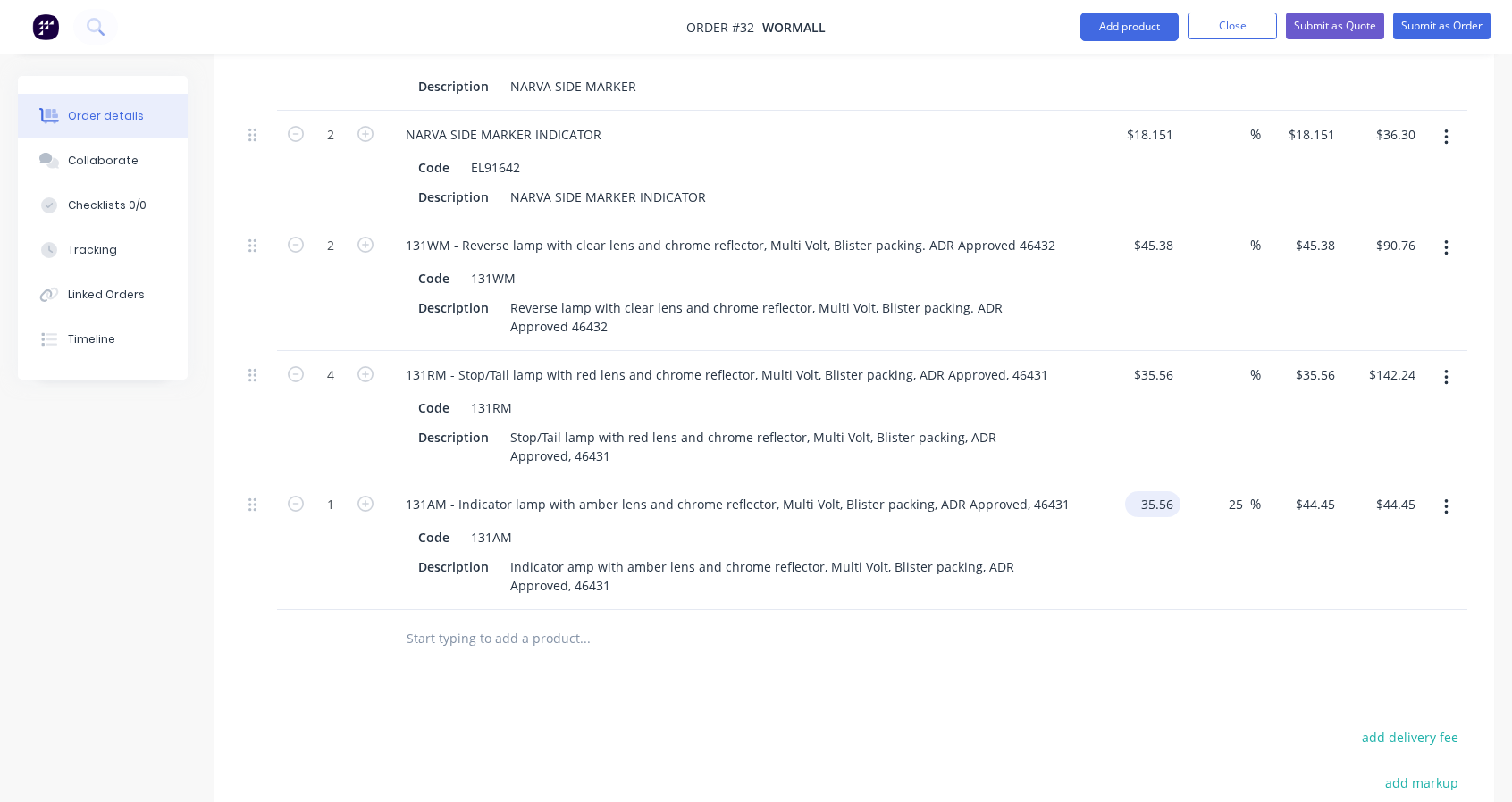
click at [1177, 493] on input "35.56" at bounding box center [1157, 505] width 48 height 26
type input "$35.56"
click at [1248, 493] on input "25" at bounding box center [1238, 505] width 23 height 26
drag, startPoint x: 1248, startPoint y: 493, endPoint x: 1194, endPoint y: 482, distance: 55.1
click at [1196, 482] on div "25 25 %" at bounding box center [1220, 545] width 81 height 129
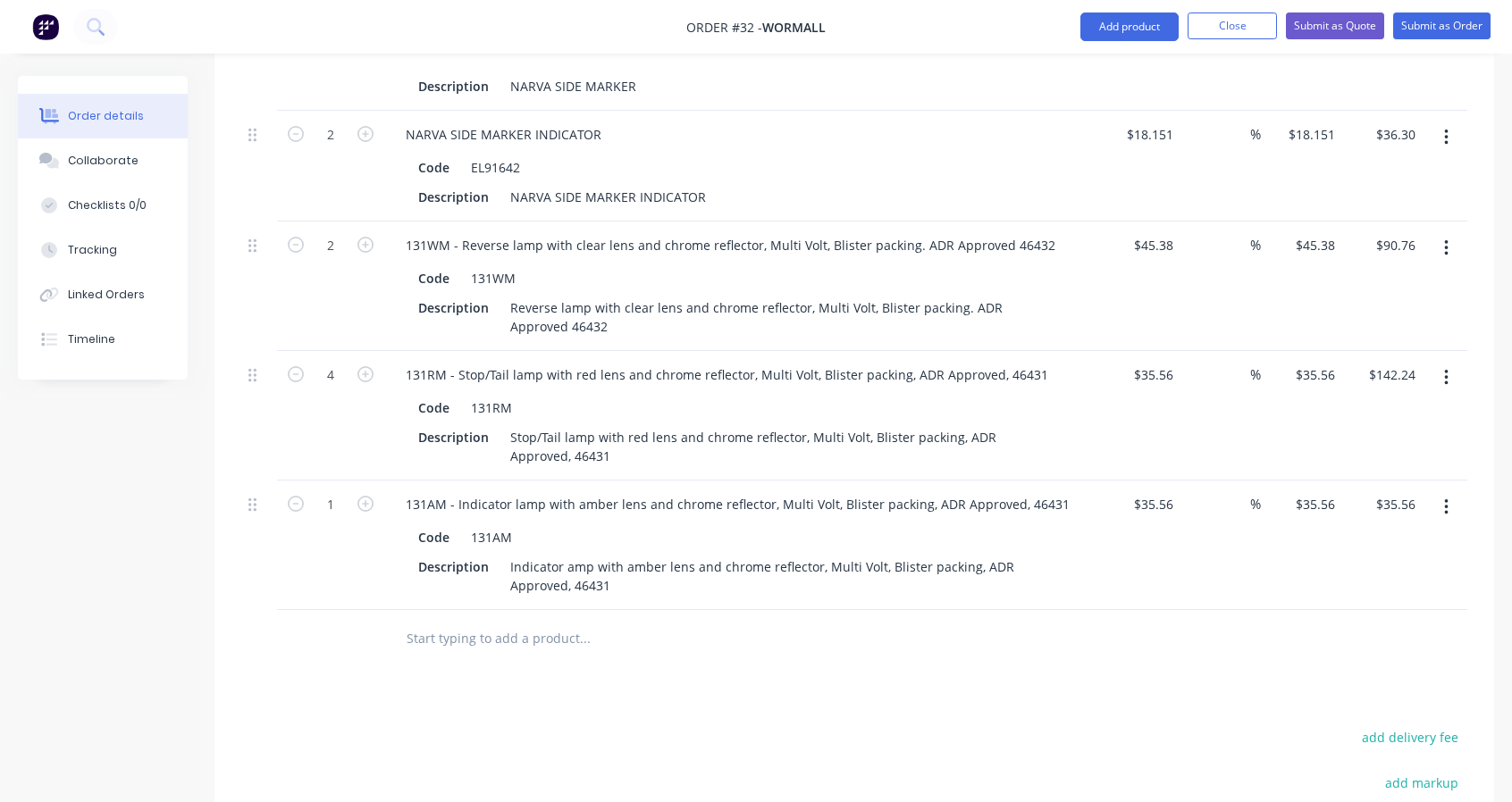
type input "$35.56"
click at [486, 631] on input "text" at bounding box center [584, 638] width 357 height 35
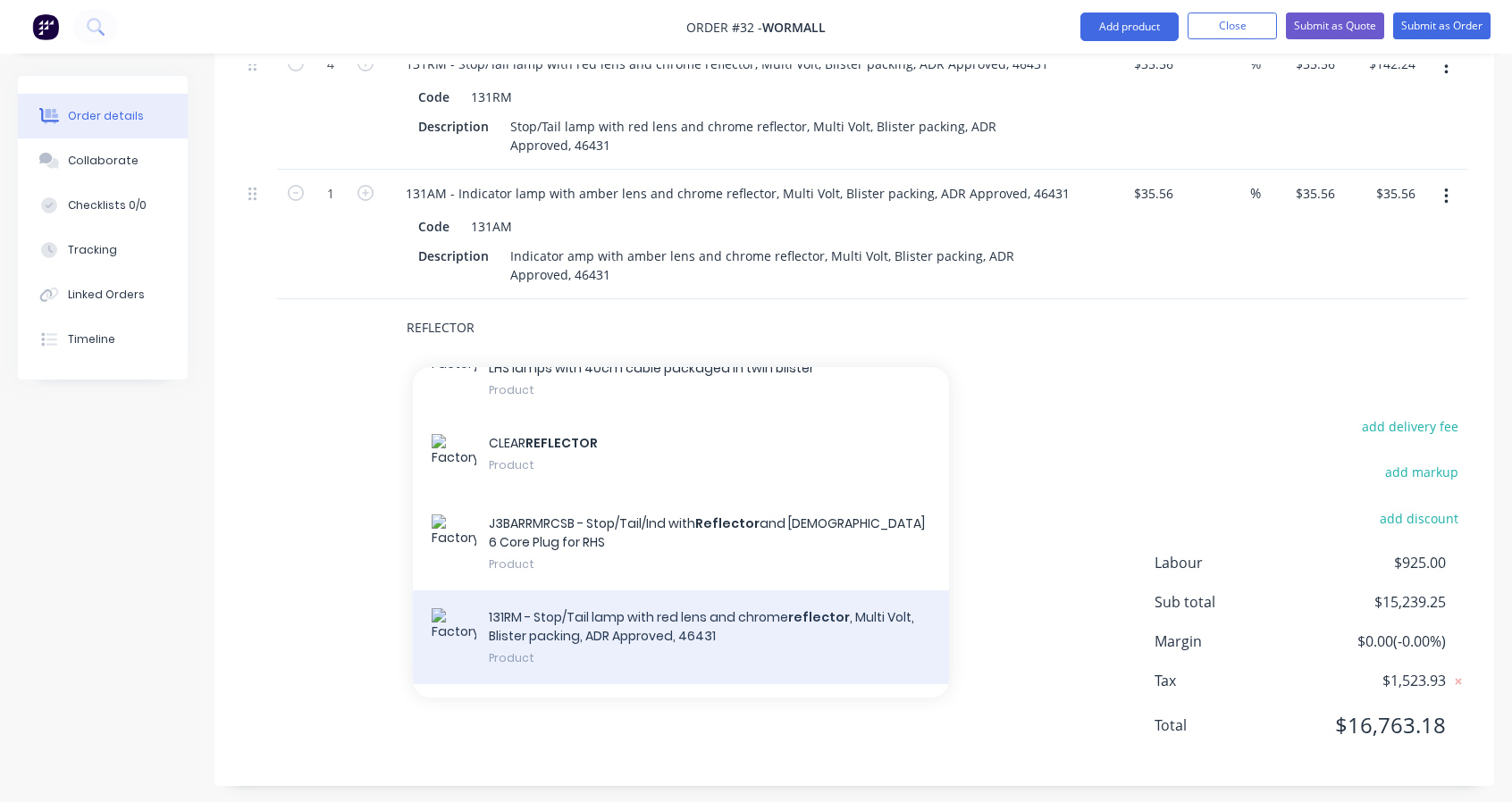
scroll to position [149, 0]
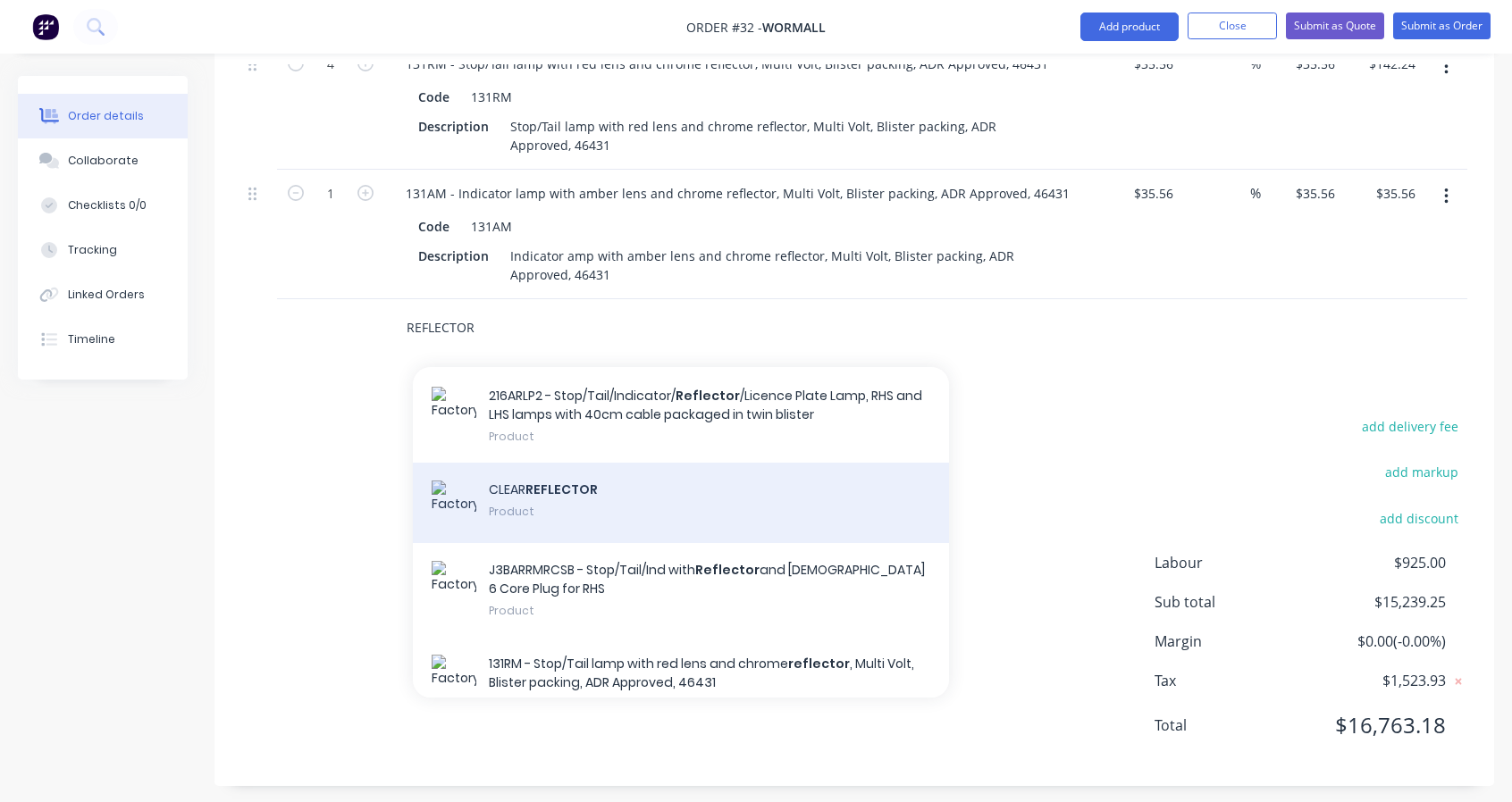
type input "REFLECTOR"
click at [606, 508] on div "CLEAR REFLECTOR Product" at bounding box center [681, 503] width 537 height 80
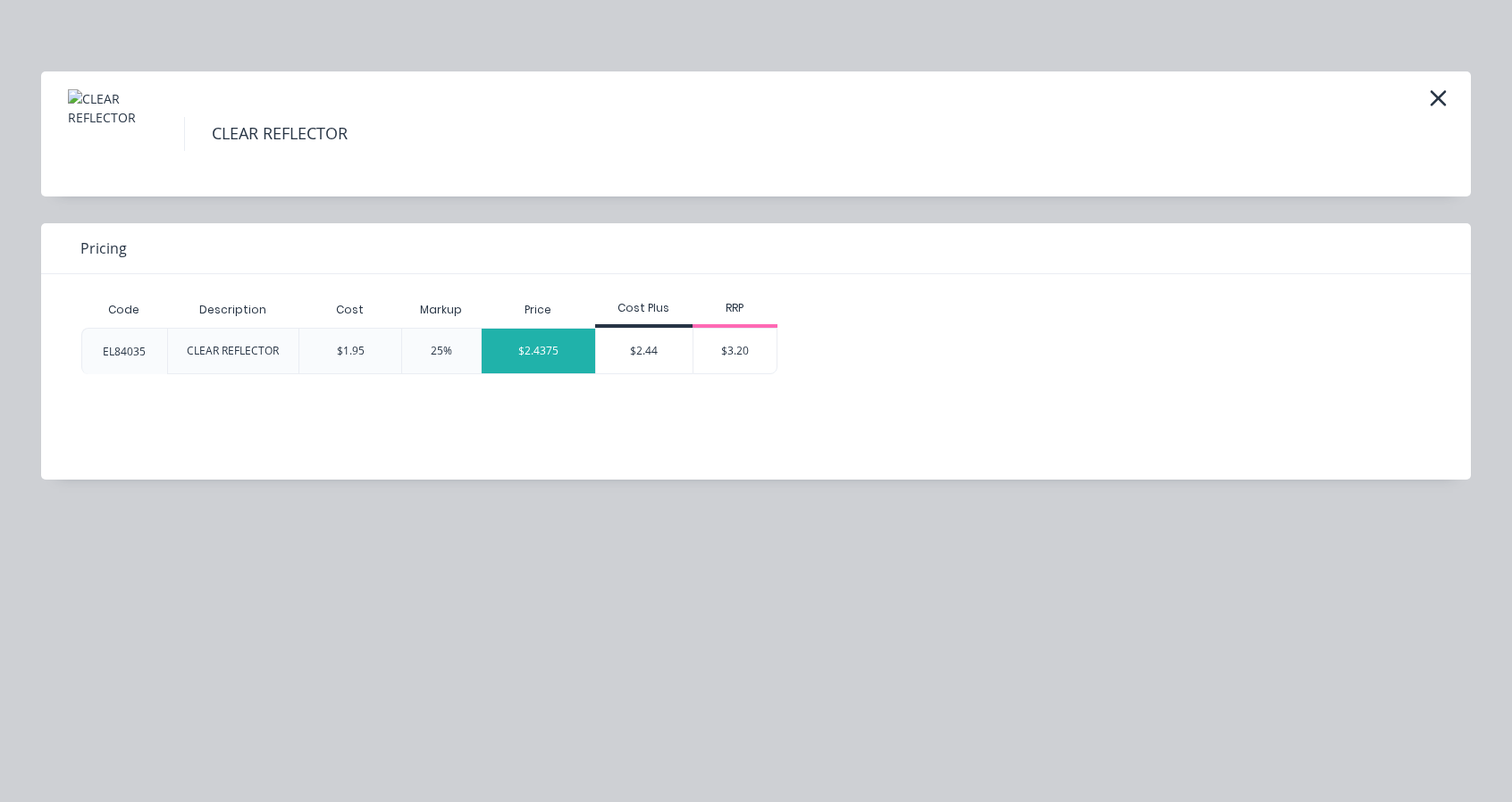
click at [547, 345] on div "$2.4375" at bounding box center [538, 351] width 113 height 45
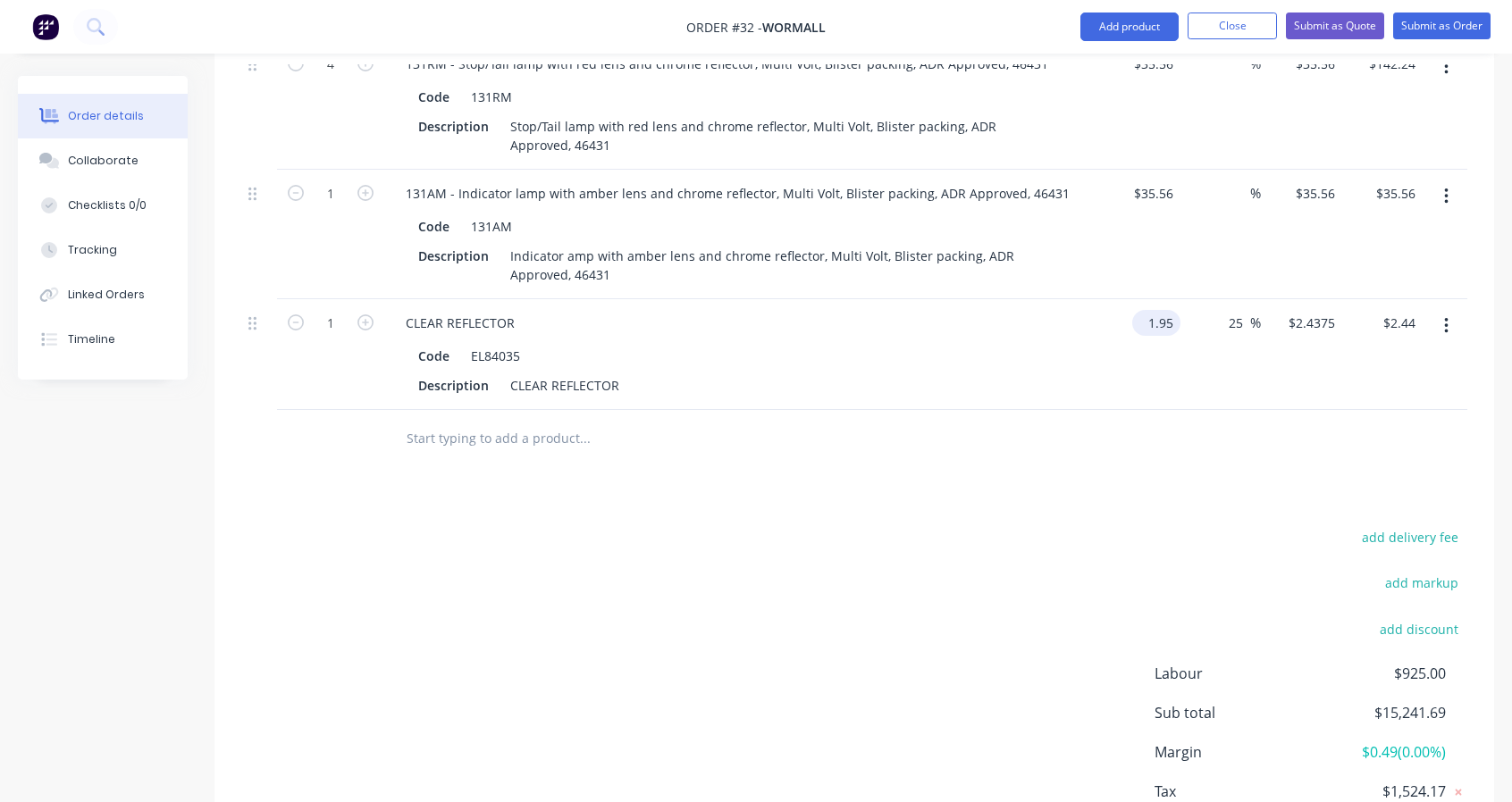
click at [1176, 309] on input "1.95" at bounding box center [1160, 322] width 41 height 26
type input "$1.95"
click at [1251, 312] on span "%" at bounding box center [1255, 322] width 11 height 20
drag, startPoint x: 1248, startPoint y: 310, endPoint x: 1227, endPoint y: 309, distance: 21.0
click at [1227, 309] on input "25" at bounding box center [1238, 322] width 23 height 26
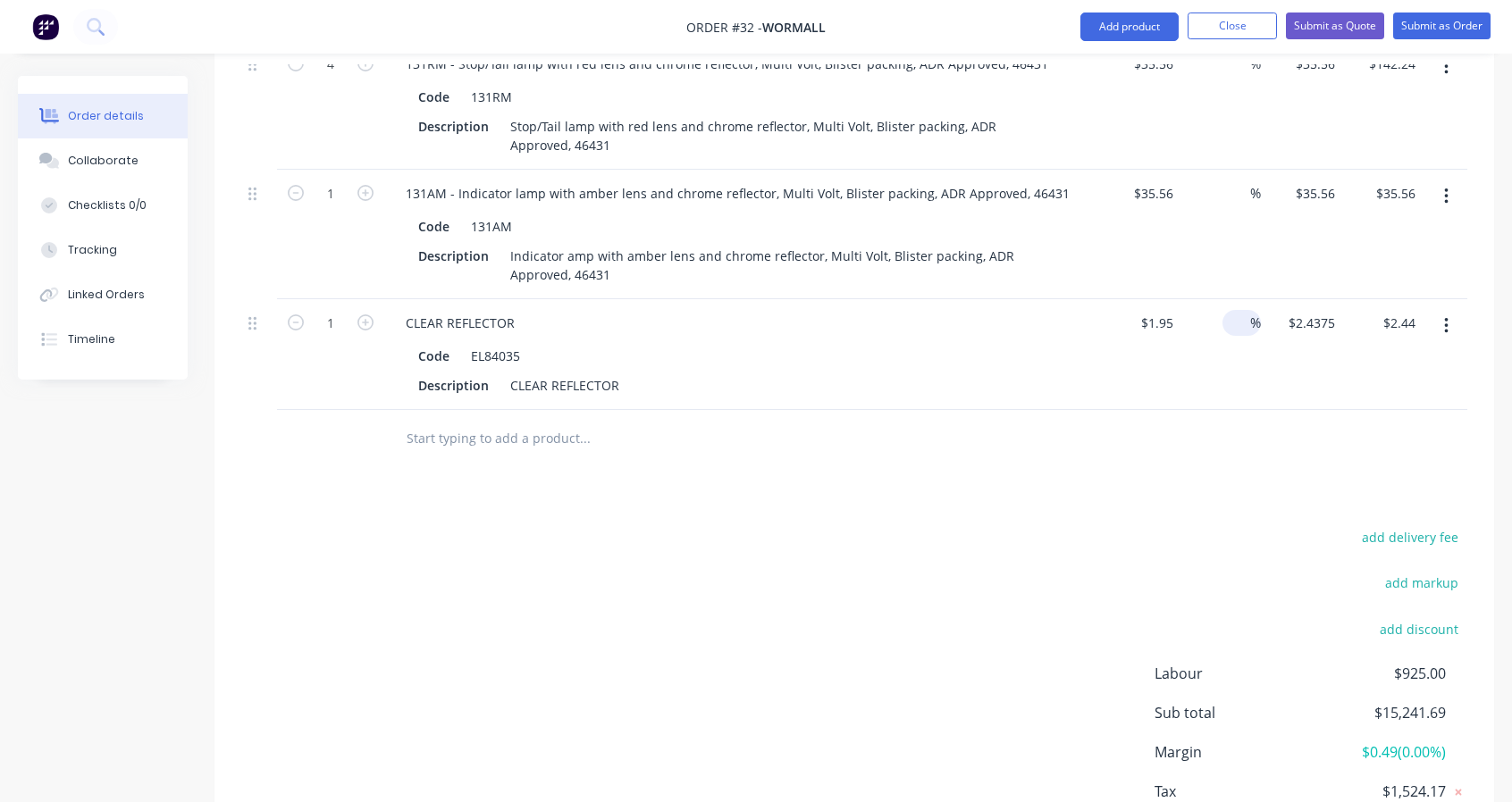
type input "$1.95"
click at [368, 323] on form "1" at bounding box center [331, 322] width 93 height 27
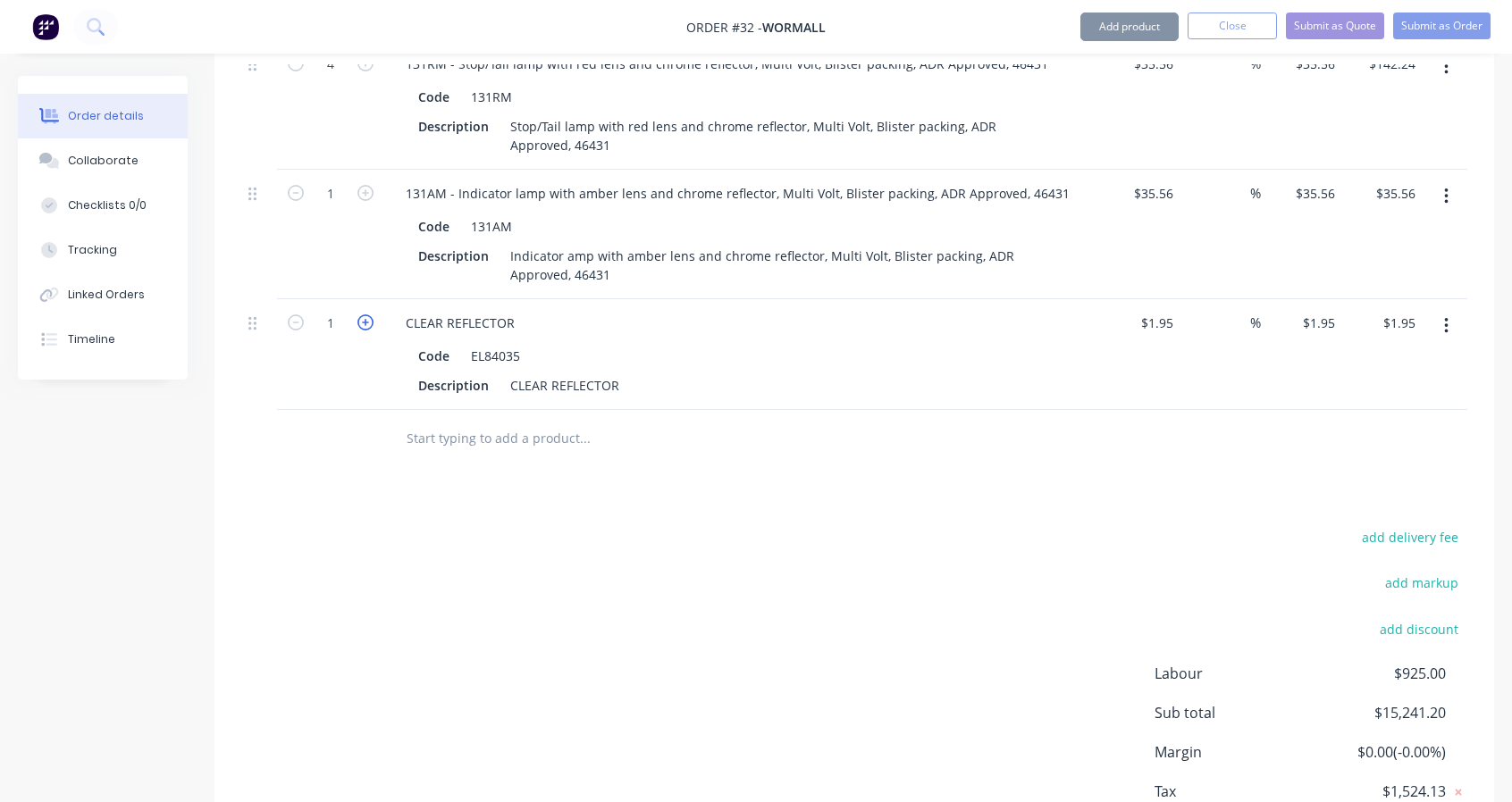
click at [365, 315] on icon "button" at bounding box center [365, 322] width 16 height 16
type input "2"
type input "$3.90"
click at [456, 412] on div at bounding box center [706, 439] width 643 height 58
click at [473, 427] on input "text" at bounding box center [584, 439] width 357 height 35
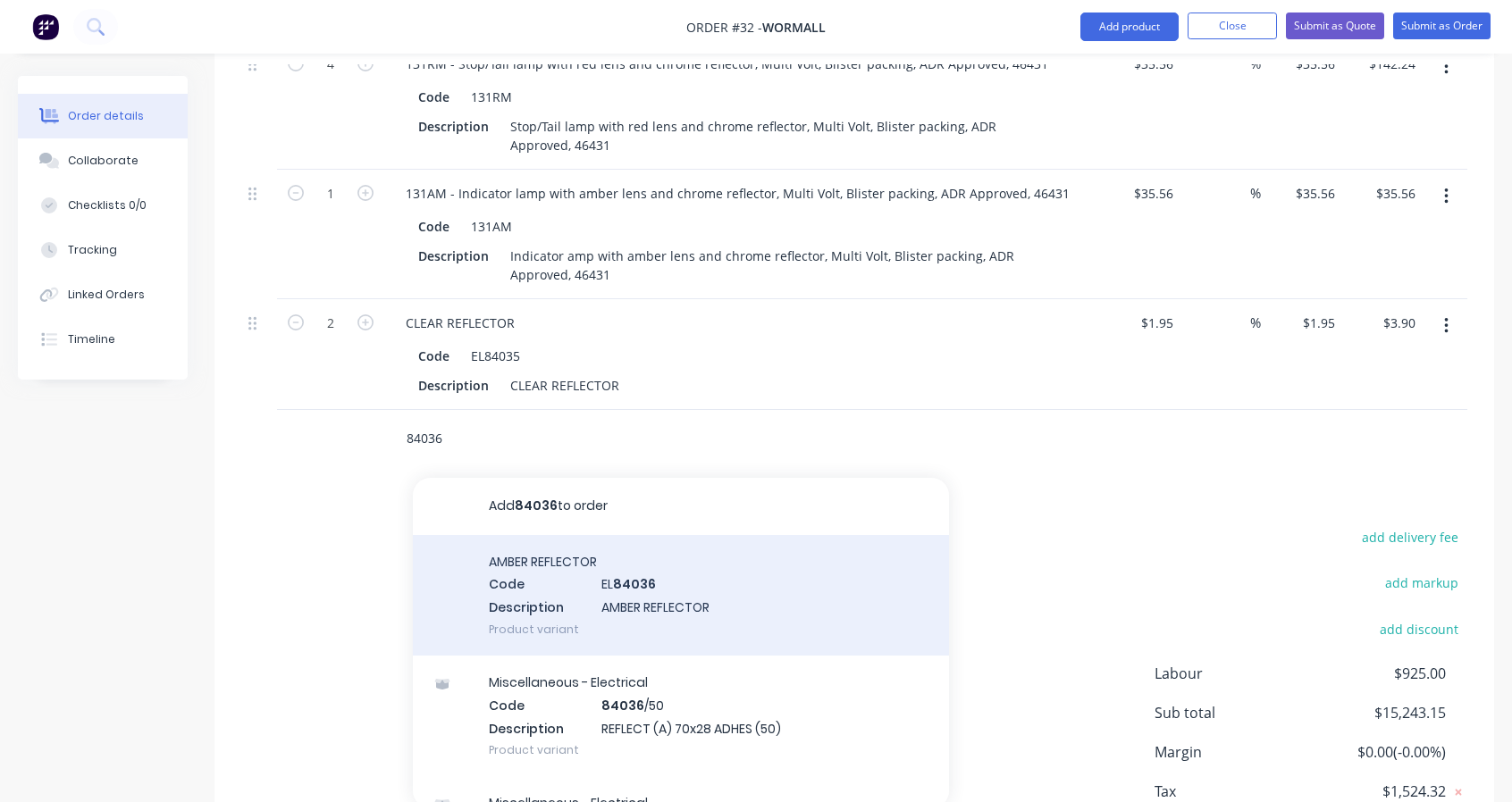
type input "84036"
click at [542, 564] on div "AMBER REFLECTOR Code EL 84036 Description AMBER REFLECTOR Product variant" at bounding box center [681, 596] width 537 height 121
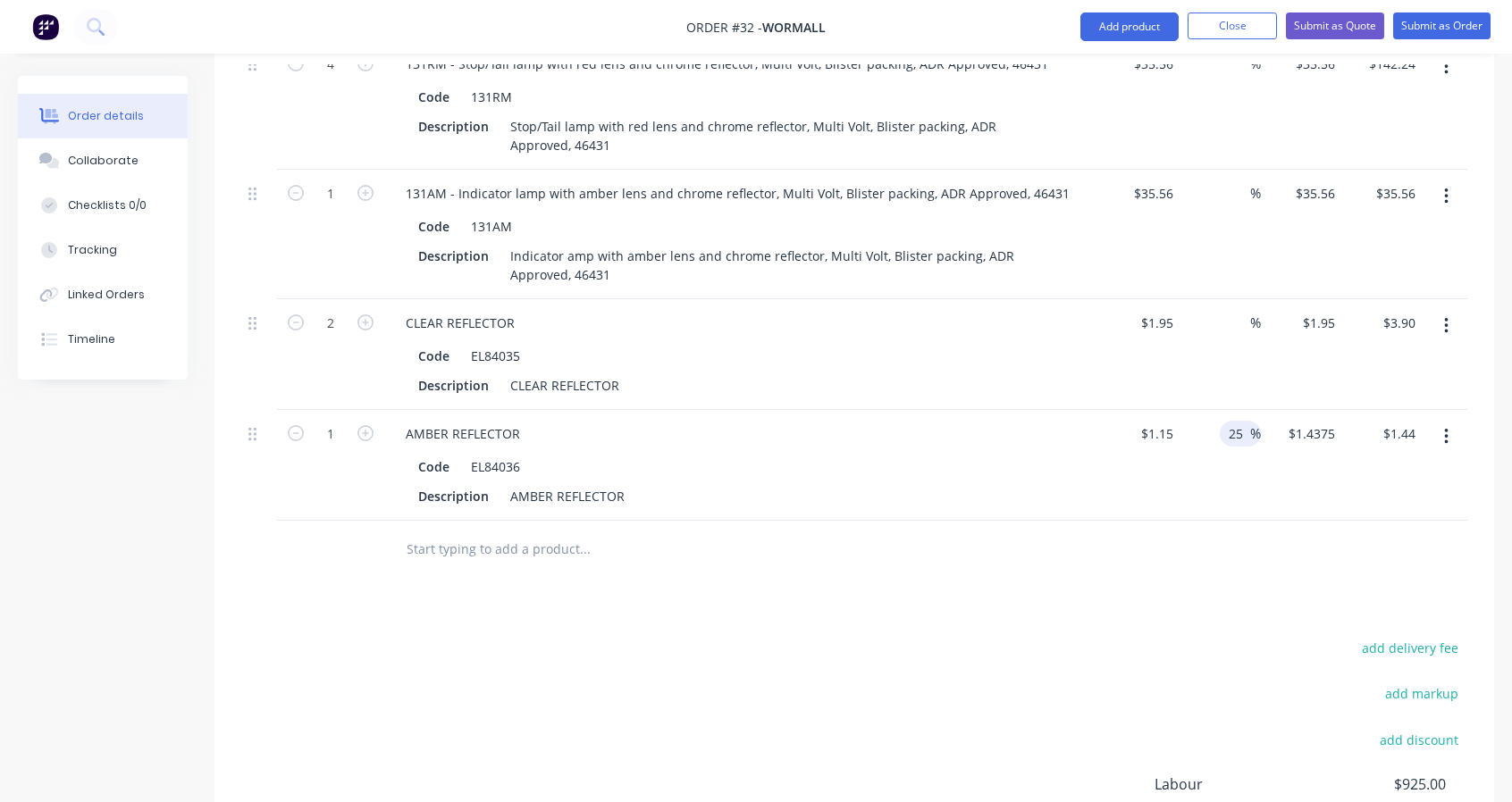
drag, startPoint x: 1236, startPoint y: 422, endPoint x: 1225, endPoint y: 424, distance: 11.2
click at [1225, 424] on div "25 25 %" at bounding box center [1240, 434] width 41 height 26
drag, startPoint x: 1245, startPoint y: 423, endPoint x: 1227, endPoint y: 418, distance: 18.7
click at [1227, 421] on input "25" at bounding box center [1238, 434] width 23 height 26
type input "$1.15"
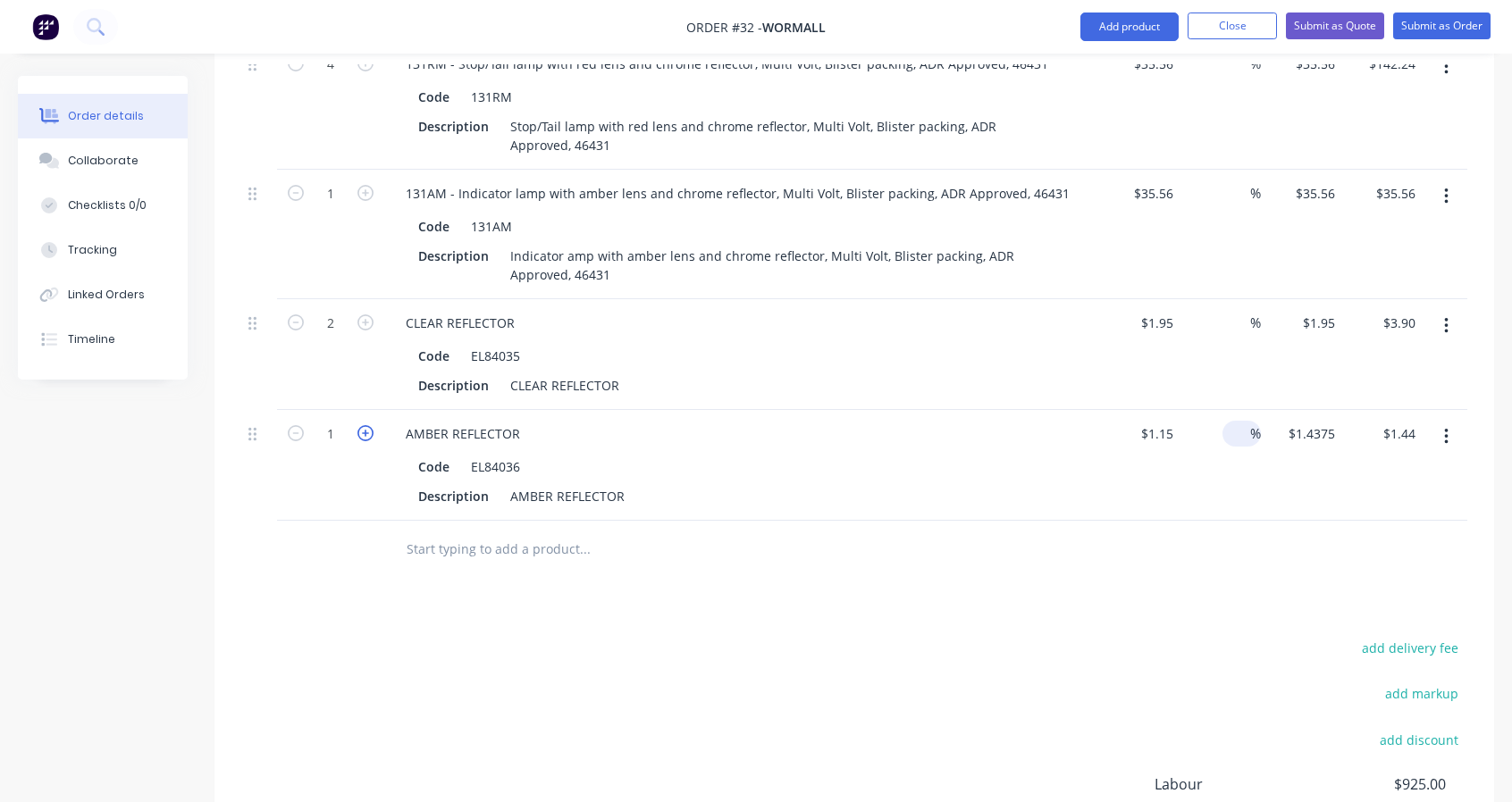
type input "$1.15"
click at [365, 425] on icon "button" at bounding box center [365, 432] width 16 height 16
type input "2"
type input "$2.30"
click at [365, 425] on icon "button" at bounding box center [365, 432] width 16 height 16
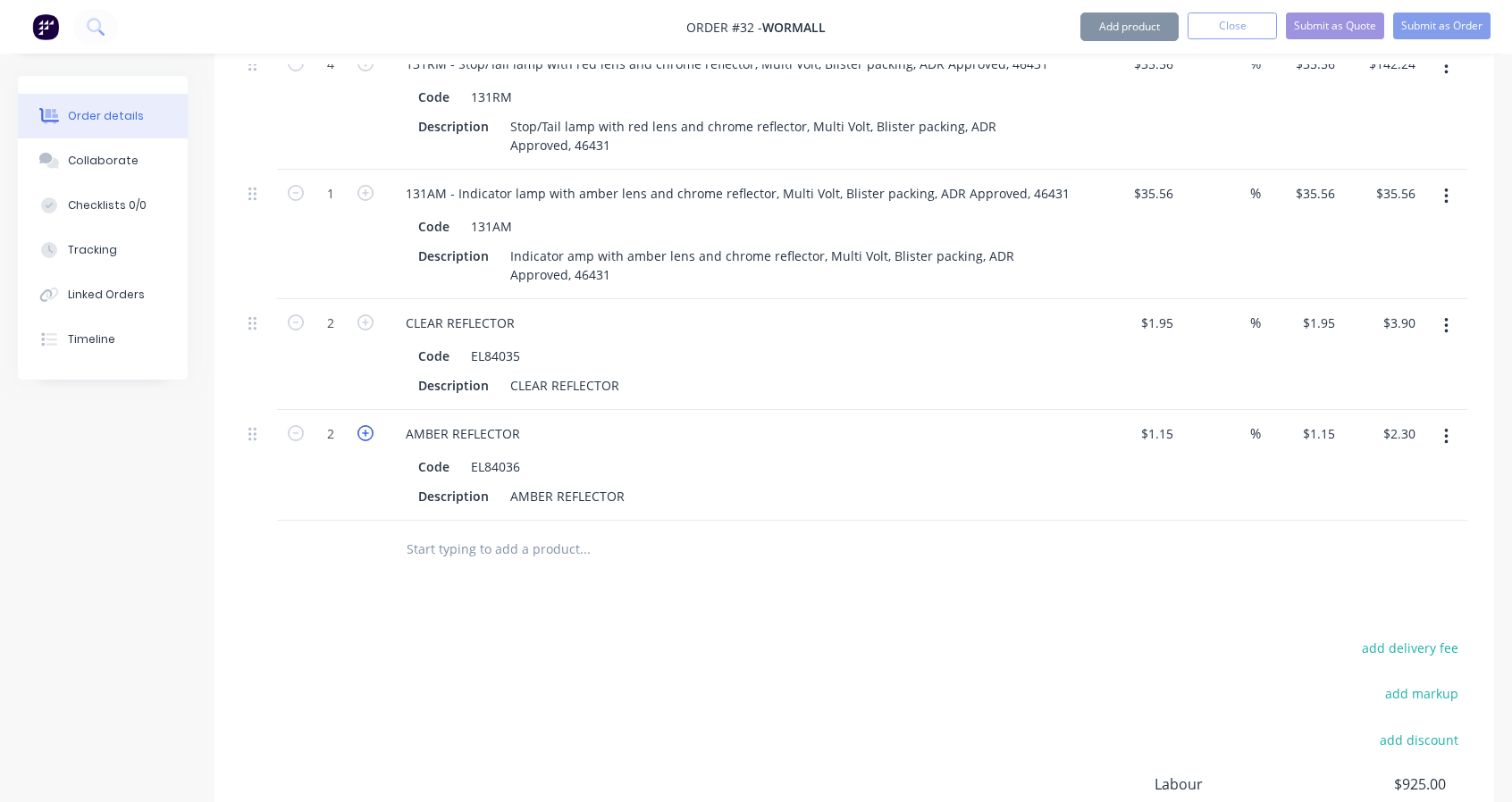
type input "3"
type input "$3.45"
click at [365, 425] on icon "button" at bounding box center [365, 432] width 16 height 16
type input "4"
type input "$4.60"
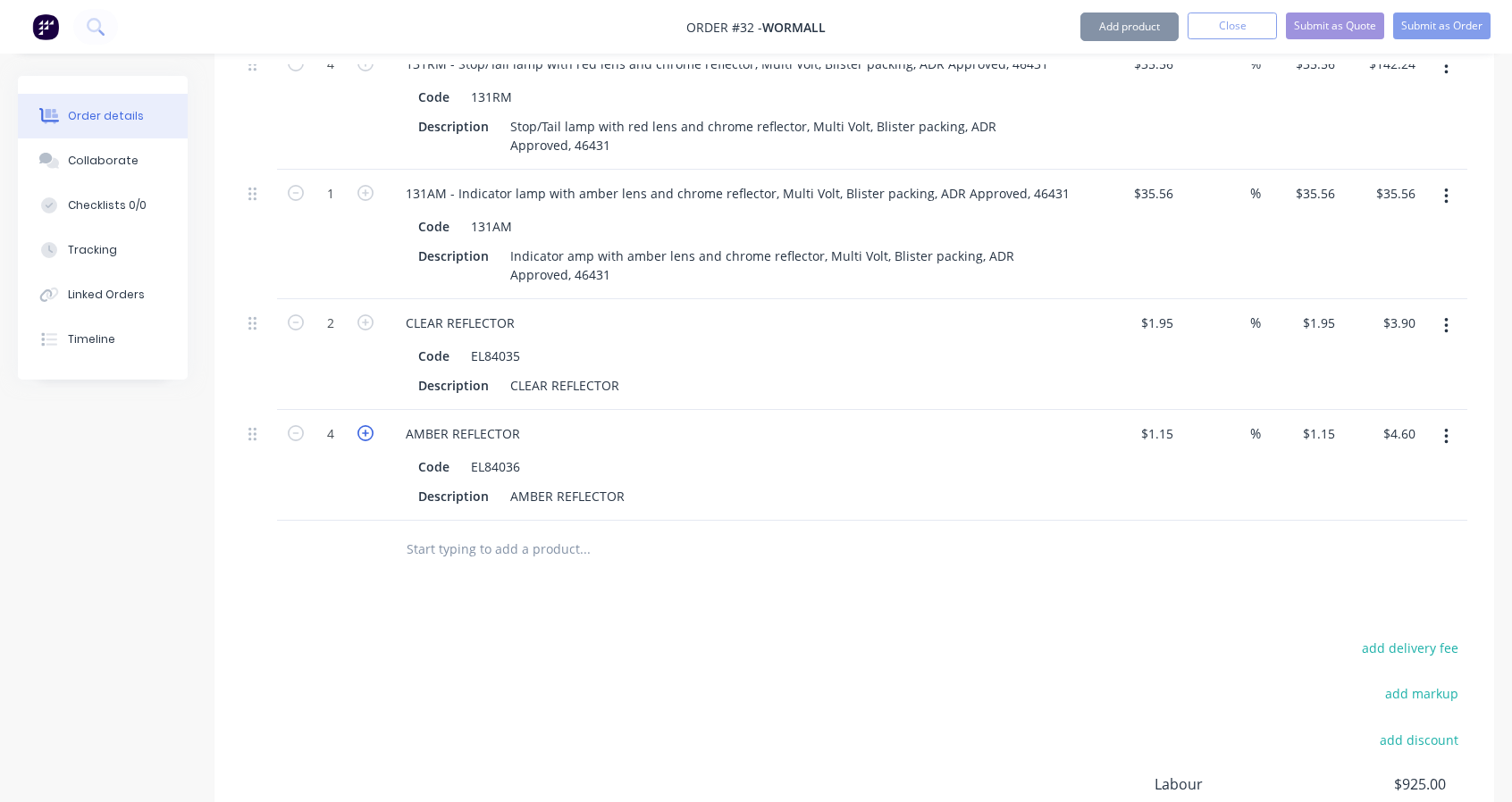
click at [365, 425] on icon "button" at bounding box center [365, 432] width 16 height 16
type input "5"
type input "$5.75"
click at [365, 425] on icon "button" at bounding box center [365, 432] width 16 height 16
type input "6"
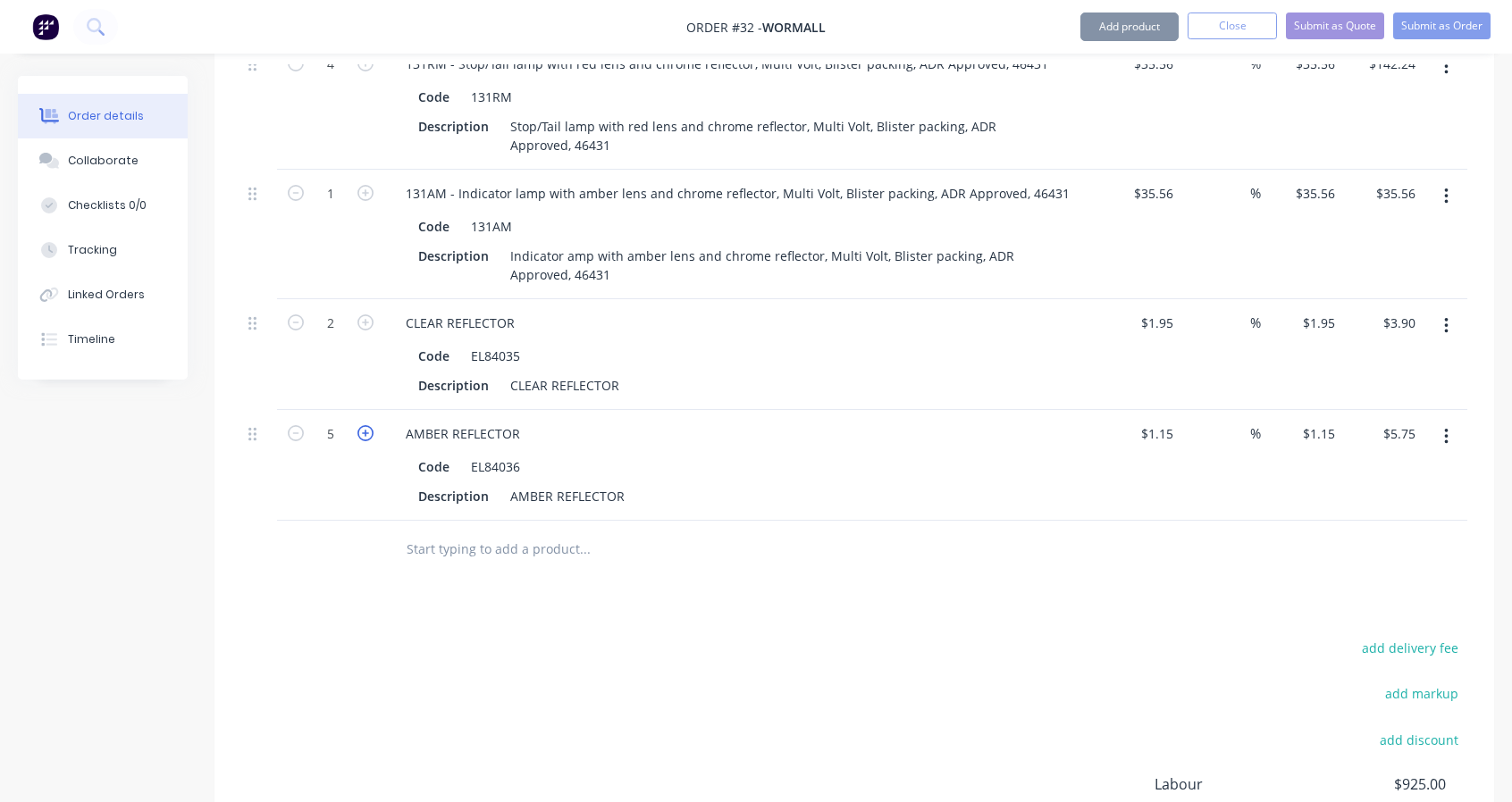
type input "$6.90"
click at [365, 425] on icon "button" at bounding box center [365, 432] width 16 height 16
type input "7"
type input "$8.05"
click at [365, 425] on icon "button" at bounding box center [365, 432] width 16 height 16
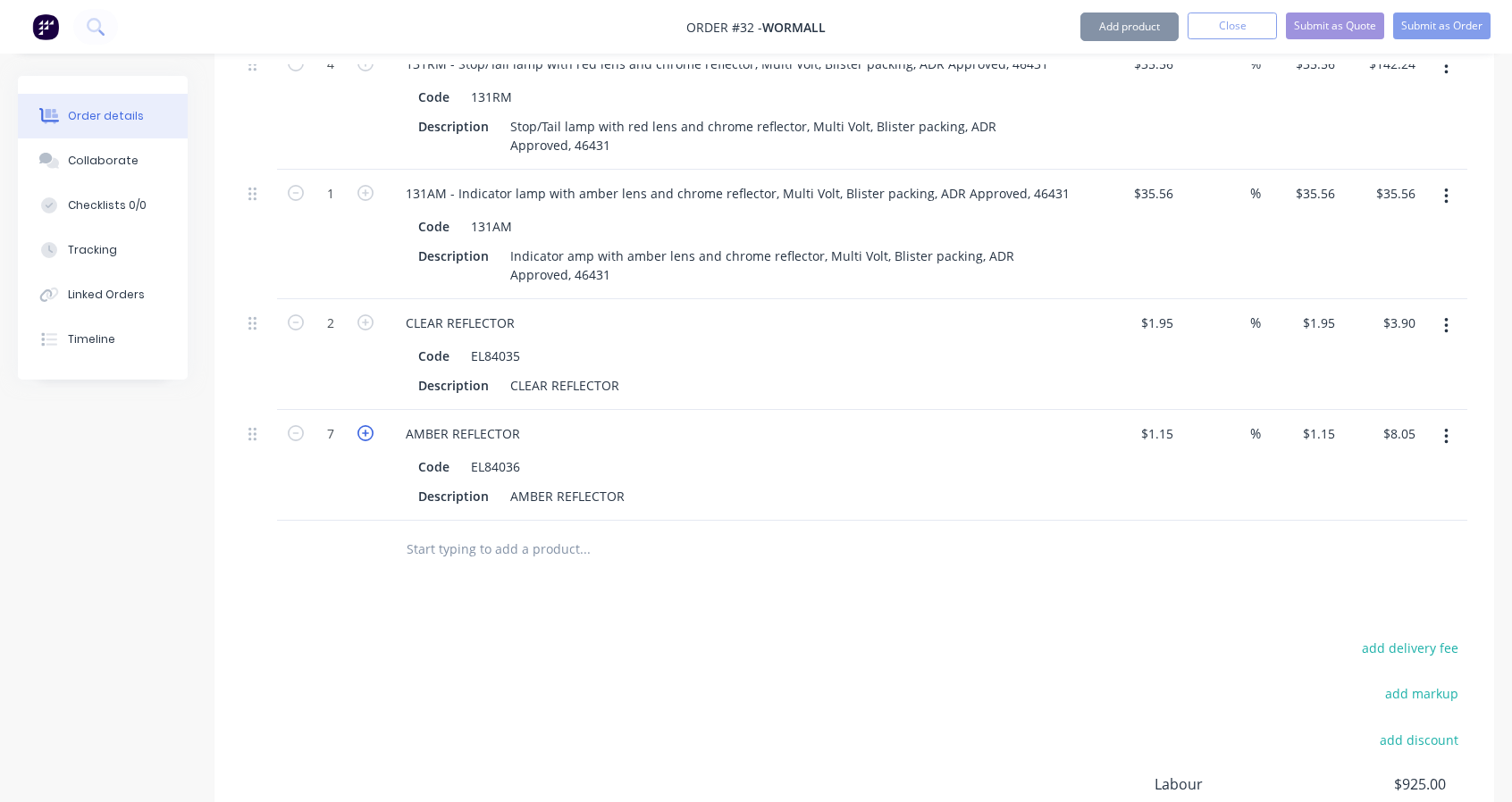
type input "8"
type input "$9.20"
click at [365, 425] on icon "button" at bounding box center [365, 432] width 16 height 16
type input "9"
type input "$10.35"
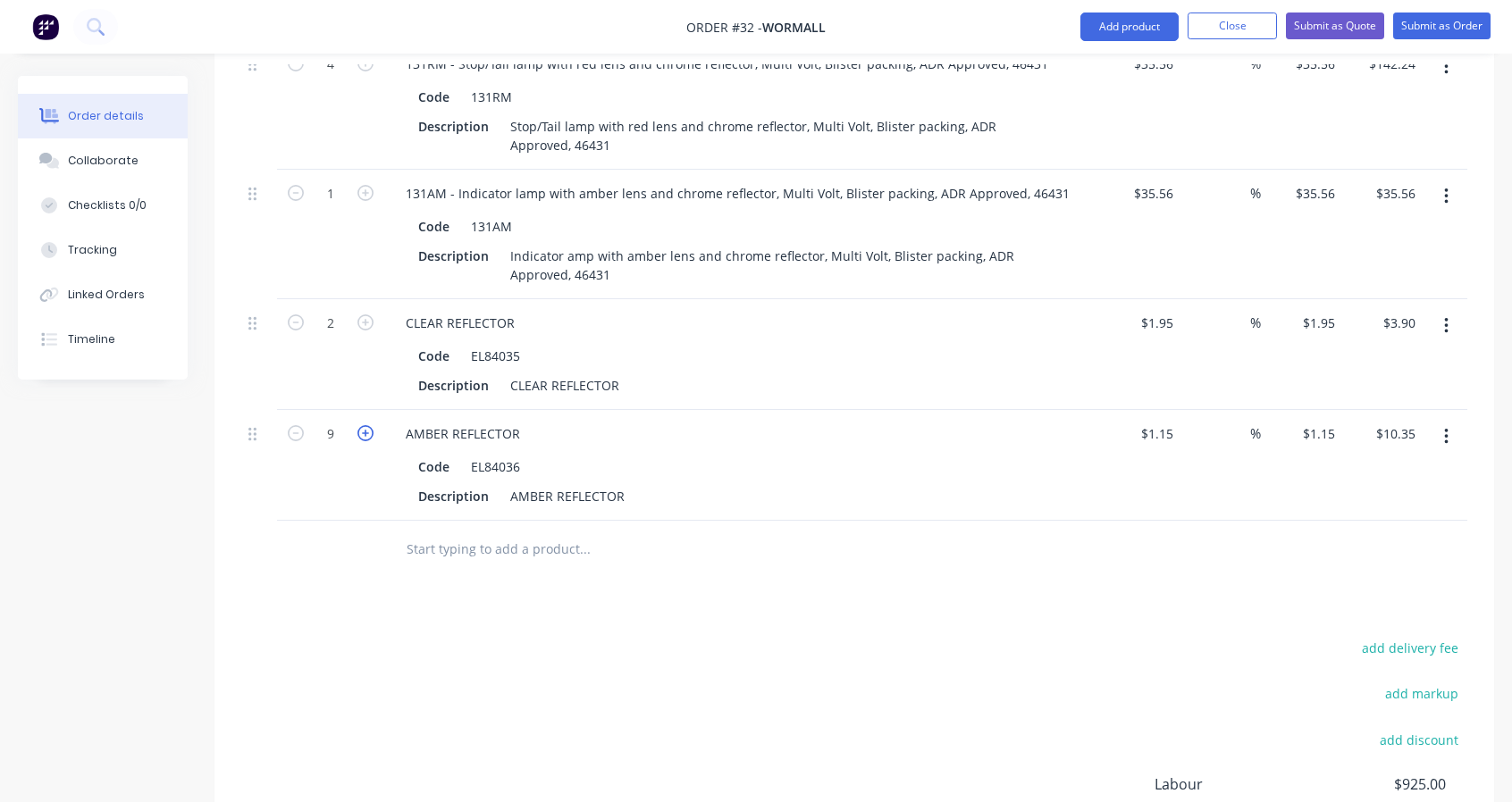
click at [365, 425] on icon "button" at bounding box center [365, 432] width 16 height 16
type input "10"
type input "$11.50"
click at [365, 425] on icon "button" at bounding box center [365, 432] width 16 height 16
type input "11"
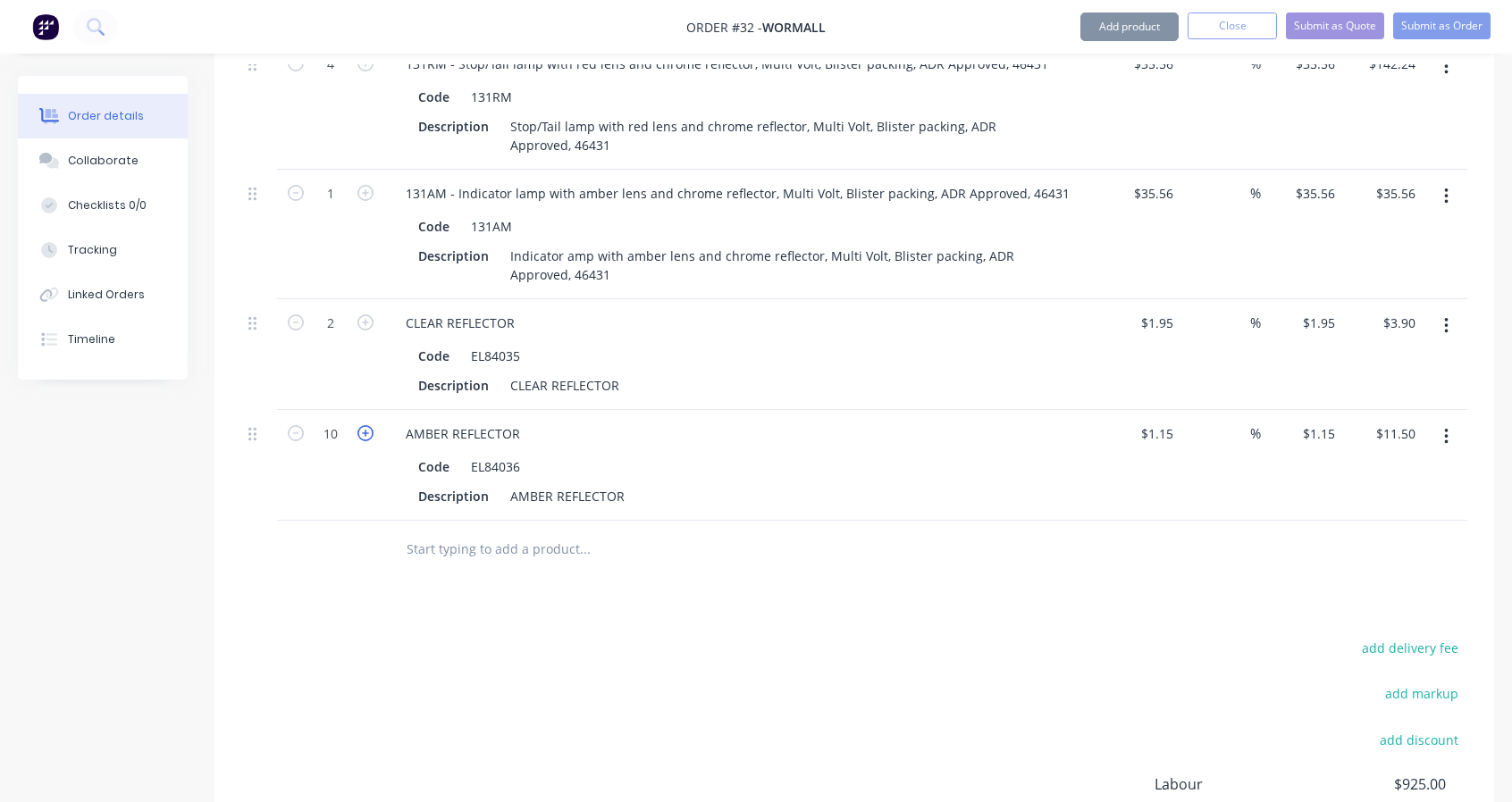
type input "$12.65"
click at [365, 425] on icon "button" at bounding box center [365, 432] width 16 height 16
type input "12"
type input "$13.80"
click at [365, 425] on icon "button" at bounding box center [365, 432] width 16 height 16
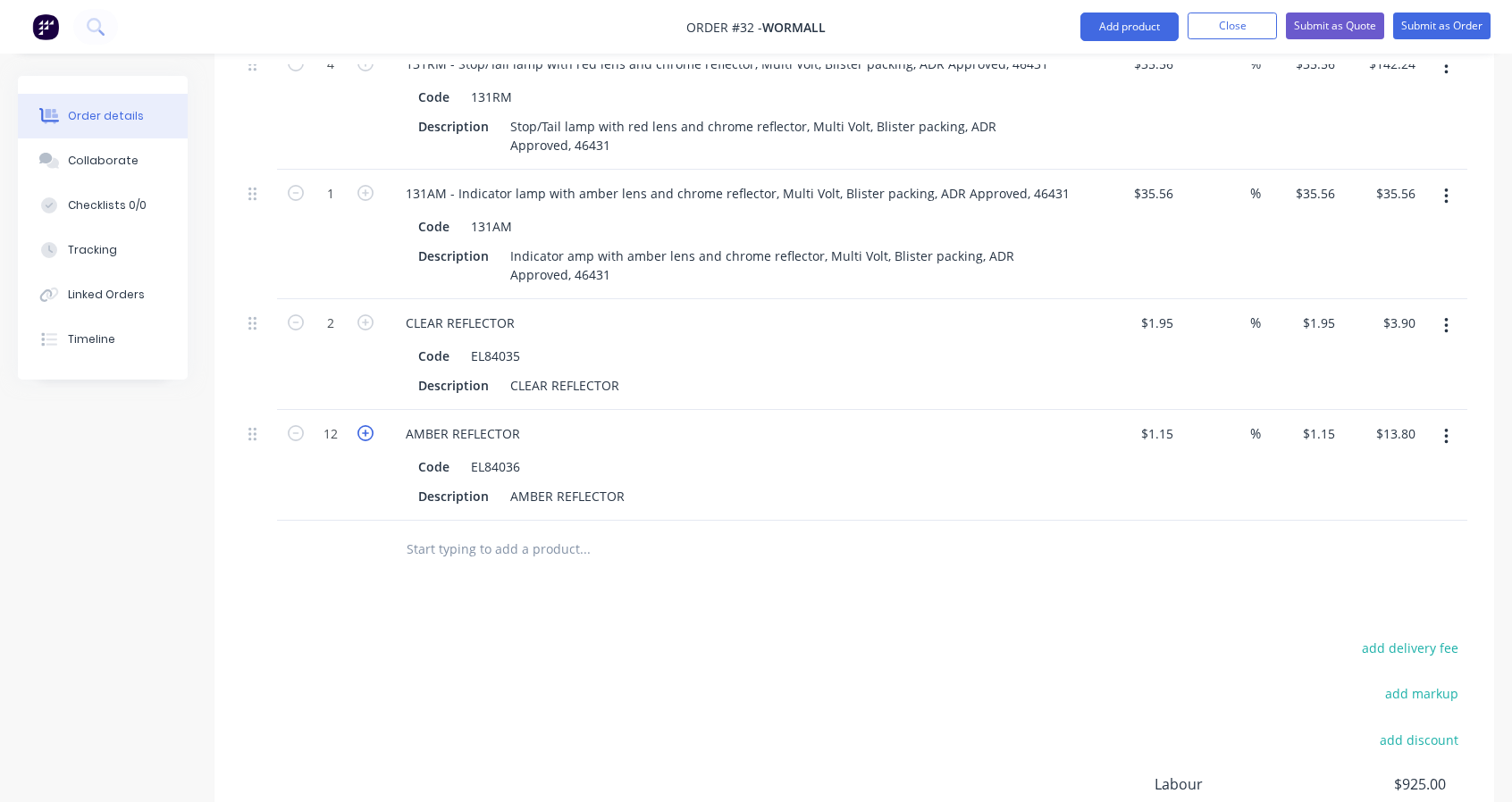
type input "13"
type input "$14.95"
click at [365, 425] on icon "button" at bounding box center [365, 432] width 16 height 16
type input "14"
type input "$16.10"
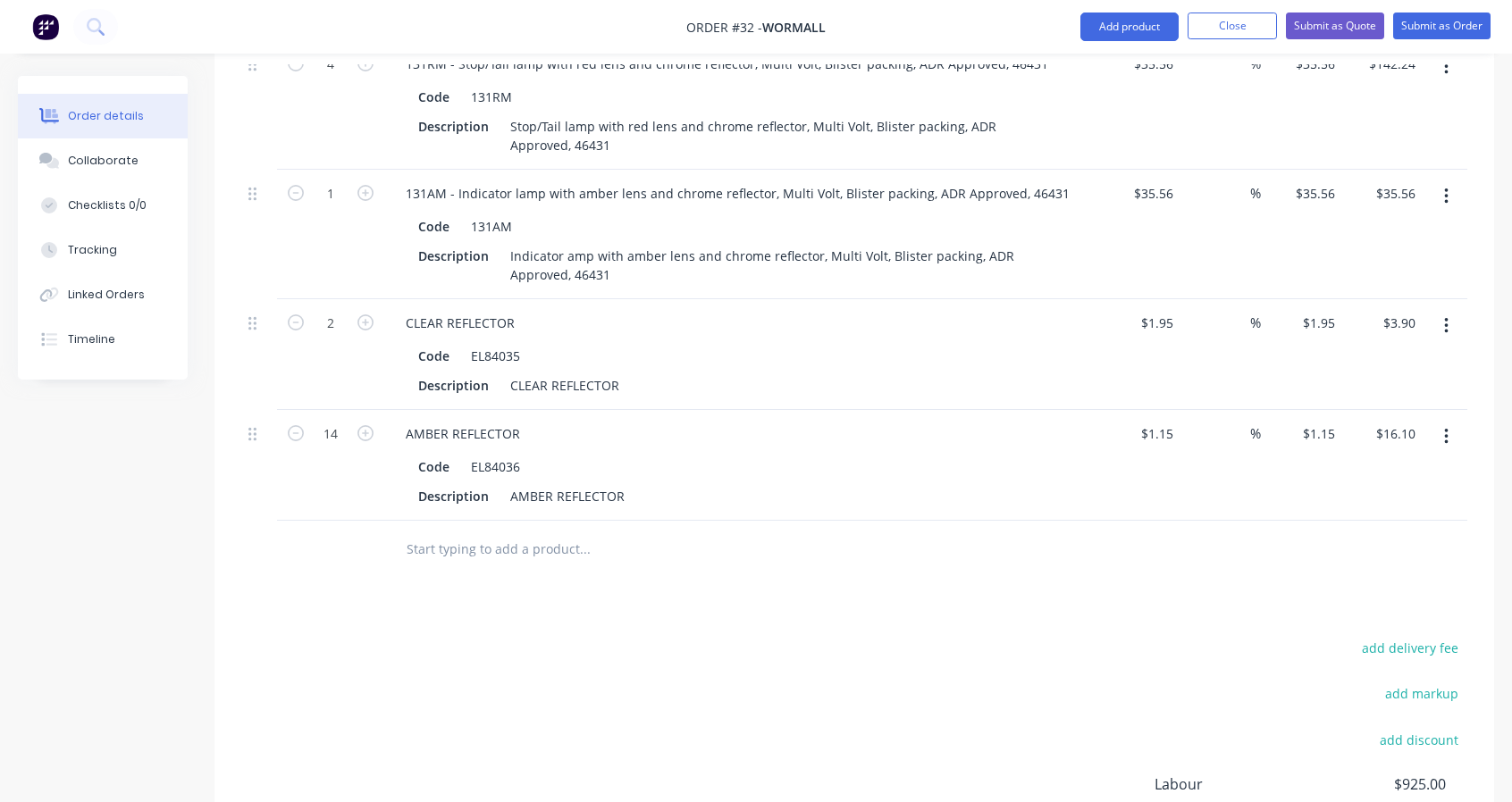
click at [444, 532] on input "text" at bounding box center [584, 549] width 357 height 35
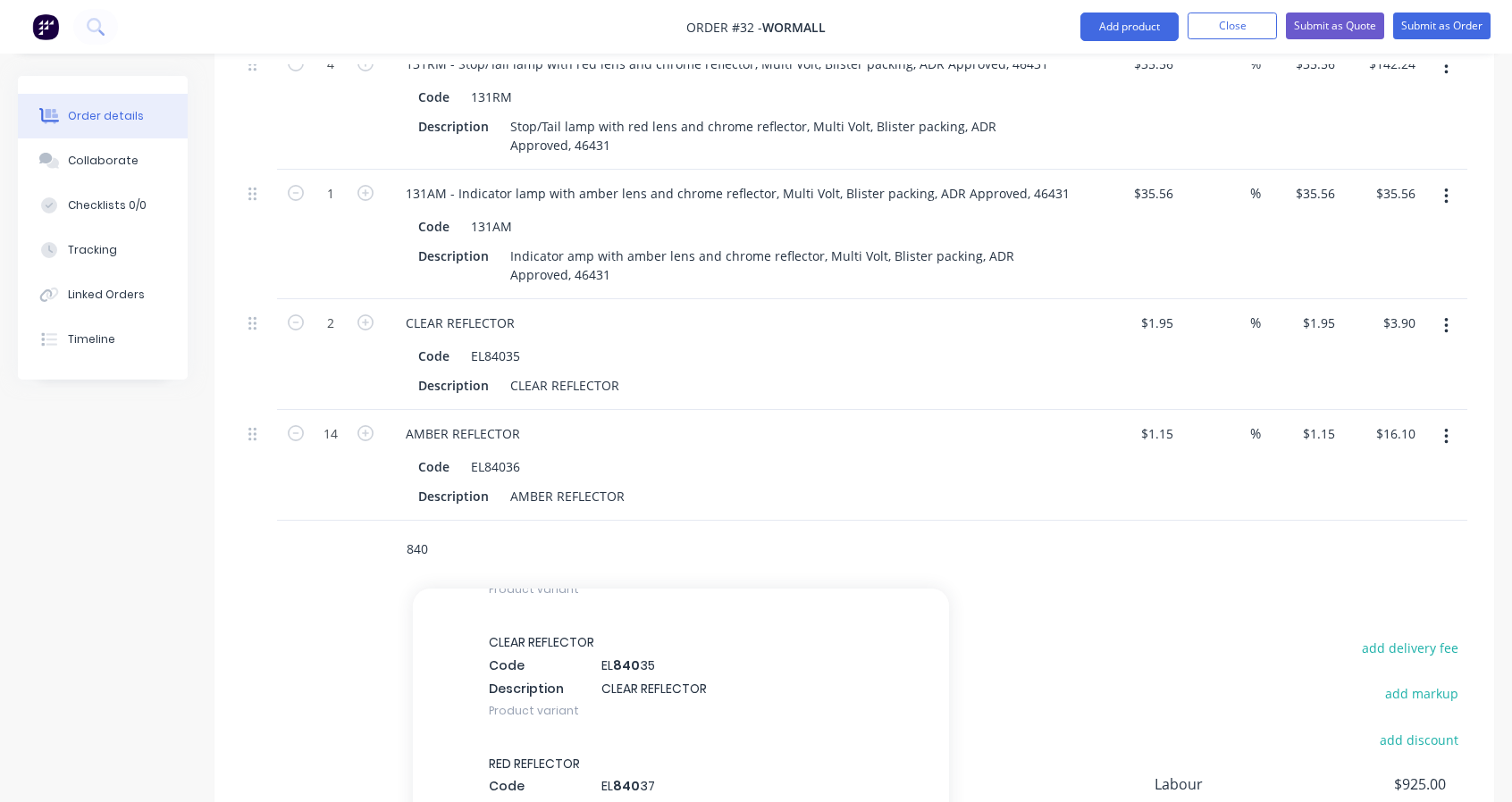
scroll to position [595, 0]
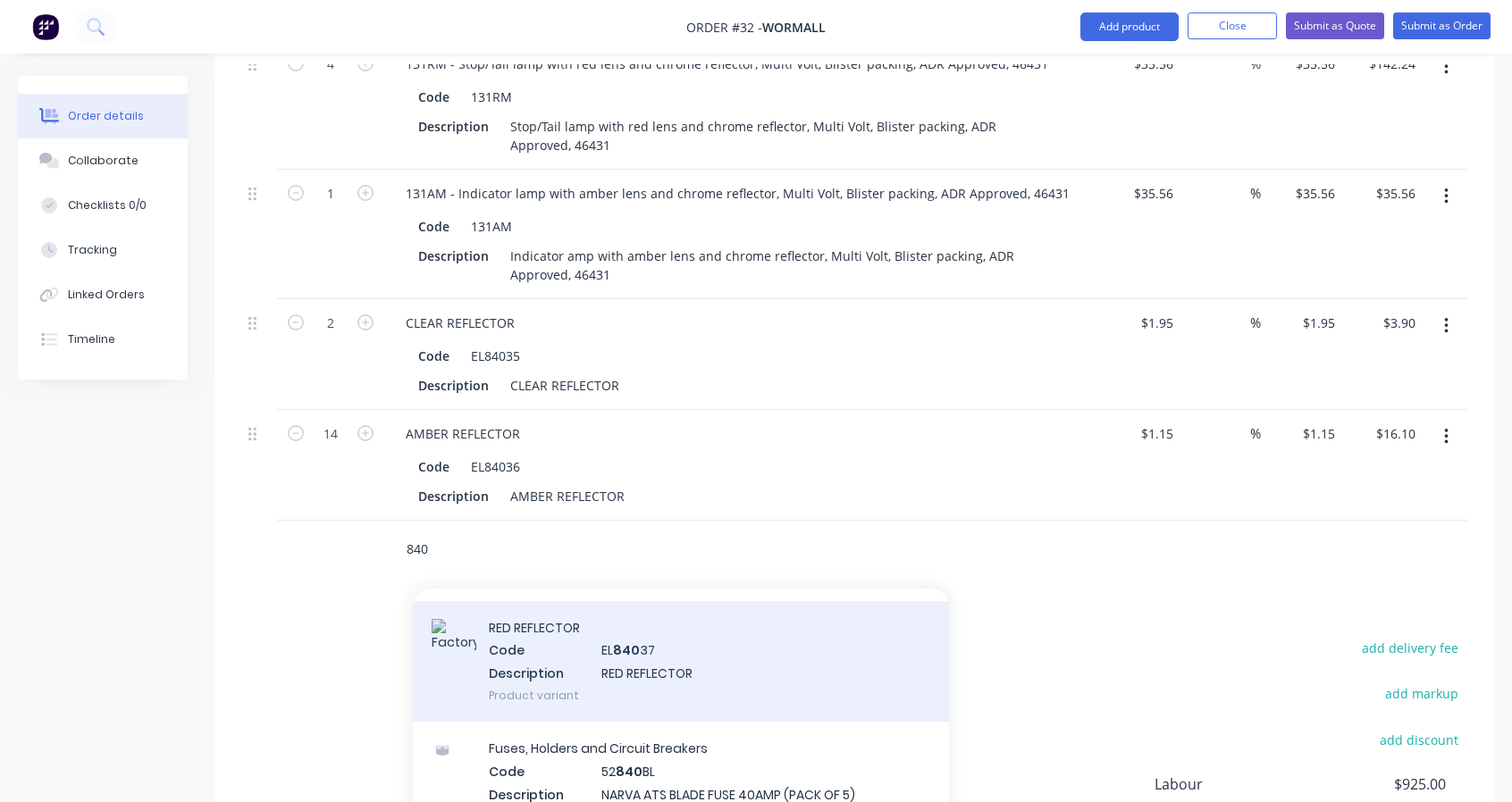
type input "840"
click at [610, 685] on div "RED REFLECTOR Code EL 840 37 Description RED REFLECTOR Product variant" at bounding box center [681, 662] width 537 height 121
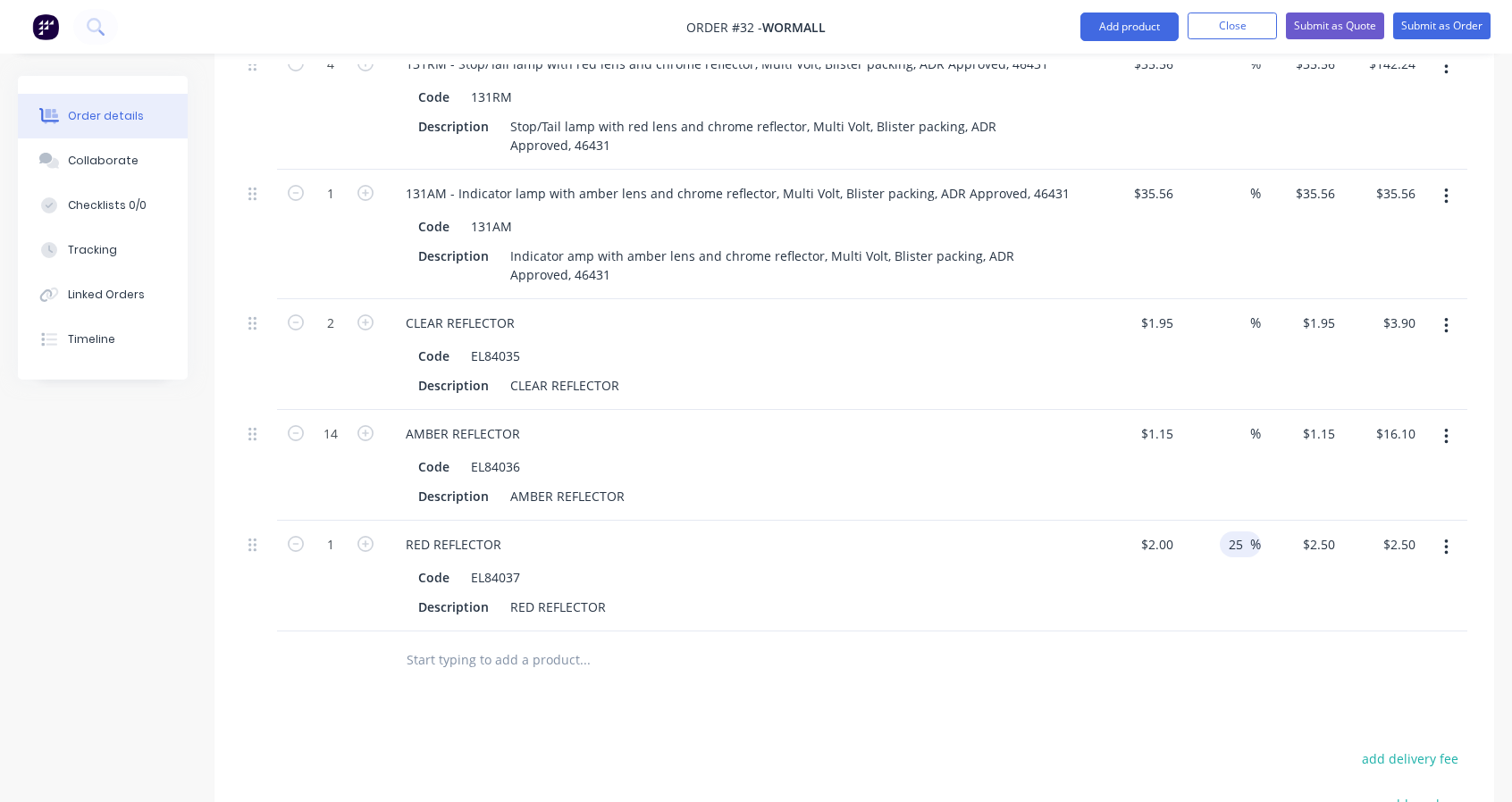
click at [1240, 532] on input "25" at bounding box center [1238, 545] width 23 height 26
drag, startPoint x: 1244, startPoint y: 532, endPoint x: 1219, endPoint y: 530, distance: 25.1
click at [1227, 533] on input "25" at bounding box center [1238, 545] width 23 height 26
type input "$2.00"
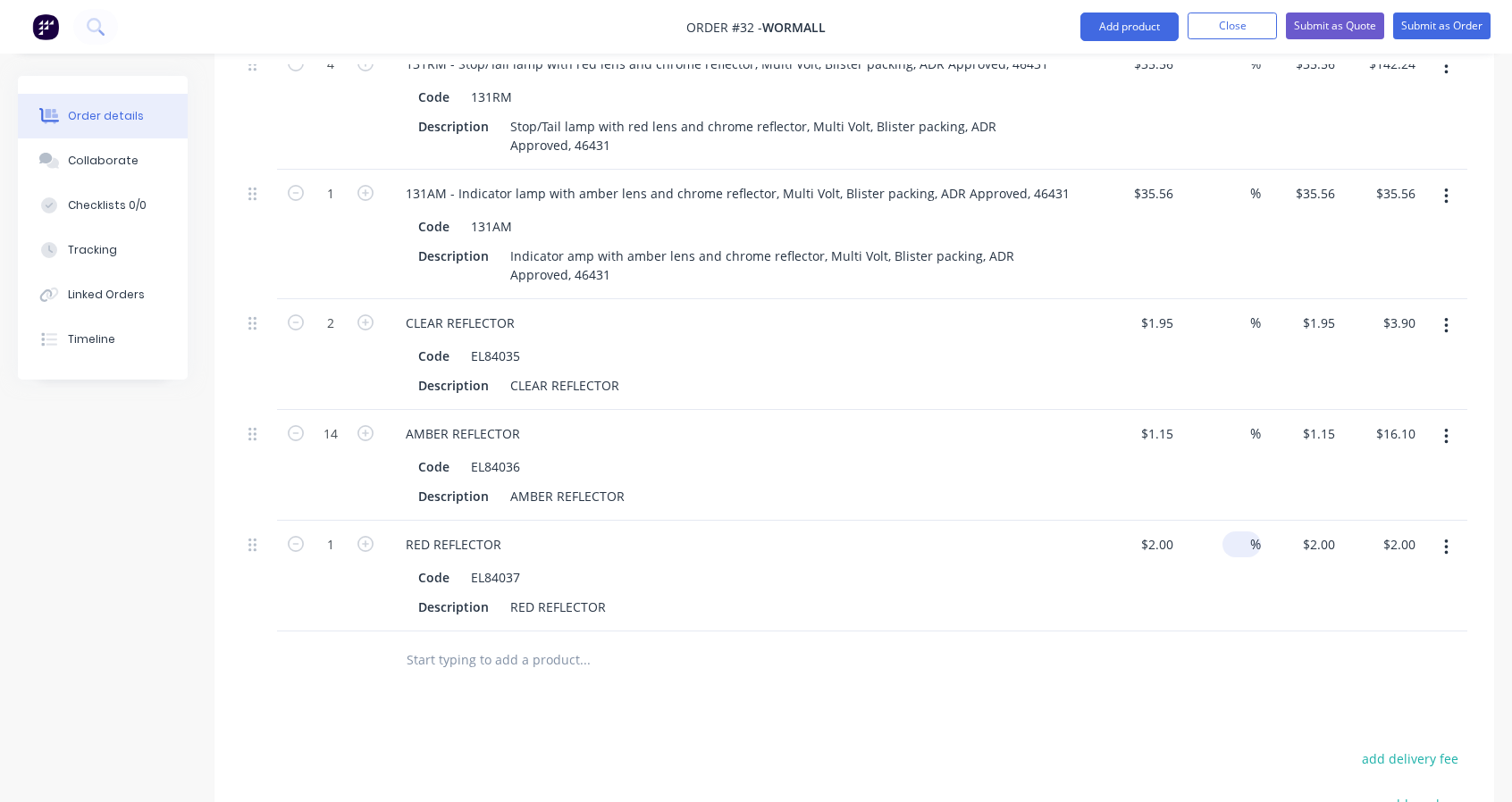
click at [375, 537] on button "button" at bounding box center [365, 543] width 23 height 19
type input "2"
type input "$4.00"
click at [479, 642] on input "text" at bounding box center [584, 660] width 357 height 35
type input "H"
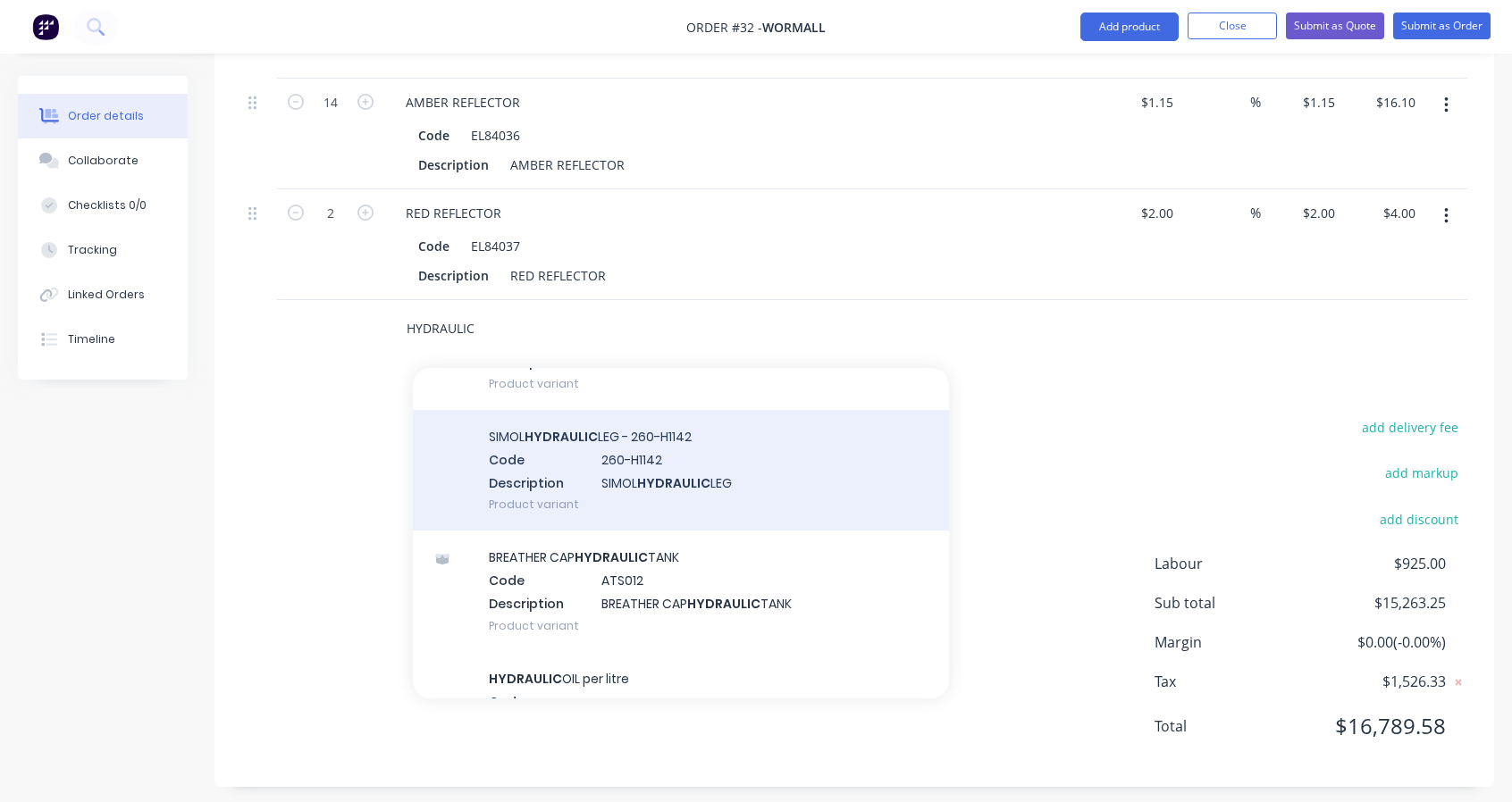
scroll to position [418, 0]
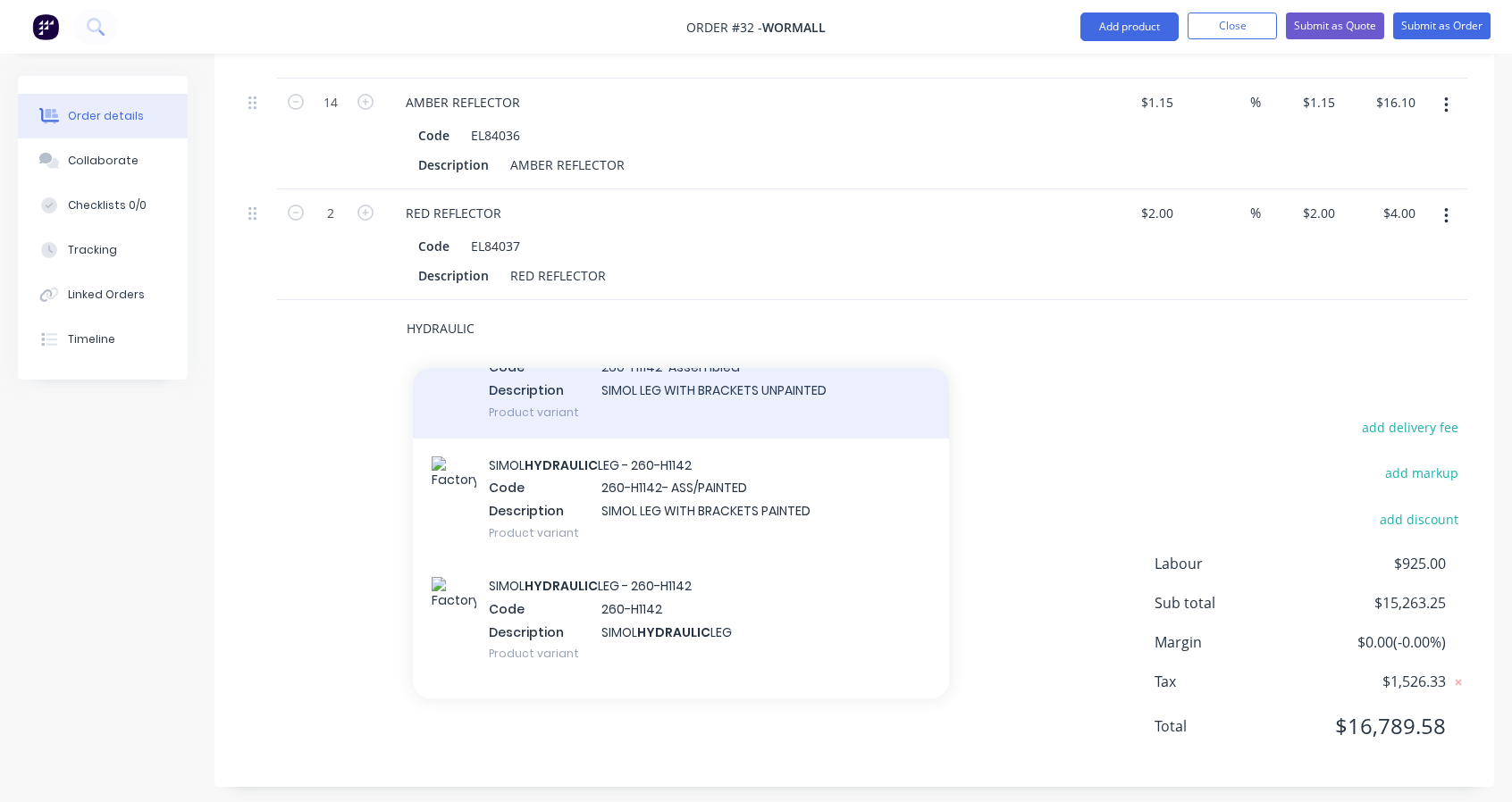
type input "HYDRAULIC"
click at [590, 404] on div "SIMOL HYDRAULIC LEG - 260-H1142 Code 260-H1142-Assembled Description SIMOL LEG …" at bounding box center [681, 377] width 537 height 121
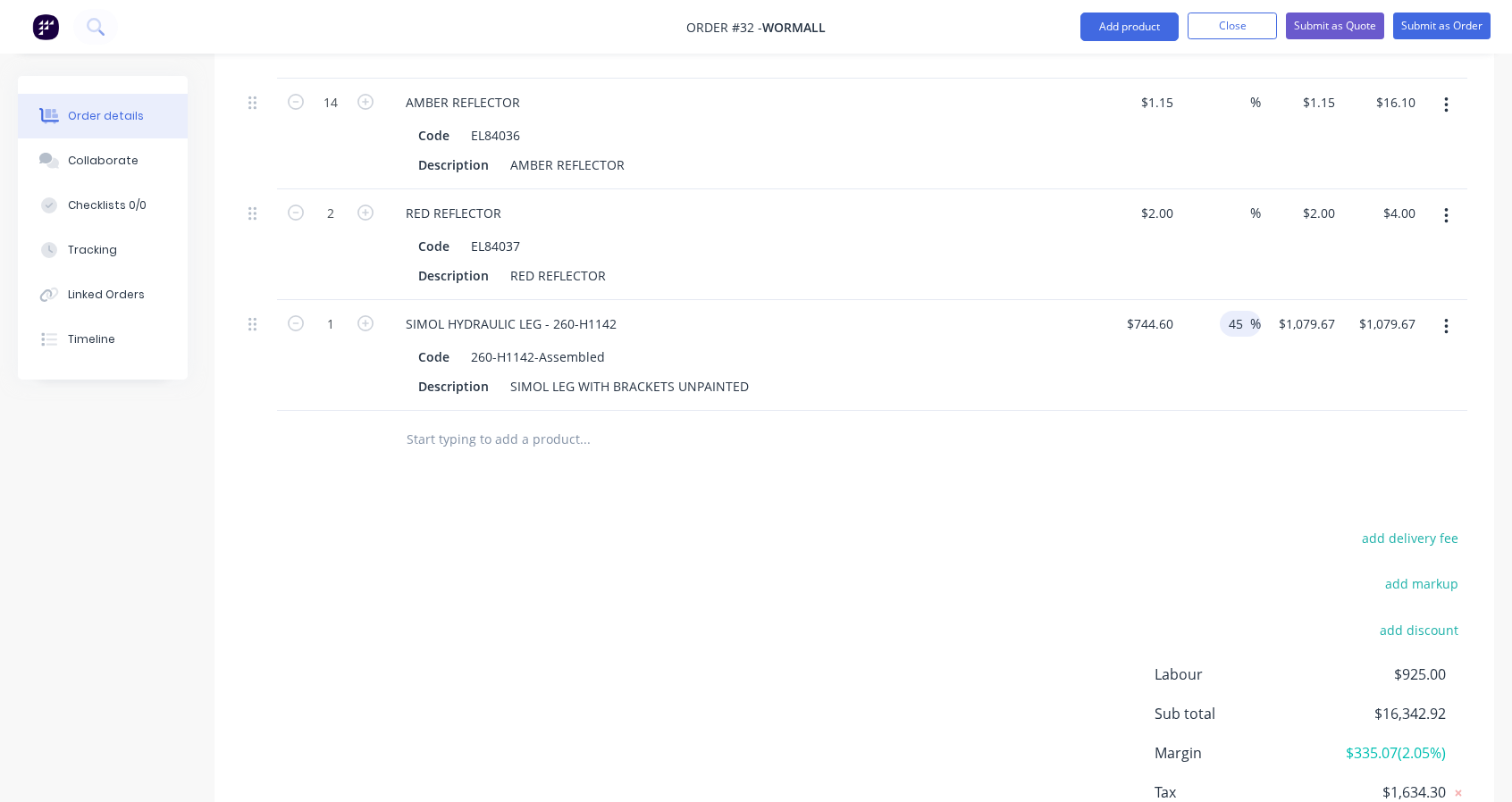
click at [1248, 313] on input "45" at bounding box center [1238, 323] width 23 height 26
drag, startPoint x: 1244, startPoint y: 312, endPoint x: 1212, endPoint y: 313, distance: 32.0
click at [1217, 311] on div "45 45 %" at bounding box center [1220, 355] width 81 height 111
click at [999, 422] on div at bounding box center [706, 440] width 630 height 35
type input "$744.60"
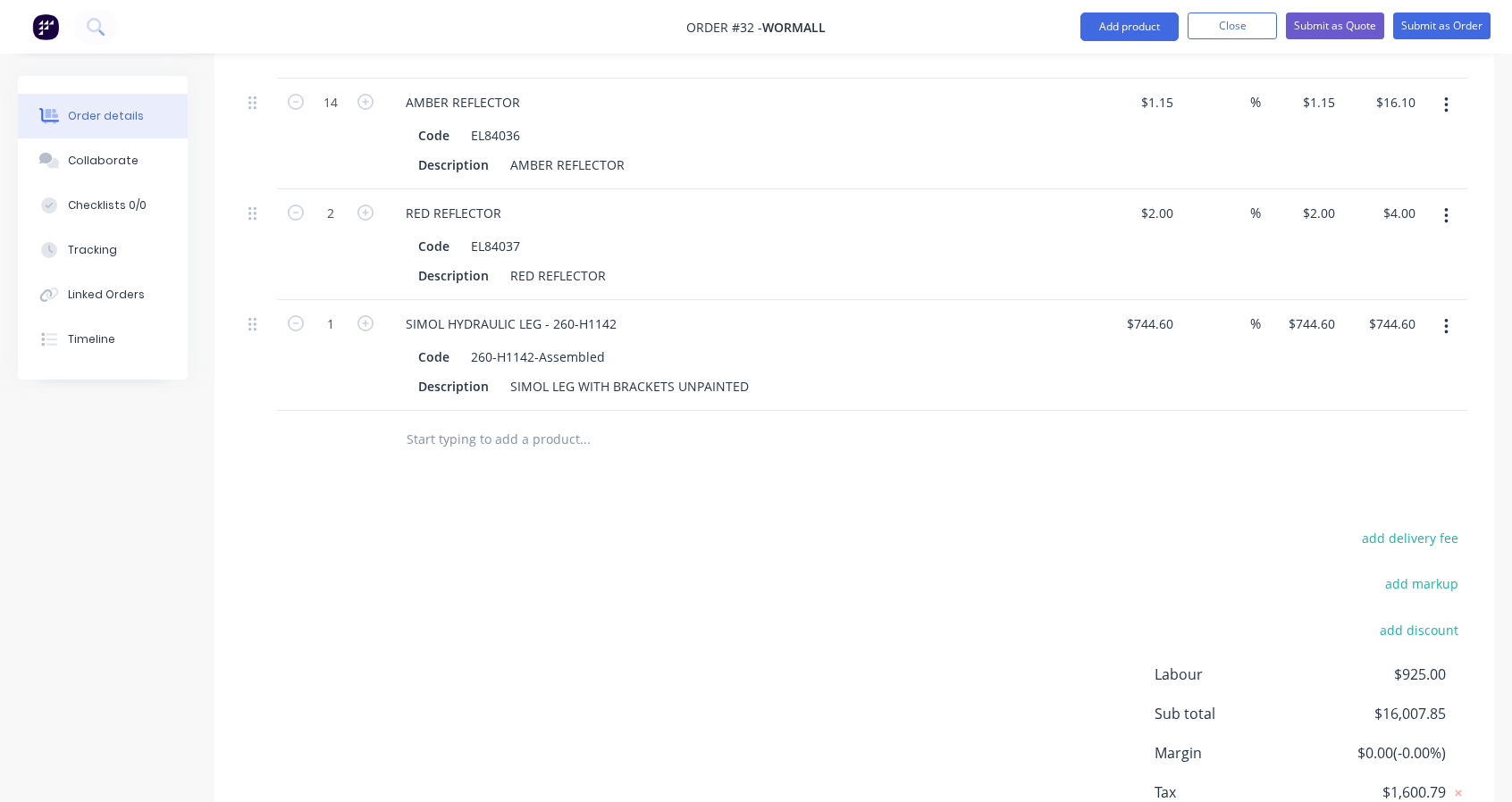
type input "$744.60"
click at [370, 315] on icon "button" at bounding box center [365, 322] width 16 height 16
type input "2"
type input "$1,489.20"
click at [499, 435] on input "text" at bounding box center [584, 440] width 357 height 35
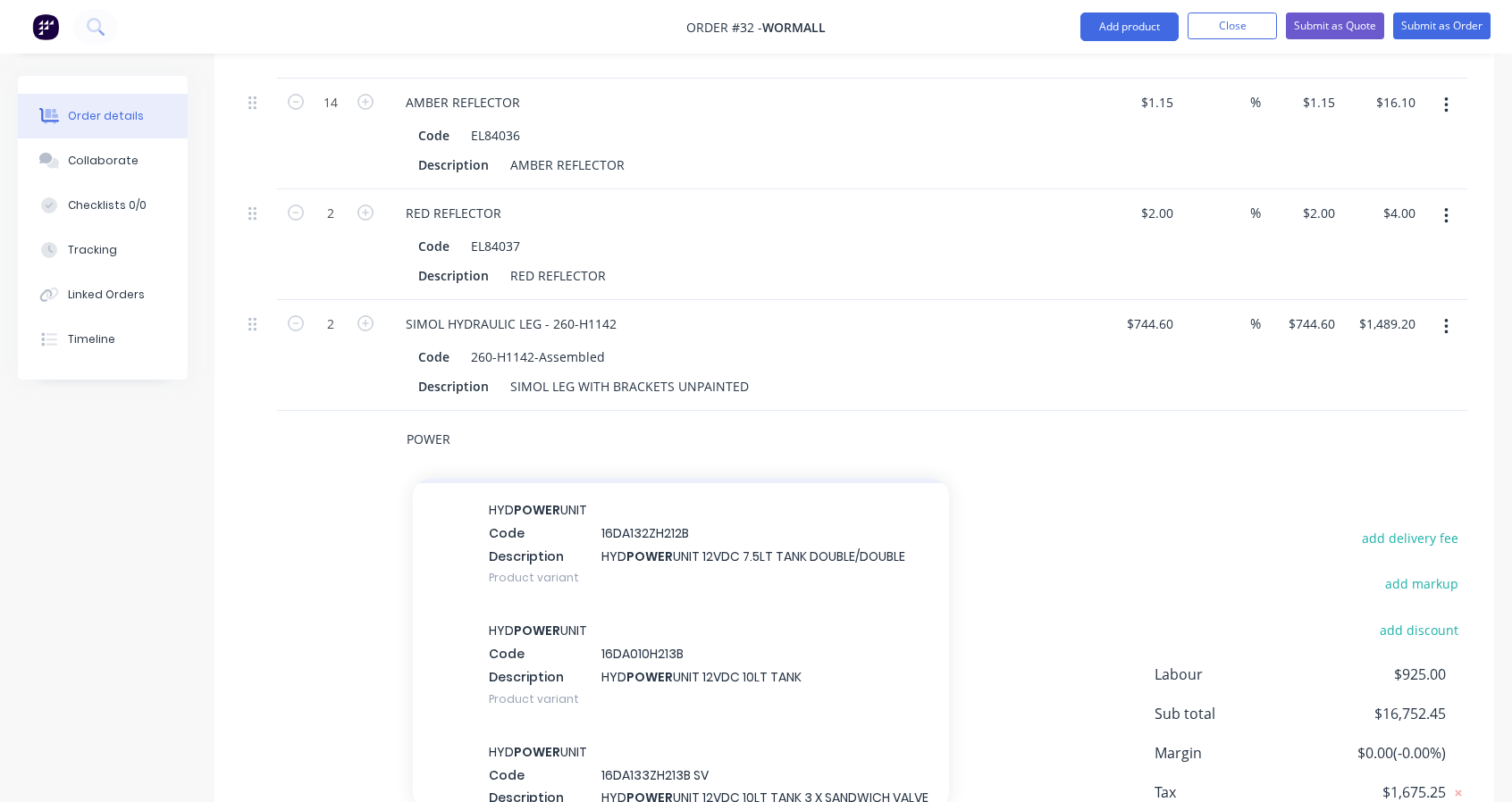
scroll to position [297, 0]
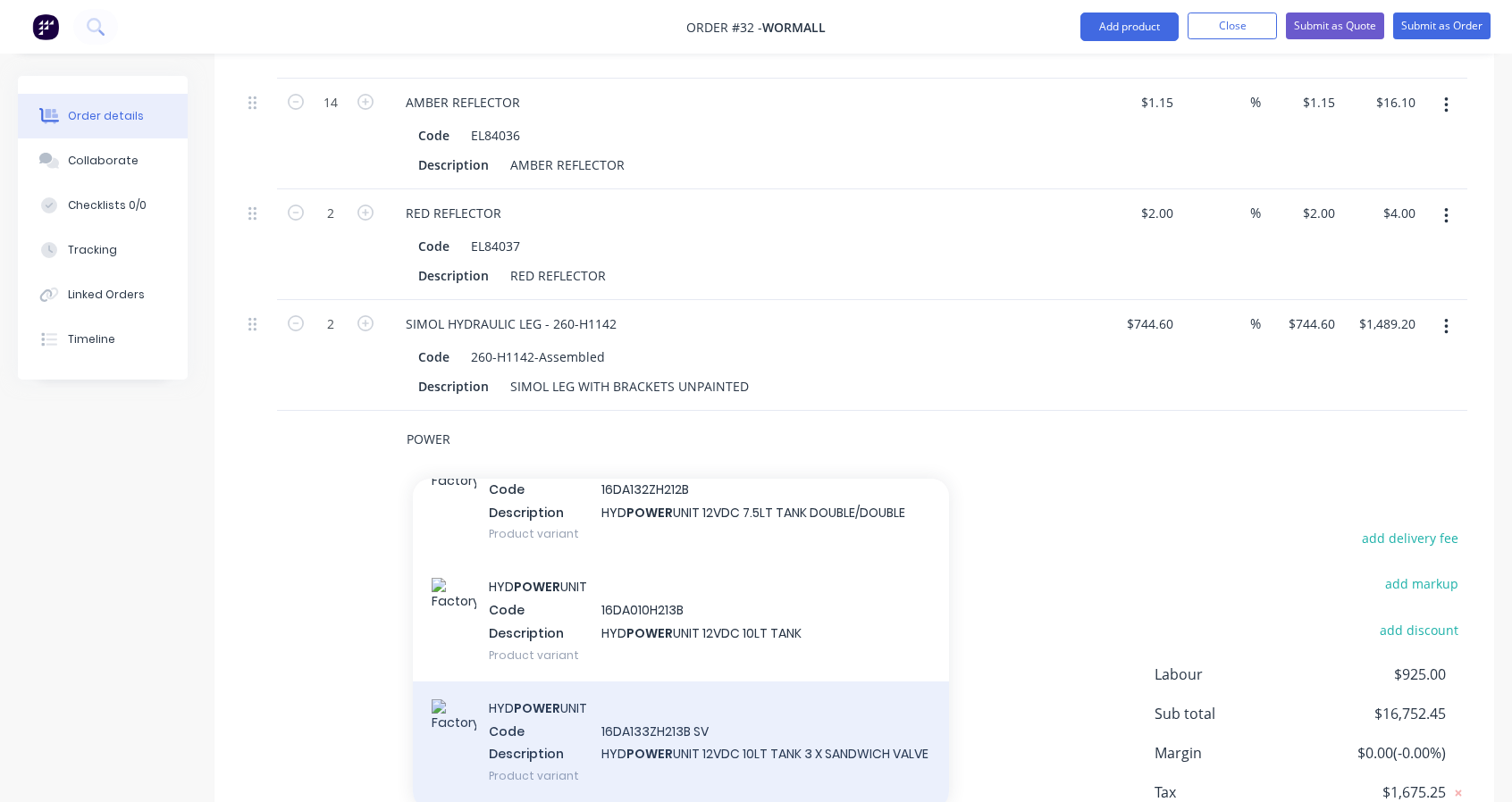
type input "POWER"
click at [806, 712] on div "HYD POWER UNIT Code 16DA133ZH213B SV Description HYD POWER UNIT 12VDC 10LT TANK…" at bounding box center [681, 742] width 537 height 121
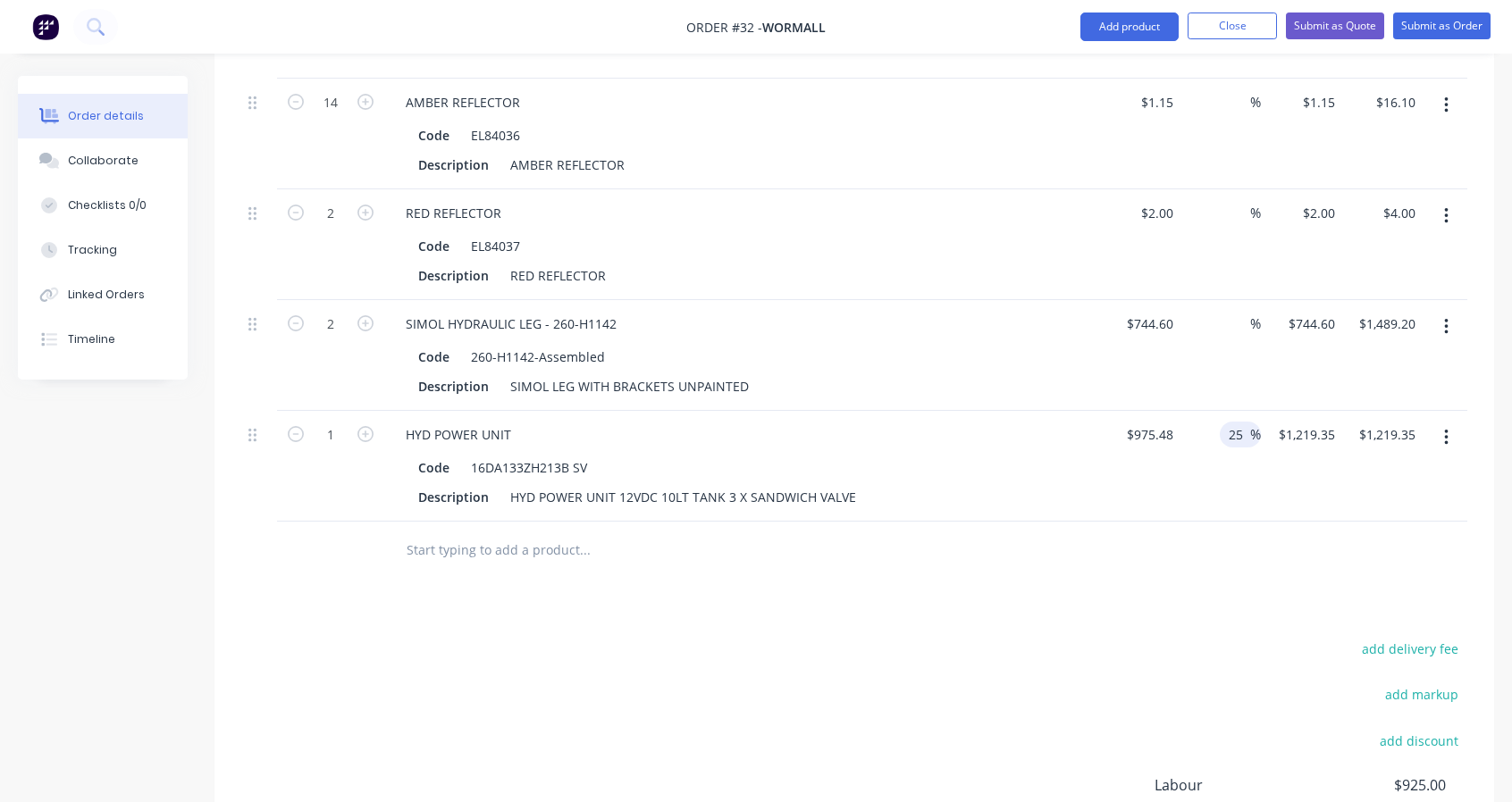
drag, startPoint x: 1241, startPoint y: 422, endPoint x: 1227, endPoint y: 419, distance: 14.3
click at [1227, 422] on input "25" at bounding box center [1238, 435] width 23 height 26
type input "$975.48"
click at [516, 532] on input "text" at bounding box center [584, 550] width 357 height 35
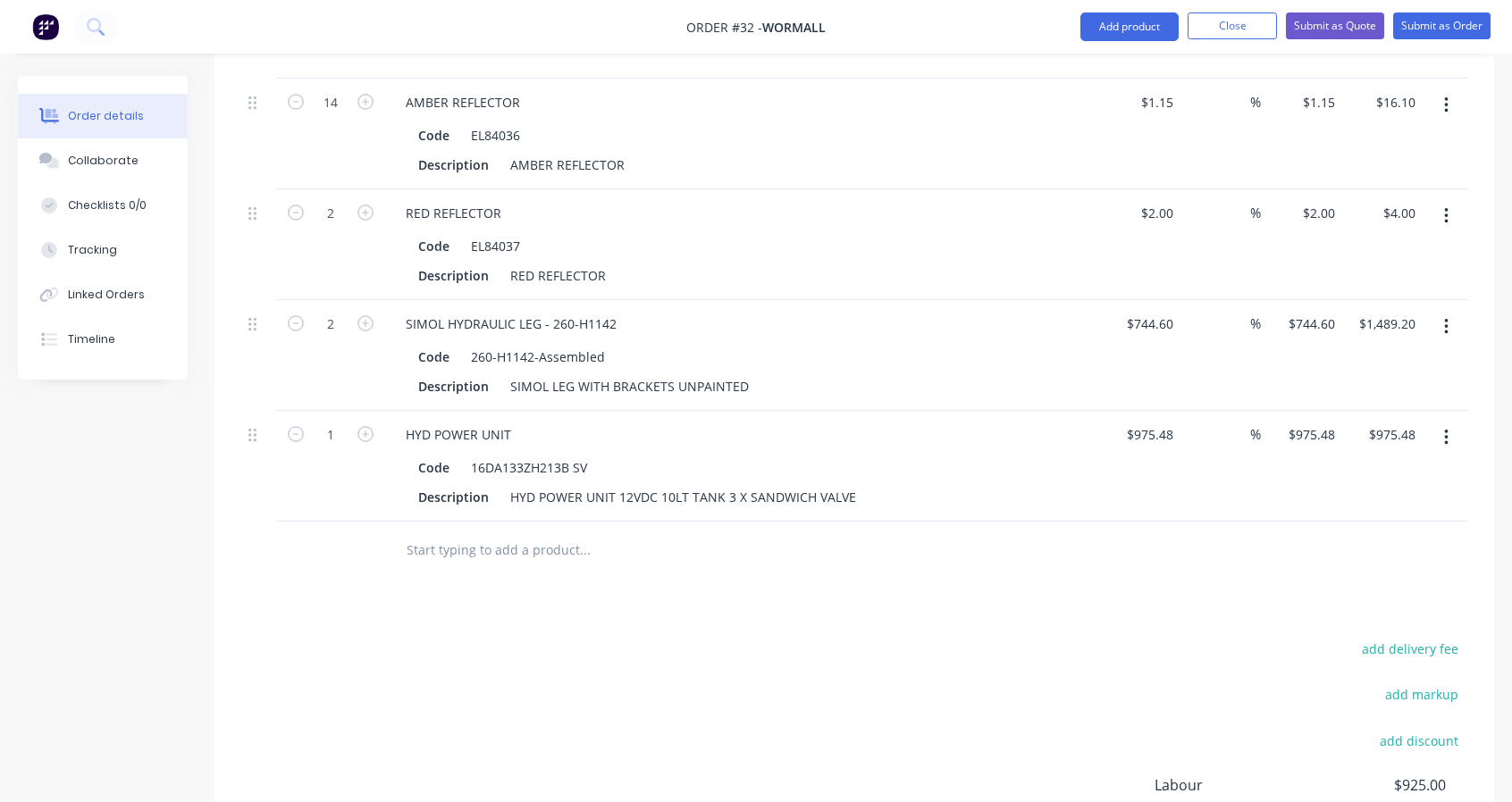
click at [1448, 427] on icon "button" at bounding box center [1446, 437] width 5 height 20
click at [1342, 579] on div "Delete" at bounding box center [1383, 592] width 138 height 26
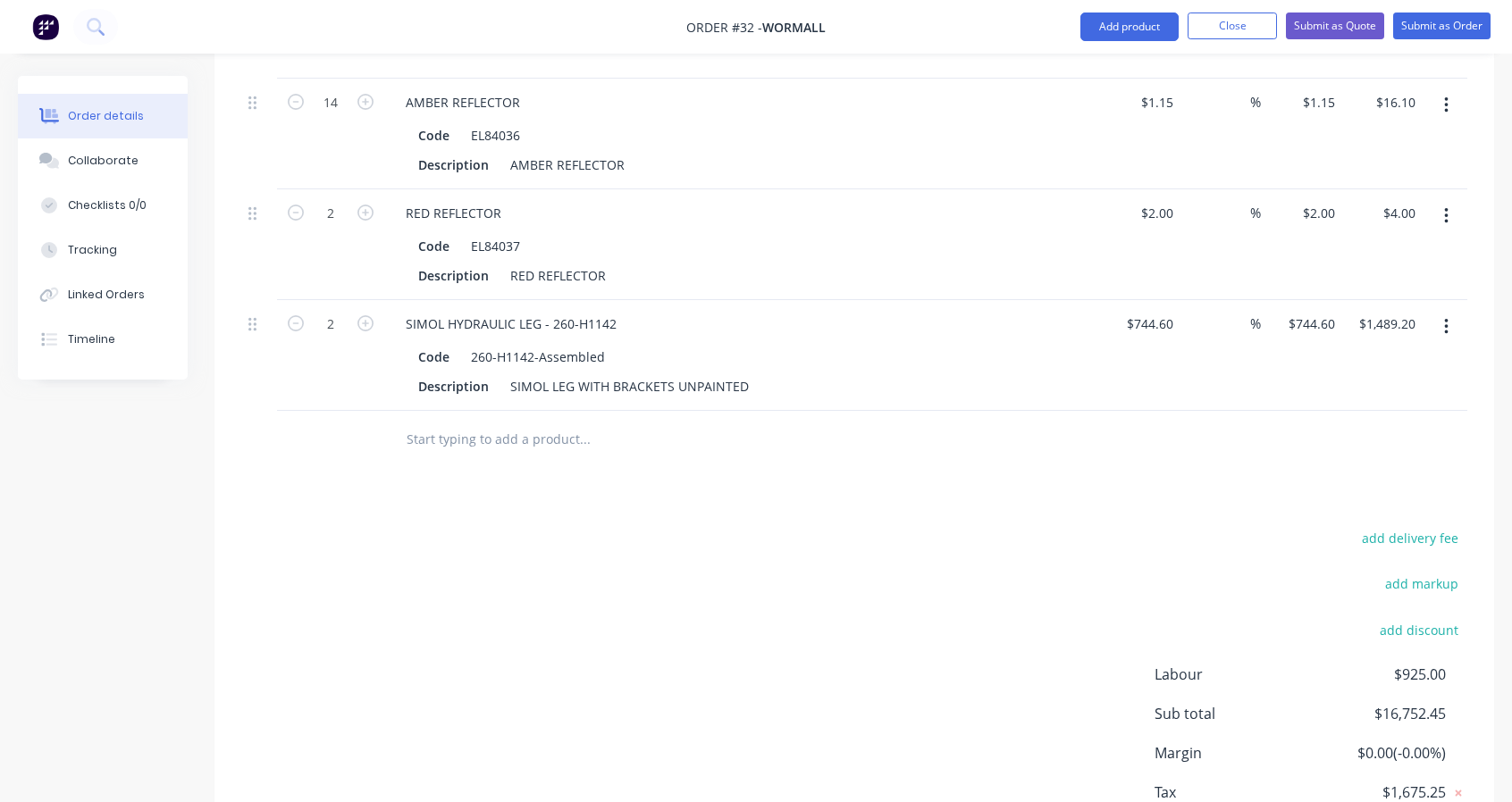
click at [1449, 310] on button "button" at bounding box center [1446, 326] width 42 height 33
click at [1351, 468] on div "Delete" at bounding box center [1383, 481] width 138 height 26
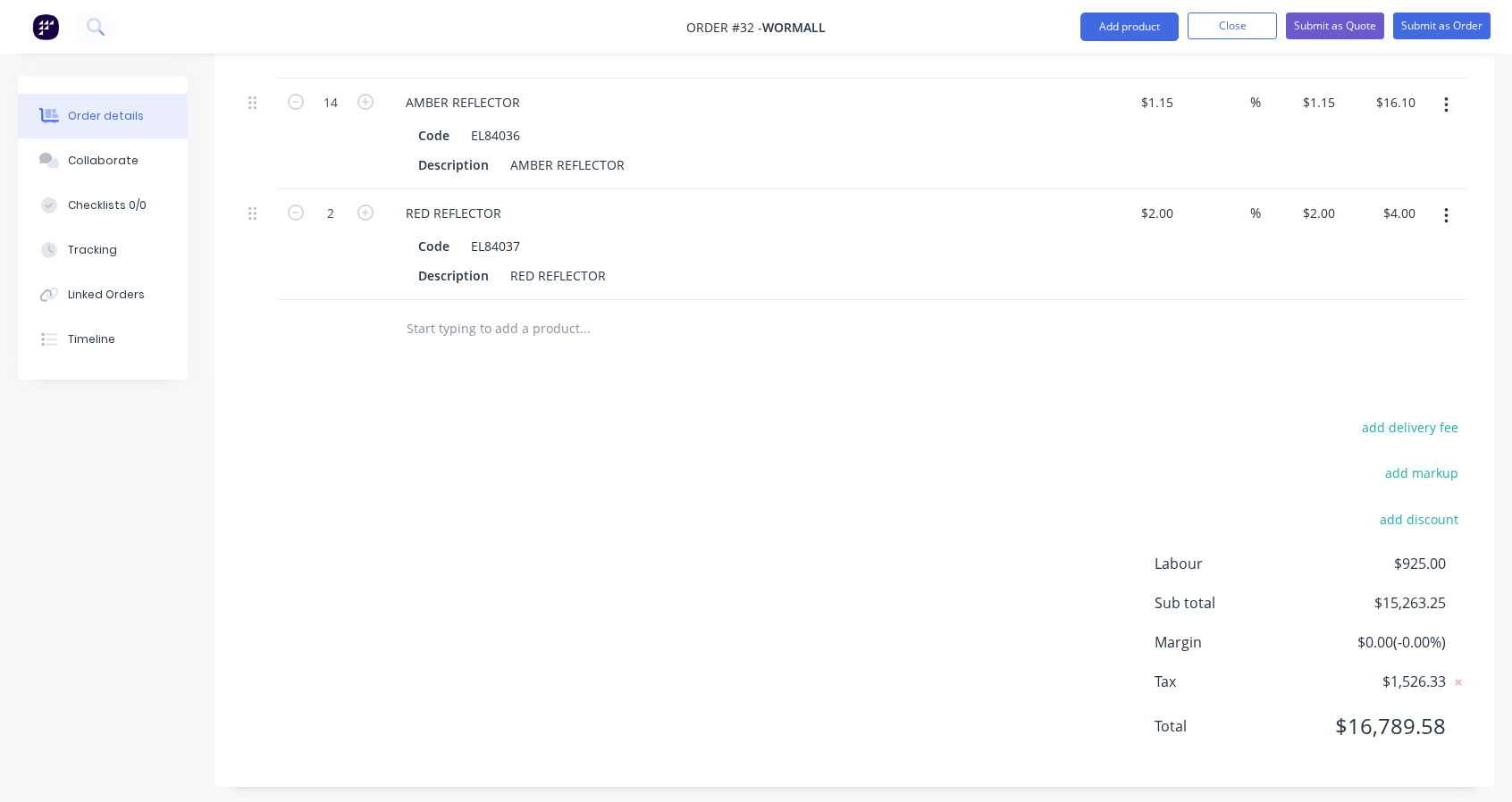
click at [561, 330] on input "text" at bounding box center [584, 328] width 357 height 35
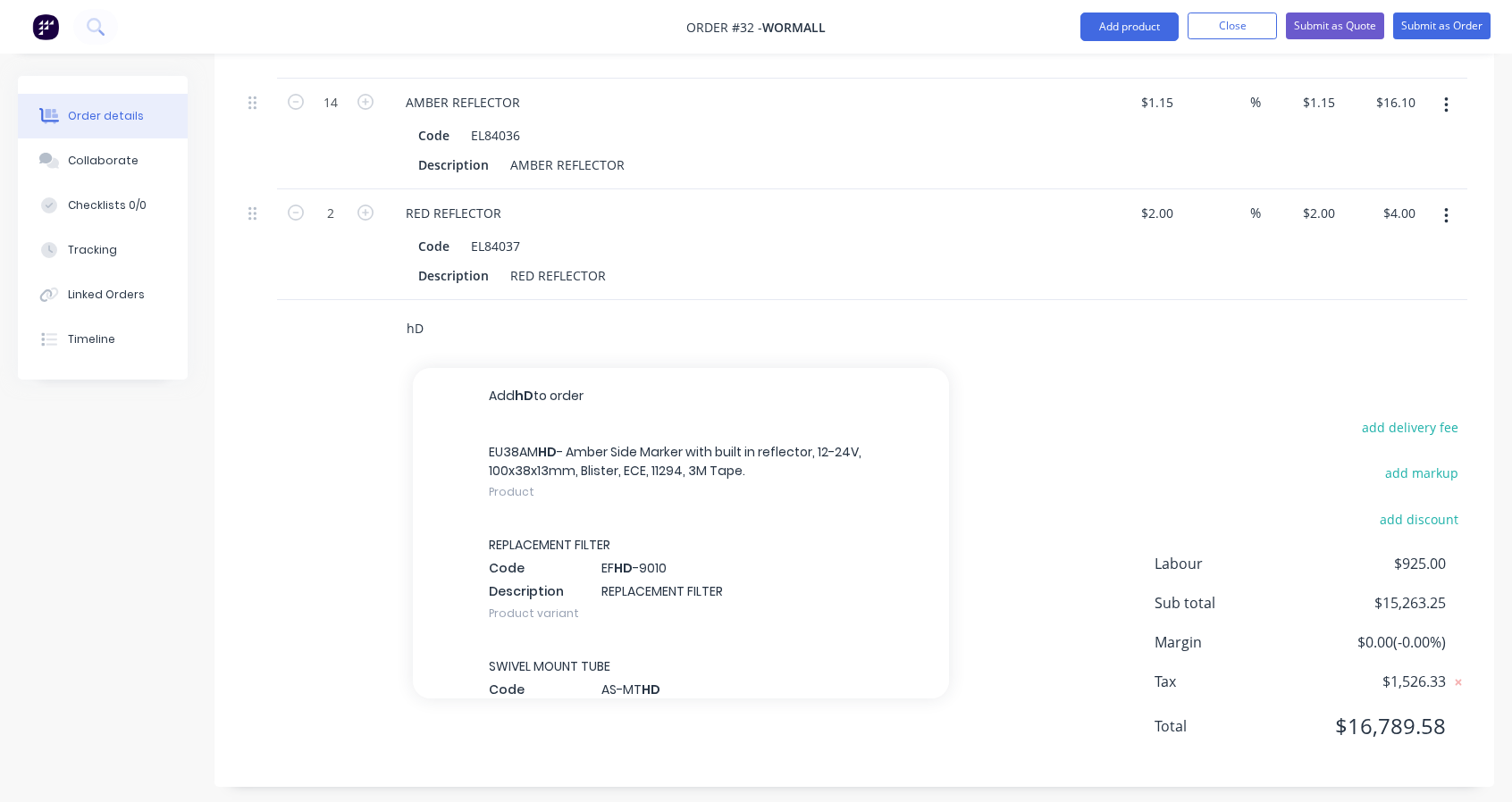
type input "h"
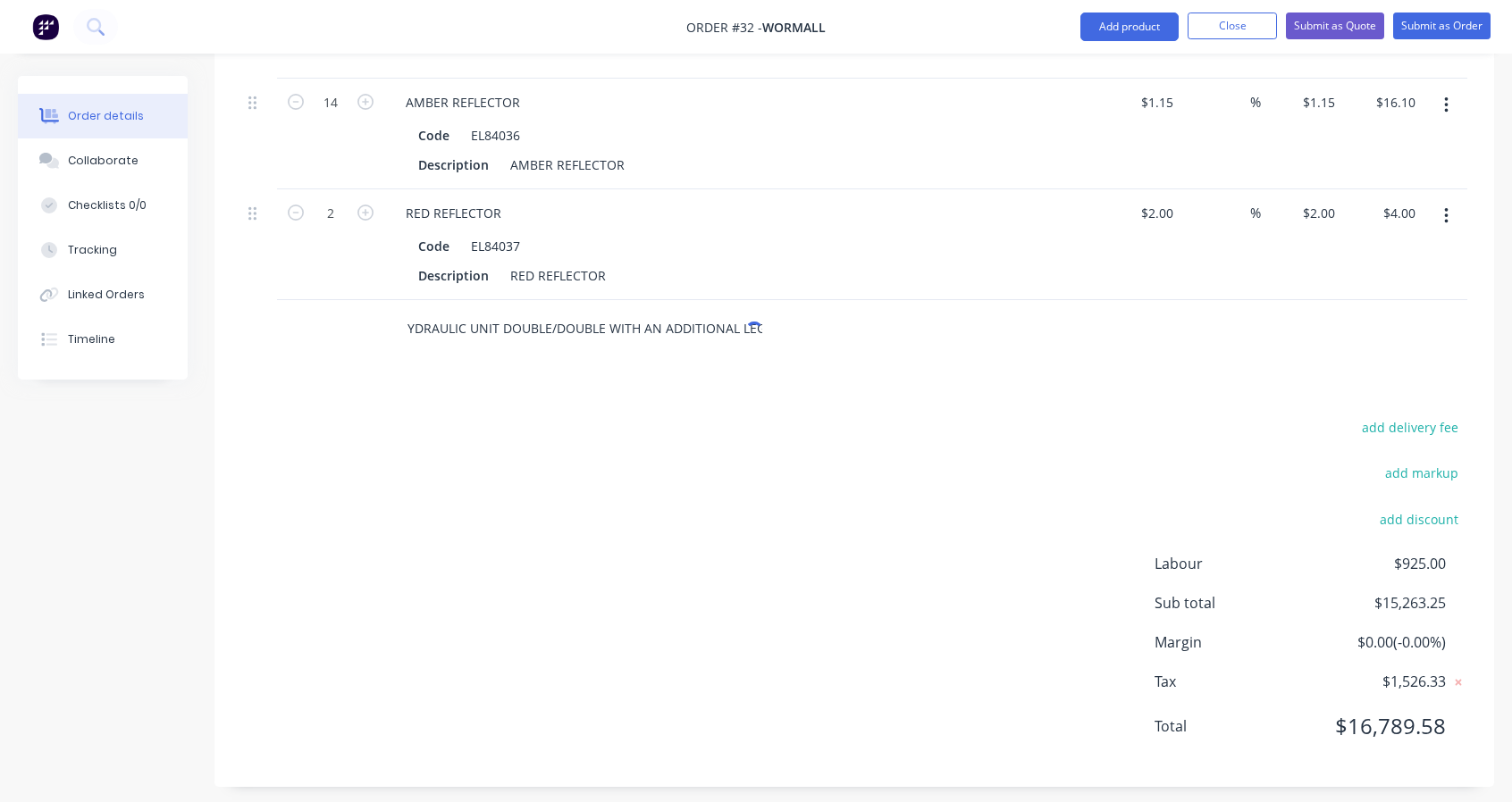
scroll to position [0, 11]
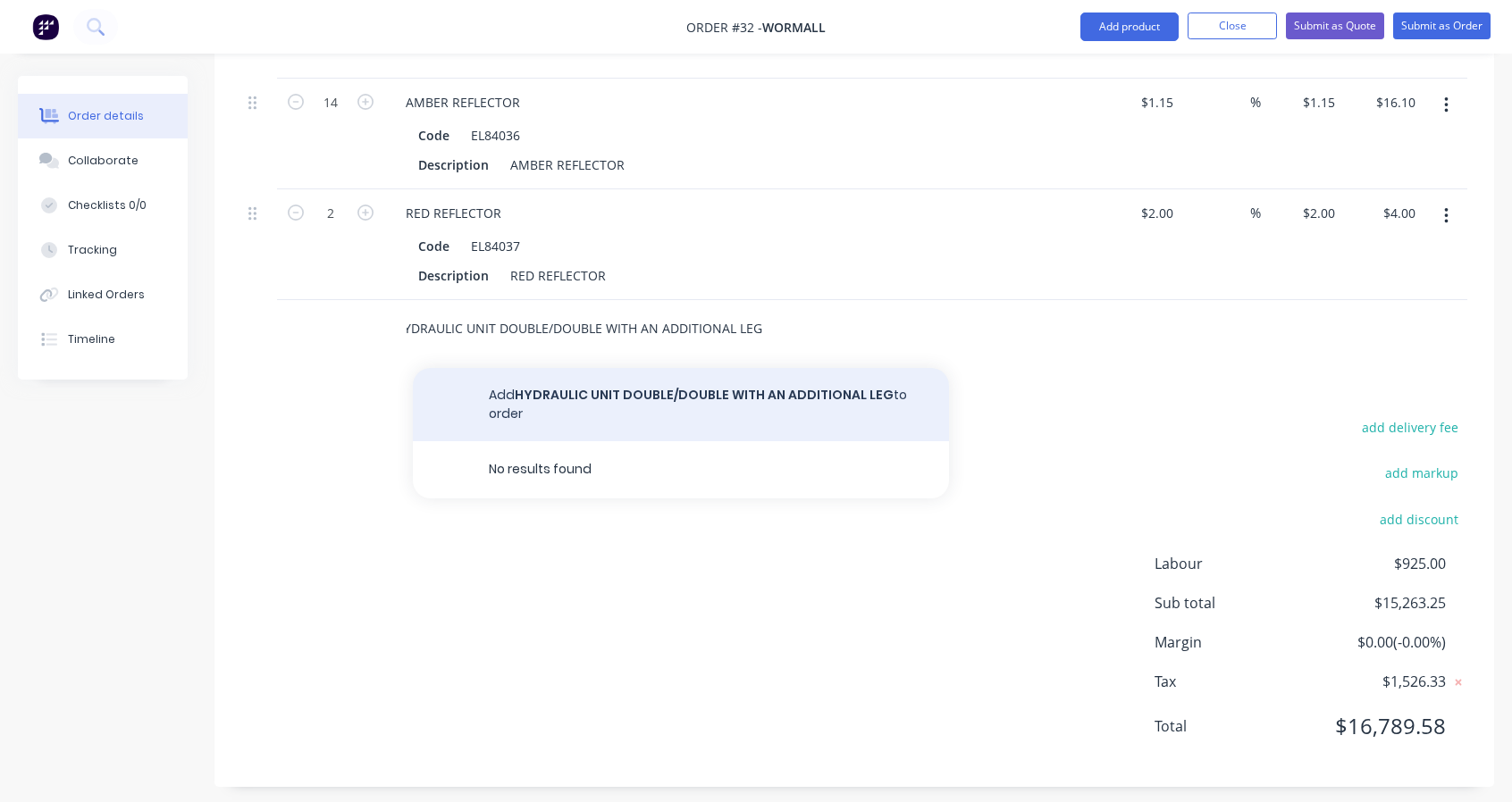
type input "HYDRAULIC UNIT DOUBLE/DOUBLE WITH AN ADDITIONAL LEG"
click at [569, 373] on button "Add HYDRAULIC UNIT DOUBLE/DOUBLE WITH AN ADDITIONAL LEG to order" at bounding box center [681, 404] width 537 height 73
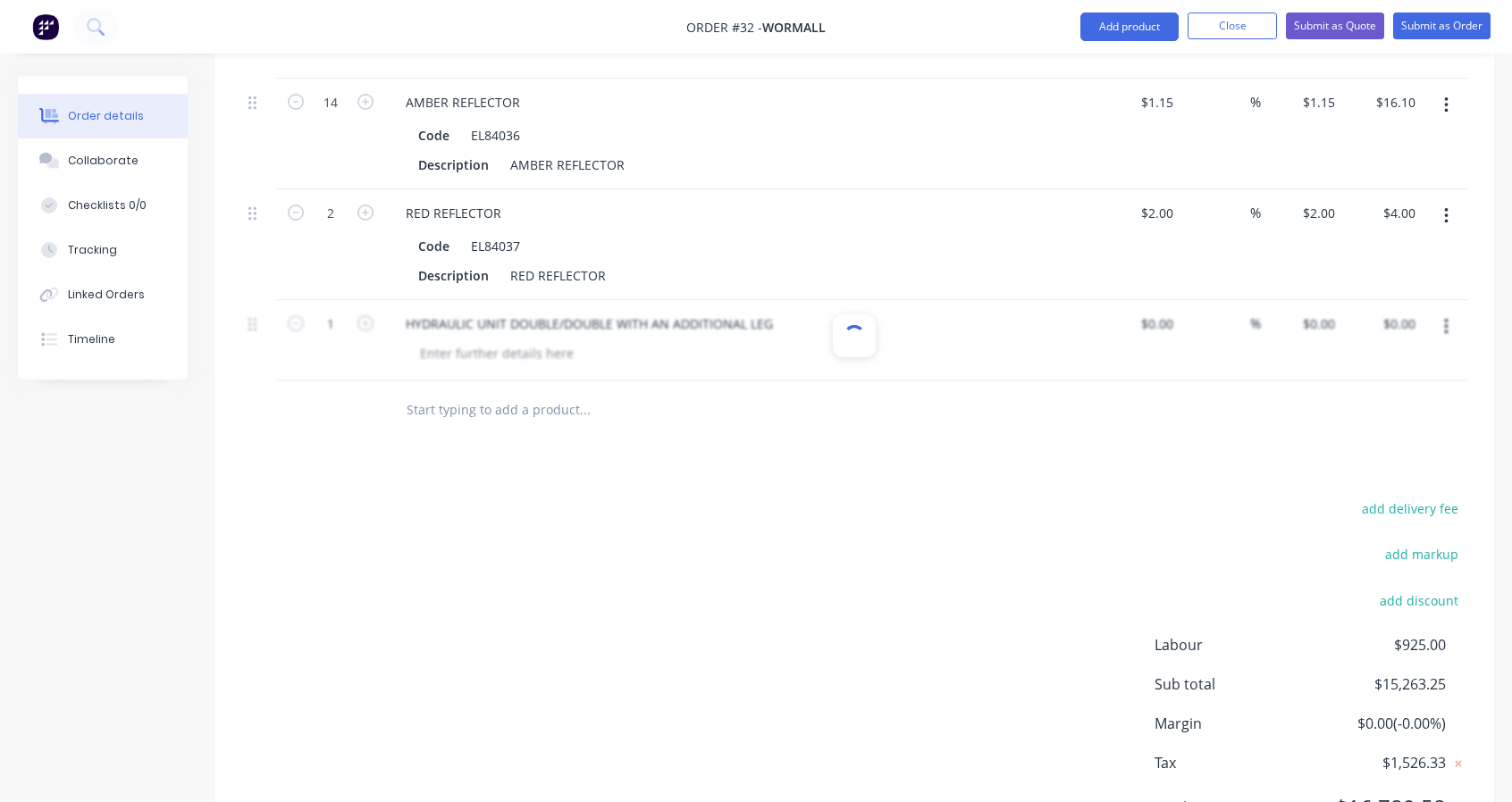
scroll to position [0, 0]
click at [1173, 325] on div "$0.00 $0.00" at bounding box center [1139, 340] width 81 height 81
click at [1170, 317] on input at bounding box center [1160, 323] width 41 height 26
type input "$3,471.83"
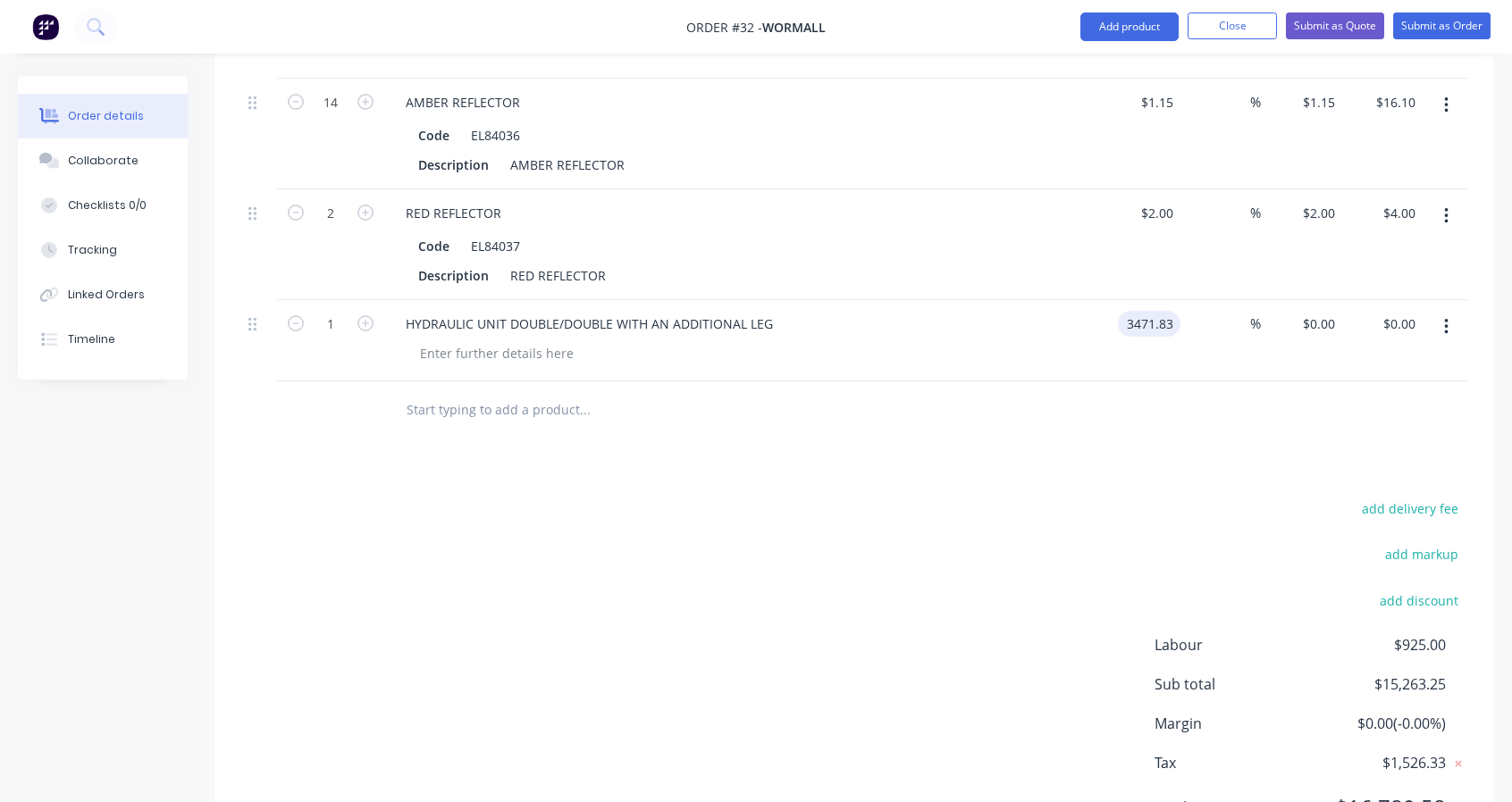
type input "$3,471.83"
click at [483, 397] on input "text" at bounding box center [584, 410] width 357 height 35
click at [476, 392] on input "text" at bounding box center [584, 410] width 357 height 35
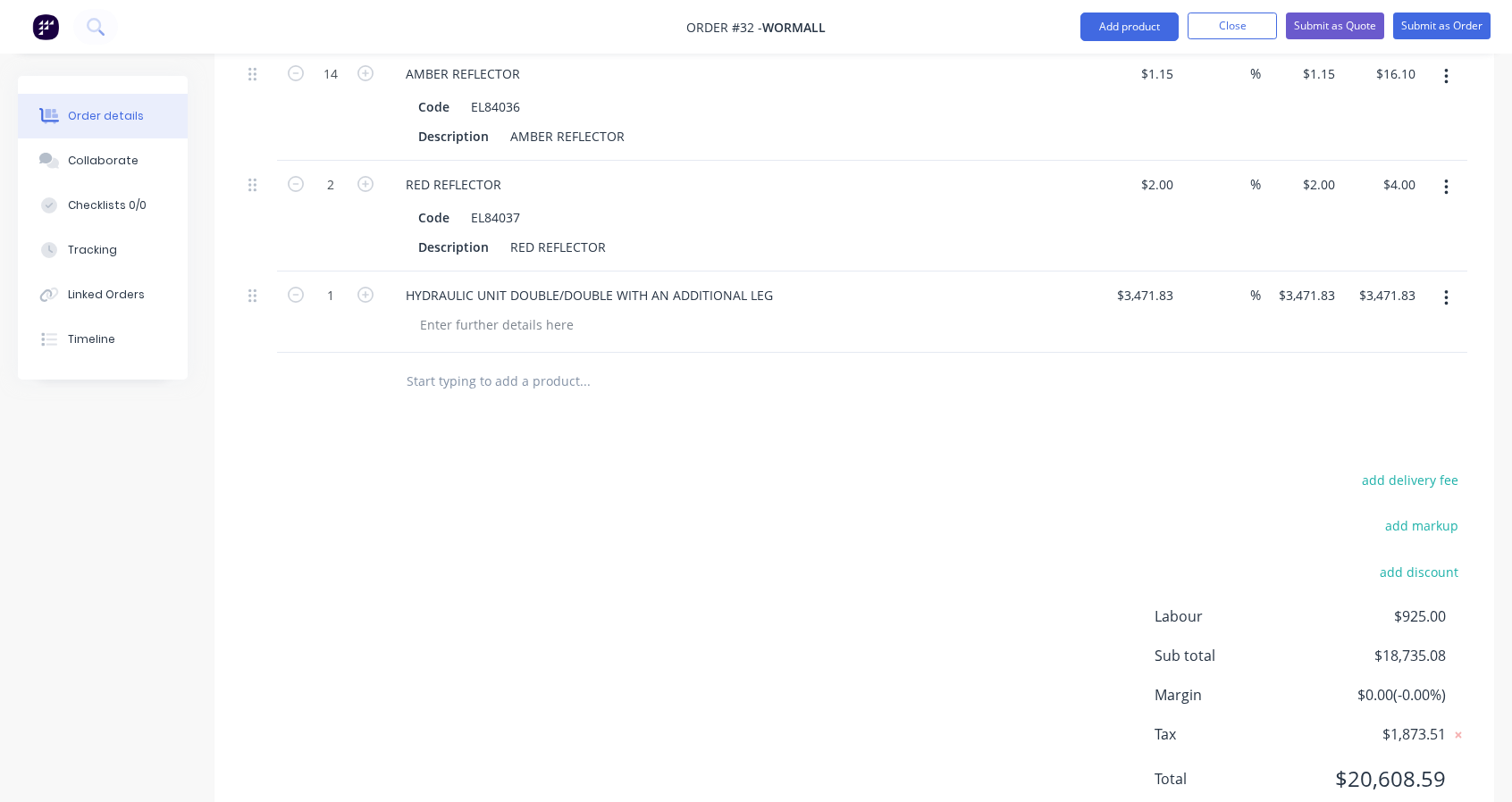
scroll to position [4383, 0]
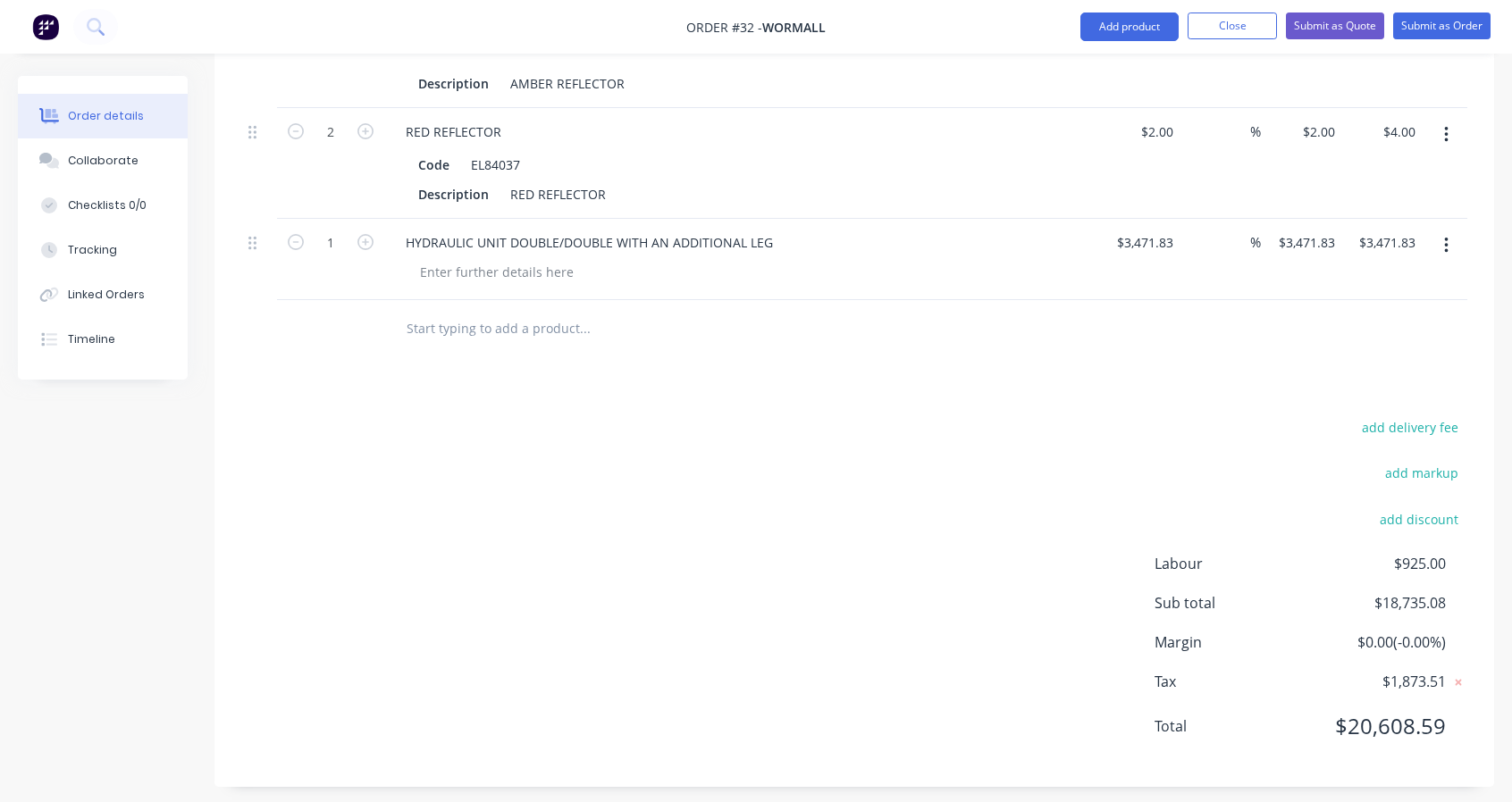
click at [425, 310] on input "text" at bounding box center [584, 328] width 357 height 35
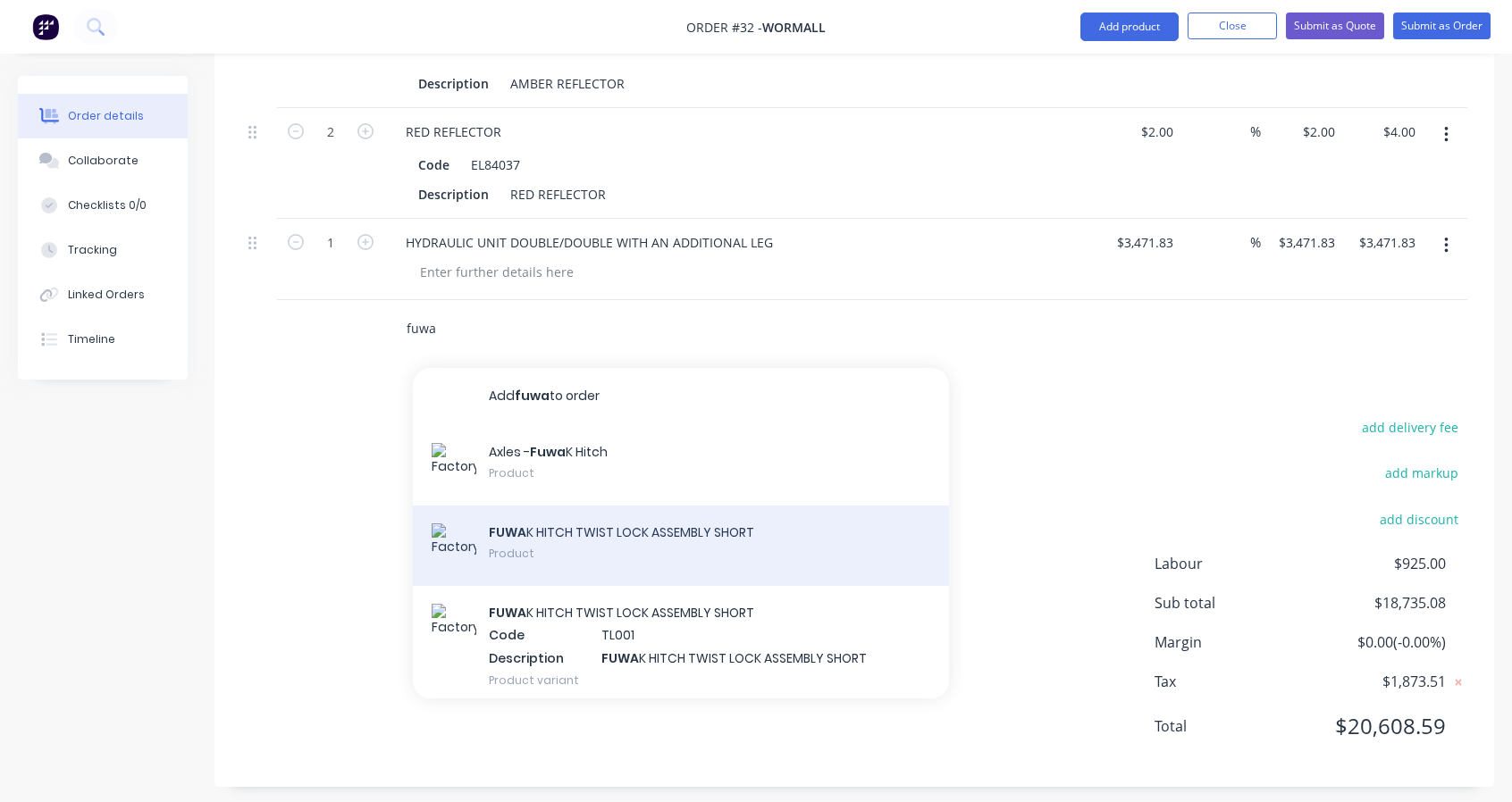
type input "fuwa"
click at [676, 533] on div "FUWA K HITCH TWIST LOCK ASSEMBLY SHORT Product" at bounding box center [681, 546] width 537 height 80
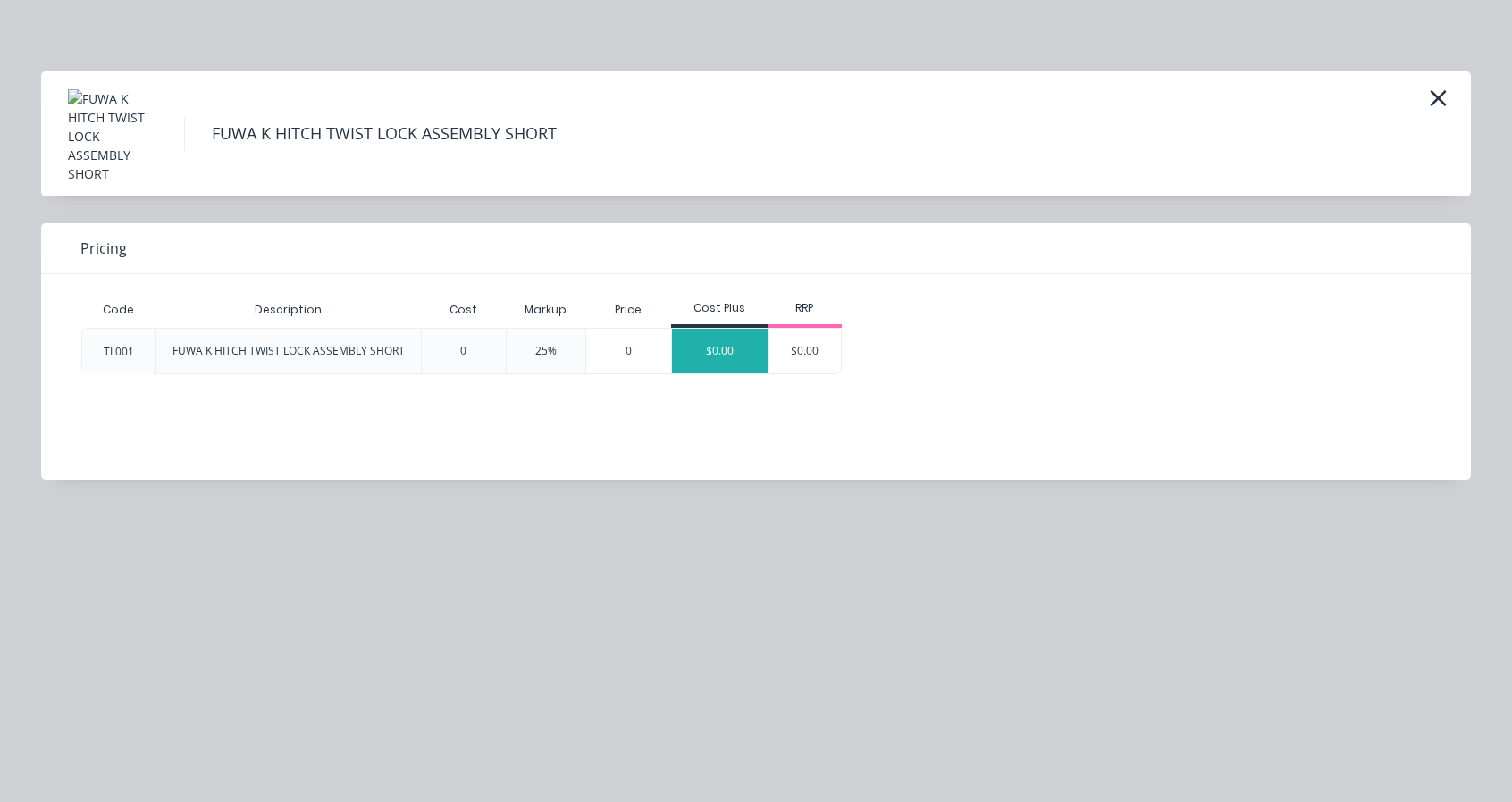
click at [690, 344] on div "$0.00" at bounding box center [721, 351] width 97 height 45
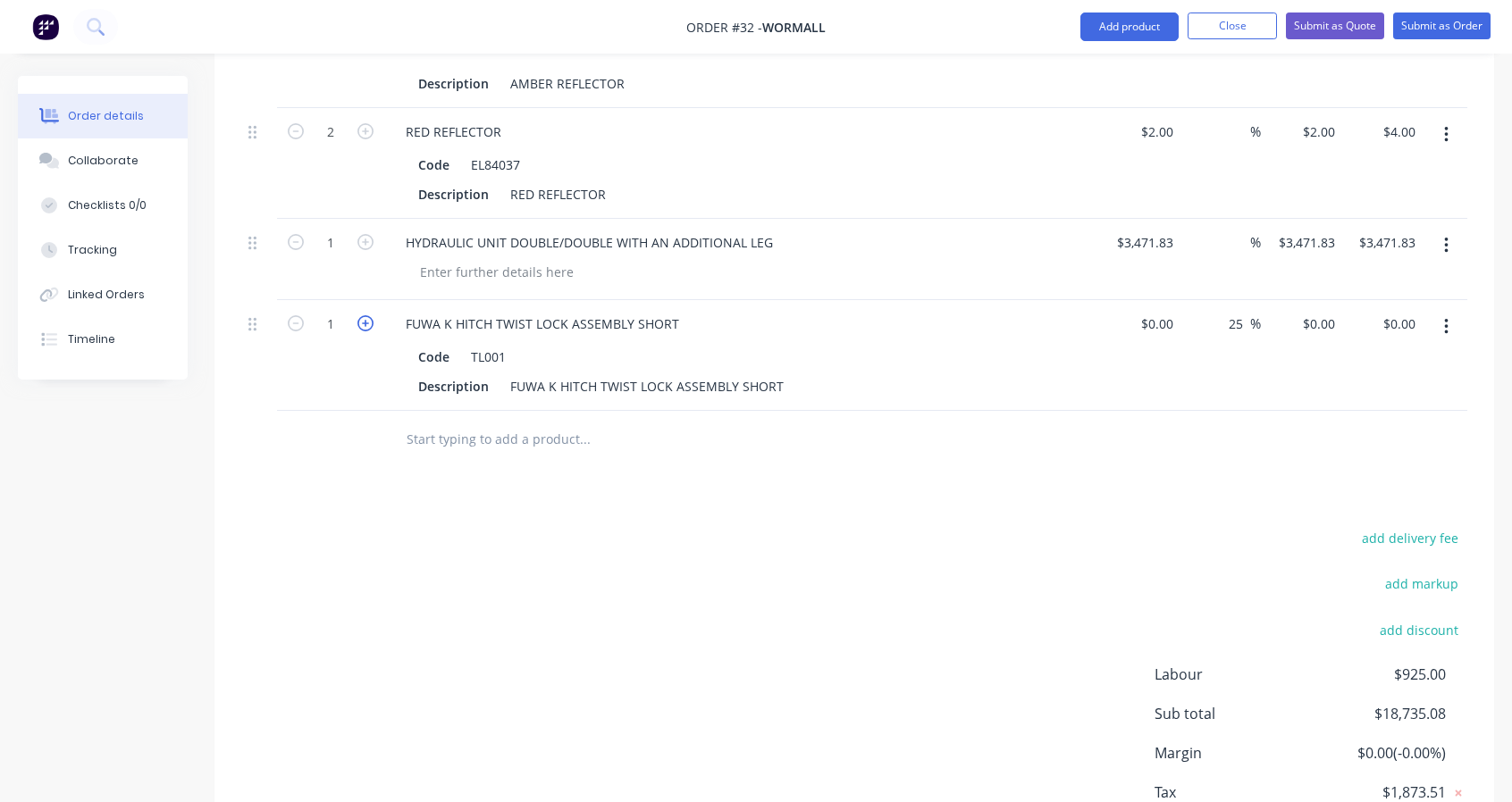
click at [370, 315] on icon "button" at bounding box center [365, 322] width 16 height 16
type input "4"
click at [1164, 310] on input at bounding box center [1160, 323] width 41 height 26
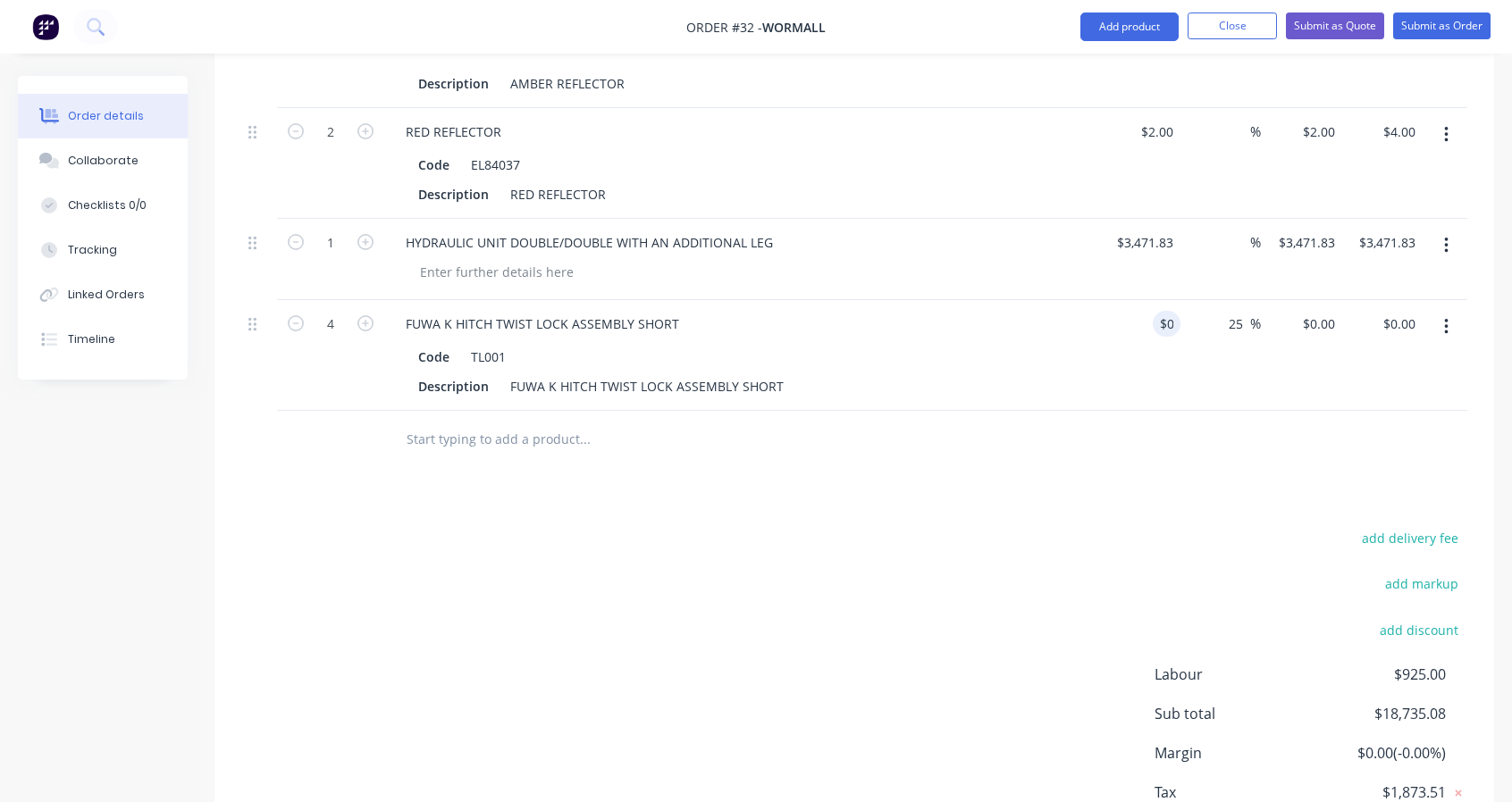
click at [489, 422] on input "text" at bounding box center [584, 440] width 357 height 35
click at [1160, 310] on input "0" at bounding box center [1160, 323] width 41 height 26
type input "$64.30"
type input "$80.375"
type input "$321.50"
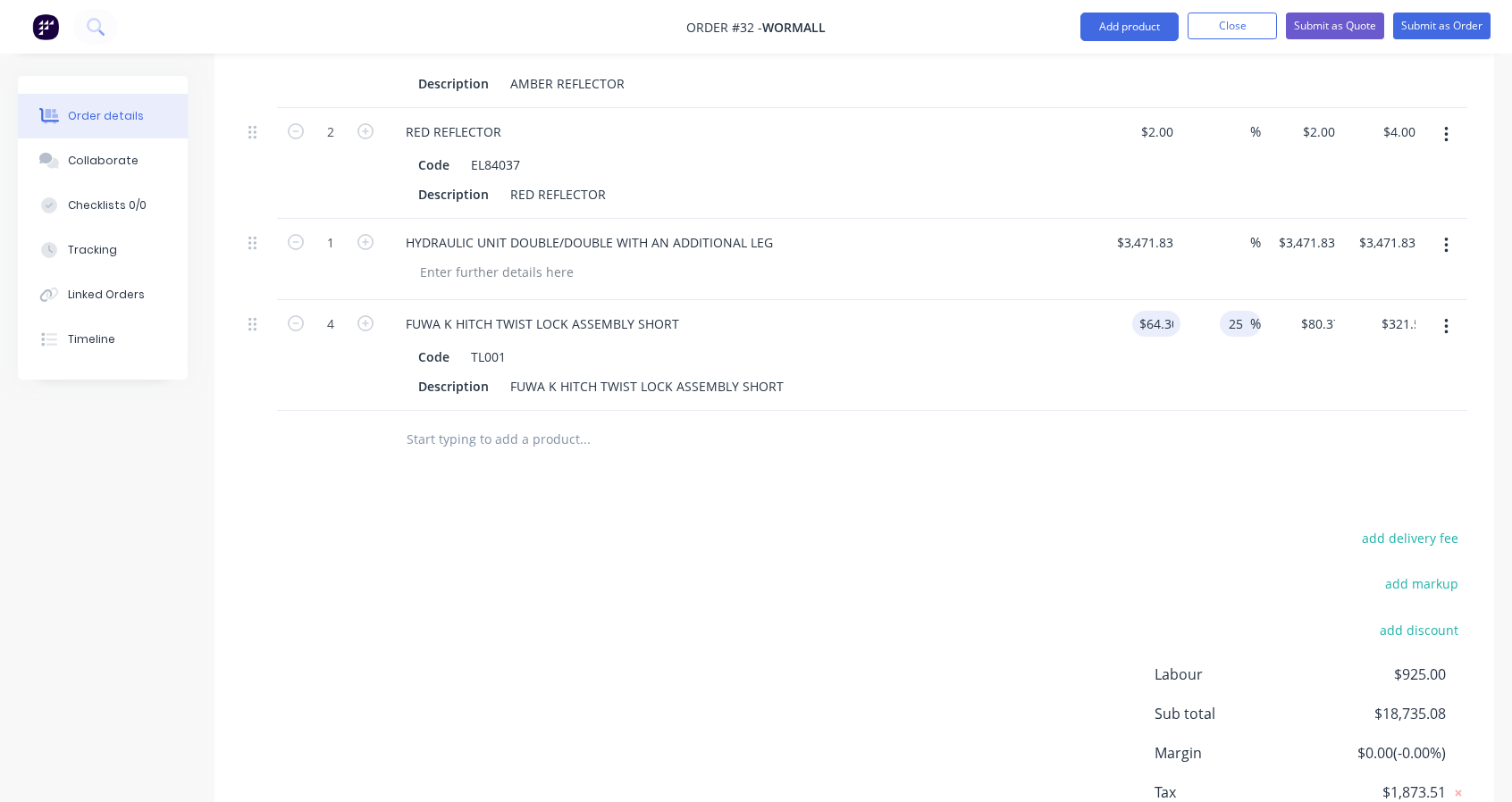
click at [1236, 311] on input "25" at bounding box center [1238, 323] width 23 height 26
drag, startPoint x: 1244, startPoint y: 313, endPoint x: 1213, endPoint y: 315, distance: 31.1
click at [1211, 312] on div "25 25 %" at bounding box center [1220, 355] width 81 height 111
type input "$64.30"
type input "$257.20"
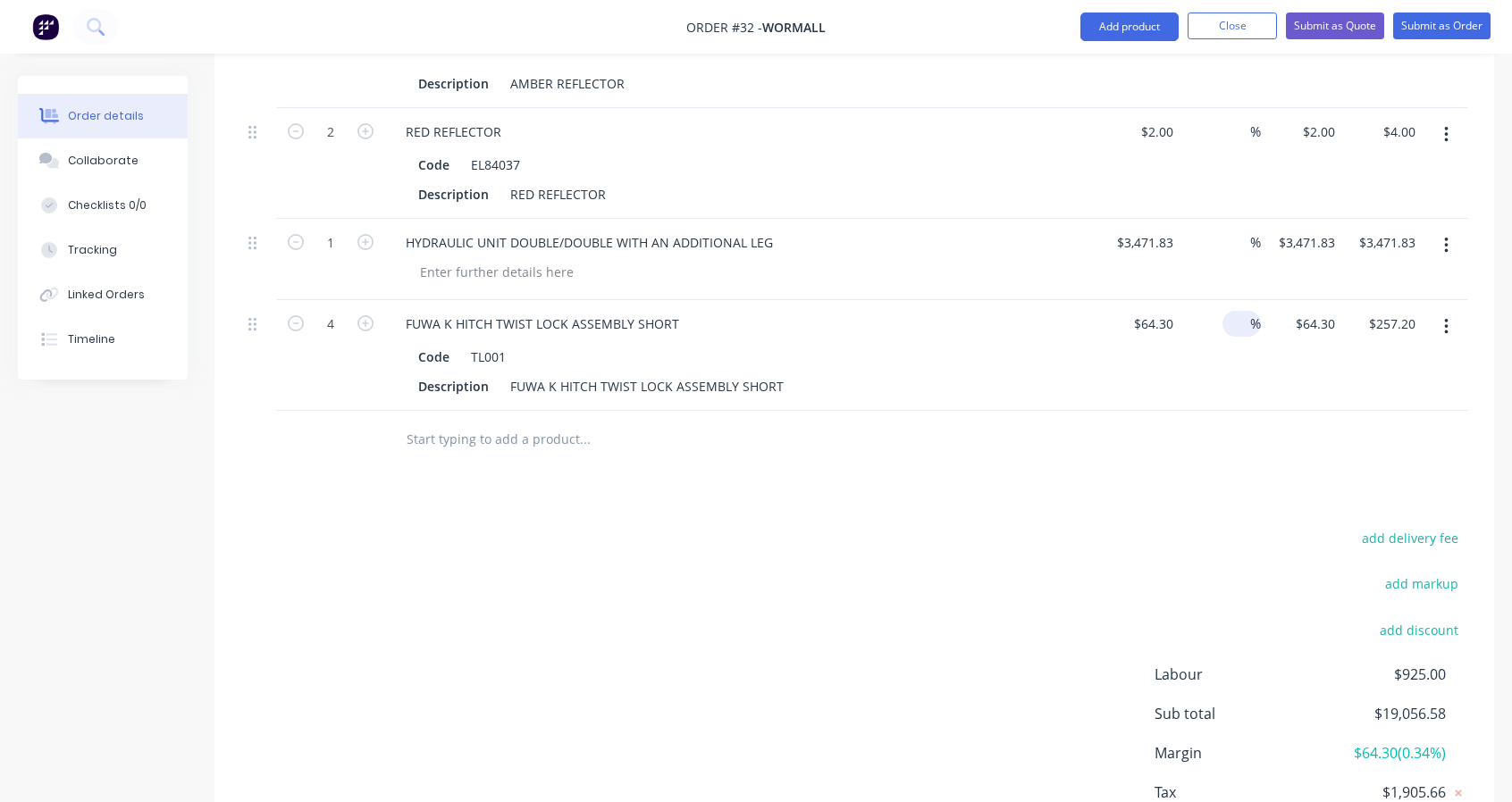
click at [1185, 428] on div at bounding box center [854, 440] width 1226 height 58
click at [486, 427] on input "text" at bounding box center [584, 440] width 357 height 35
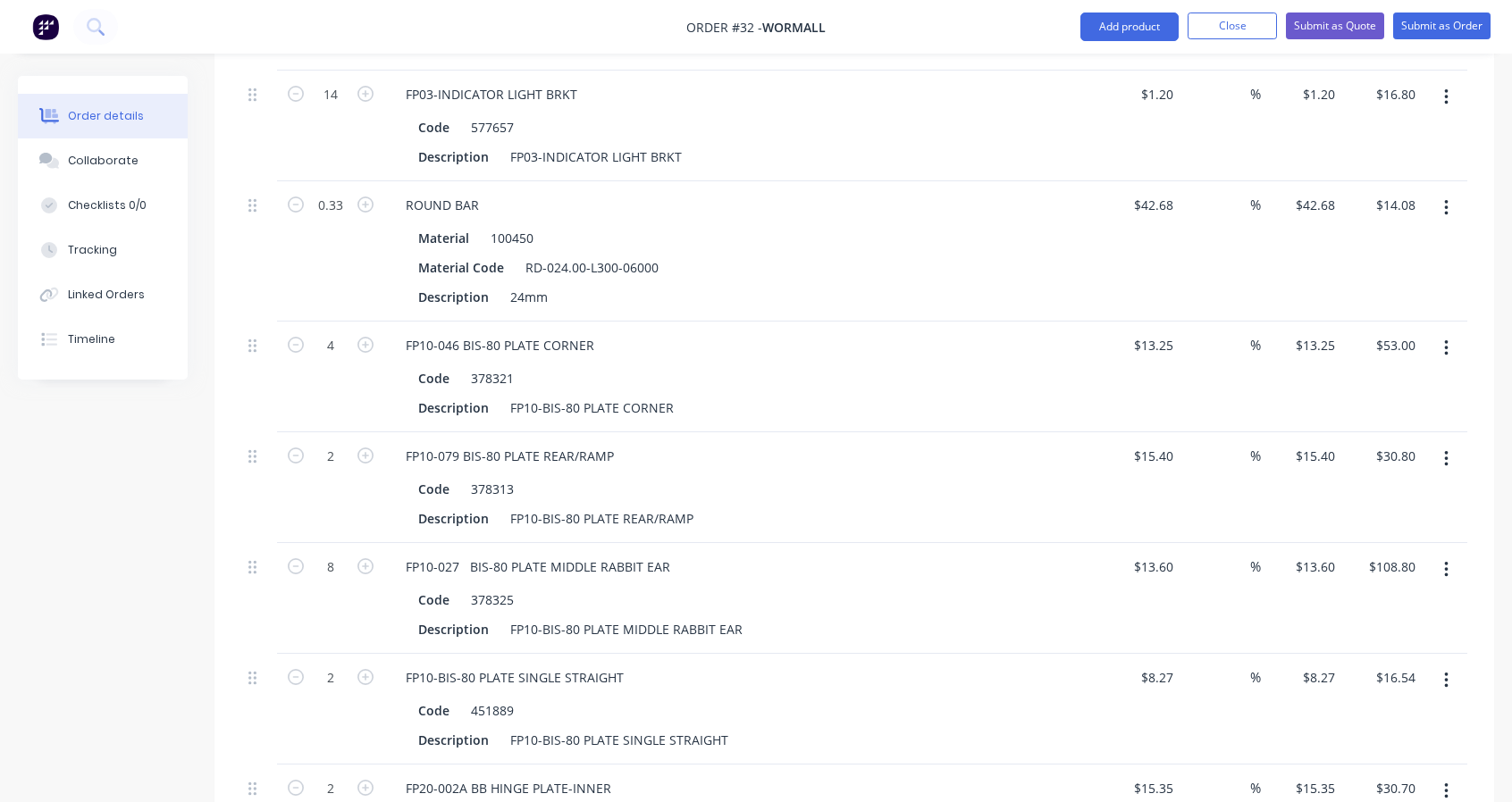
scroll to position [2001, 0]
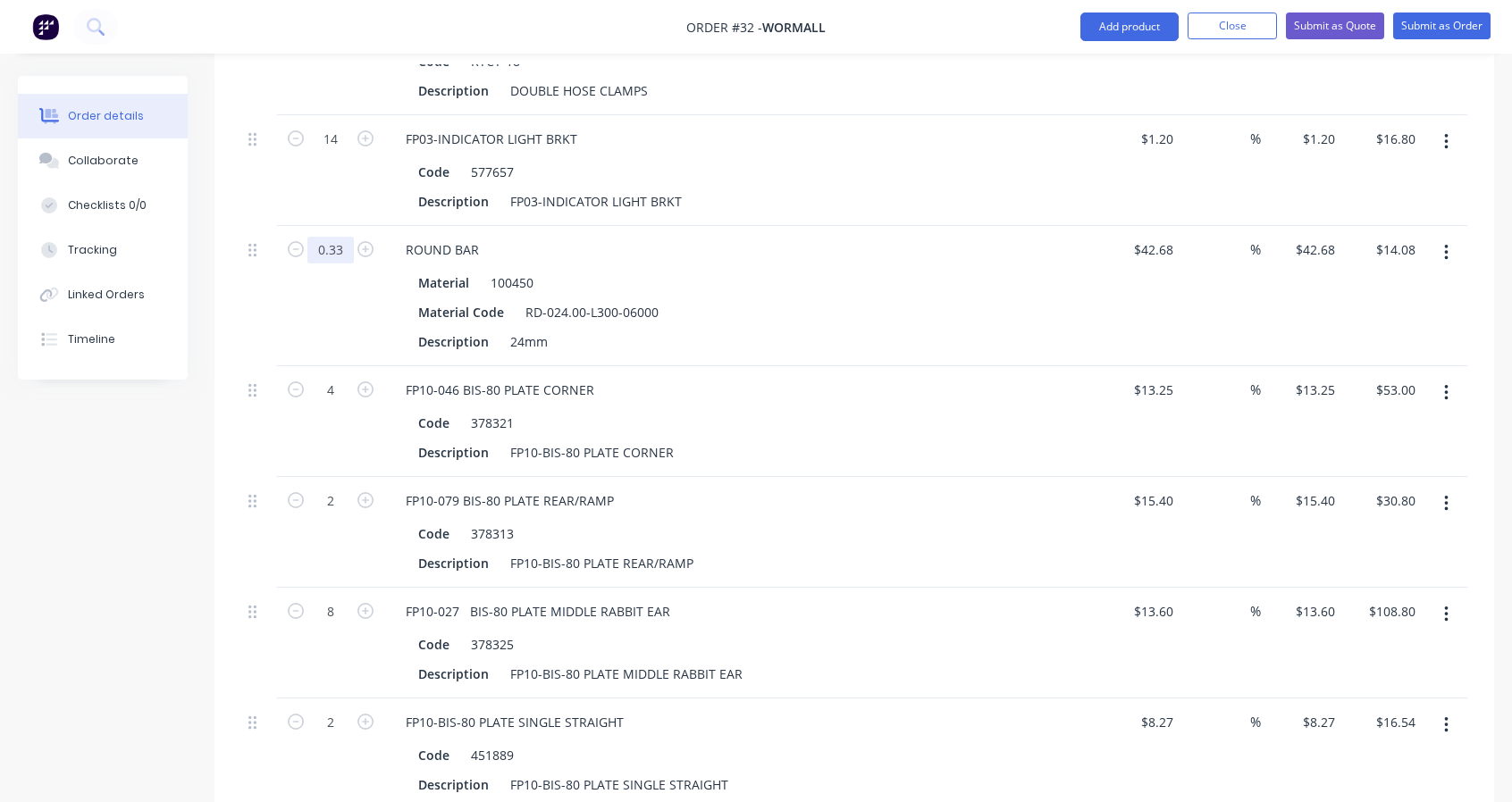
type input "0.5"
type input "$21.34"
click at [343, 300] on div "0.5" at bounding box center [330, 296] width 107 height 140
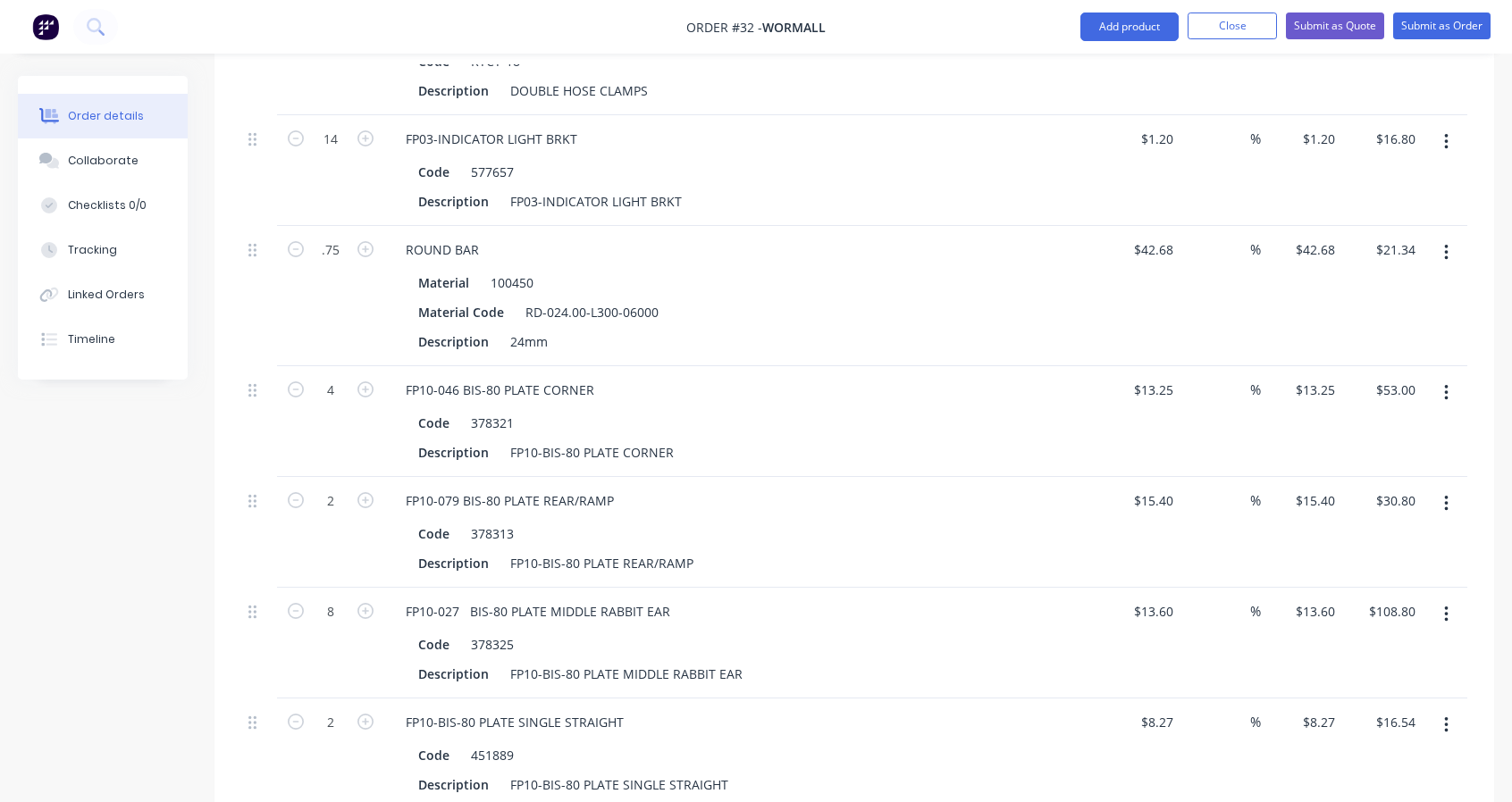
type input "0.75"
type input "$32.01"
click at [324, 296] on div "0.75" at bounding box center [330, 296] width 107 height 140
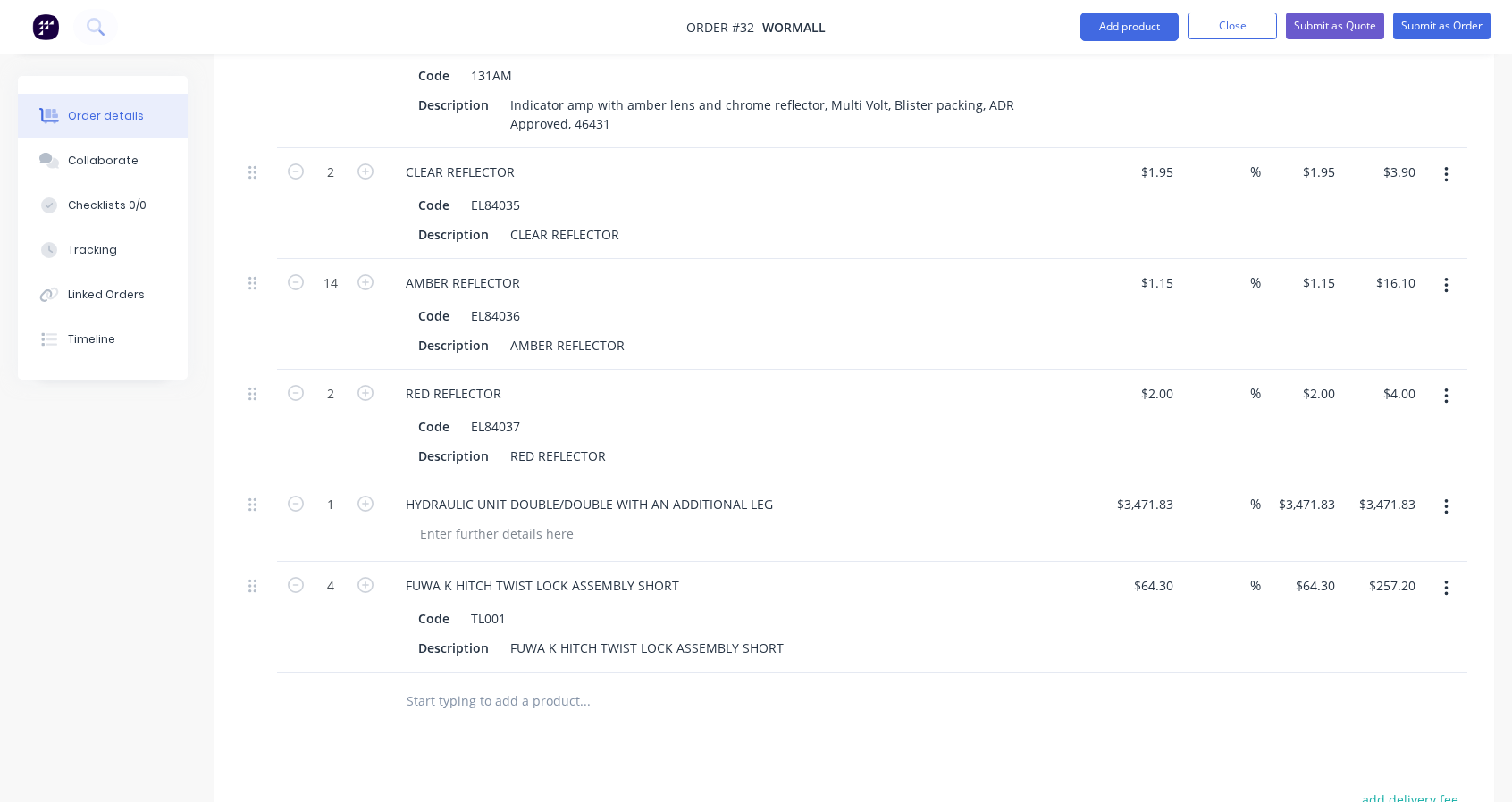
scroll to position [4233, 0]
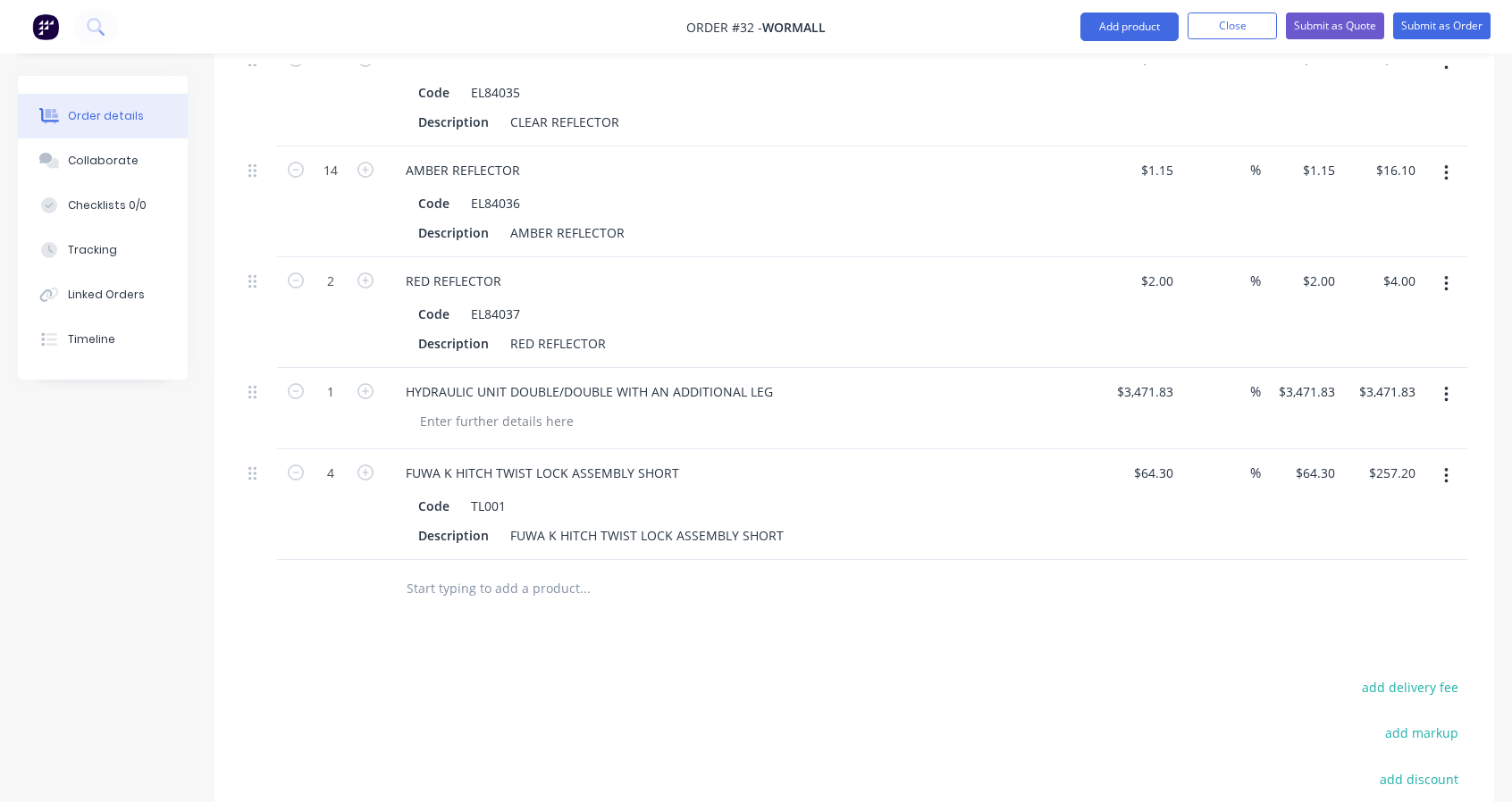
click at [446, 582] on input "text" at bounding box center [584, 588] width 357 height 35
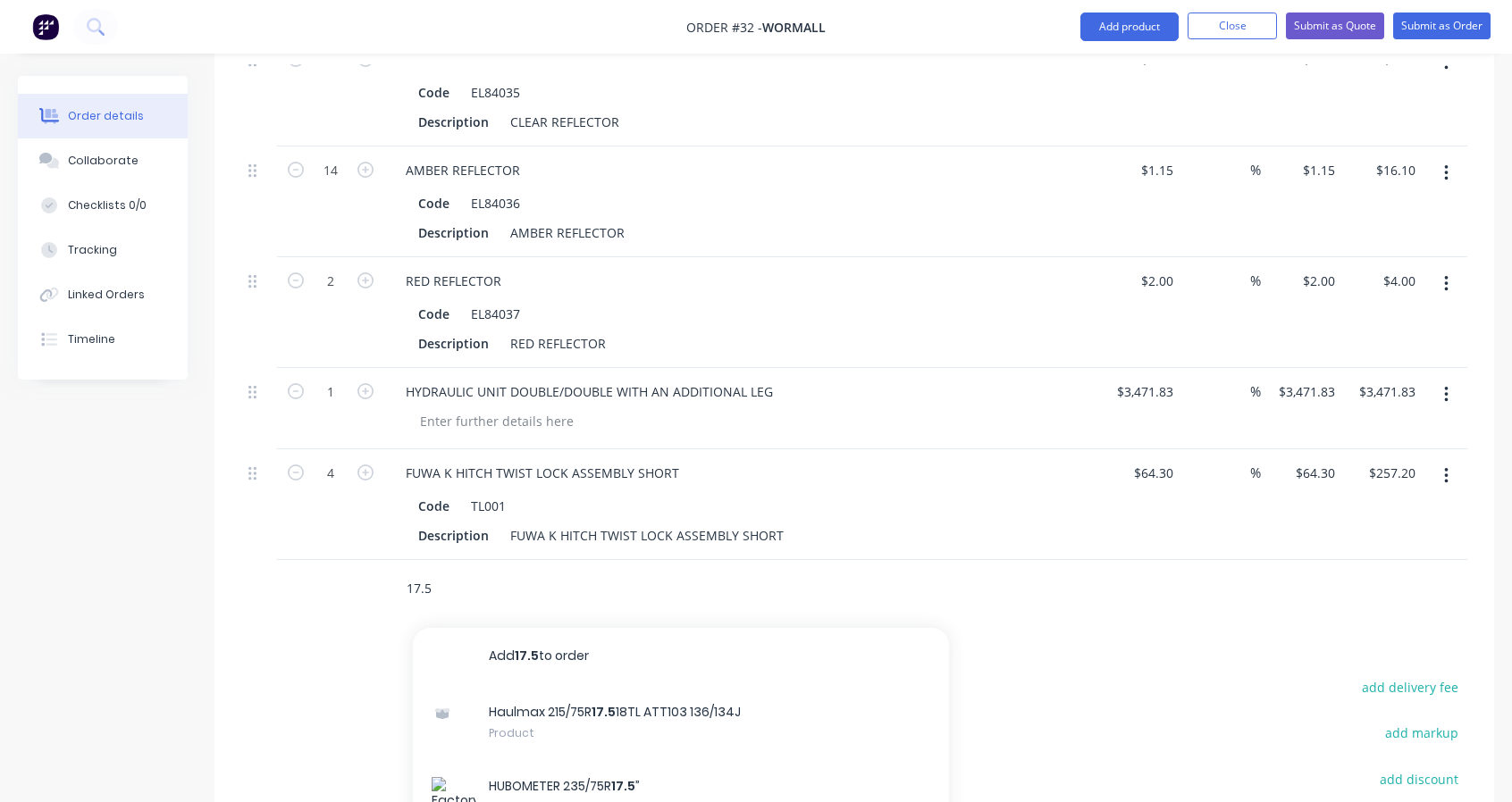
drag, startPoint x: 431, startPoint y: 578, endPoint x: 368, endPoint y: 576, distance: 63.0
click at [372, 577] on div "17.5 Add 17.5 to order Haulmax 215/75R 17.5 18TL ATT103 136/134J Product HUBOME…" at bounding box center [854, 589] width 1226 height 58
click at [501, 583] on input "axles" at bounding box center [584, 588] width 357 height 35
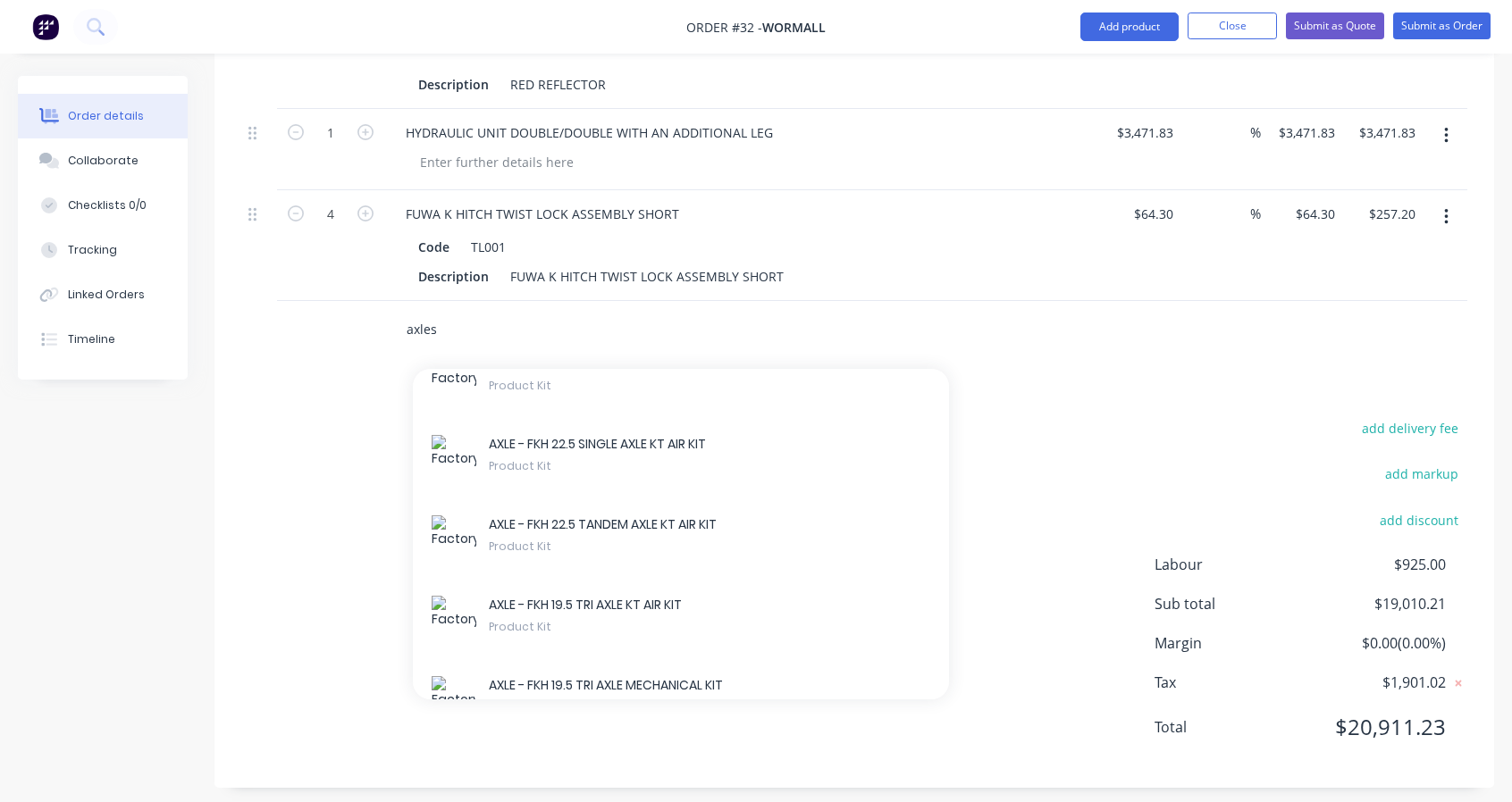
scroll to position [3942, 0]
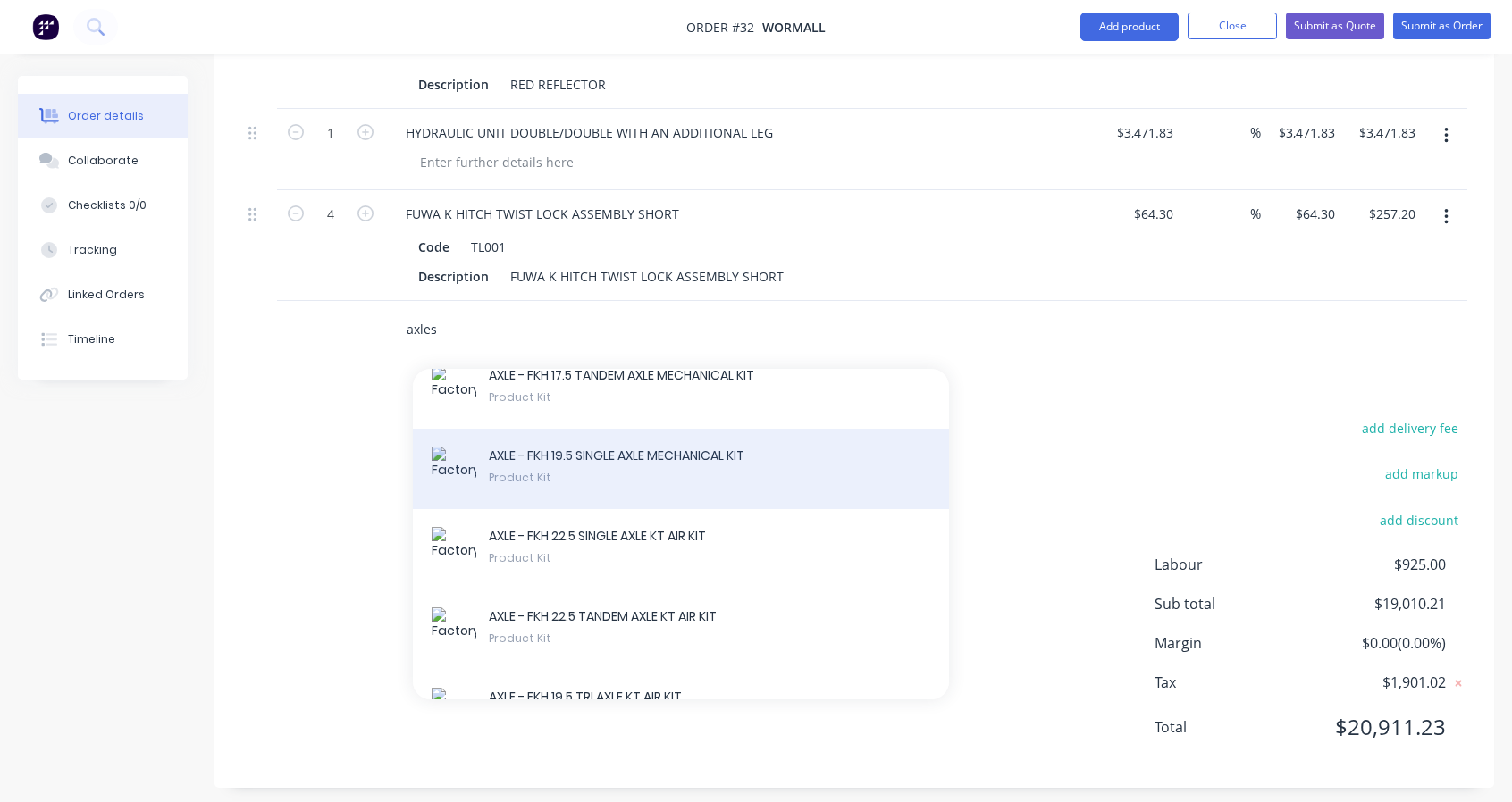
type input "axles"
click at [609, 509] on div "AXLE - FKH 19.5 SINGLE AXLE MECHANICAL KIT Product Kit" at bounding box center [681, 468] width 537 height 80
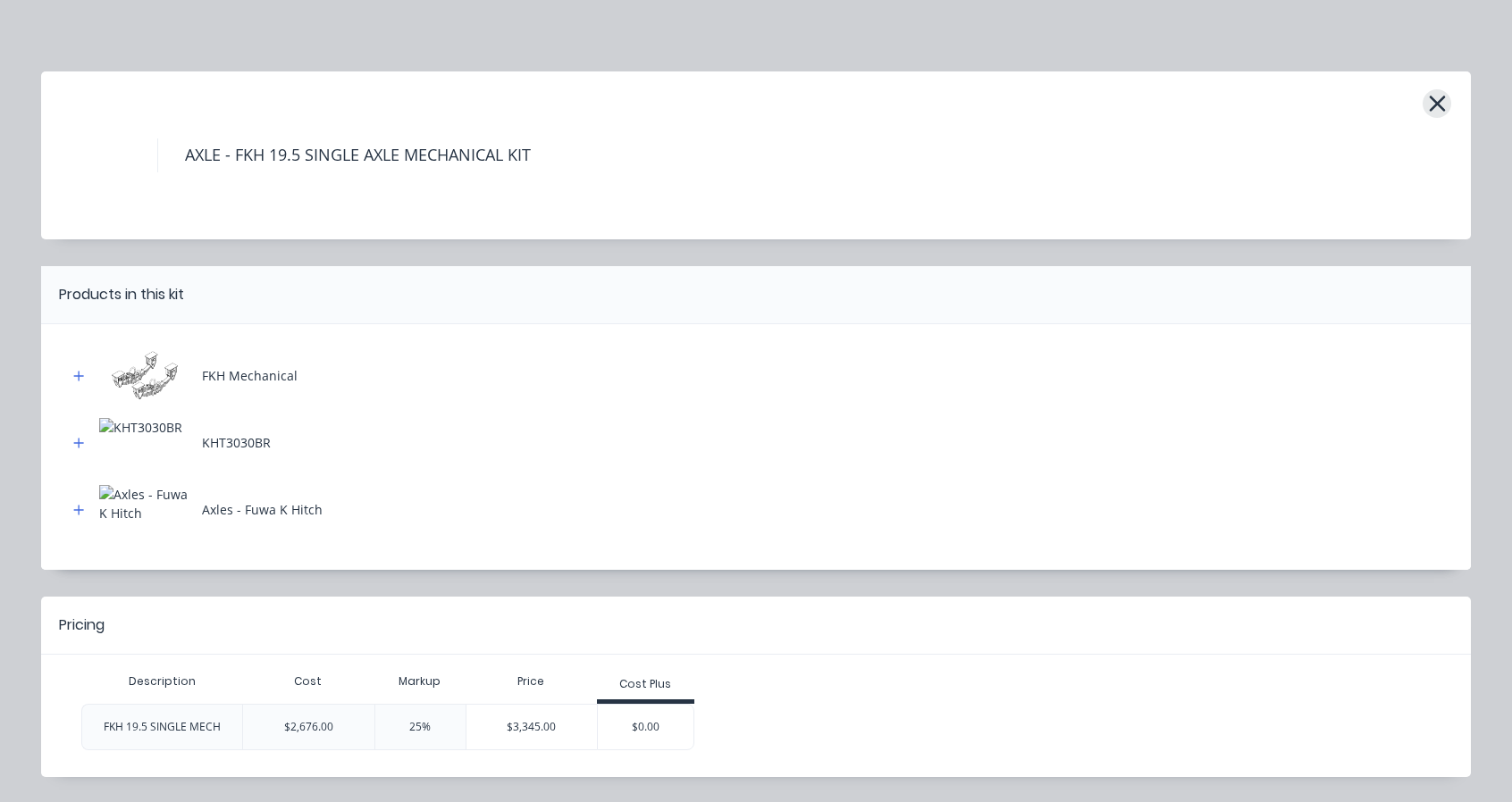
click at [1439, 103] on icon "button" at bounding box center [1438, 103] width 19 height 25
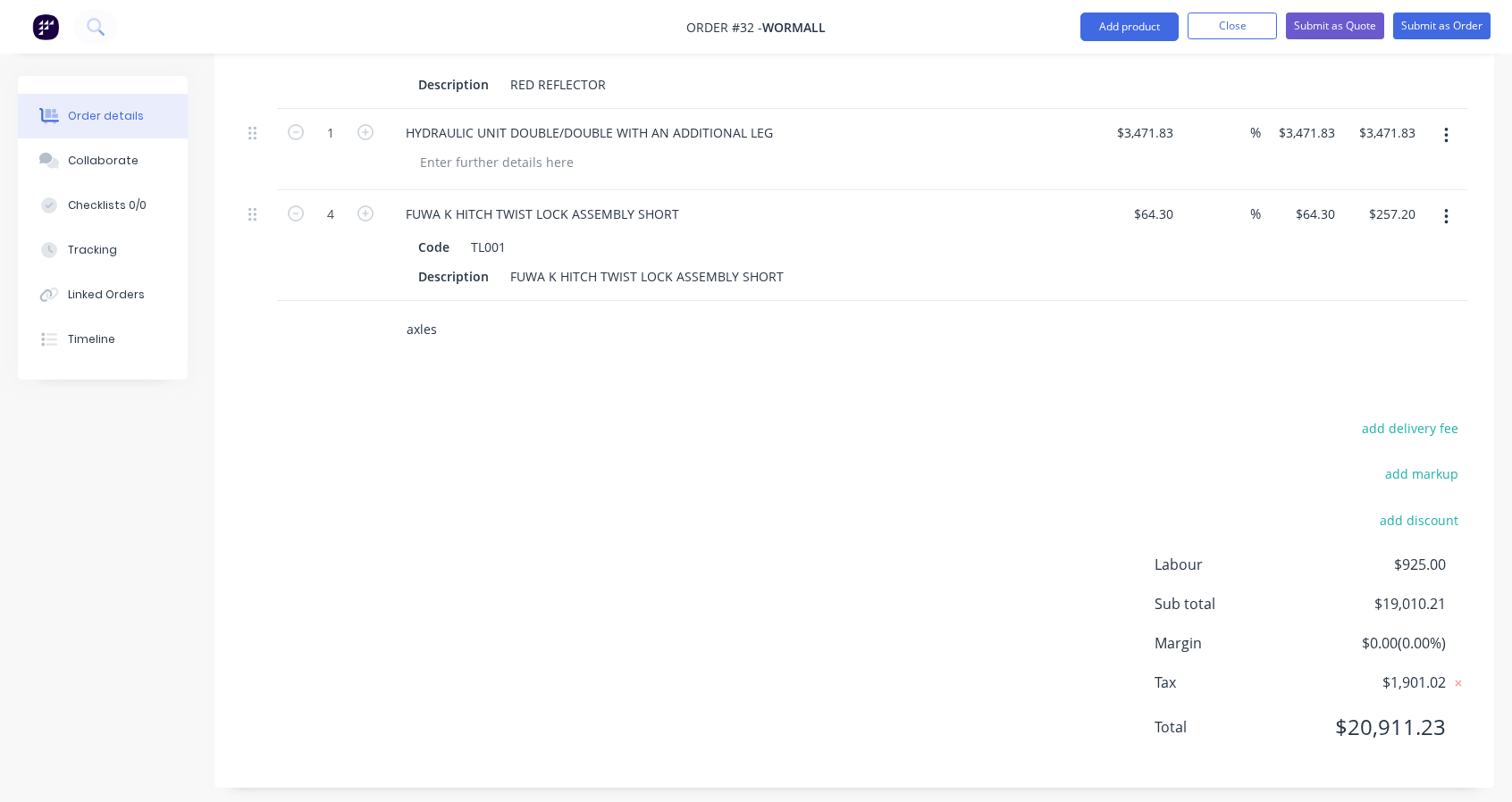
click at [442, 314] on input "axles" at bounding box center [584, 329] width 357 height 35
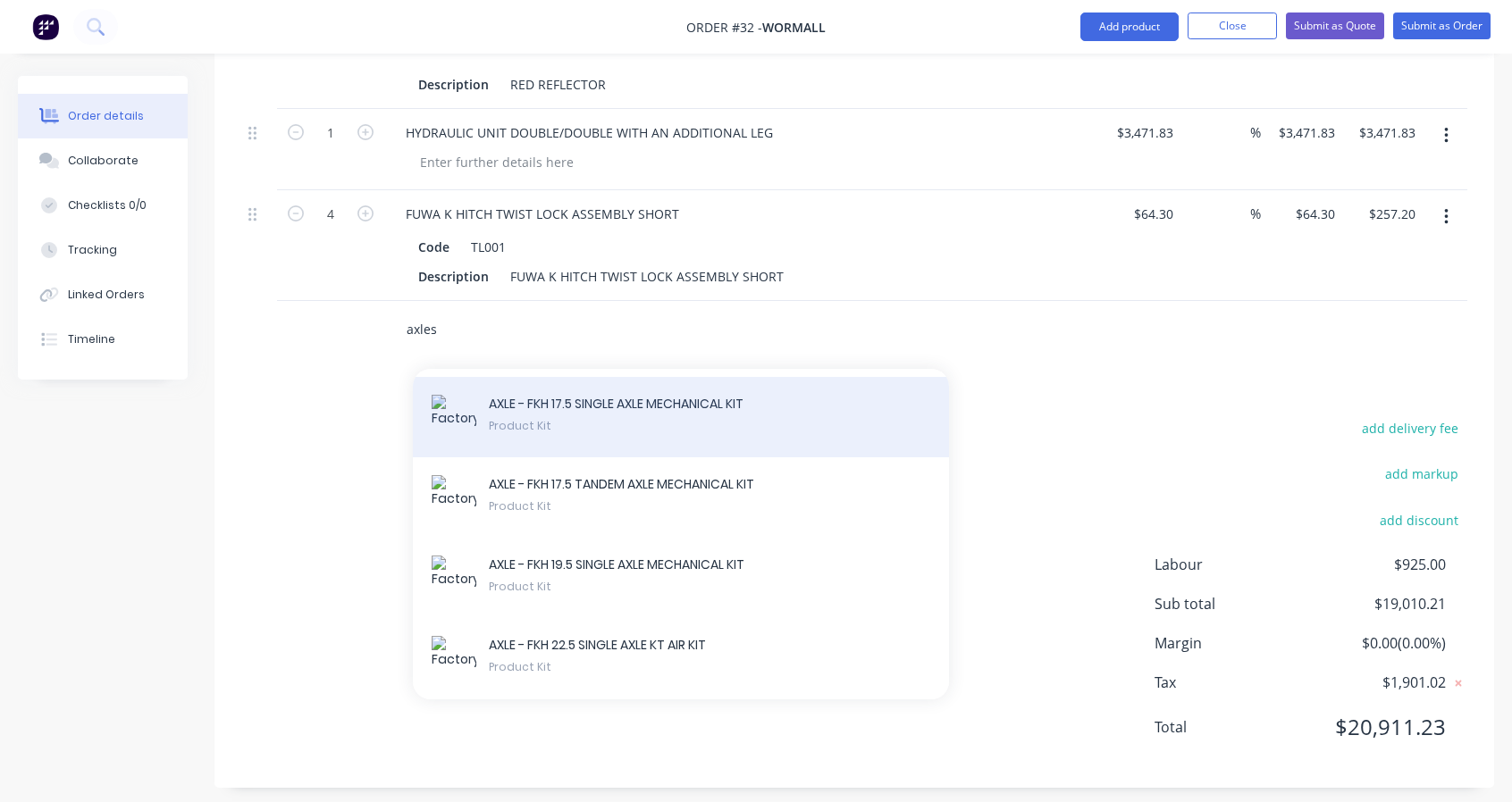
scroll to position [3870, 0]
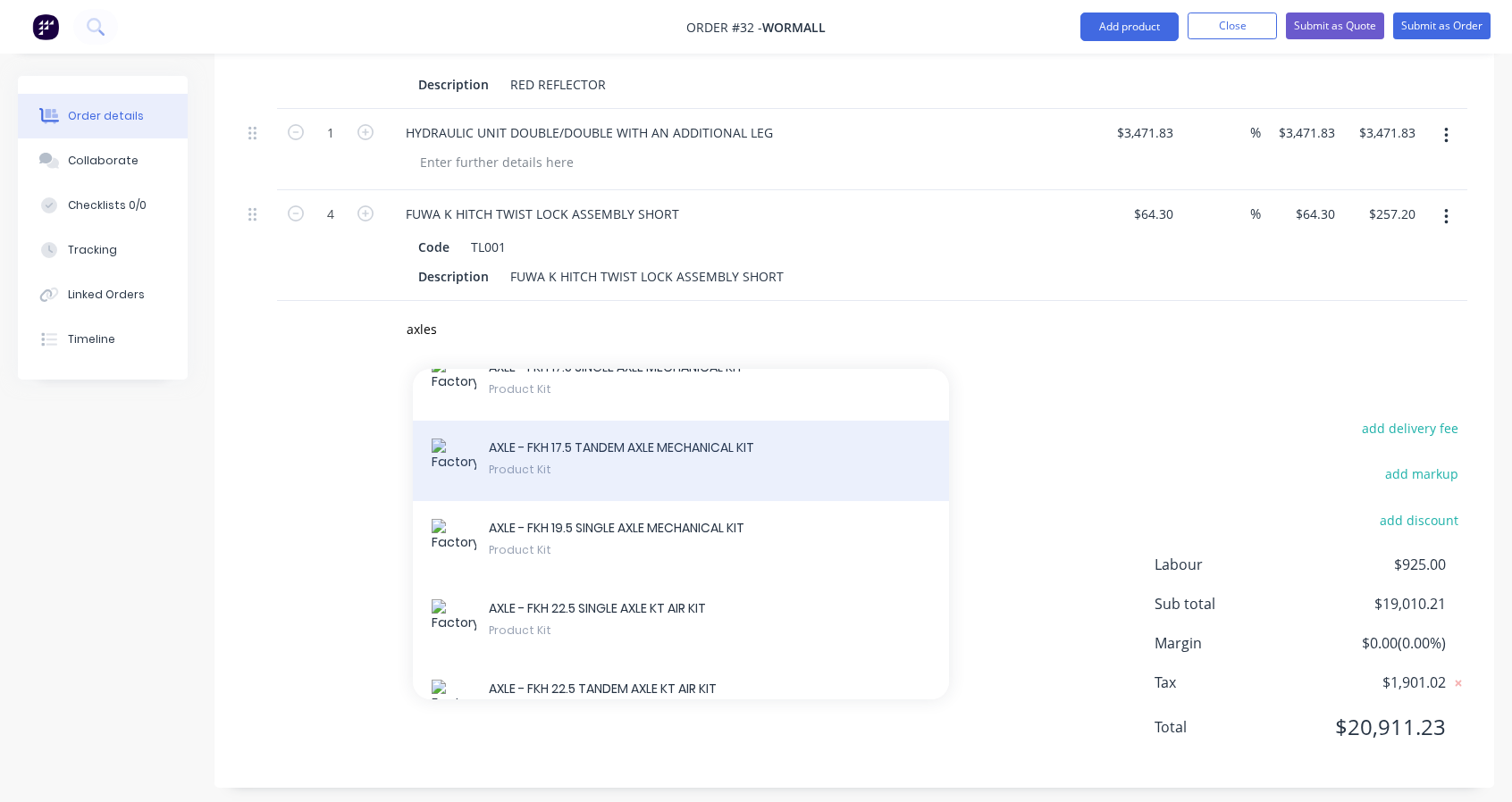
click at [671, 501] on div "AXLE - FKH 17.5 TANDEM AXLE MECHANICAL KIT Product Kit" at bounding box center [681, 461] width 537 height 80
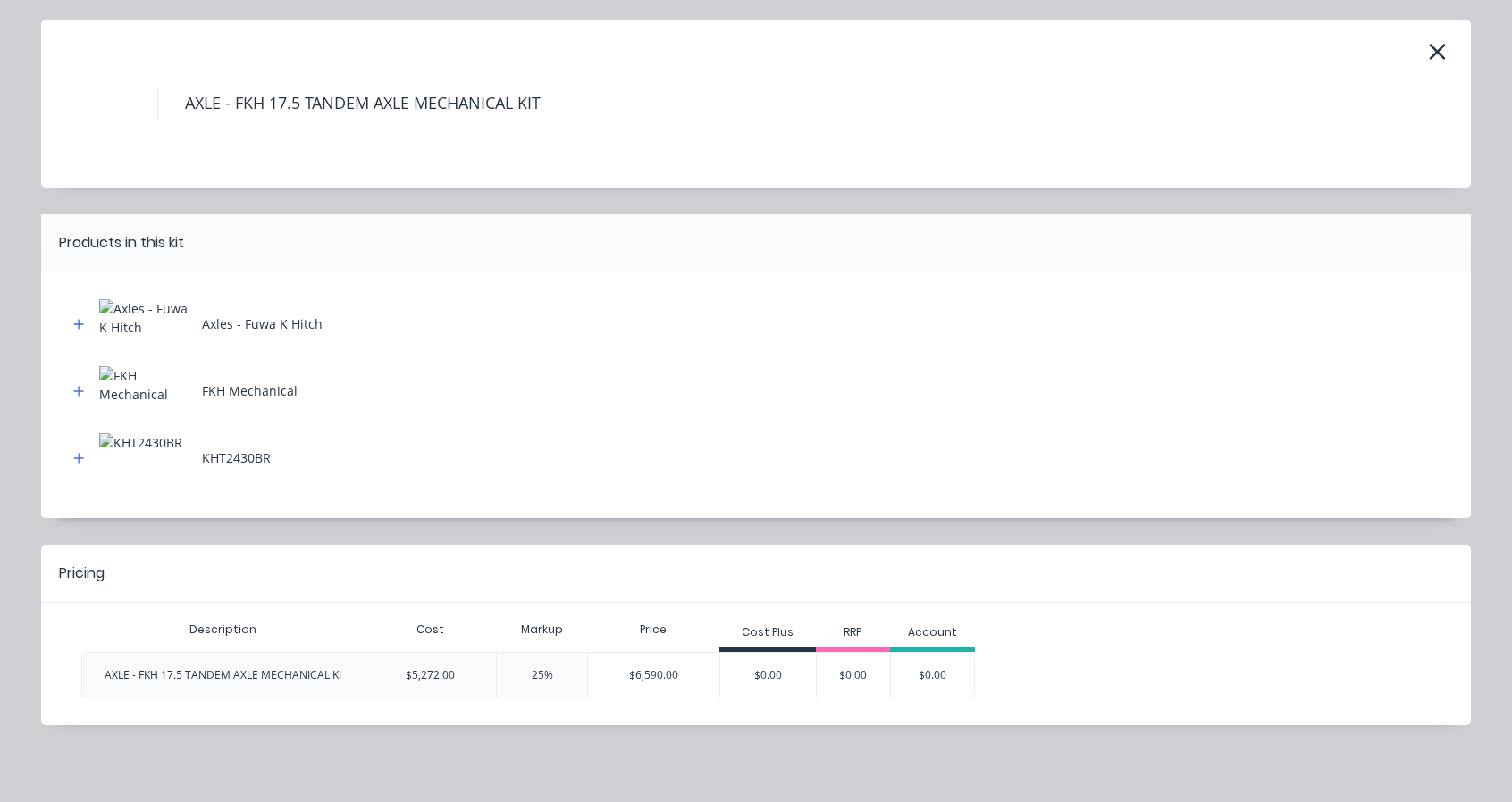
scroll to position [4518, 0]
click at [73, 386] on icon "button" at bounding box center [79, 390] width 11 height 12
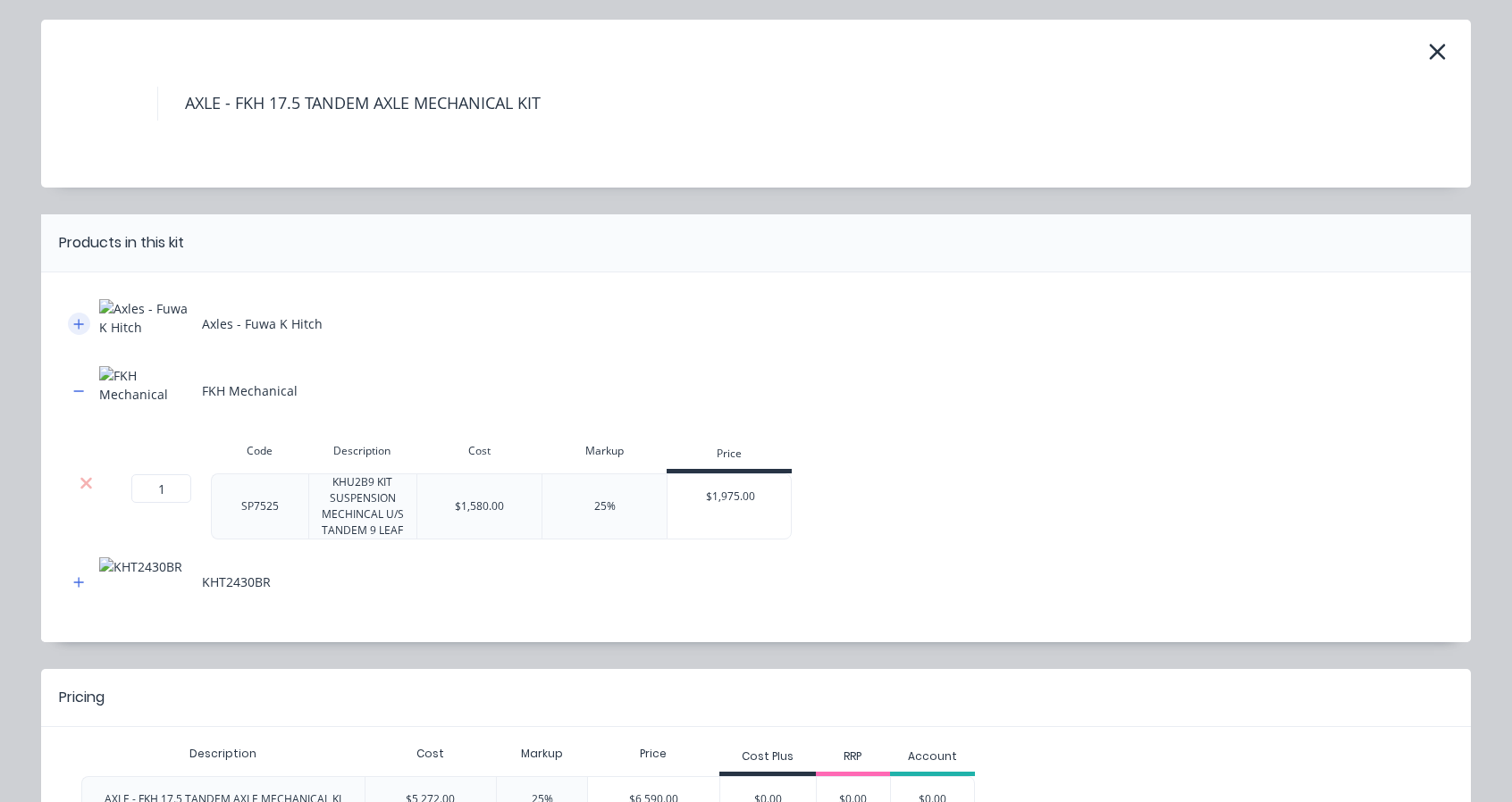
click at [73, 321] on icon "button" at bounding box center [79, 323] width 11 height 12
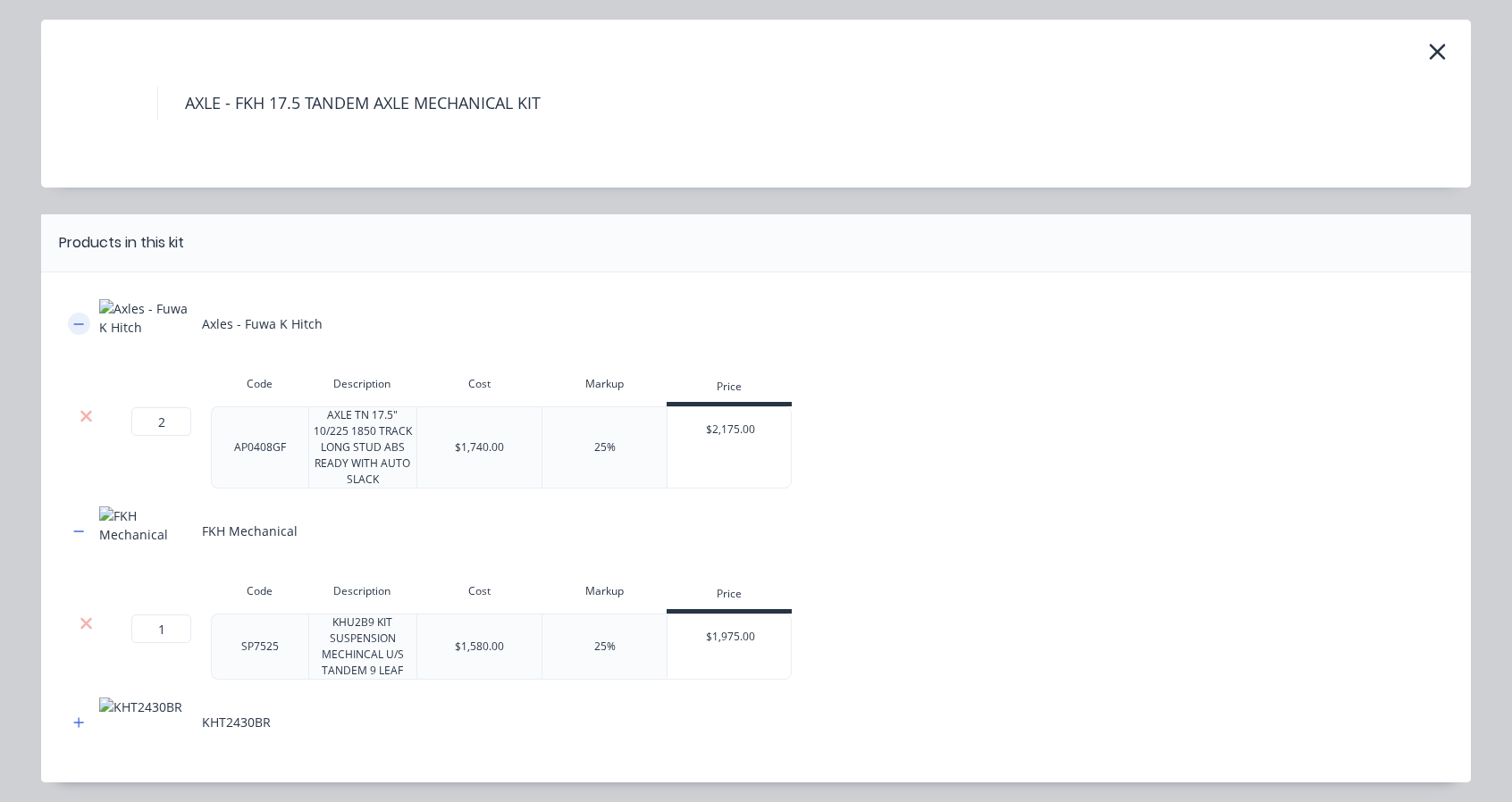
click at [73, 321] on icon "button" at bounding box center [79, 323] width 11 height 12
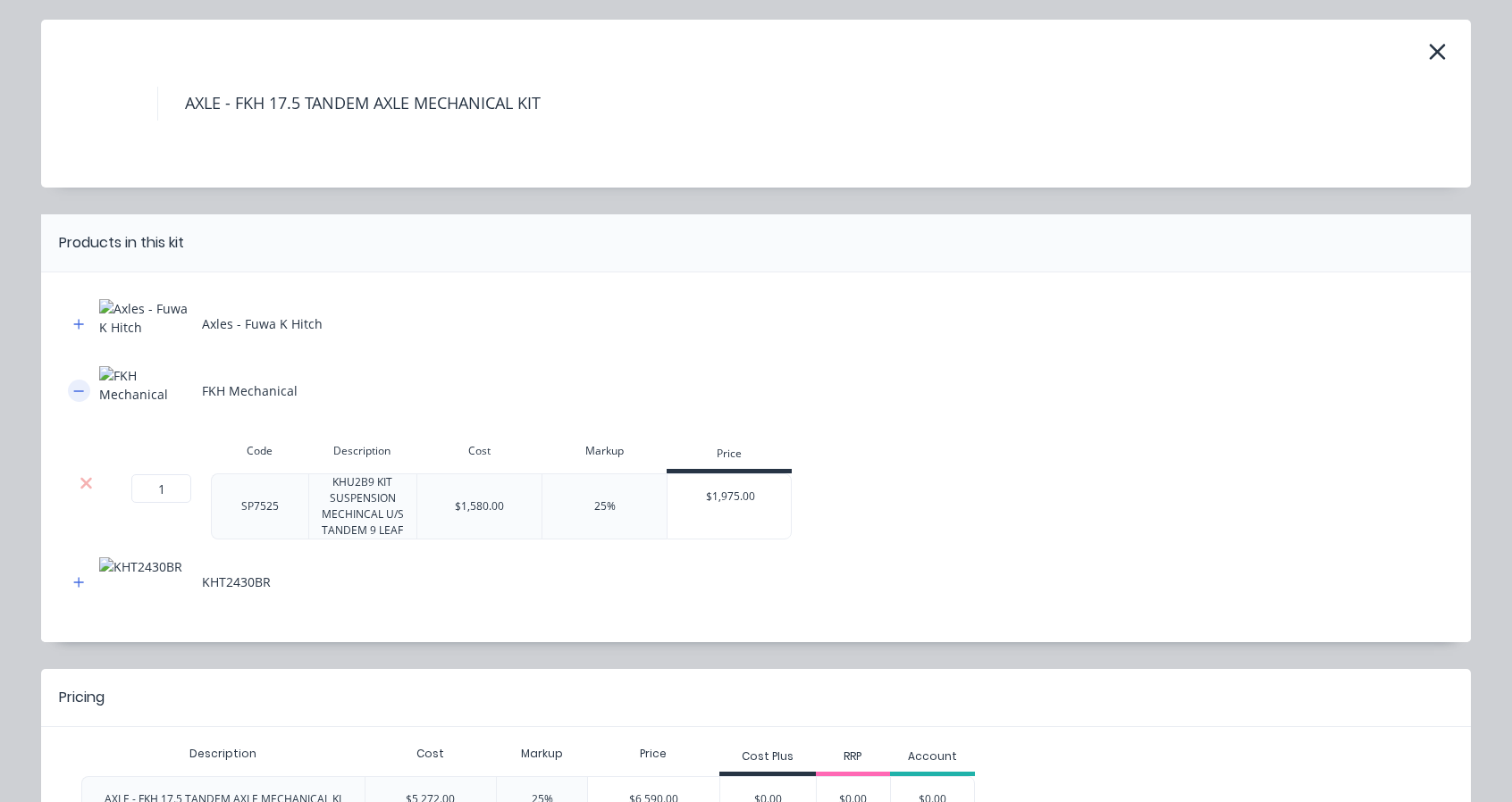
click at [75, 386] on icon "button" at bounding box center [79, 390] width 11 height 12
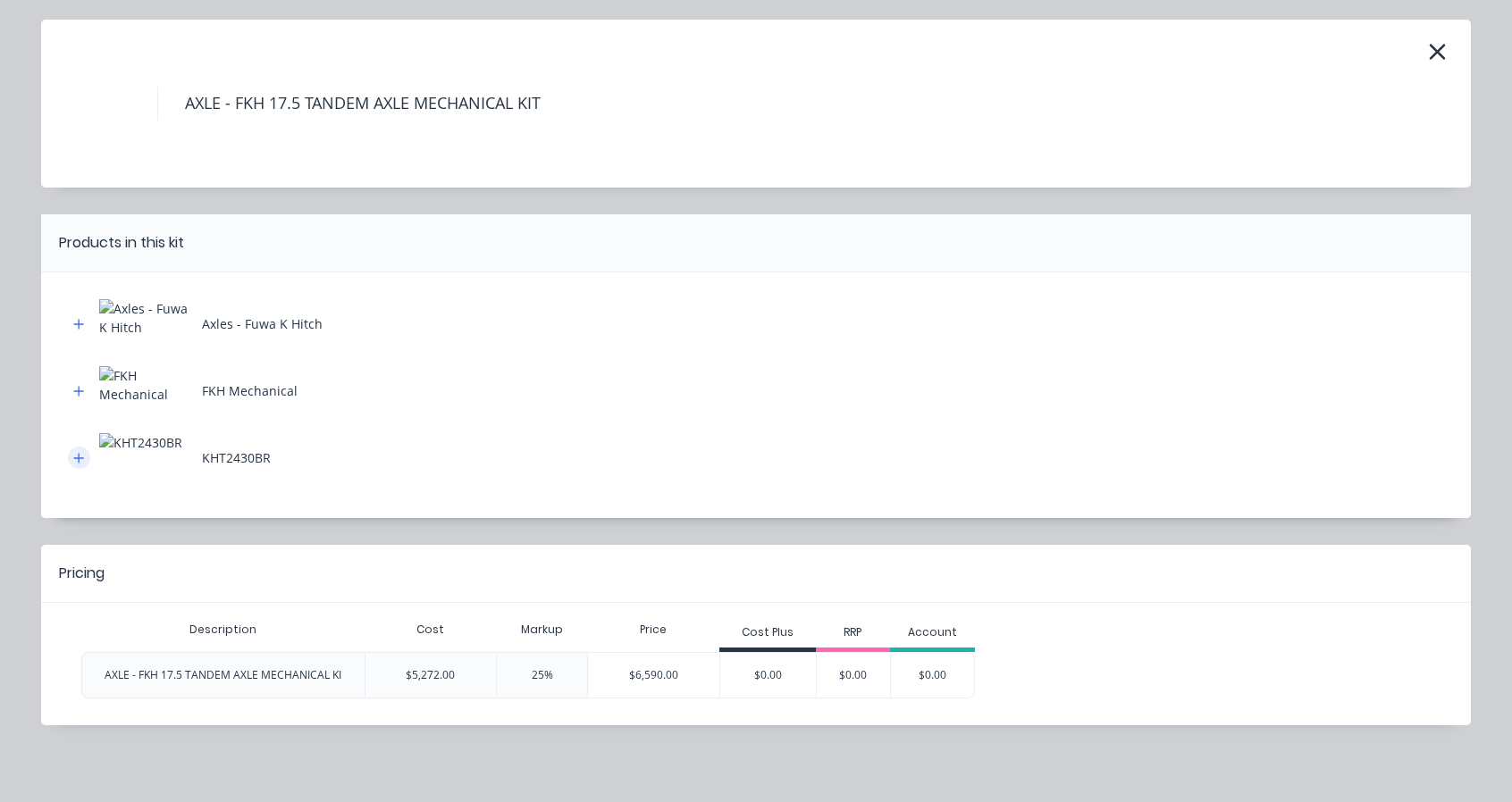
click at [68, 458] on button "button" at bounding box center [79, 457] width 22 height 22
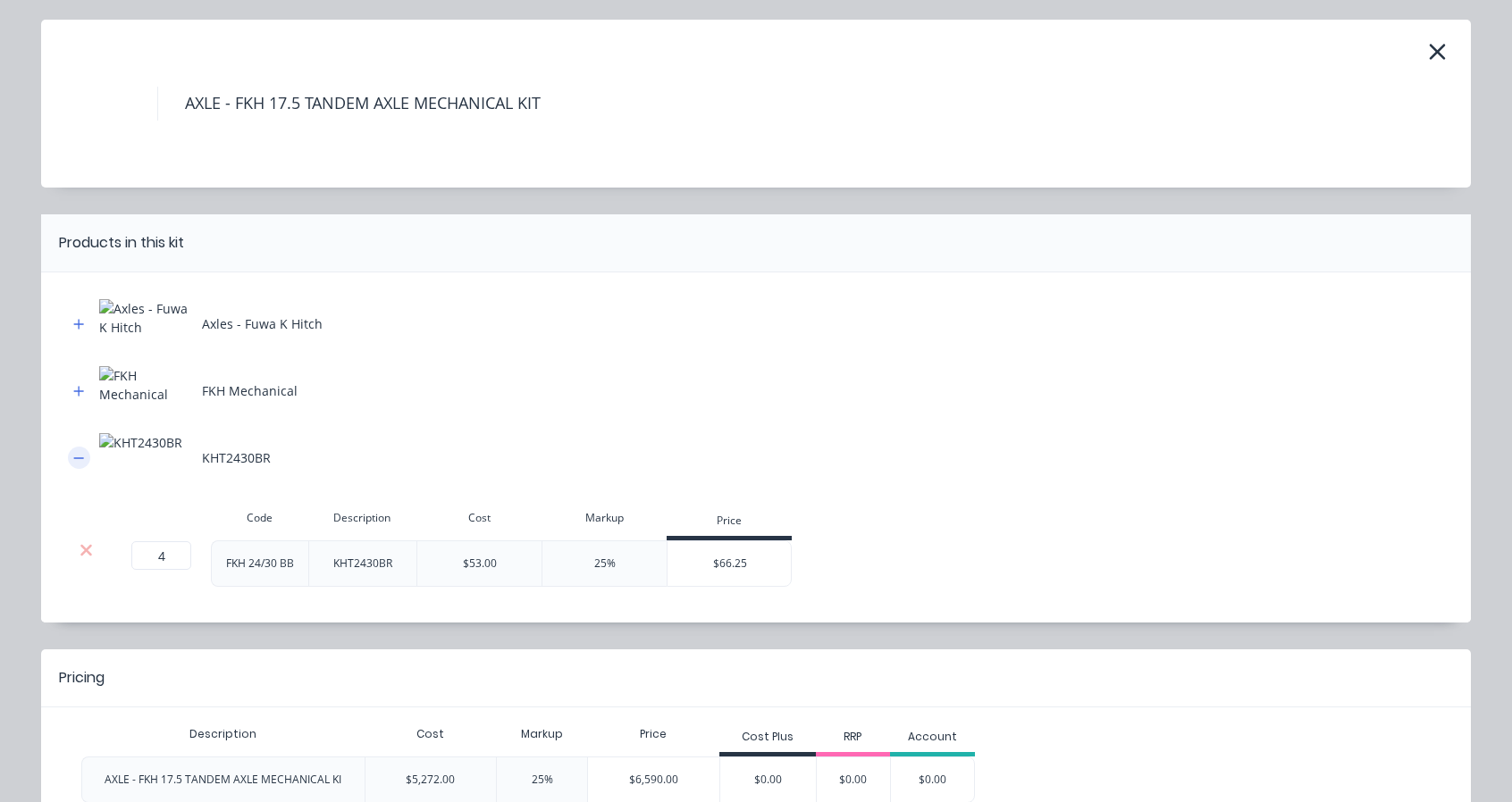
click at [68, 458] on button "button" at bounding box center [79, 457] width 22 height 22
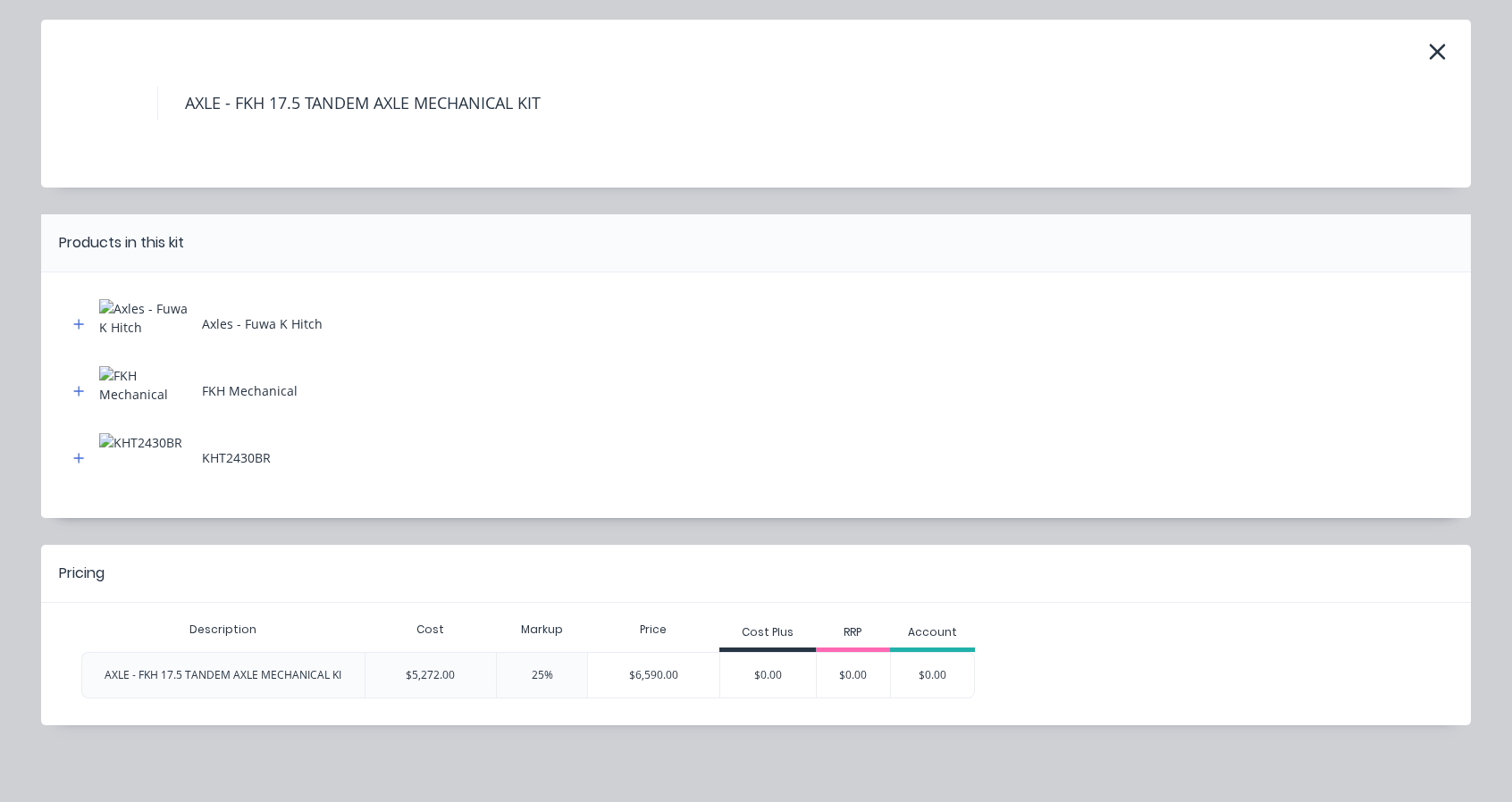
click at [617, 668] on div "$6,590.00" at bounding box center [653, 675] width 131 height 45
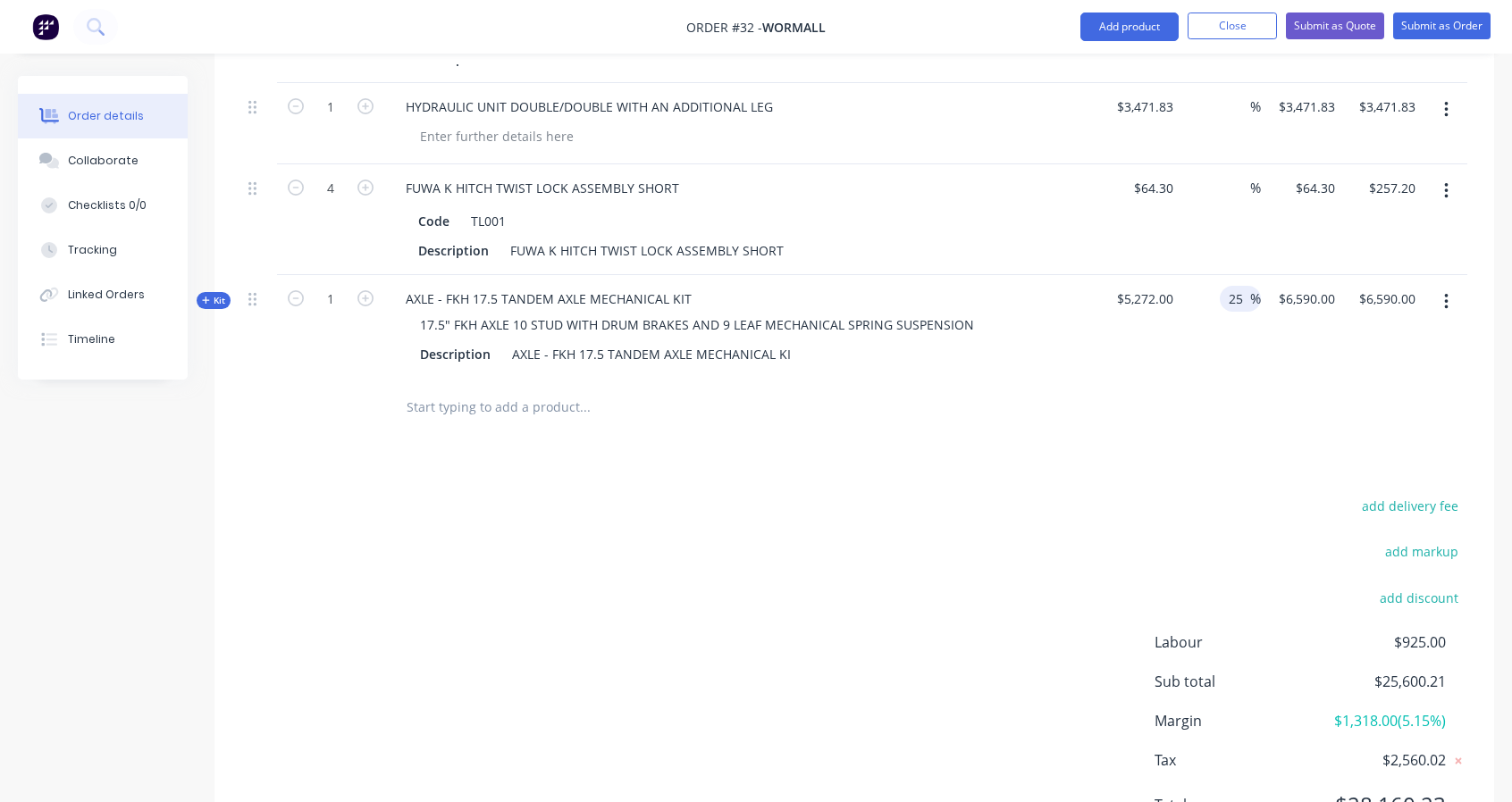
click at [1240, 286] on input "25" at bounding box center [1238, 299] width 23 height 26
drag, startPoint x: 1240, startPoint y: 282, endPoint x: 1224, endPoint y: 278, distance: 16.5
click at [1225, 286] on div "25 25 %" at bounding box center [1240, 299] width 41 height 26
click at [1334, 404] on div at bounding box center [854, 407] width 1226 height 58
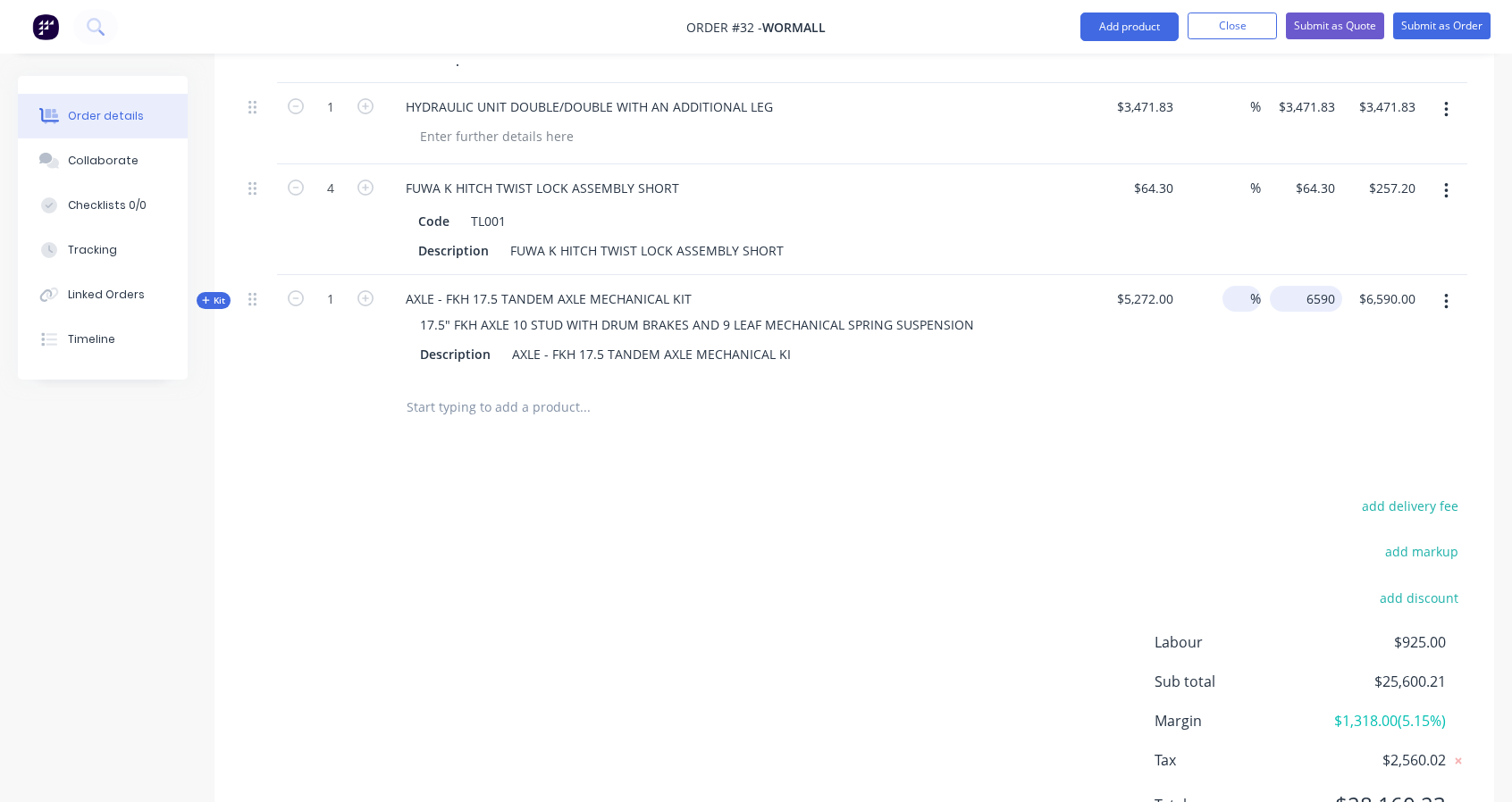
click at [1316, 286] on input "6590" at bounding box center [1309, 299] width 65 height 26
type input "$6,590.00"
click at [1392, 291] on input "6590.00" at bounding box center [1390, 299] width 65 height 26
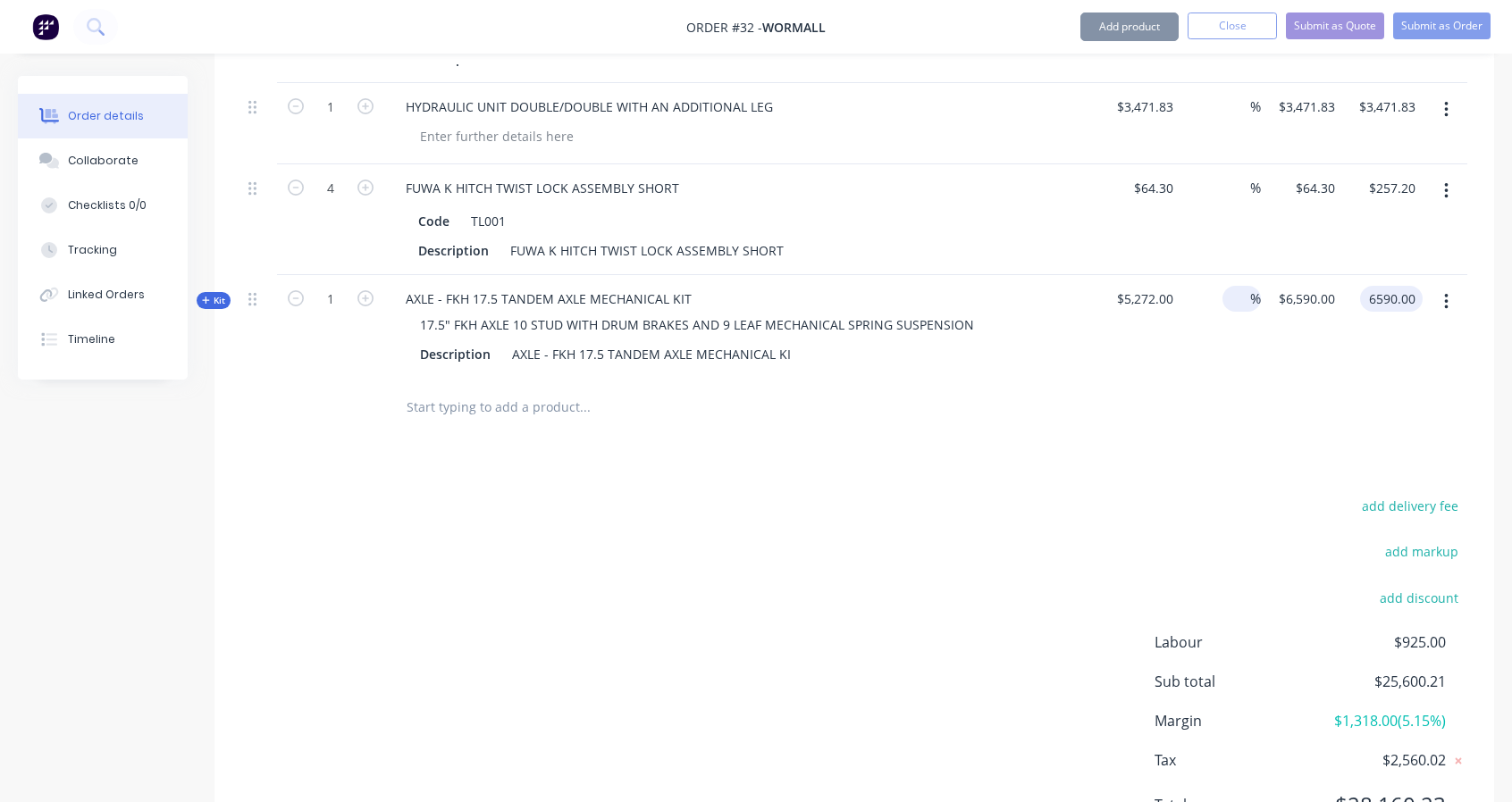
type input "$6,590.00"
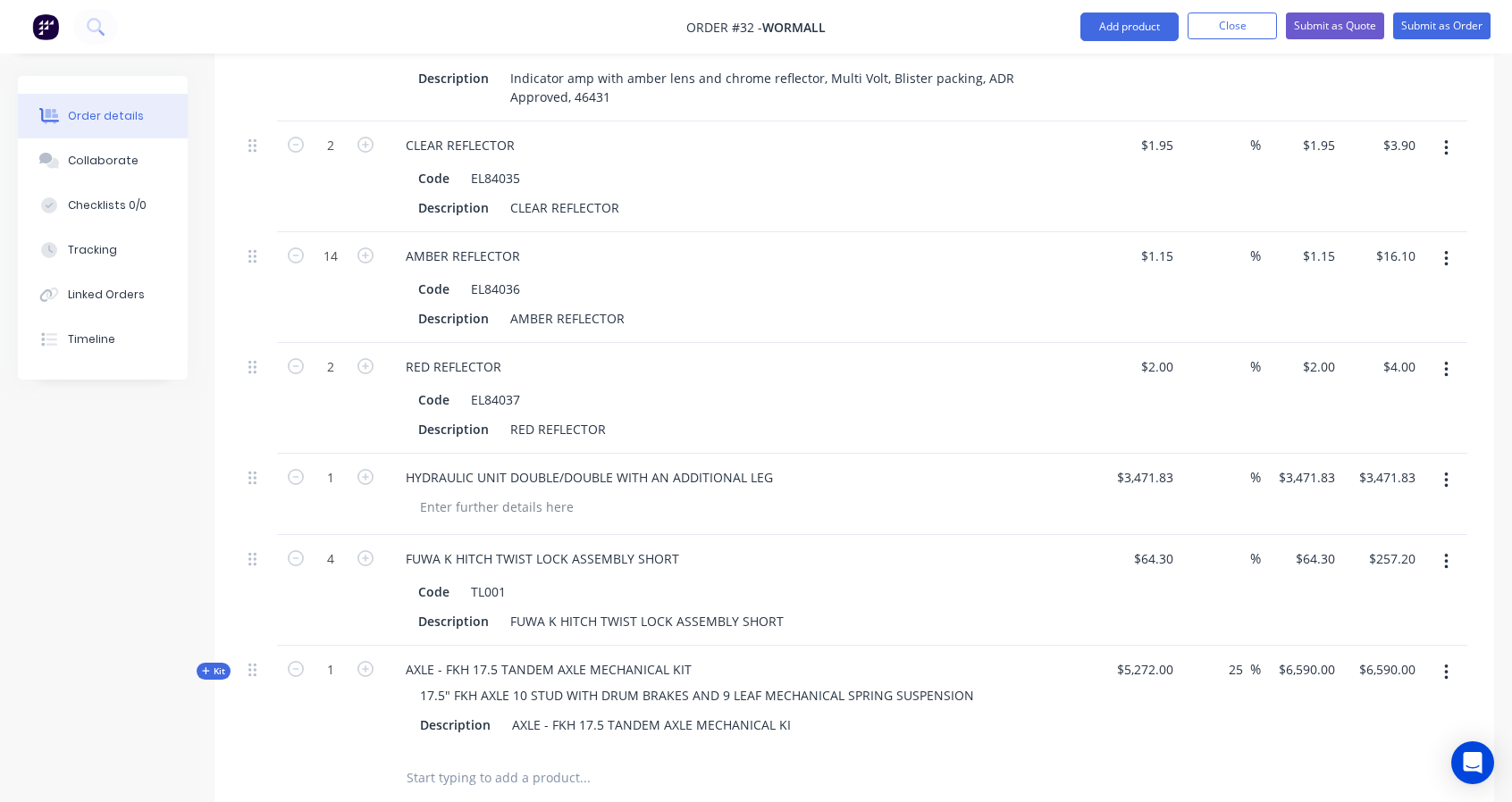
scroll to position [4316, 0]
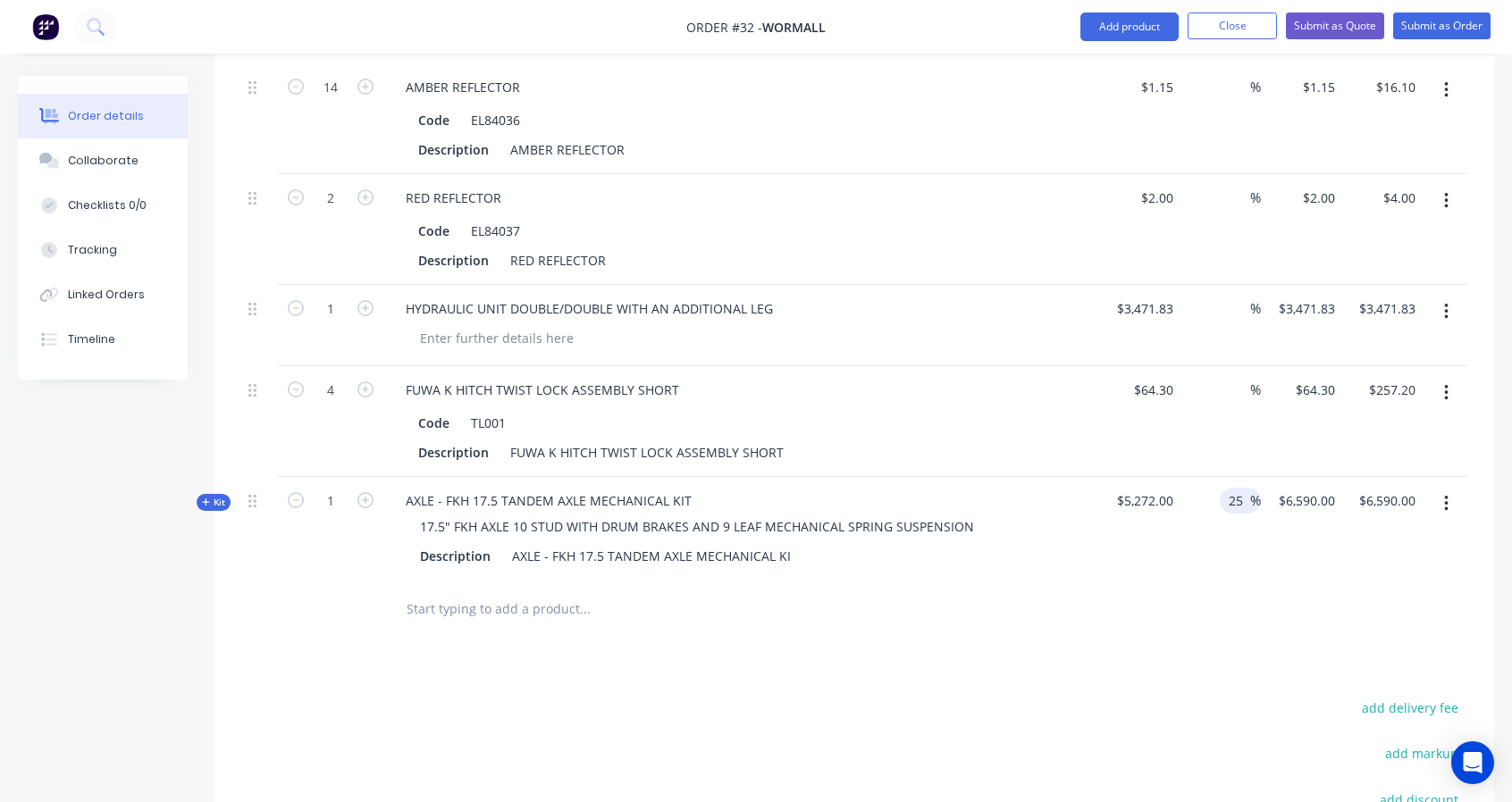
click at [1240, 488] on input "25" at bounding box center [1238, 501] width 23 height 26
drag, startPoint x: 1240, startPoint y: 484, endPoint x: 1217, endPoint y: 484, distance: 23.0
click at [1217, 484] on div "25 25 %" at bounding box center [1220, 528] width 81 height 103
click at [1126, 625] on div at bounding box center [854, 610] width 1226 height 58
click at [1408, 587] on div at bounding box center [854, 610] width 1226 height 58
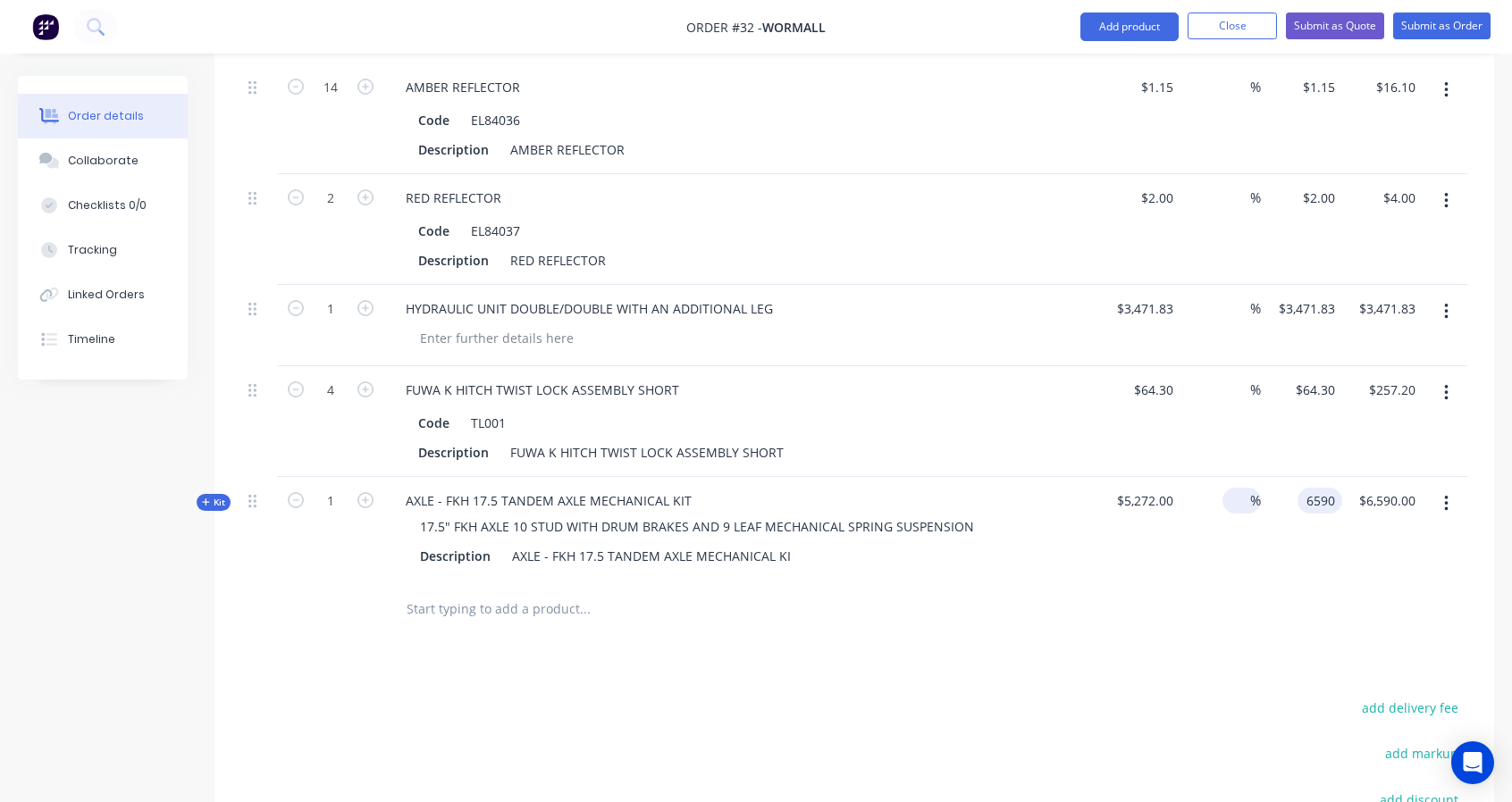
click at [1306, 496] on div "6590 6590" at bounding box center [1323, 501] width 37 height 26
click at [1174, 485] on div "$5,272.00" at bounding box center [1139, 528] width 81 height 103
click at [1335, 488] on input "6590" at bounding box center [1323, 501] width 37 height 26
type input "$5,272.00"
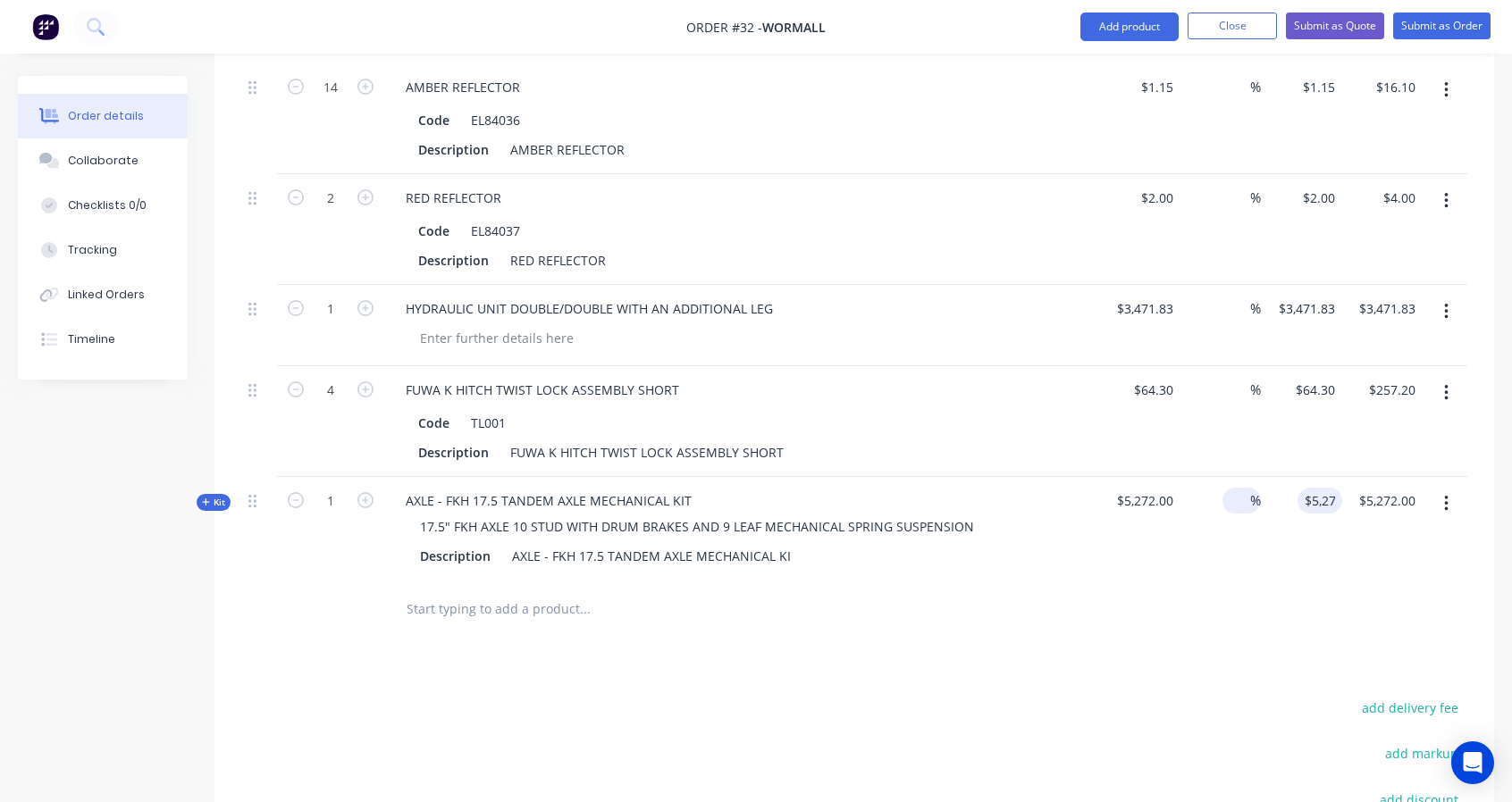
click at [1360, 537] on div "$5,272.00 $6,590.00" at bounding box center [1382, 528] width 81 height 103
click at [482, 602] on input "text" at bounding box center [584, 609] width 357 height 35
click at [492, 594] on input "text" at bounding box center [584, 609] width 357 height 35
type input "D'Angelo Minimax"
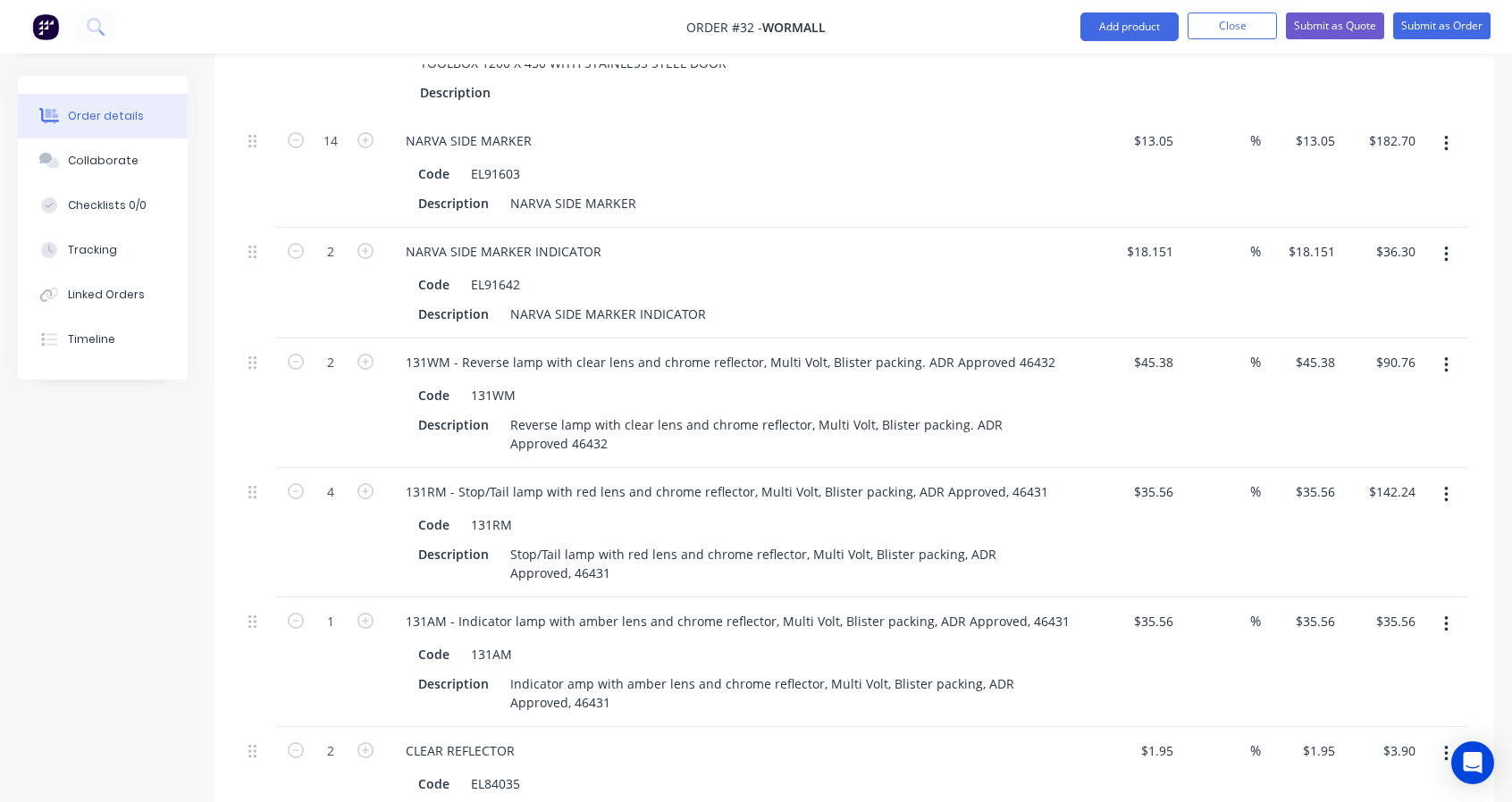
scroll to position [3423, 0]
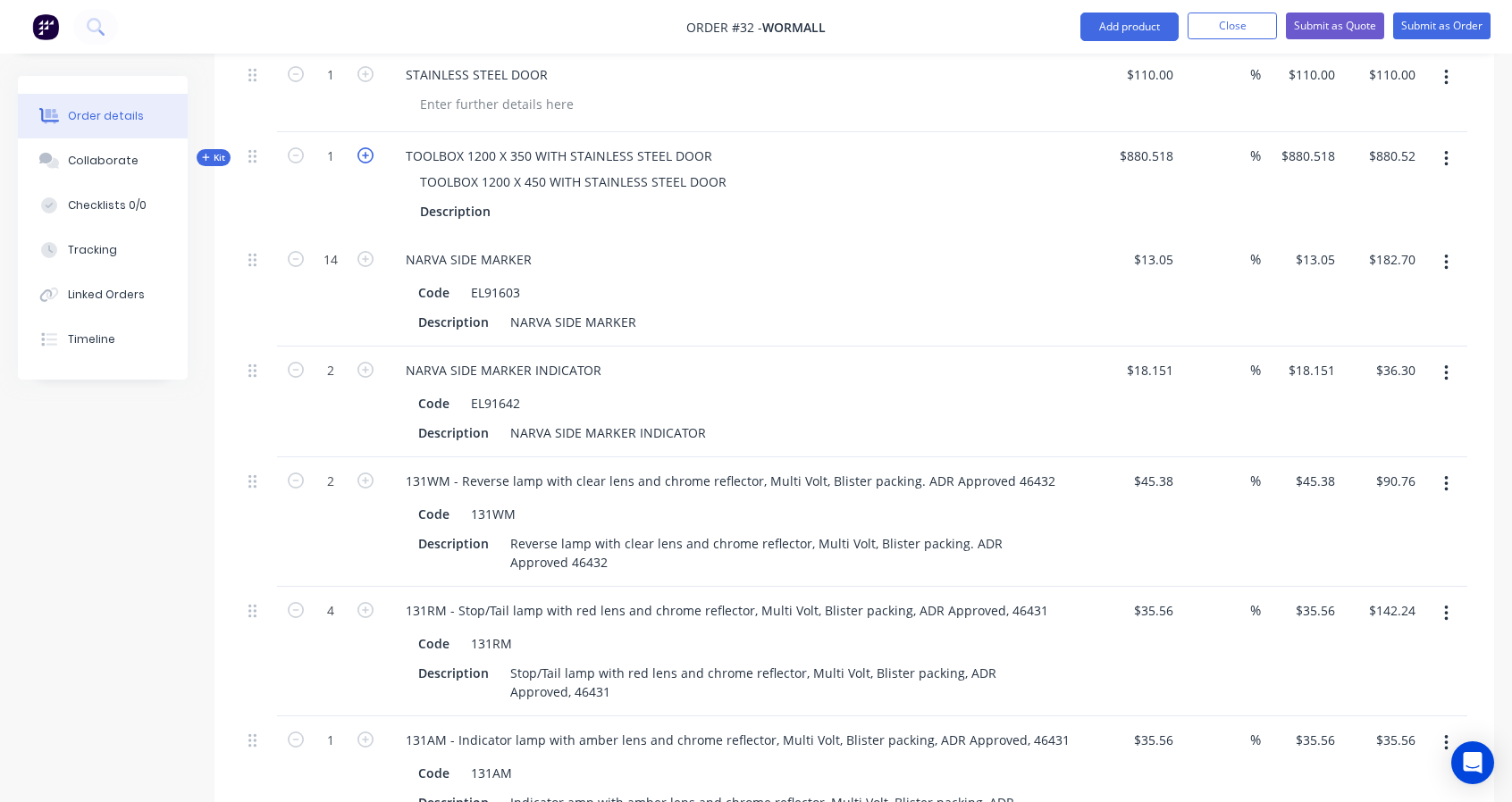
click at [358, 151] on icon "button" at bounding box center [365, 155] width 16 height 16
type input "2"
type input "$925.418"
type input "$1,850.84"
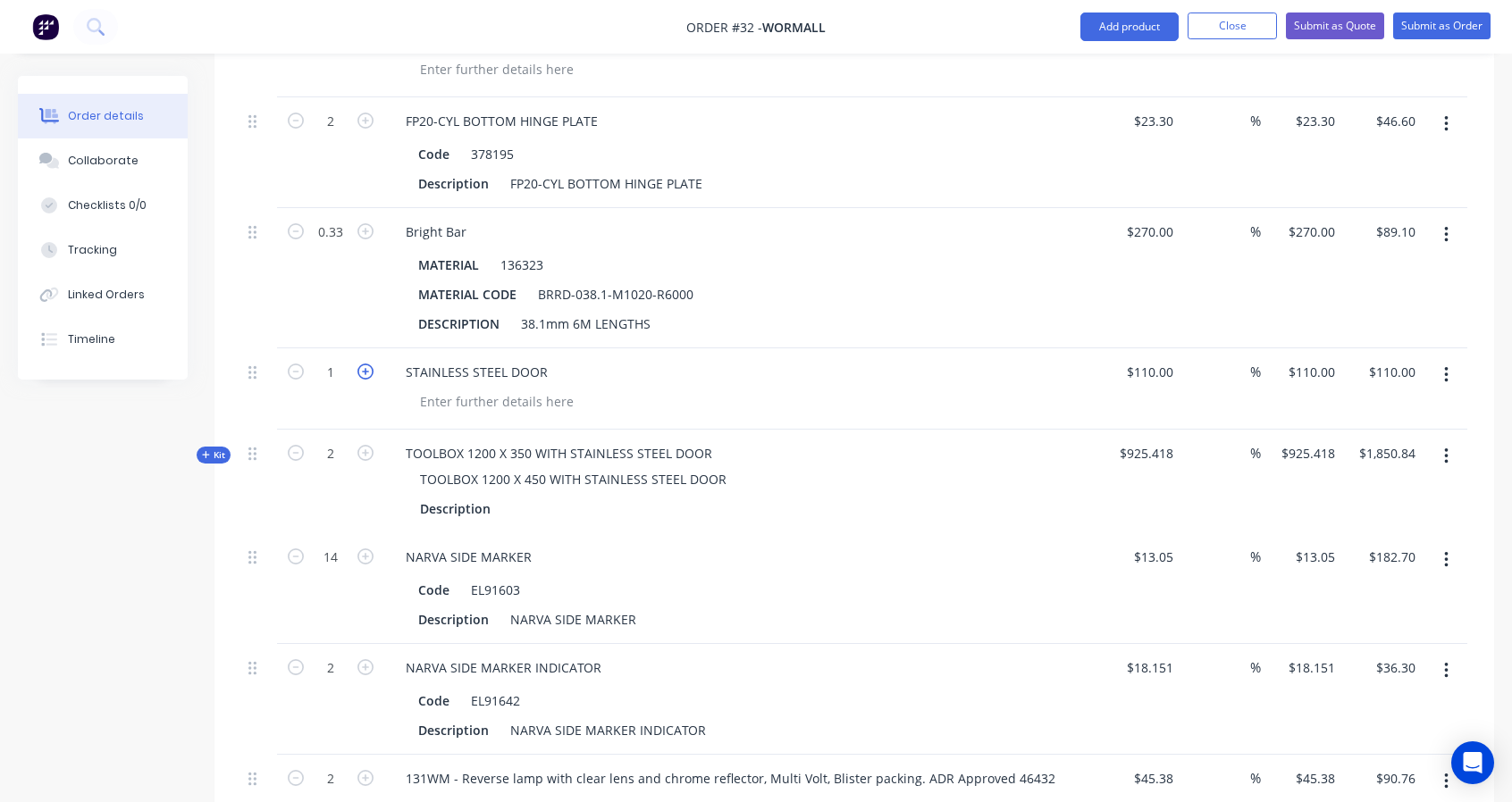
click at [372, 363] on icon "button" at bounding box center [365, 371] width 16 height 16
type input "2"
type input "$220.00"
click at [1132, 444] on span "$925.418" at bounding box center [1140, 454] width 67 height 19
drag, startPoint x: 1173, startPoint y: 445, endPoint x: 1115, endPoint y: 440, distance: 58.2
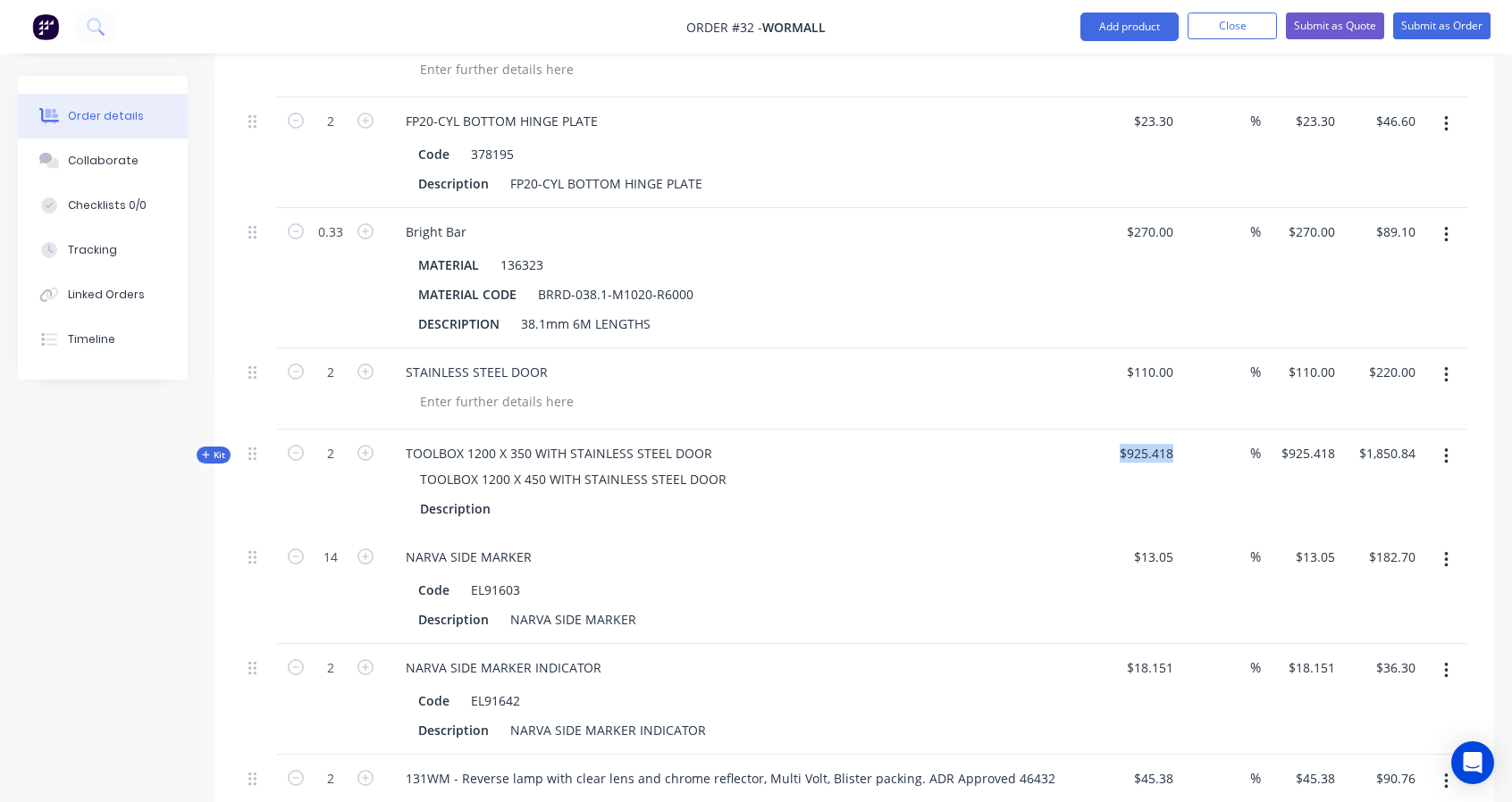
click at [1115, 440] on div "$925.418" at bounding box center [1139, 480] width 81 height 103
click at [1035, 519] on div "TOOLBOX 1200 X 350 WITH STAINLESS STEEL DOOR TOOLBOX 1200 X 450 WITH STAINLESS …" at bounding box center [741, 480] width 715 height 103
click at [1144, 431] on div "$925.418" at bounding box center [1139, 480] width 81 height 103
click at [1160, 446] on span "$925.418" at bounding box center [1140, 454] width 67 height 19
click at [1169, 446] on span "$925.418" at bounding box center [1140, 454] width 67 height 19
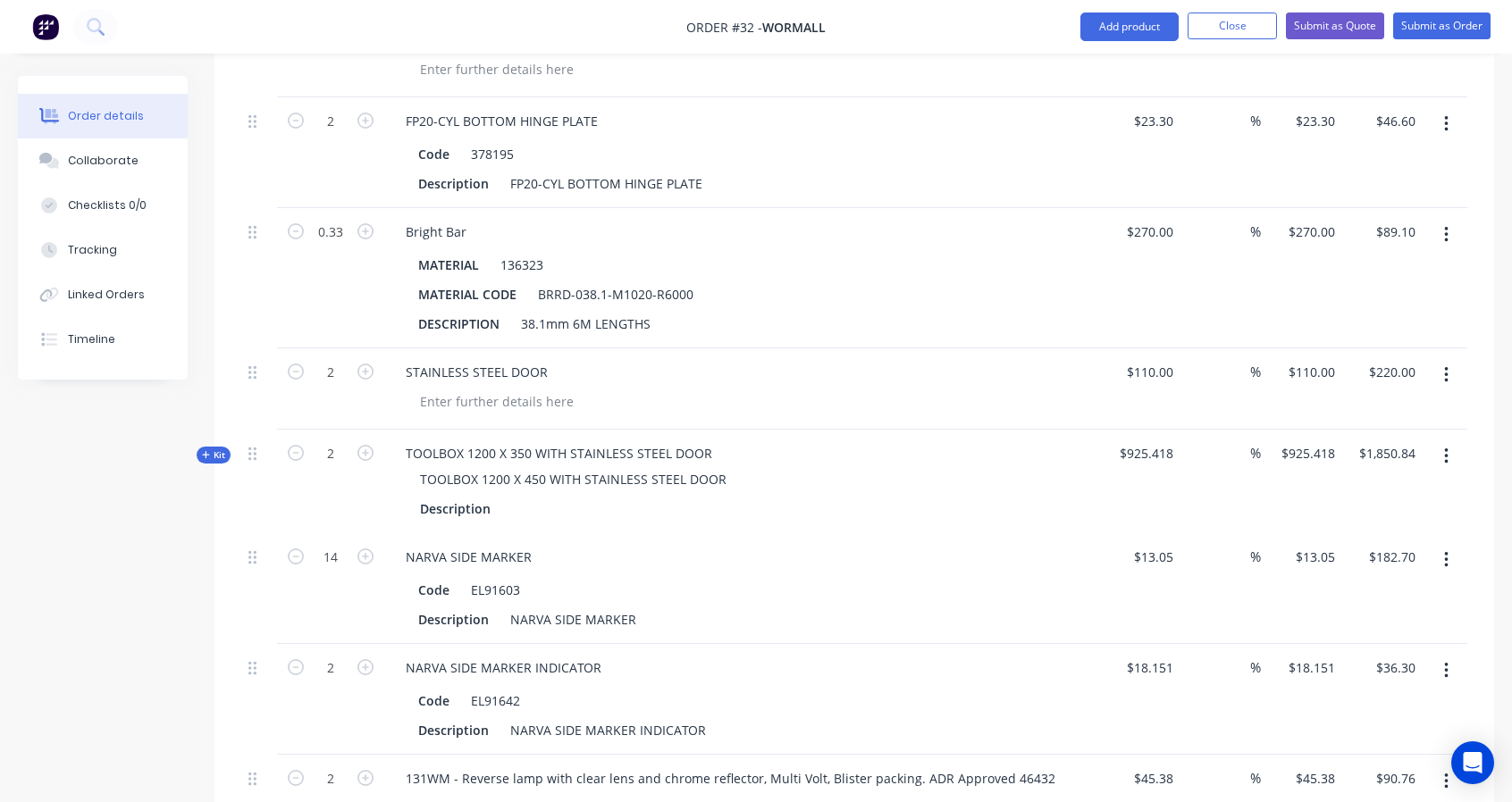
click at [1169, 444] on span "$925.418" at bounding box center [1140, 454] width 67 height 19
click at [1174, 444] on div "$925.418" at bounding box center [1139, 480] width 81 height 103
click at [964, 449] on div "TOOLBOX 1200 X 350 WITH STAINLESS STEEL DOOR TOOLBOX 1200 X 450 WITH STAINLESS …" at bounding box center [741, 480] width 715 height 103
click at [1172, 446] on span "$925.418" at bounding box center [1140, 454] width 67 height 19
drag, startPoint x: 1172, startPoint y: 446, endPoint x: 1121, endPoint y: 449, distance: 51.1
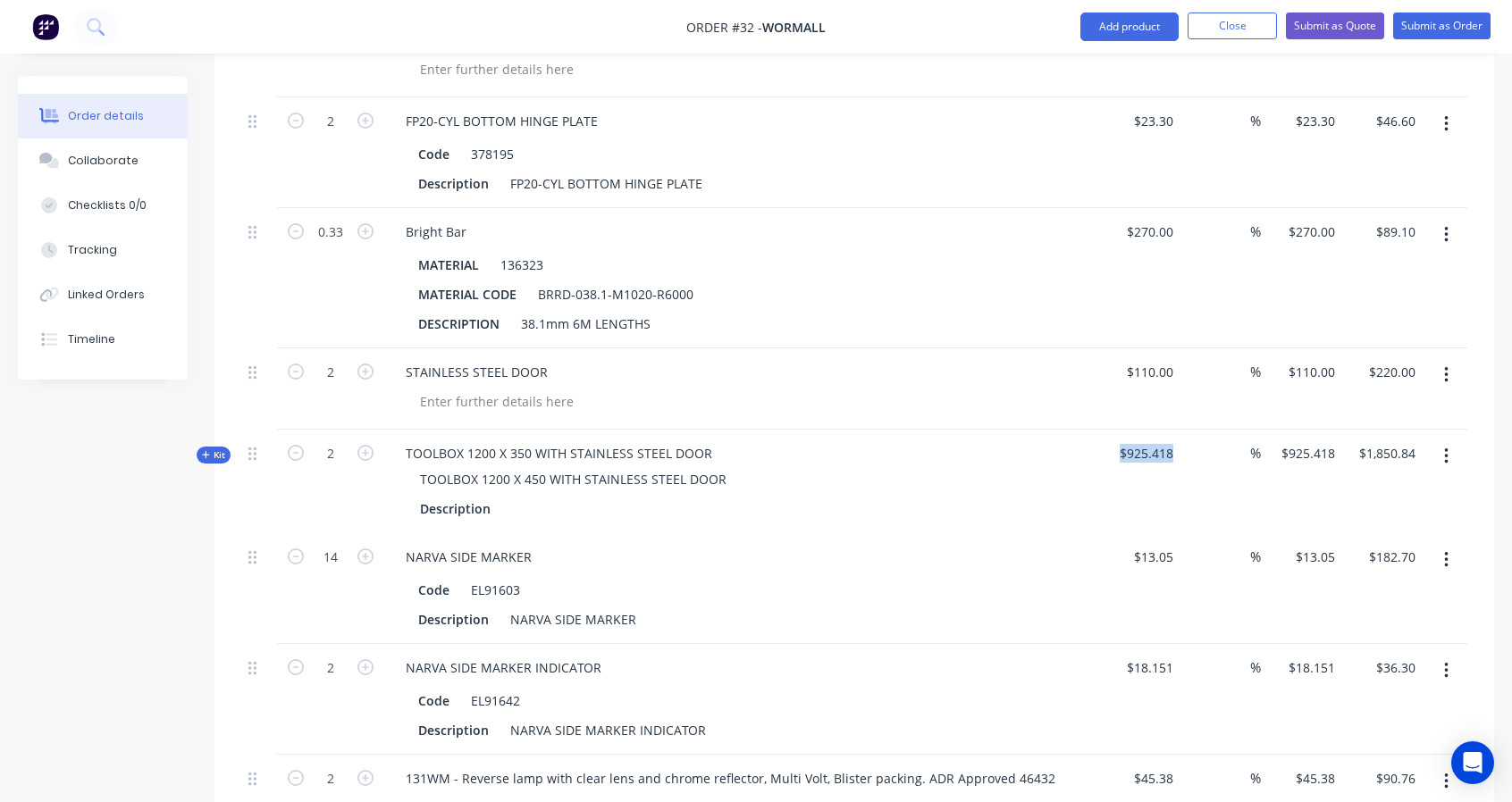
click at [1121, 449] on span "$925.418" at bounding box center [1140, 454] width 67 height 19
click at [1058, 375] on div "STAINLESS STEEL DOOR" at bounding box center [741, 372] width 700 height 26
click at [1450, 365] on button "button" at bounding box center [1446, 375] width 42 height 33
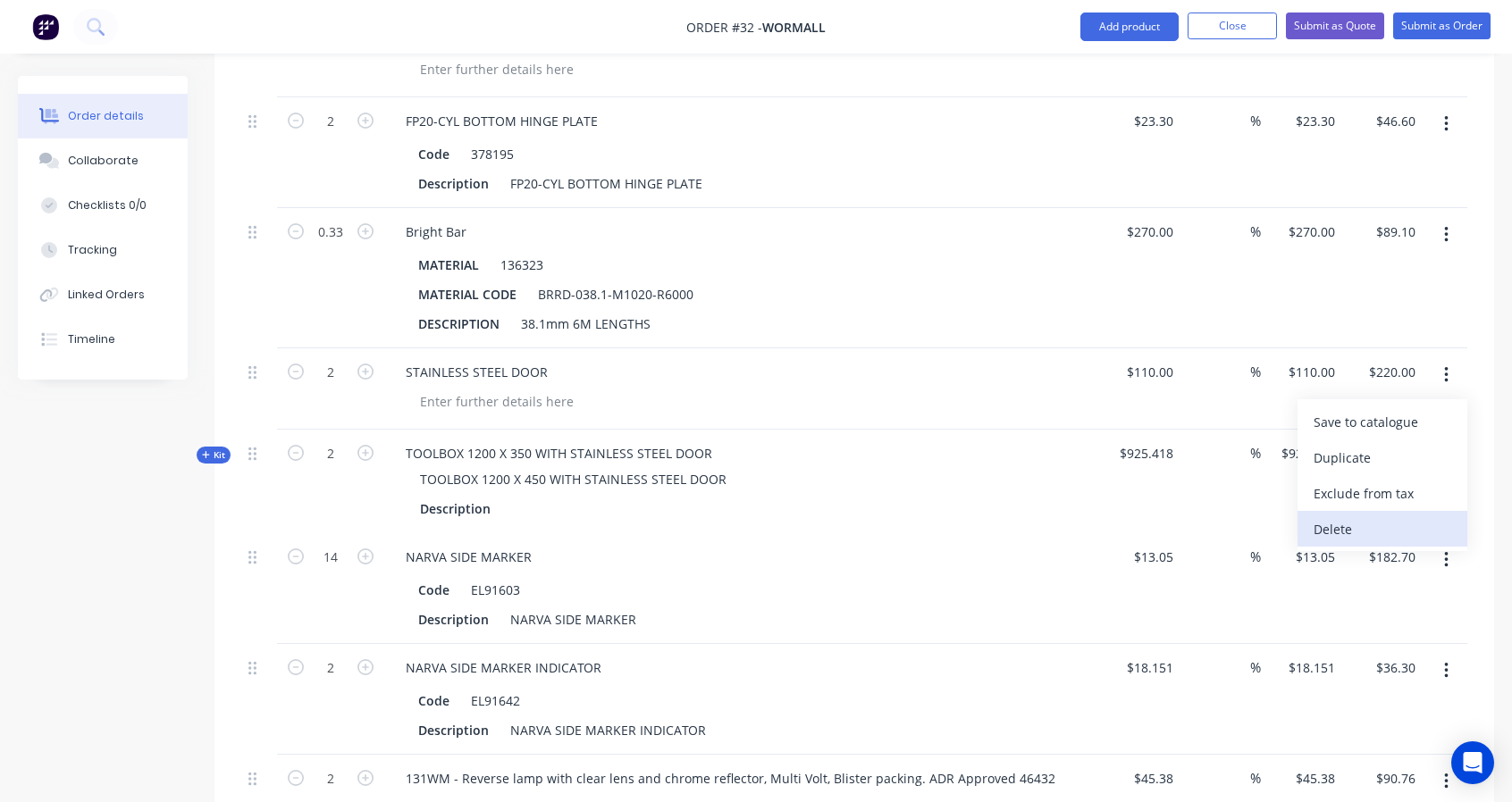
click at [1356, 516] on div "Delete" at bounding box center [1383, 529] width 138 height 26
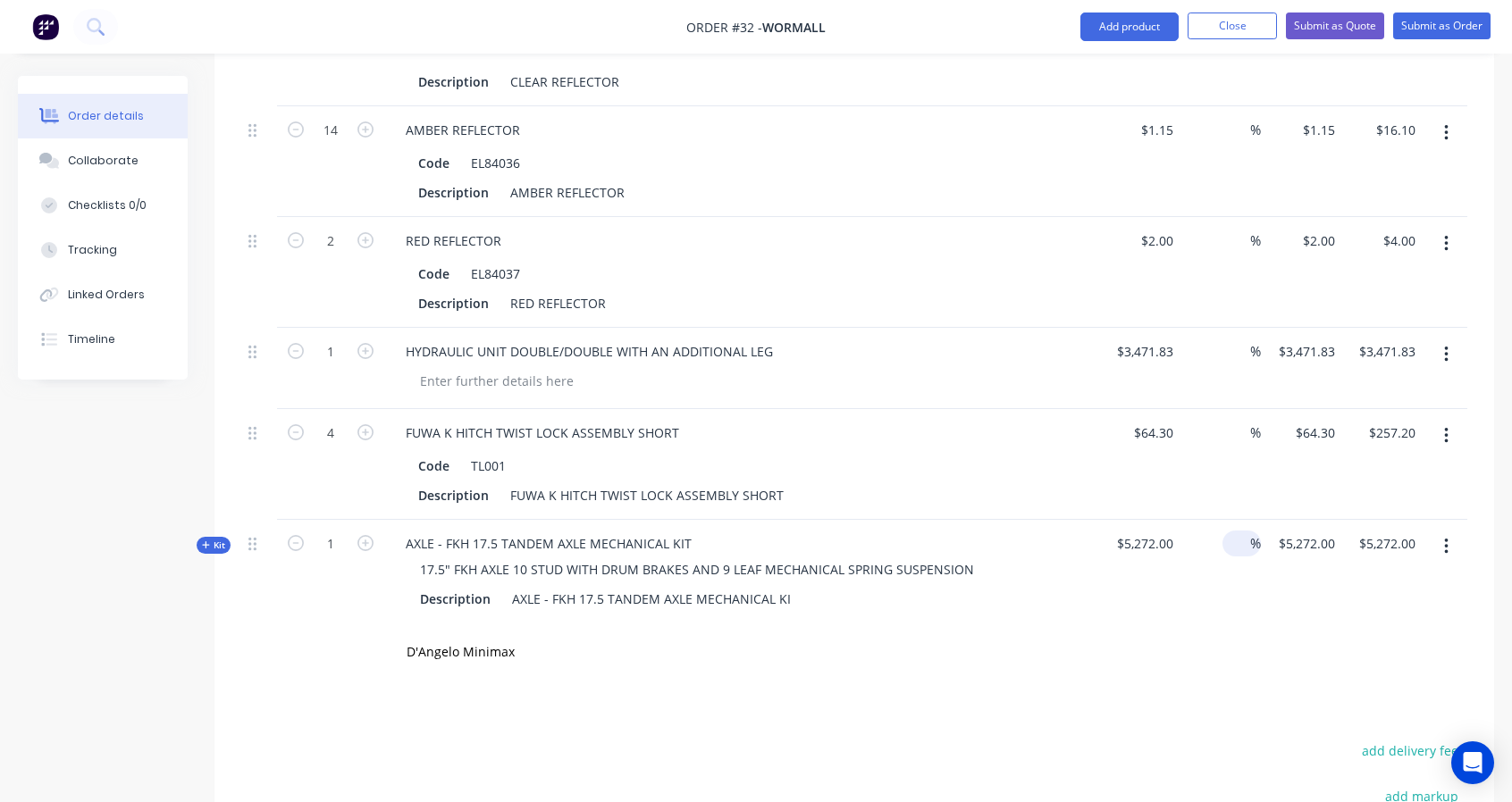
scroll to position [4217, 0]
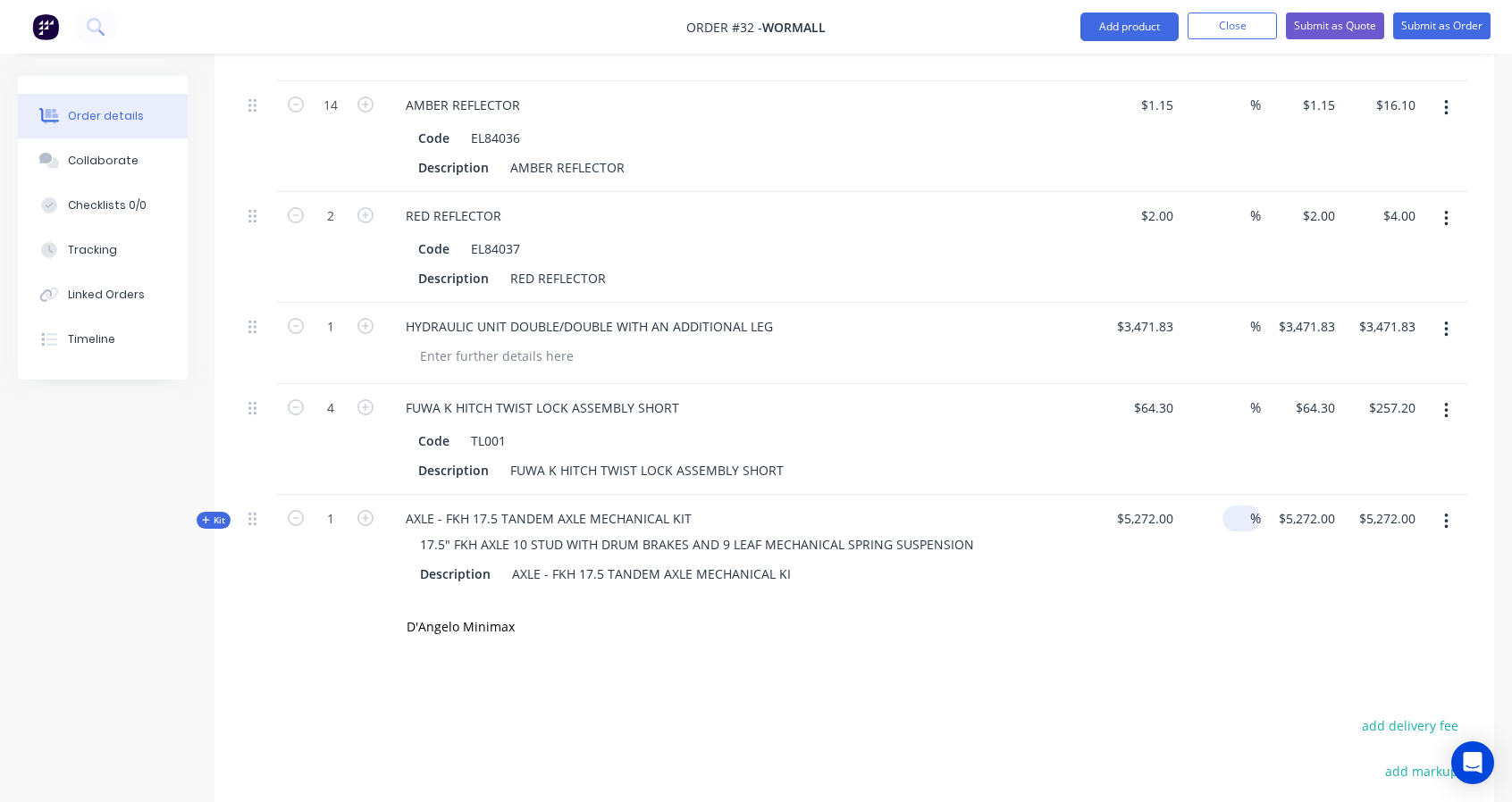
click at [1235, 506] on input at bounding box center [1240, 519] width 20 height 26
click at [1296, 508] on div "5272 $5,272.00" at bounding box center [1306, 519] width 73 height 26
type input "$5,272.00"
click at [1369, 510] on input "5272.00" at bounding box center [1390, 519] width 65 height 26
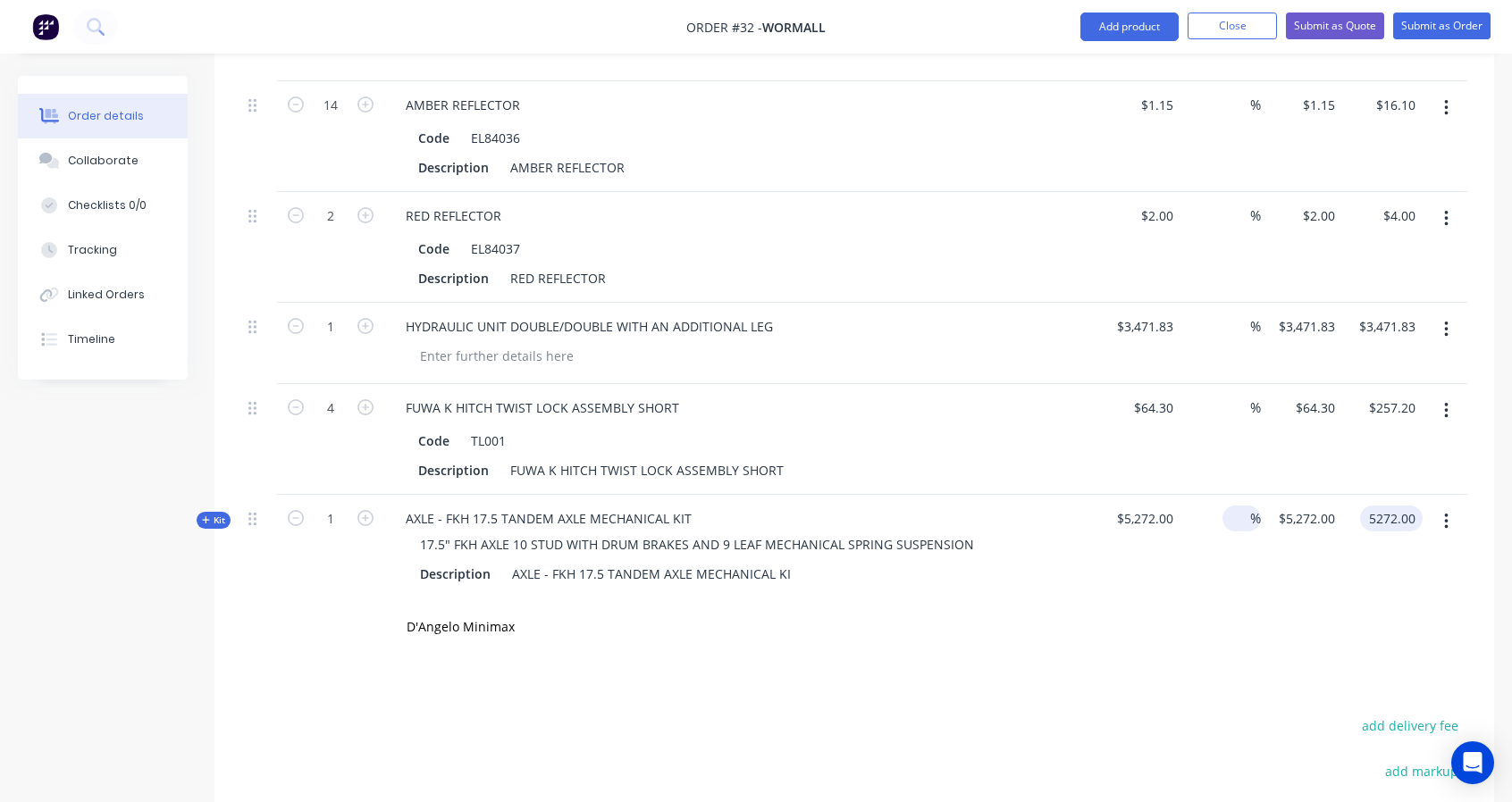
type input "$5,272.00"
click at [1218, 598] on div "D'Angelo Minimax" at bounding box center [854, 627] width 1226 height 58
click at [538, 626] on input "D'Angelo Minimax" at bounding box center [584, 626] width 357 height 35
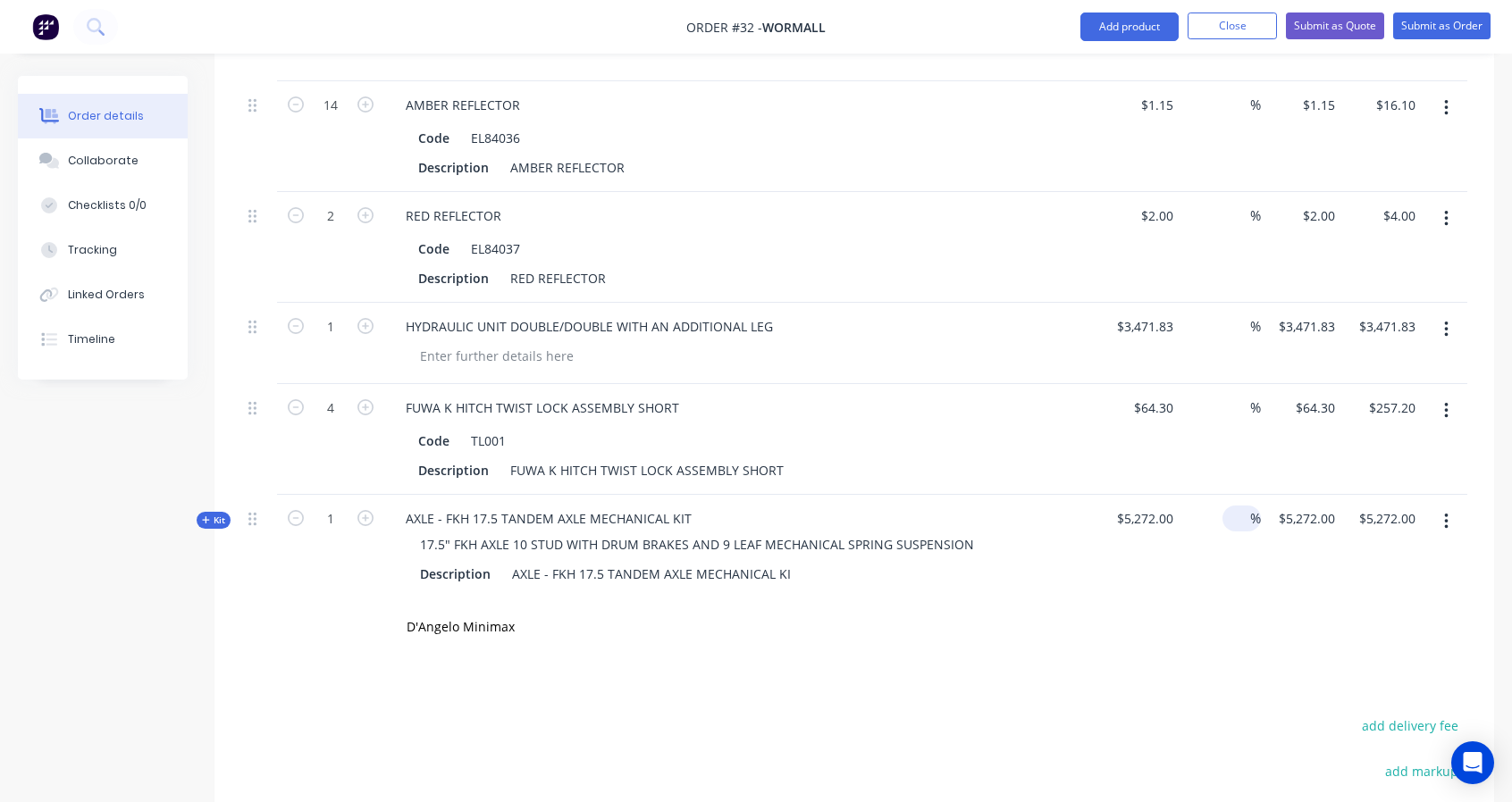
click at [317, 607] on div at bounding box center [330, 627] width 107 height 58
click at [654, 615] on input "D'Angelo Minimax" at bounding box center [584, 626] width 357 height 35
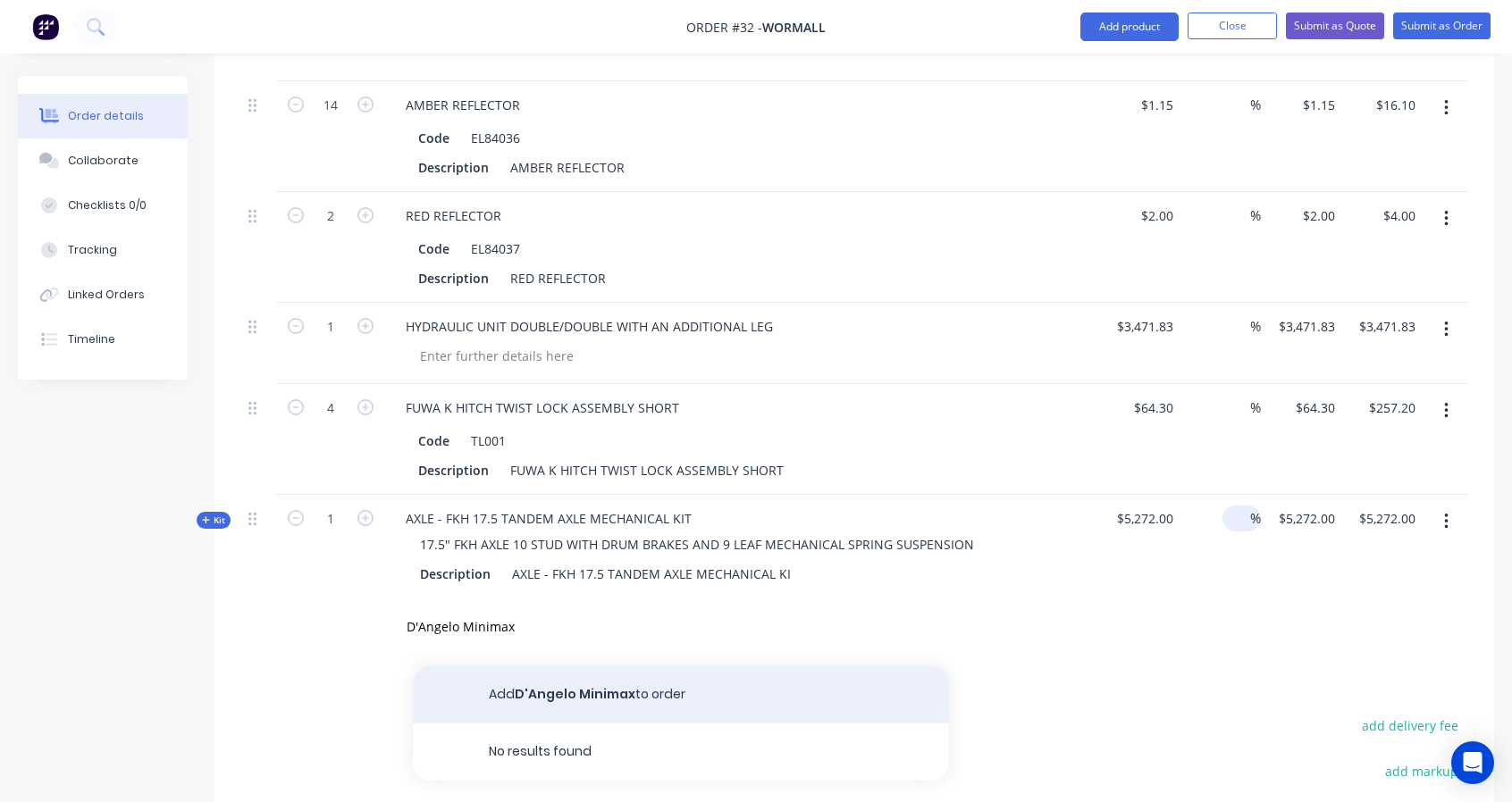
click at [515, 680] on button "Add D'Angelo Minimax to order" at bounding box center [681, 695] width 537 height 58
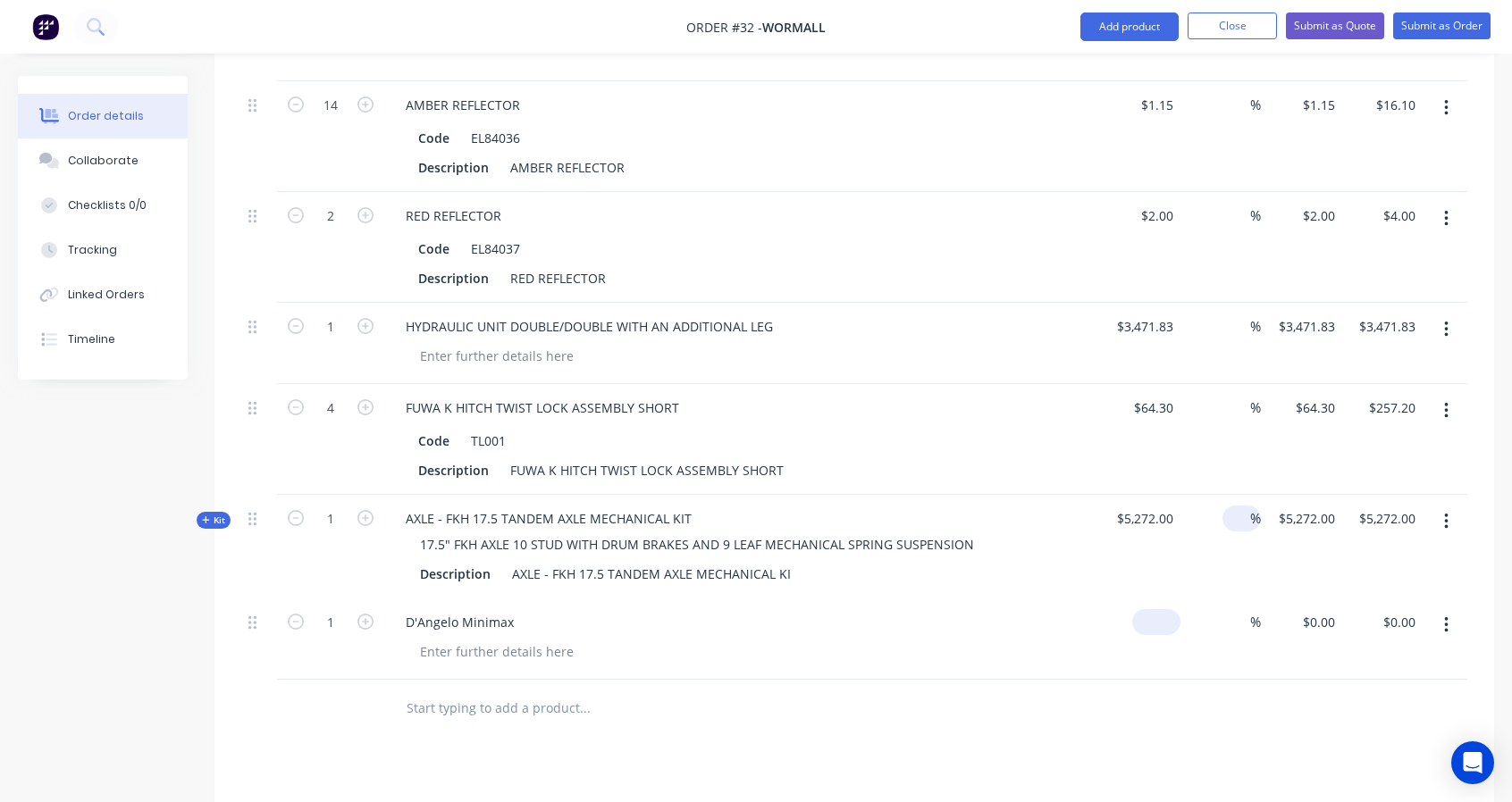
click at [1174, 609] on input at bounding box center [1160, 622] width 41 height 26
type input "$3,200.00"
click at [1253, 679] on div at bounding box center [854, 708] width 1226 height 58
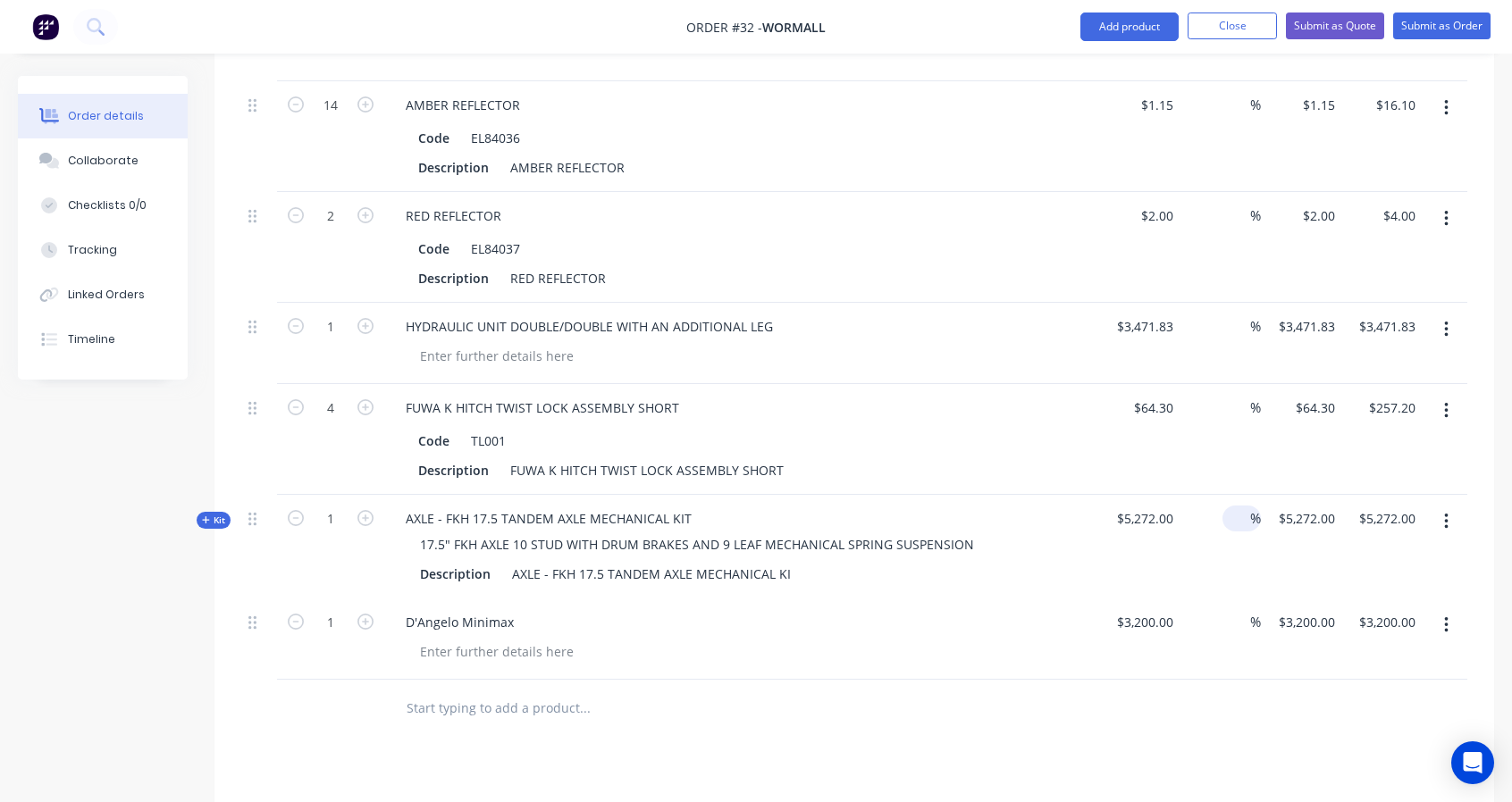
click at [553, 696] on input "text" at bounding box center [584, 708] width 357 height 35
click at [461, 679] on div at bounding box center [706, 708] width 643 height 58
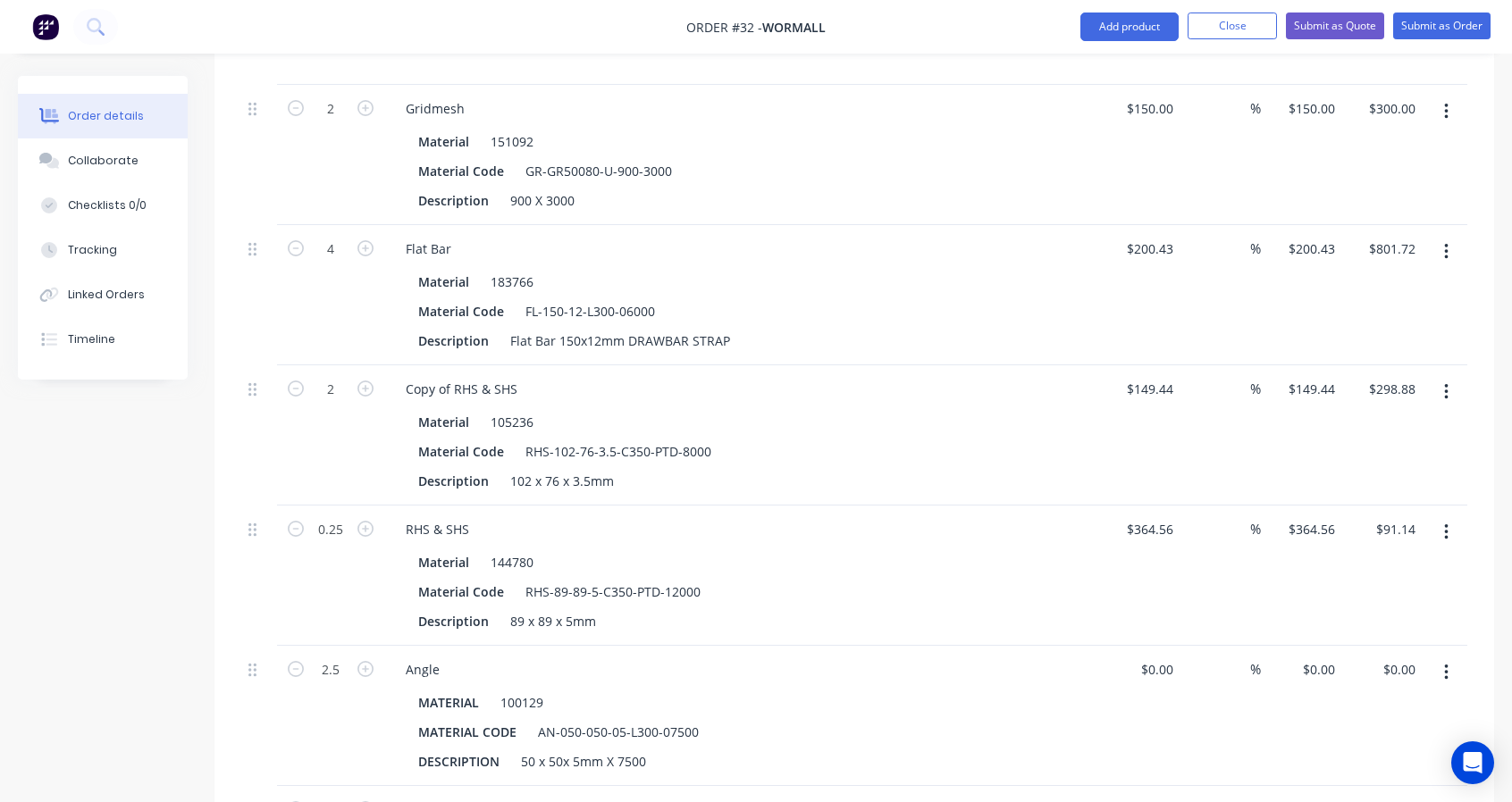
scroll to position [0, 0]
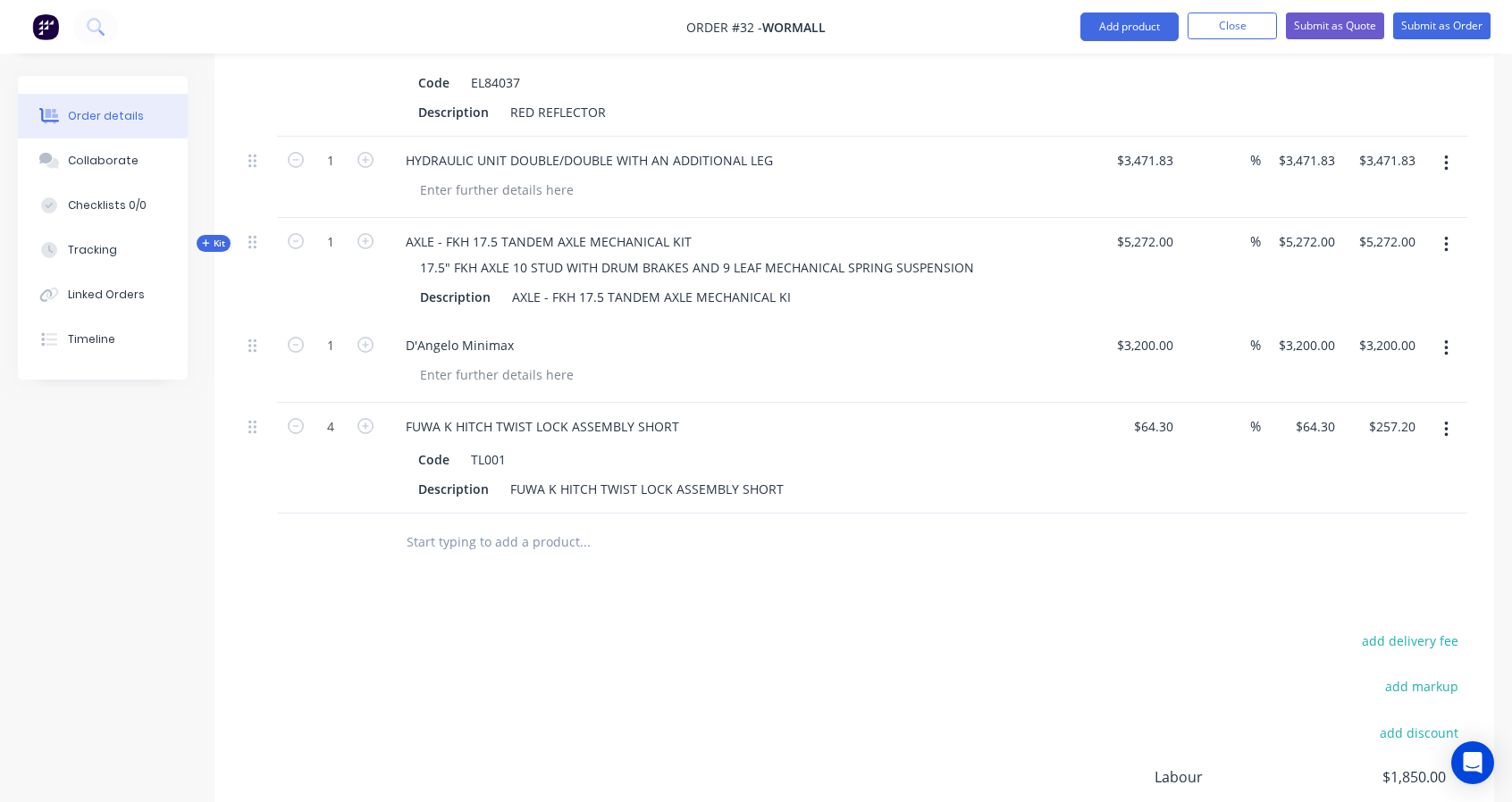
scroll to position [4595, 0]
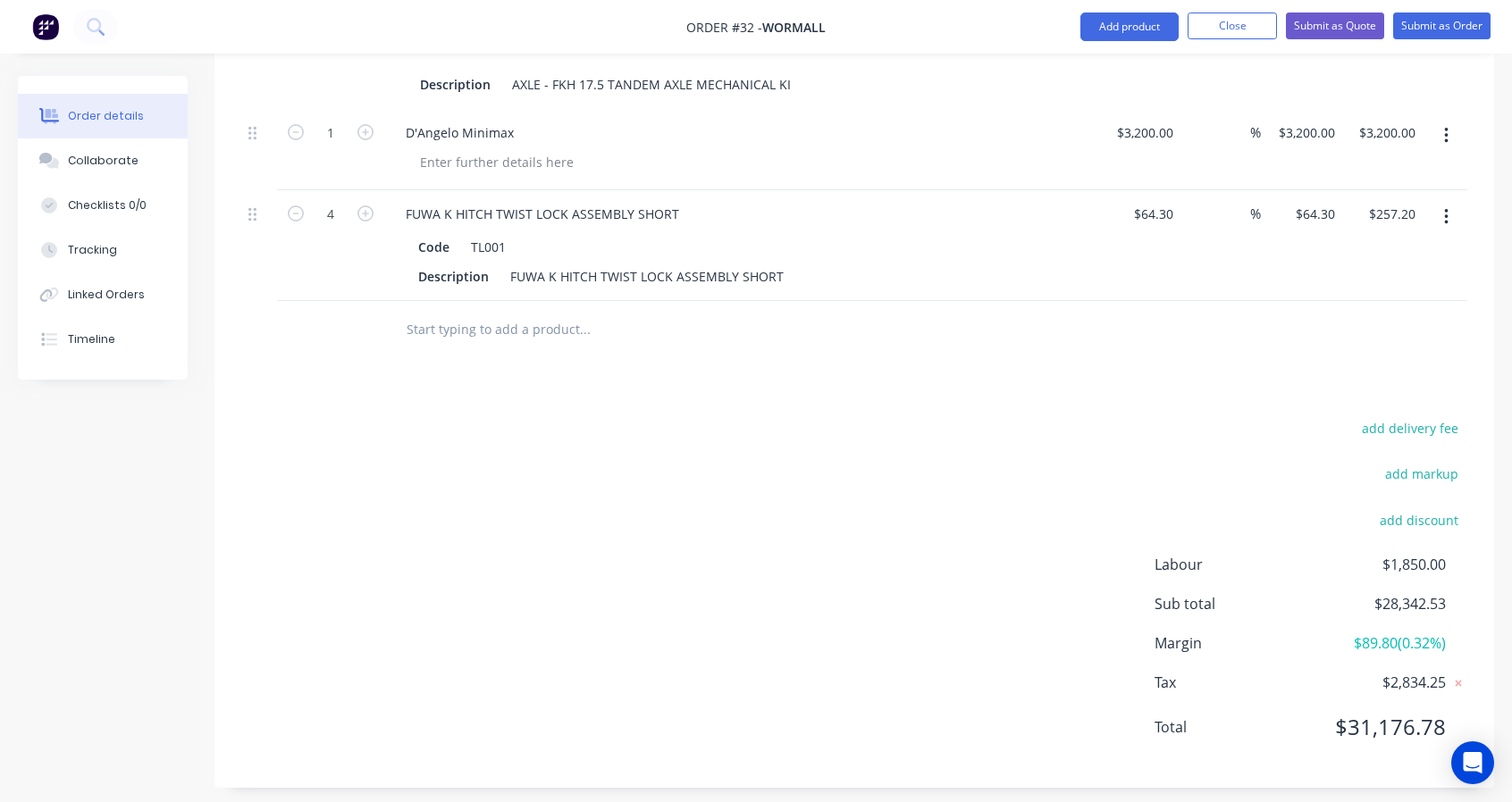
click at [1299, 632] on span "Margin" at bounding box center [1234, 642] width 159 height 21
click at [1430, 634] on span "$89.80 ( 0.32 %)" at bounding box center [1380, 642] width 132 height 21
click at [1412, 632] on span "$89.80 ( 0.32 %)" at bounding box center [1380, 642] width 132 height 21
click at [1368, 554] on span "$1,850.00" at bounding box center [1380, 564] width 132 height 21
drag, startPoint x: 1439, startPoint y: 544, endPoint x: 1349, endPoint y: 546, distance: 90.0
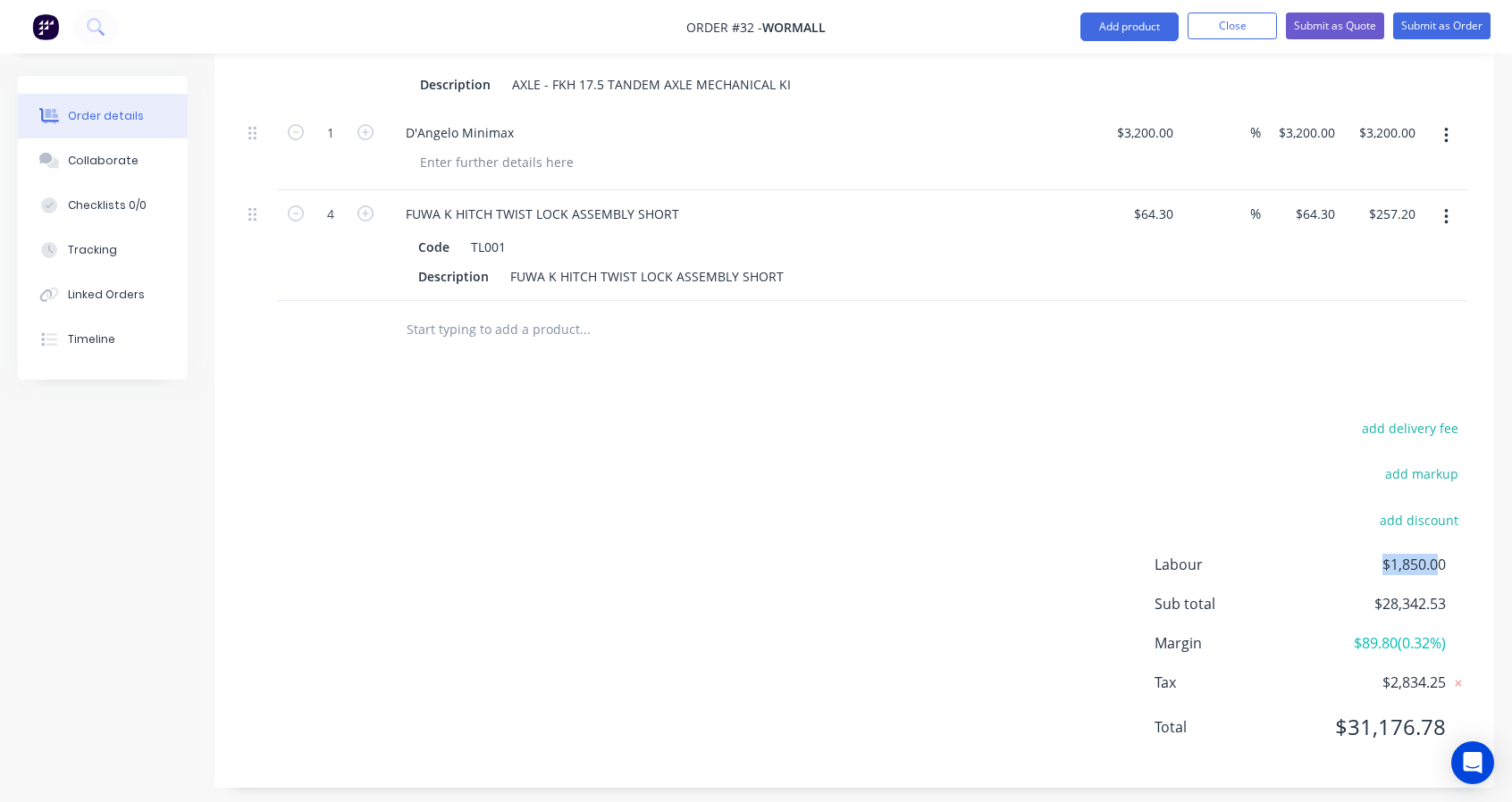
click at [1355, 554] on span "$1,850.00" at bounding box center [1380, 564] width 132 height 21
click at [1341, 554] on span "$1,850.00" at bounding box center [1380, 564] width 132 height 21
click at [1130, 565] on div "add delivery fee add markup add discount Labour $1,850.00 Sub total $28,342.53 …" at bounding box center [854, 588] width 1226 height 345
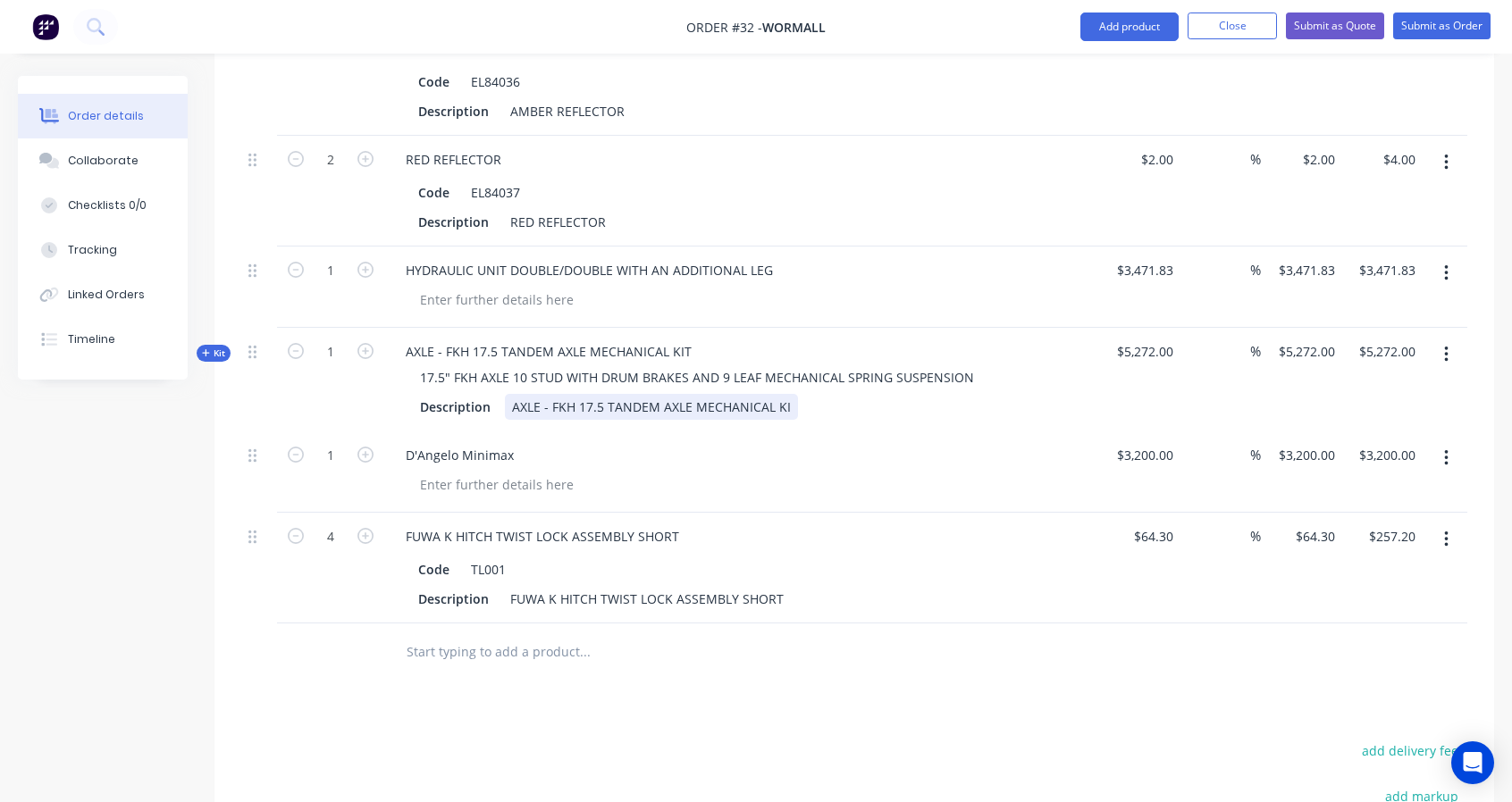
scroll to position [4298, 0]
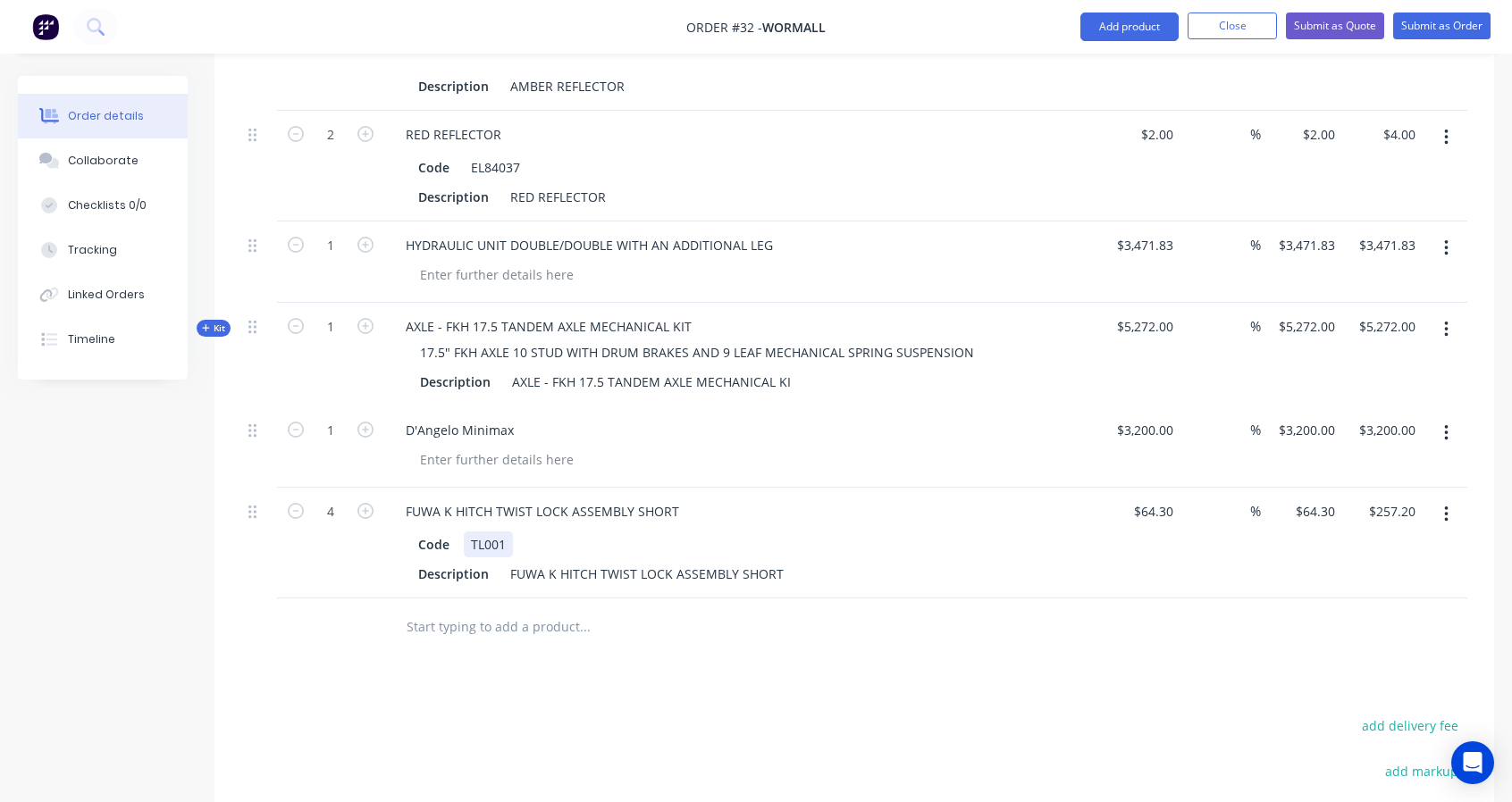
click at [992, 532] on div "Code TL001" at bounding box center [737, 545] width 654 height 26
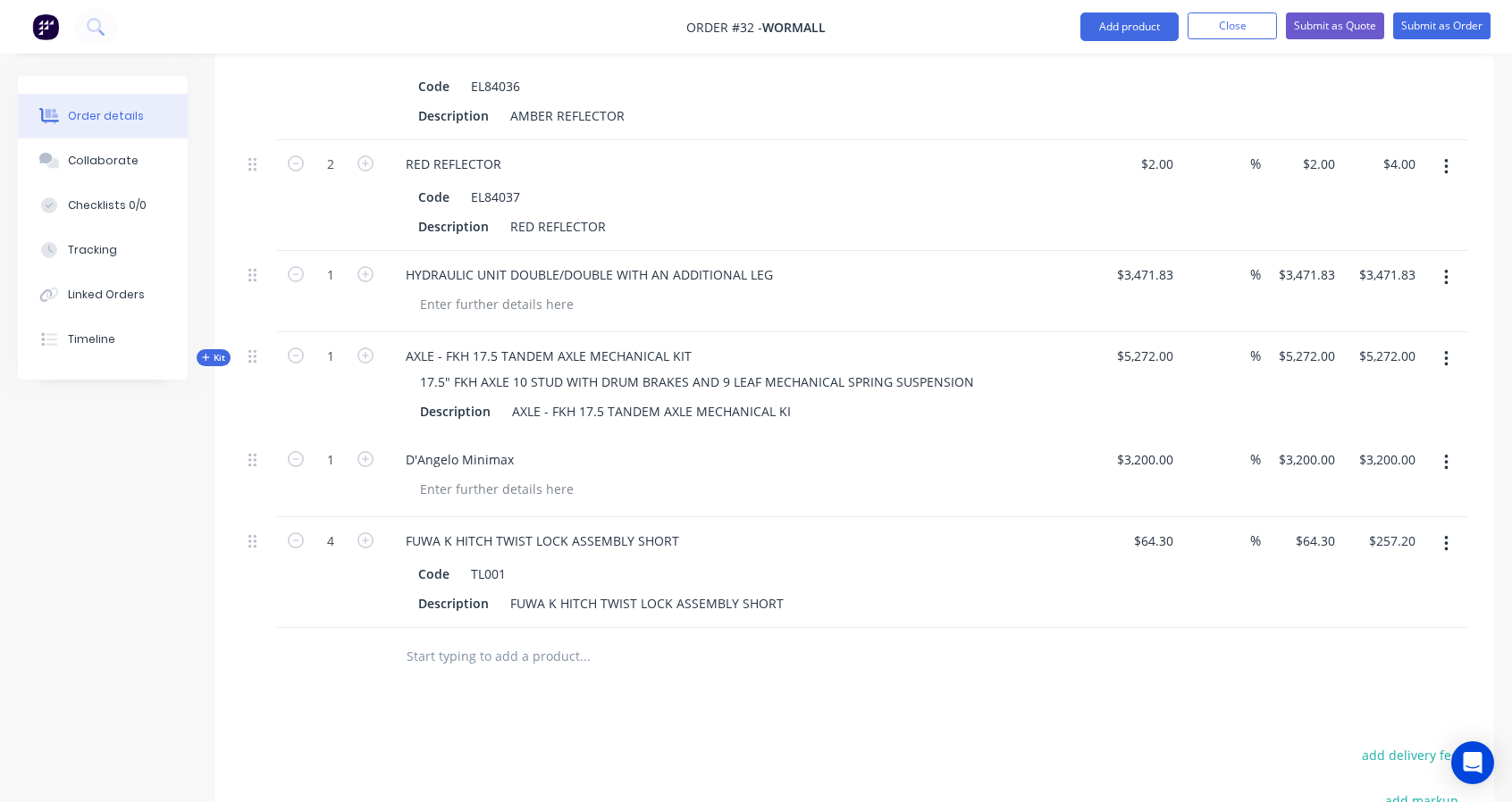
scroll to position [4595, 0]
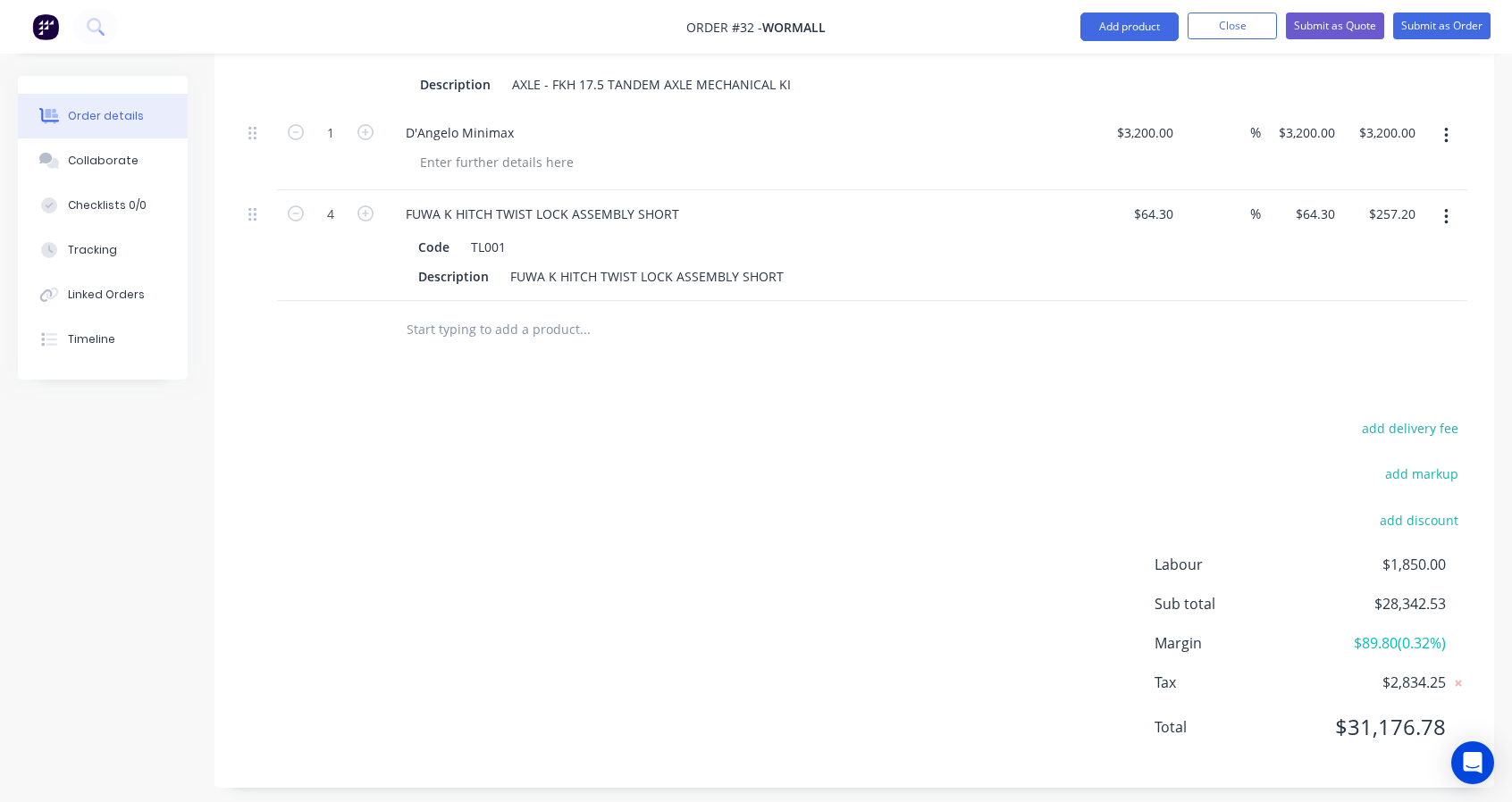
drag, startPoint x: 1423, startPoint y: 627, endPoint x: 1357, endPoint y: 625, distance: 66.0
click at [1422, 632] on span "$89.80 ( 0.32 %)" at bounding box center [1380, 642] width 132 height 21
click at [1430, 645] on div "Labour $1,850.00 Sub total $28,342.53 Margin $89.80 ( 0.32 %) Tax $2,834.25 Tot…" at bounding box center [1311, 657] width 312 height 207
drag, startPoint x: 507, startPoint y: 309, endPoint x: 511, endPoint y: 330, distance: 21.4
click at [508, 311] on input "text" at bounding box center [584, 329] width 357 height 35
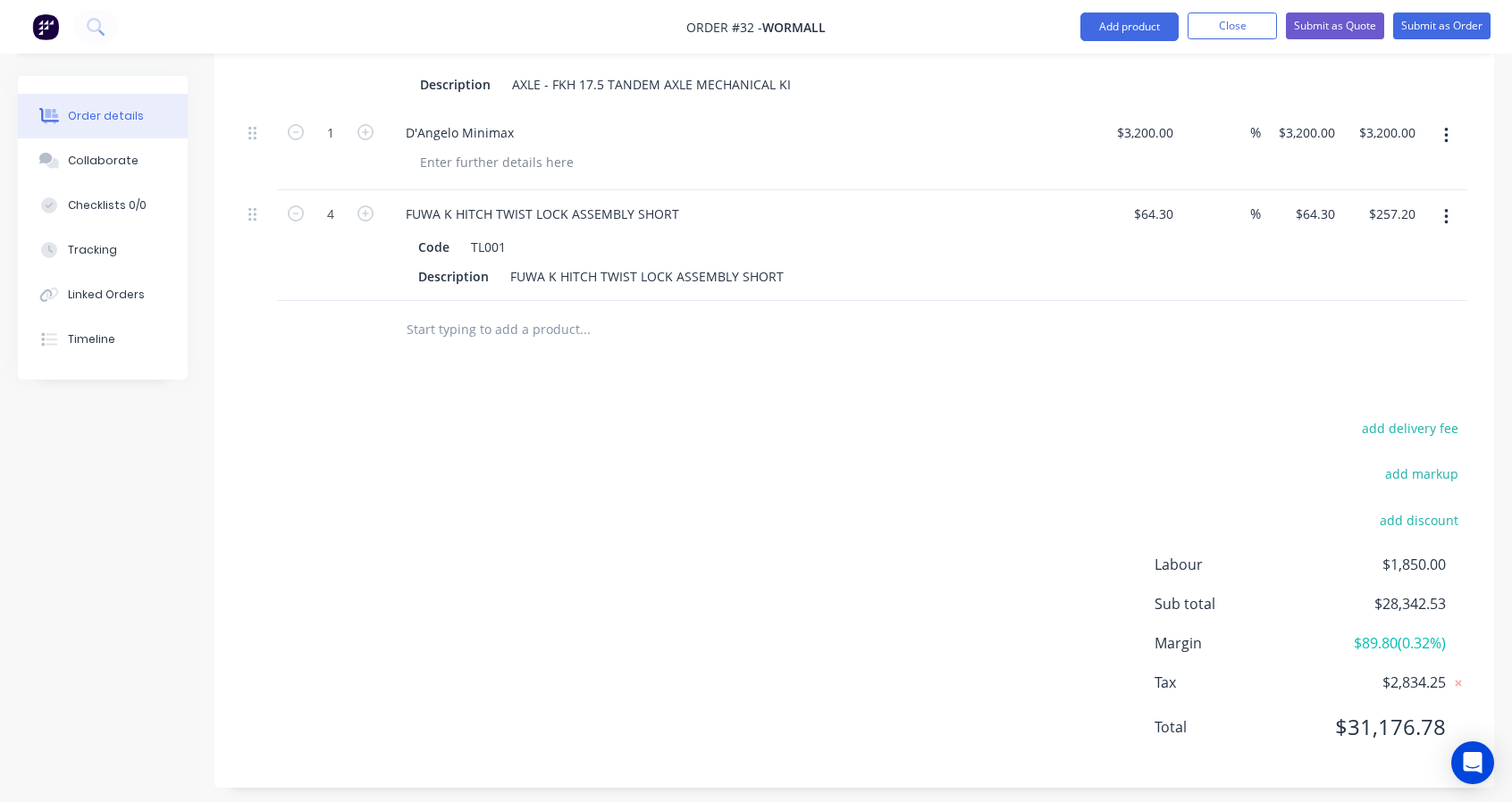
click at [710, 311] on input "text" at bounding box center [584, 329] width 357 height 35
click at [611, 311] on input "text" at bounding box center [584, 329] width 357 height 35
